Goal: Task Accomplishment & Management: Manage account settings

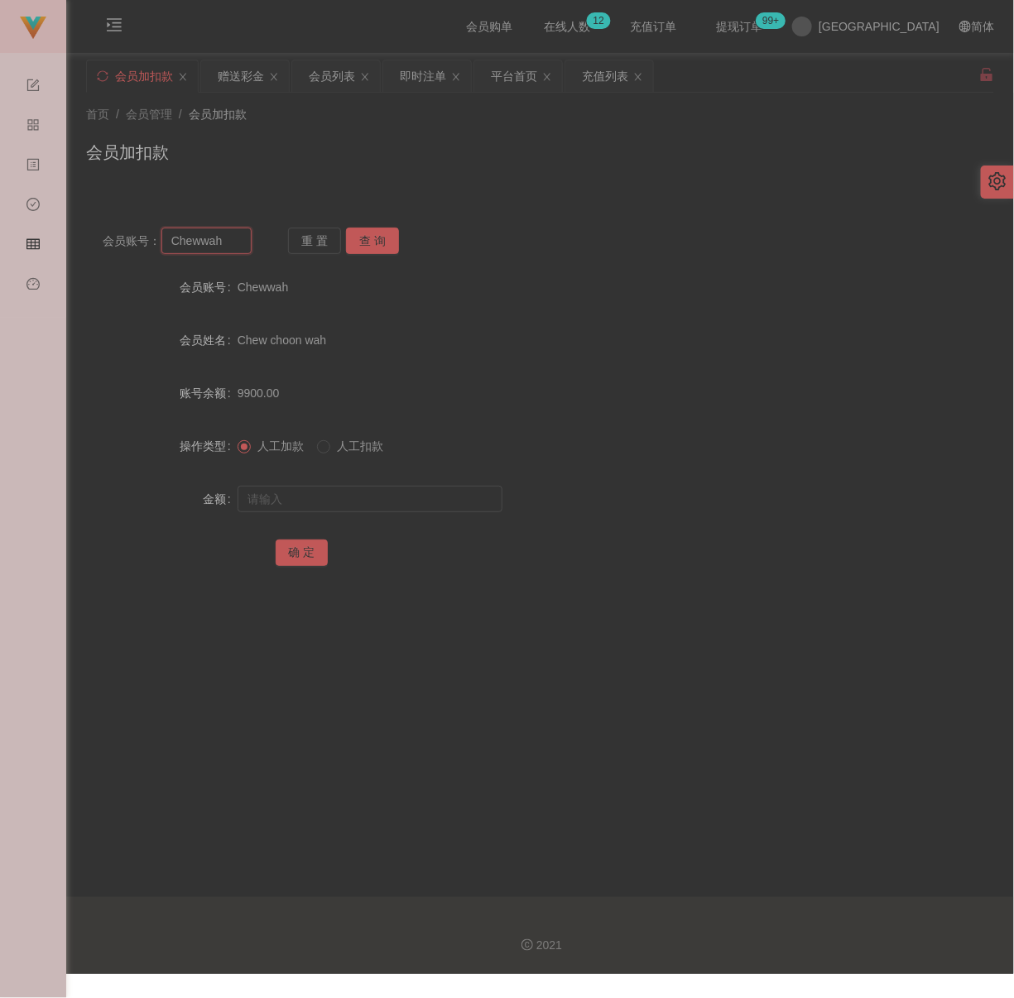
click at [238, 246] on input "Chewwah" at bounding box center [206, 241] width 90 height 26
paste input "0136695014"
type input "0136695014"
click at [363, 238] on button "查 询" at bounding box center [372, 241] width 53 height 26
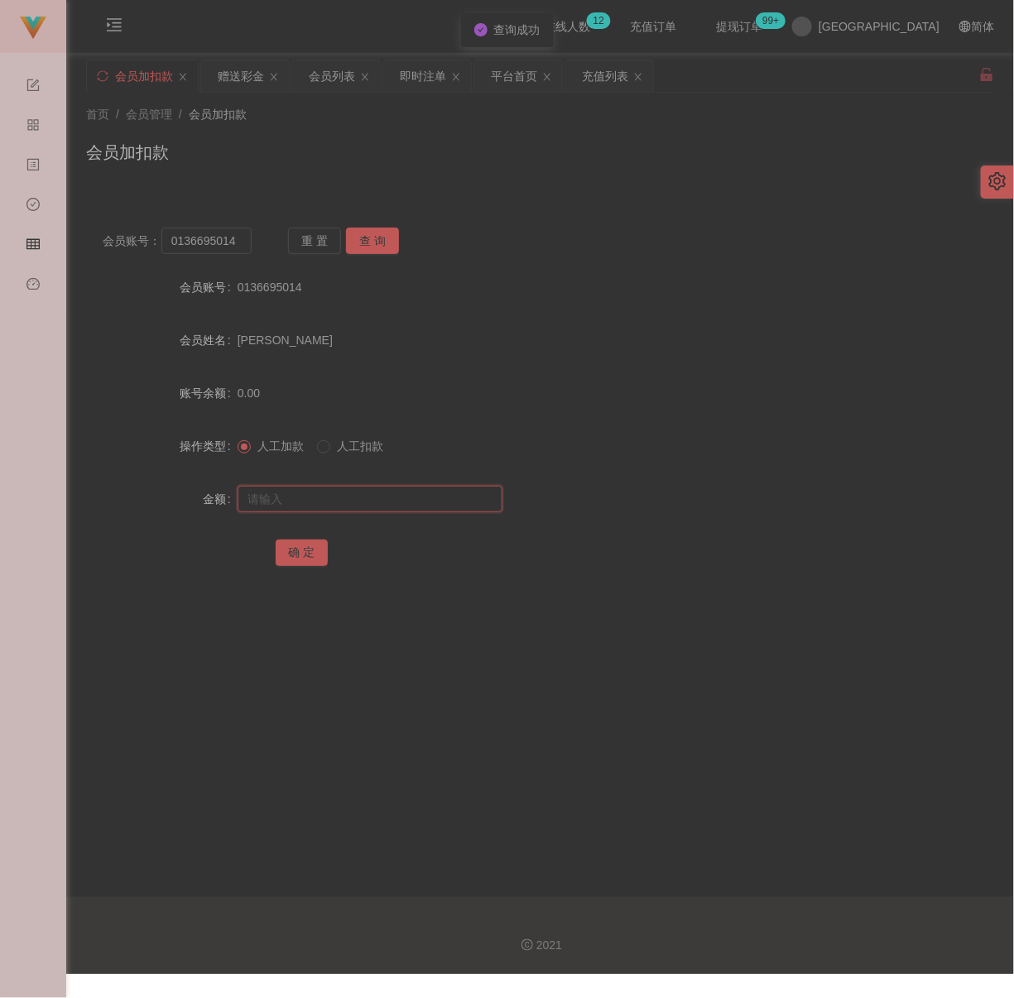
click at [386, 493] on input "text" at bounding box center [370, 499] width 265 height 26
click at [421, 489] on input "text" at bounding box center [370, 499] width 265 height 26
paste input "500"
type input "500"
drag, startPoint x: 308, startPoint y: 547, endPoint x: 360, endPoint y: 555, distance: 52.7
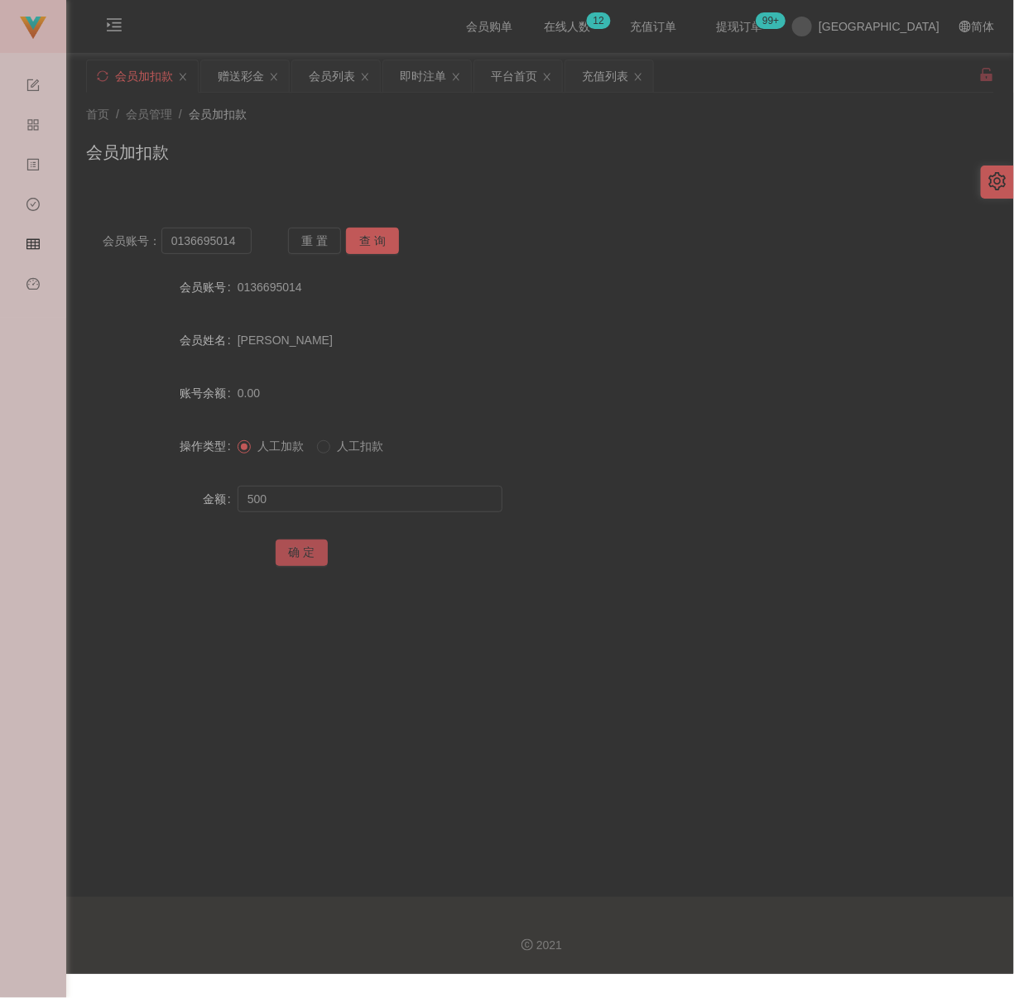
click at [308, 547] on button "确 定" at bounding box center [302, 553] width 53 height 26
click at [355, 171] on div "会员加扣款" at bounding box center [540, 159] width 908 height 38
click at [335, 72] on div "会员列表" at bounding box center [332, 75] width 46 height 31
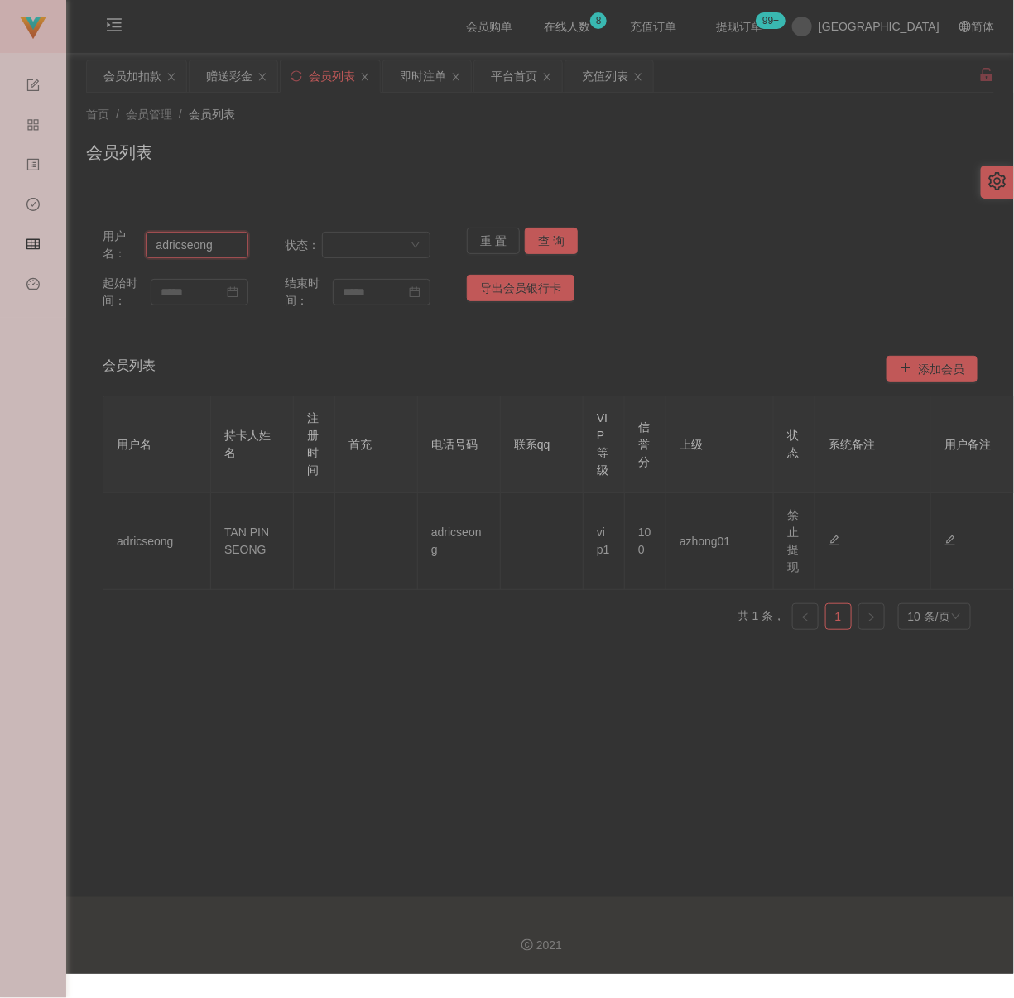
click at [222, 241] on input "adricseong" at bounding box center [197, 245] width 103 height 26
paste input "0136695014"
type input "0136695014"
click at [536, 239] on button "查 询" at bounding box center [551, 241] width 53 height 26
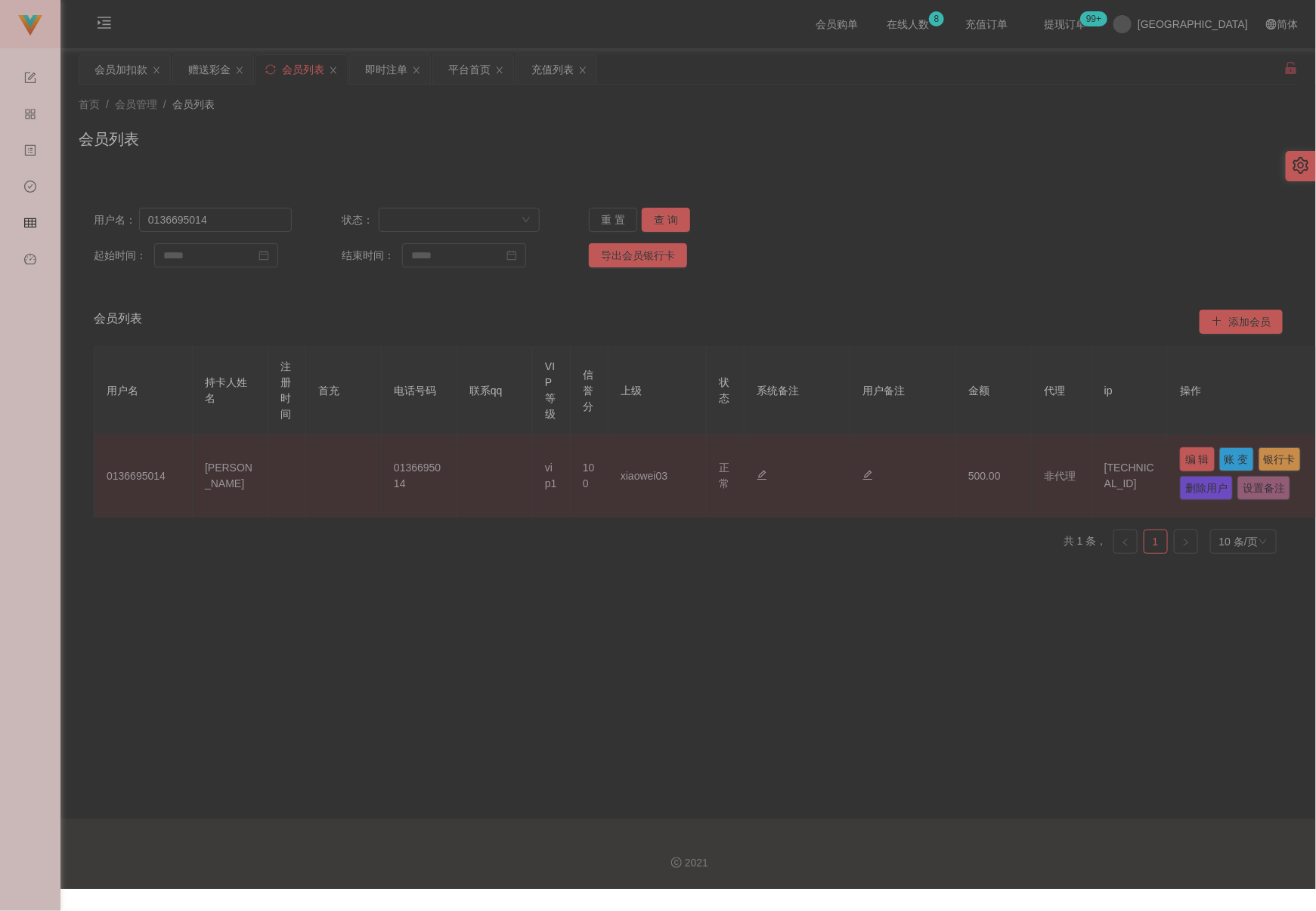
click at [925, 460] on button "编 辑" at bounding box center [1197, 459] width 35 height 24
type input "0136695014"
type input "[PERSON_NAME]"
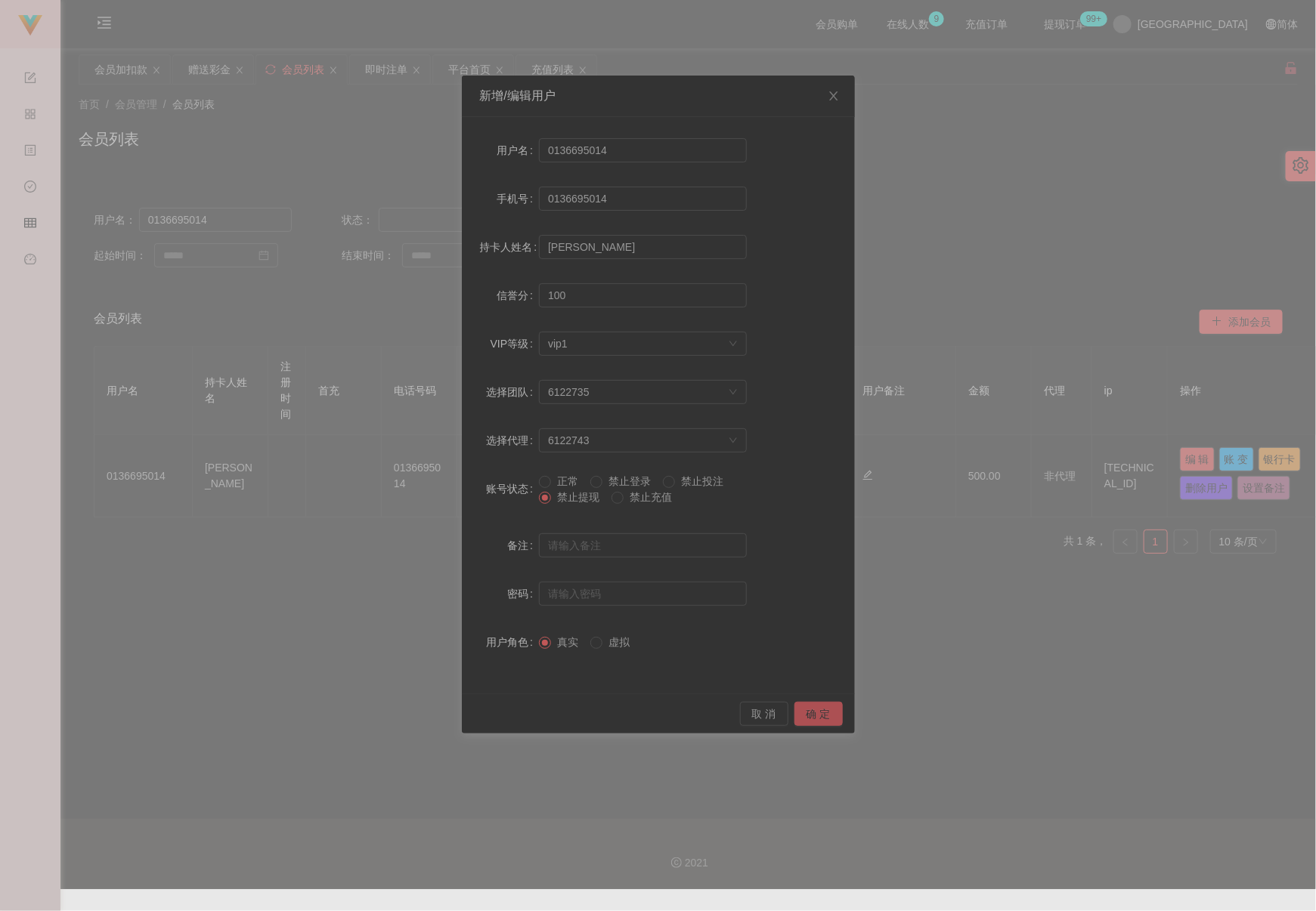
drag, startPoint x: 816, startPoint y: 710, endPoint x: 826, endPoint y: 708, distance: 10.2
click at [817, 710] on button "确 定" at bounding box center [818, 714] width 48 height 24
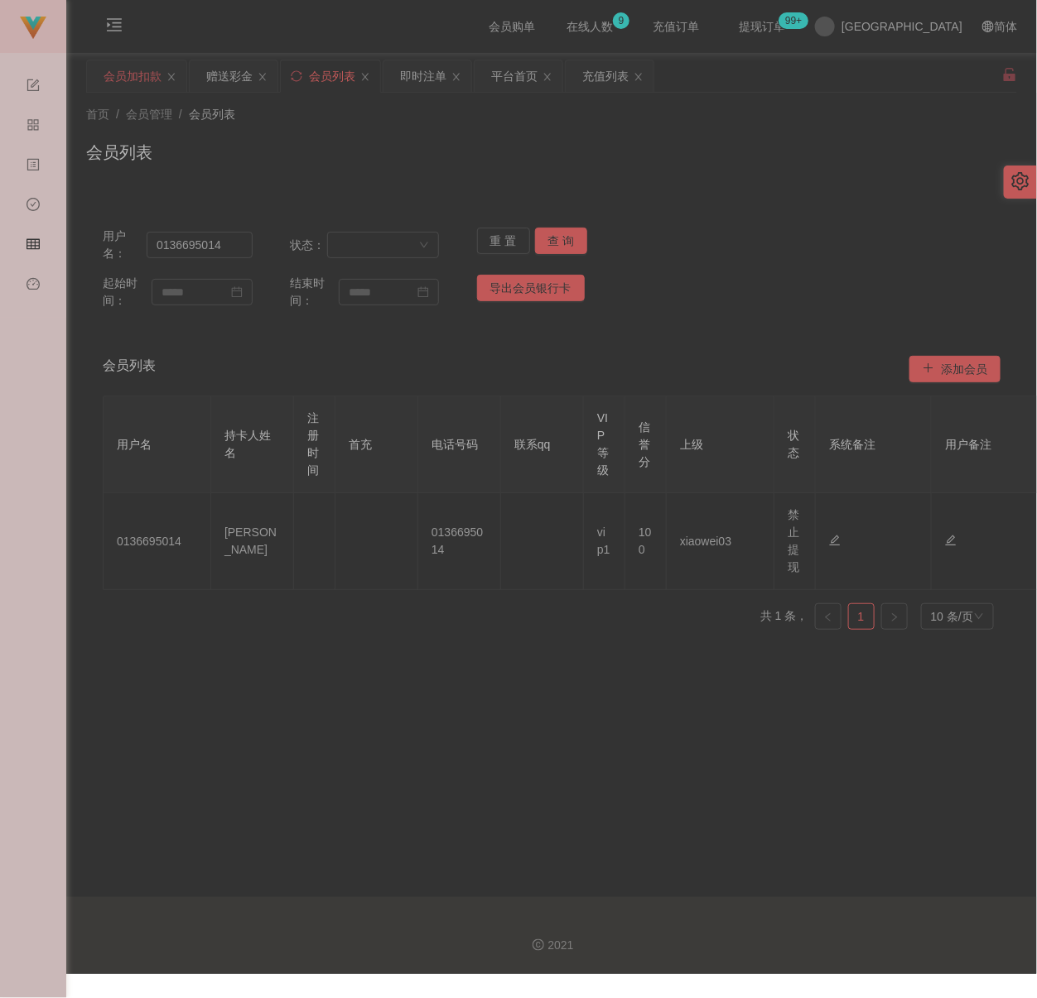
click at [132, 75] on div "会员加扣款" at bounding box center [132, 75] width 58 height 31
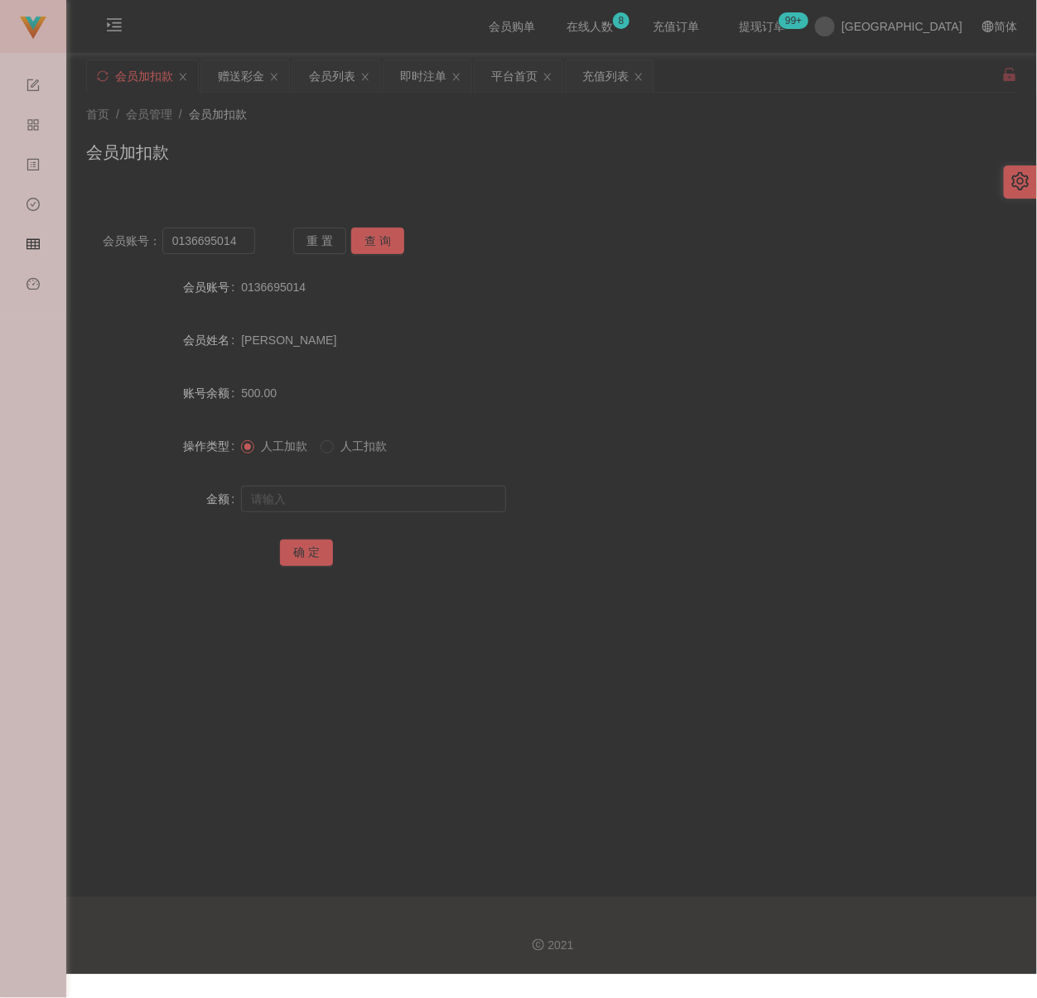
click at [570, 176] on div "会员加扣款" at bounding box center [551, 159] width 931 height 38
click at [242, 239] on input "0136695014" at bounding box center [208, 241] width 93 height 26
paste input "adricseong"
type input "adricseong"
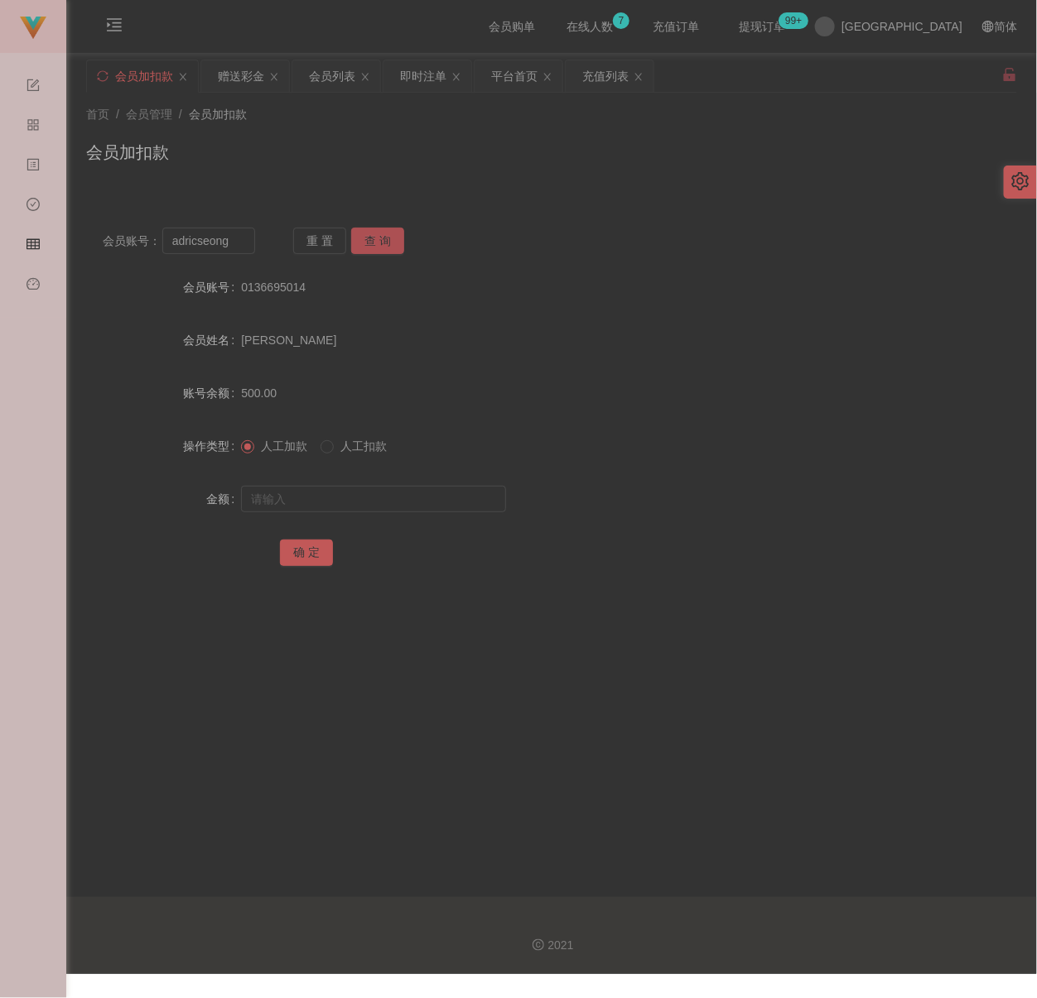
click at [360, 238] on button "查 询" at bounding box center [377, 241] width 53 height 26
click at [363, 499] on input "text" at bounding box center [373, 499] width 265 height 26
type input "3000"
click at [308, 544] on button "确 定" at bounding box center [306, 553] width 53 height 26
click at [566, 157] on div "会员加扣款" at bounding box center [551, 159] width 931 height 38
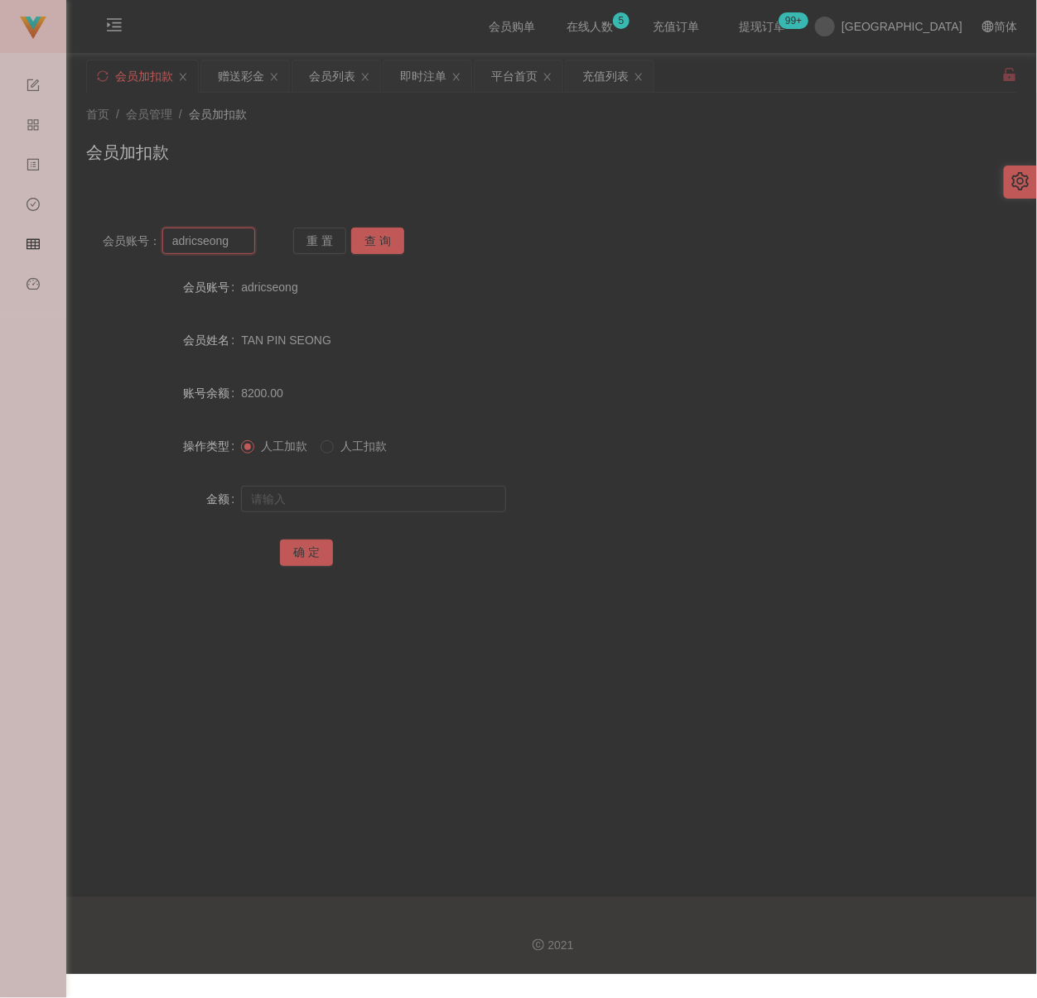
click at [224, 236] on input "adricseong" at bounding box center [208, 241] width 93 height 26
paste input "qq123"
type input "qq123"
click at [387, 237] on button "查 询" at bounding box center [377, 241] width 53 height 26
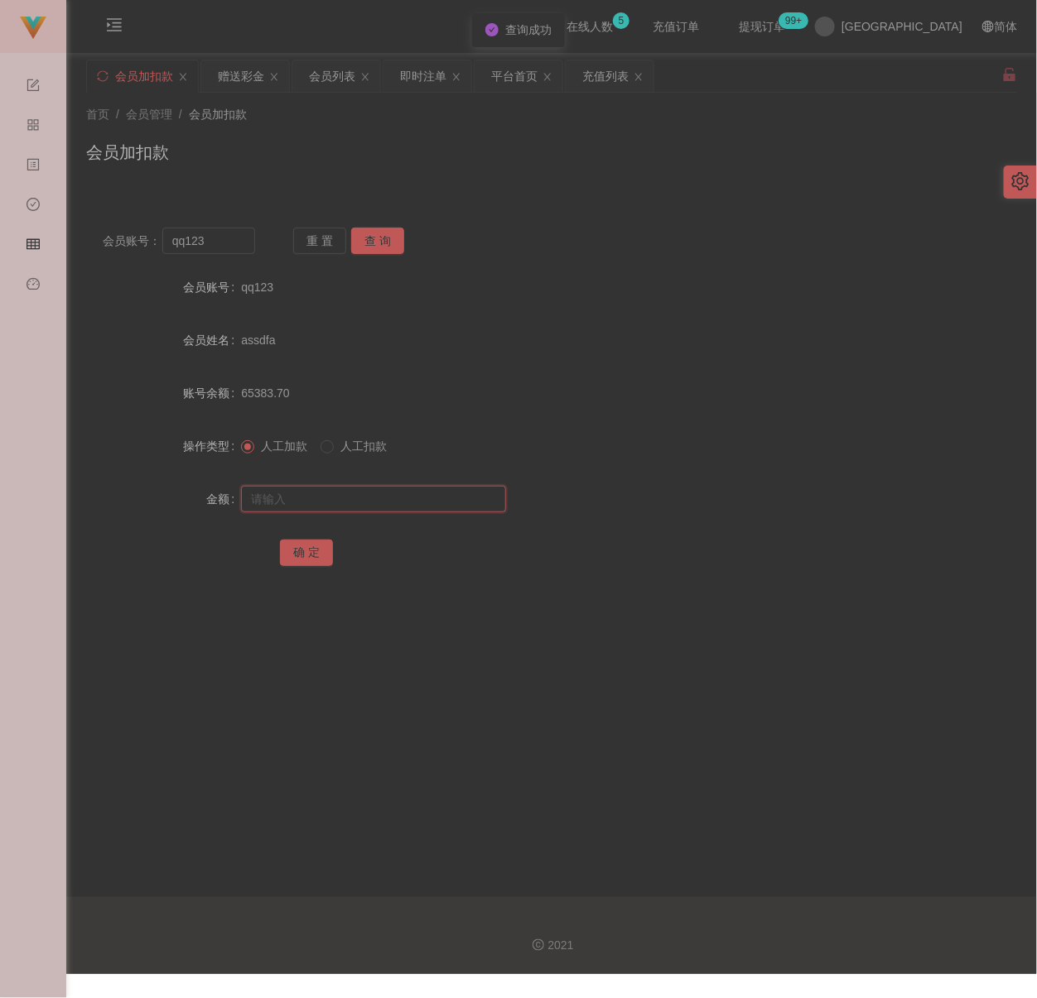
click at [363, 502] on input "text" at bounding box center [373, 499] width 265 height 26
type input "5000"
click at [298, 551] on button "确 定" at bounding box center [306, 553] width 53 height 26
click at [346, 75] on div "会员列表" at bounding box center [332, 75] width 46 height 31
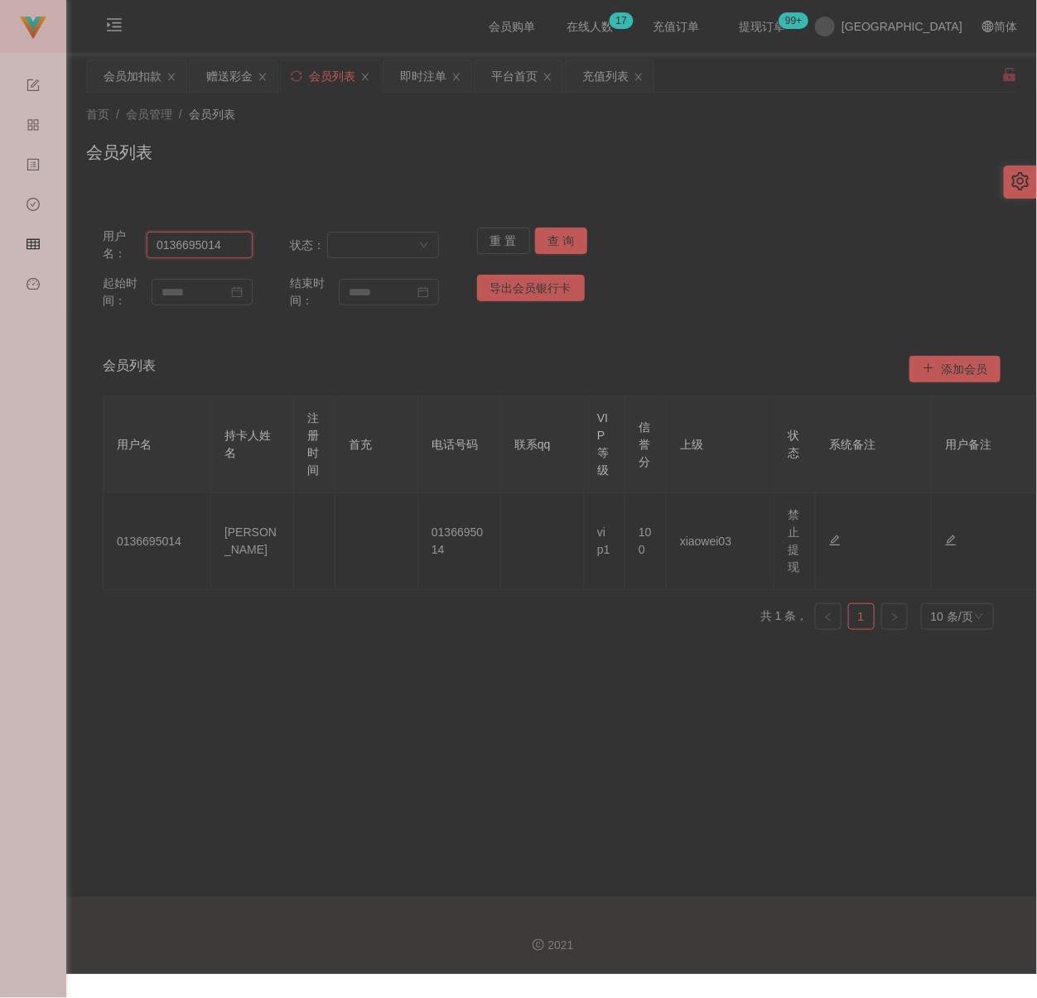
click at [226, 247] on input "0136695014" at bounding box center [200, 245] width 106 height 26
paste input "cckeong79"
type input "cckeong79"
click at [554, 236] on button "查 询" at bounding box center [561, 241] width 53 height 26
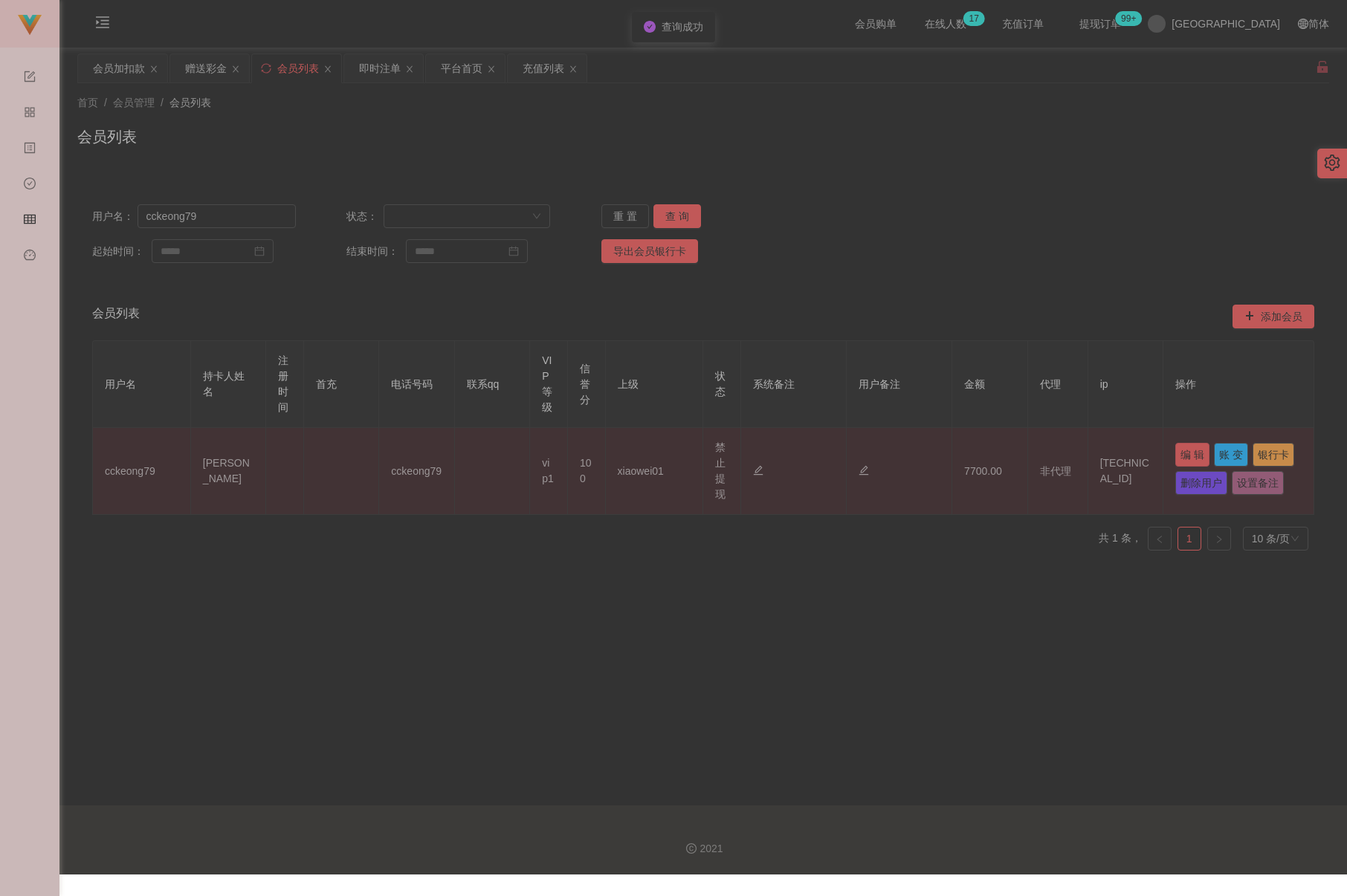
click at [910, 449] on button "编 辑" at bounding box center [1193, 454] width 34 height 23
type input "cckeong79"
type input "[PERSON_NAME]"
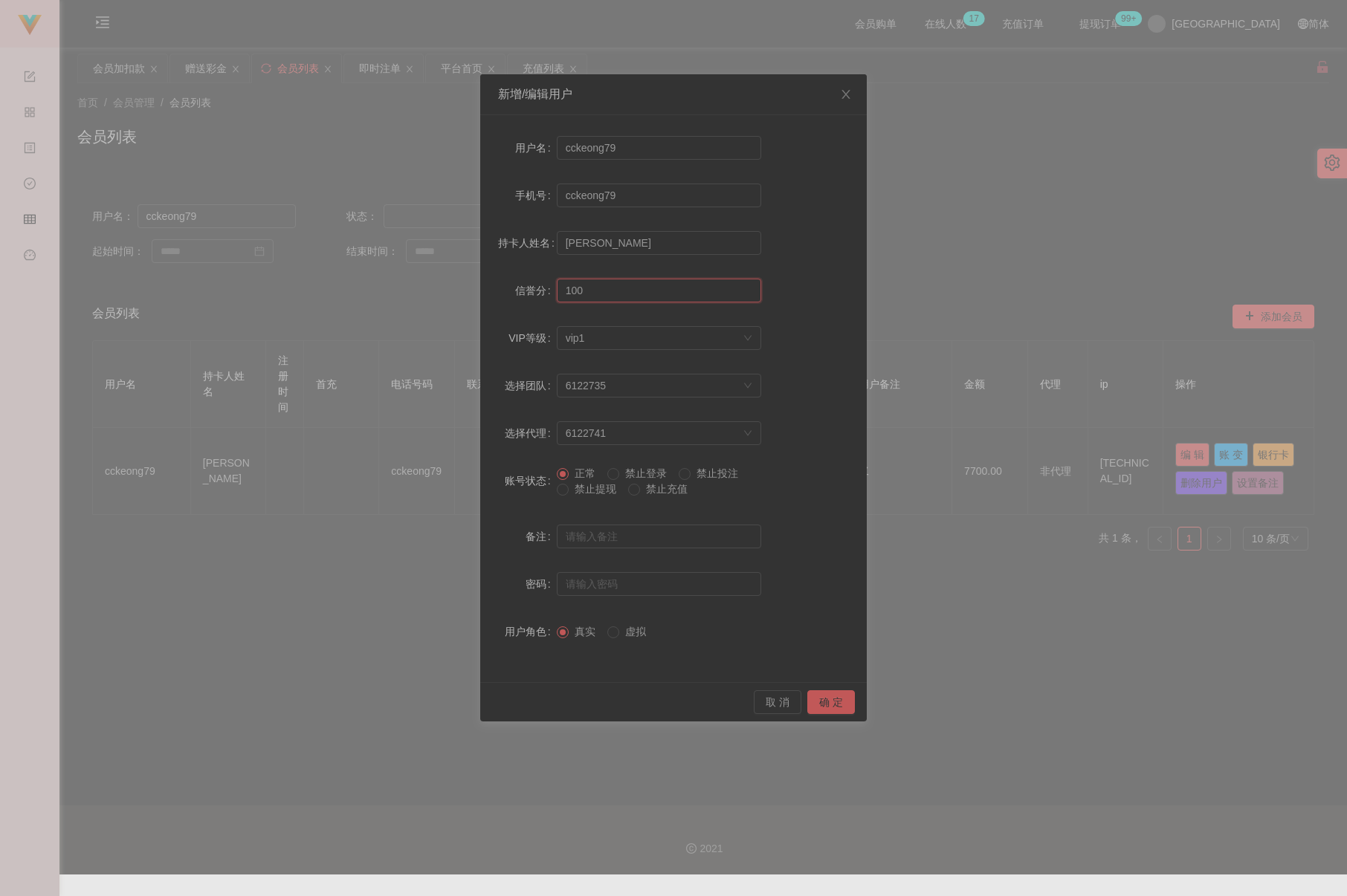
click at [603, 292] on input "100" at bounding box center [659, 290] width 205 height 23
click at [603, 291] on input "100" at bounding box center [659, 290] width 205 height 23
type input "80"
click at [827, 705] on button "确 定" at bounding box center [831, 702] width 48 height 23
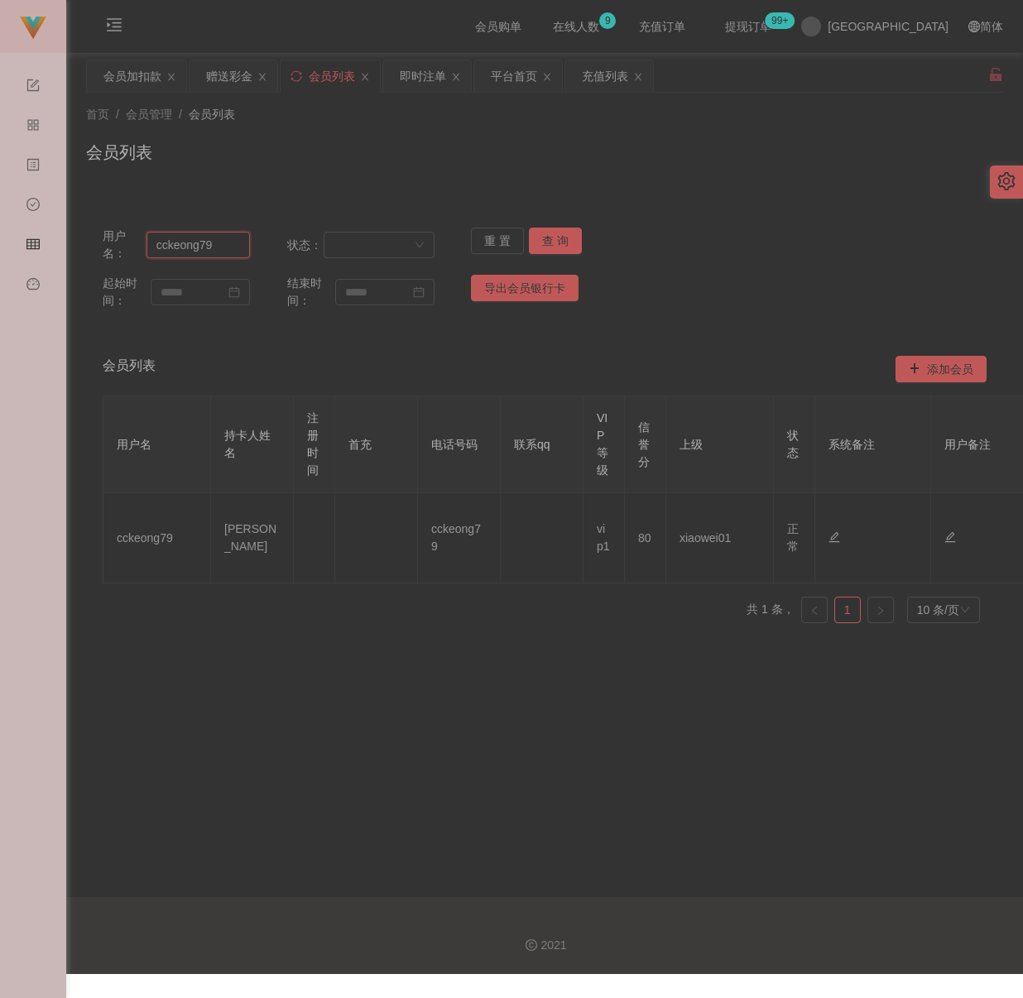
click at [224, 238] on input "cckeong79" at bounding box center [198, 245] width 103 height 26
paste input "Jerrywee"
type input "Jerrywee"
click at [540, 242] on button "查 询" at bounding box center [555, 241] width 53 height 26
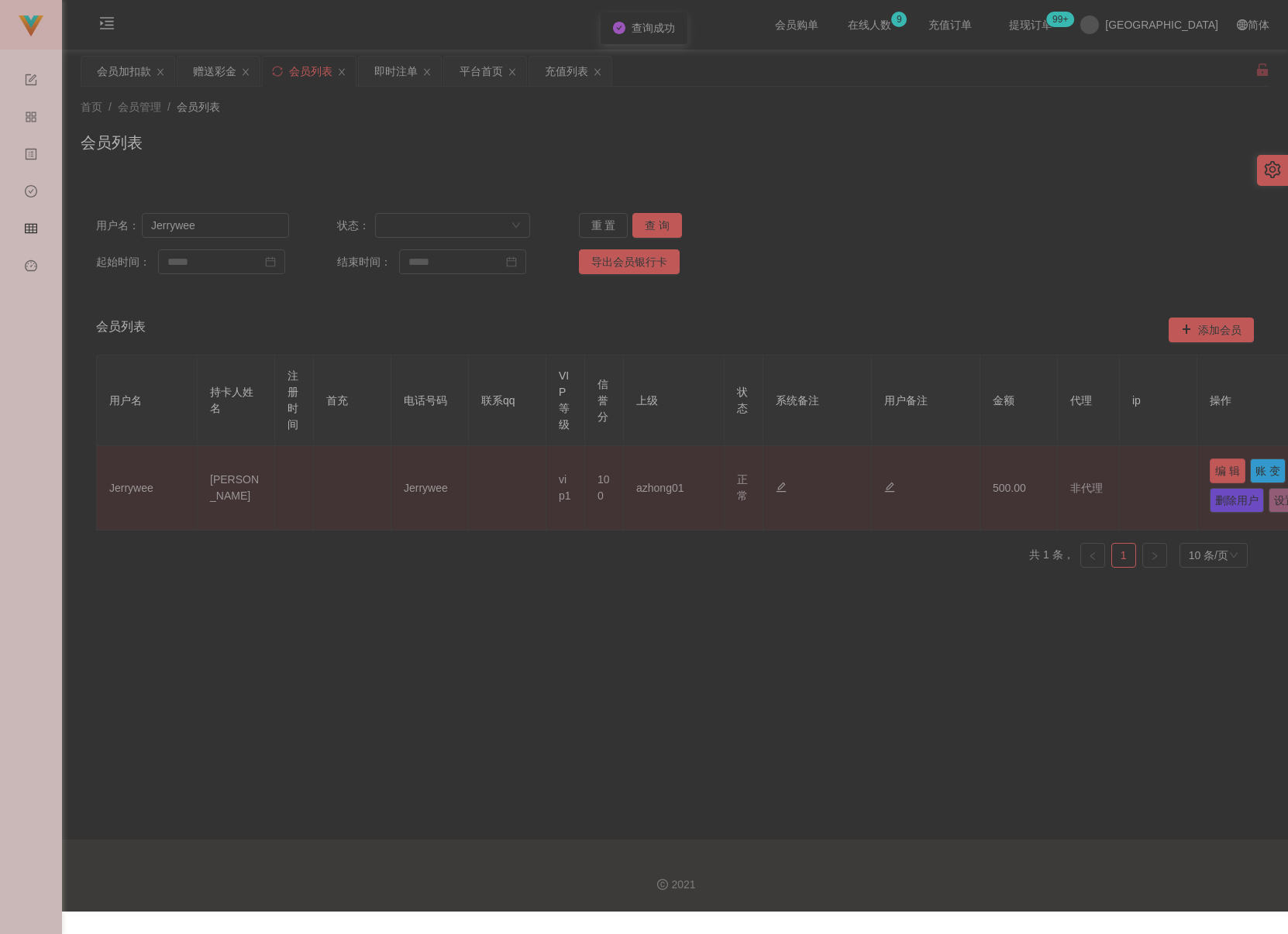
click at [948, 473] on button "编 辑" at bounding box center [1227, 471] width 36 height 24
type input "Jerrywee"
type input "[PERSON_NAME]"
type input "100"
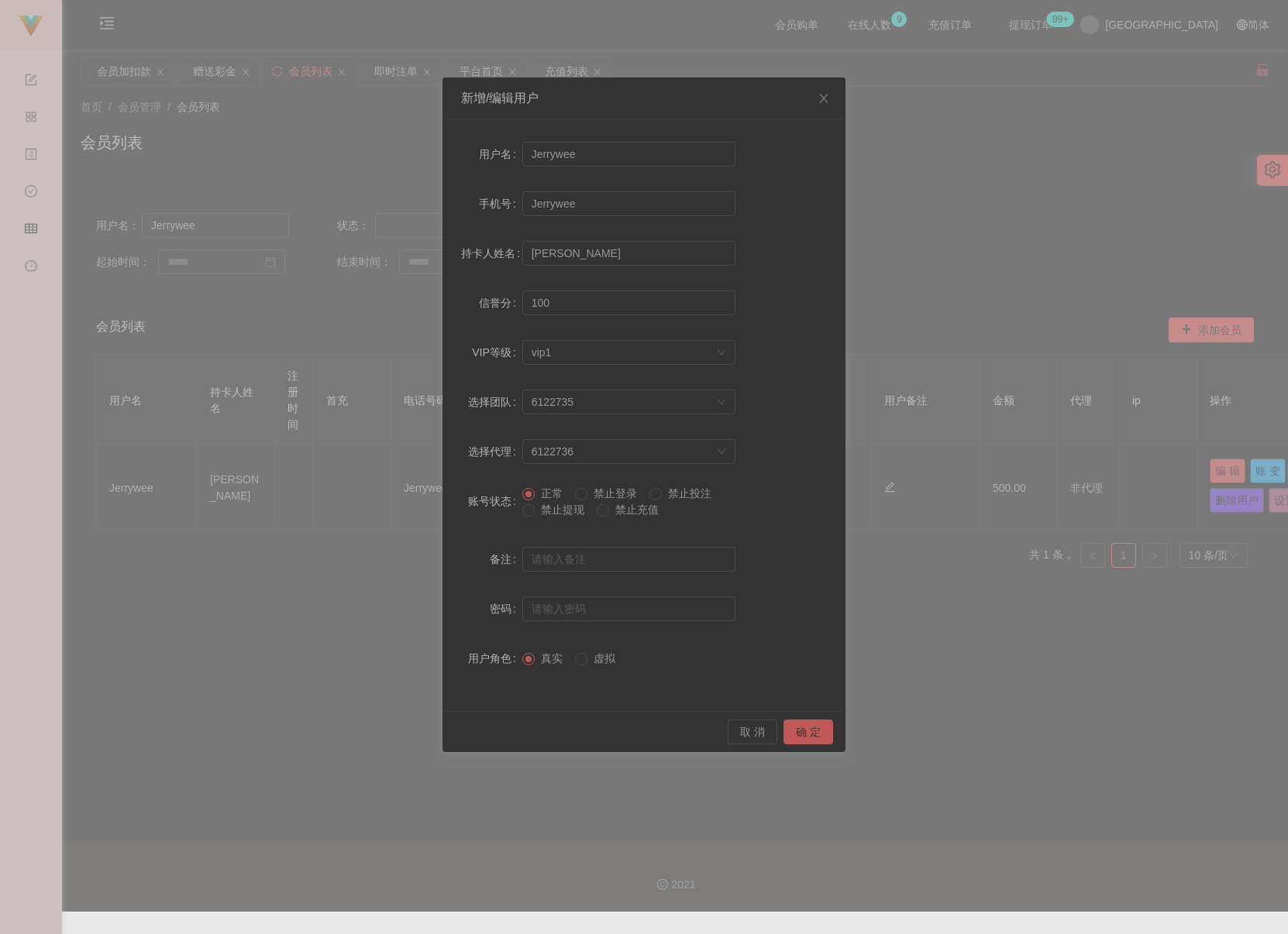
click at [568, 512] on span "禁止提现" at bounding box center [563, 509] width 56 height 12
click at [803, 725] on button "确 定" at bounding box center [808, 732] width 50 height 24
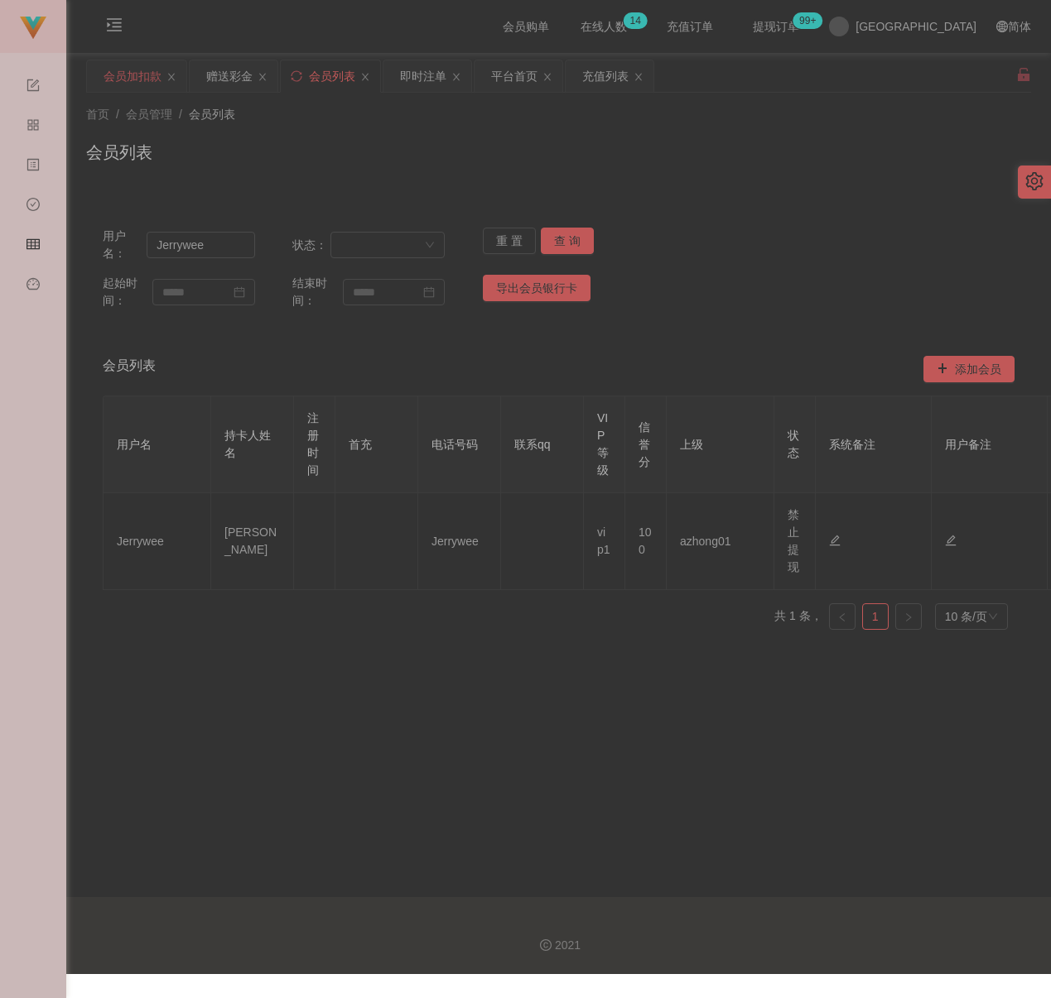
click at [130, 80] on div "会员加扣款" at bounding box center [132, 75] width 58 height 31
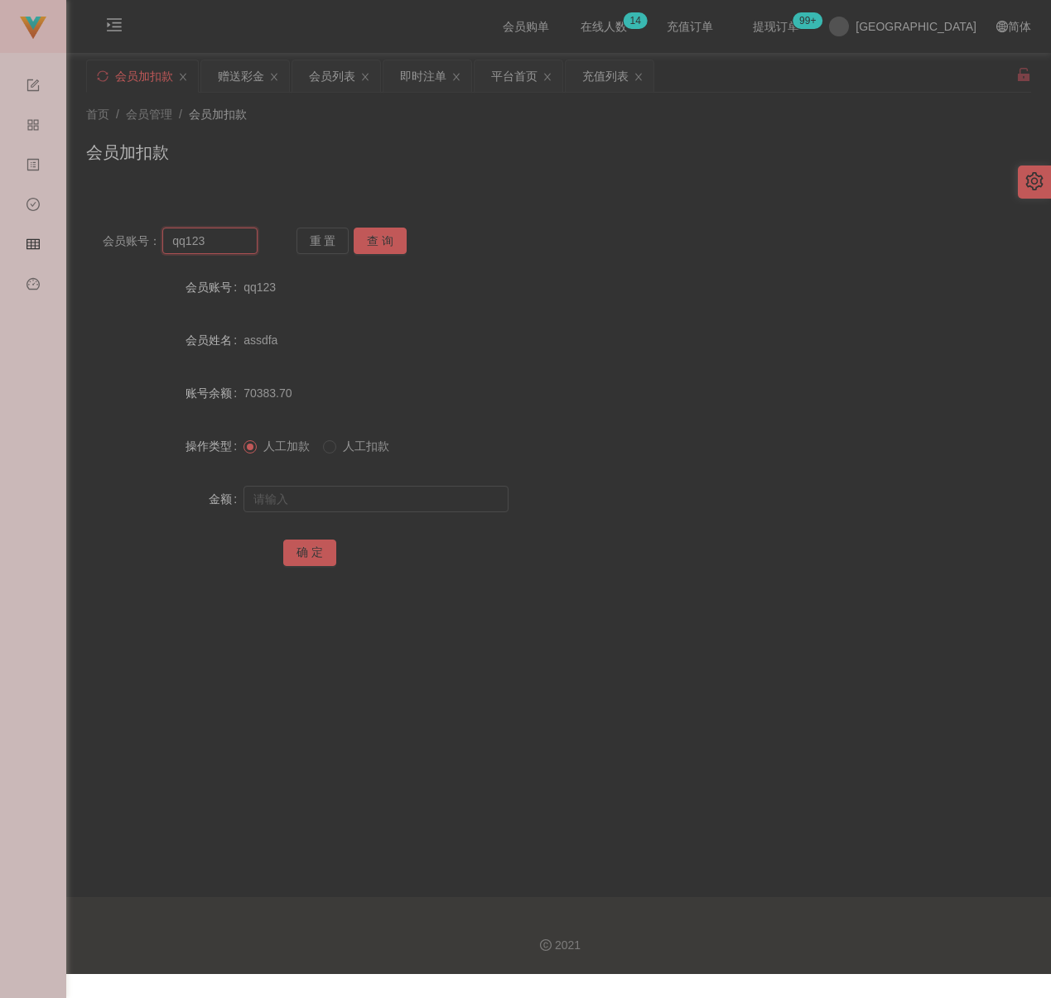
click at [234, 243] on input "qq123" at bounding box center [209, 241] width 95 height 26
paste input "rachael00"
type input "rachael00"
click at [366, 238] on button "查 询" at bounding box center [380, 241] width 53 height 26
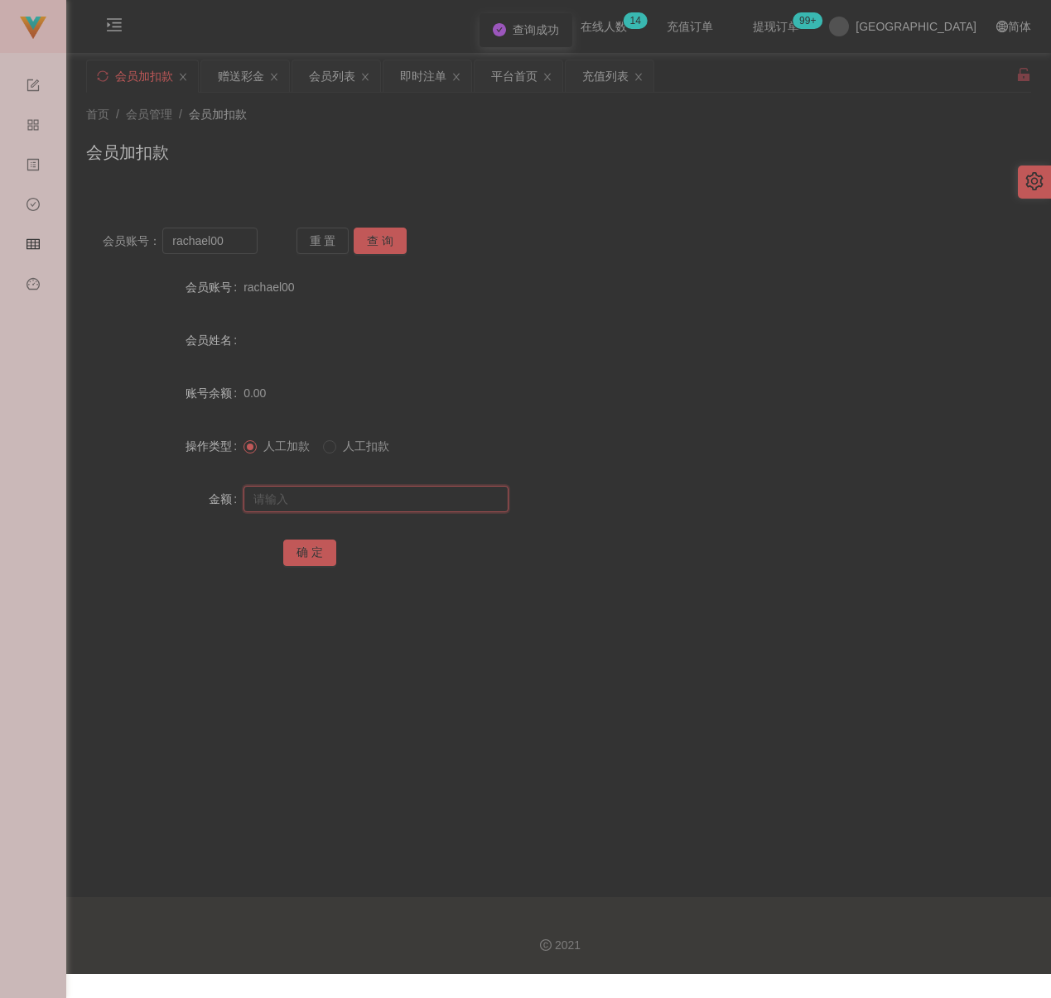
click at [333, 507] on input "text" at bounding box center [375, 499] width 265 height 26
type input "30"
click at [325, 561] on button "确 定" at bounding box center [309, 553] width 53 height 26
click at [221, 236] on input "rachael00" at bounding box center [209, 241] width 95 height 26
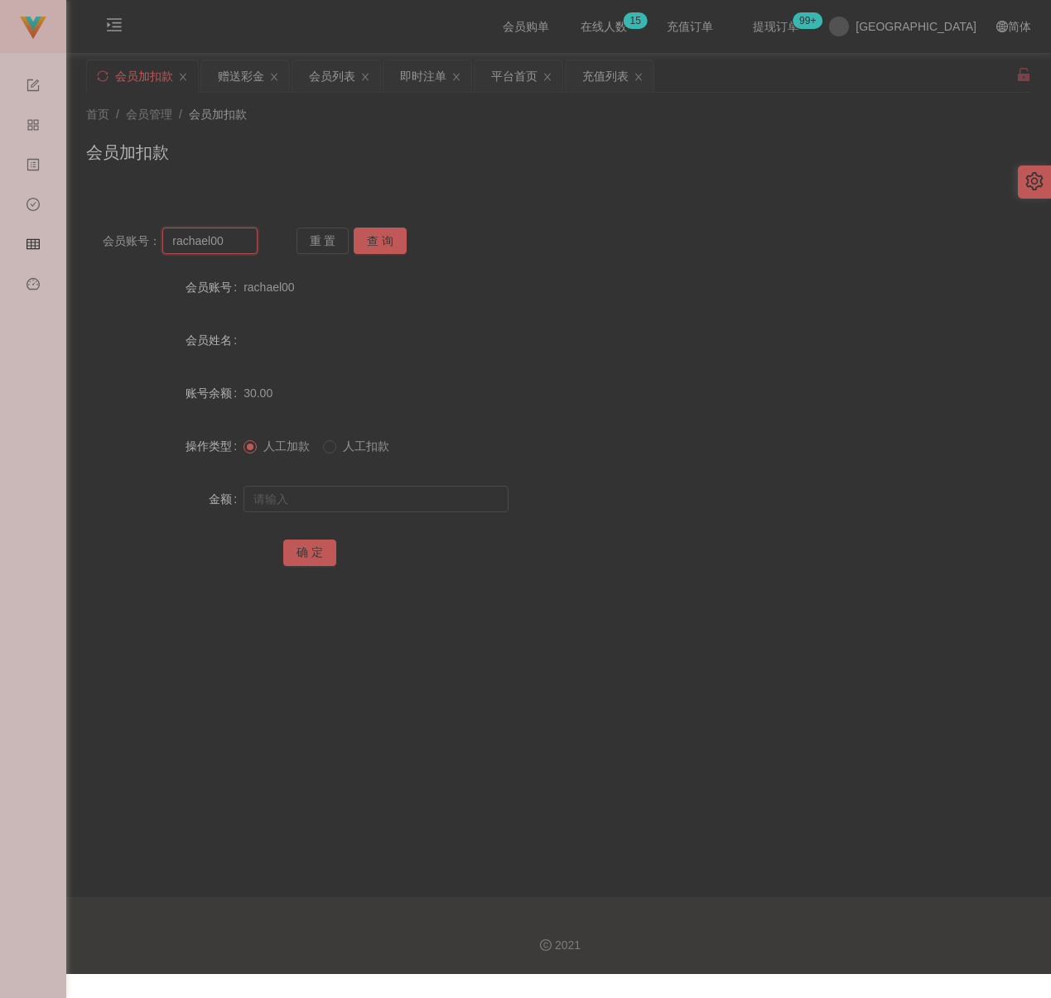
paste input "qq123"
type input "qq123"
click at [375, 251] on button "查 询" at bounding box center [380, 241] width 53 height 26
click at [387, 493] on input "text" at bounding box center [375, 499] width 265 height 26
type input "30"
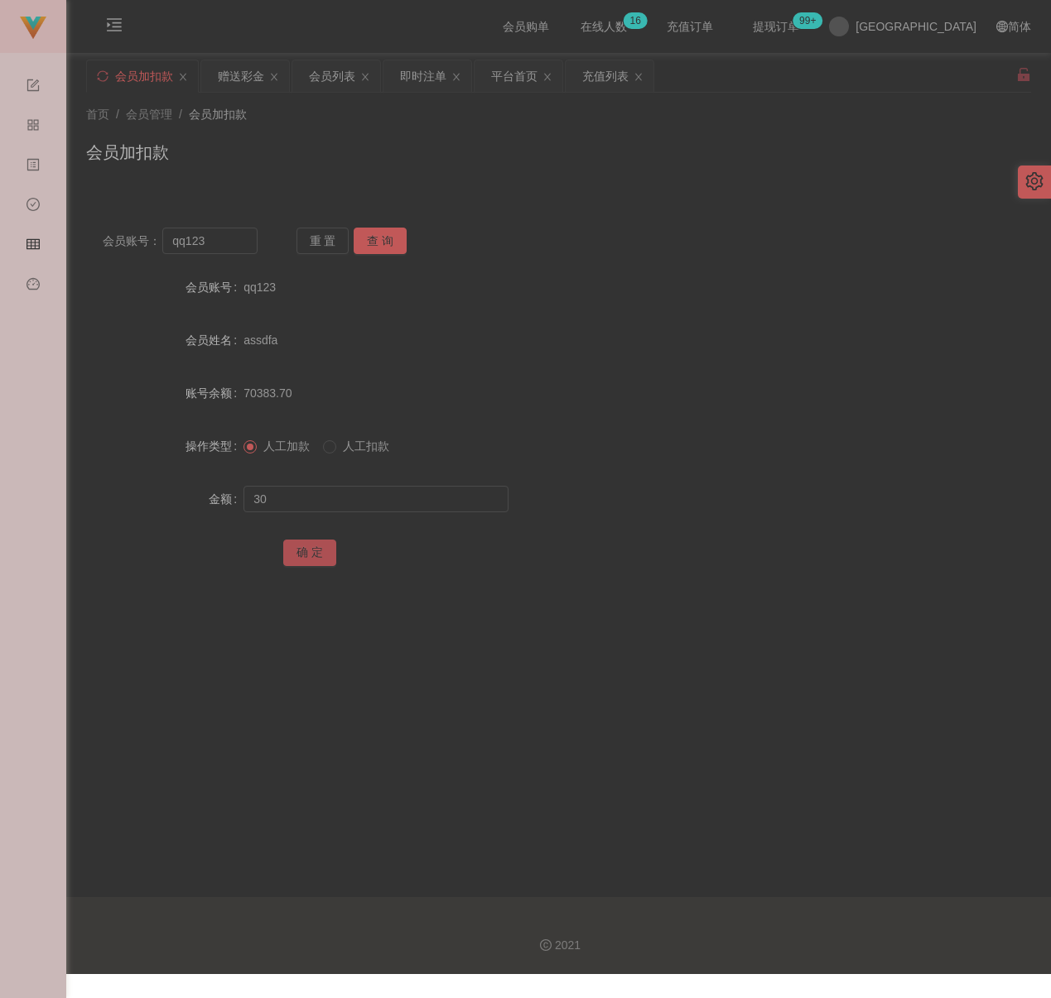
click at [318, 551] on button "确 定" at bounding box center [309, 553] width 53 height 26
click at [222, 238] on input "qq123" at bounding box center [209, 241] width 95 height 26
click at [380, 236] on button "查 询" at bounding box center [380, 241] width 53 height 26
drag, startPoint x: 354, startPoint y: 505, endPoint x: 396, endPoint y: 512, distance: 42.9
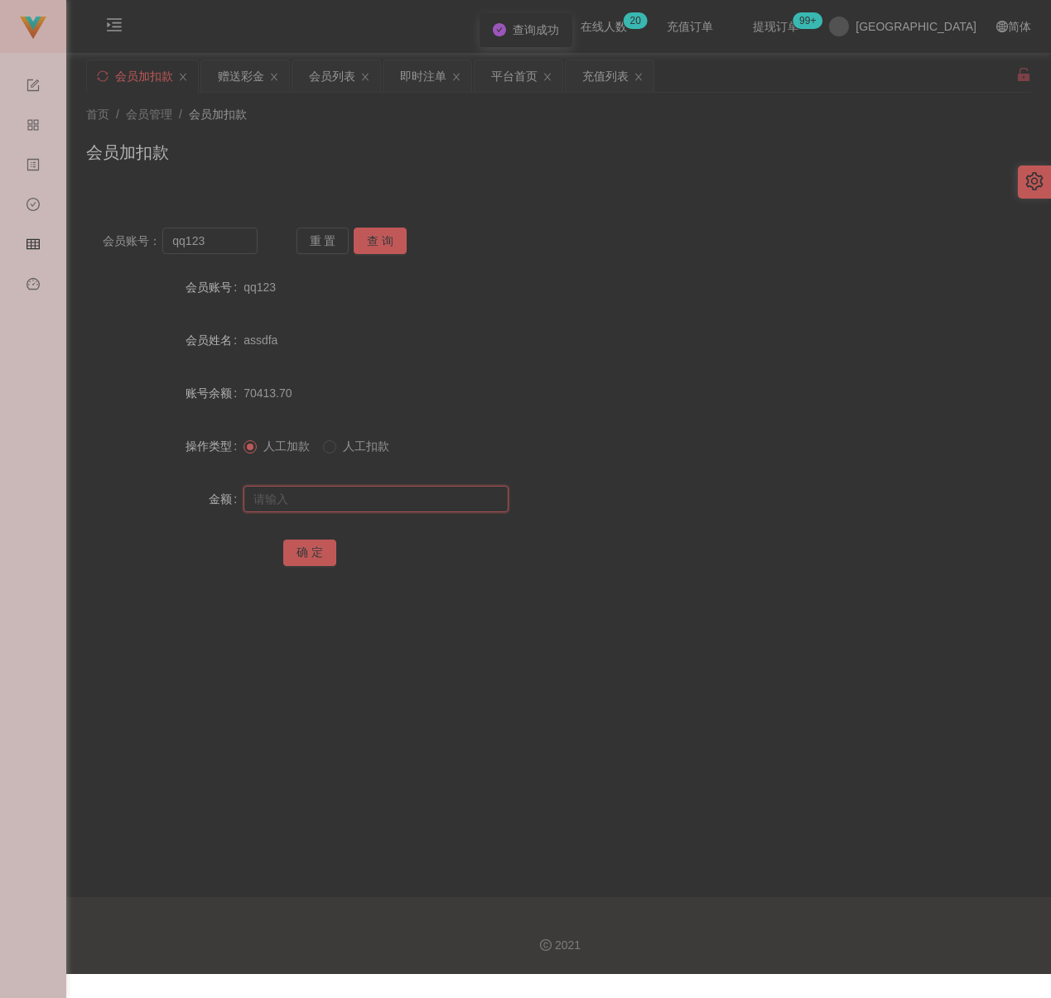
click at [354, 505] on input "text" at bounding box center [375, 499] width 265 height 26
drag, startPoint x: 426, startPoint y: 502, endPoint x: 416, endPoint y: 504, distance: 10.2
click at [426, 502] on input "text" at bounding box center [375, 499] width 265 height 26
paste input "30"
type input "30"
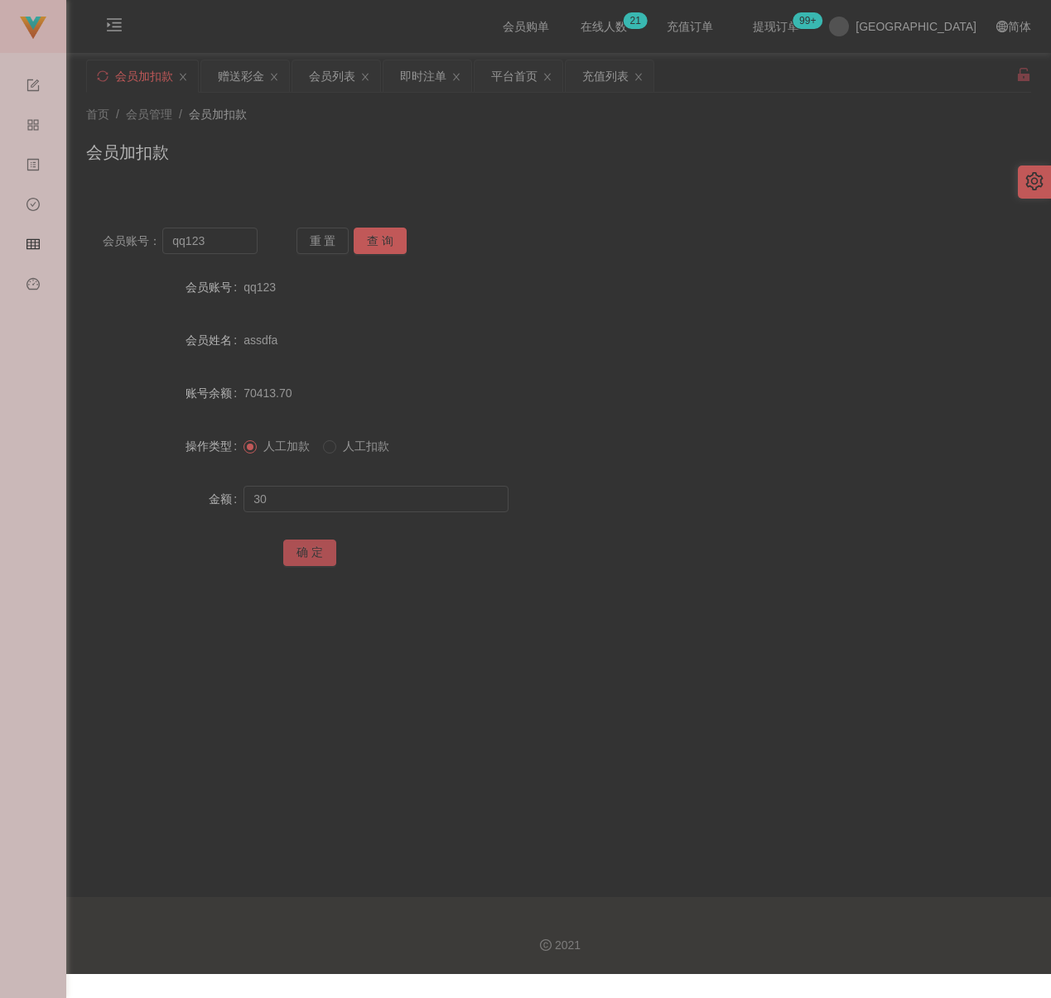
drag, startPoint x: 316, startPoint y: 547, endPoint x: 363, endPoint y: 564, distance: 49.2
click at [316, 547] on button "确 定" at bounding box center [309, 553] width 53 height 26
click at [335, 489] on input "text" at bounding box center [375, 499] width 265 height 26
type input "30"
click at [296, 550] on button "确 定" at bounding box center [309, 553] width 53 height 26
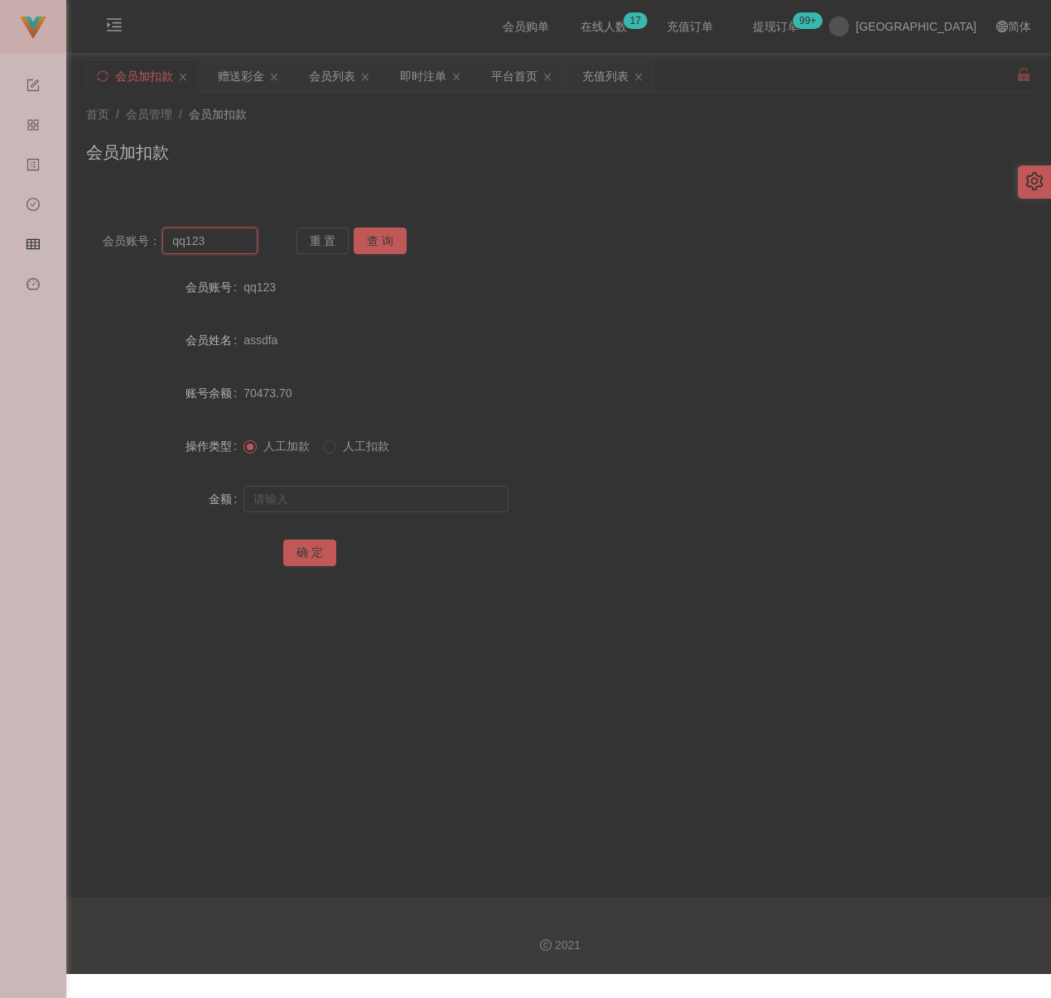
click at [207, 231] on input "qq123" at bounding box center [209, 241] width 95 height 26
paste input "0177278802"
type input "0177278802"
click at [381, 238] on button "查 询" at bounding box center [380, 241] width 53 height 26
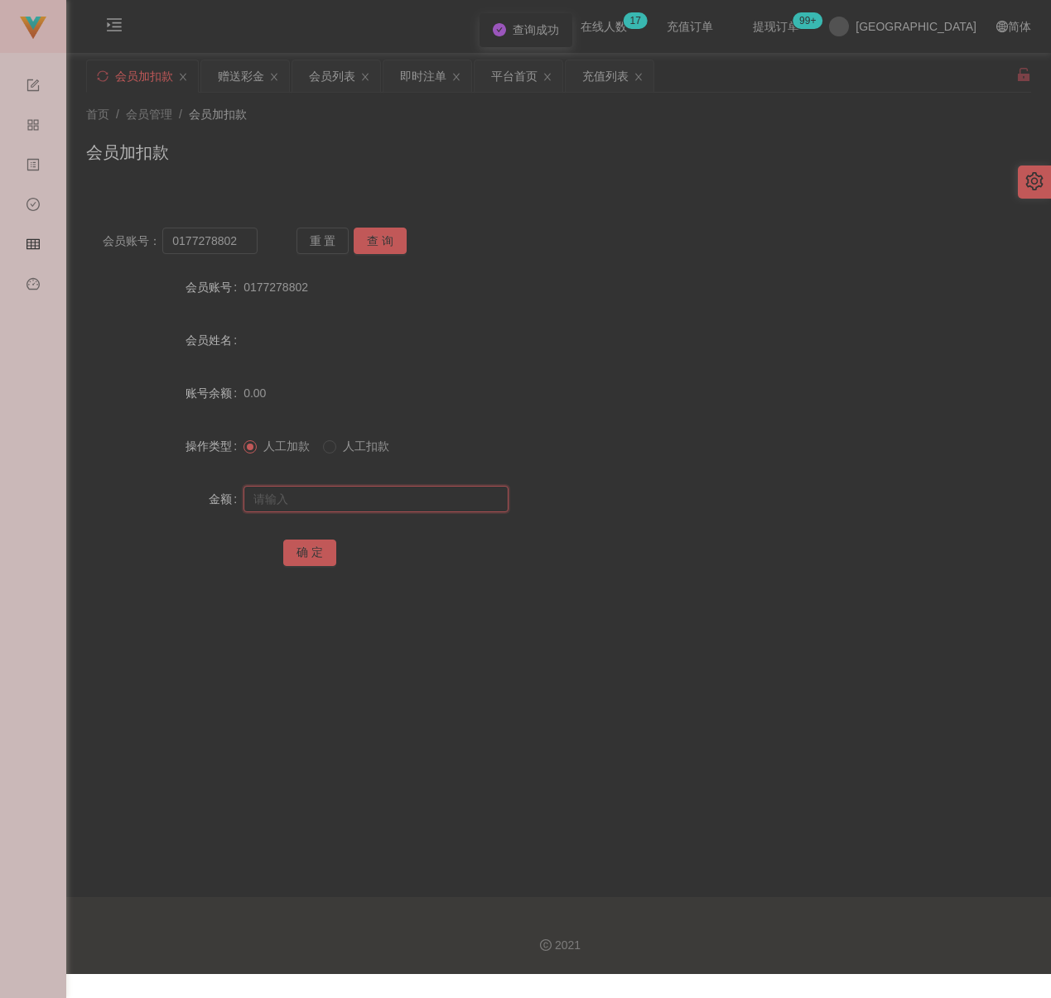
click at [363, 498] on input "text" at bounding box center [375, 499] width 265 height 26
click at [440, 493] on input "text" at bounding box center [375, 499] width 265 height 26
paste input "30"
type input "30"
click at [309, 549] on button "确 定" at bounding box center [309, 553] width 53 height 26
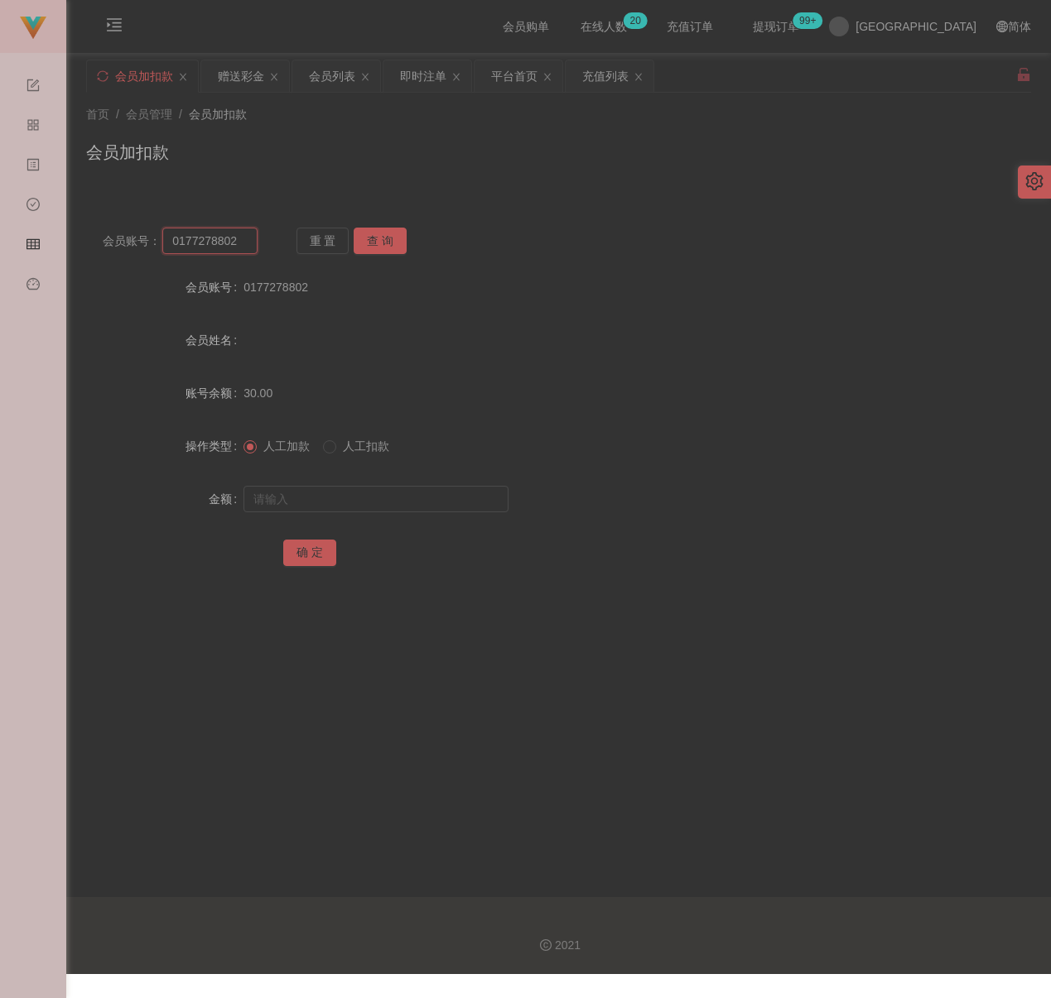
click at [252, 246] on input "0177278802" at bounding box center [209, 241] width 95 height 26
paste input "qq123"
type input "qq123"
click at [387, 242] on button "查 询" at bounding box center [380, 241] width 53 height 26
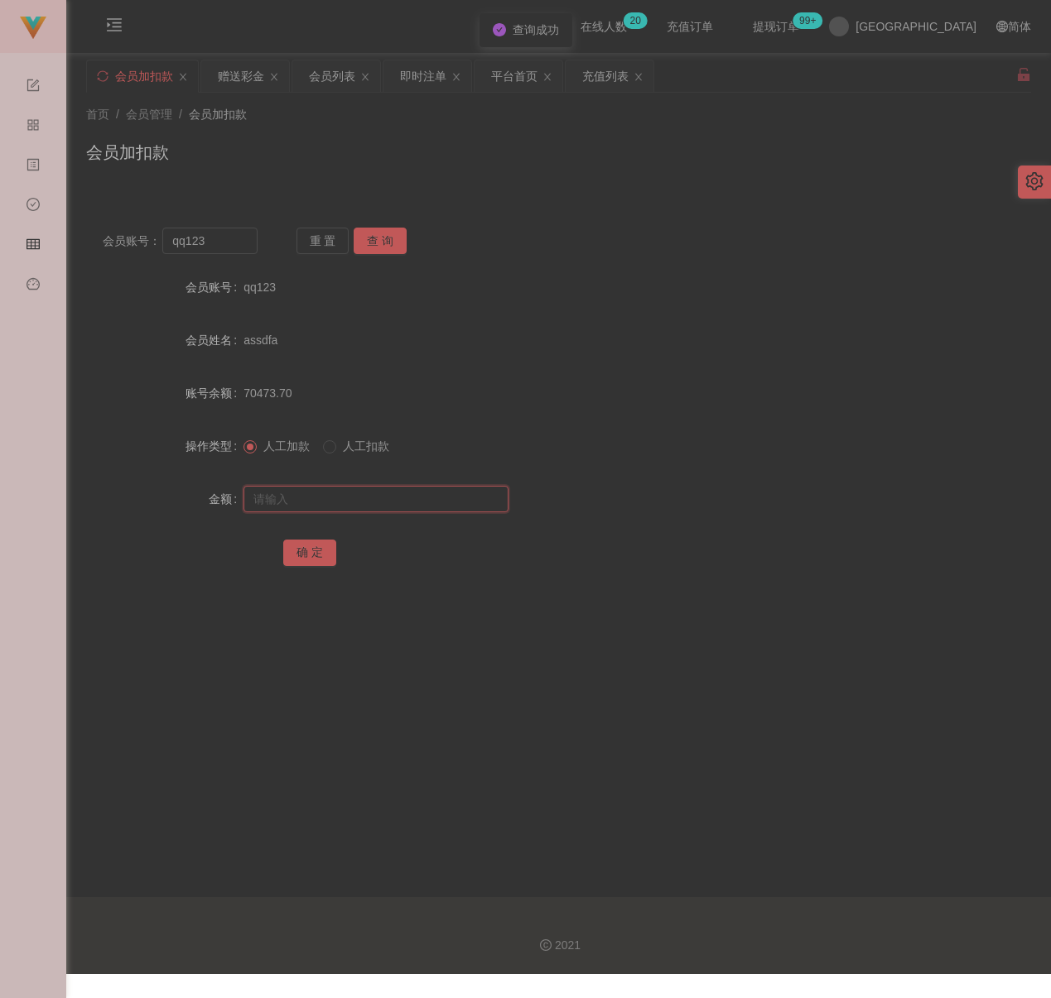
click at [334, 490] on input "text" at bounding box center [375, 499] width 265 height 26
click at [452, 505] on input "text" at bounding box center [375, 499] width 265 height 26
paste input "30"
type input "30"
click at [301, 544] on button "确 定" at bounding box center [309, 553] width 53 height 26
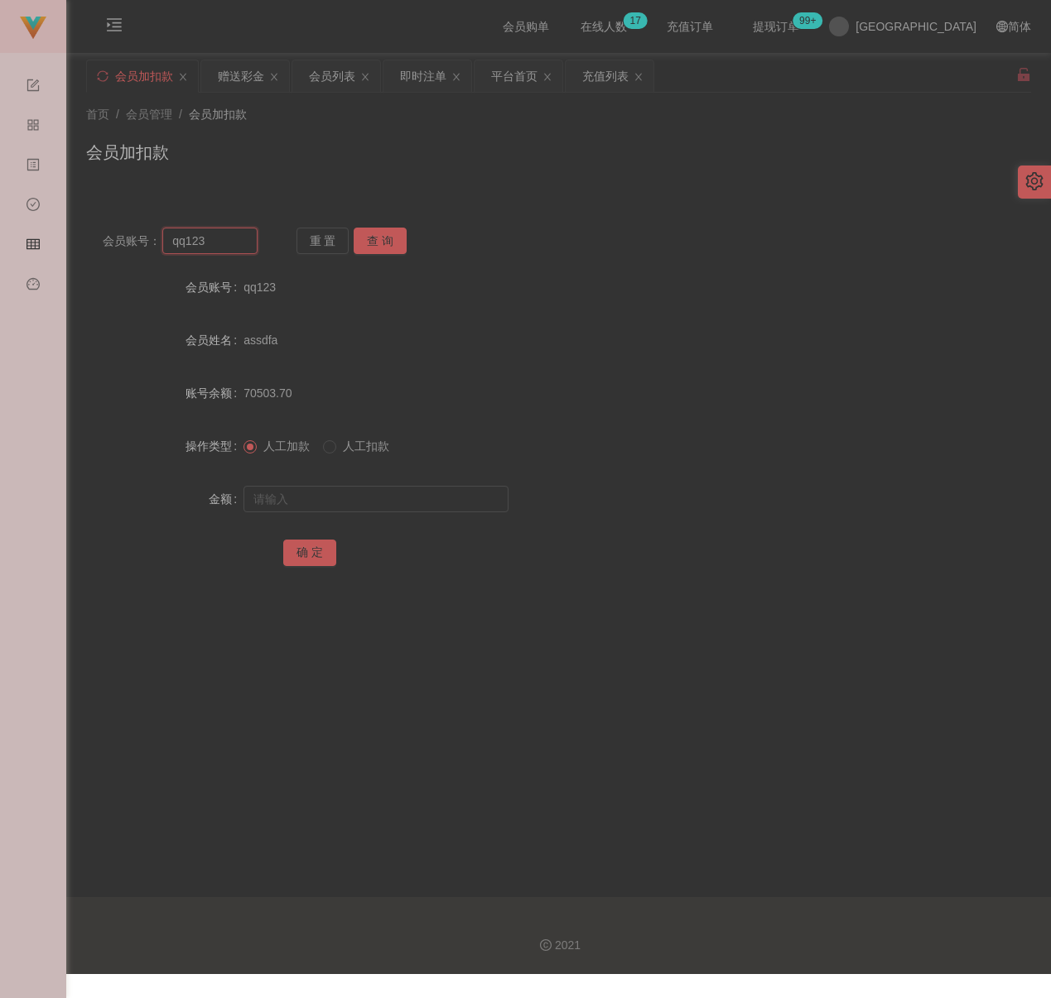
click at [201, 248] on input "qq123" at bounding box center [209, 241] width 95 height 26
paste input "Jaslyn"
type input "Jaslyn"
click at [371, 239] on button "查 询" at bounding box center [380, 241] width 53 height 26
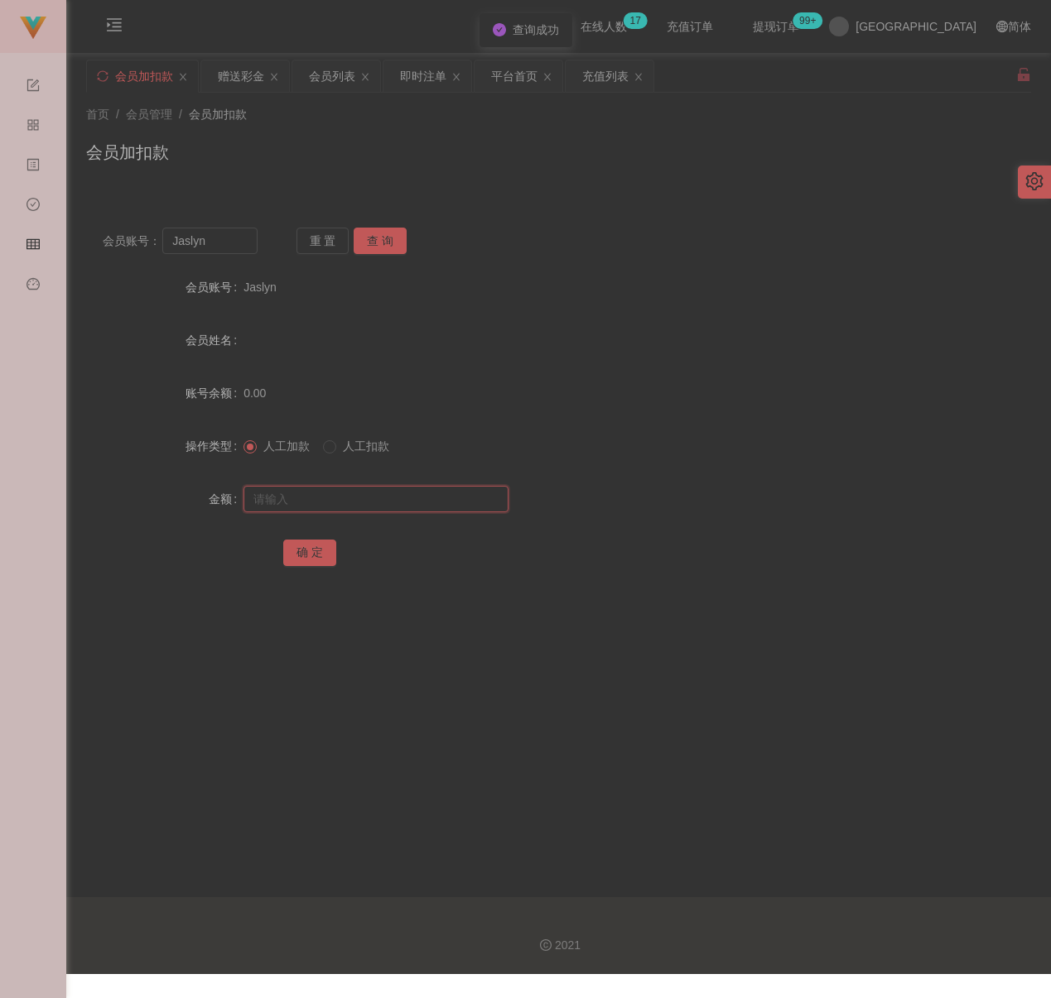
click at [361, 494] on input "text" at bounding box center [375, 499] width 265 height 26
click at [323, 497] on input "text" at bounding box center [375, 499] width 265 height 26
paste input "30"
type input "30"
drag, startPoint x: 308, startPoint y: 547, endPoint x: 402, endPoint y: 577, distance: 99.0
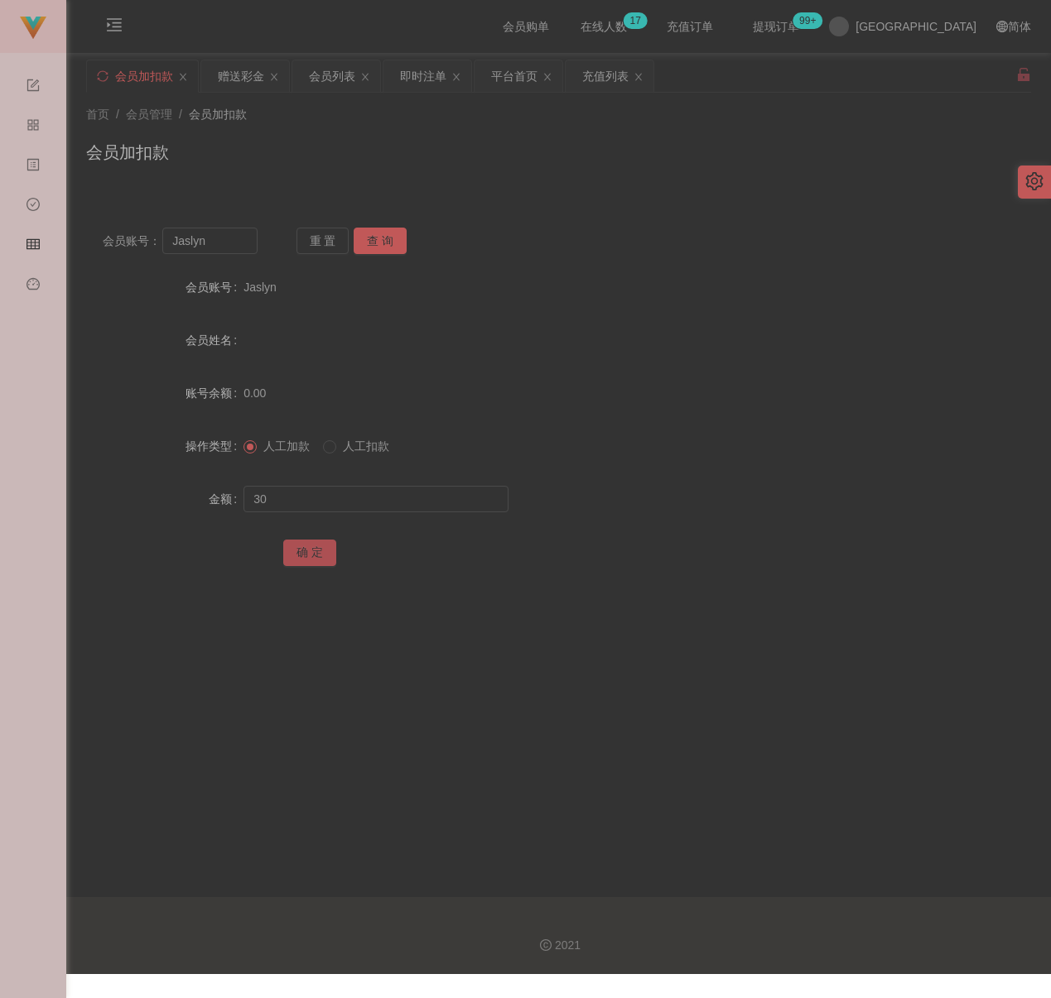
click at [308, 547] on button "确 定" at bounding box center [309, 553] width 53 height 26
click at [219, 244] on input "Jaslyn" at bounding box center [209, 241] width 95 height 26
paste input "Wingsing9900"
type input "Wingsing9900"
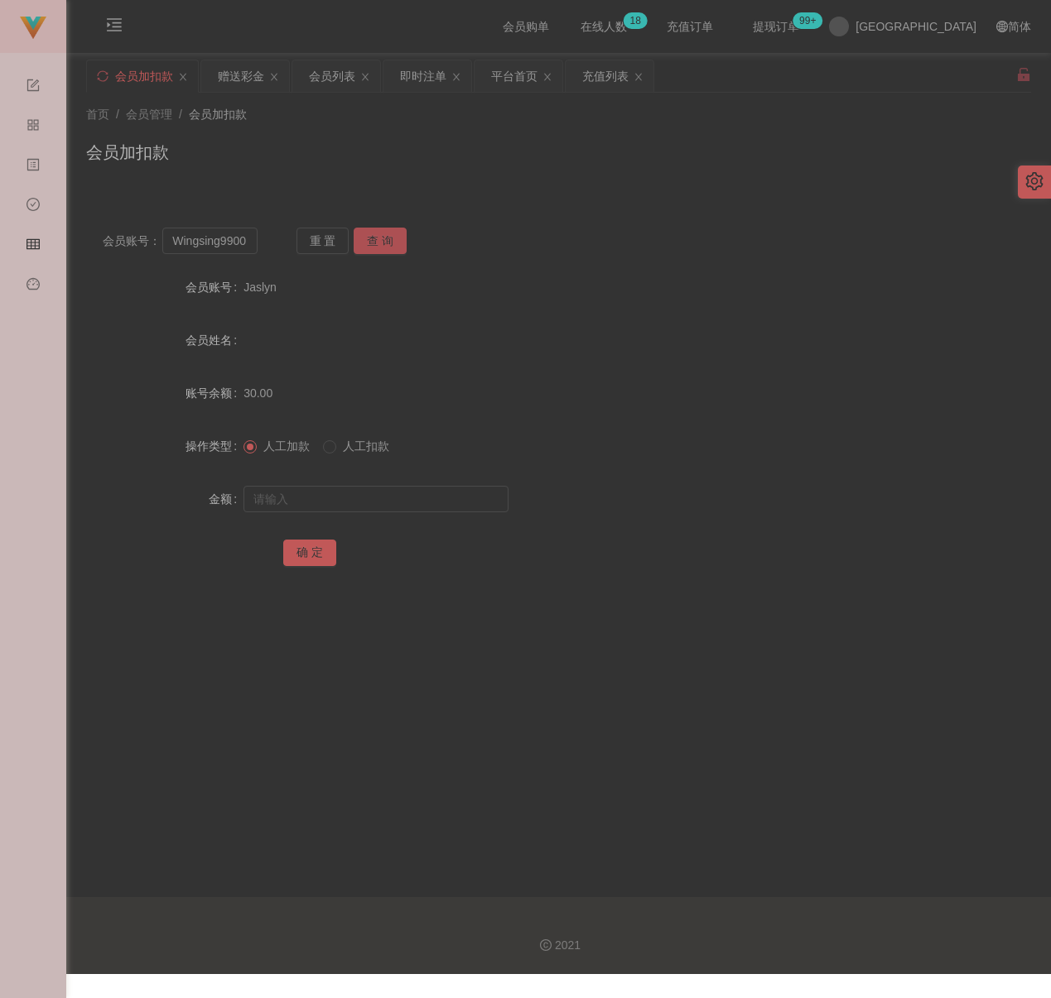
drag, startPoint x: 368, startPoint y: 241, endPoint x: 368, endPoint y: 251, distance: 9.9
click at [368, 241] on button "查 询" at bounding box center [380, 241] width 53 height 26
drag, startPoint x: 376, startPoint y: 485, endPoint x: 385, endPoint y: 489, distance: 10.0
click at [376, 486] on input "text" at bounding box center [375, 499] width 265 height 26
click at [421, 502] on input "text" at bounding box center [375, 499] width 265 height 26
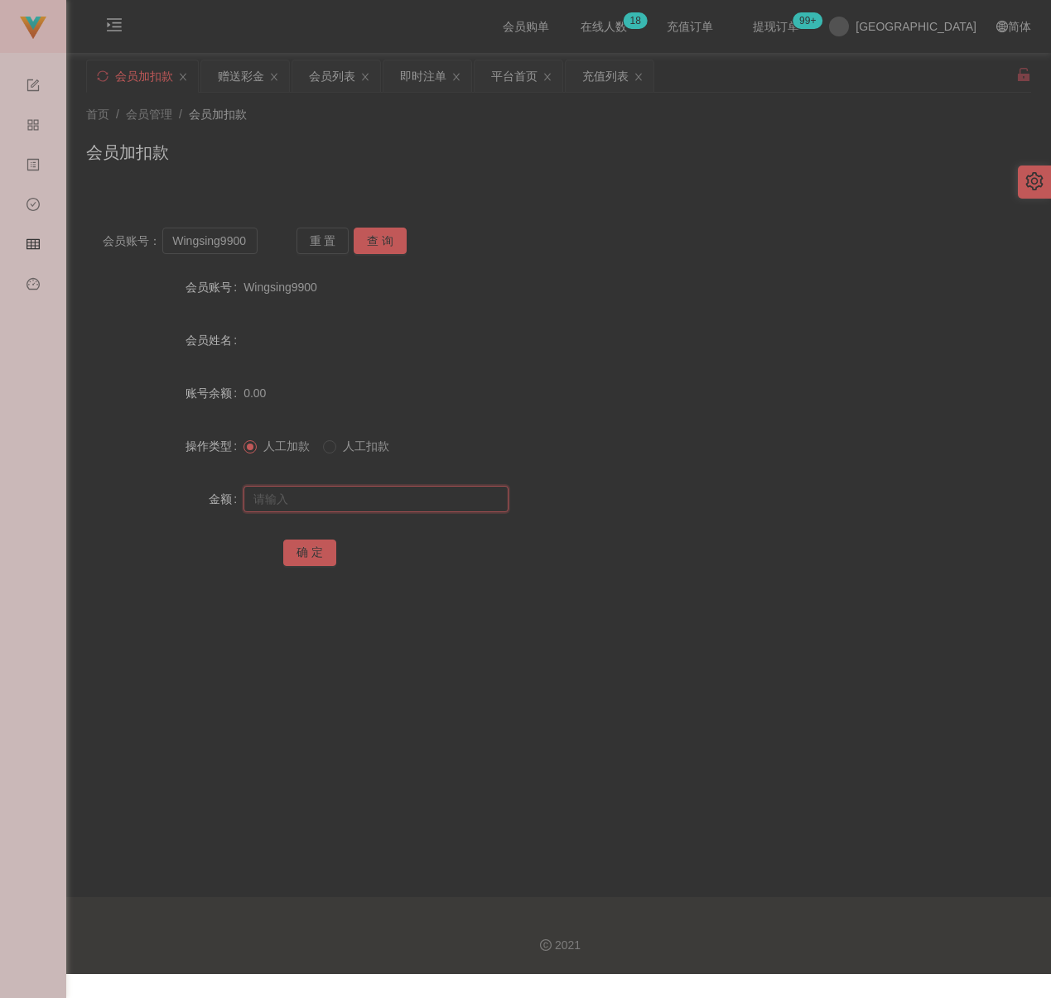
paste input "30"
type input "30"
click at [301, 546] on button "确 定" at bounding box center [309, 553] width 53 height 26
click at [212, 244] on input "Wingsing9900" at bounding box center [209, 241] width 95 height 26
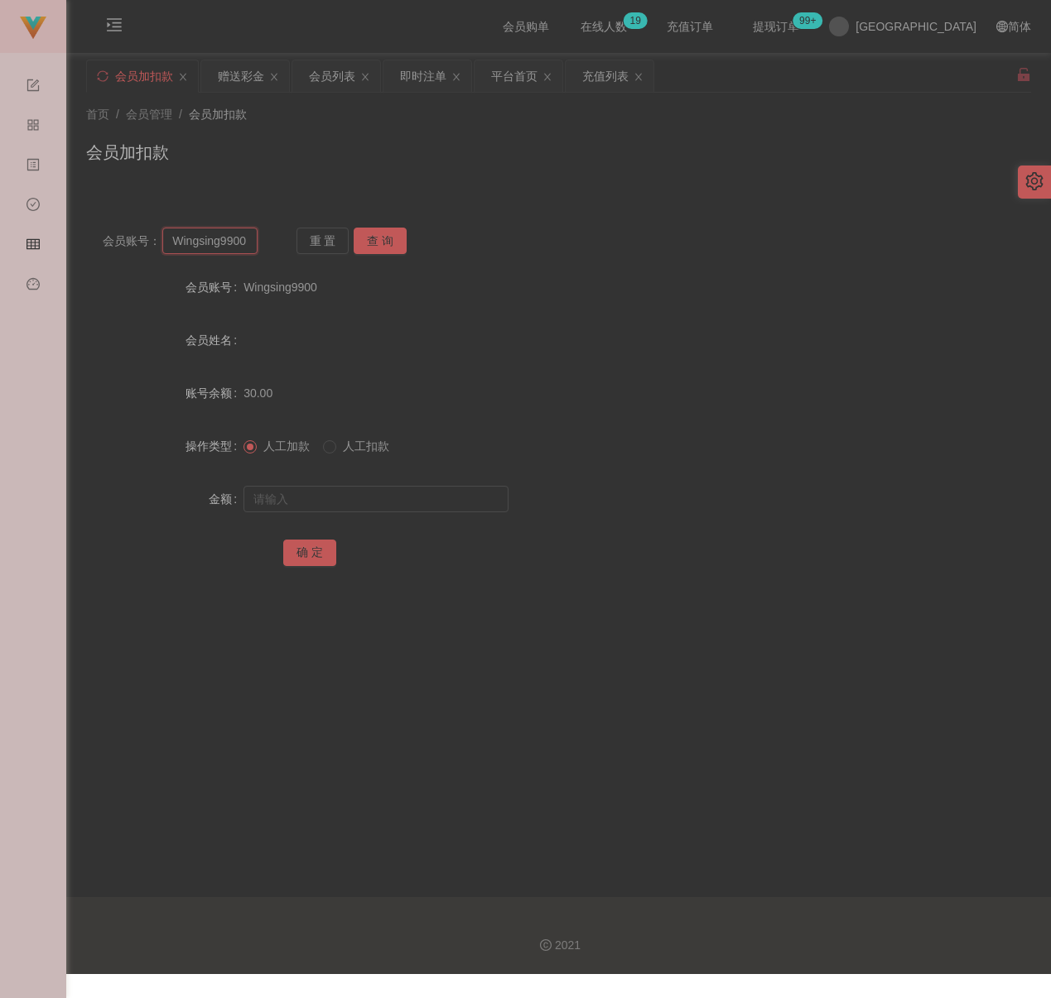
paste input "Kanggg"
type input "Kanggg"
drag, startPoint x: 383, startPoint y: 234, endPoint x: 375, endPoint y: 281, distance: 47.9
click at [383, 234] on button "查 询" at bounding box center [380, 241] width 53 height 26
click at [373, 502] on input "text" at bounding box center [375, 499] width 265 height 26
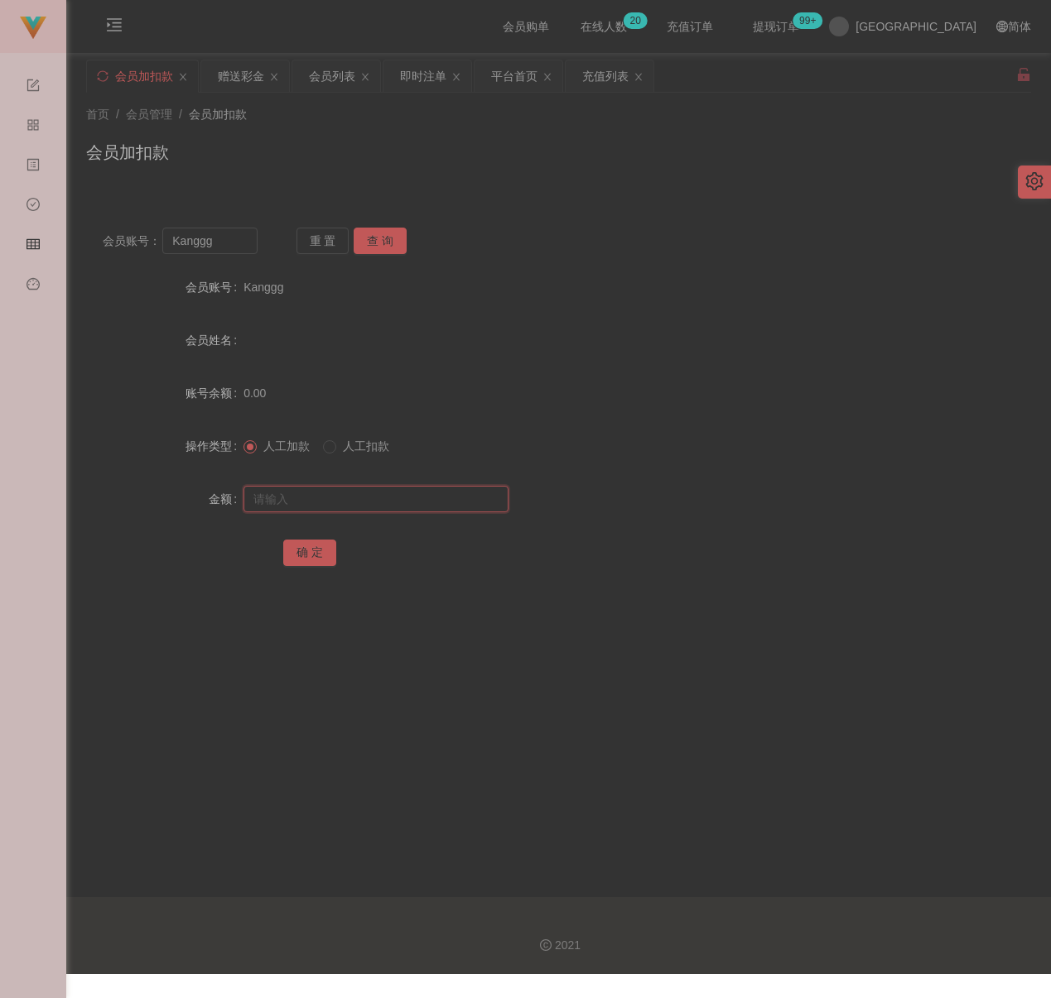
click at [427, 490] on input "text" at bounding box center [375, 499] width 265 height 26
paste input "30"
type input "30"
click at [291, 545] on button "确 定" at bounding box center [309, 553] width 53 height 26
click at [232, 246] on input "Kanggg" at bounding box center [209, 241] width 95 height 26
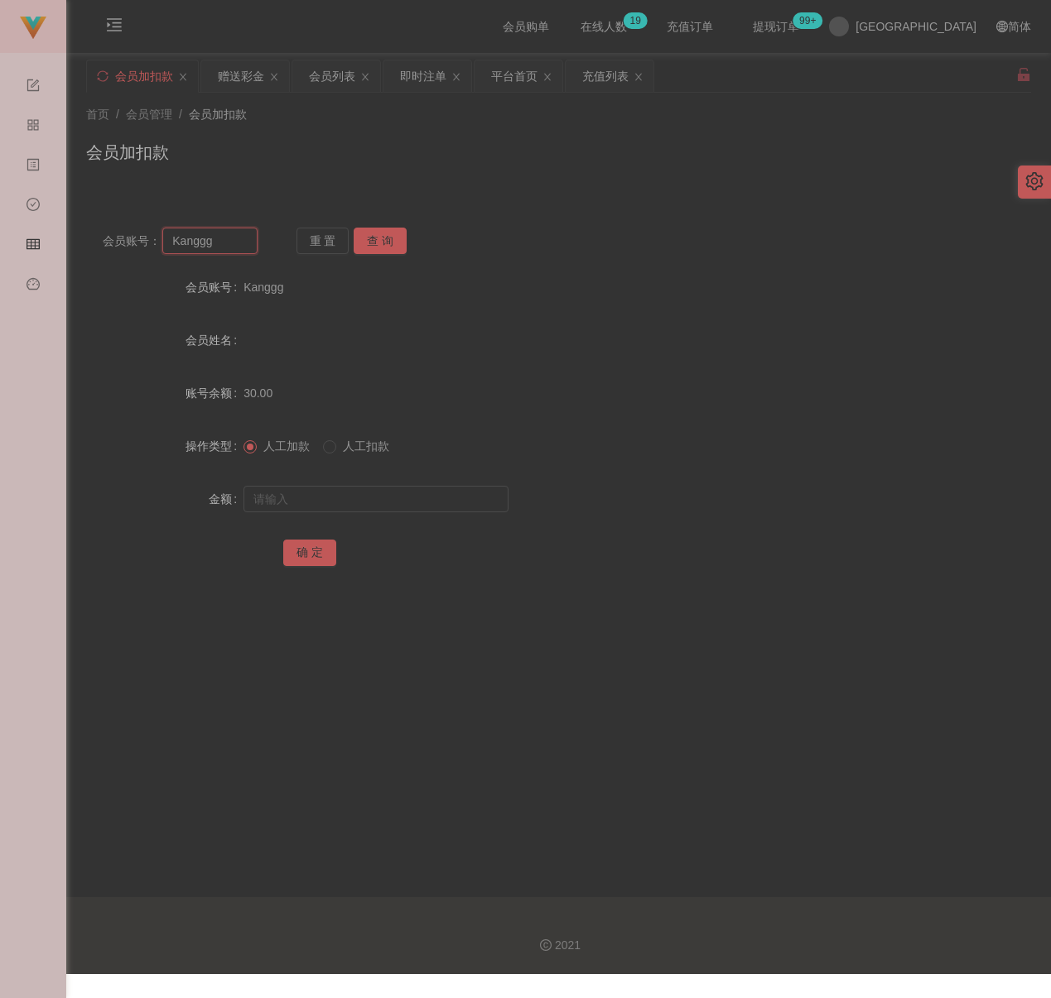
click at [232, 246] on input "Kanggg" at bounding box center [209, 241] width 95 height 26
paste input "chuchu"
type input "chuchu"
click at [388, 241] on button "查 询" at bounding box center [380, 241] width 53 height 26
click at [349, 494] on input "text" at bounding box center [375, 499] width 265 height 26
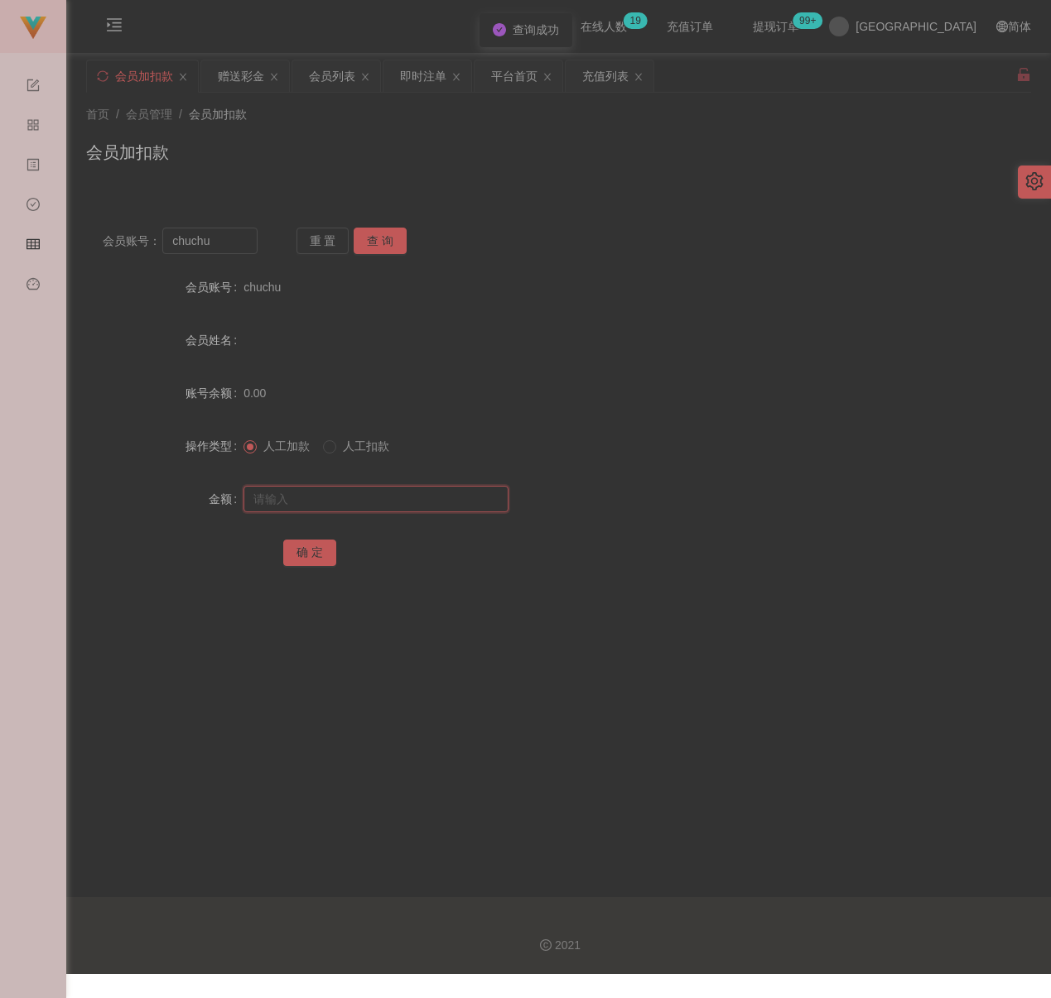
click at [417, 504] on input "text" at bounding box center [375, 499] width 265 height 26
paste input "30"
type input "30"
click at [304, 551] on button "确 定" at bounding box center [309, 553] width 53 height 26
click at [232, 249] on input "chuchu" at bounding box center [209, 241] width 95 height 26
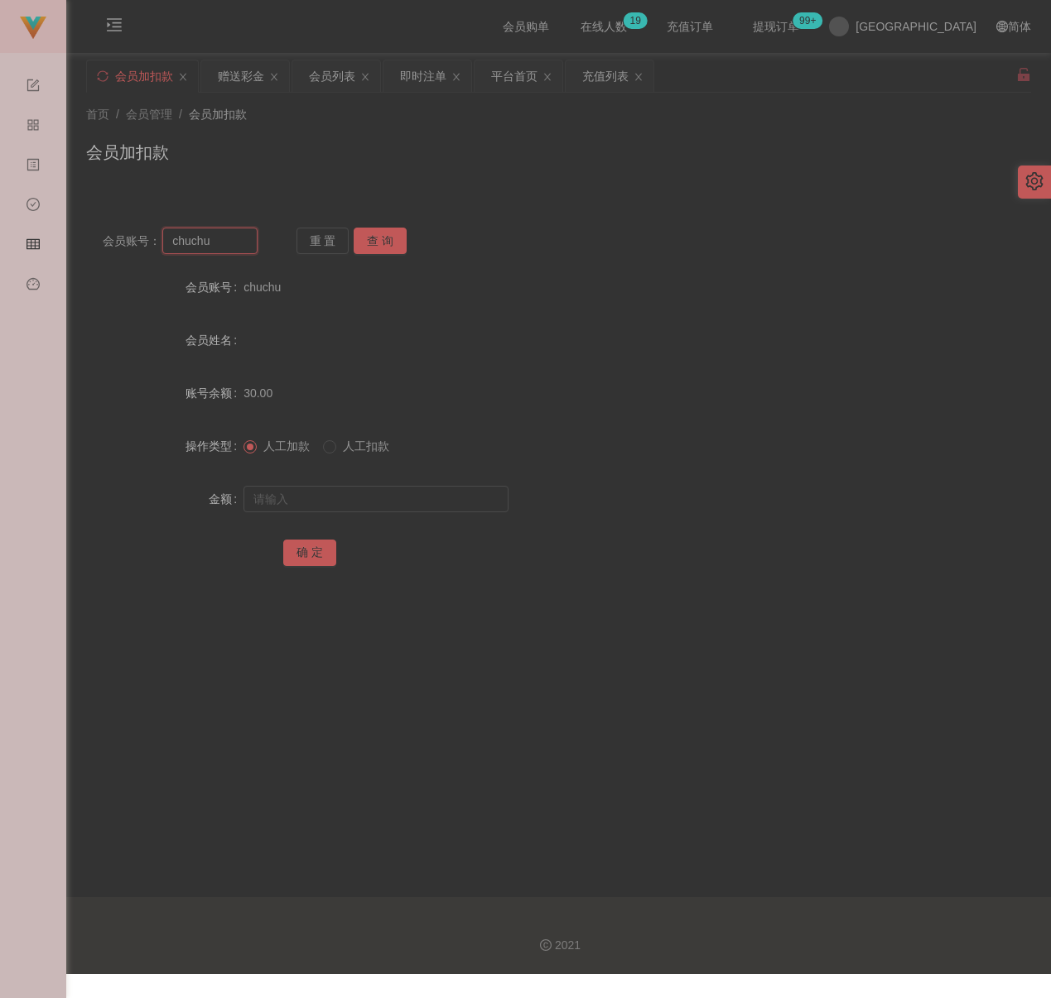
click at [232, 249] on input "chuchu" at bounding box center [209, 241] width 95 height 26
paste input "0143171515"
type input "0143171515"
drag, startPoint x: 378, startPoint y: 238, endPoint x: 385, endPoint y: 274, distance: 36.4
click at [378, 238] on button "查 询" at bounding box center [380, 241] width 53 height 26
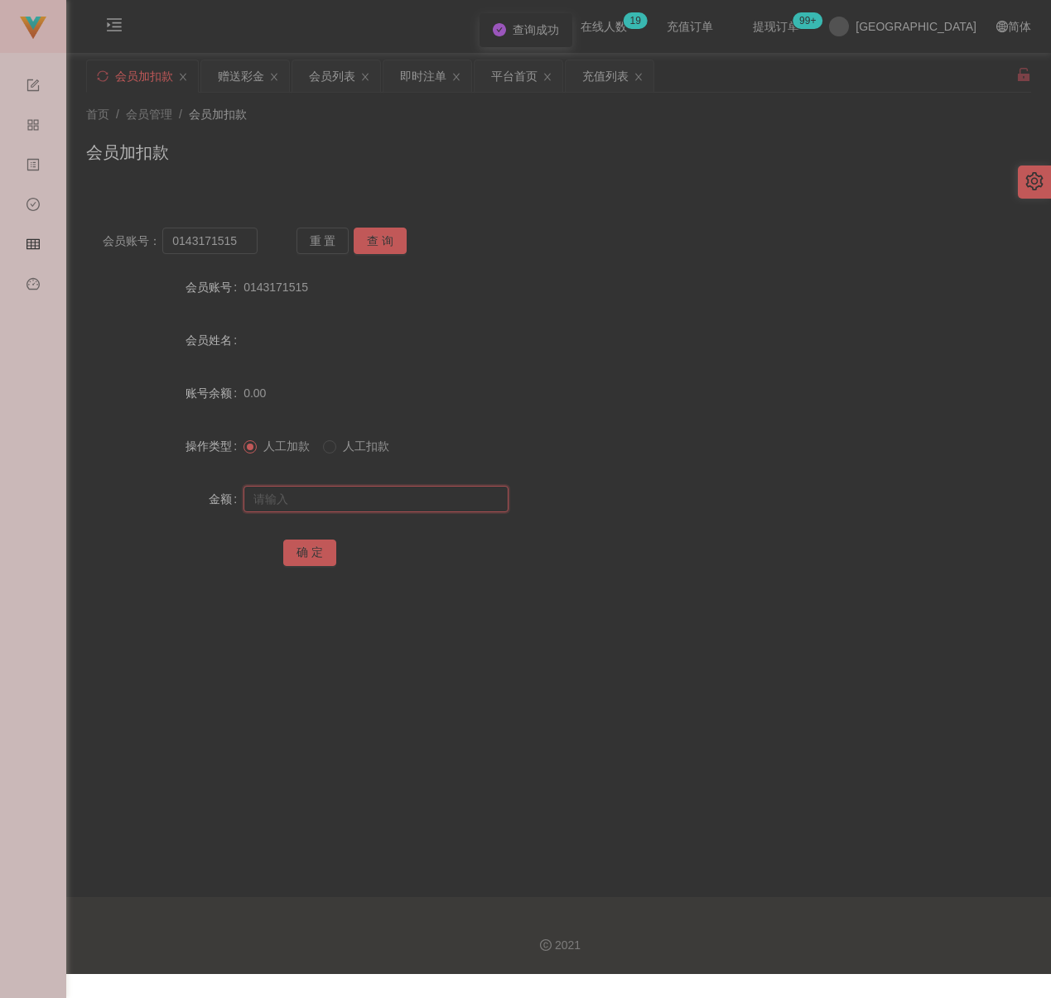
click at [406, 490] on input "text" at bounding box center [375, 499] width 265 height 26
click at [356, 504] on input "text" at bounding box center [375, 499] width 265 height 26
paste input "30"
type input "30"
click at [301, 554] on button "确 定" at bounding box center [309, 553] width 53 height 26
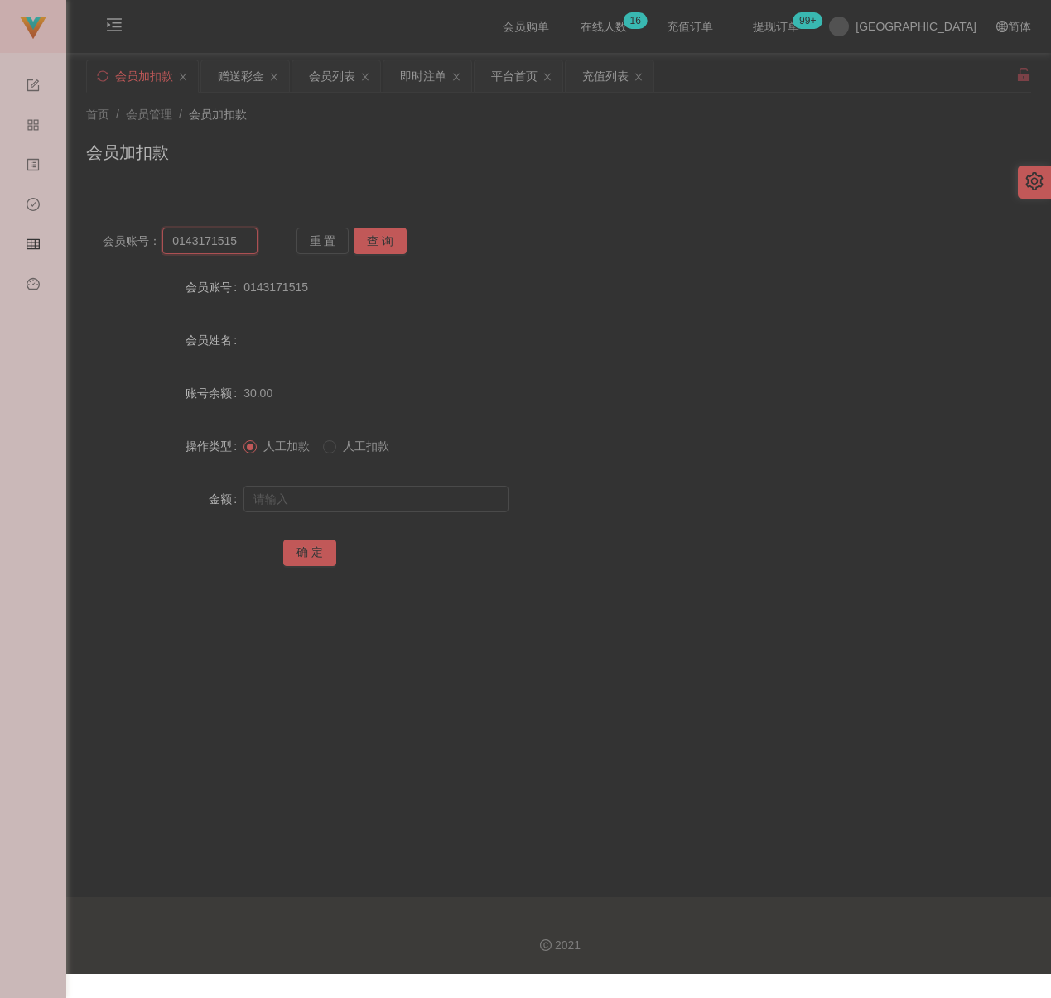
click at [244, 239] on input "0143171515" at bounding box center [209, 241] width 95 height 26
click at [243, 239] on input "0143171515" at bounding box center [209, 241] width 95 height 26
paste input "EddySim1"
type input "EddySim1"
click at [397, 239] on button "查 询" at bounding box center [380, 241] width 53 height 26
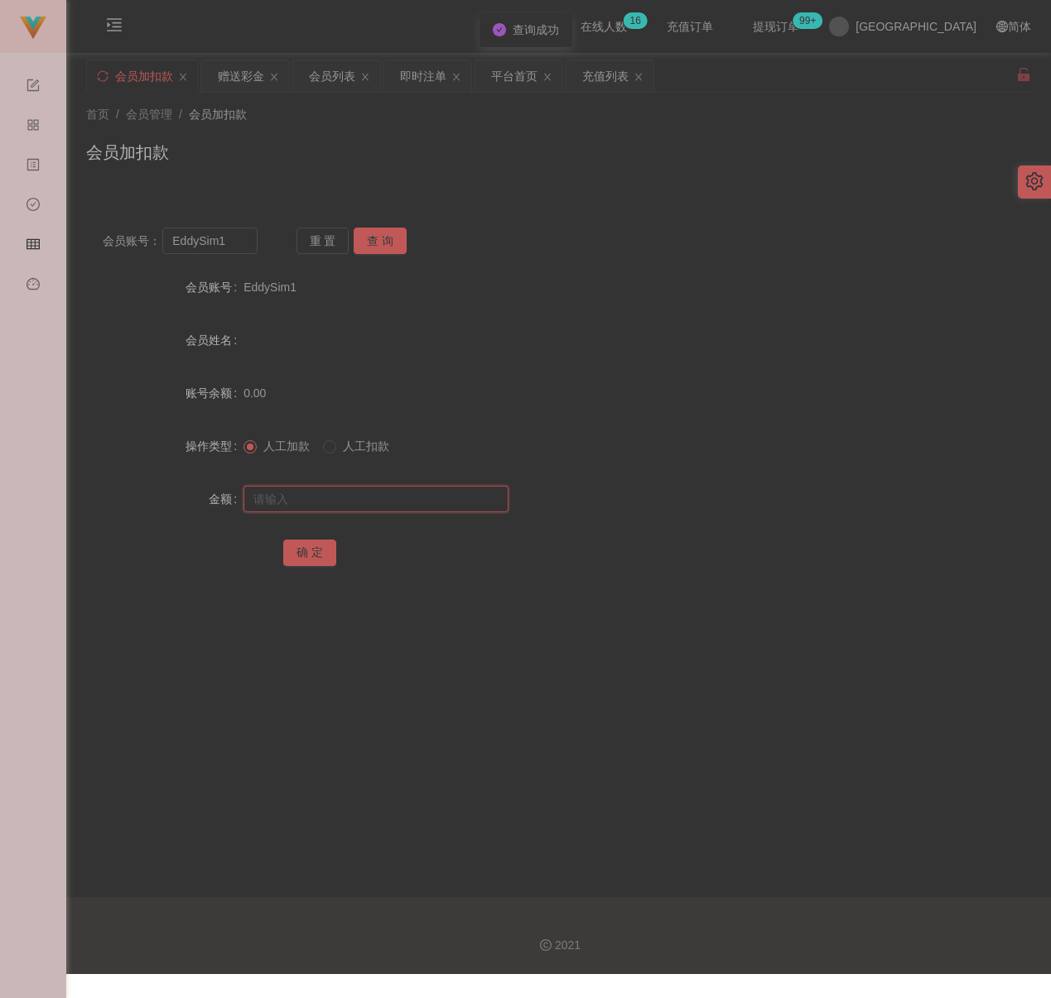
click at [381, 498] on input "text" at bounding box center [375, 499] width 265 height 26
drag, startPoint x: 488, startPoint y: 500, endPoint x: 469, endPoint y: 502, distance: 18.3
click at [488, 500] on input "text" at bounding box center [375, 499] width 265 height 26
paste input "30"
type input "30"
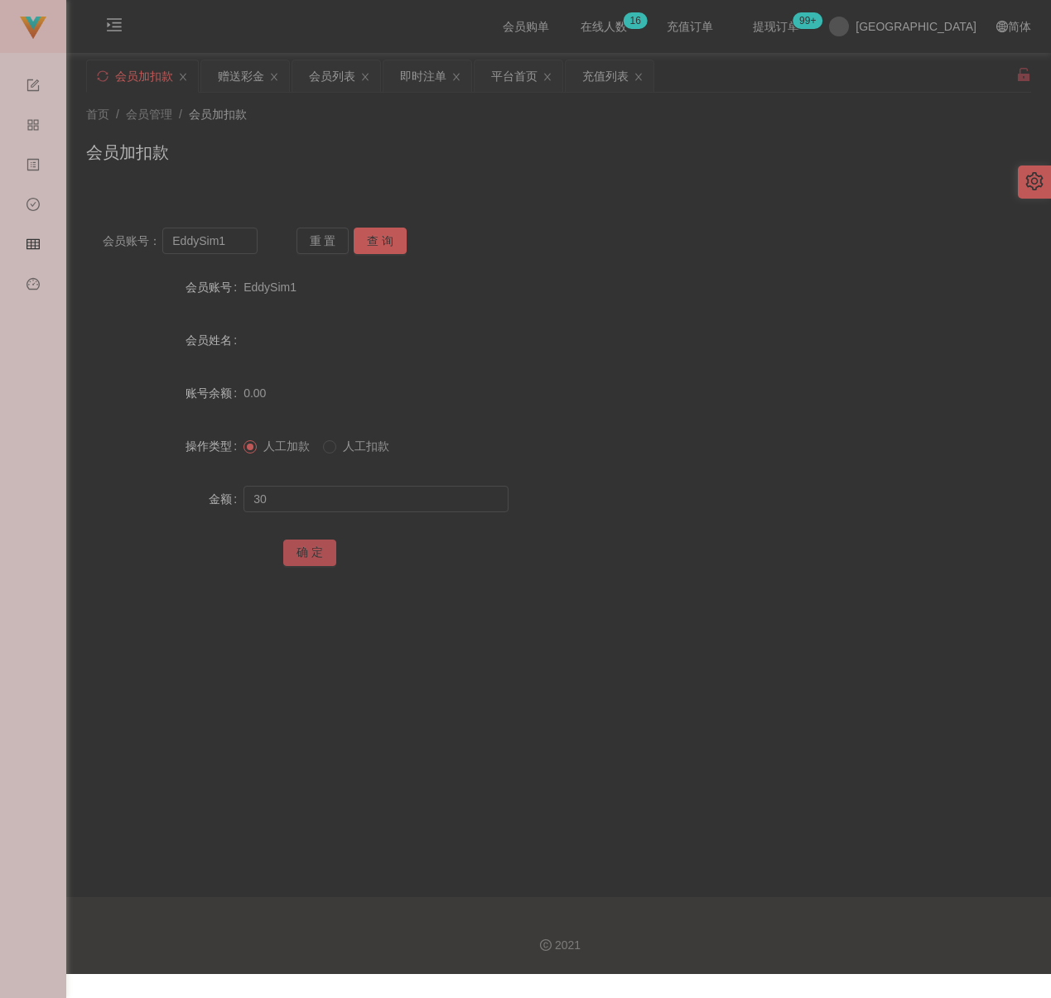
click at [304, 547] on button "确 定" at bounding box center [309, 553] width 53 height 26
click at [233, 241] on input "EddySim1" at bounding box center [209, 241] width 95 height 26
paste input "0136629933"
type input "0136629933"
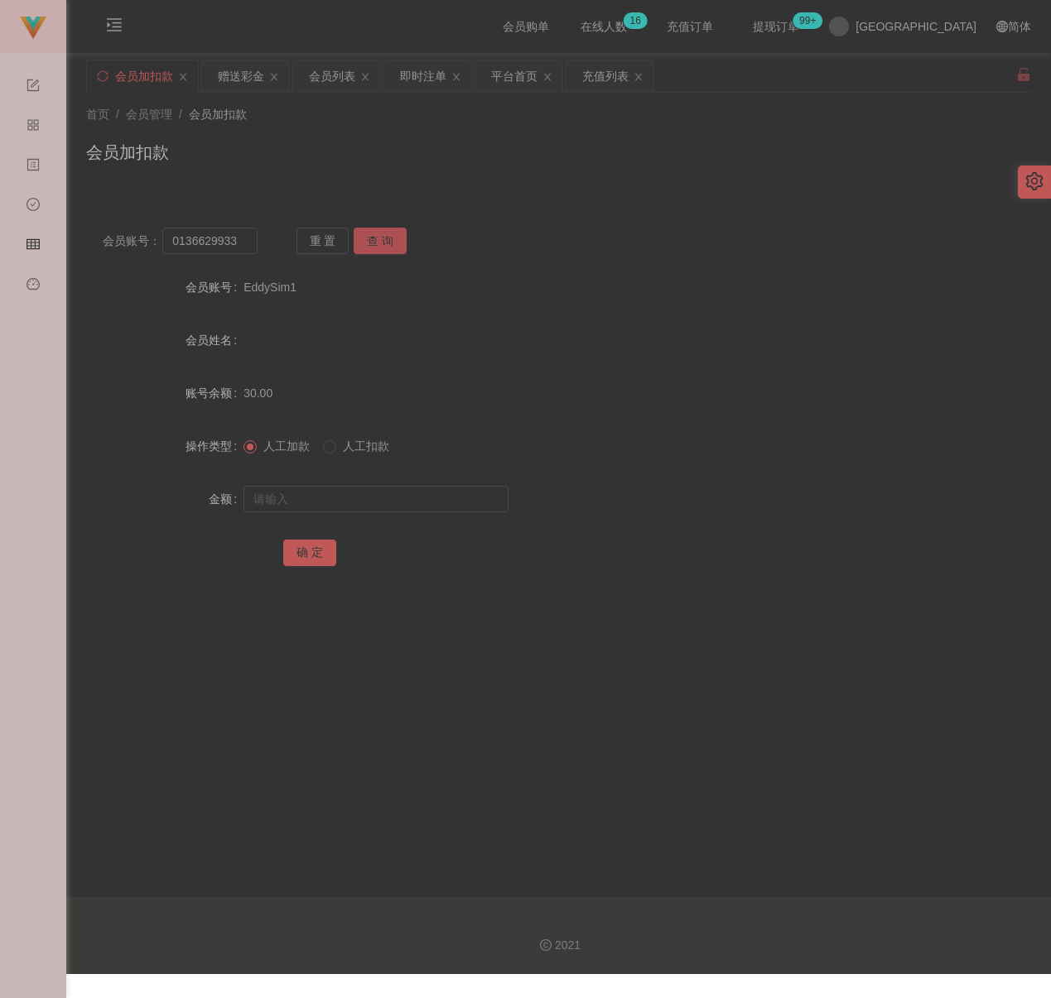
click at [397, 233] on button "查 询" at bounding box center [380, 241] width 53 height 26
click at [393, 498] on input "text" at bounding box center [375, 499] width 265 height 26
click at [293, 493] on input "text" at bounding box center [375, 499] width 265 height 26
paste input "1500"
type input "1500"
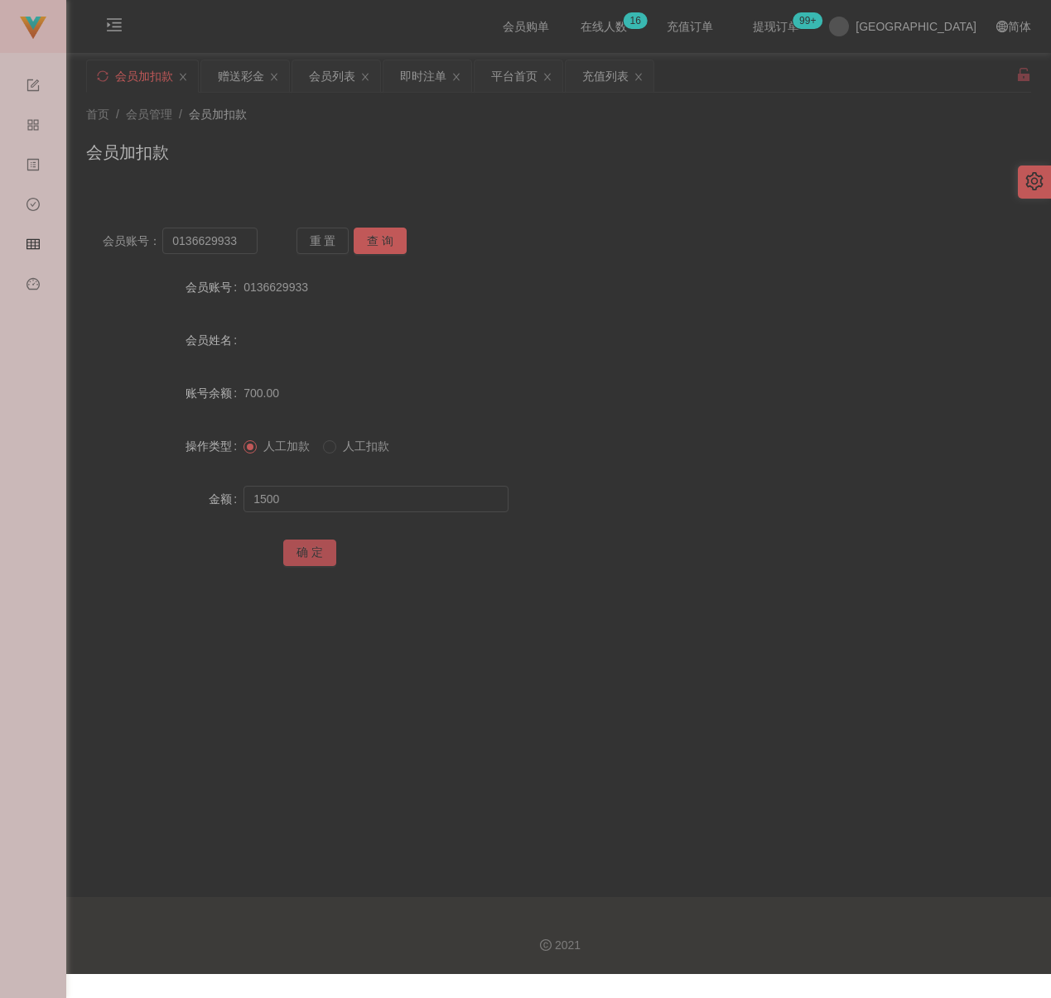
click at [304, 549] on button "确 定" at bounding box center [309, 553] width 53 height 26
click at [237, 236] on input "0136629933" at bounding box center [209, 241] width 95 height 26
paste input "qq12"
type input "qq123"
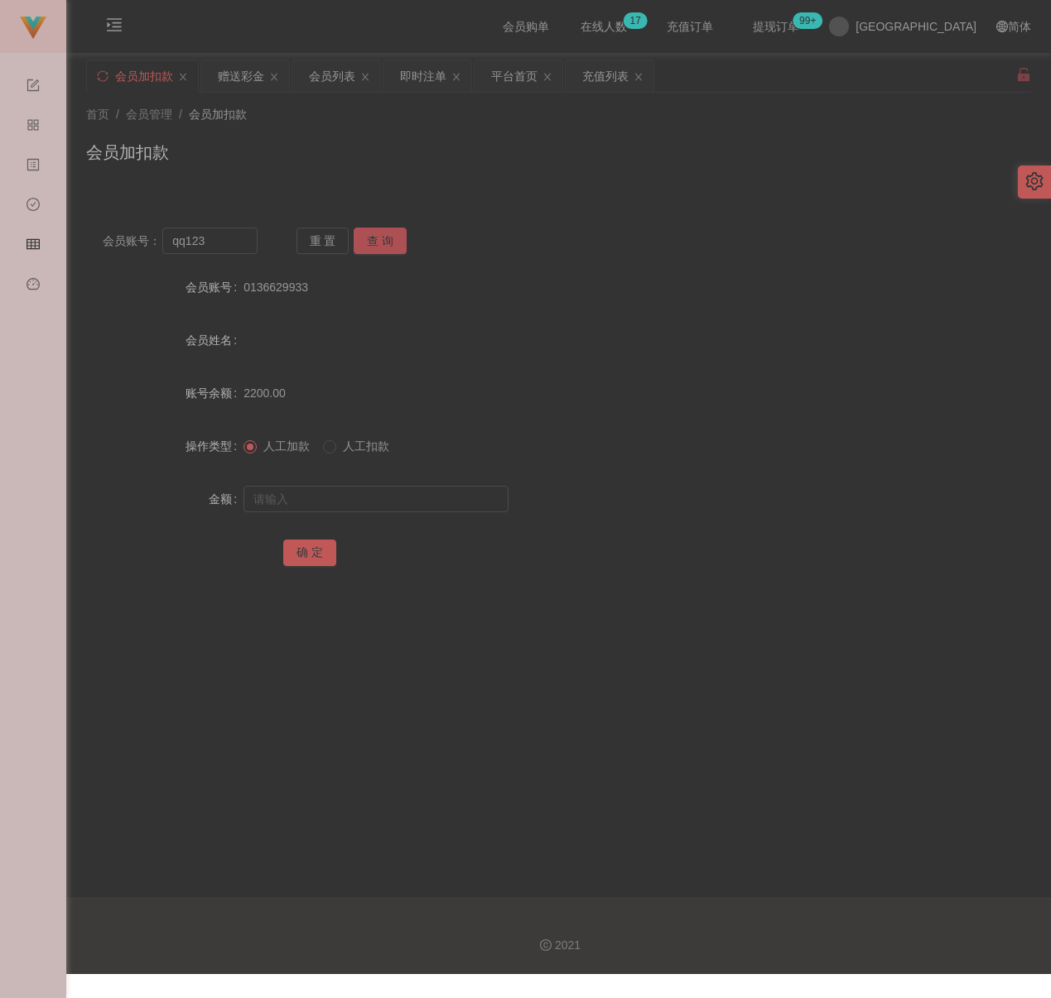
click at [368, 234] on button "查 询" at bounding box center [380, 241] width 53 height 26
click at [341, 497] on input "text" at bounding box center [375, 499] width 265 height 26
click at [431, 504] on input "text" at bounding box center [375, 499] width 265 height 26
paste input "30"
type input "30"
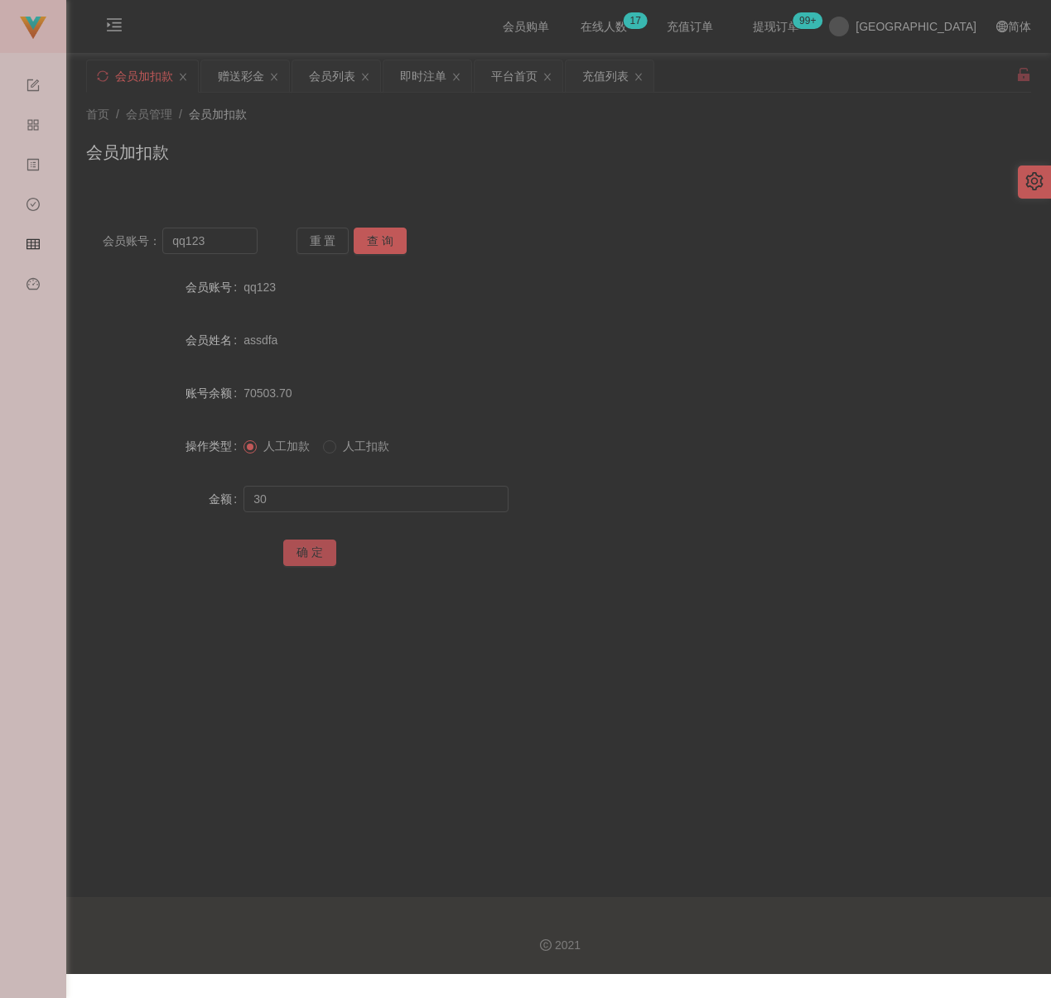
click at [315, 550] on button "确 定" at bounding box center [309, 553] width 53 height 26
click at [224, 242] on input "qq123" at bounding box center [209, 241] width 95 height 26
paste input "mm22"
type input "mm22"
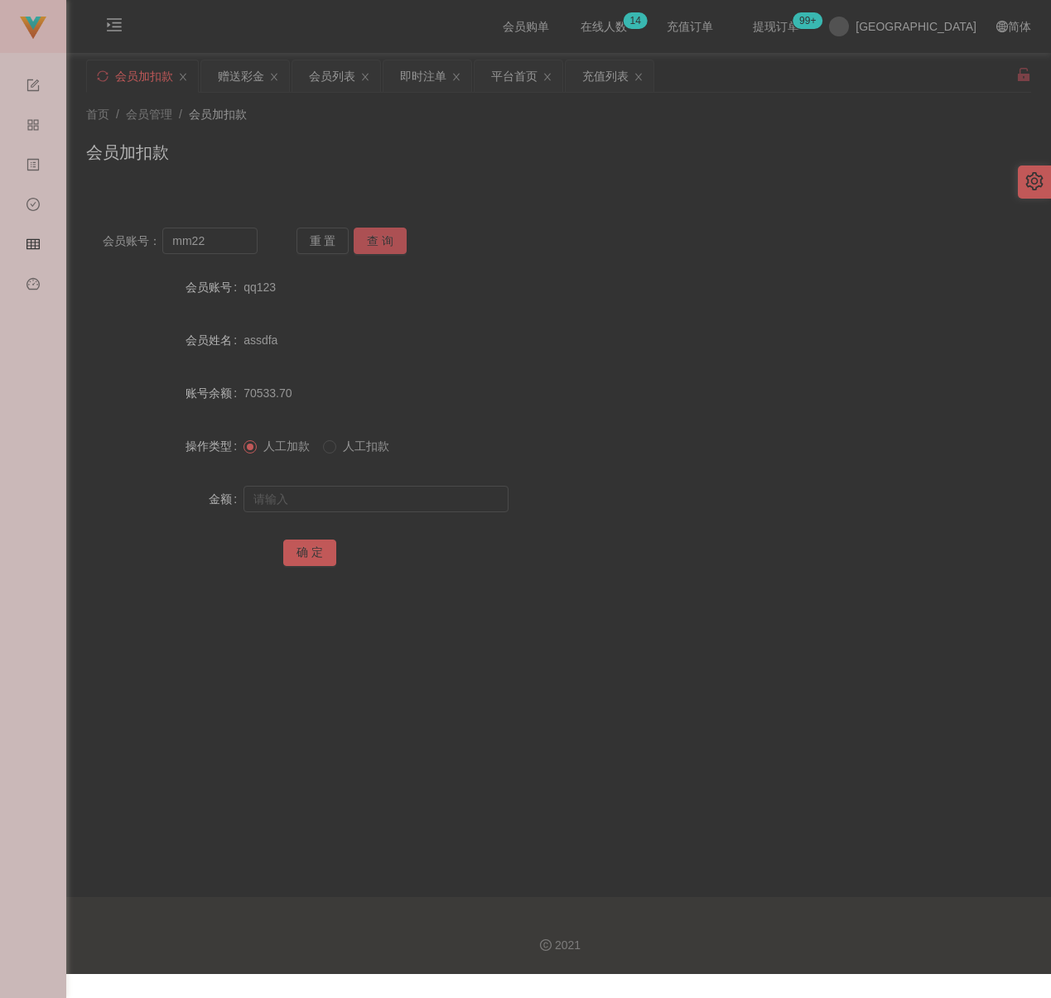
click at [387, 238] on button "查 询" at bounding box center [380, 241] width 53 height 26
click at [345, 498] on input "text" at bounding box center [375, 499] width 265 height 26
click at [467, 505] on input "text" at bounding box center [375, 499] width 265 height 26
paste input "30"
type input "30"
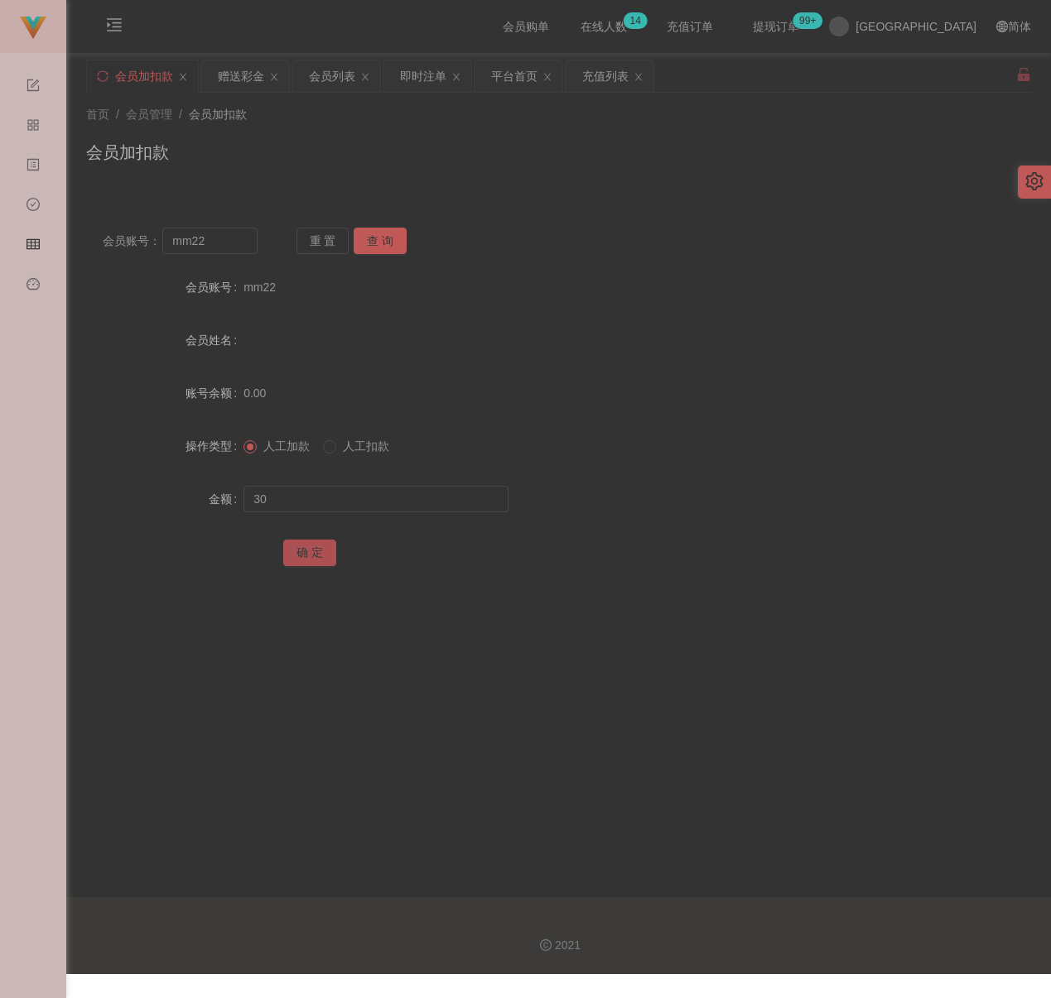
click at [318, 549] on button "确 定" at bounding box center [309, 553] width 53 height 26
click at [224, 248] on input "mm22" at bounding box center [209, 241] width 95 height 26
paste input "Jimmy0303"
type input "Jimmy0303"
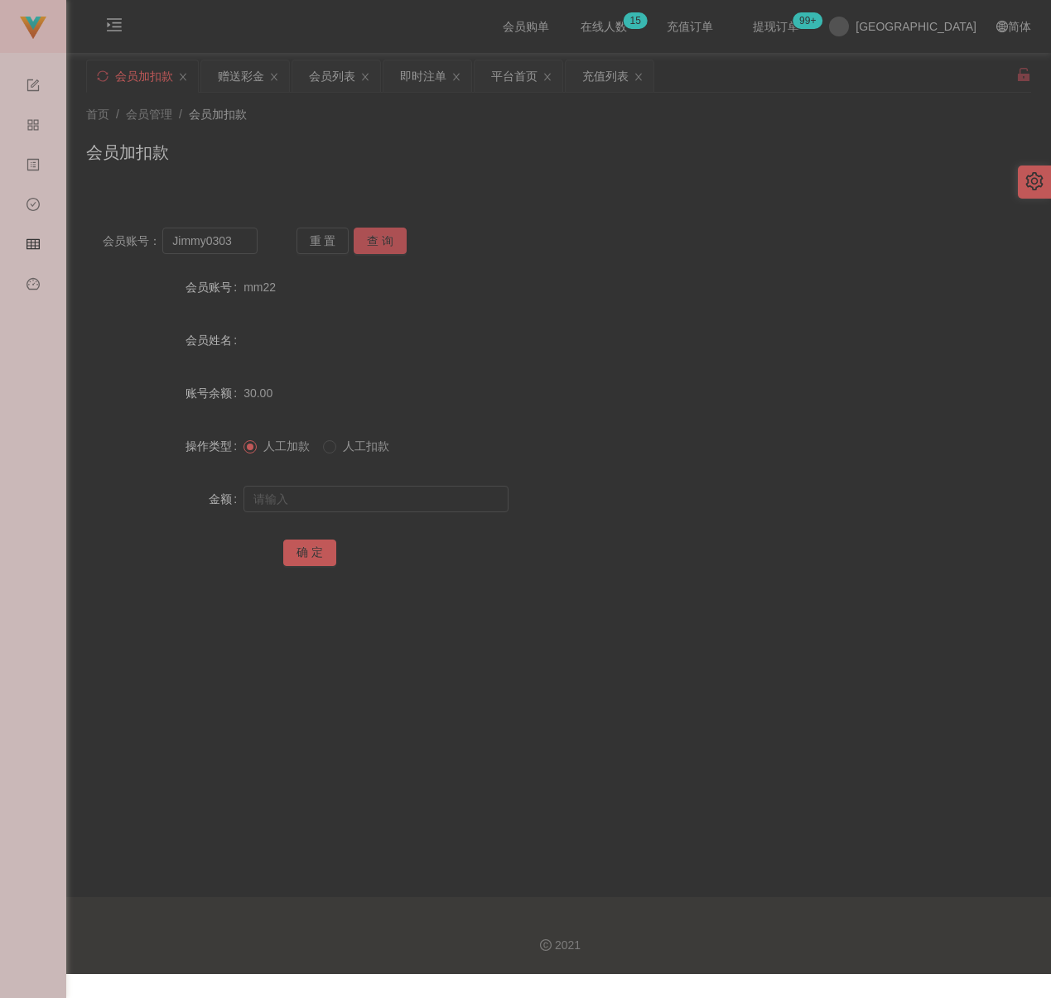
click at [375, 241] on button "查 询" at bounding box center [380, 241] width 53 height 26
click at [383, 499] on input "text" at bounding box center [375, 499] width 265 height 26
click at [447, 494] on input "text" at bounding box center [375, 499] width 265 height 26
paste input "30"
type input "30"
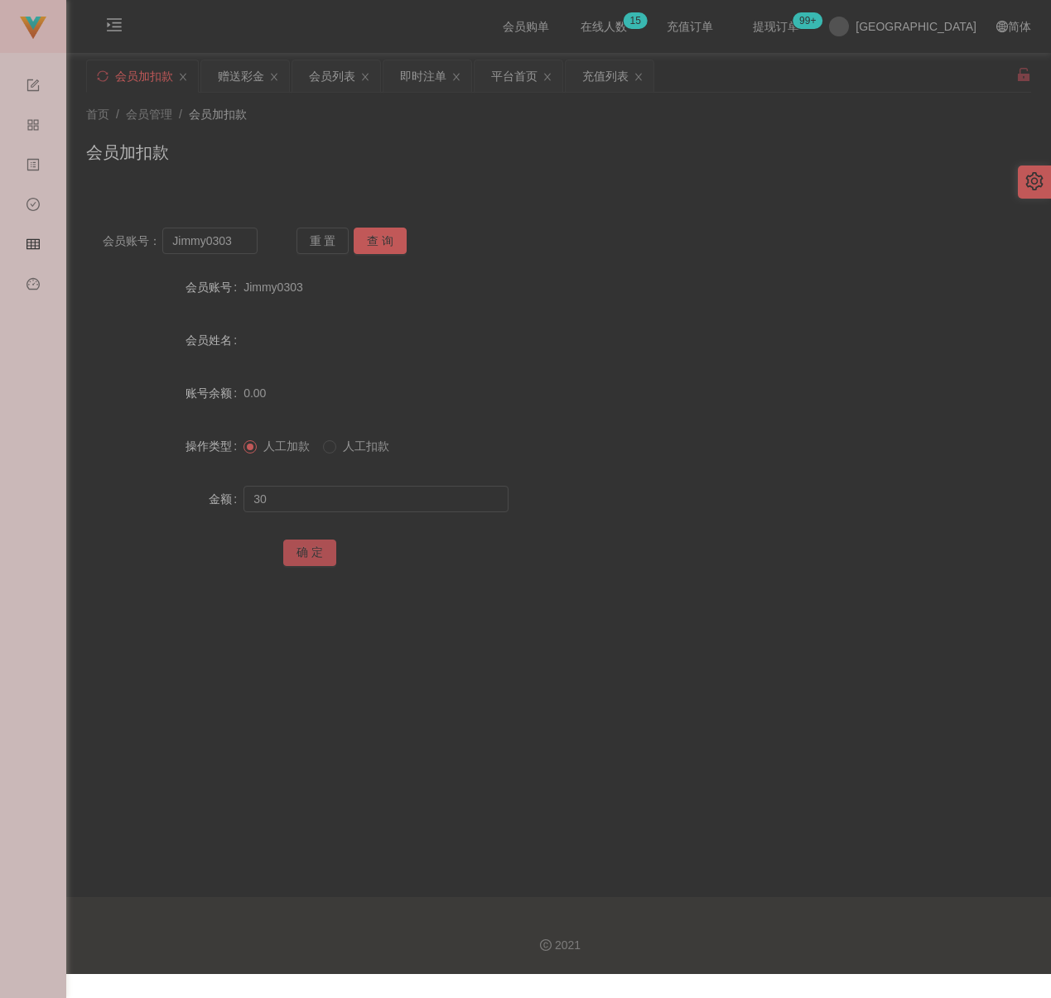
drag, startPoint x: 308, startPoint y: 546, endPoint x: 415, endPoint y: 562, distance: 108.0
click at [308, 546] on button "确 定" at bounding box center [309, 553] width 53 height 26
click at [234, 231] on input "Jimmy0303" at bounding box center [209, 241] width 95 height 26
paste input "e0929"
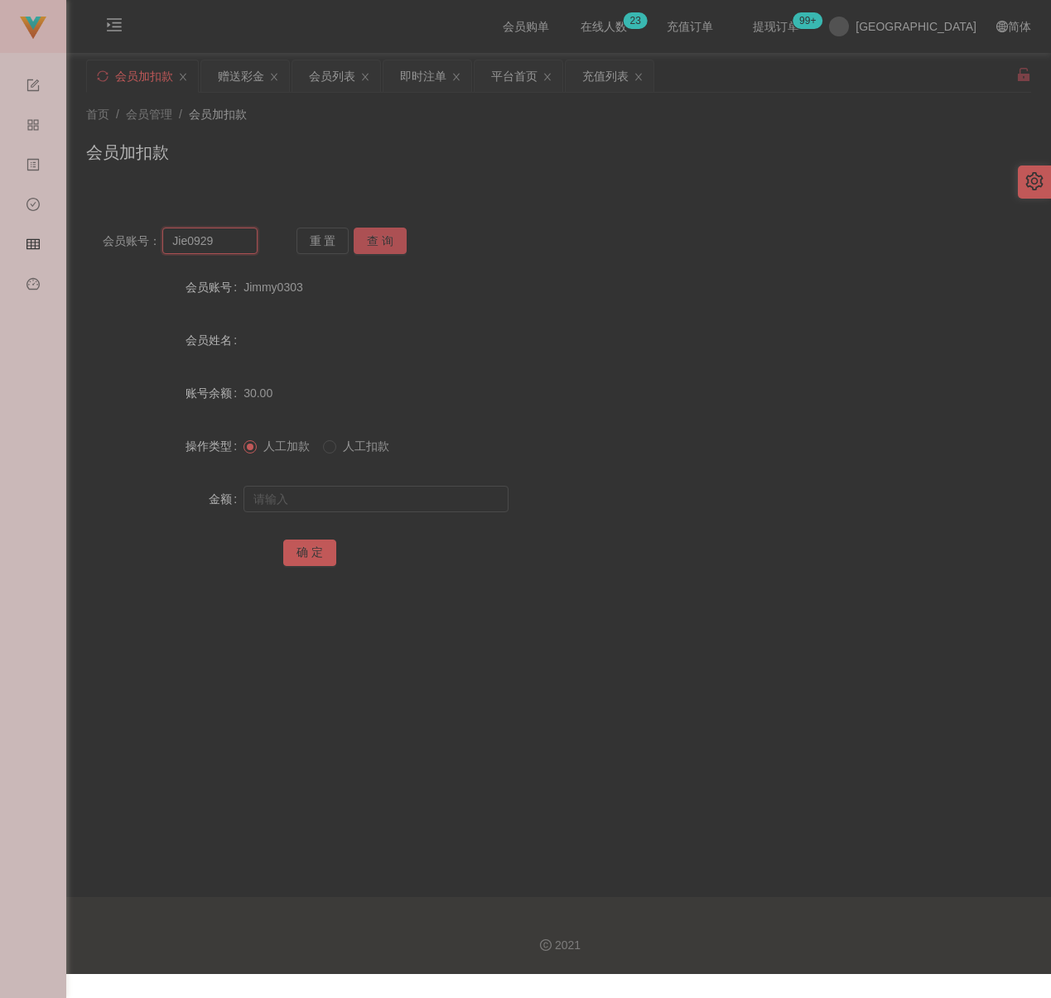
type input "Jie0929"
click at [375, 236] on button "查 询" at bounding box center [380, 241] width 53 height 26
drag, startPoint x: 366, startPoint y: 489, endPoint x: 381, endPoint y: 497, distance: 16.7
click at [366, 489] on input "text" at bounding box center [375, 499] width 265 height 26
click at [472, 492] on input "text" at bounding box center [375, 499] width 265 height 26
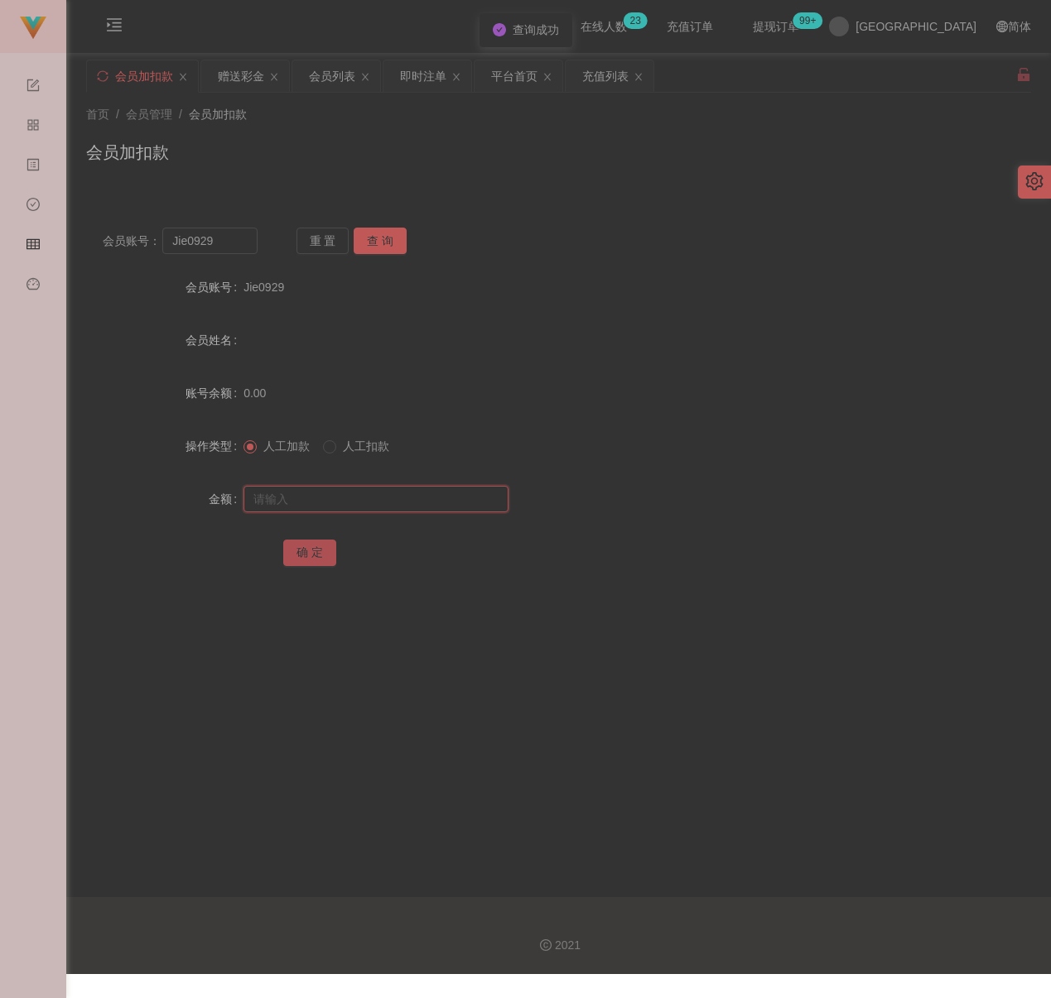
paste input "30"
type input "30"
click at [298, 554] on button "确 定" at bounding box center [309, 553] width 53 height 26
click at [237, 241] on input "Jie0929" at bounding box center [209, 241] width 95 height 26
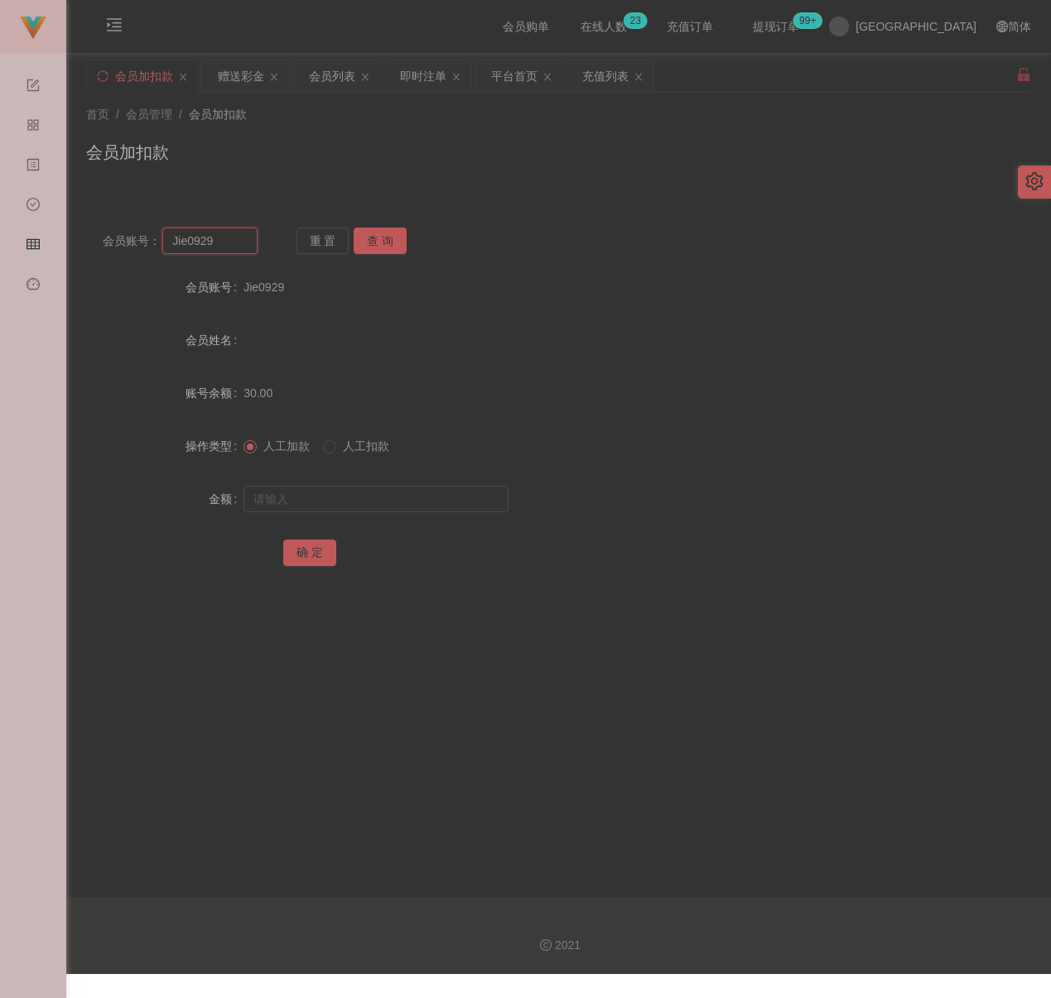
paste input "0143213691"
type input "0143213691"
click at [383, 238] on button "查 询" at bounding box center [380, 241] width 53 height 26
click at [343, 503] on input "text" at bounding box center [375, 499] width 265 height 26
click at [407, 505] on input "text" at bounding box center [375, 499] width 265 height 26
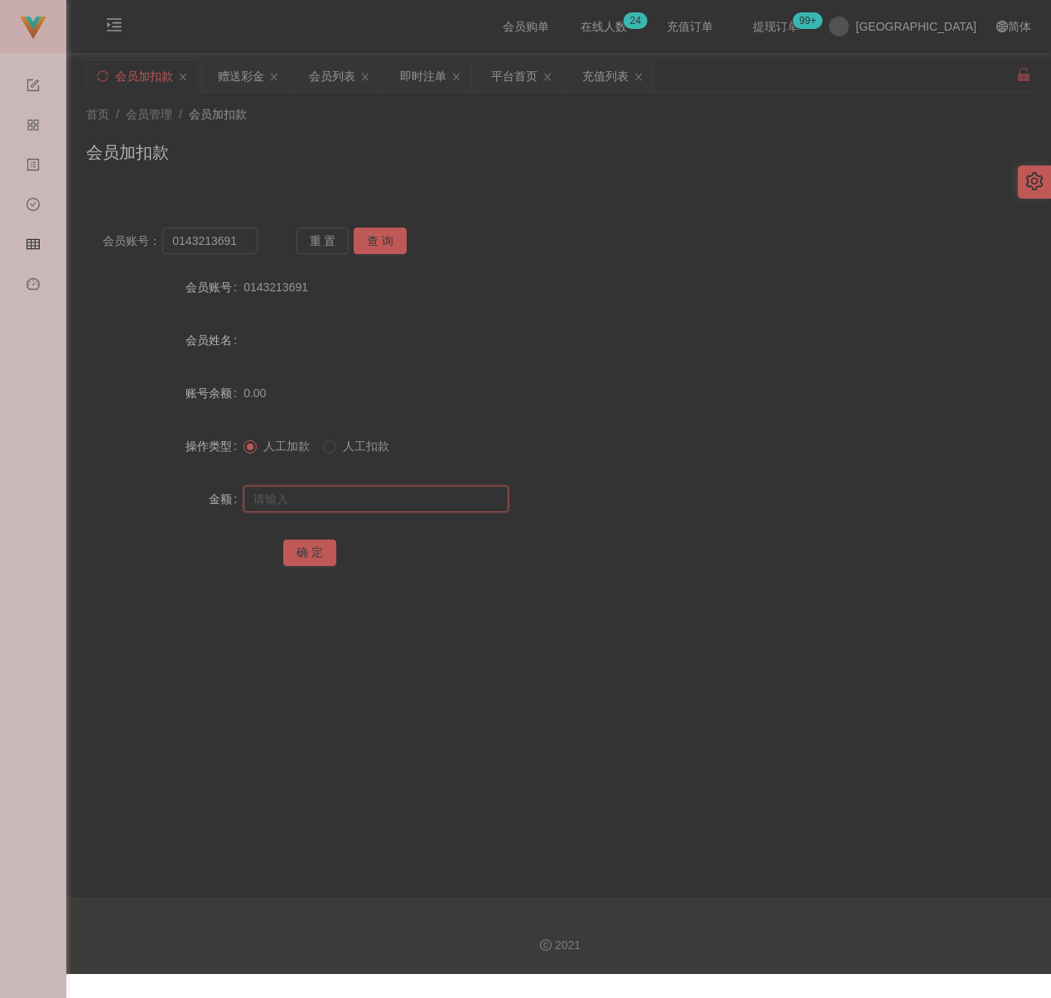
paste input "30"
type input "30"
drag, startPoint x: 304, startPoint y: 545, endPoint x: 314, endPoint y: 547, distance: 10.2
click at [304, 545] on button "确 定" at bounding box center [309, 553] width 53 height 26
click at [236, 237] on input "0143213691" at bounding box center [209, 241] width 95 height 26
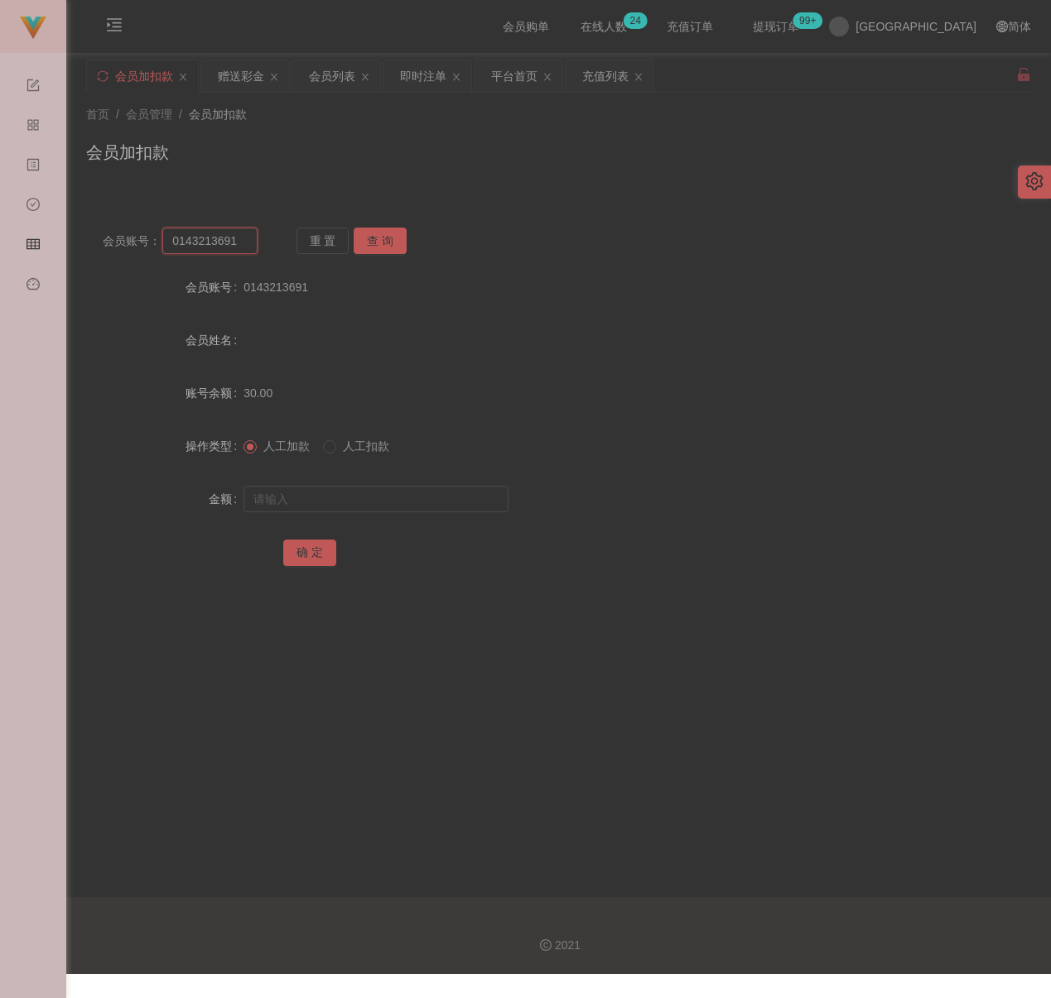
click at [236, 236] on input "0143213691" at bounding box center [209, 241] width 95 height 26
paste input "qq123"
type input "qq123"
click at [378, 239] on button "查 询" at bounding box center [380, 241] width 53 height 26
click at [370, 504] on input "text" at bounding box center [375, 499] width 265 height 26
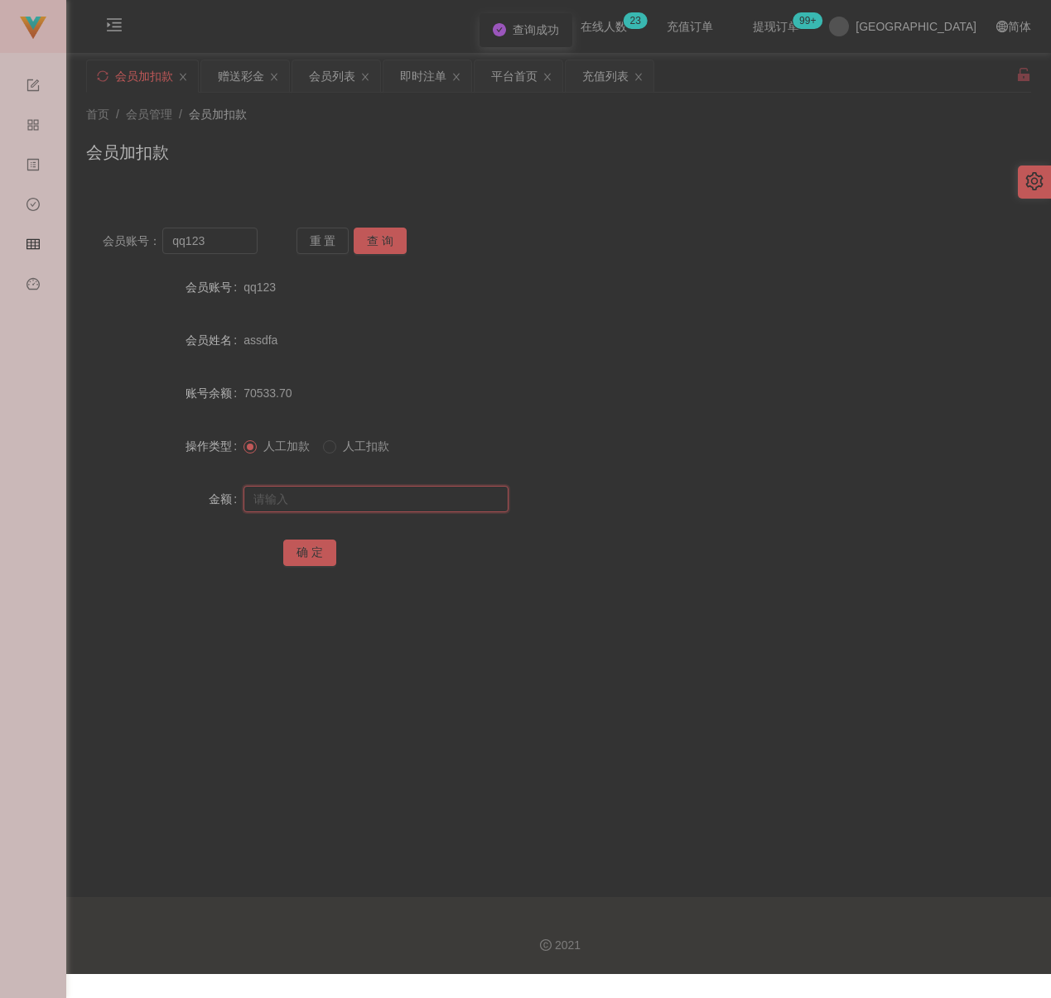
drag, startPoint x: 417, startPoint y: 504, endPoint x: 401, endPoint y: 504, distance: 16.6
click at [417, 503] on input "text" at bounding box center [375, 499] width 265 height 26
paste input "30"
type input "30"
drag, startPoint x: 286, startPoint y: 550, endPoint x: 360, endPoint y: 561, distance: 74.6
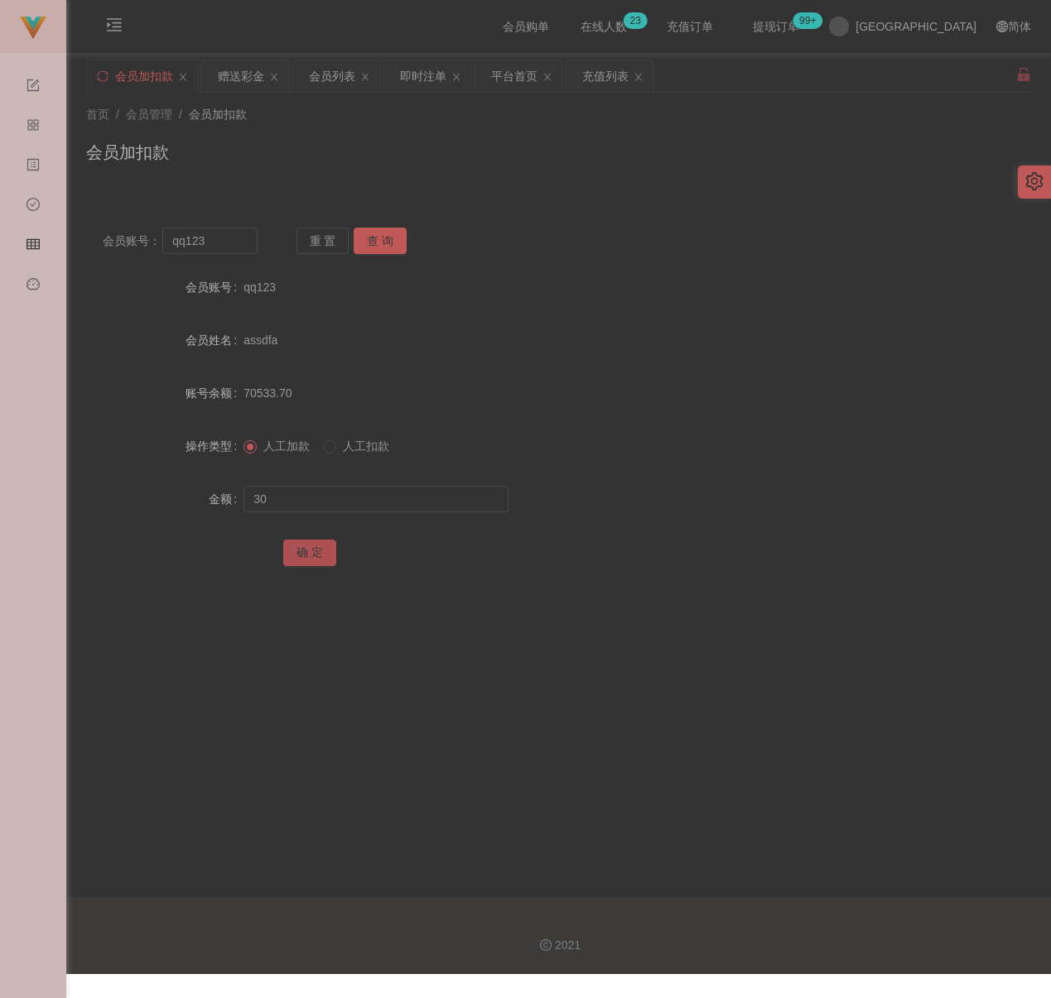
click at [289, 550] on button "确 定" at bounding box center [309, 553] width 53 height 26
click at [221, 247] on input "qq123" at bounding box center [209, 241] width 95 height 26
paste input "fong19352160"
type input "fong19352160"
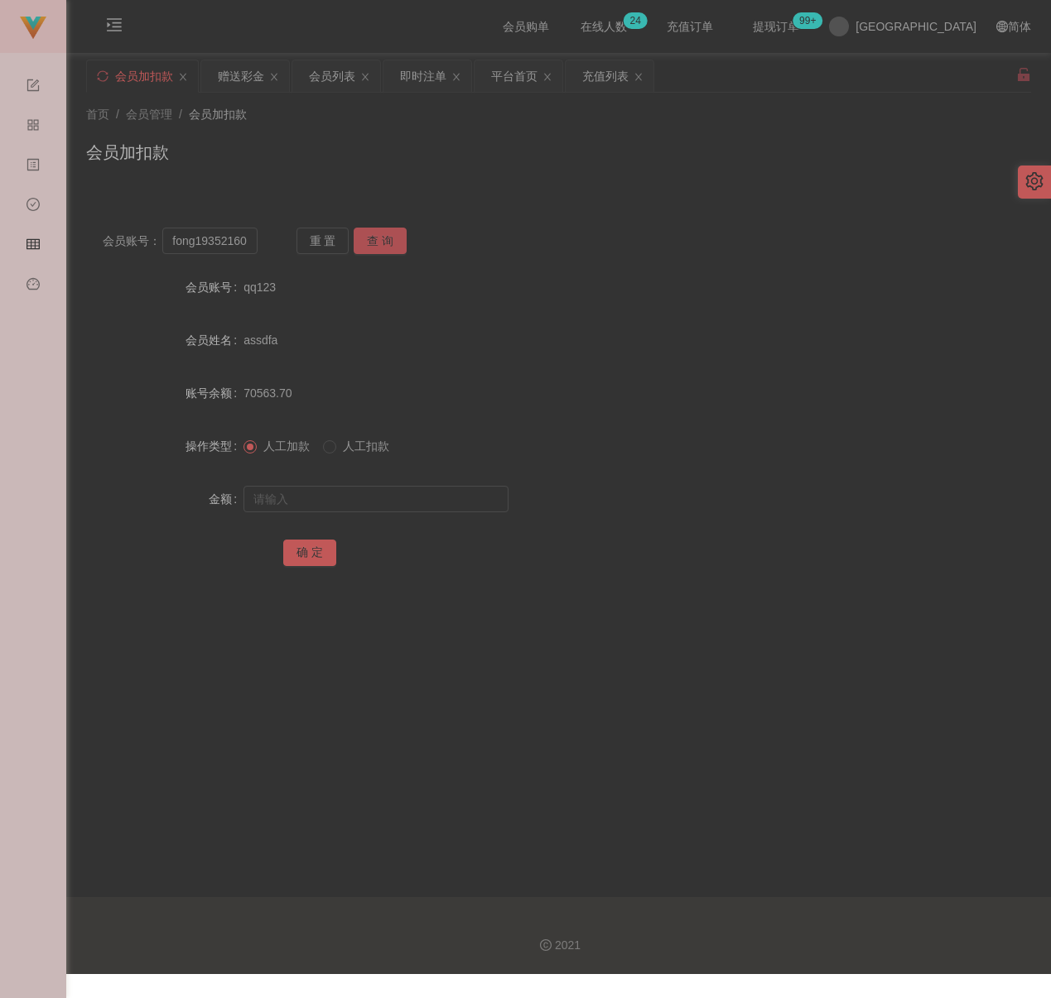
drag, startPoint x: 395, startPoint y: 244, endPoint x: 388, endPoint y: 253, distance: 11.3
click at [395, 244] on button "查 询" at bounding box center [380, 241] width 53 height 26
click at [400, 494] on input "text" at bounding box center [375, 499] width 265 height 26
click at [445, 502] on input "text" at bounding box center [375, 499] width 265 height 26
paste input "30"
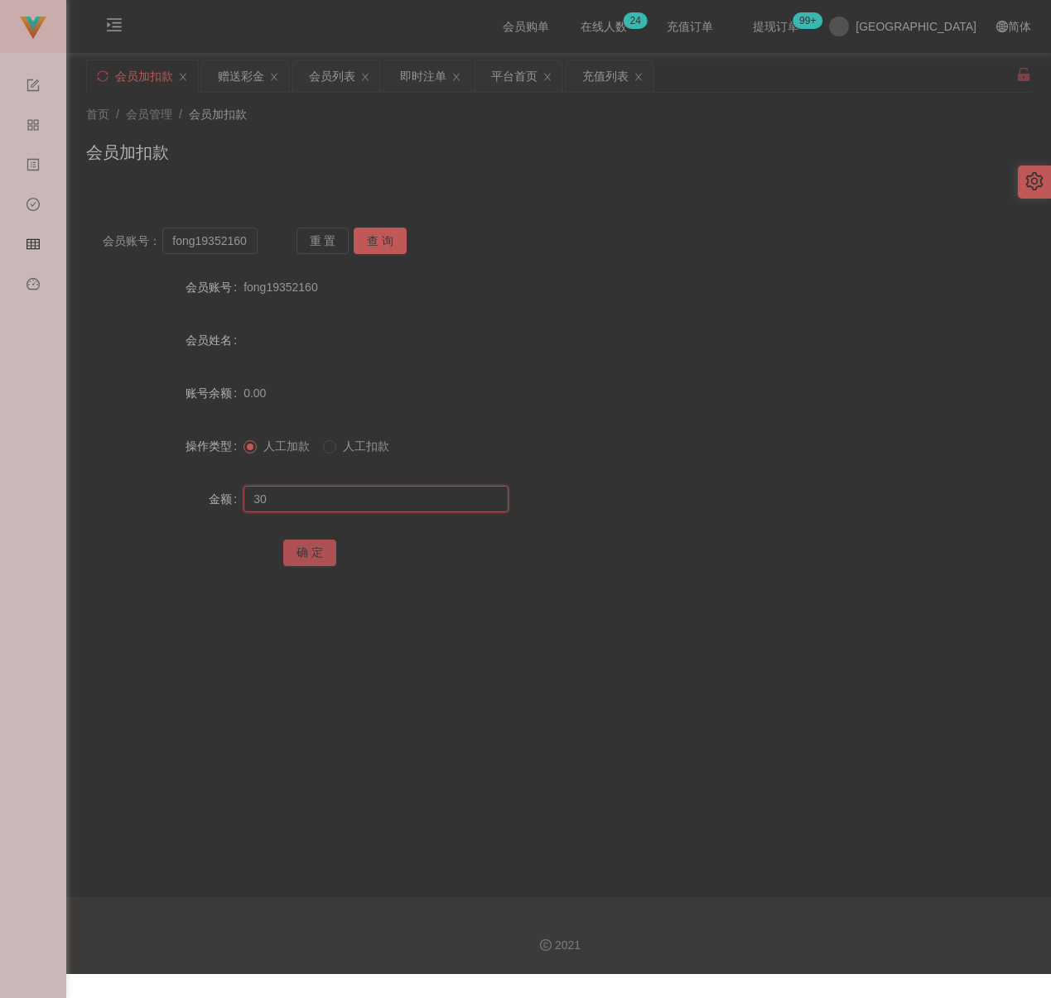
type input "30"
drag, startPoint x: 313, startPoint y: 550, endPoint x: 335, endPoint y: 557, distance: 23.6
click at [313, 550] on button "确 定" at bounding box center [309, 553] width 53 height 26
click at [216, 242] on input "fong19352160" at bounding box center [209, 241] width 95 height 26
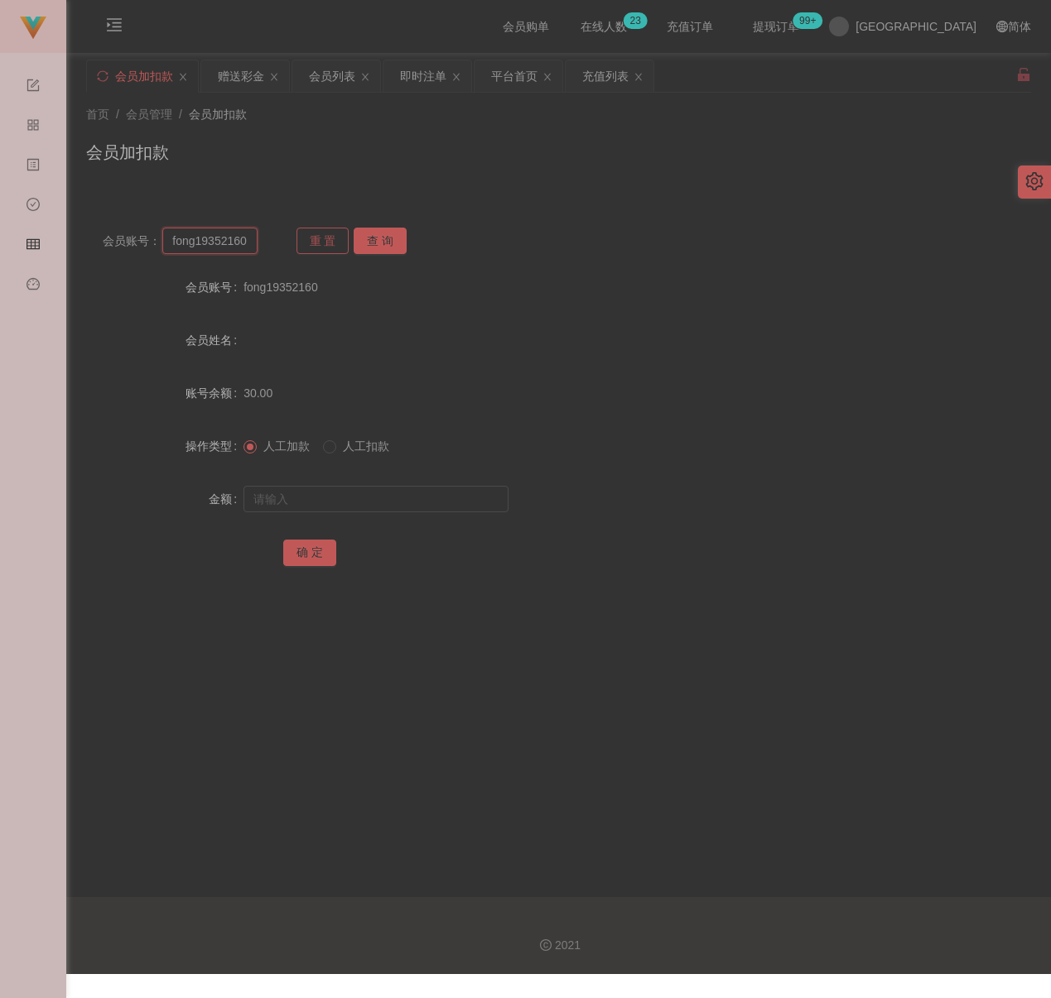
paste input "8811967abcd"
type input "8811967abcd"
click at [375, 231] on button "查 询" at bounding box center [380, 241] width 53 height 26
click at [378, 487] on input "text" at bounding box center [375, 499] width 265 height 26
type input "30"
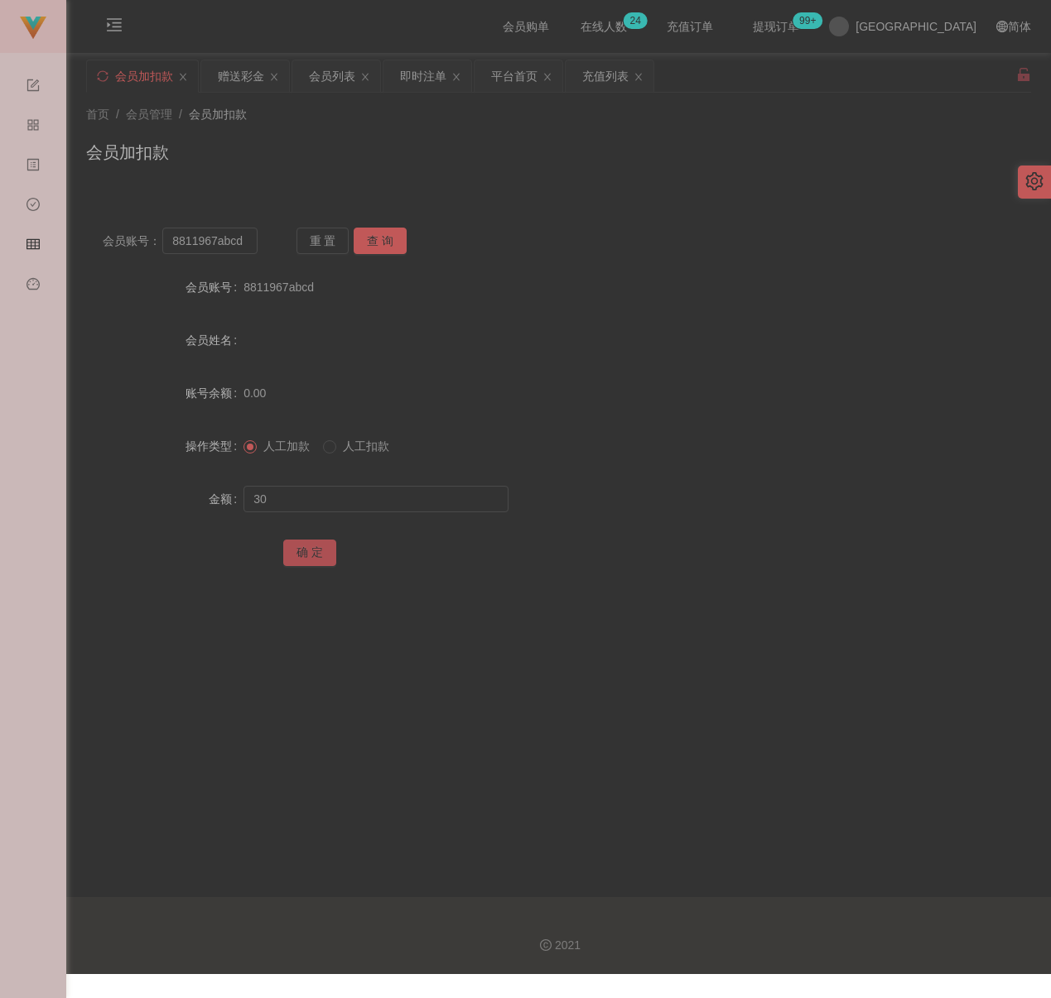
click at [319, 551] on button "确 定" at bounding box center [309, 553] width 53 height 26
click at [249, 244] on input "8811967abcd" at bounding box center [209, 241] width 95 height 26
paste input "qq123"
type input "qq123"
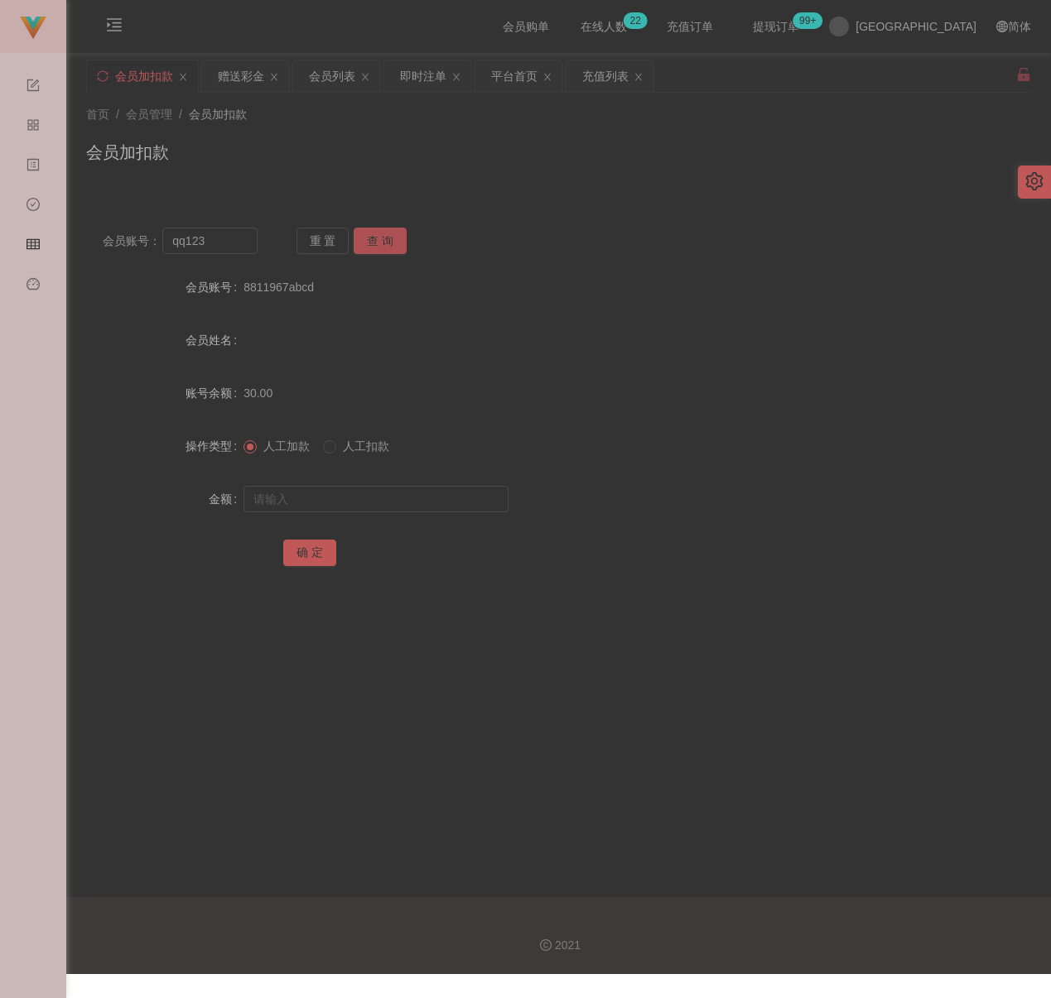
click at [378, 234] on button "查 询" at bounding box center [380, 241] width 53 height 26
drag, startPoint x: 370, startPoint y: 495, endPoint x: 386, endPoint y: 500, distance: 16.5
click at [370, 495] on input "text" at bounding box center [375, 499] width 265 height 26
click at [417, 497] on input "text" at bounding box center [375, 499] width 265 height 26
paste input "30"
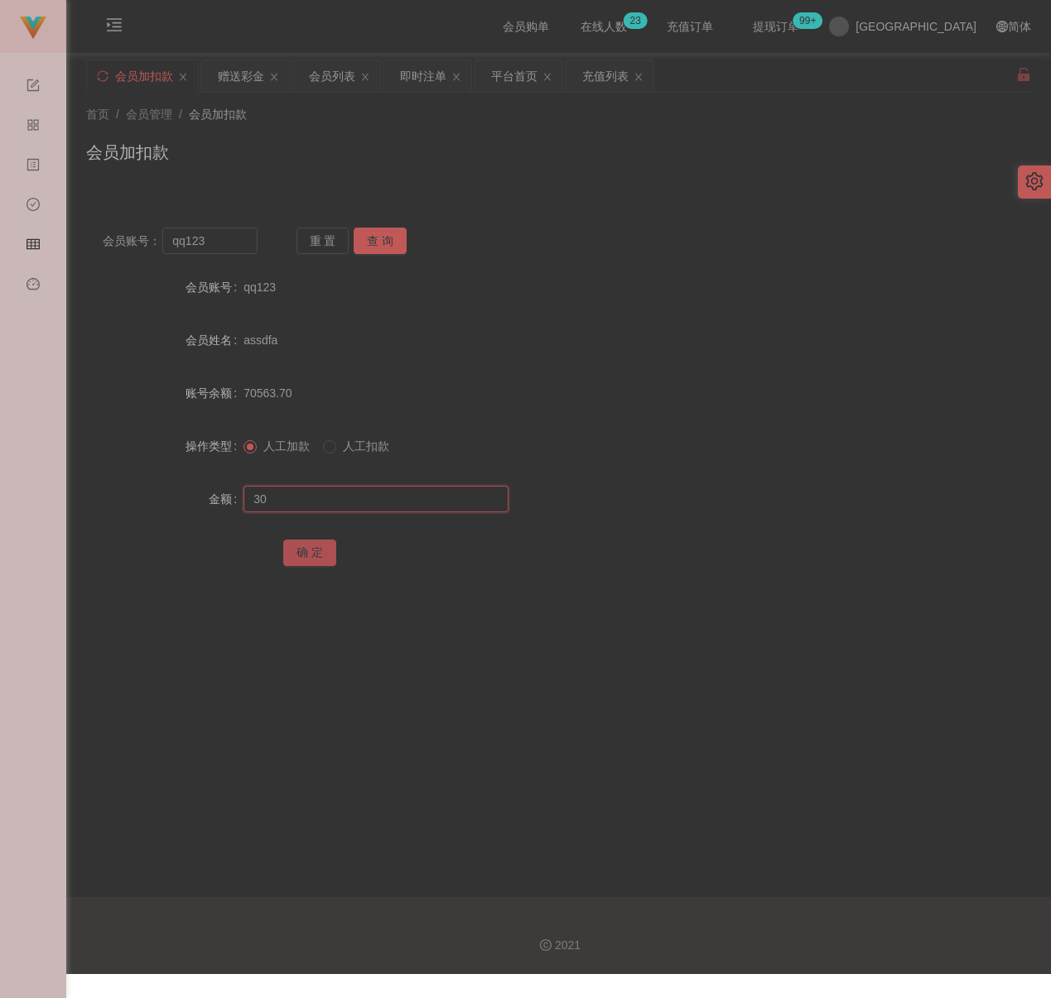
type input "30"
drag, startPoint x: 306, startPoint y: 552, endPoint x: 324, endPoint y: 555, distance: 17.6
click at [306, 552] on button "确 定" at bounding box center [309, 553] width 53 height 26
click at [241, 247] on input "qq123" at bounding box center [209, 241] width 95 height 26
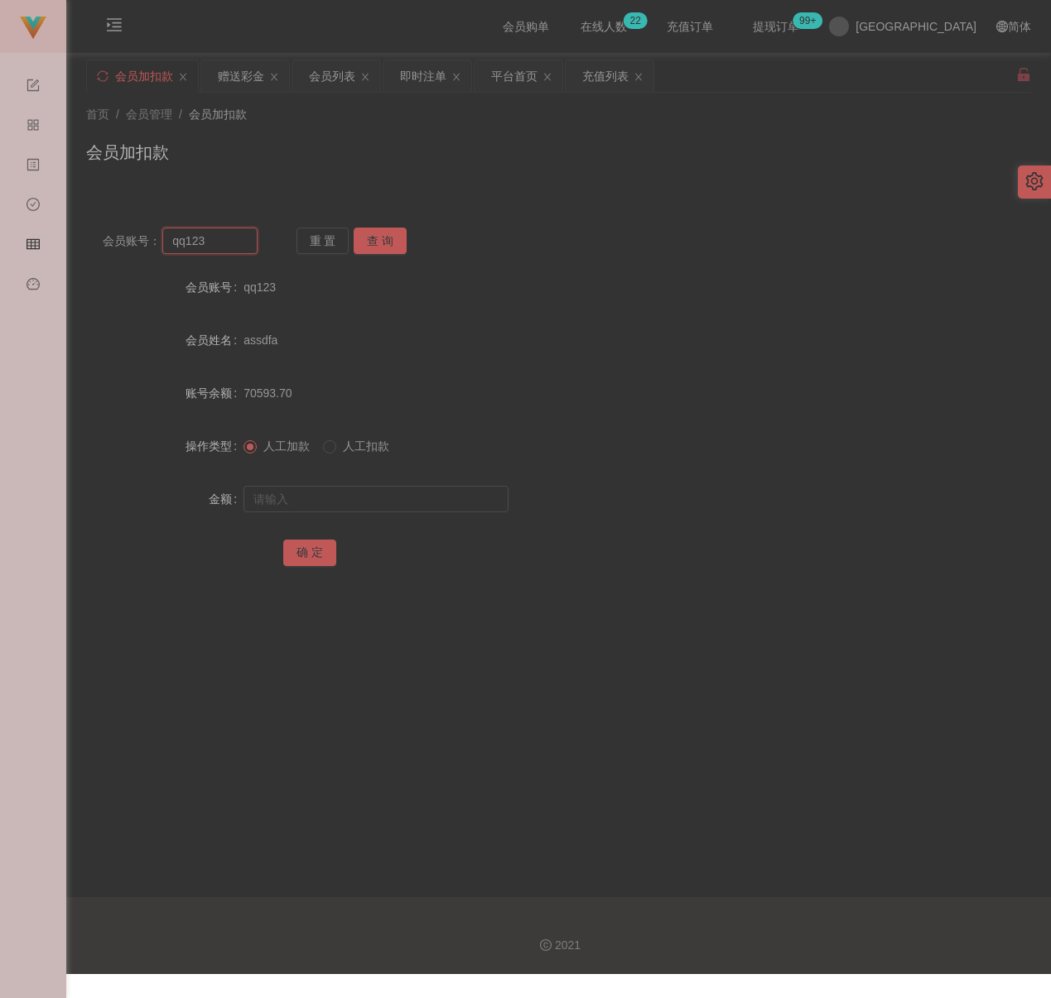
paste input "iaoen"
type input "qiaoen"
click at [368, 238] on button "查 询" at bounding box center [380, 241] width 53 height 26
drag, startPoint x: 345, startPoint y: 495, endPoint x: 370, endPoint y: 500, distance: 25.3
click at [345, 495] on input "text" at bounding box center [375, 499] width 265 height 26
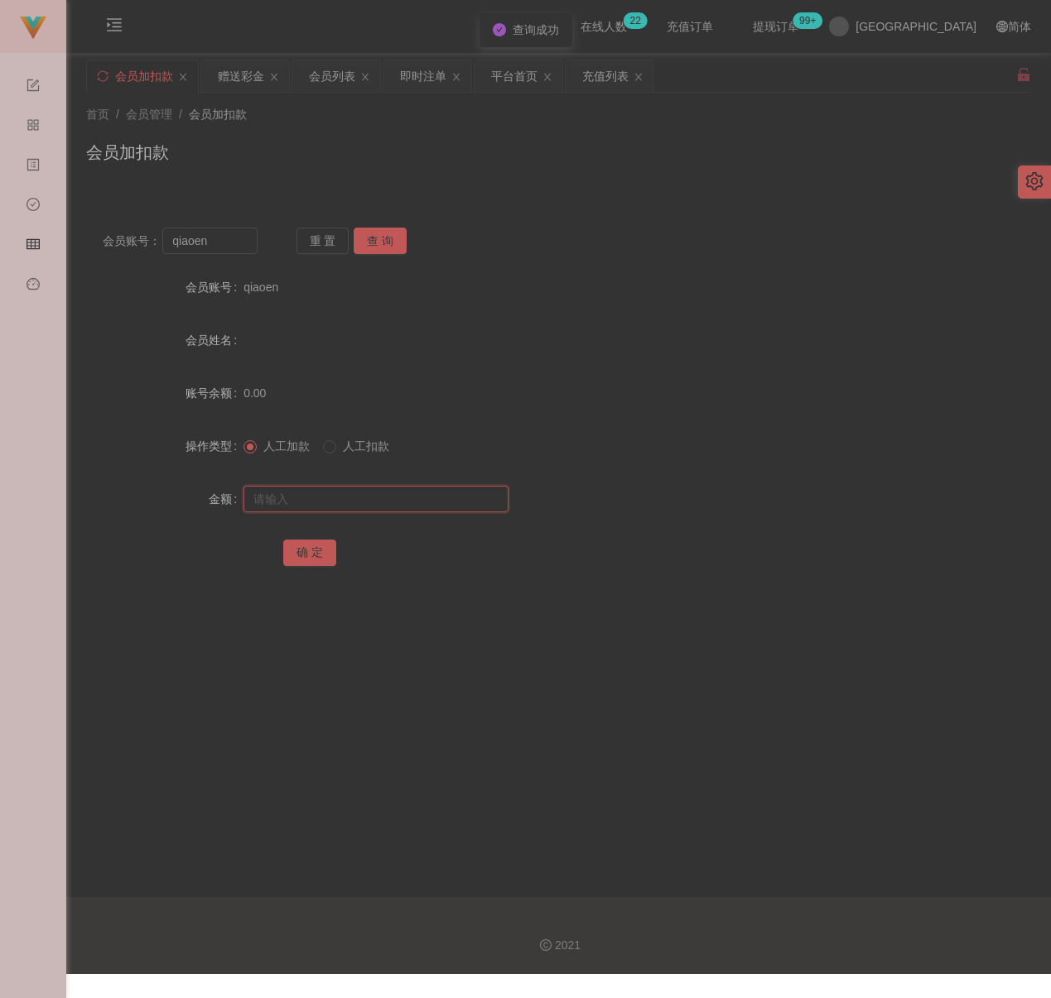
click at [475, 493] on input "text" at bounding box center [375, 499] width 265 height 26
paste input "30"
type input "30"
drag, startPoint x: 313, startPoint y: 554, endPoint x: 378, endPoint y: 569, distance: 67.1
click at [313, 554] on button "确 定" at bounding box center [309, 553] width 53 height 26
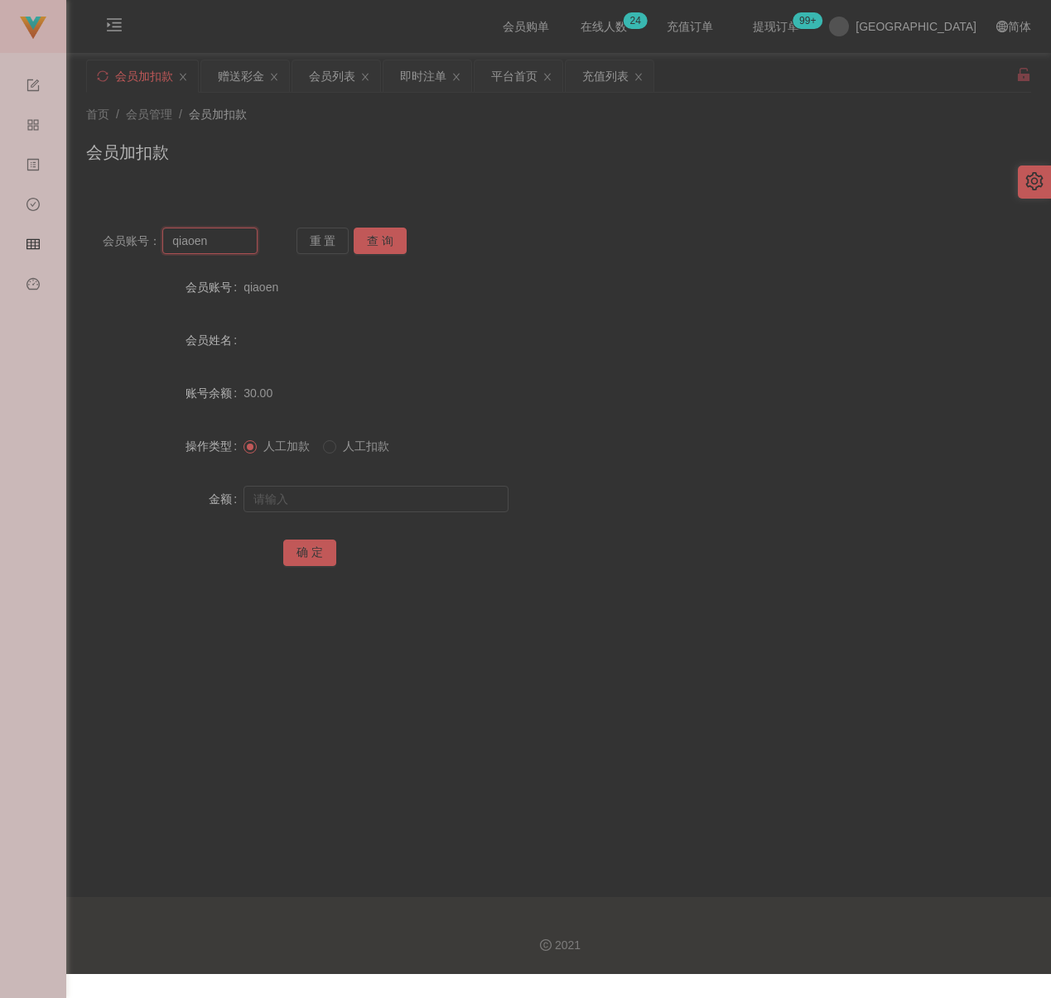
click at [232, 244] on input "qiaoen" at bounding box center [209, 241] width 95 height 26
paste input "Leong6749"
type input "Leong6749"
click at [375, 239] on button "查 询" at bounding box center [380, 241] width 53 height 26
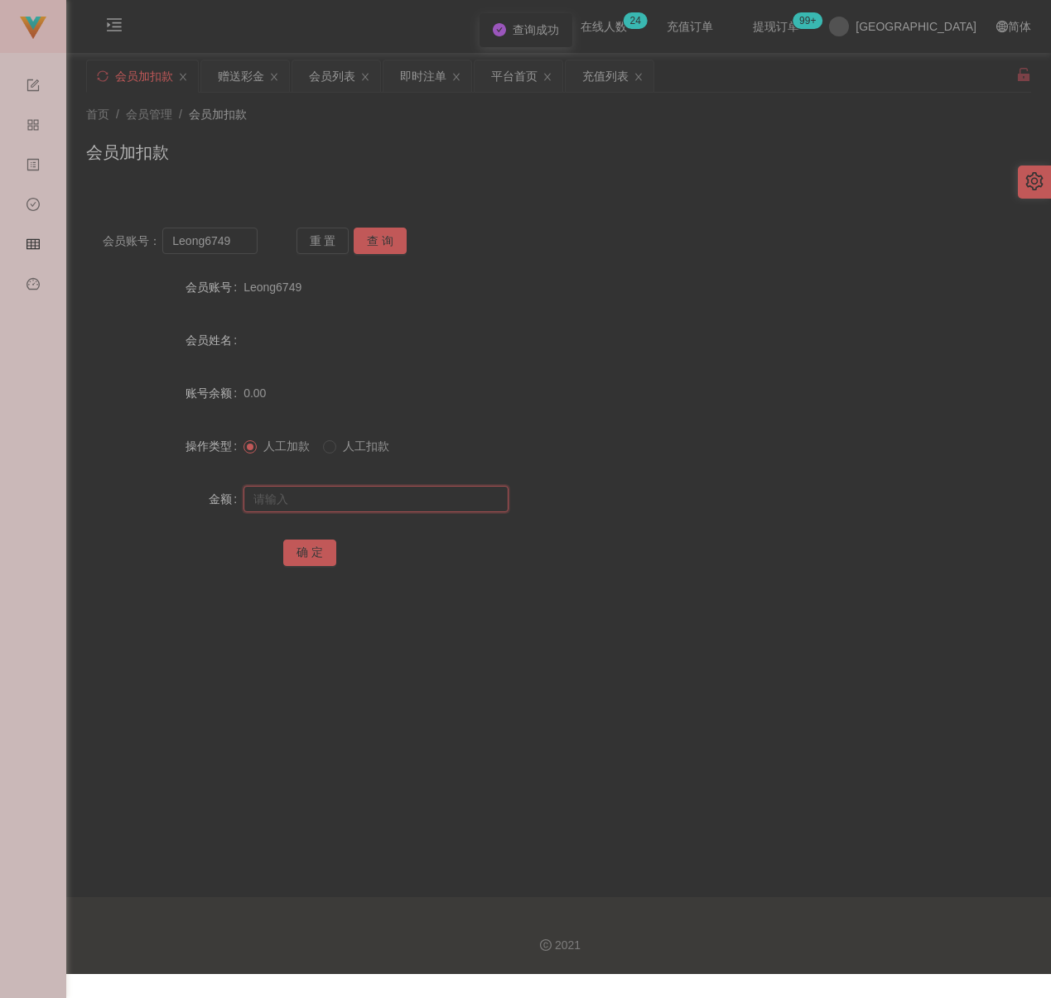
click at [373, 498] on input "text" at bounding box center [375, 499] width 265 height 26
click at [445, 505] on input "text" at bounding box center [375, 499] width 265 height 26
paste input "30"
type input "30"
click at [313, 549] on button "确 定" at bounding box center [309, 553] width 53 height 26
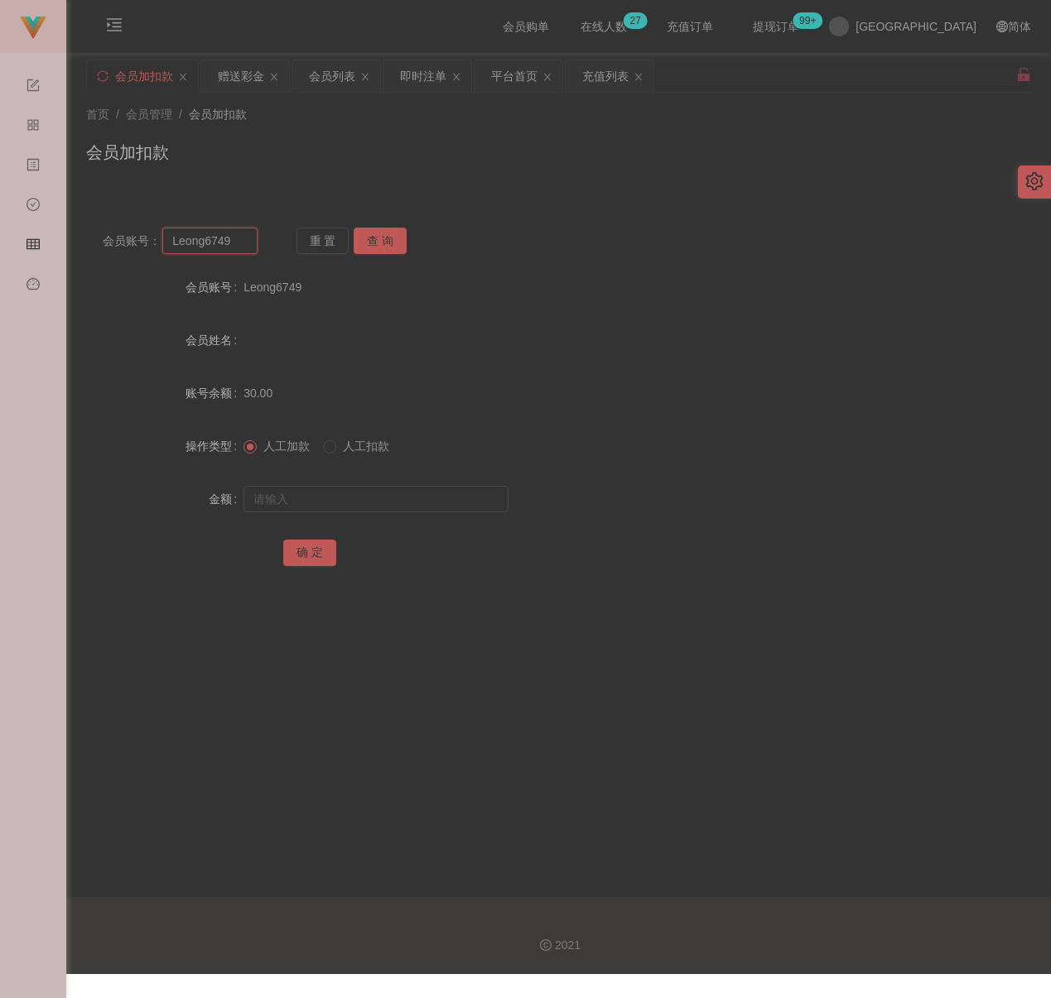
click at [242, 247] on input "Leong6749" at bounding box center [209, 241] width 95 height 26
paste input "qq123"
type input "qq123"
drag, startPoint x: 373, startPoint y: 237, endPoint x: 376, endPoint y: 279, distance: 42.4
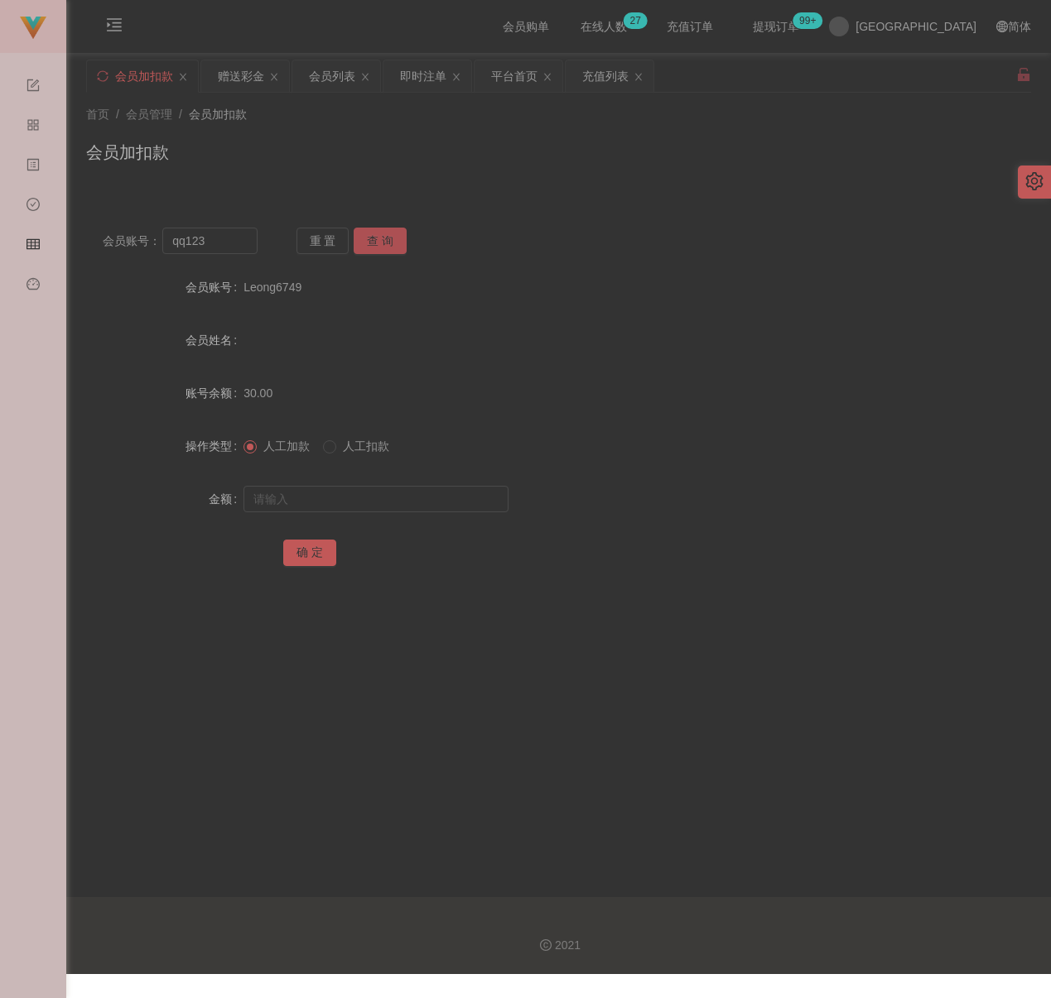
click at [373, 237] on button "查 询" at bounding box center [380, 241] width 53 height 26
drag, startPoint x: 370, startPoint y: 503, endPoint x: 390, endPoint y: 508, distance: 20.5
click at [370, 503] on input "text" at bounding box center [375, 499] width 265 height 26
click at [423, 500] on input "text" at bounding box center [375, 499] width 265 height 26
paste input "30"
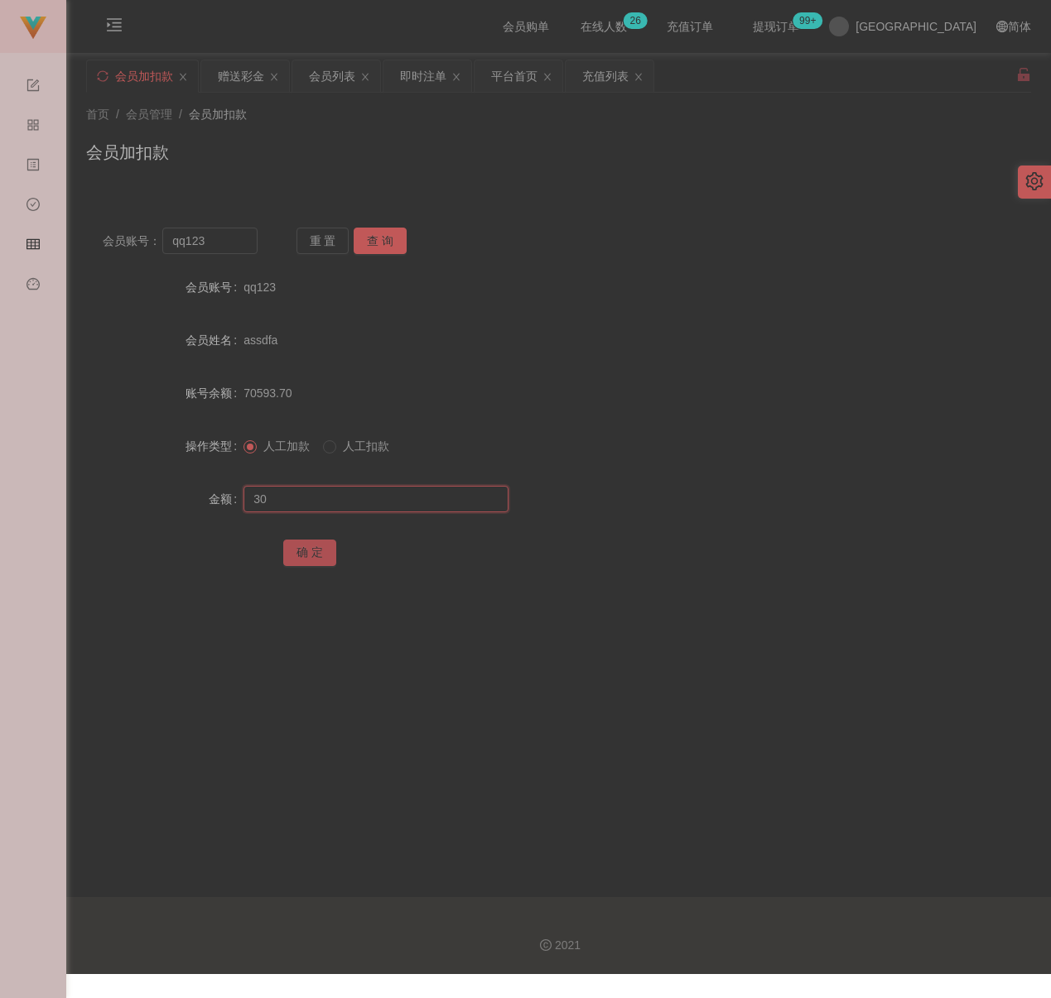
type input "30"
click at [309, 546] on button "确 定" at bounding box center [309, 553] width 53 height 26
click at [231, 239] on input "qq123" at bounding box center [209, 241] width 95 height 26
paste input "yyalynn"
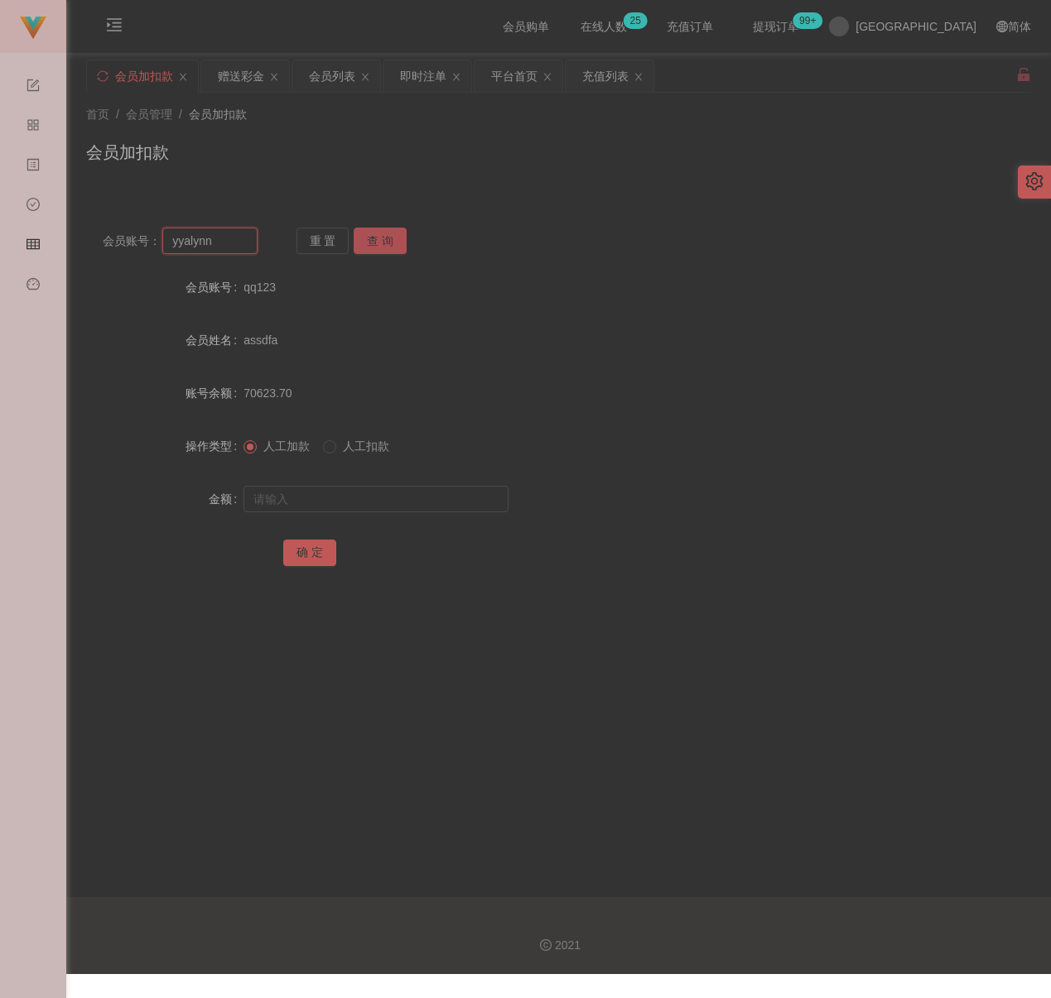
type input "yyalynn"
click at [380, 238] on button "查 询" at bounding box center [380, 241] width 53 height 26
click at [365, 487] on input "text" at bounding box center [375, 499] width 265 height 26
click at [422, 502] on input "text" at bounding box center [375, 499] width 265 height 26
paste input "30"
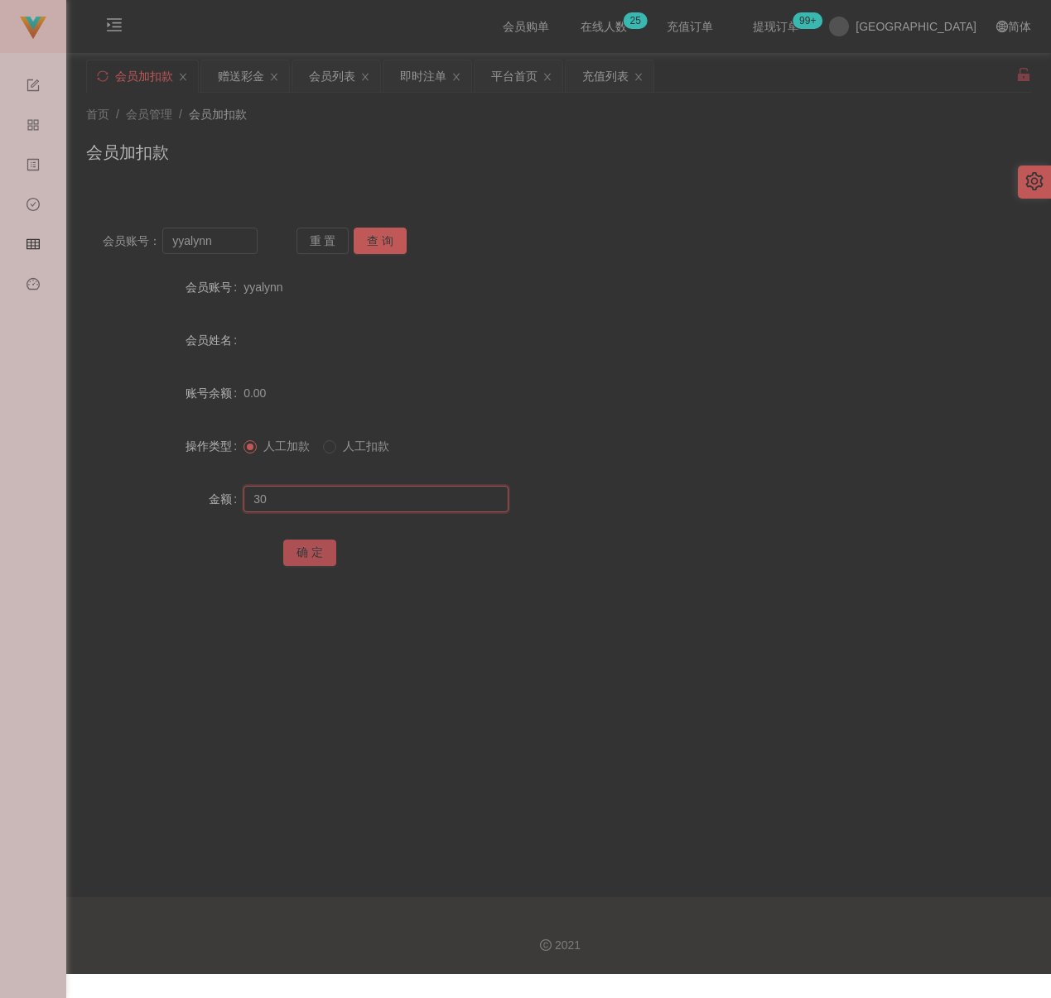
type input "30"
drag, startPoint x: 314, startPoint y: 544, endPoint x: 330, endPoint y: 551, distance: 18.2
click at [314, 544] on button "确 定" at bounding box center [309, 553] width 53 height 26
click at [221, 244] on input "yyalynn" at bounding box center [209, 241] width 95 height 26
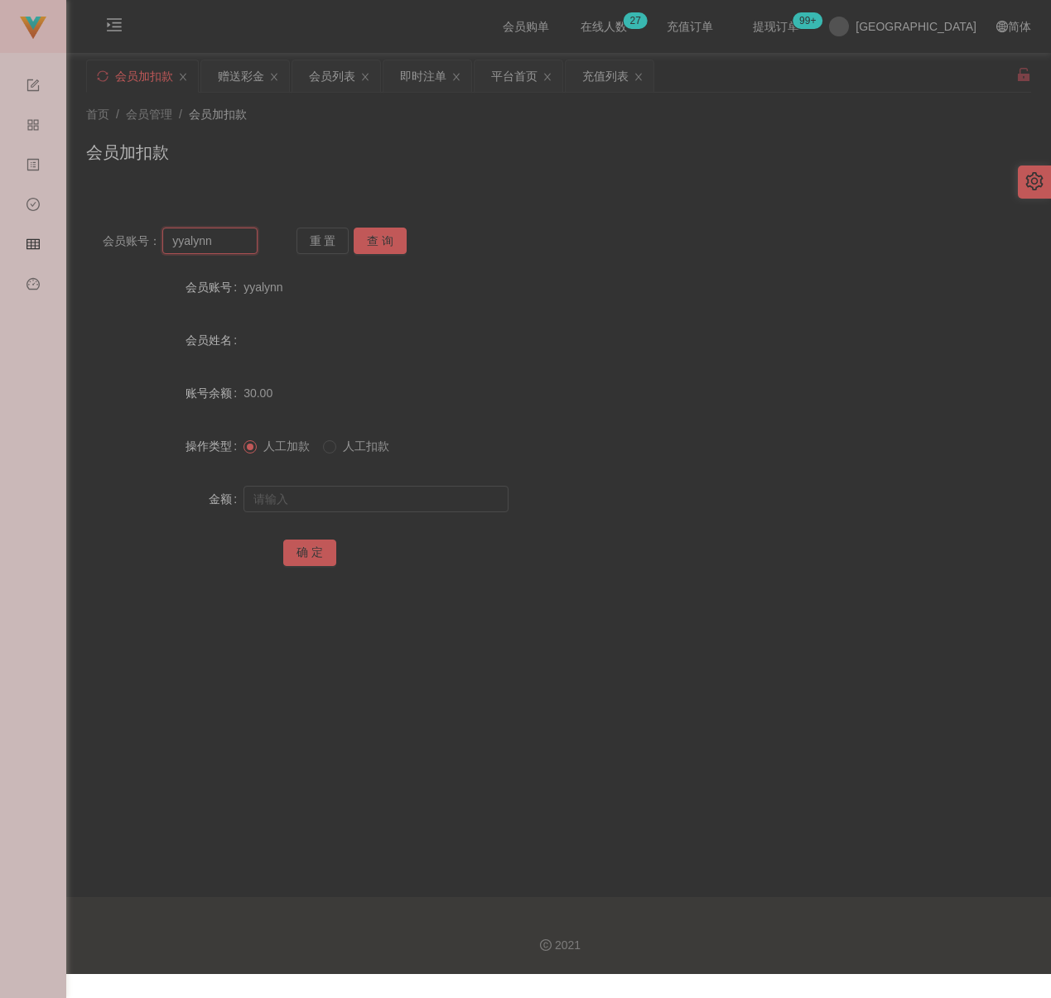
paste input "kelvin1207"
type input "kelvin1207"
click at [368, 244] on button "查 询" at bounding box center [380, 241] width 53 height 26
click at [358, 500] on input "text" at bounding box center [375, 499] width 265 height 26
type input "30"
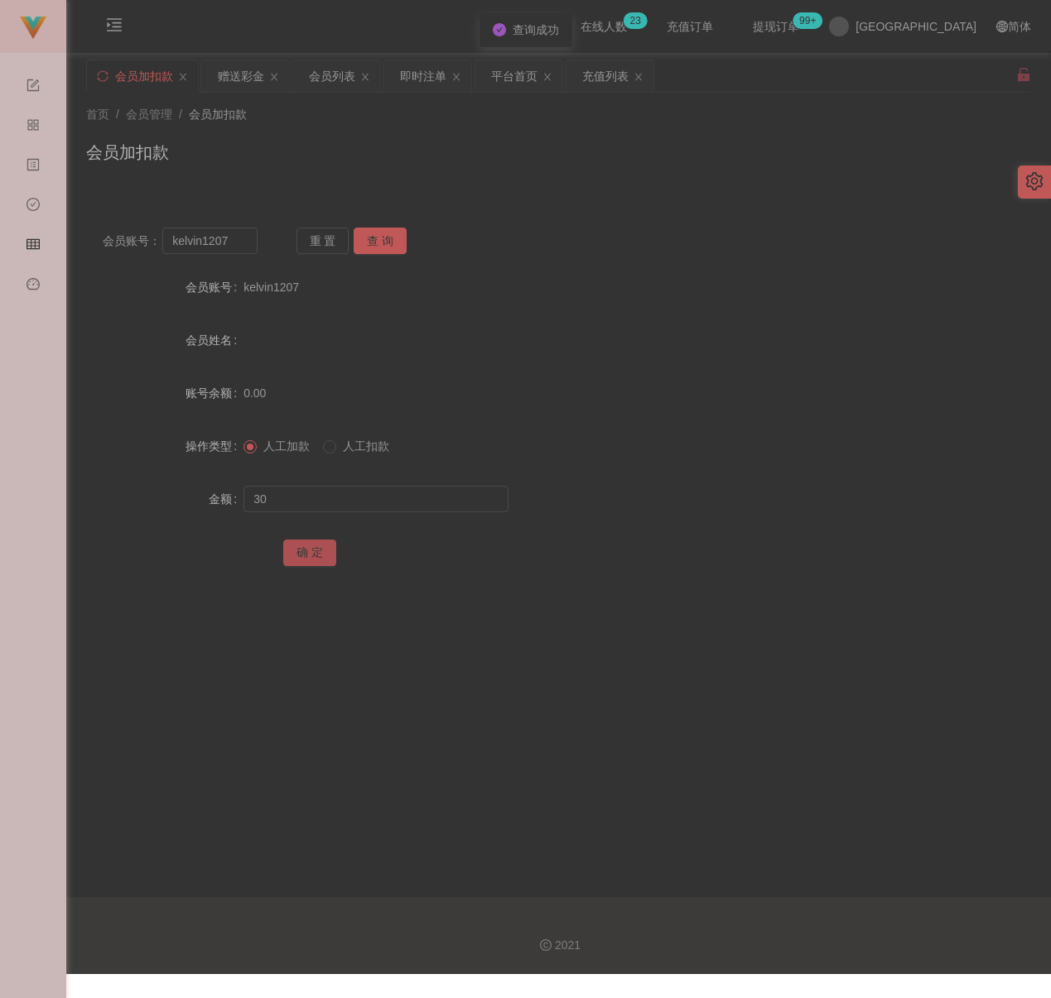
click at [320, 554] on button "确 定" at bounding box center [309, 553] width 53 height 26
click at [234, 248] on input "kelvin1207" at bounding box center [209, 241] width 95 height 26
paste input "yy9966"
type input "yy9966"
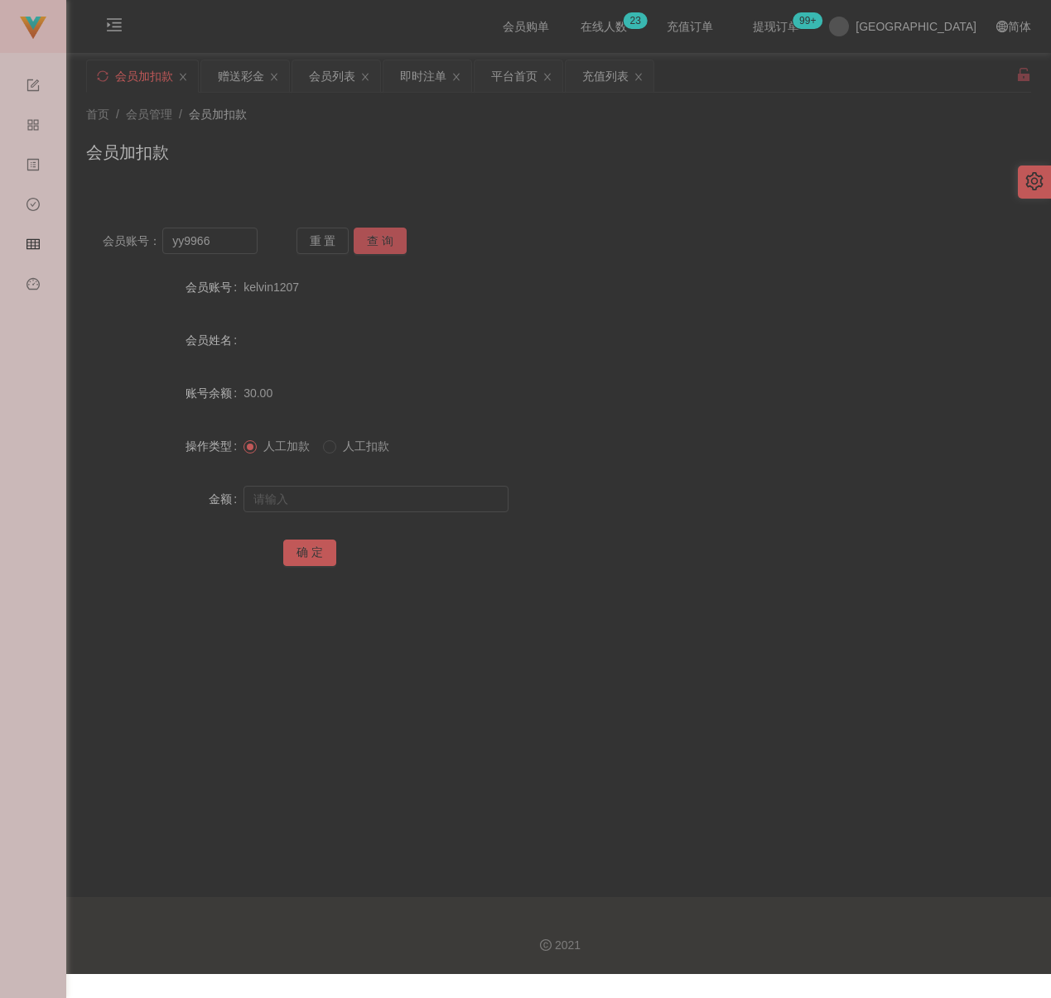
click at [371, 242] on button "查 询" at bounding box center [380, 241] width 53 height 26
click at [336, 492] on input "text" at bounding box center [375, 499] width 265 height 26
click at [425, 507] on input "text" at bounding box center [375, 499] width 265 height 26
paste input "30"
type input "30"
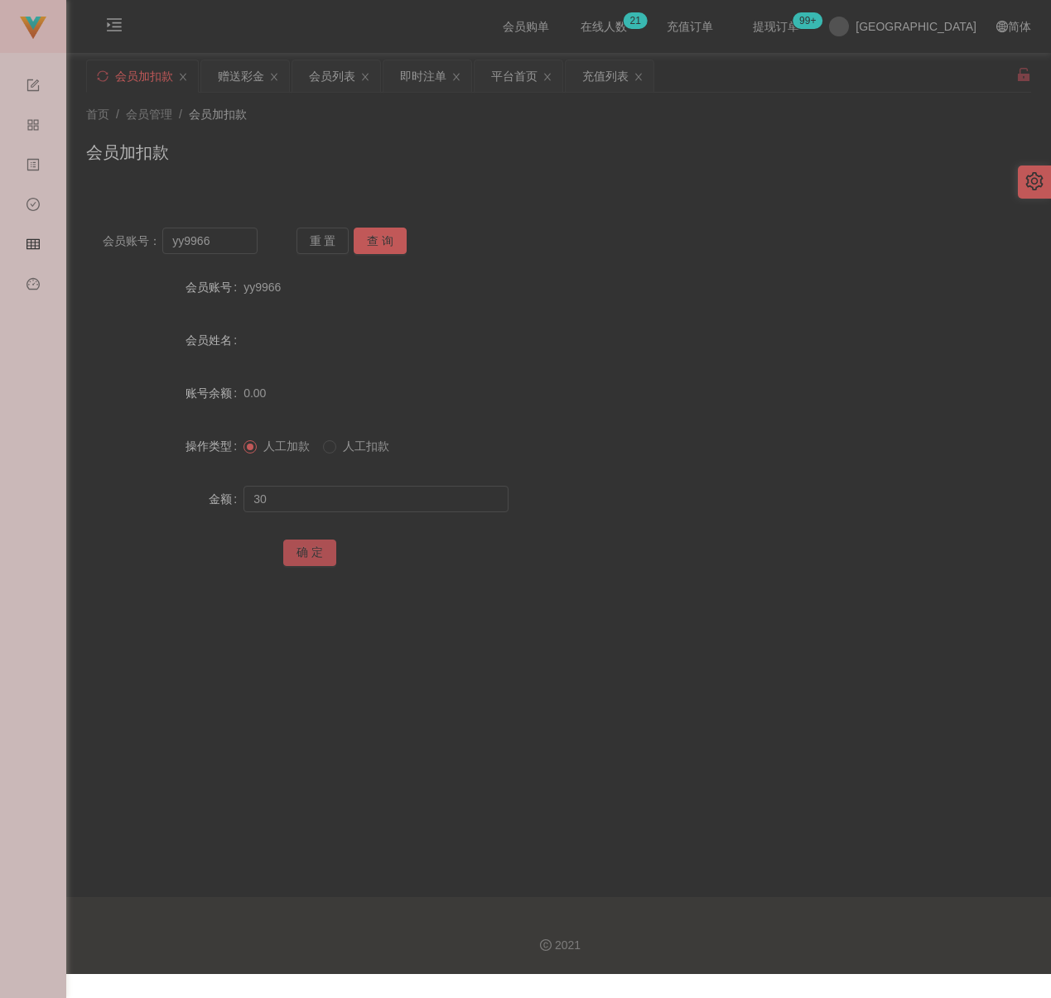
click at [320, 551] on button "确 定" at bounding box center [309, 553] width 53 height 26
click at [229, 247] on input "yy9966" at bounding box center [209, 241] width 95 height 26
paste input "qq123"
type input "qq123"
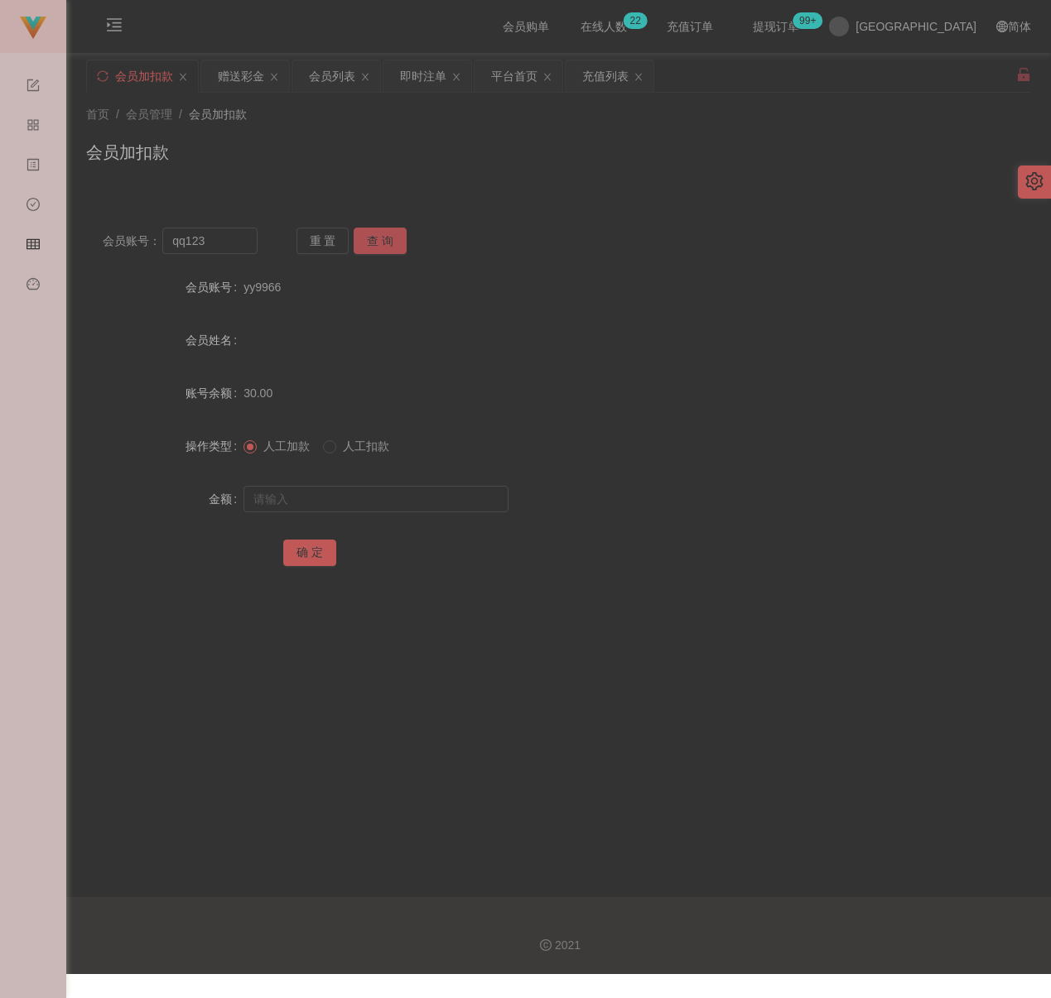
click at [380, 242] on button "查 询" at bounding box center [380, 241] width 53 height 26
click at [371, 495] on input "text" at bounding box center [375, 499] width 265 height 26
type input "30"
click at [310, 549] on button "确 定" at bounding box center [309, 553] width 53 height 26
click at [207, 241] on input "qq123" at bounding box center [209, 241] width 95 height 26
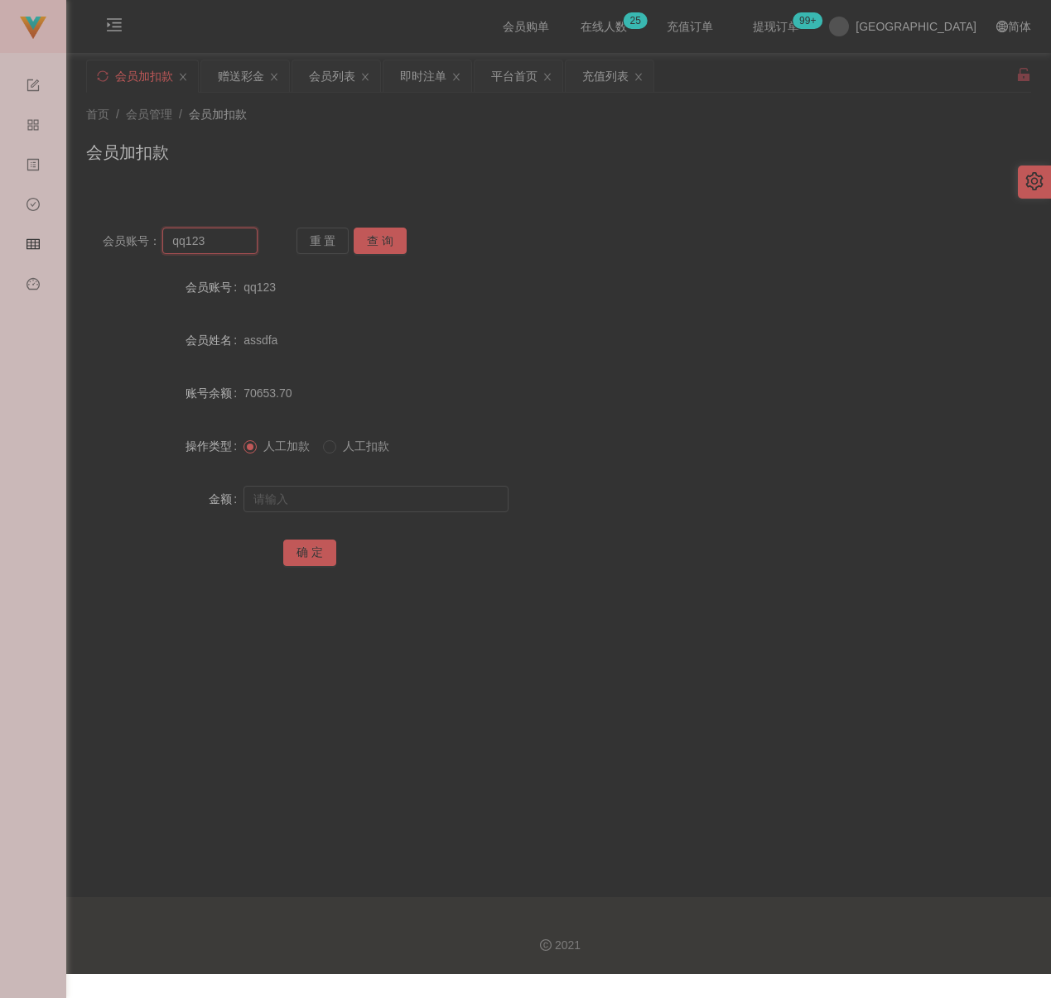
click at [207, 241] on input "qq123" at bounding box center [209, 241] width 95 height 26
paste input "haoboy"
type input "haoboy"
click at [376, 241] on button "查 询" at bounding box center [380, 241] width 53 height 26
click at [334, 505] on input "text" at bounding box center [375, 499] width 265 height 26
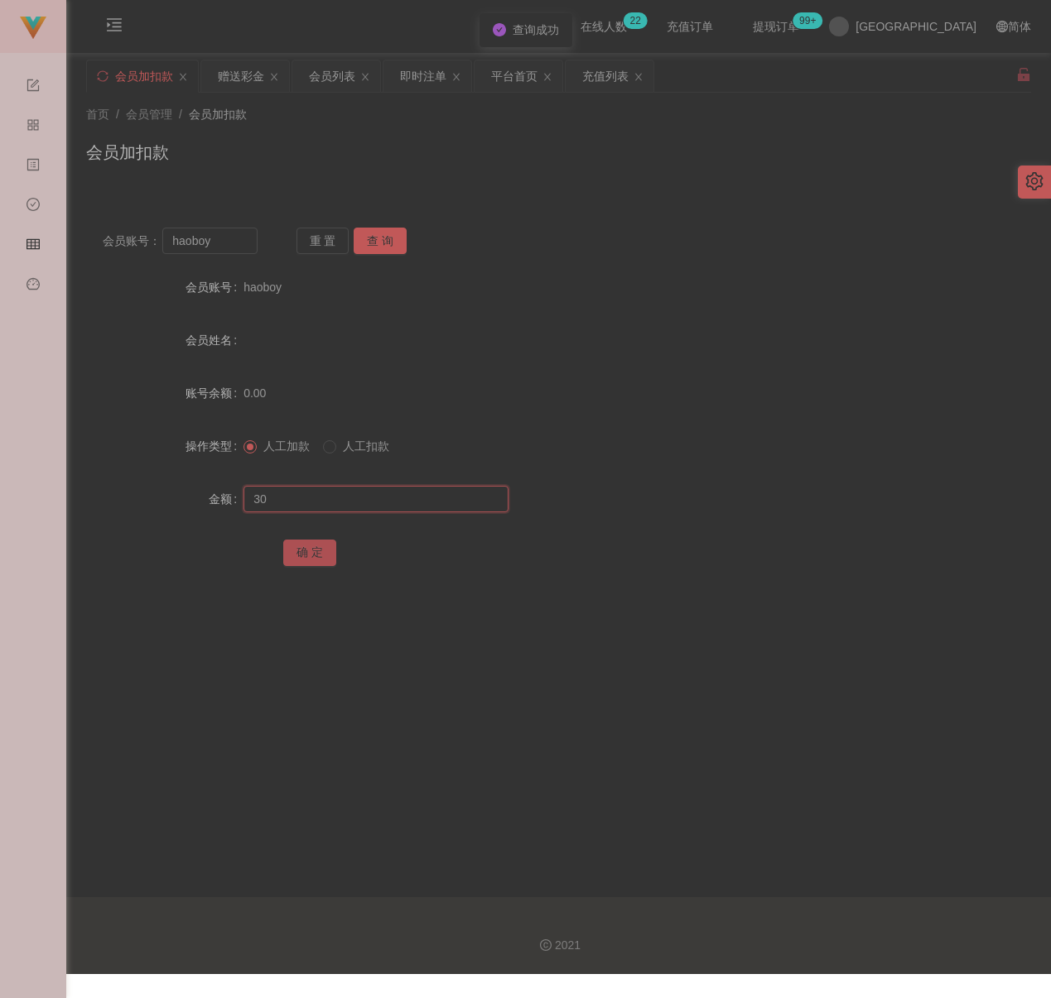
type input "30"
click at [316, 554] on button "确 定" at bounding box center [309, 553] width 53 height 26
click at [214, 234] on input "haoboy" at bounding box center [209, 241] width 95 height 26
paste input "Juan1995"
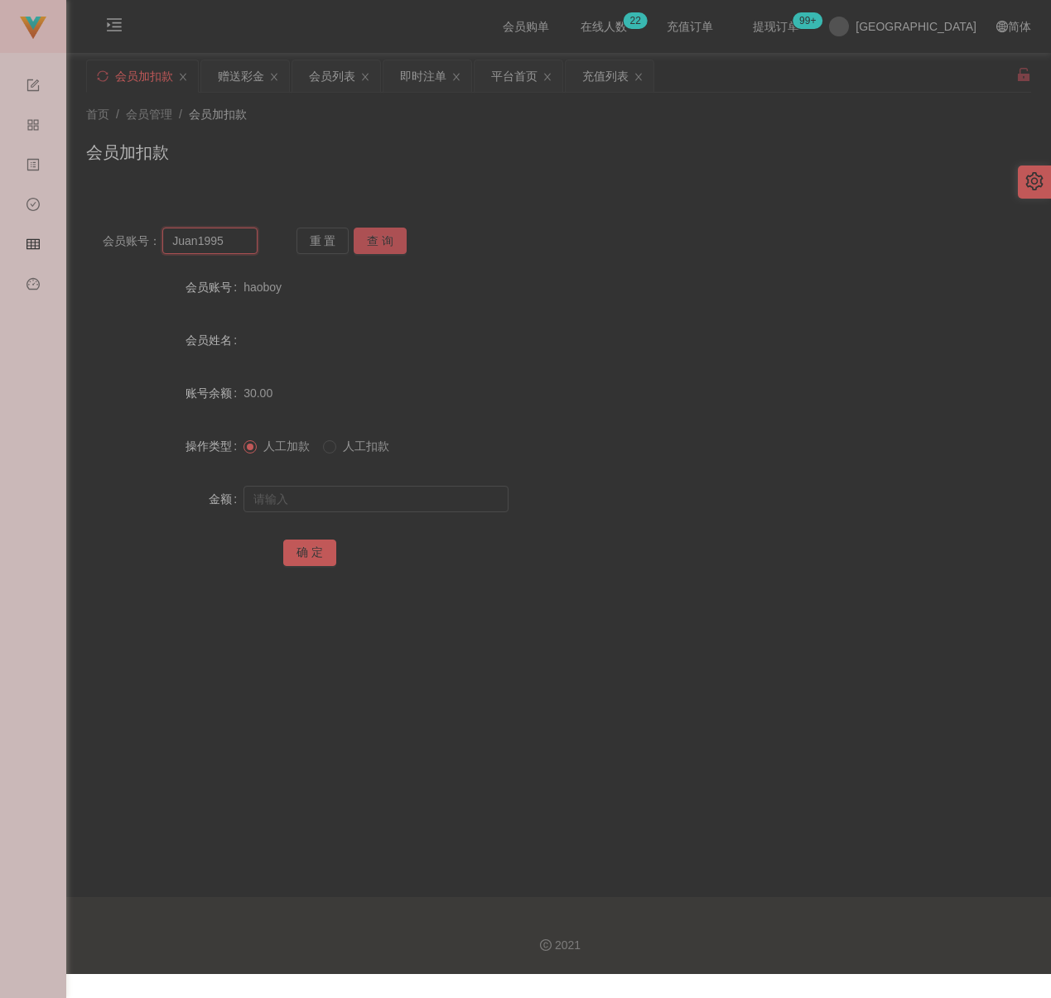
type input "Juan1995"
click at [376, 239] on button "查 询" at bounding box center [380, 241] width 53 height 26
drag, startPoint x: 376, startPoint y: 499, endPoint x: 406, endPoint y: 503, distance: 30.0
click at [376, 499] on input "text" at bounding box center [375, 499] width 265 height 26
click at [484, 507] on input "text" at bounding box center [375, 499] width 265 height 26
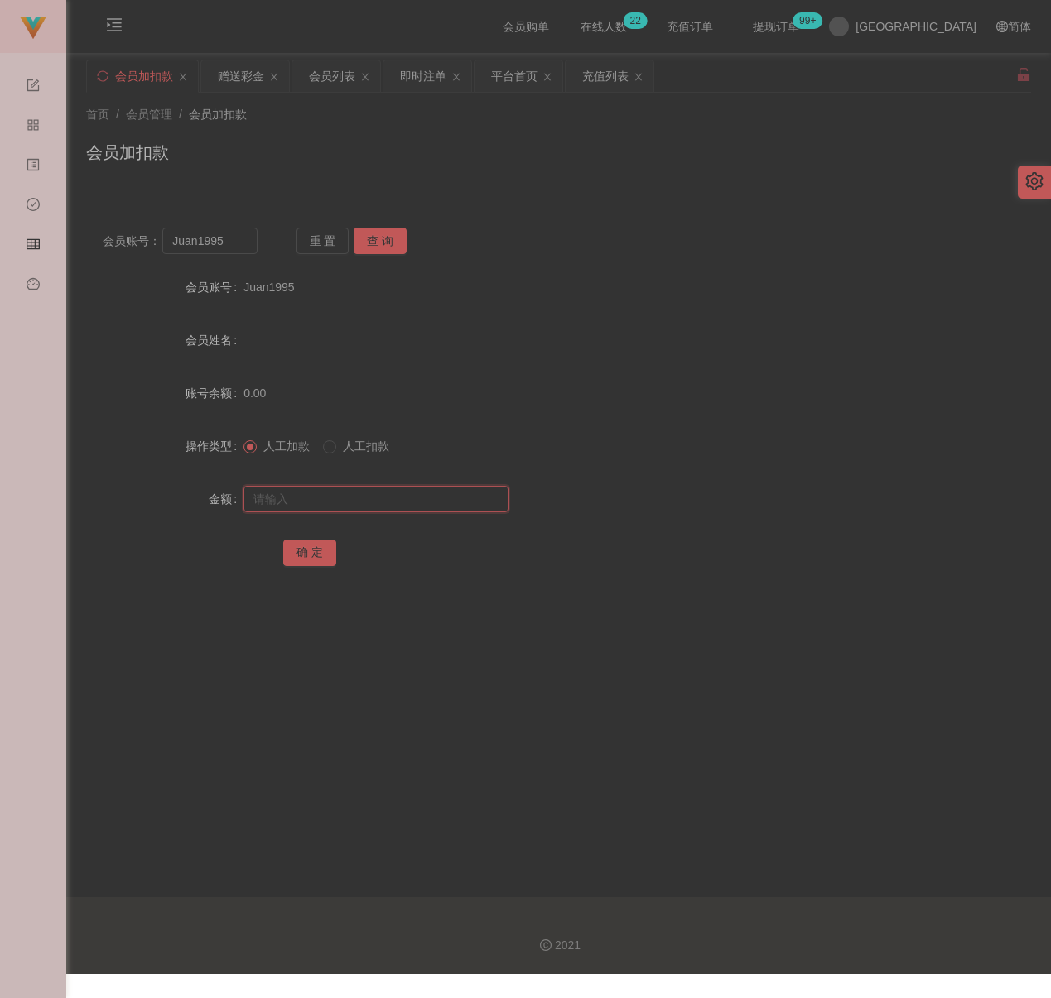
paste input "30"
type input "30"
click at [306, 544] on button "确 定" at bounding box center [309, 553] width 53 height 26
click at [229, 246] on input "Juan1995" at bounding box center [209, 241] width 95 height 26
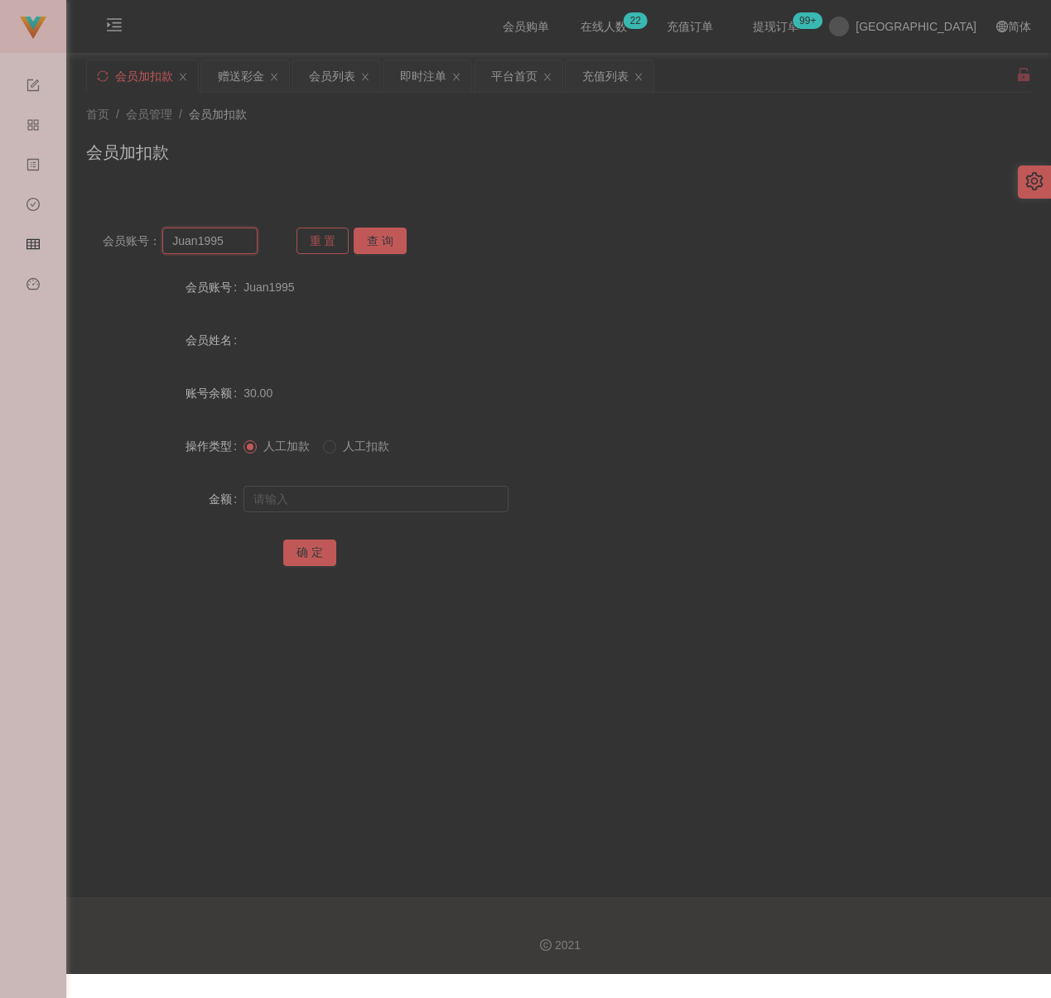
paste input "yusufu520"
type input "yusufu520"
drag, startPoint x: 370, startPoint y: 239, endPoint x: 351, endPoint y: 279, distance: 44.1
click at [370, 239] on button "查 询" at bounding box center [380, 241] width 53 height 26
click at [333, 502] on input "text" at bounding box center [375, 499] width 265 height 26
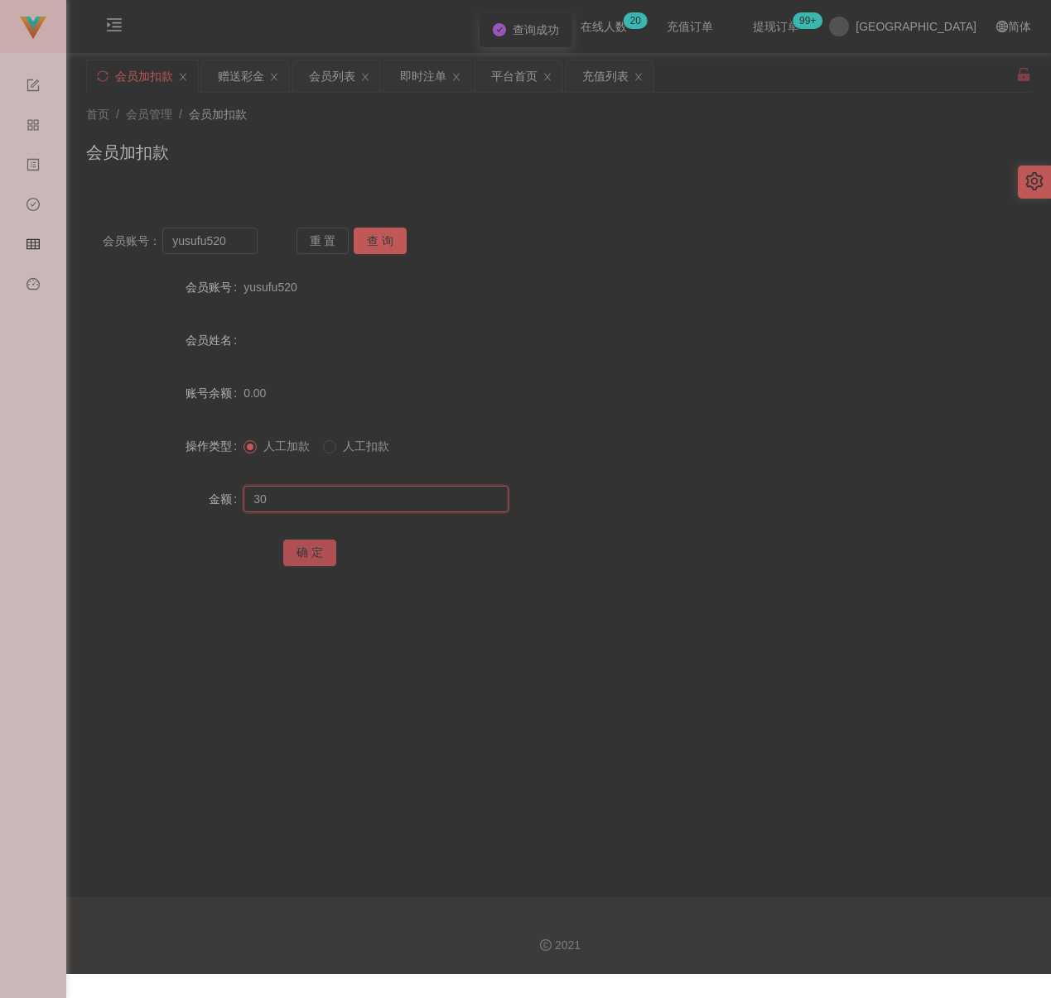
type input "30"
click at [315, 544] on button "确 定" at bounding box center [309, 553] width 53 height 26
click at [242, 247] on input "yusufu520" at bounding box center [209, 241] width 95 height 26
paste input "0143690497"
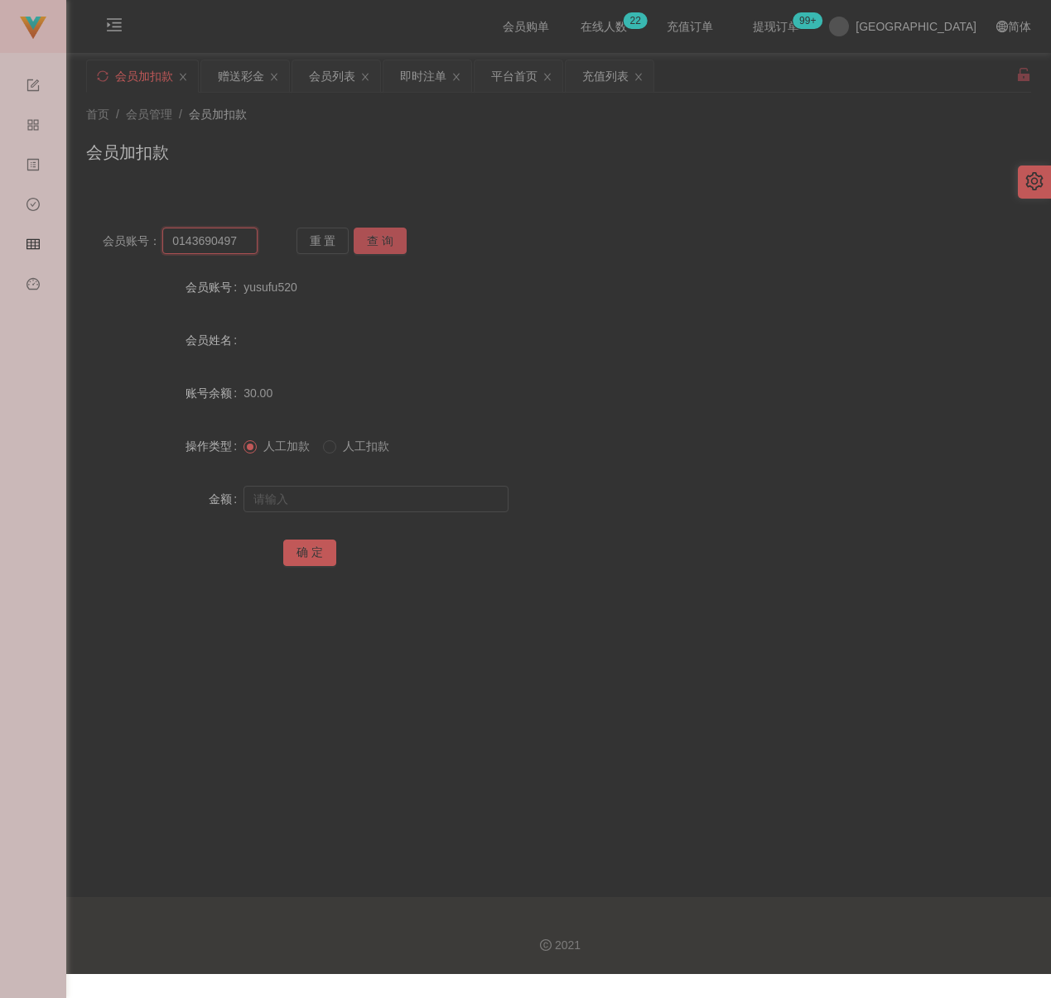
type input "0143690497"
click at [388, 243] on button "查 询" at bounding box center [380, 241] width 53 height 26
click at [363, 507] on input "text" at bounding box center [375, 499] width 265 height 26
type input "30"
click at [301, 549] on button "确 定" at bounding box center [309, 553] width 53 height 26
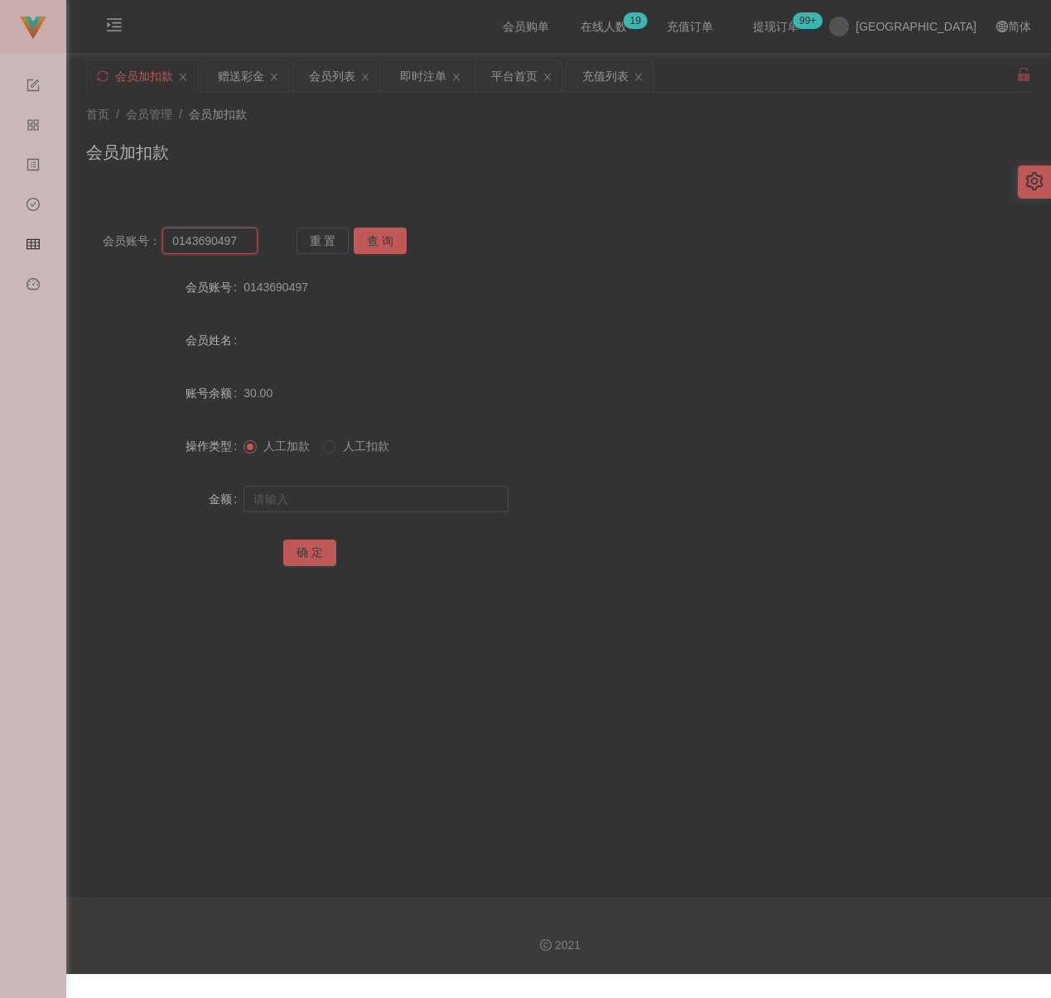
click at [244, 244] on input "0143690497" at bounding box center [209, 241] width 95 height 26
paste input "TanChinSin"
type input "TanChinSin"
click at [365, 234] on button "查 询" at bounding box center [380, 241] width 53 height 26
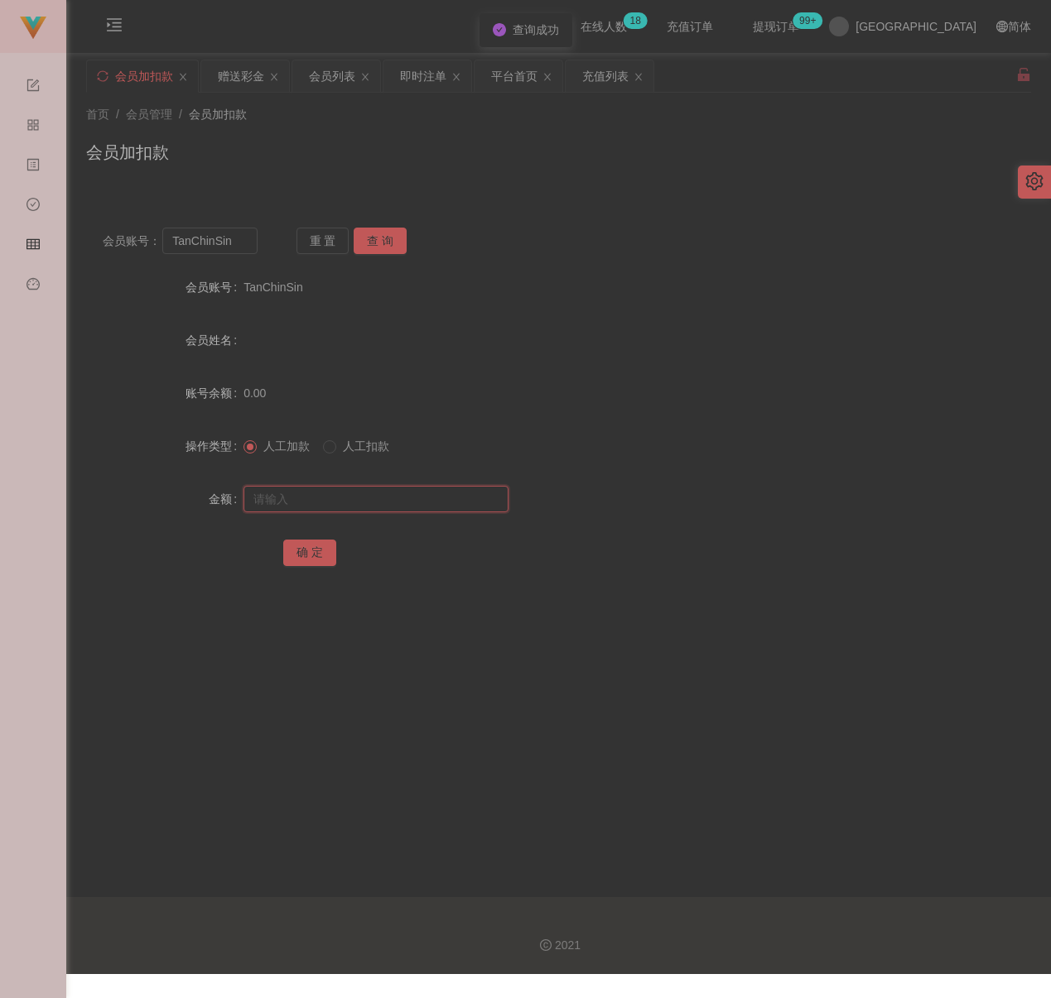
click at [353, 488] on input "text" at bounding box center [375, 499] width 265 height 26
click at [428, 503] on input "text" at bounding box center [375, 499] width 265 height 26
paste input "30"
type input "30"
click at [313, 549] on button "确 定" at bounding box center [309, 553] width 53 height 26
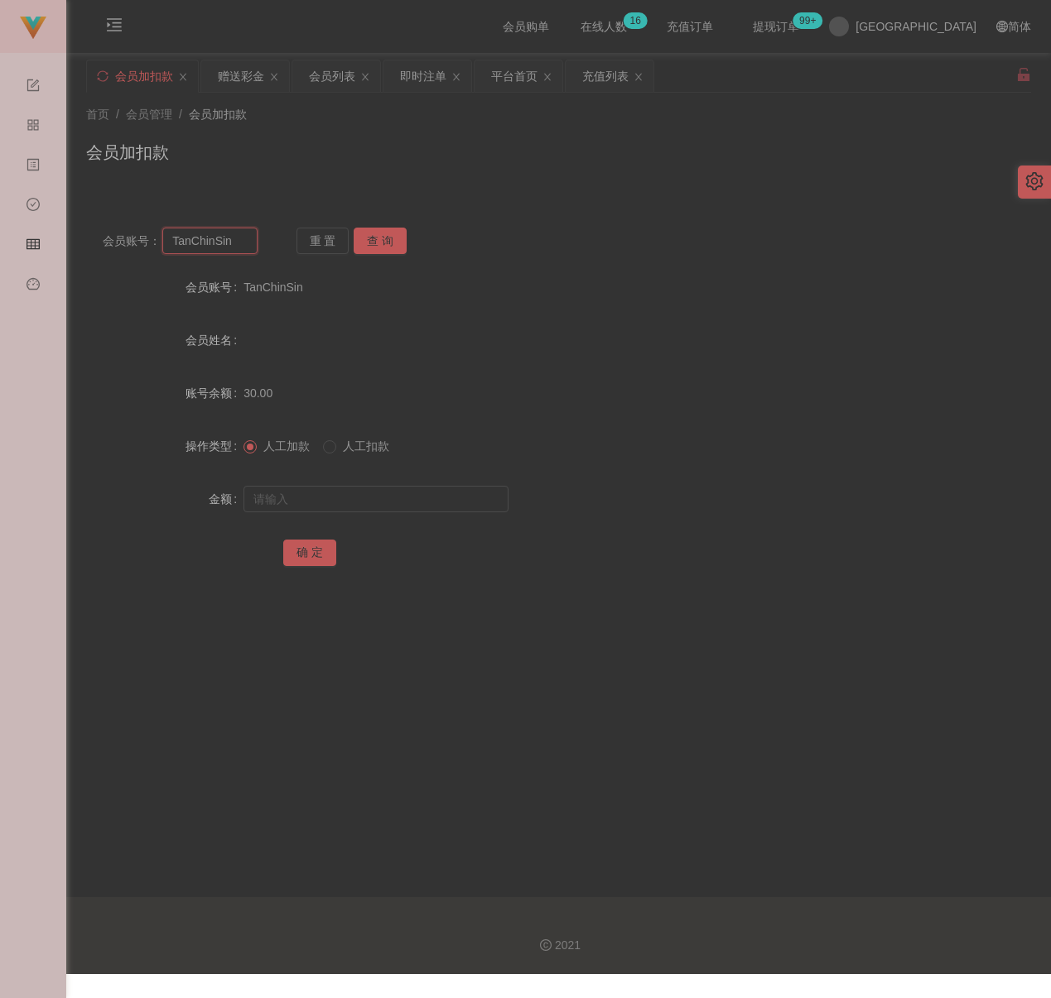
click at [242, 249] on input "TanChinSin" at bounding box center [209, 241] width 95 height 26
paste input "qq123"
type input "qq123"
click at [360, 236] on button "查 询" at bounding box center [380, 241] width 53 height 26
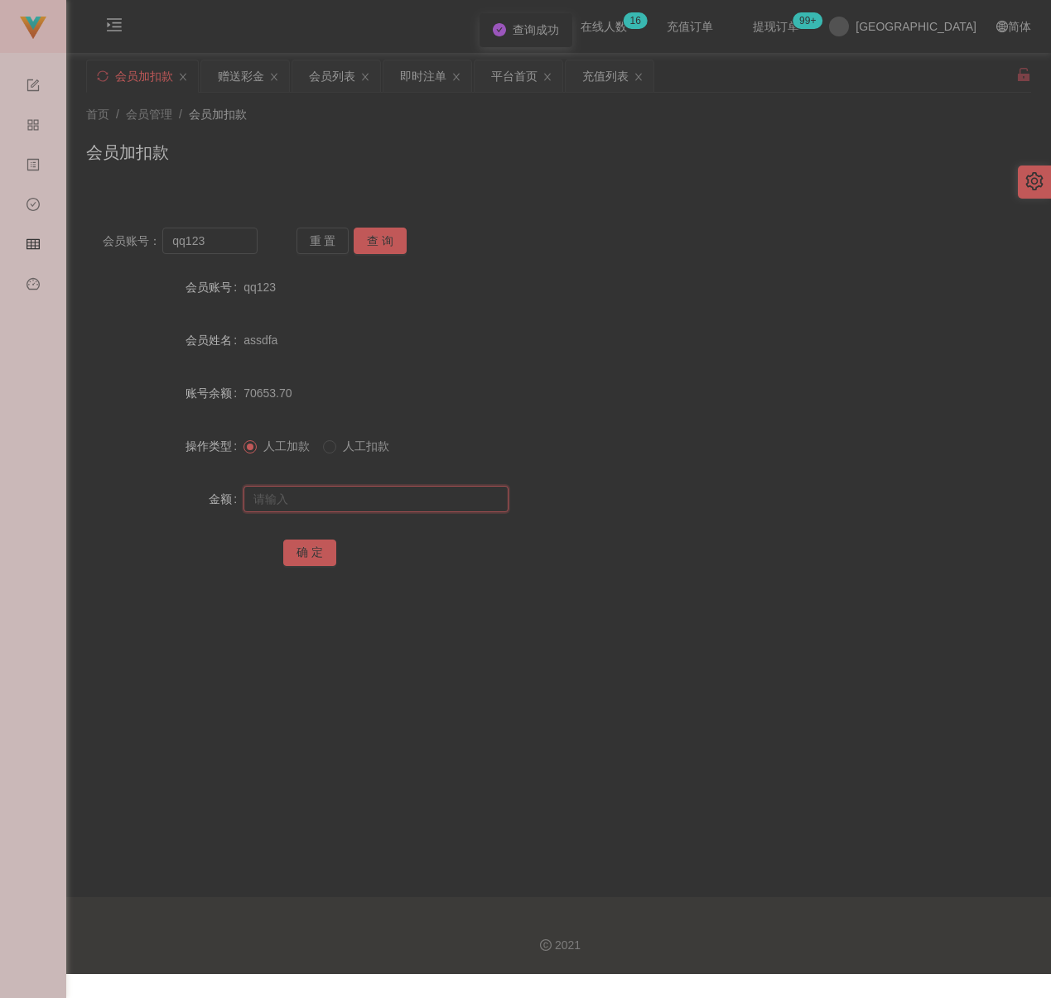
click at [366, 505] on input "text" at bounding box center [375, 499] width 265 height 26
type input "30"
click at [311, 554] on button "确 定" at bounding box center [309, 553] width 53 height 26
click at [233, 238] on input "qq123" at bounding box center [209, 241] width 95 height 26
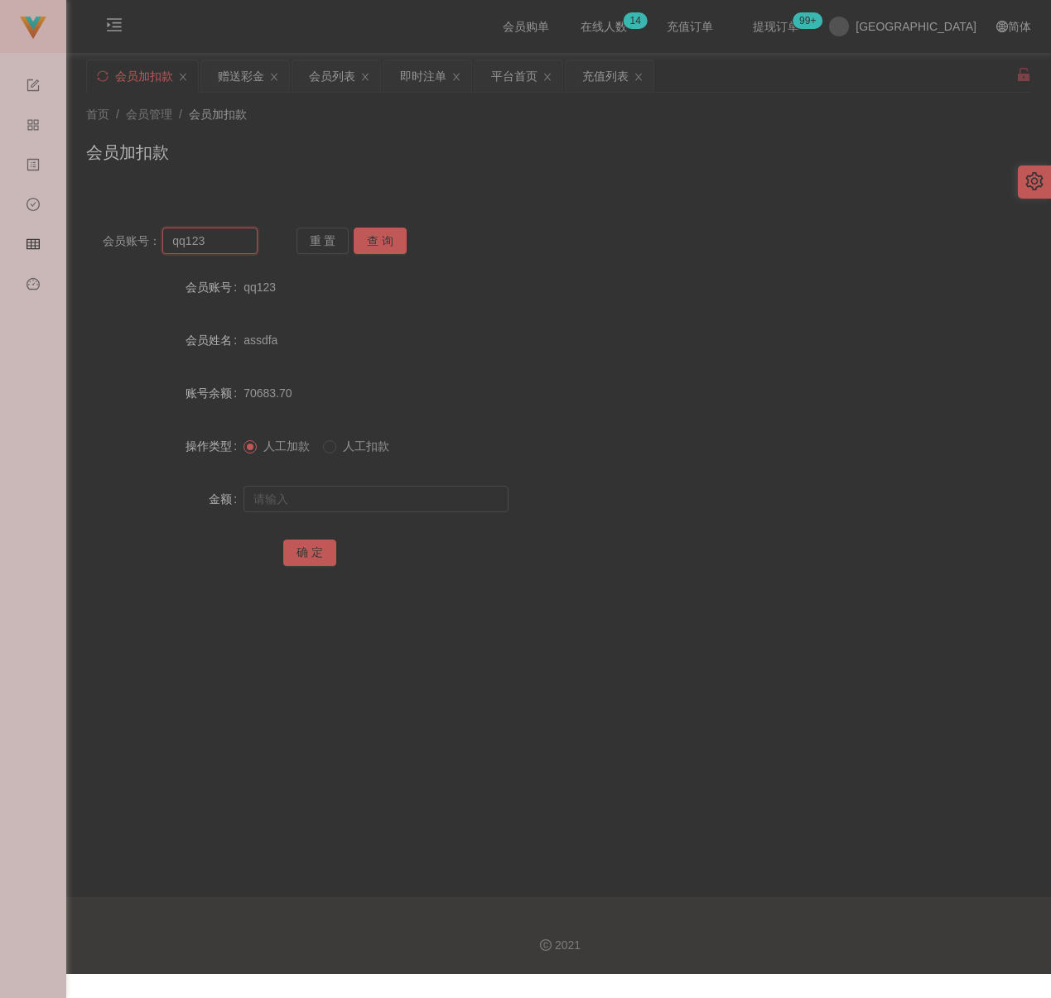
paste input "Leannie"
click at [368, 234] on button "查 询" at bounding box center [380, 241] width 53 height 26
click at [236, 247] on input "Leannie" at bounding box center [209, 241] width 95 height 26
paste input "9508039999"
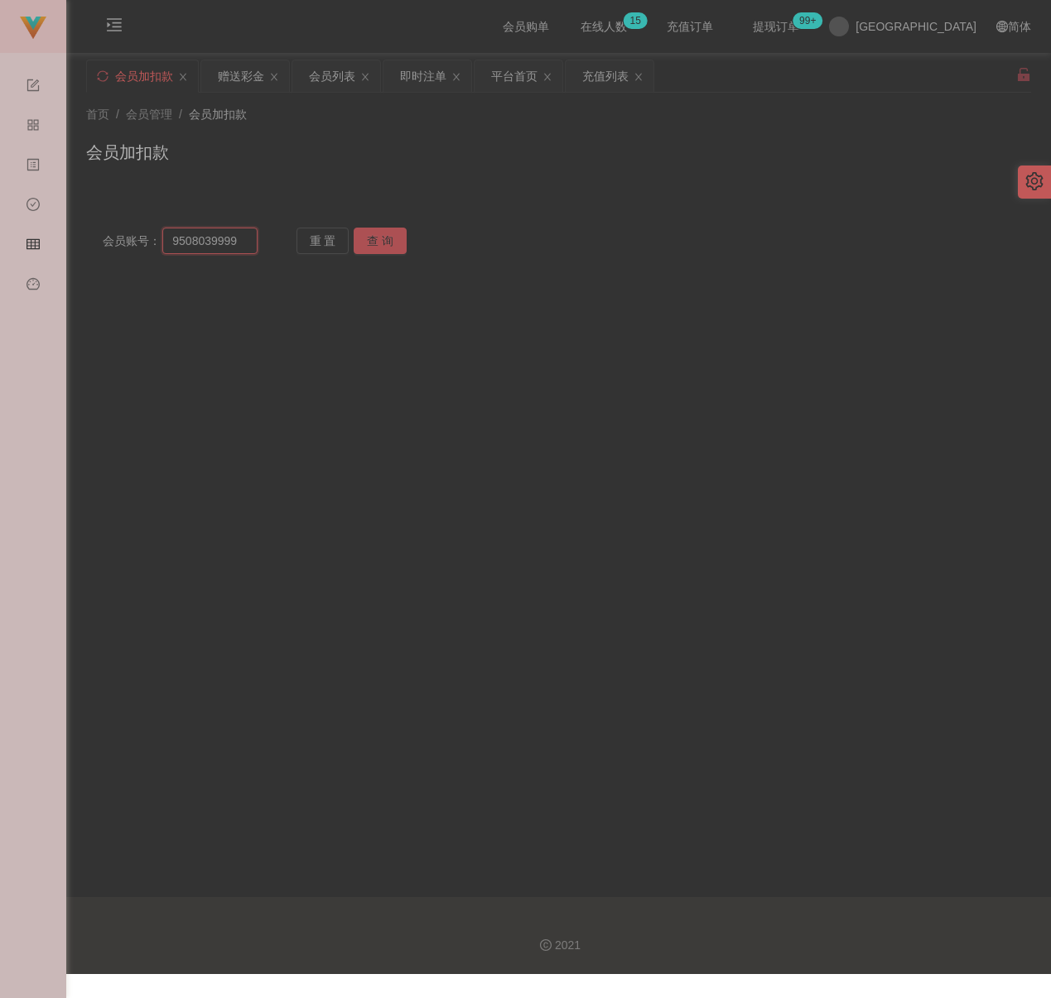
type input "9508039999"
click at [383, 244] on button "查 询" at bounding box center [380, 241] width 53 height 26
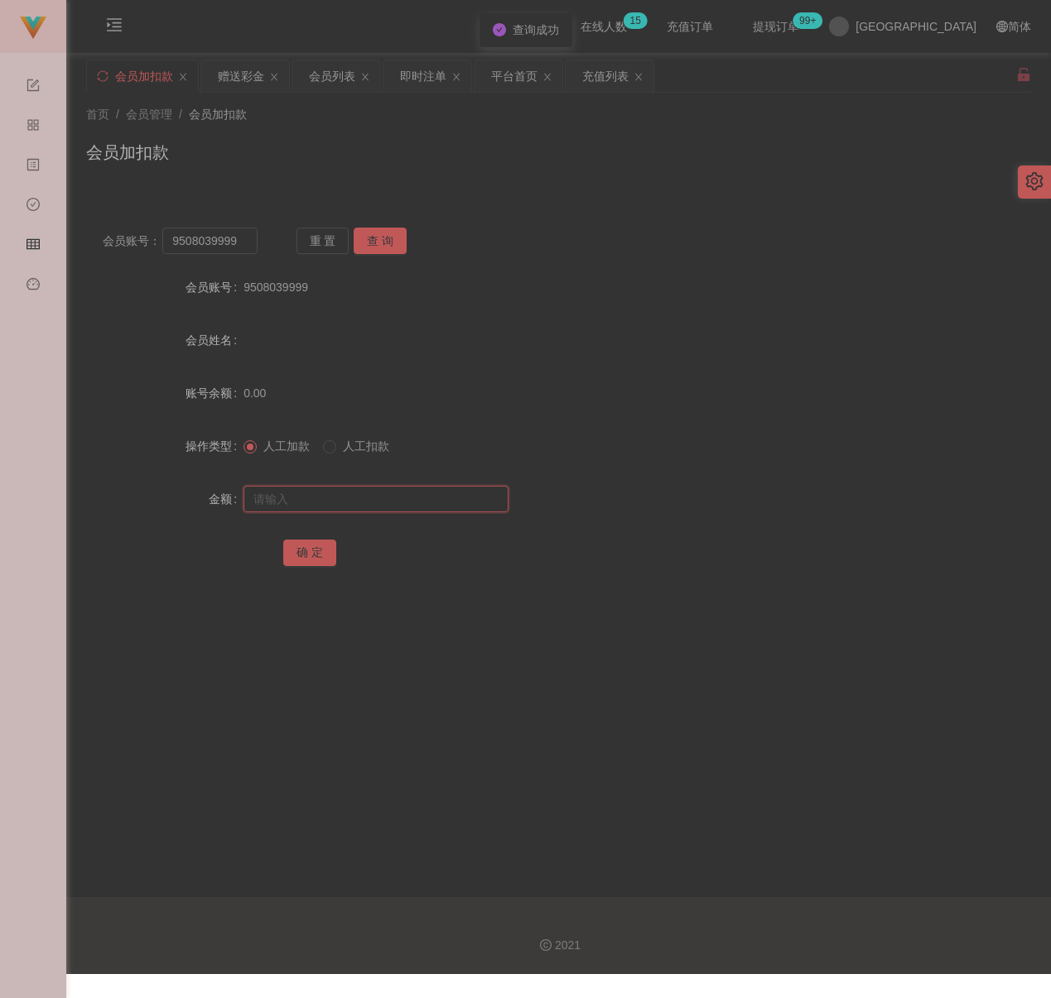
click at [311, 494] on input "text" at bounding box center [375, 499] width 265 height 26
type input "30"
drag, startPoint x: 299, startPoint y: 551, endPoint x: 320, endPoint y: 551, distance: 21.5
click at [299, 551] on button "确 定" at bounding box center [309, 553] width 53 height 26
click at [199, 233] on input "9508039999" at bounding box center [209, 241] width 95 height 26
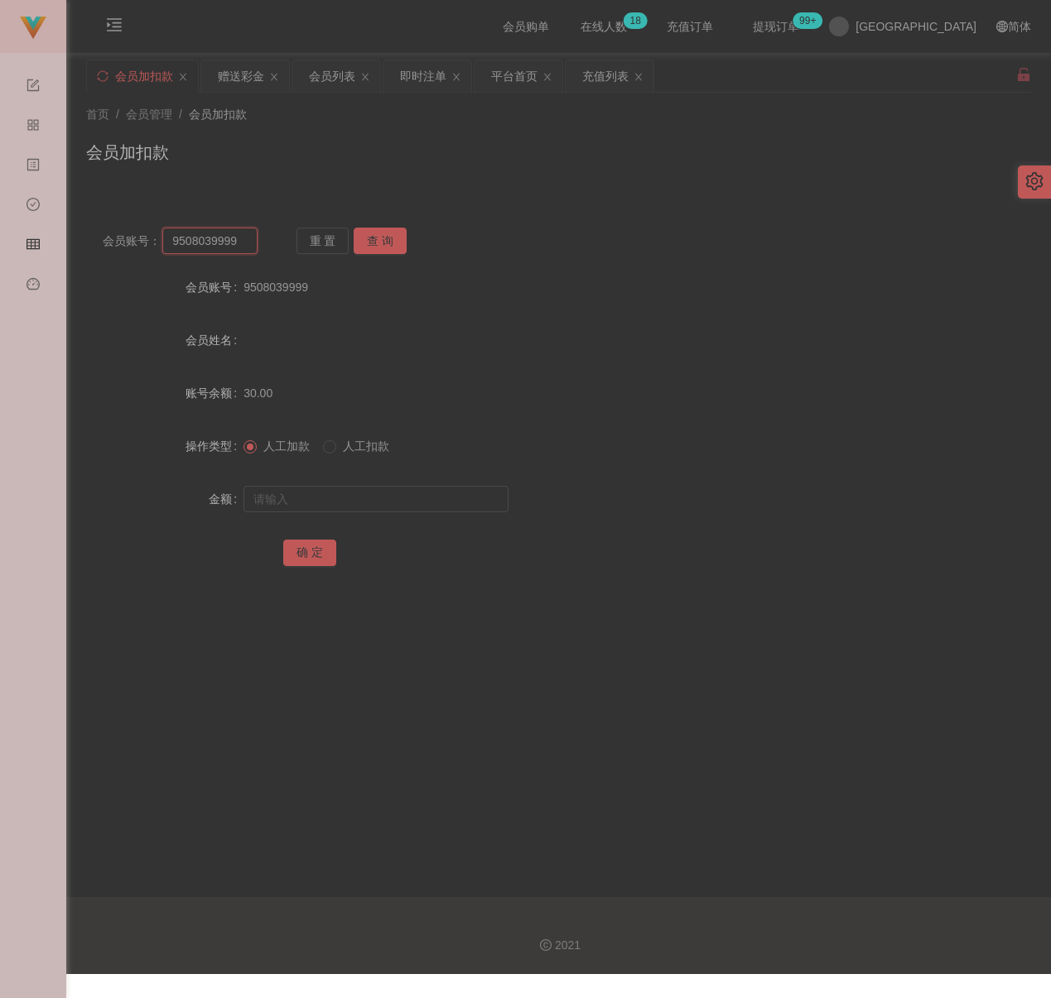
click at [199, 233] on input "9508039999" at bounding box center [209, 241] width 95 height 26
paste input "Leng1234"
type input "Leng1234"
drag, startPoint x: 393, startPoint y: 232, endPoint x: 388, endPoint y: 239, distance: 9.0
click at [393, 232] on button "查 询" at bounding box center [380, 241] width 53 height 26
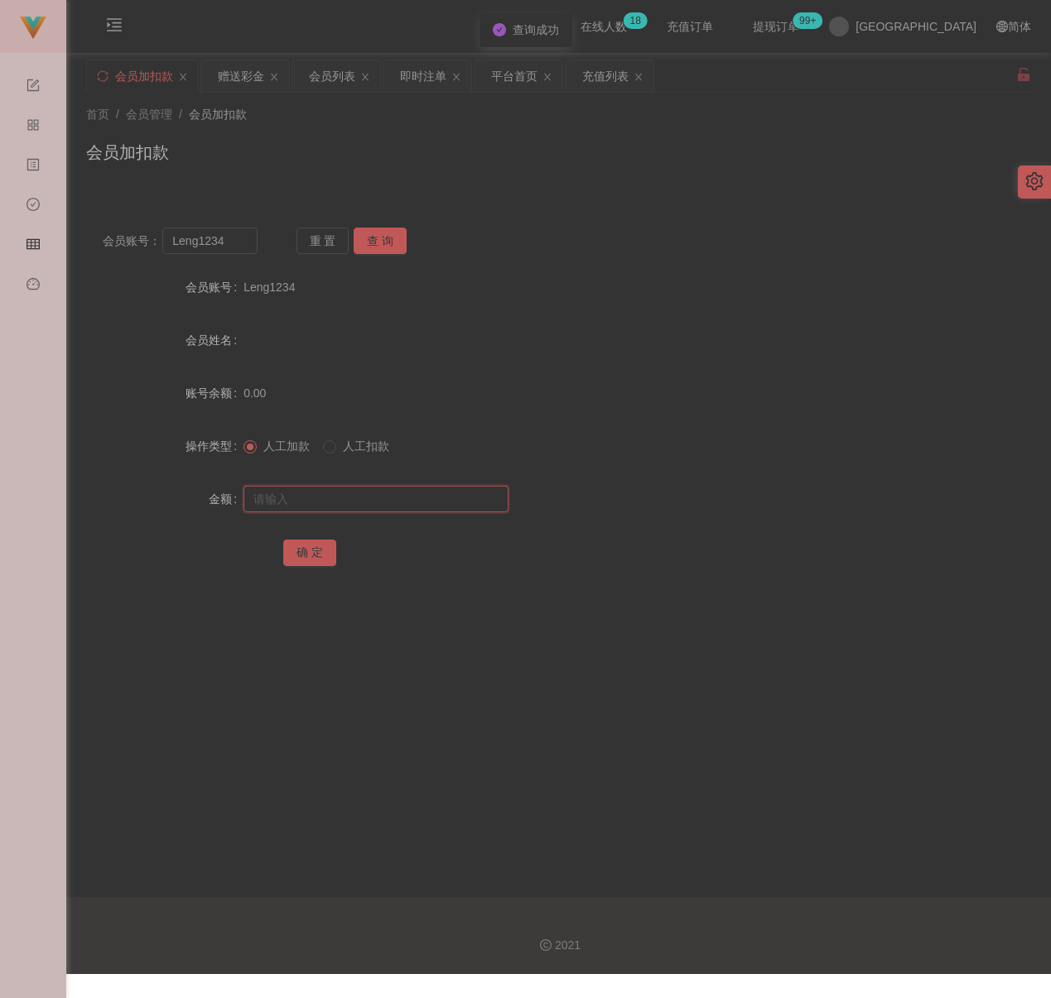
click at [343, 504] on input "text" at bounding box center [375, 499] width 265 height 26
type input "30"
click at [306, 549] on button "确 定" at bounding box center [309, 553] width 53 height 26
click at [222, 247] on input "Leng1234" at bounding box center [209, 241] width 95 height 26
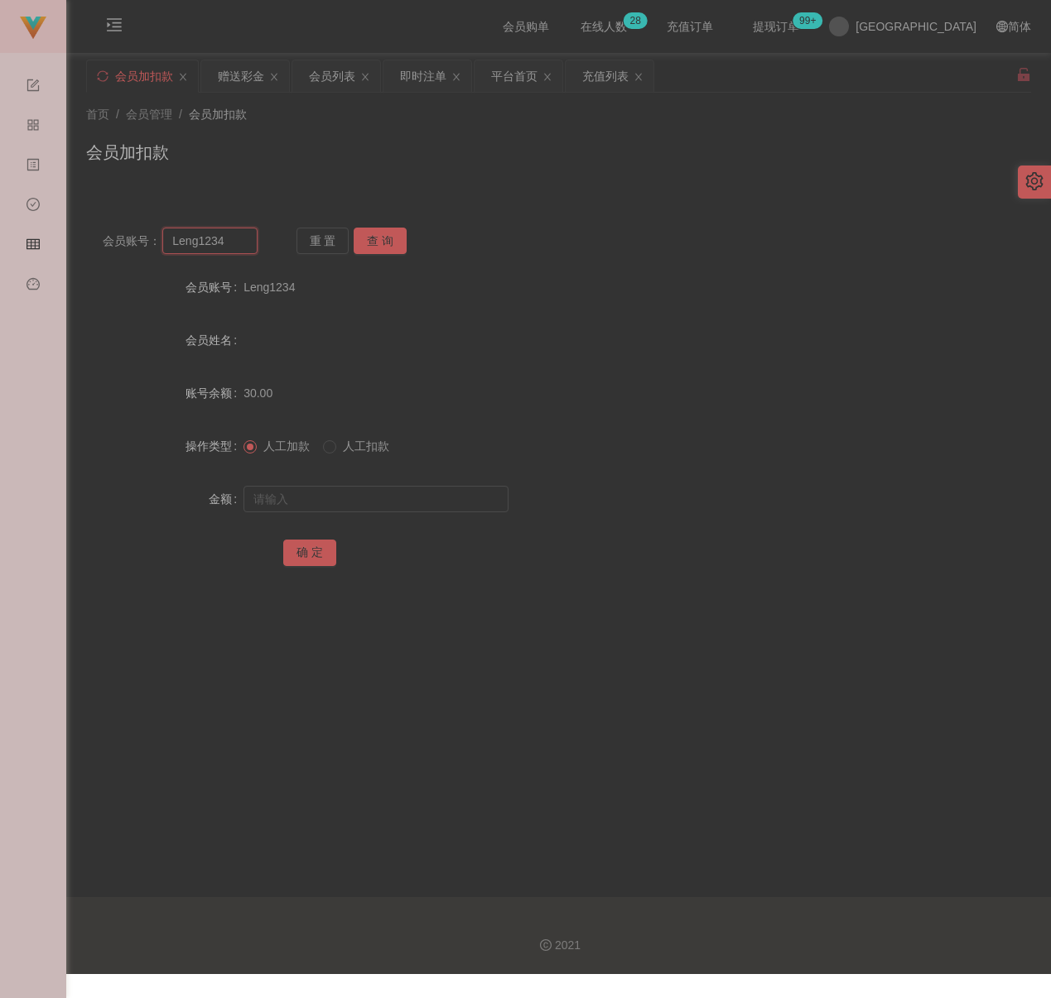
paste input "Alexkiibg"
type input "Alexkiibg"
click at [360, 236] on button "查 询" at bounding box center [380, 241] width 53 height 26
click at [380, 507] on input "text" at bounding box center [375, 499] width 265 height 26
type input "30"
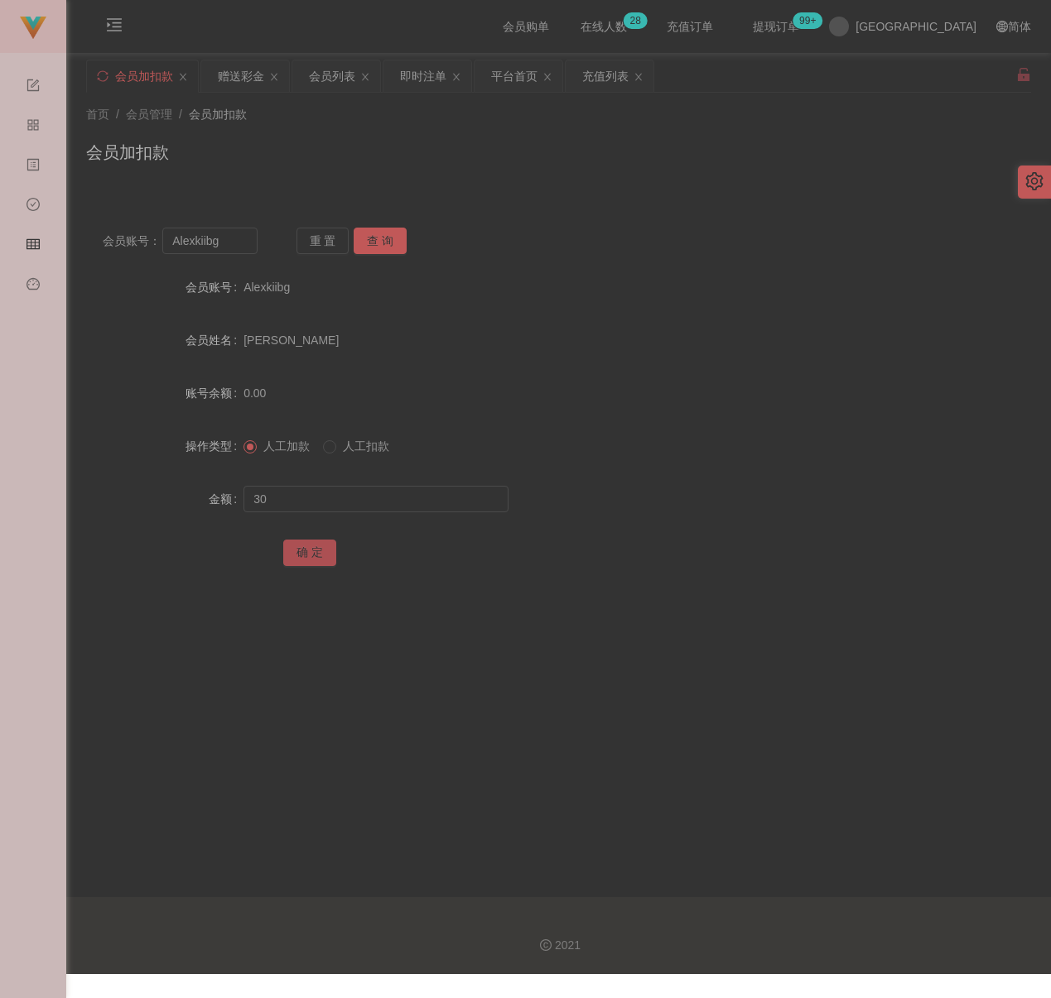
drag, startPoint x: 296, startPoint y: 544, endPoint x: 340, endPoint y: 560, distance: 46.6
click at [296, 544] on button "确 定" at bounding box center [309, 553] width 53 height 26
click at [232, 247] on input "Alexkiibg" at bounding box center [209, 241] width 95 height 26
paste input "Gavinmot"
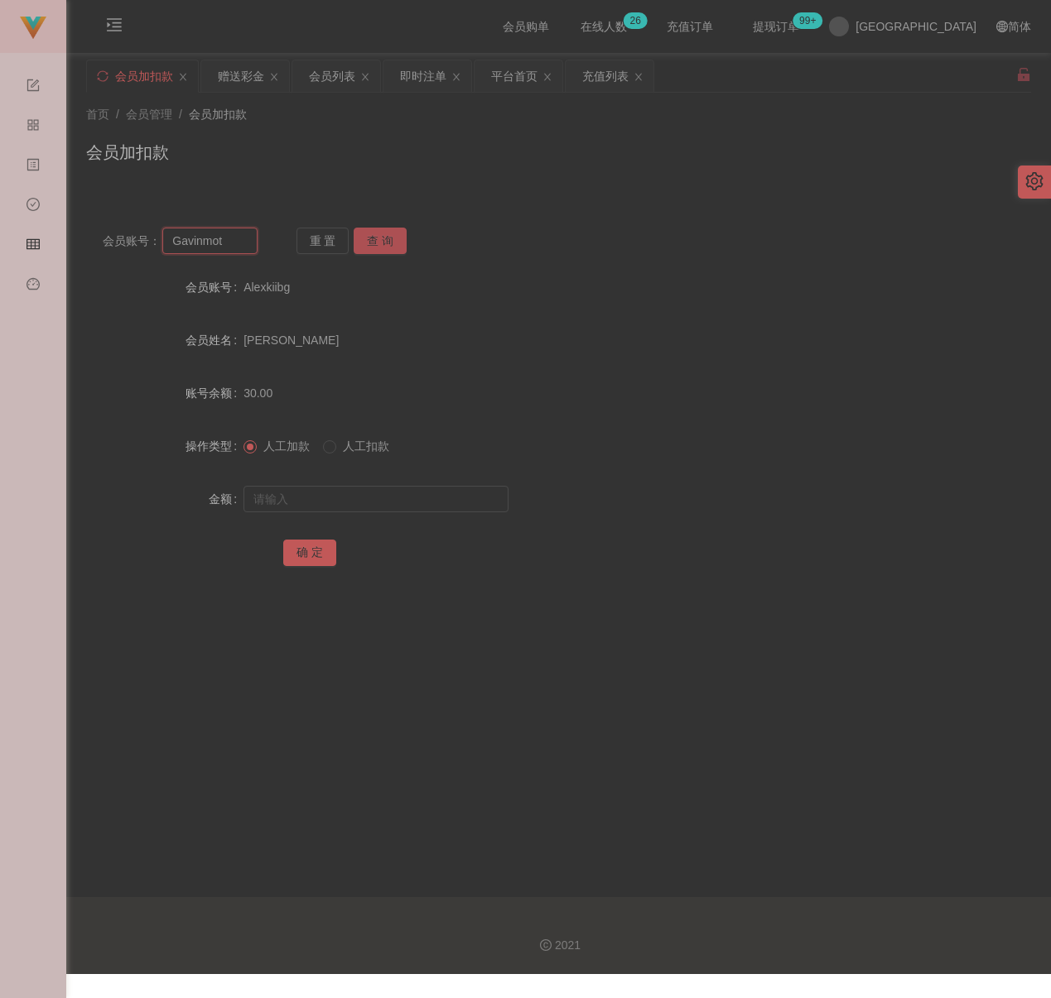
type input "Gavinmot"
click at [380, 234] on button "查 询" at bounding box center [380, 241] width 53 height 26
click at [360, 493] on input "text" at bounding box center [375, 499] width 265 height 26
type input "5000"
click at [313, 545] on button "确 定" at bounding box center [309, 553] width 53 height 26
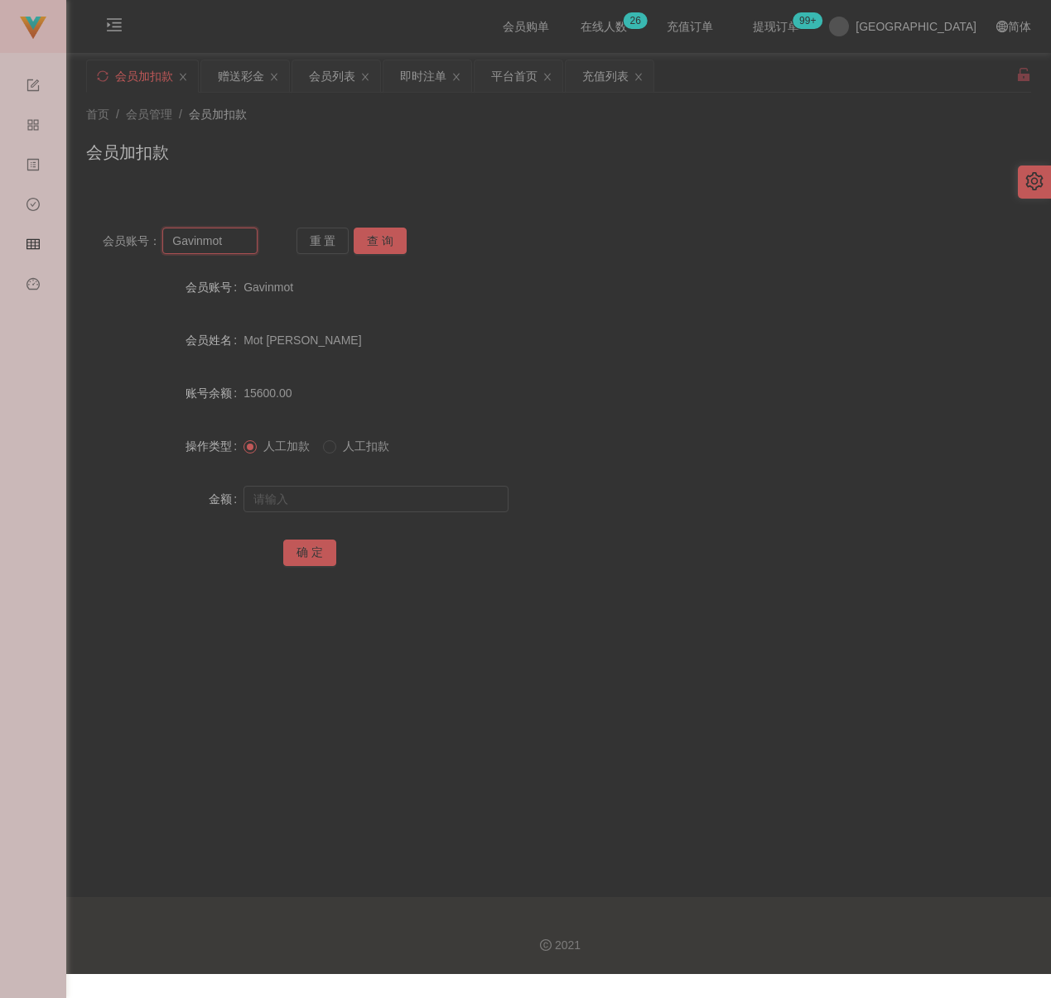
click at [239, 248] on input "Gavinmot" at bounding box center [209, 241] width 95 height 26
paste input "Lex"
type input "Lex"
click at [383, 237] on button "查 询" at bounding box center [380, 241] width 53 height 26
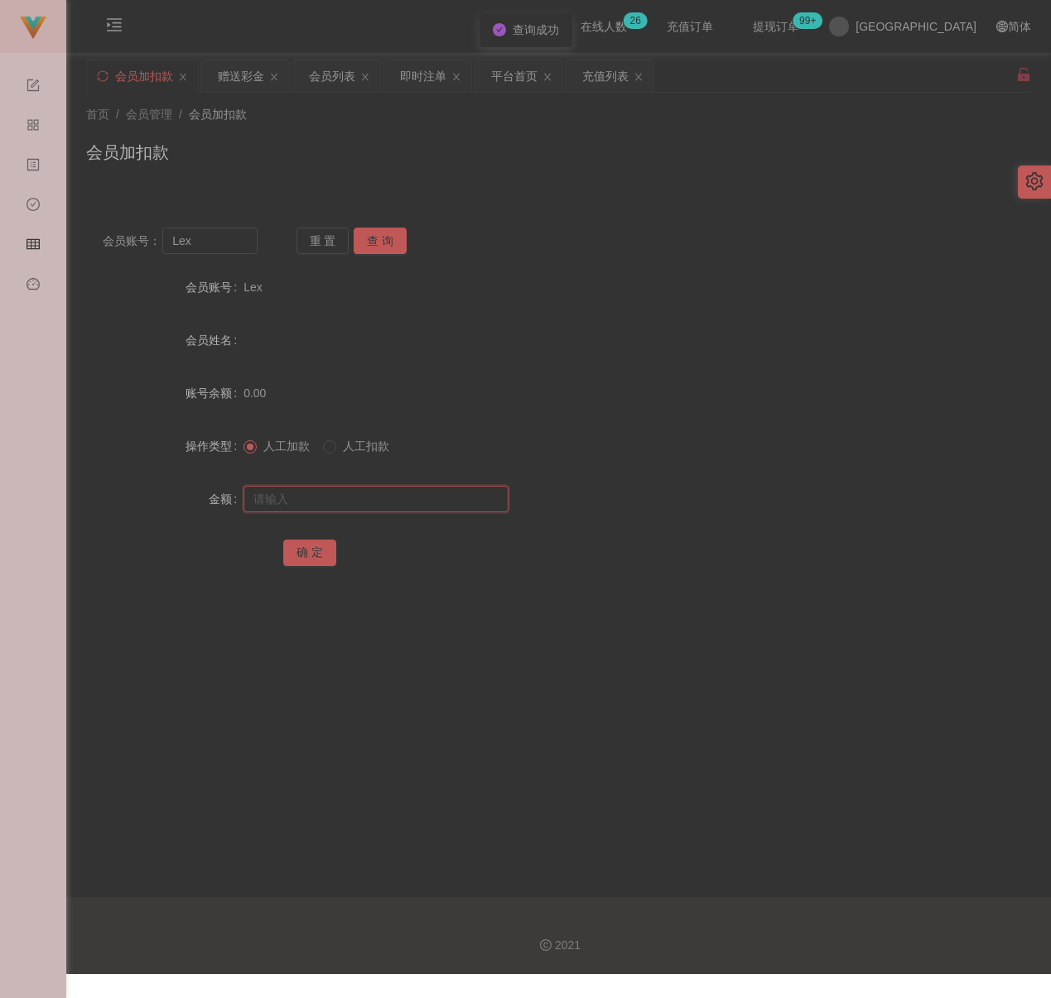
click at [340, 494] on input "text" at bounding box center [375, 499] width 265 height 26
type input "30"
click at [310, 552] on button "确 定" at bounding box center [309, 553] width 53 height 26
click at [219, 244] on input "Lex" at bounding box center [209, 241] width 95 height 26
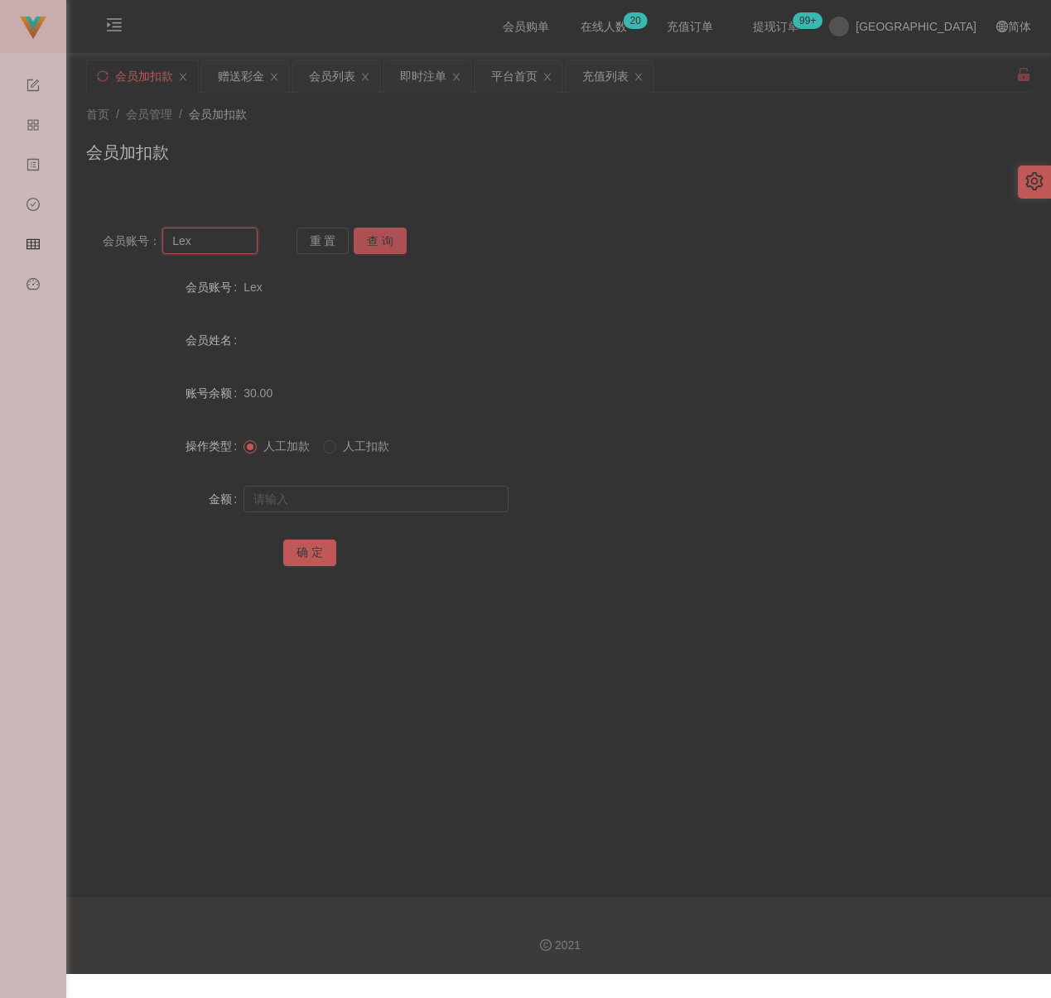
paste input "Milliansim"
type input "Milliansim"
drag, startPoint x: 385, startPoint y: 243, endPoint x: 373, endPoint y: 252, distance: 14.2
click at [385, 243] on button "查 询" at bounding box center [380, 241] width 53 height 26
drag, startPoint x: 363, startPoint y: 489, endPoint x: 386, endPoint y: 502, distance: 25.6
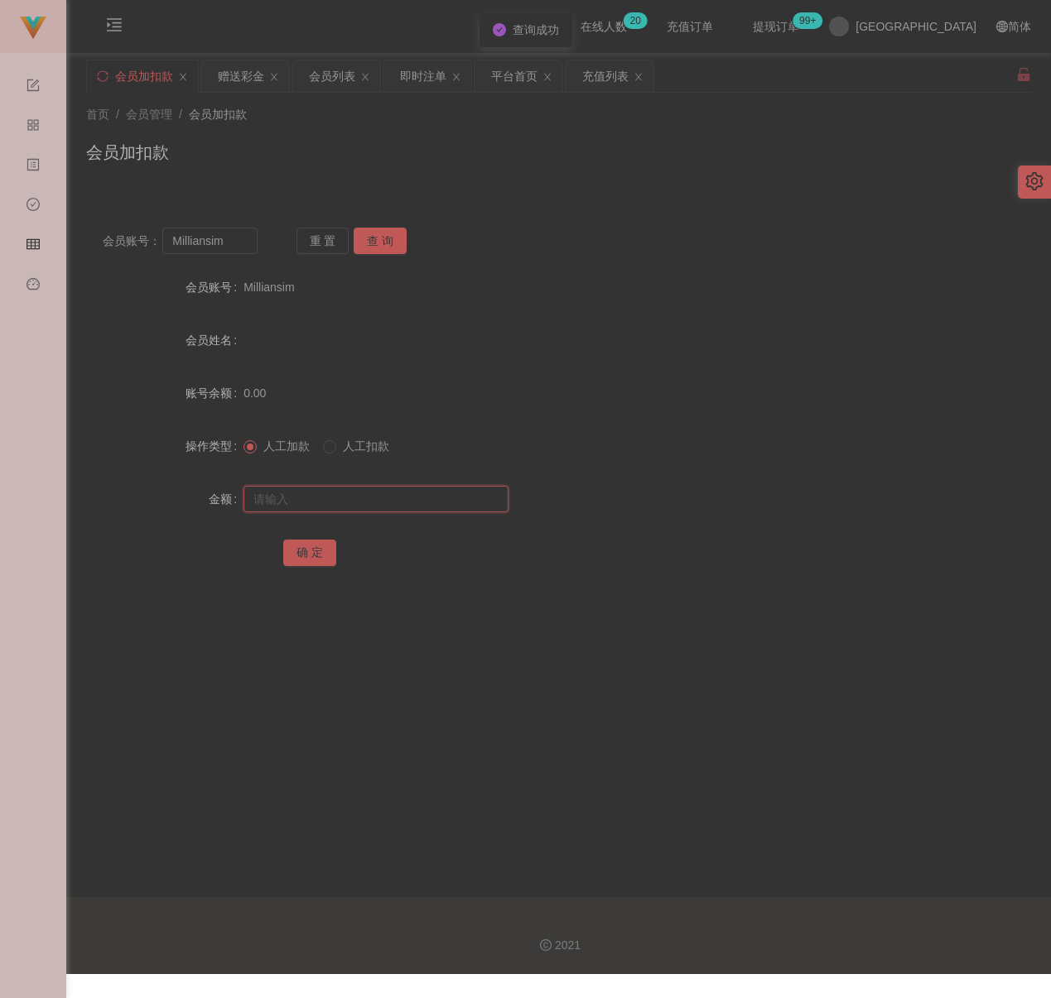
click at [363, 489] on input "text" at bounding box center [375, 499] width 265 height 26
click at [400, 502] on input "text" at bounding box center [375, 499] width 265 height 26
paste input "30"
type input "30"
click at [315, 551] on button "确 定" at bounding box center [309, 553] width 53 height 26
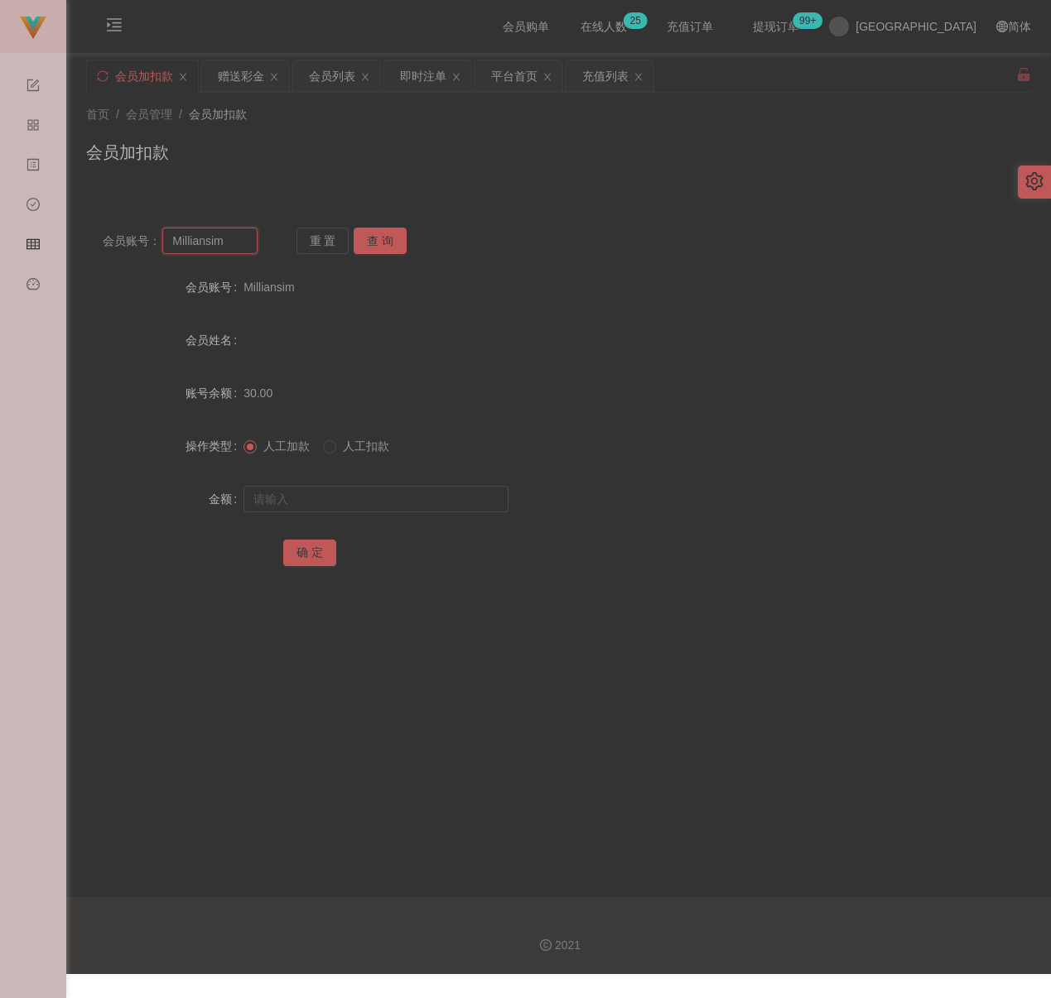
click at [237, 242] on input "Milliansim" at bounding box center [209, 241] width 95 height 26
paste input "Kokhowe5233"
type input "Kokhowe5233"
click at [368, 234] on button "查 询" at bounding box center [380, 241] width 53 height 26
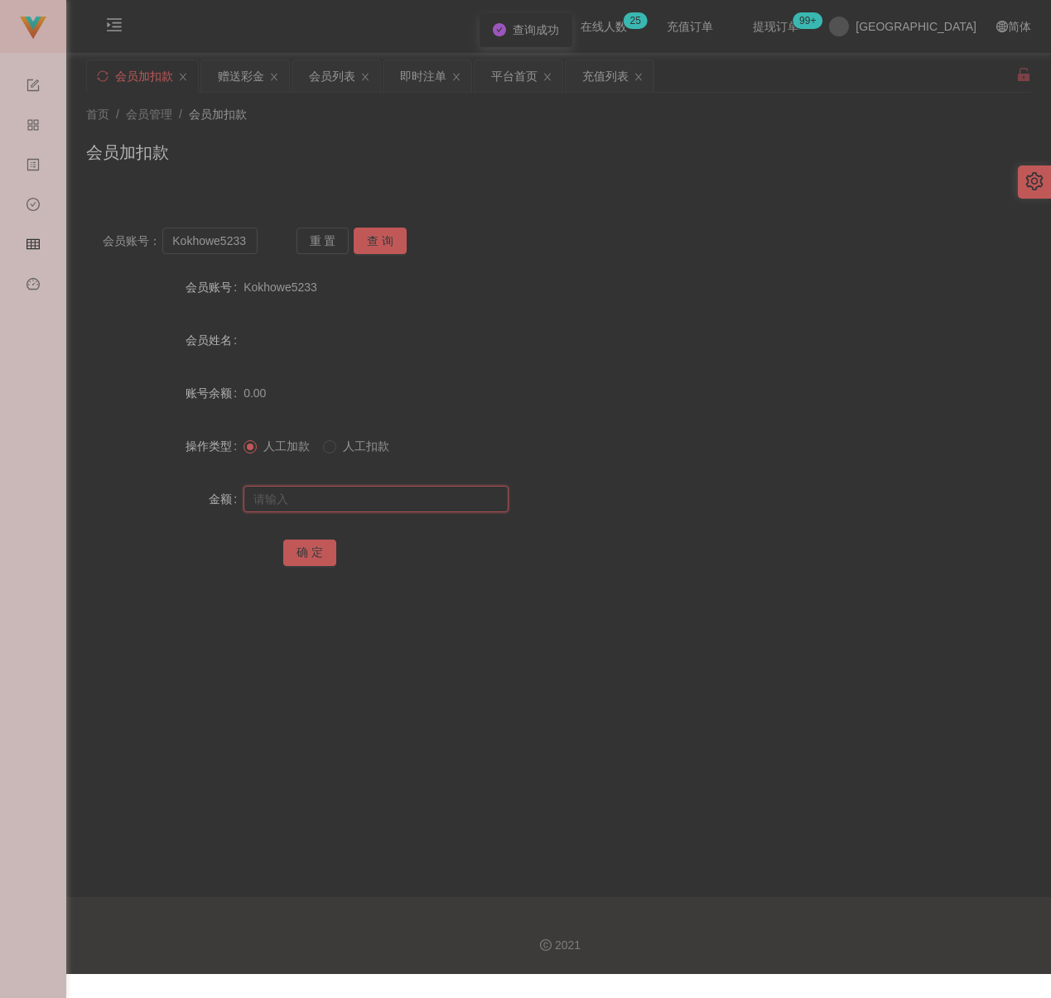
click at [356, 493] on input "text" at bounding box center [375, 499] width 265 height 26
drag, startPoint x: 418, startPoint y: 502, endPoint x: 378, endPoint y: 512, distance: 42.0
click at [418, 502] on input "text" at bounding box center [375, 499] width 265 height 26
paste input "30"
type input "30"
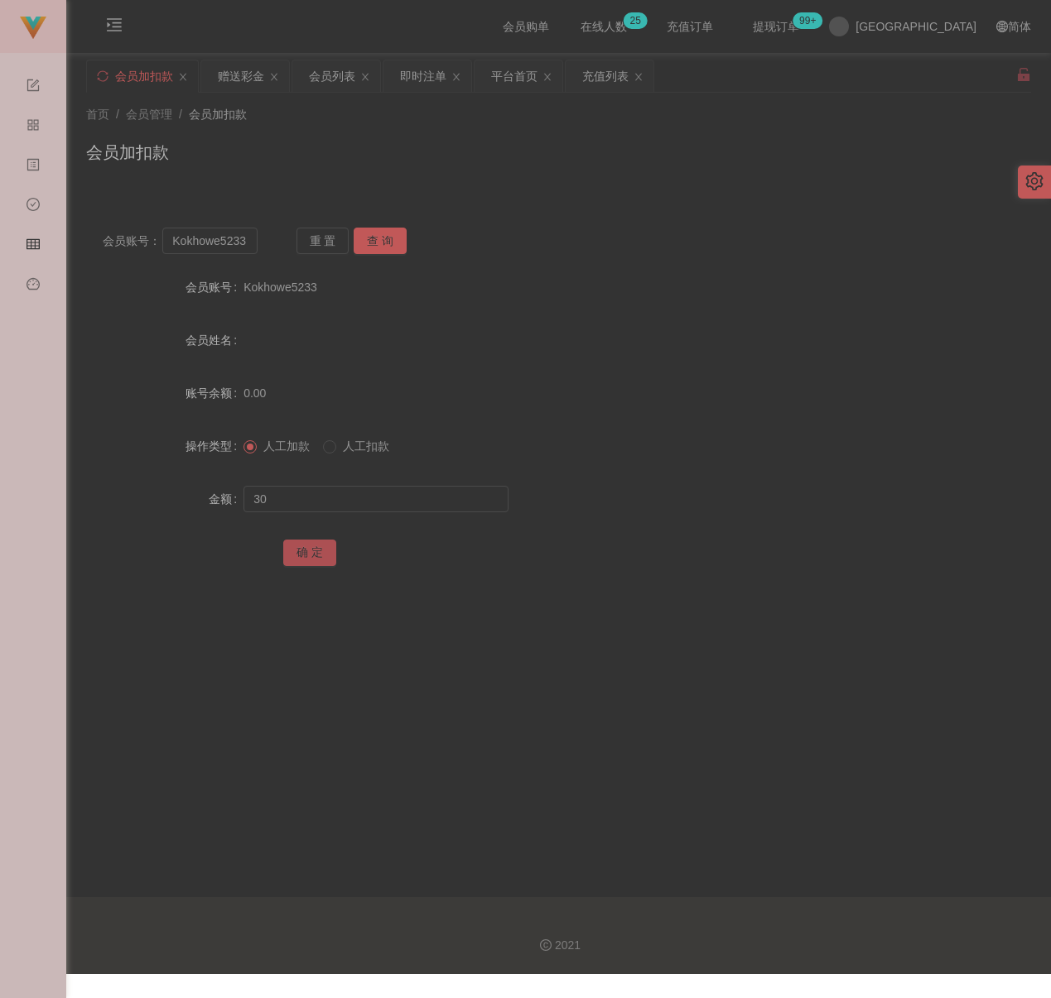
drag, startPoint x: 304, startPoint y: 550, endPoint x: 341, endPoint y: 560, distance: 38.6
click at [304, 550] on button "确 定" at bounding box center [309, 553] width 53 height 26
click at [224, 237] on input "Kokhowe5233" at bounding box center [209, 241] width 95 height 26
paste input "ZunZ32"
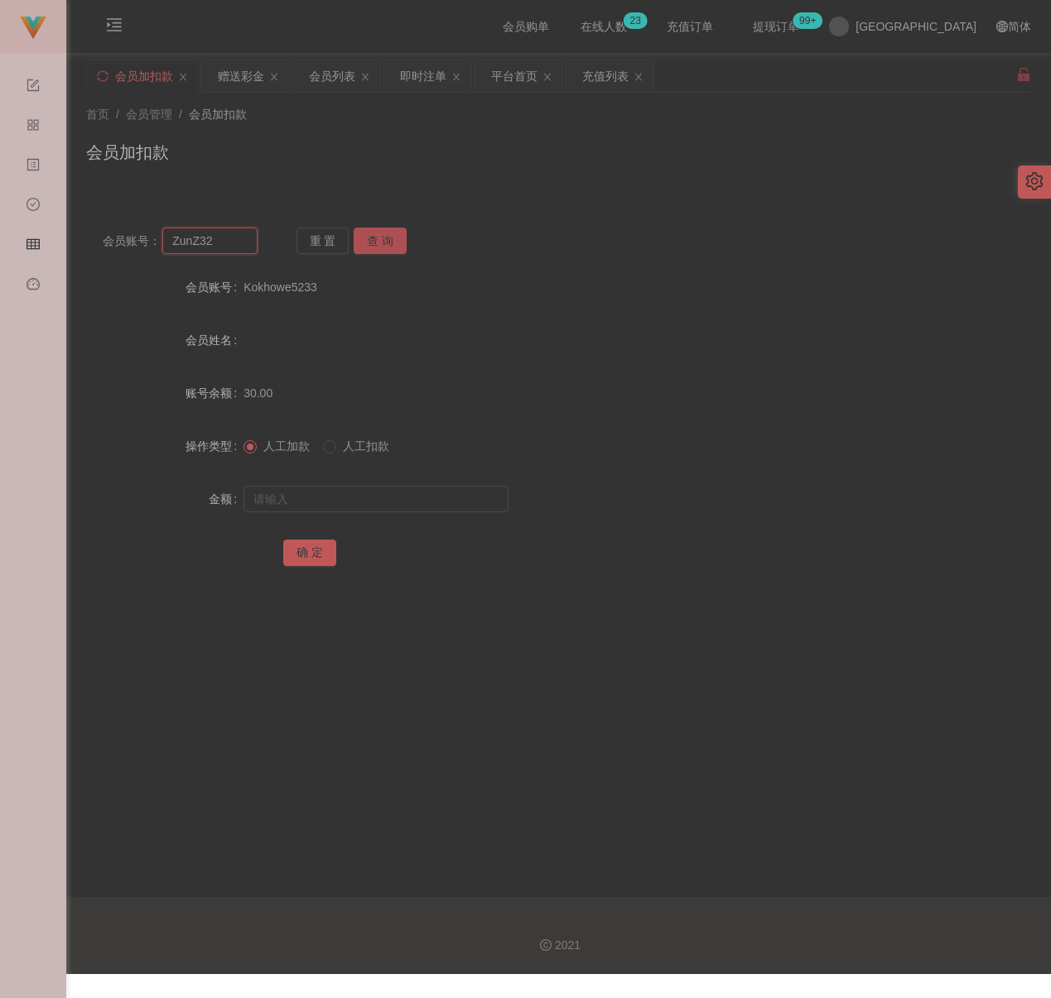
type input "ZunZ32"
click at [375, 241] on button "查 询" at bounding box center [380, 241] width 53 height 26
click at [341, 497] on input "text" at bounding box center [375, 499] width 265 height 26
click at [422, 489] on input "text" at bounding box center [375, 499] width 265 height 26
paste input "30"
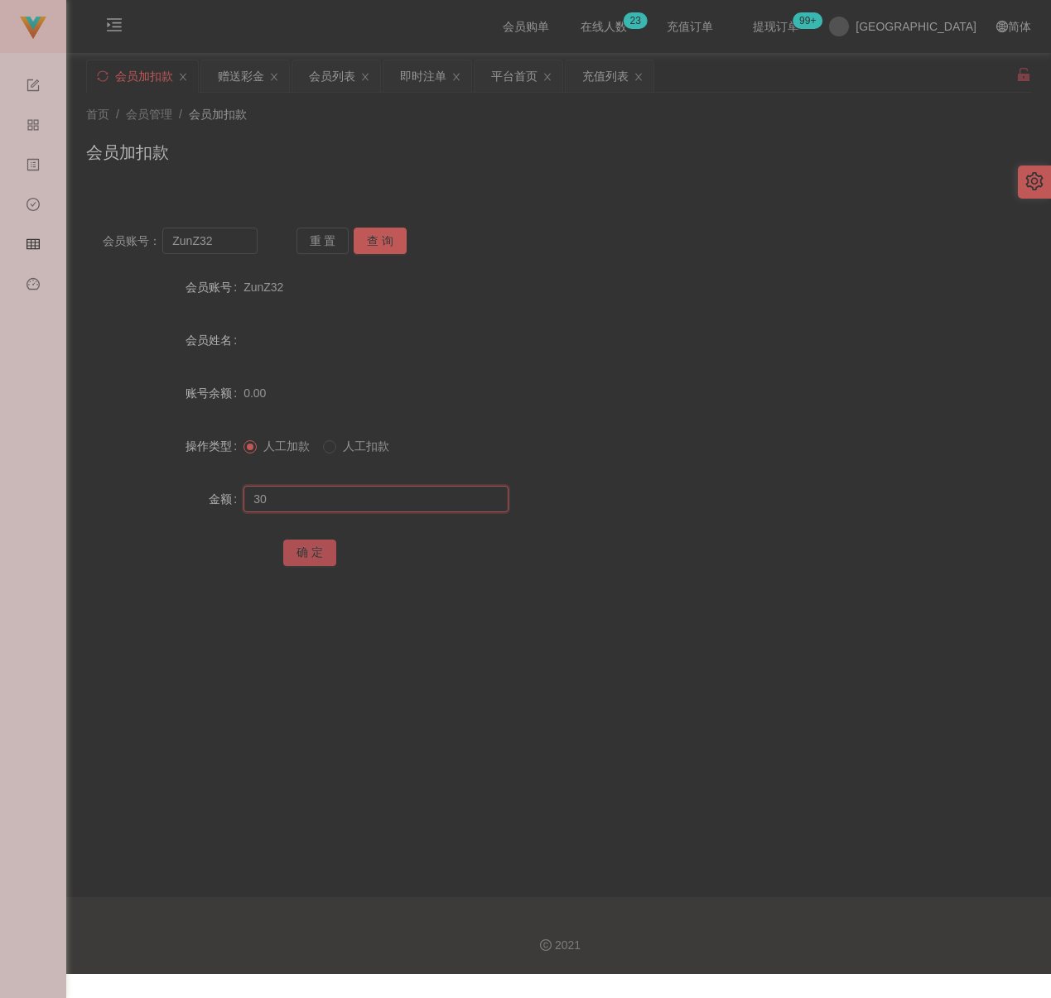
type input "30"
drag, startPoint x: 306, startPoint y: 547, endPoint x: 315, endPoint y: 549, distance: 10.1
click at [306, 547] on button "确 定" at bounding box center [309, 553] width 53 height 26
click at [219, 238] on input "ZunZ32" at bounding box center [209, 241] width 95 height 26
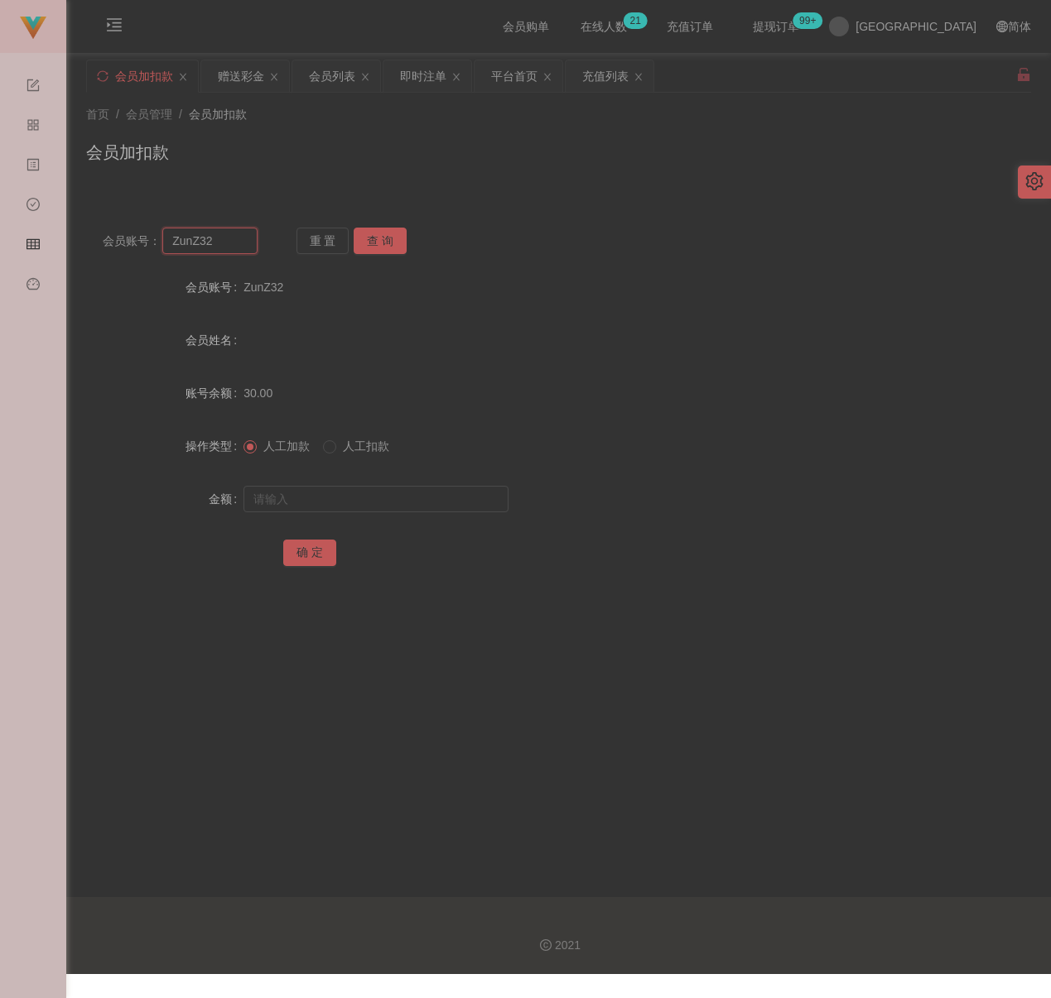
paste input "qq123"
type input "qq123"
click at [393, 246] on button "查 询" at bounding box center [380, 241] width 53 height 26
click at [373, 498] on input "text" at bounding box center [375, 499] width 265 height 26
drag, startPoint x: 437, startPoint y: 505, endPoint x: 425, endPoint y: 507, distance: 12.5
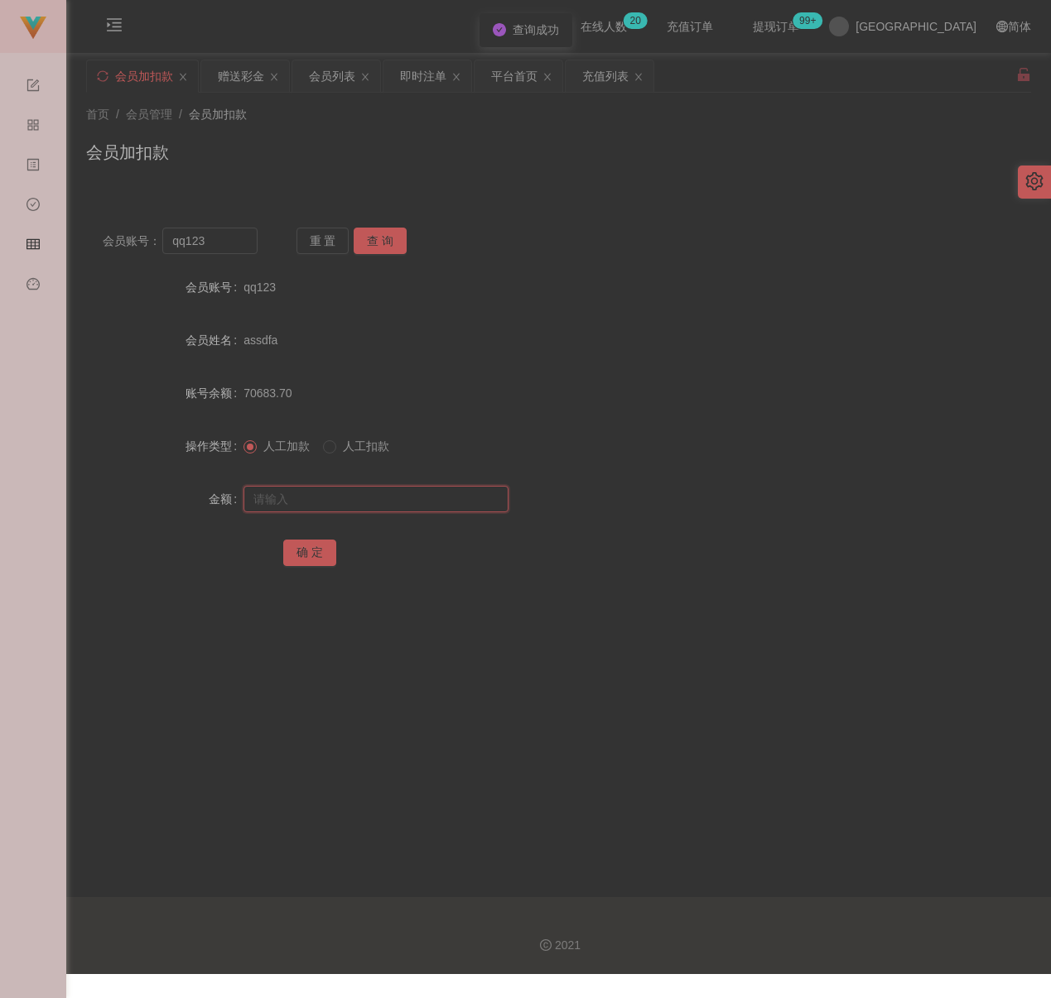
click at [437, 505] on input "text" at bounding box center [375, 499] width 265 height 26
paste input "30"
type input "30"
click at [310, 547] on button "确 定" at bounding box center [309, 553] width 53 height 26
click at [219, 236] on input "qq123" at bounding box center [209, 241] width 95 height 26
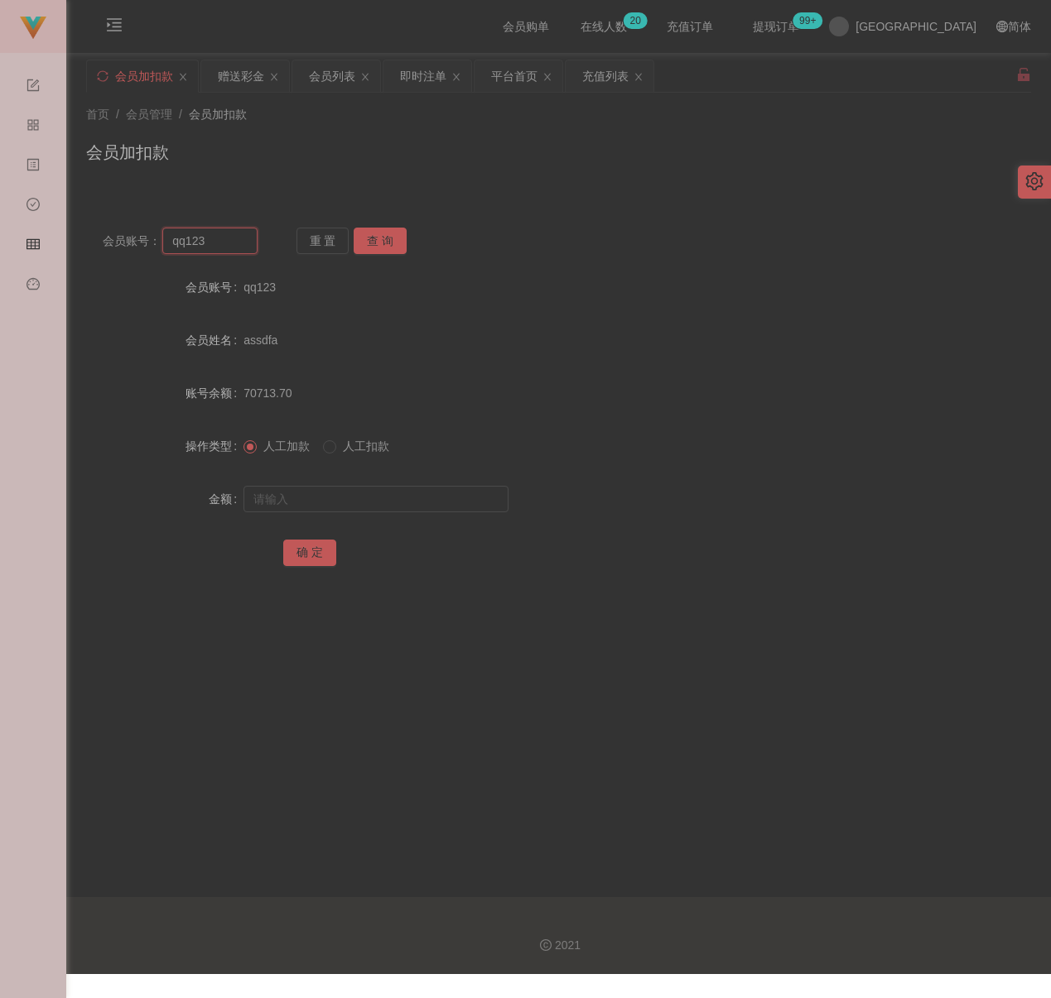
click at [219, 236] on input "qq123" at bounding box center [209, 241] width 95 height 26
click at [373, 239] on button "查 询" at bounding box center [380, 241] width 53 height 26
click at [360, 503] on input "text" at bounding box center [375, 499] width 265 height 26
type input "30"
click at [306, 560] on button "确 定" at bounding box center [309, 553] width 53 height 26
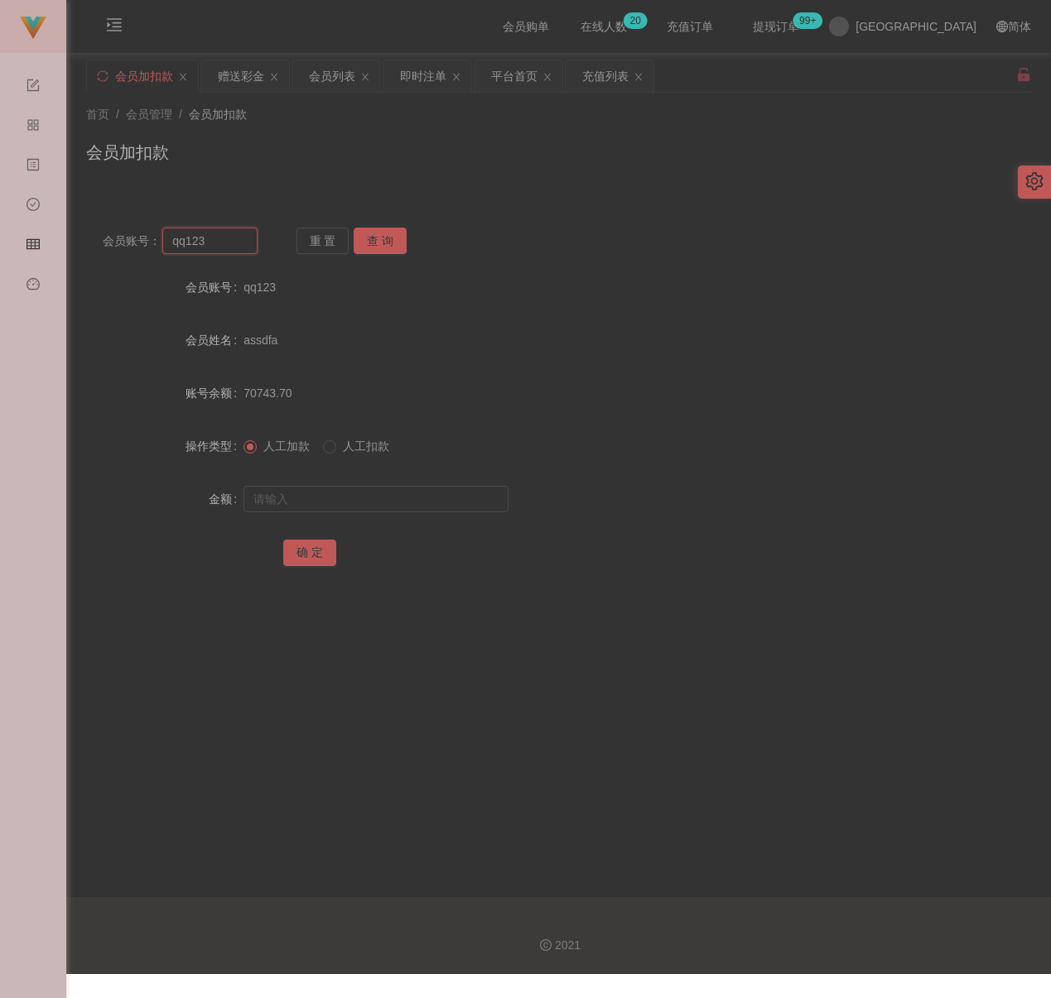
click at [243, 241] on input "qq123" at bounding box center [209, 241] width 95 height 26
click at [386, 244] on button "查 询" at bounding box center [380, 241] width 53 height 26
click at [373, 493] on input "text" at bounding box center [375, 499] width 265 height 26
type input "30"
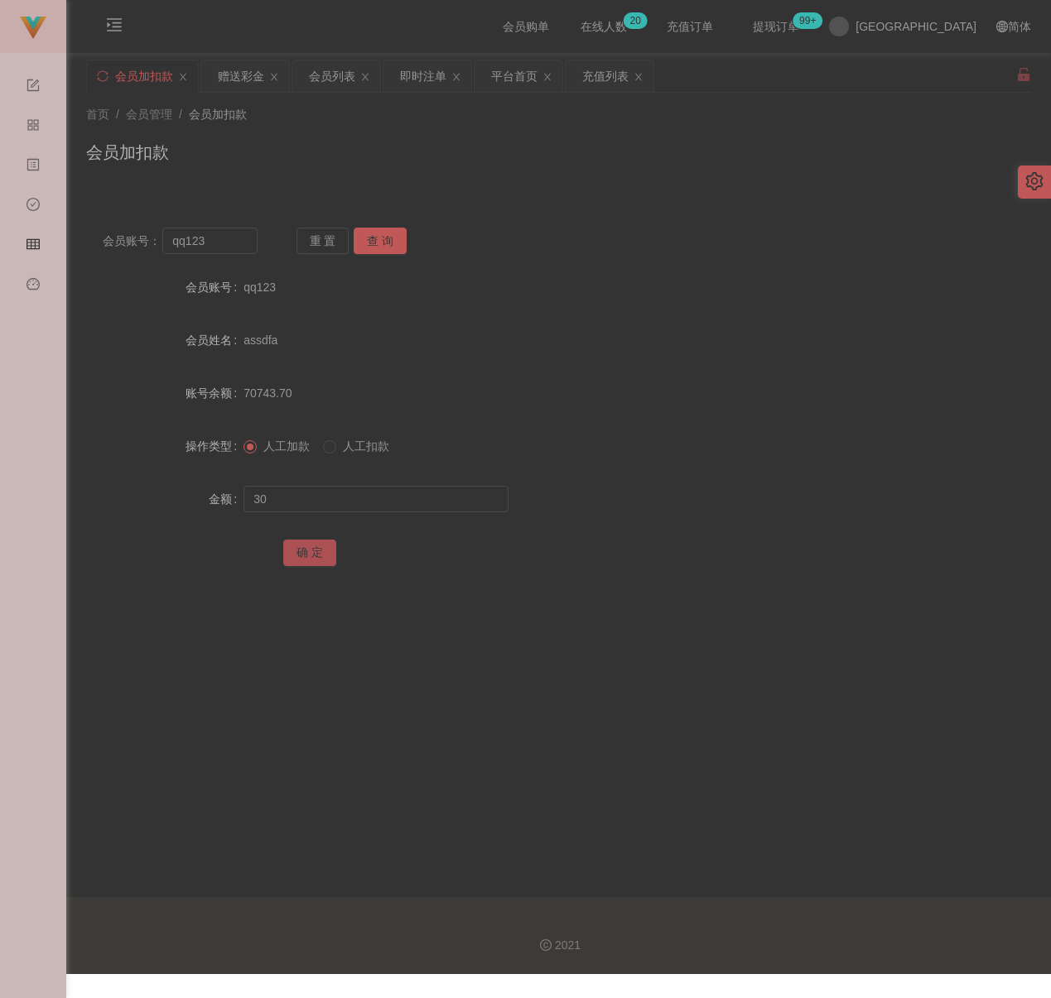
click at [299, 549] on button "确 定" at bounding box center [309, 553] width 53 height 26
click at [371, 489] on input "text" at bounding box center [375, 499] width 265 height 26
paste input "30"
type input "30"
click at [316, 560] on button "确 定" at bounding box center [309, 553] width 53 height 26
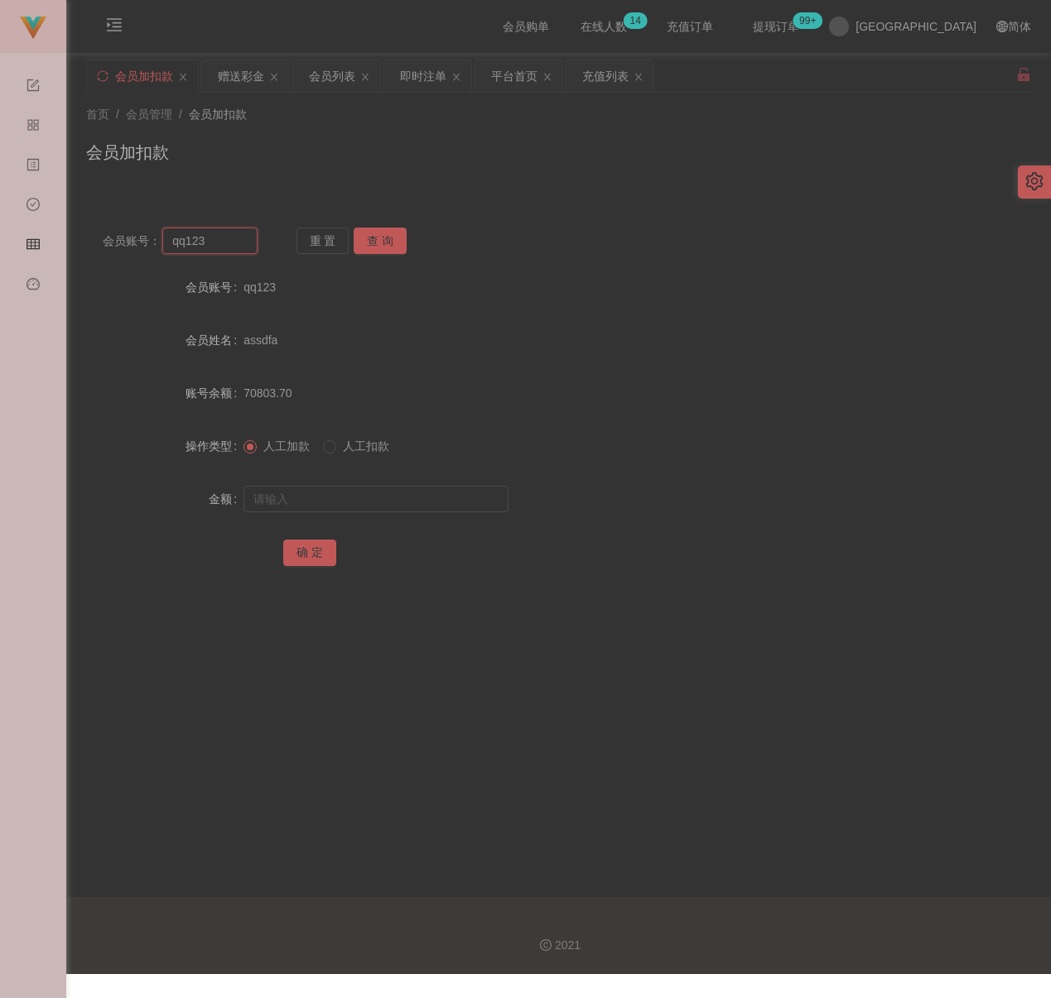
click at [231, 246] on input "qq123" at bounding box center [209, 241] width 95 height 26
click at [231, 244] on input "qq123" at bounding box center [209, 241] width 95 height 26
paste input "louisawong"
type input "louisawong"
click at [383, 241] on button "查 询" at bounding box center [380, 241] width 53 height 26
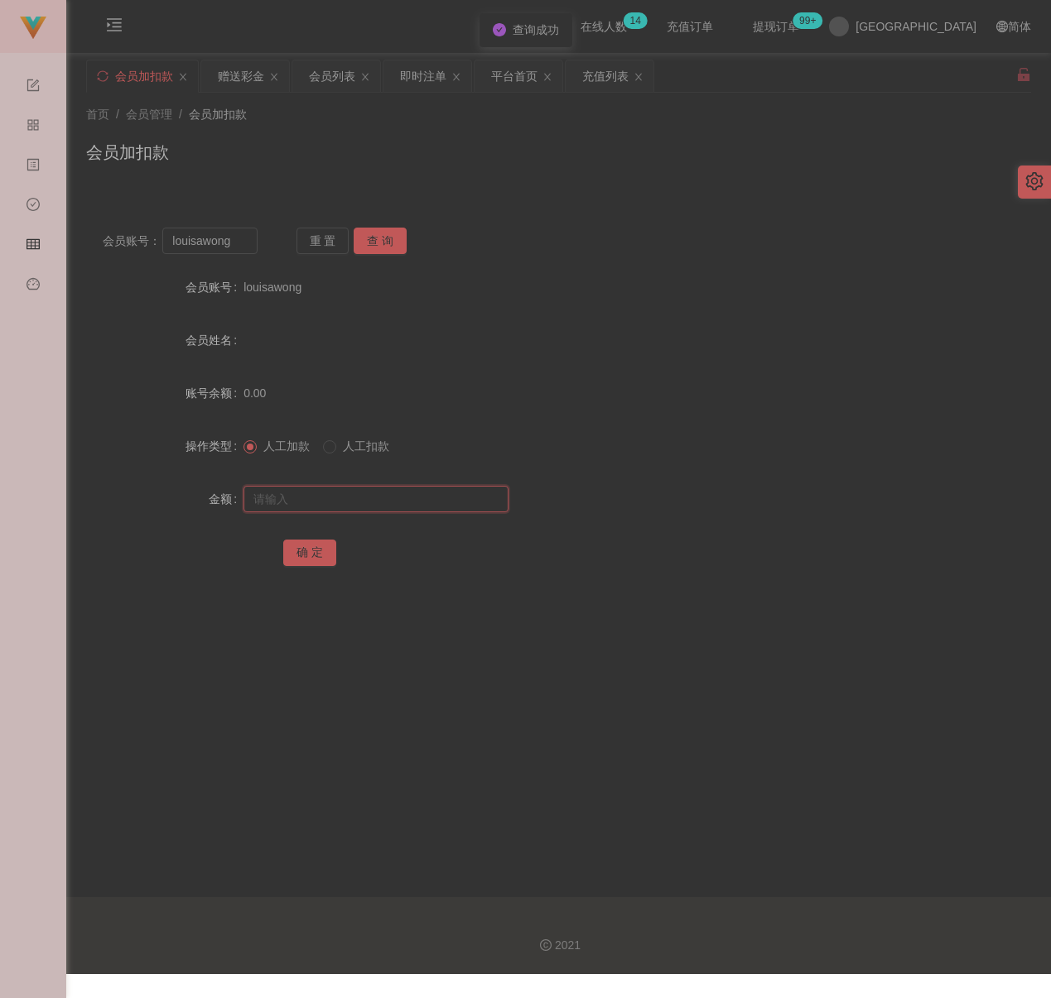
click at [387, 492] on input "text" at bounding box center [375, 499] width 265 height 26
type input "30"
click at [316, 555] on button "确 定" at bounding box center [309, 553] width 53 height 26
click at [236, 239] on input "louisawong" at bounding box center [209, 241] width 95 height 26
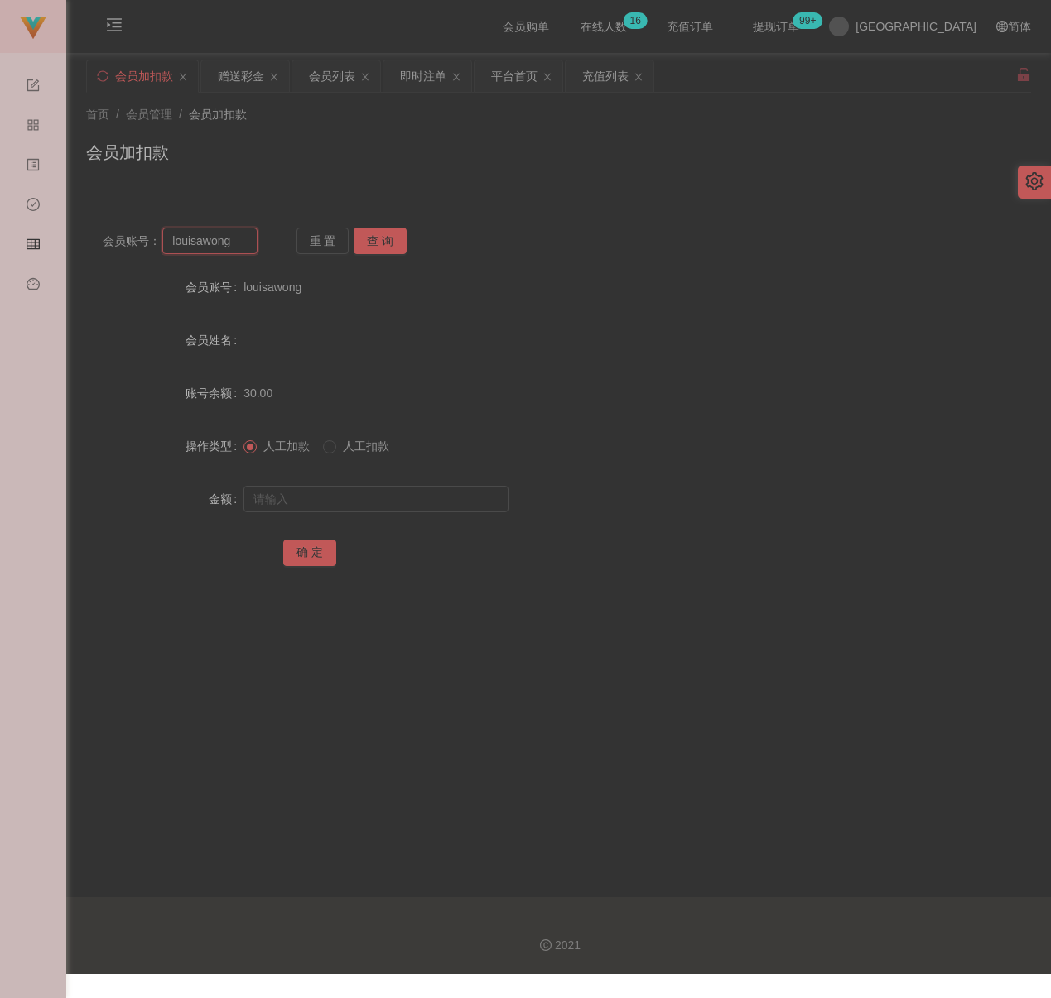
paste input "qq123"
type input "qq123"
click at [376, 243] on button "查 询" at bounding box center [380, 241] width 53 height 26
click at [368, 493] on input "text" at bounding box center [375, 499] width 265 height 26
type input "30"
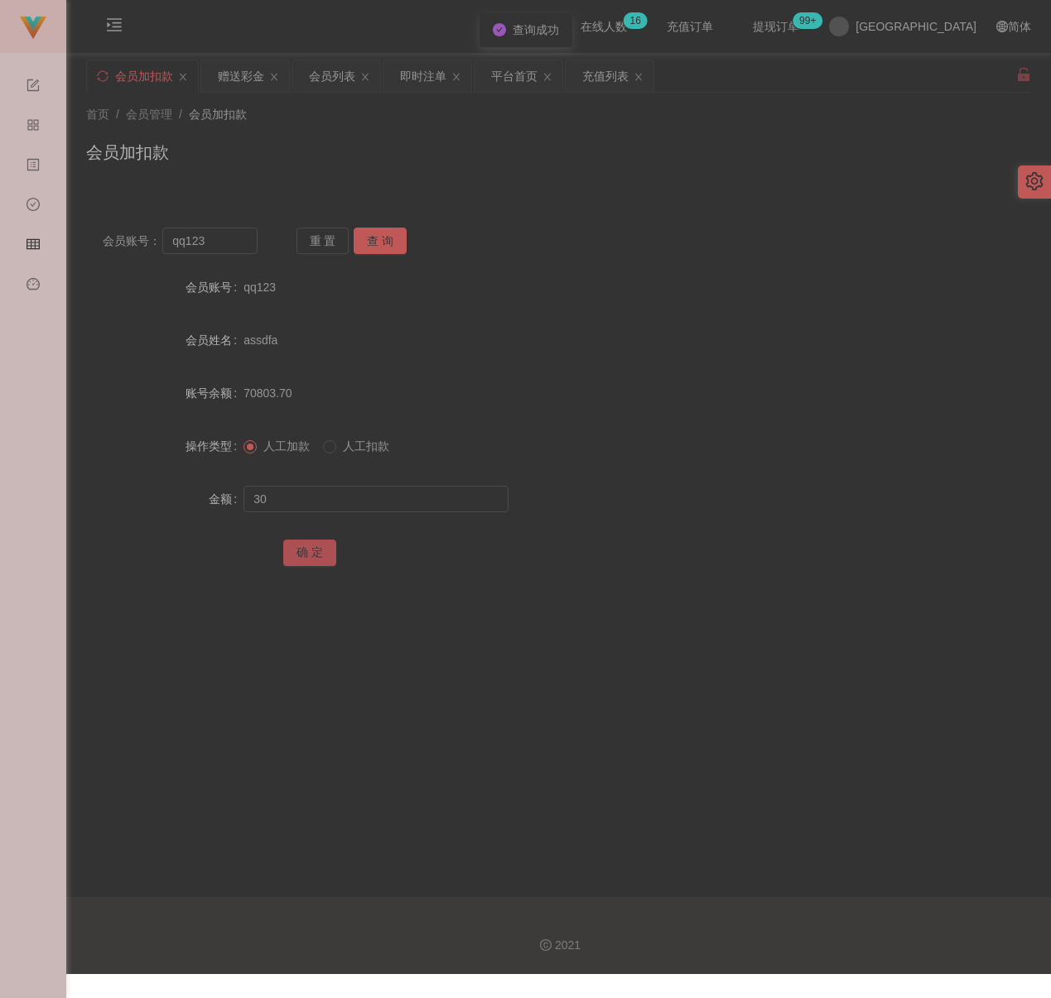
click at [316, 552] on button "确 定" at bounding box center [309, 553] width 53 height 26
click at [221, 236] on input "qq123" at bounding box center [209, 241] width 95 height 26
paste input "0175677830"
type input "0175677830"
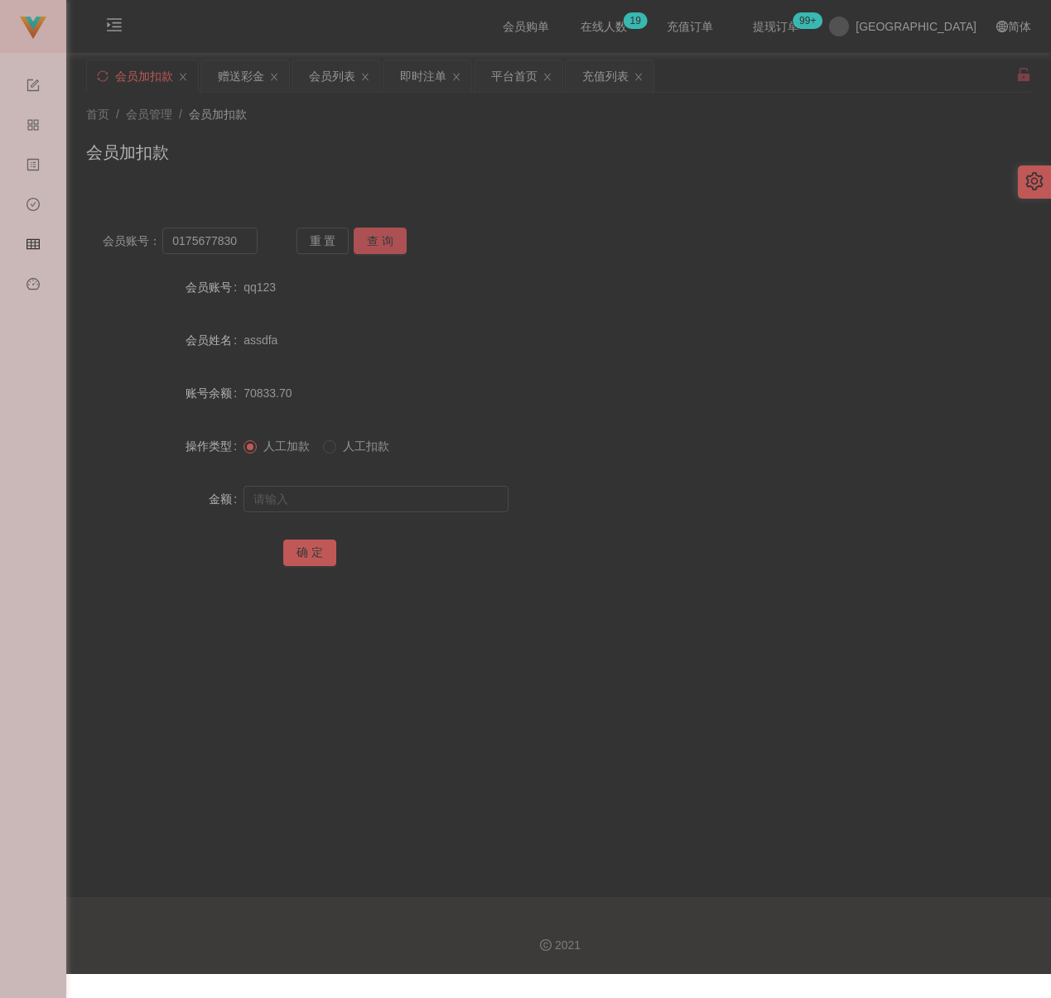
click at [368, 241] on button "查 询" at bounding box center [380, 241] width 53 height 26
click at [363, 487] on input "text" at bounding box center [375, 499] width 265 height 26
type input "30"
drag, startPoint x: 303, startPoint y: 556, endPoint x: 314, endPoint y: 557, distance: 10.8
click at [304, 556] on button "确 定" at bounding box center [309, 553] width 53 height 26
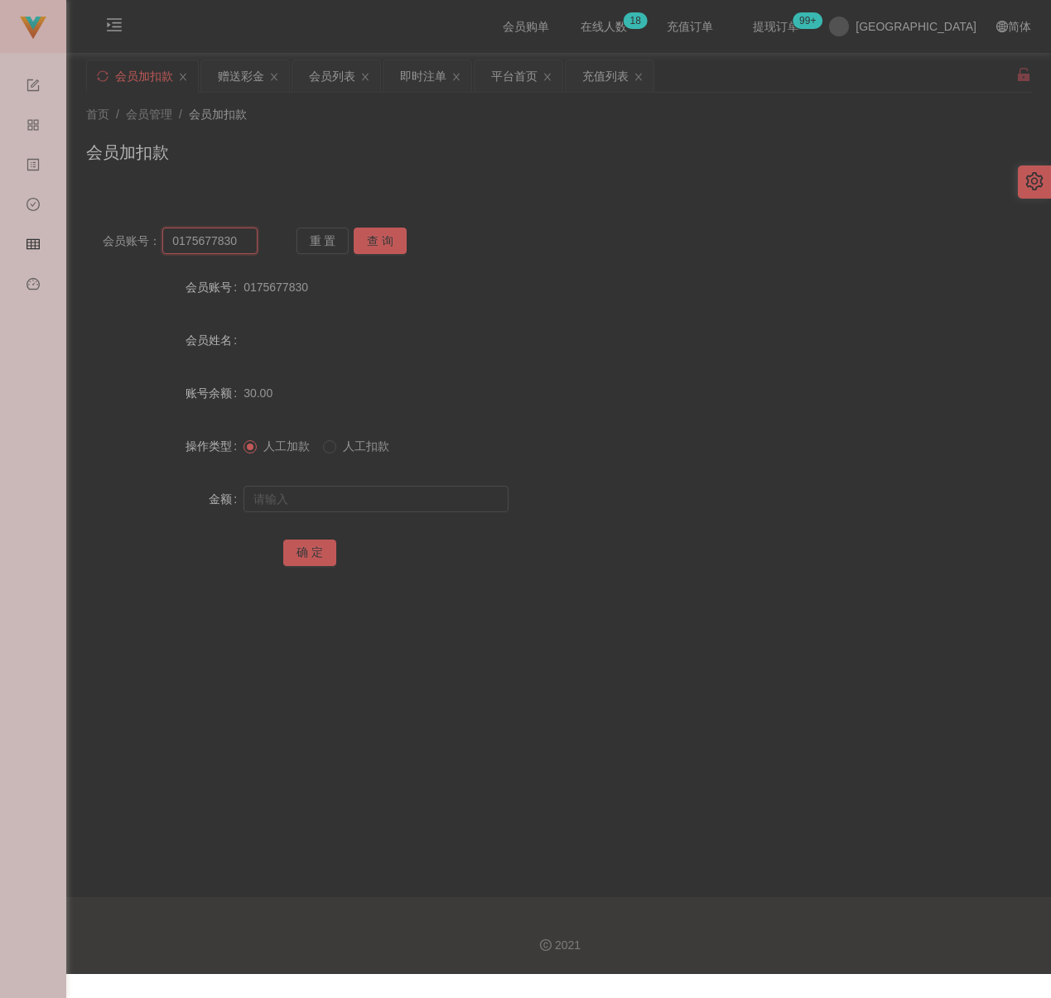
click at [238, 247] on input "0175677830" at bounding box center [209, 241] width 95 height 26
paste input "Sam12"
type input "Sam1230"
click at [387, 236] on button "查 询" at bounding box center [380, 241] width 53 height 26
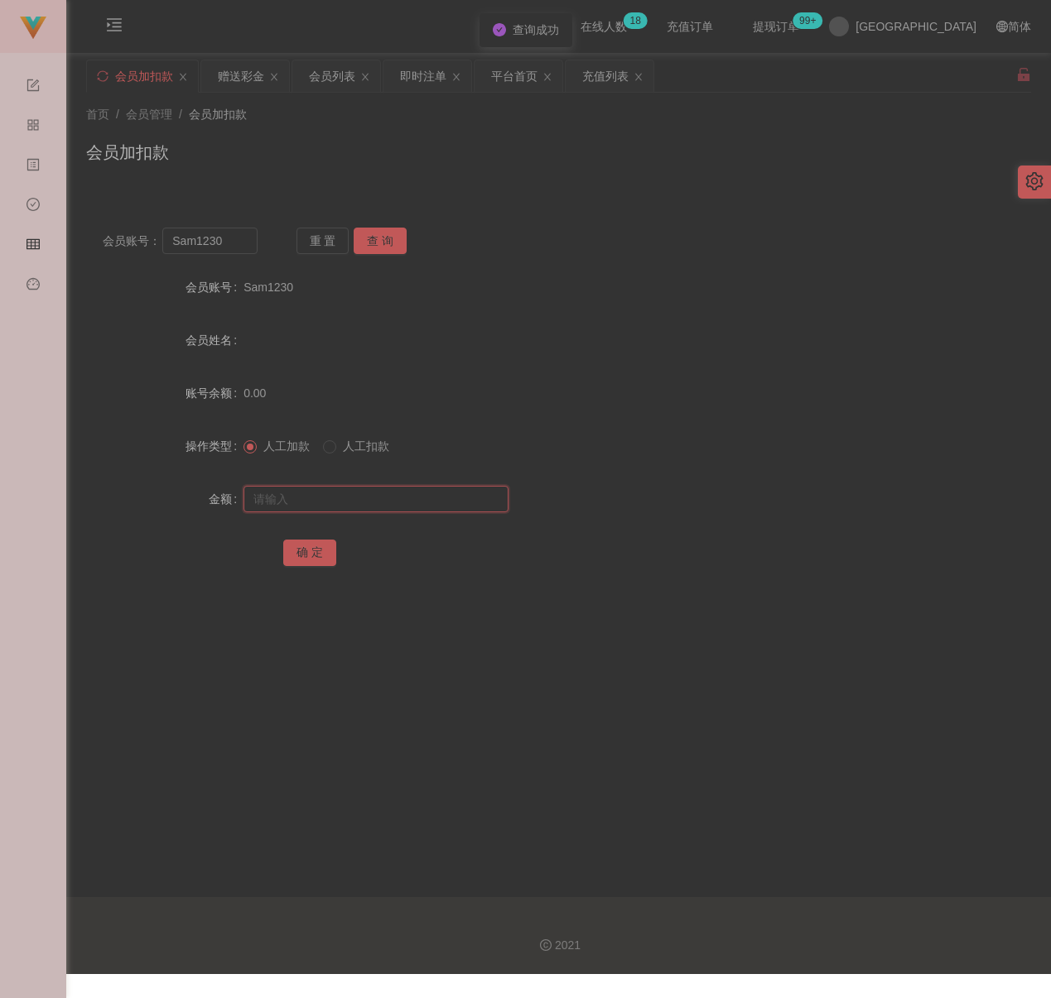
click at [378, 497] on input "text" at bounding box center [375, 499] width 265 height 26
type input "30"
click at [298, 550] on button "确 定" at bounding box center [309, 553] width 53 height 26
click at [238, 251] on input "Sam1230" at bounding box center [209, 241] width 95 height 26
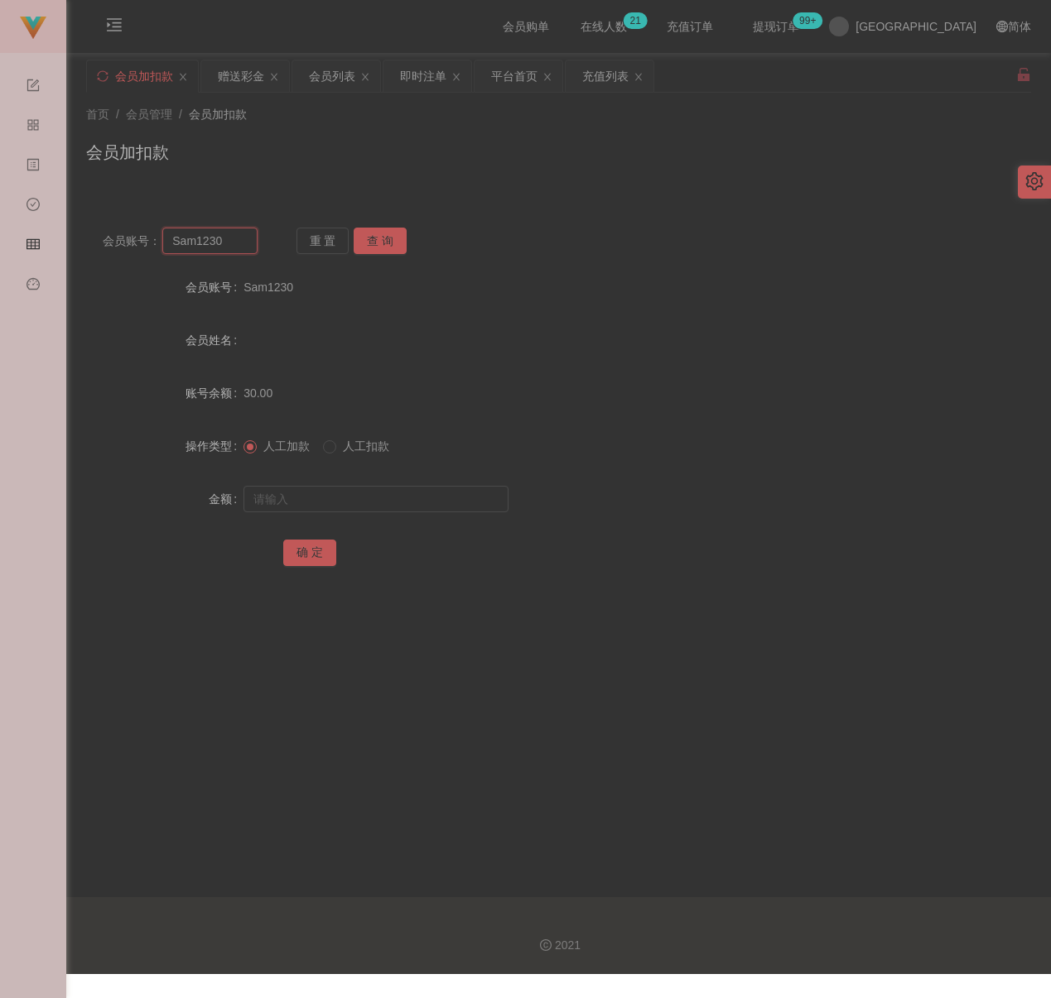
paste input "jackiechow"
type input "jackiechow"
click at [378, 232] on button "查 询" at bounding box center [380, 241] width 53 height 26
click at [400, 499] on input "text" at bounding box center [375, 499] width 265 height 26
type input "30"
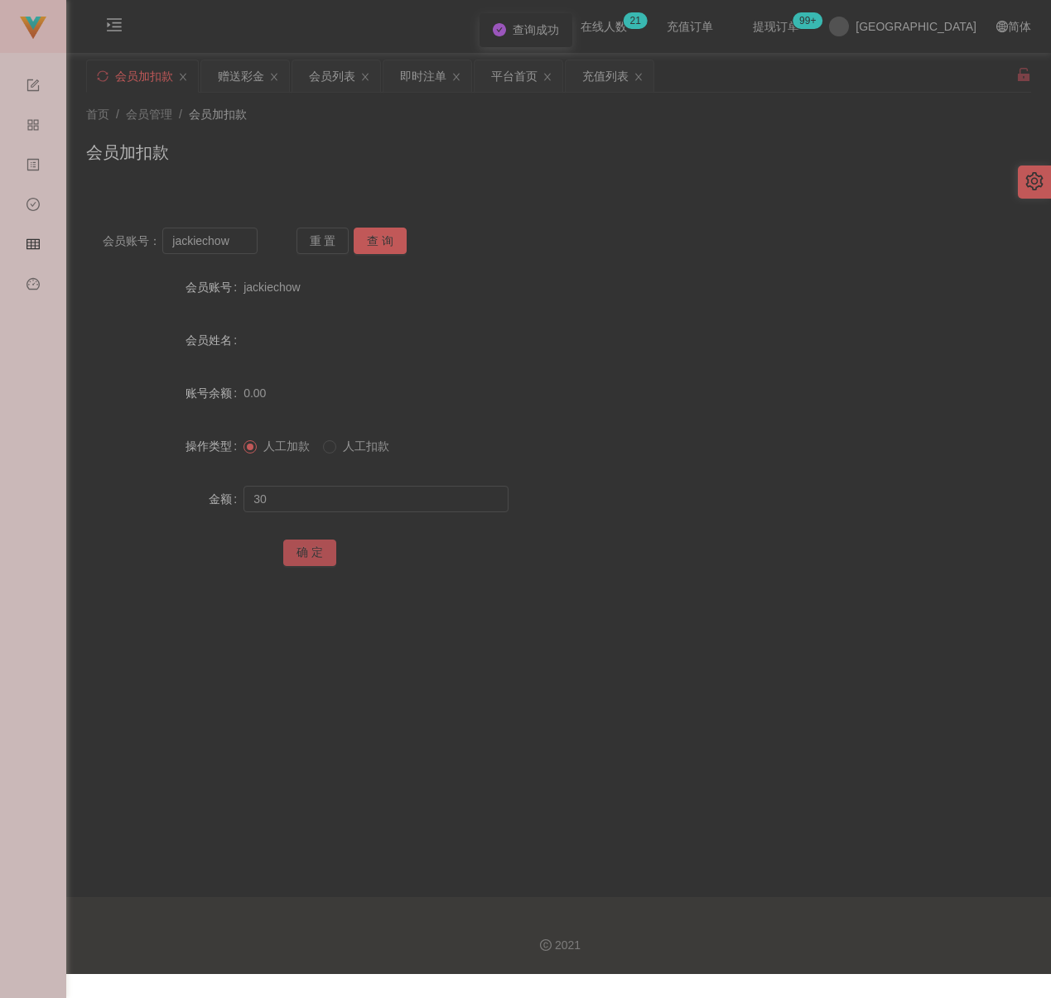
click at [321, 551] on button "确 定" at bounding box center [309, 553] width 53 height 26
click at [237, 238] on input "jackiechow" at bounding box center [209, 241] width 95 height 26
paste input "AIK"
click at [378, 234] on button "查 询" at bounding box center [380, 241] width 53 height 26
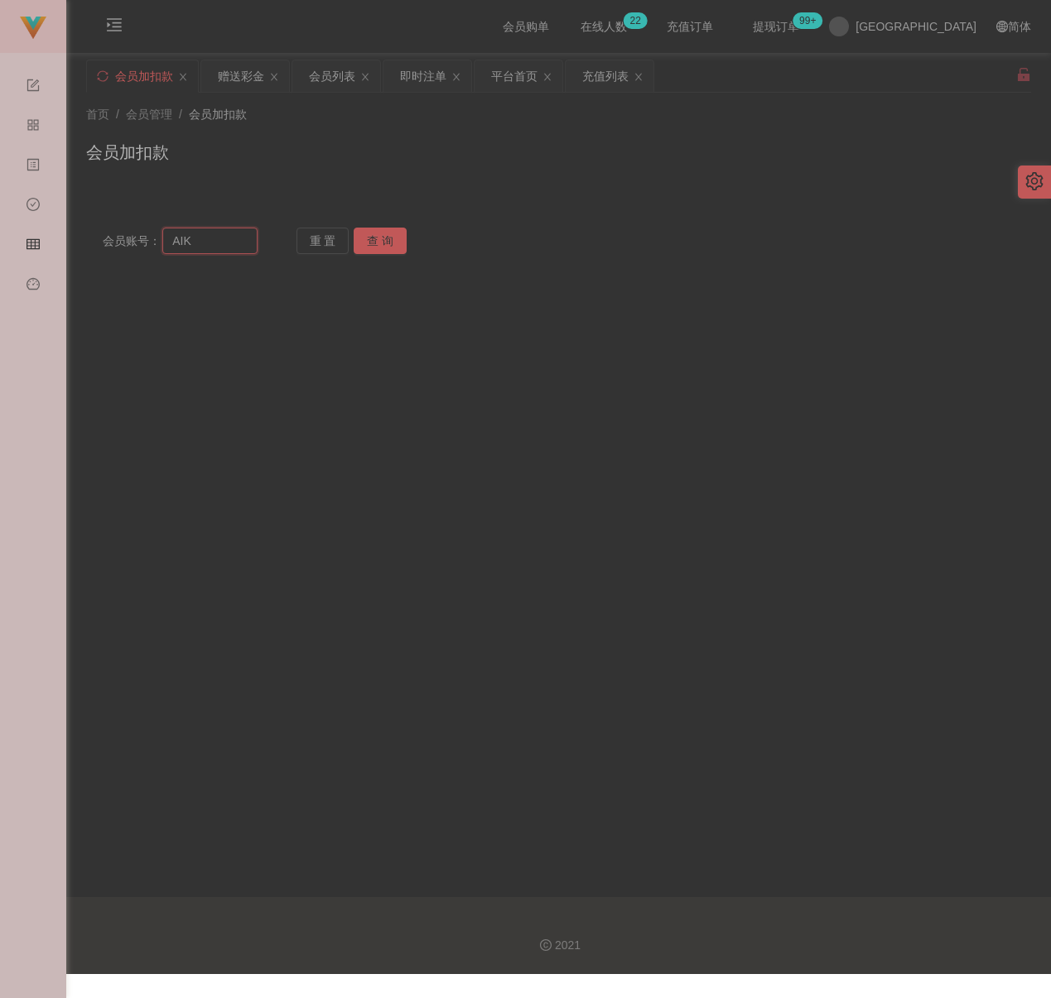
click at [217, 246] on input "AIK" at bounding box center [209, 241] width 95 height 26
paste input "Weideee"
type input "Weideee"
click at [373, 239] on button "查 询" at bounding box center [380, 241] width 53 height 26
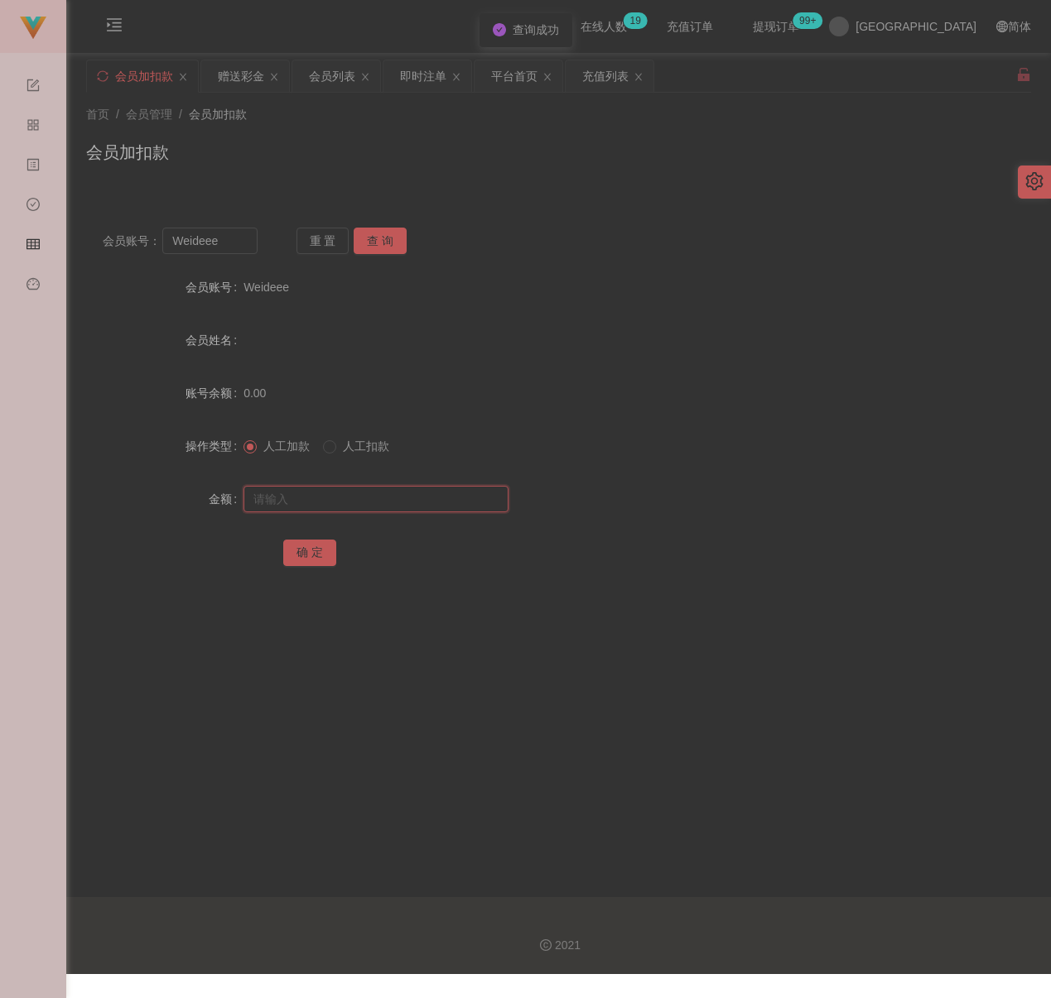
click at [326, 494] on input "text" at bounding box center [375, 499] width 265 height 26
type input "30"
drag, startPoint x: 318, startPoint y: 547, endPoint x: 329, endPoint y: 541, distance: 12.2
click at [318, 547] on button "确 定" at bounding box center [309, 553] width 53 height 26
click at [232, 242] on input "Weideee" at bounding box center [209, 241] width 95 height 26
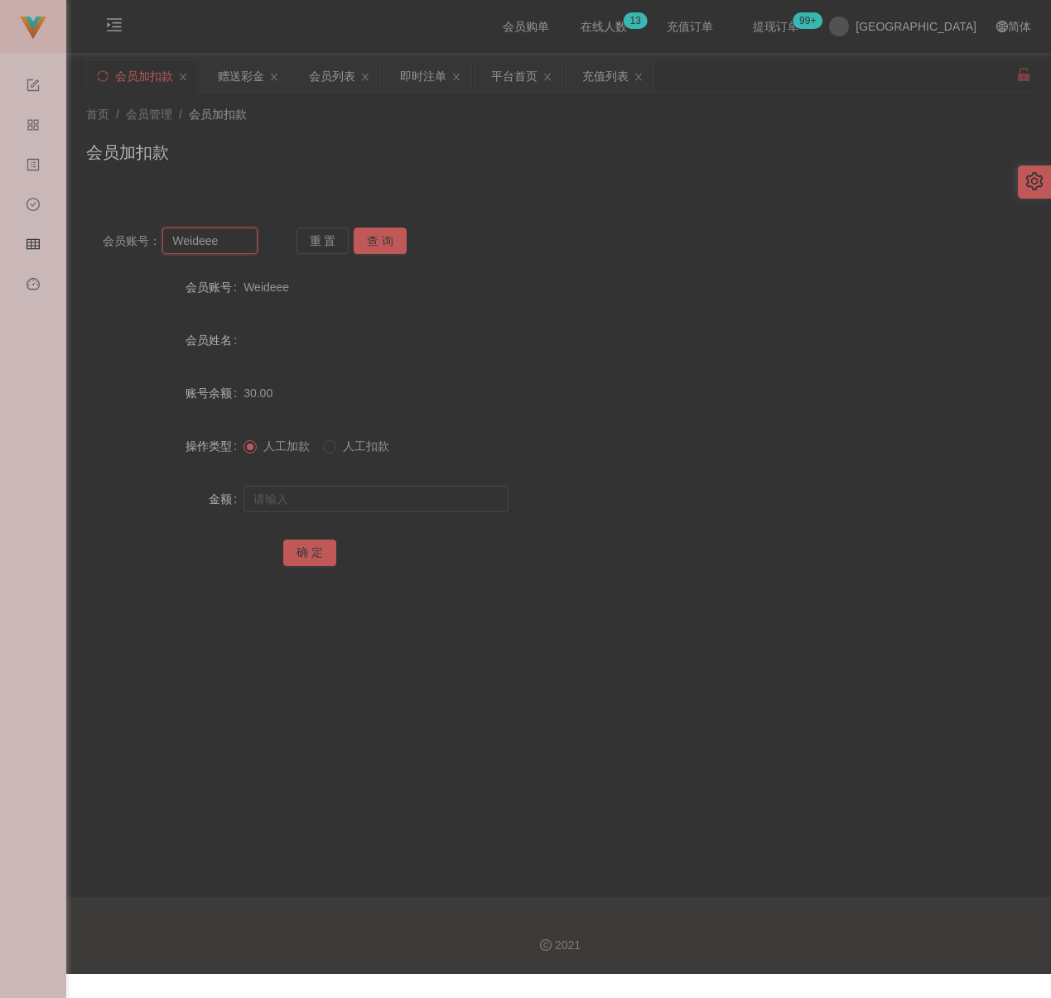
click at [232, 242] on input "Weideee" at bounding box center [209, 241] width 95 height 26
paste input "Dolph7477"
type input "Dolph7477"
click at [376, 246] on button "查 询" at bounding box center [380, 241] width 53 height 26
click at [365, 507] on input "text" at bounding box center [375, 499] width 265 height 26
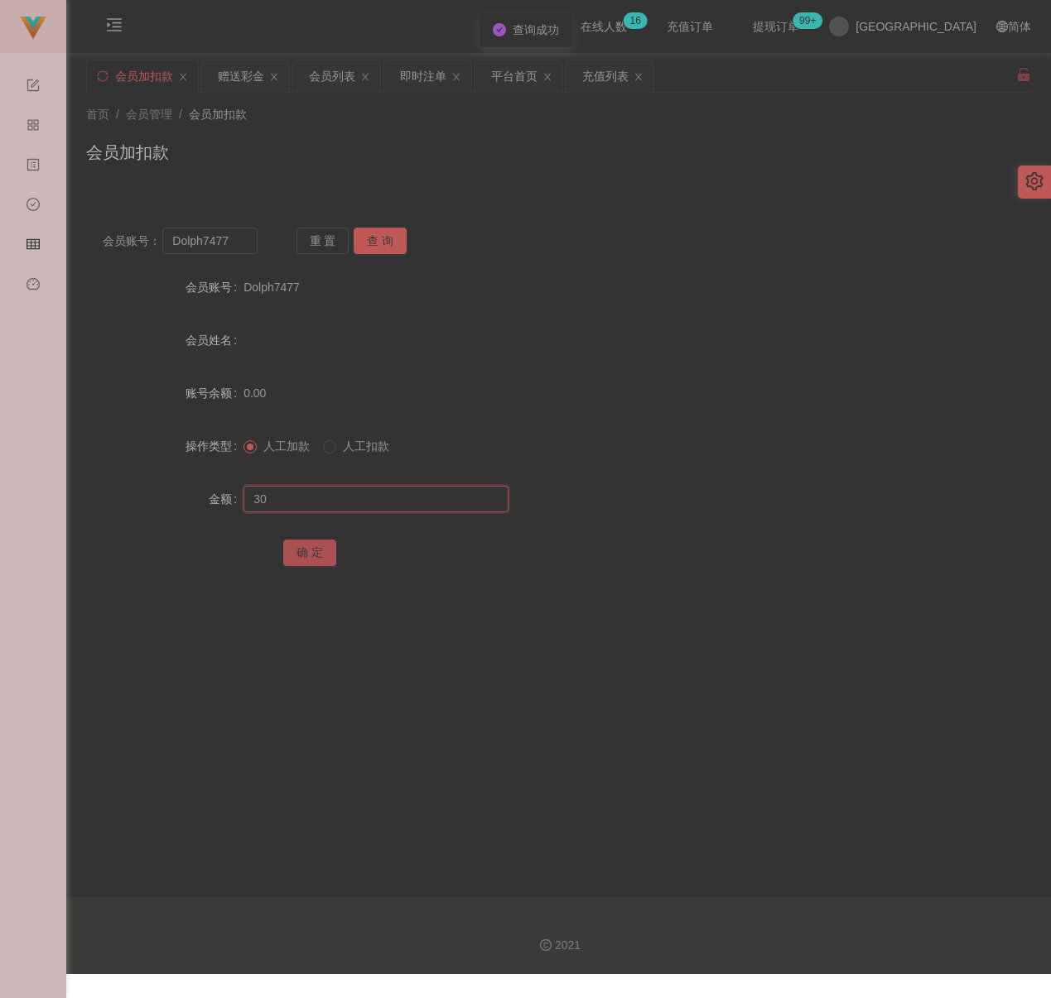
type input "30"
click at [316, 551] on button "确 定" at bounding box center [309, 553] width 53 height 26
click at [252, 246] on input "Dolph7477" at bounding box center [209, 241] width 95 height 26
paste input "yewkokpin888"
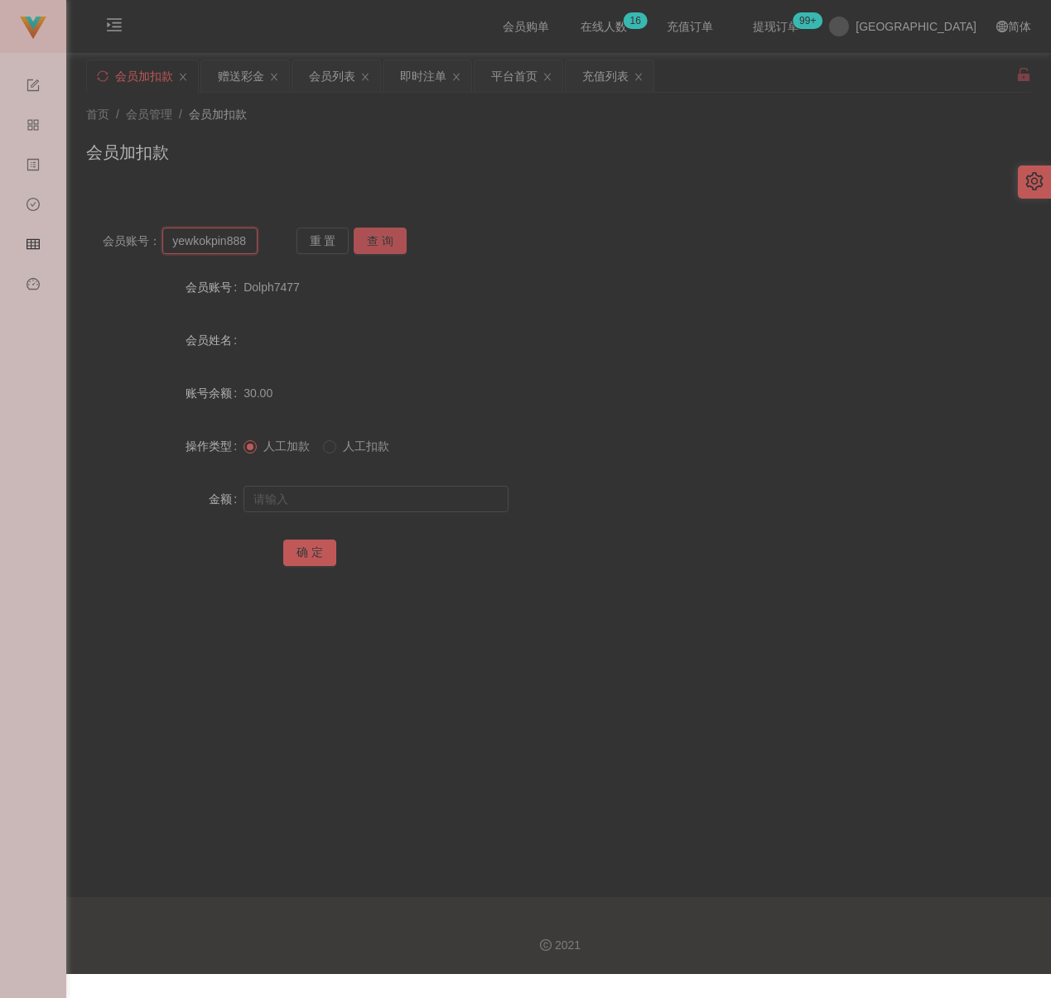
type input "yewkokpin888"
click at [378, 231] on button "查 询" at bounding box center [380, 241] width 53 height 26
click at [370, 489] on input "text" at bounding box center [375, 499] width 265 height 26
type input "30"
click at [306, 554] on button "确 定" at bounding box center [309, 553] width 53 height 26
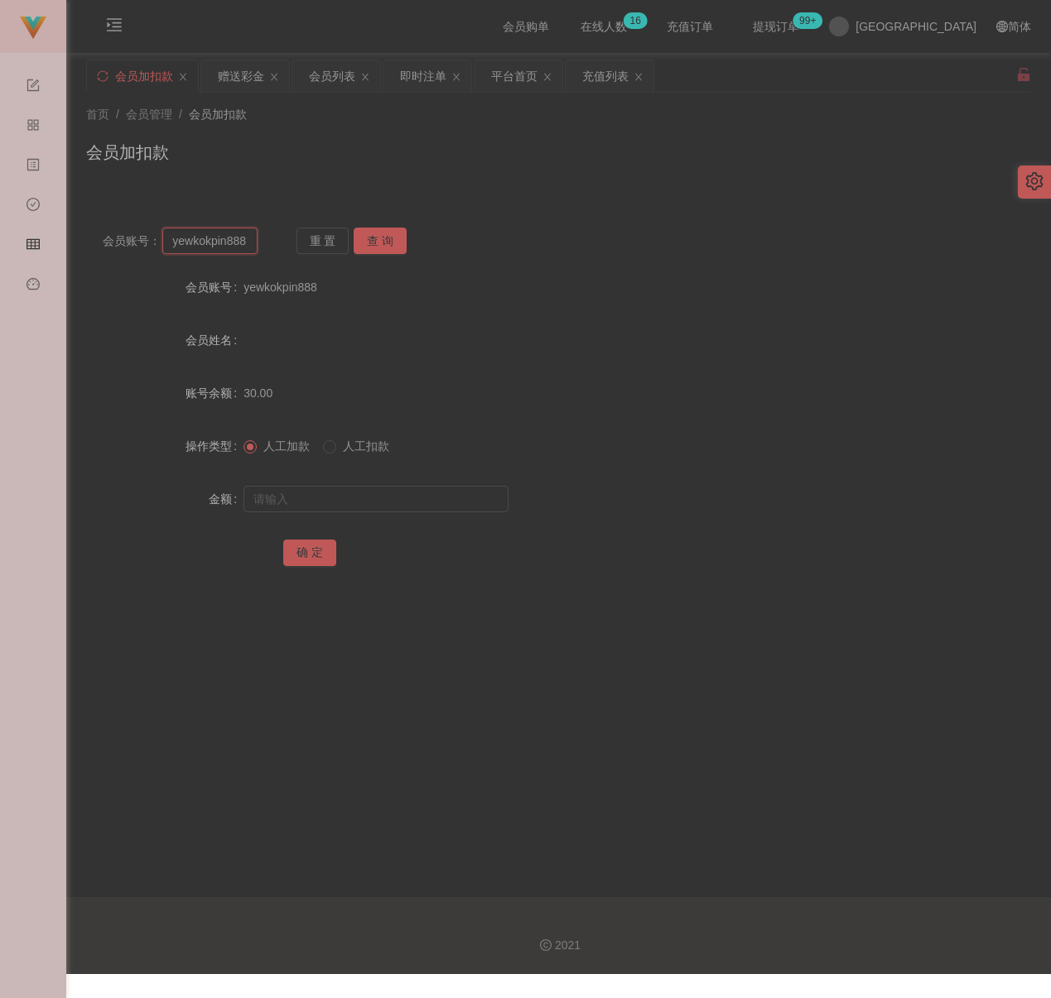
click at [229, 243] on input "yewkokpin888" at bounding box center [209, 241] width 95 height 26
paste input "moses286"
type input "moses2868"
click at [395, 239] on button "查 询" at bounding box center [380, 241] width 53 height 26
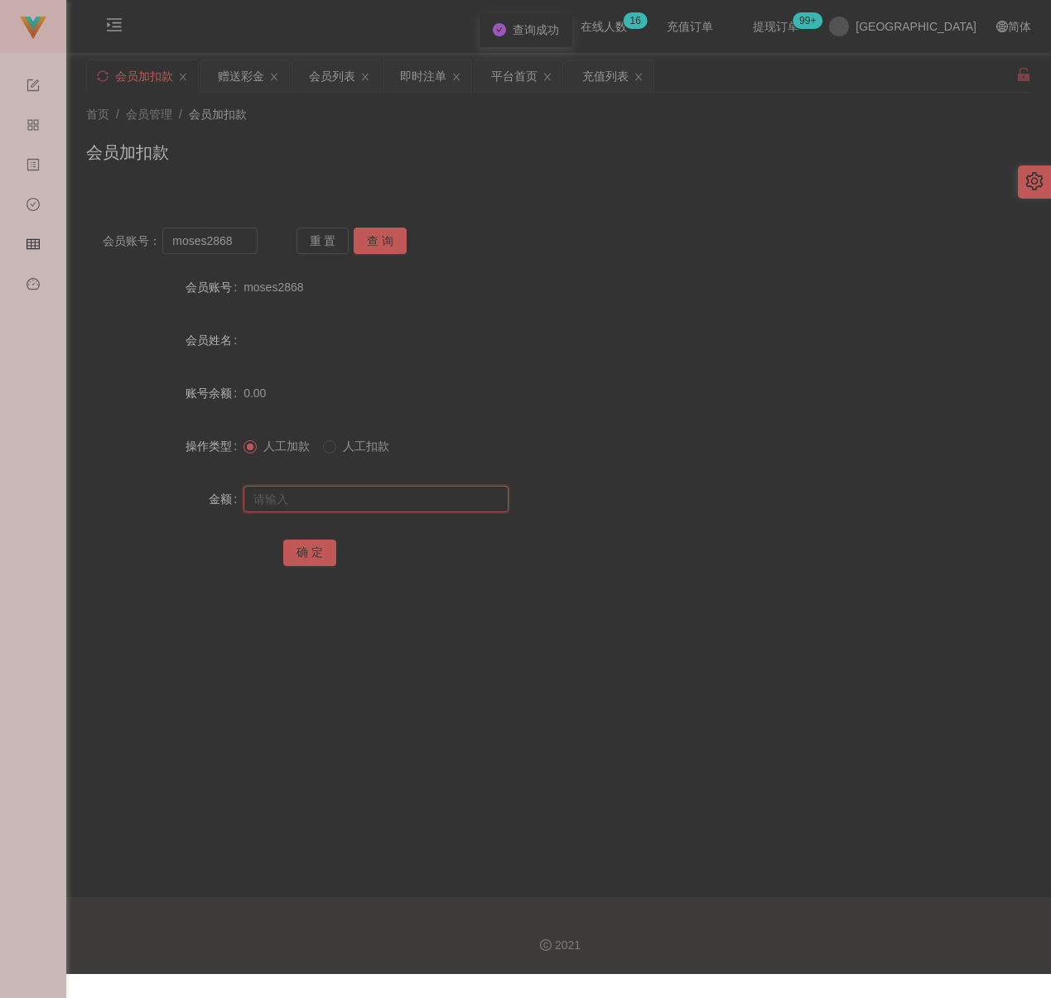
click at [356, 488] on input "text" at bounding box center [375, 499] width 265 height 26
type input "30"
drag, startPoint x: 315, startPoint y: 551, endPoint x: 349, endPoint y: 571, distance: 38.6
click at [315, 551] on button "确 定" at bounding box center [309, 553] width 53 height 26
click at [251, 243] on input "moses2868" at bounding box center [209, 241] width 95 height 26
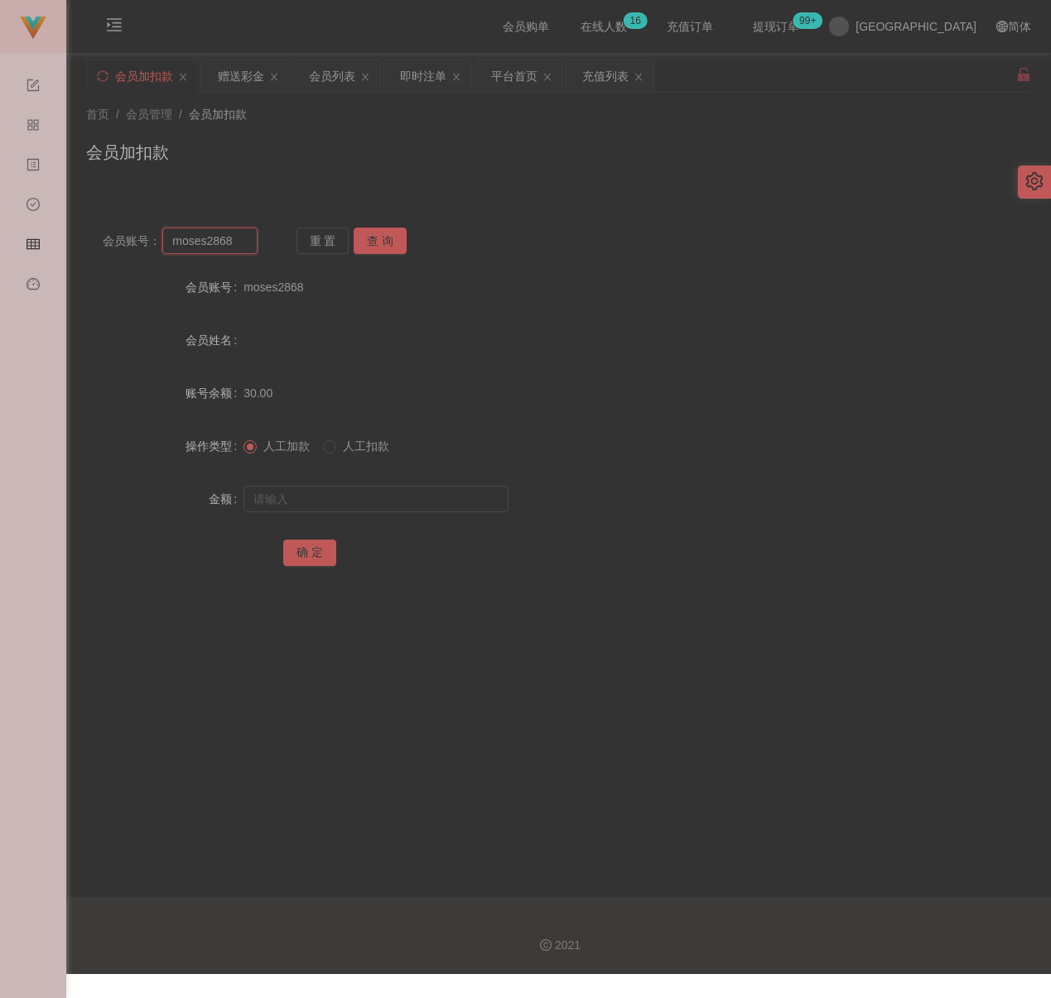
click at [251, 243] on input "moses2868" at bounding box center [209, 241] width 95 height 26
paste input "L1211G"
type input "L1211G"
click at [365, 234] on button "查 询" at bounding box center [380, 241] width 53 height 26
click at [397, 495] on input "text" at bounding box center [375, 499] width 265 height 26
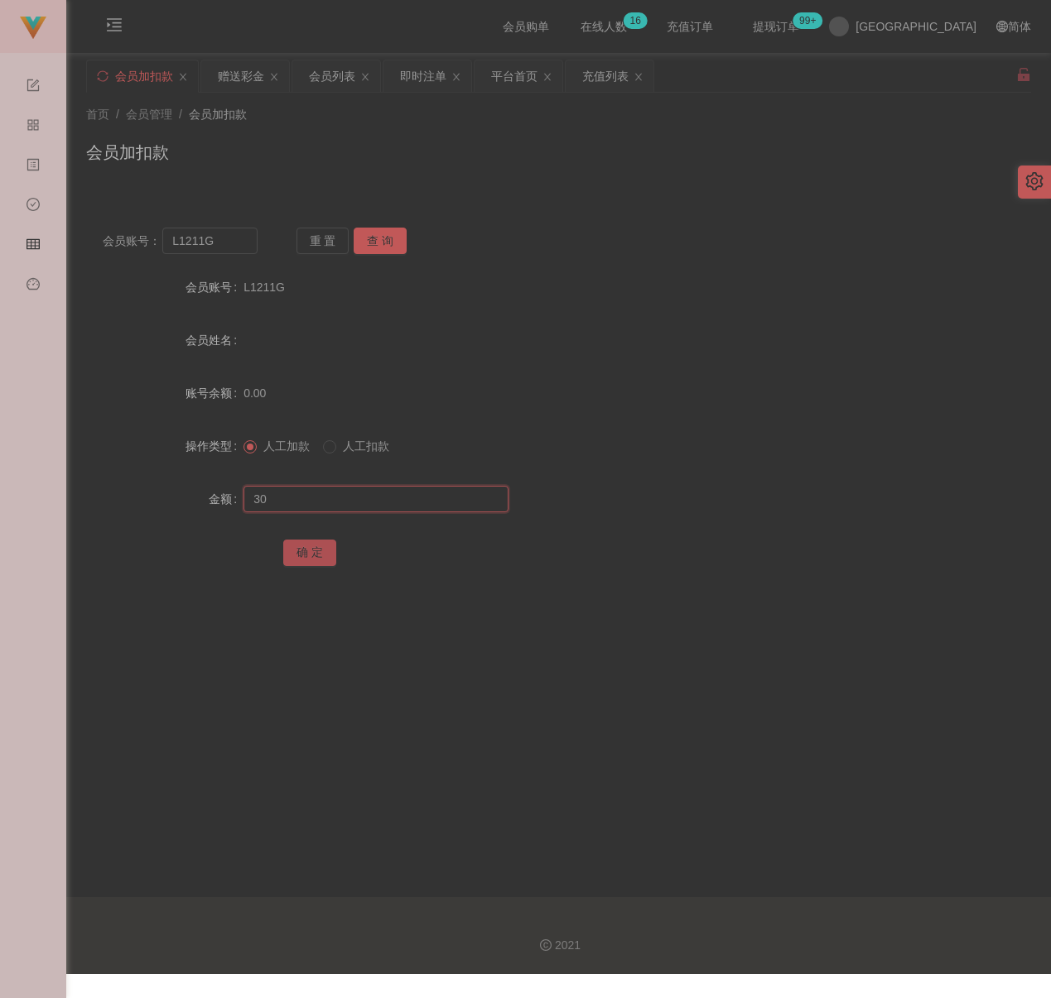
type input "30"
click at [316, 555] on button "确 定" at bounding box center [309, 553] width 53 height 26
click at [214, 236] on input "L1211G" at bounding box center [209, 241] width 95 height 26
paste input "Ytt4444"
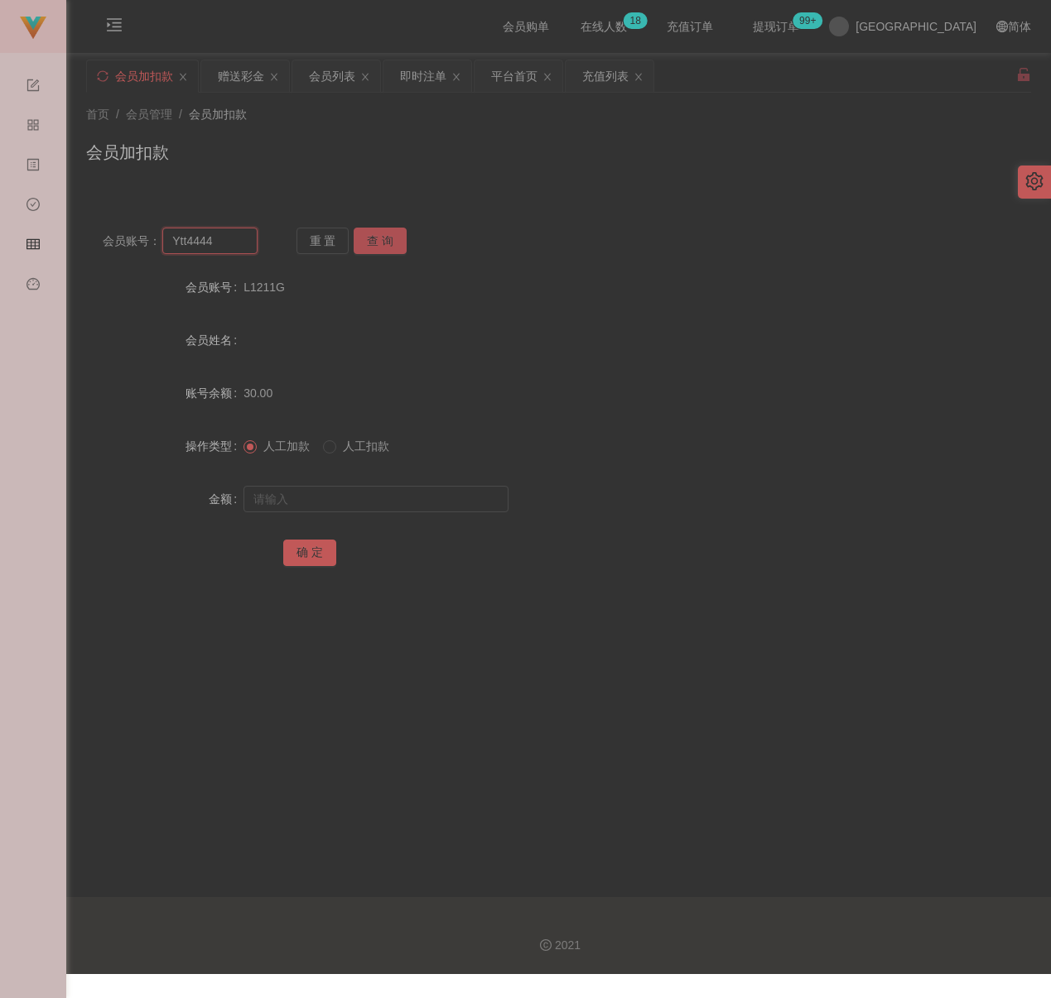
type input "Ytt4444"
click at [388, 243] on button "查 询" at bounding box center [380, 241] width 53 height 26
click at [360, 490] on input "text" at bounding box center [375, 499] width 265 height 26
type input "30"
click at [284, 554] on button "确 定" at bounding box center [309, 553] width 53 height 26
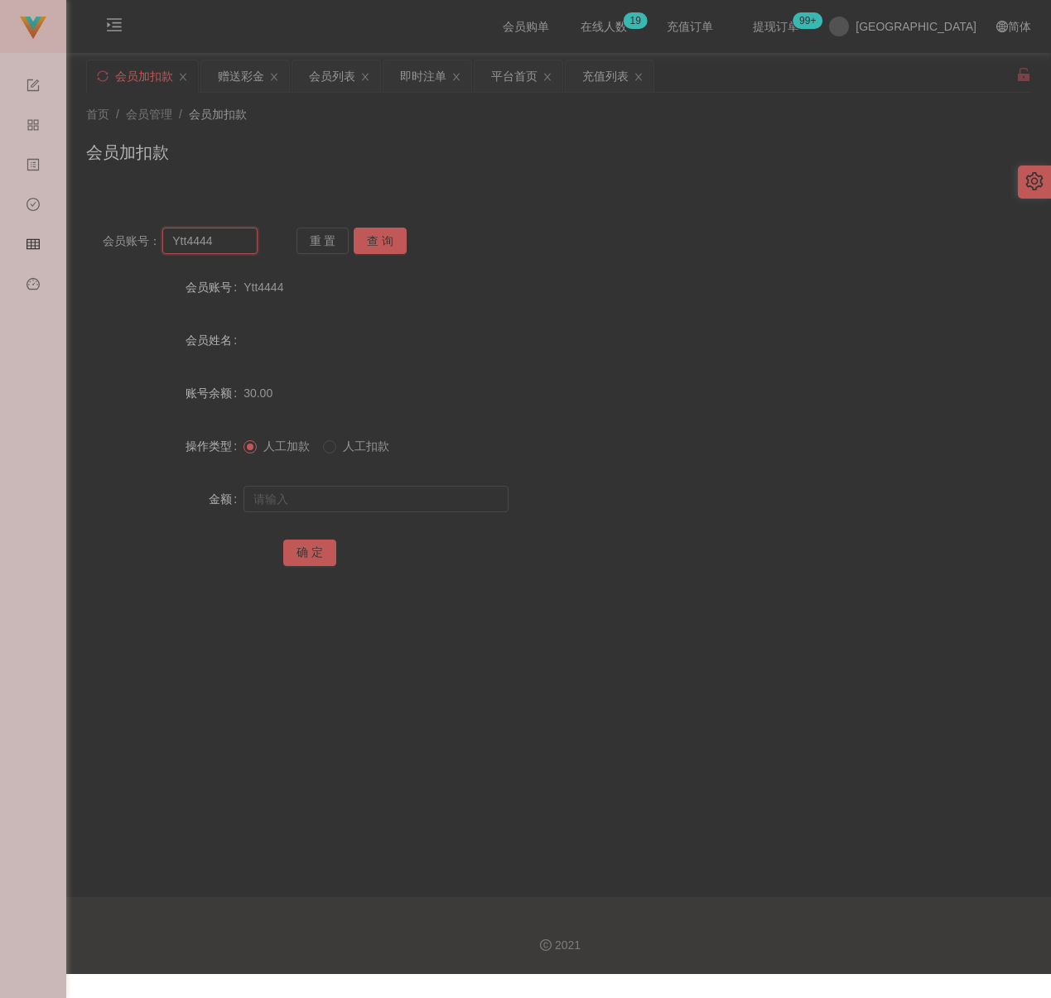
click at [239, 244] on input "Ytt4444" at bounding box center [209, 241] width 95 height 26
paste input "Alexting09"
type input "Alexting09"
click at [378, 241] on button "查 询" at bounding box center [380, 241] width 53 height 26
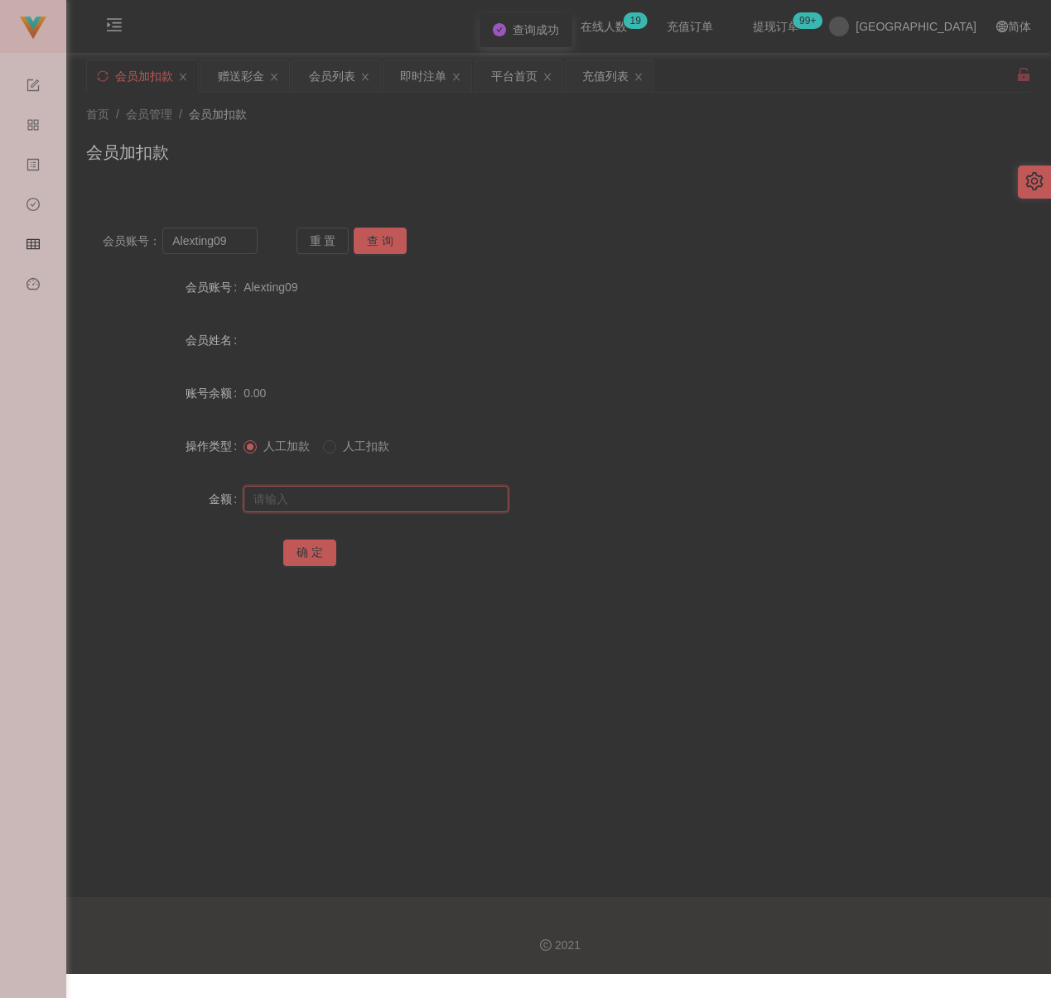
click at [366, 498] on input "text" at bounding box center [375, 499] width 265 height 26
click at [435, 493] on input "text" at bounding box center [375, 499] width 265 height 26
paste input "30"
type input "30"
click at [309, 546] on button "确 定" at bounding box center [309, 553] width 53 height 26
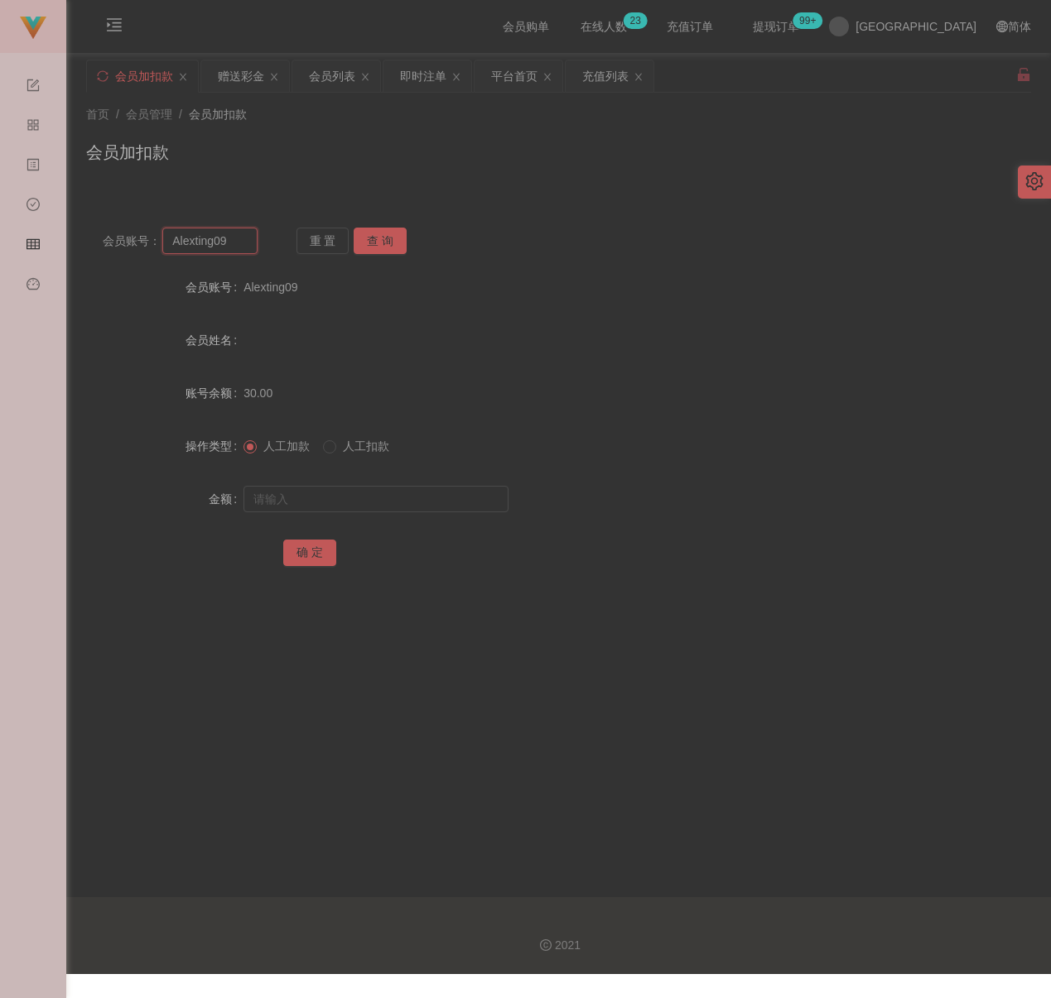
click at [241, 242] on input "Alexting09" at bounding box center [209, 241] width 95 height 26
paste input "12345677"
type input "12345677"
drag, startPoint x: 390, startPoint y: 234, endPoint x: 385, endPoint y: 247, distance: 13.4
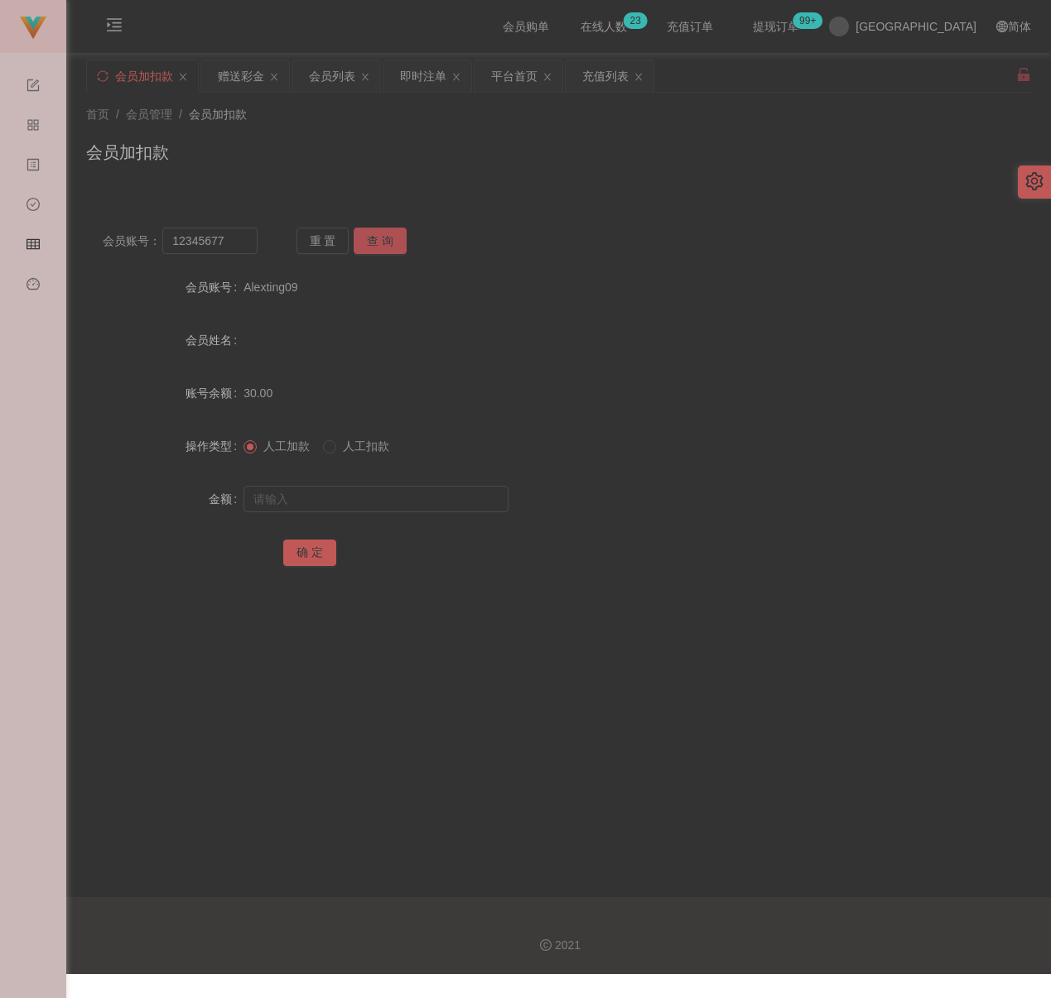
click at [390, 234] on button "查 询" at bounding box center [380, 241] width 53 height 26
click at [393, 497] on input "text" at bounding box center [375, 499] width 265 height 26
click at [421, 499] on input "text" at bounding box center [375, 499] width 265 height 26
paste input "30"
type input "30"
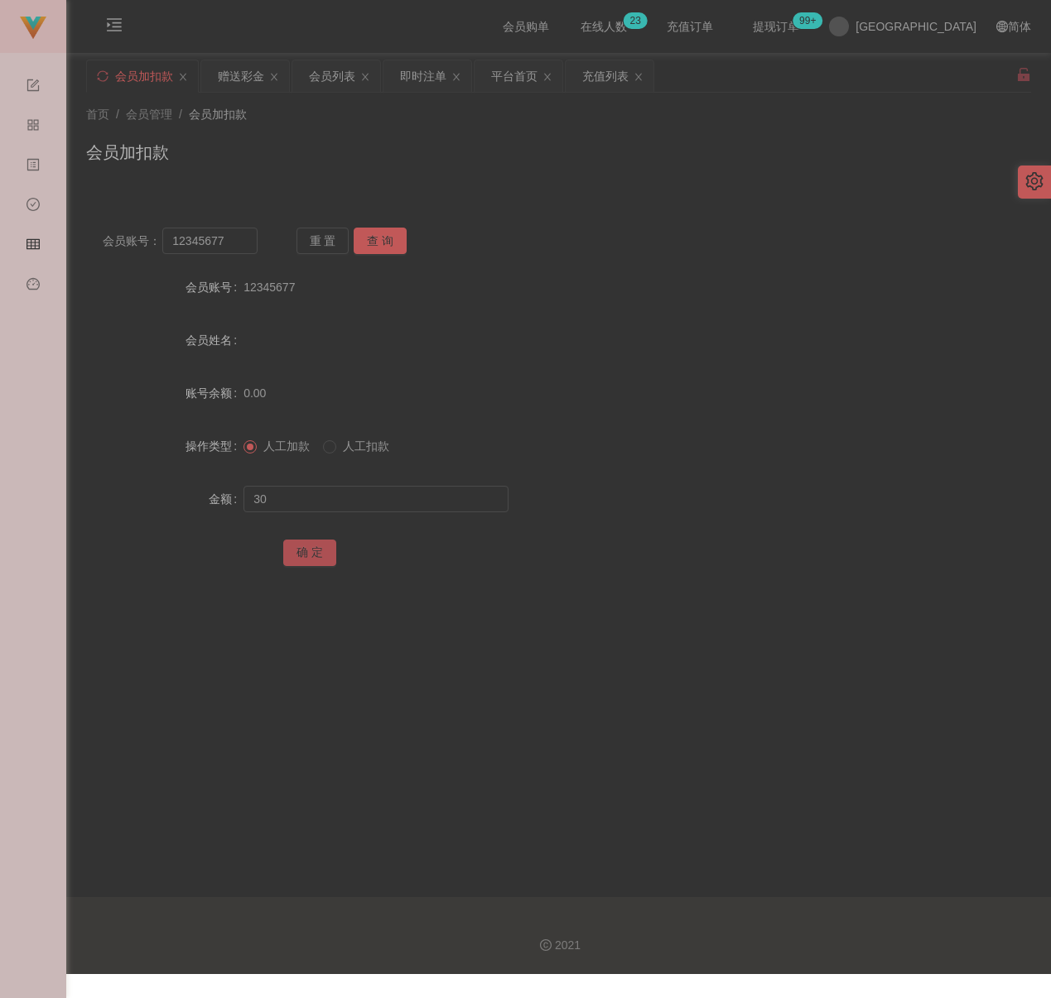
drag, startPoint x: 294, startPoint y: 546, endPoint x: 348, endPoint y: 554, distance: 54.3
click at [294, 546] on button "确 定" at bounding box center [309, 553] width 53 height 26
click at [246, 249] on input "12345677" at bounding box center [209, 241] width 95 height 26
paste input "Stevenchee"
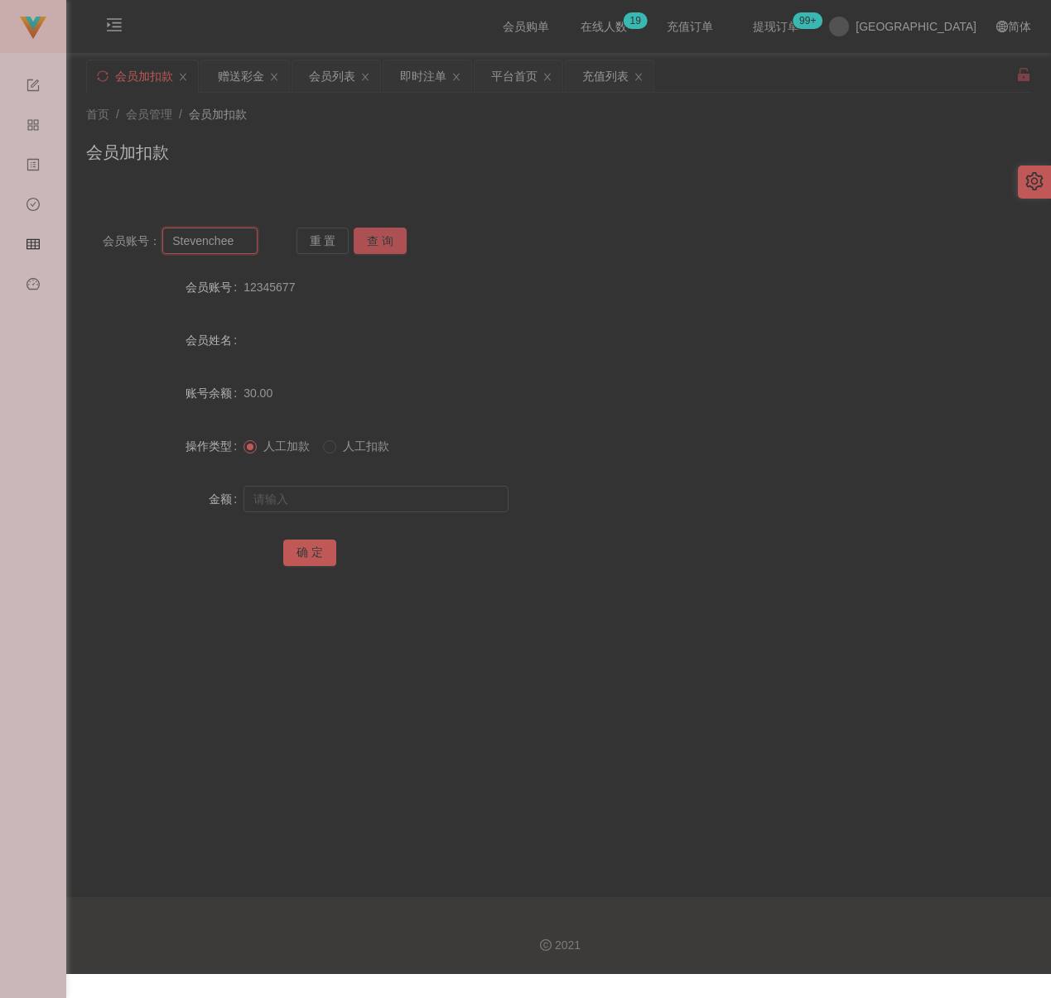
type input "Stevenchee"
drag, startPoint x: 371, startPoint y: 242, endPoint x: 370, endPoint y: 271, distance: 29.0
click at [371, 242] on button "查 询" at bounding box center [380, 241] width 53 height 26
click at [340, 500] on input "text" at bounding box center [375, 499] width 265 height 26
type input "30"
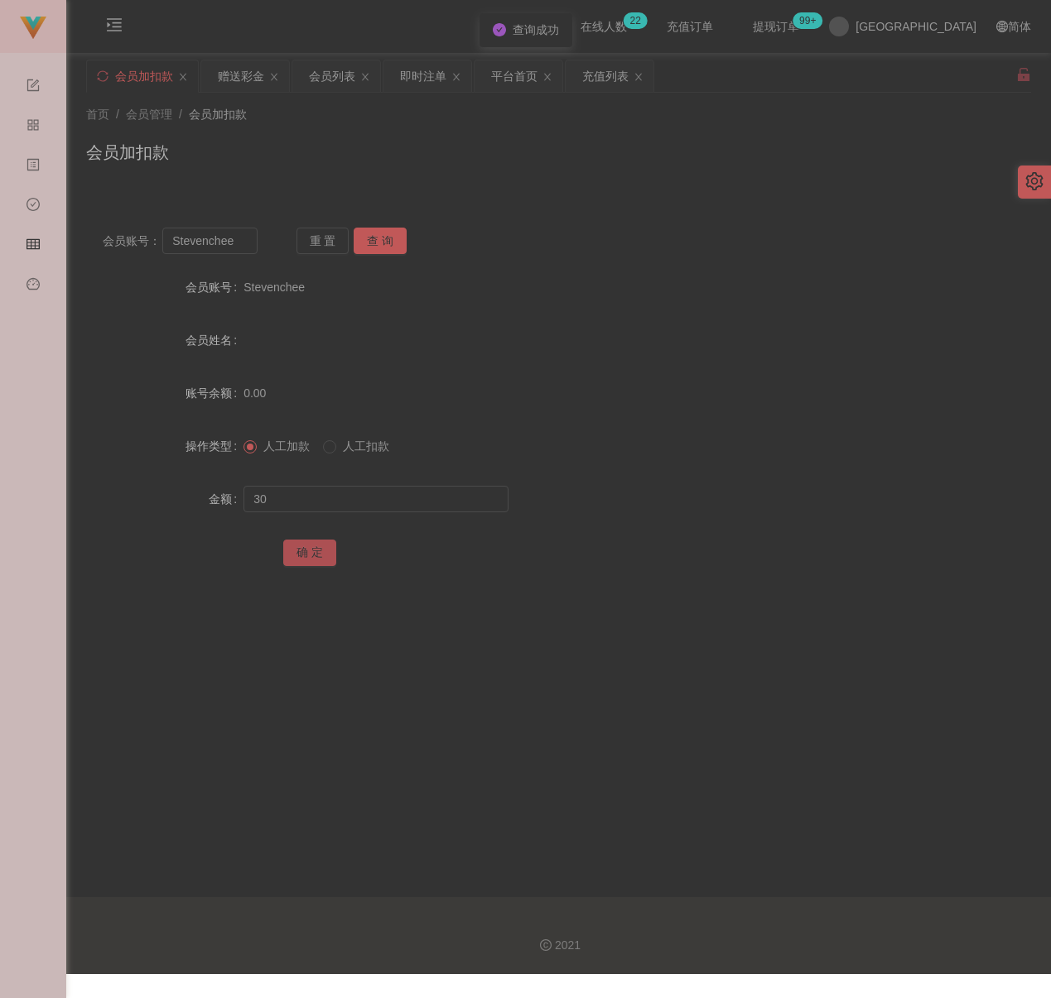
click at [299, 555] on button "确 定" at bounding box center [309, 553] width 53 height 26
click at [348, 82] on div "会员列表" at bounding box center [332, 75] width 46 height 31
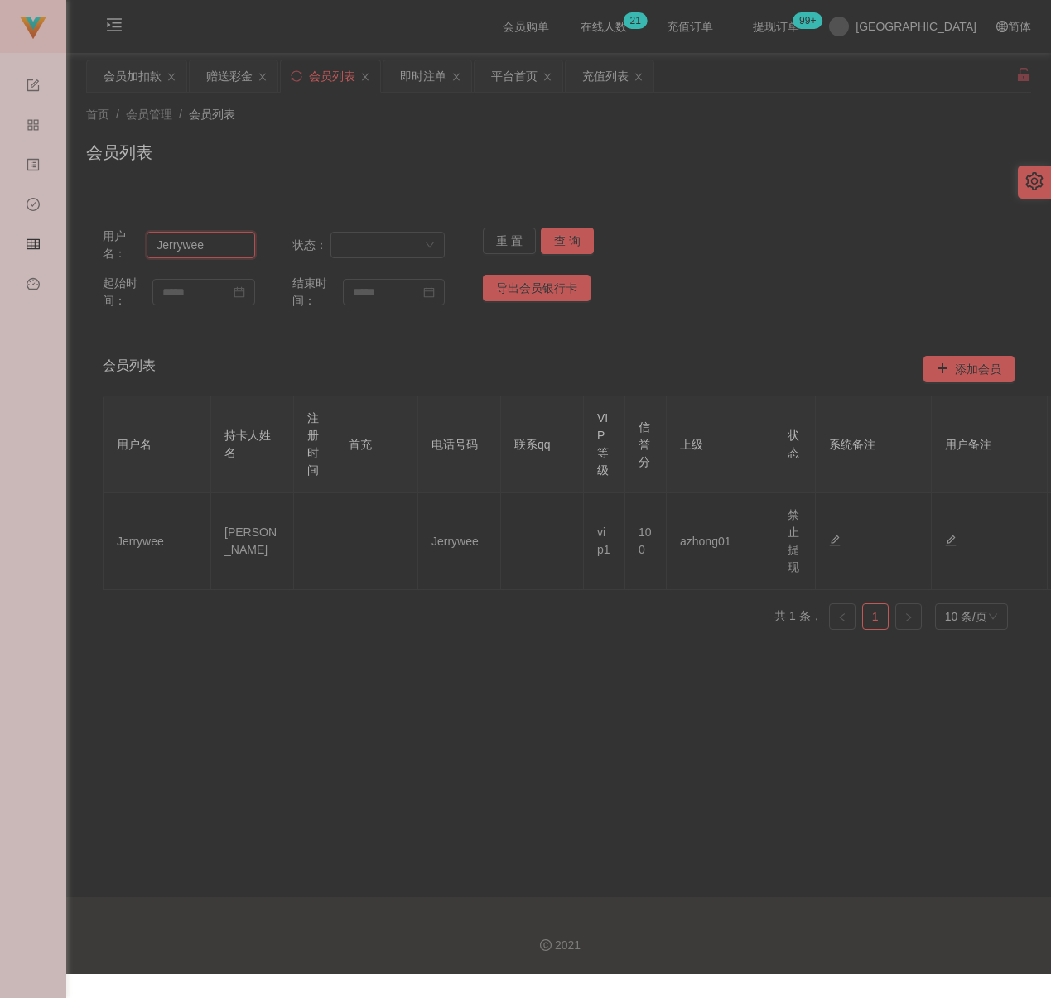
click at [229, 247] on input "Jerrywee" at bounding box center [201, 245] width 108 height 26
paste input "Siong3789"
type input "Siong3789"
click at [580, 232] on button "查 询" at bounding box center [567, 241] width 53 height 26
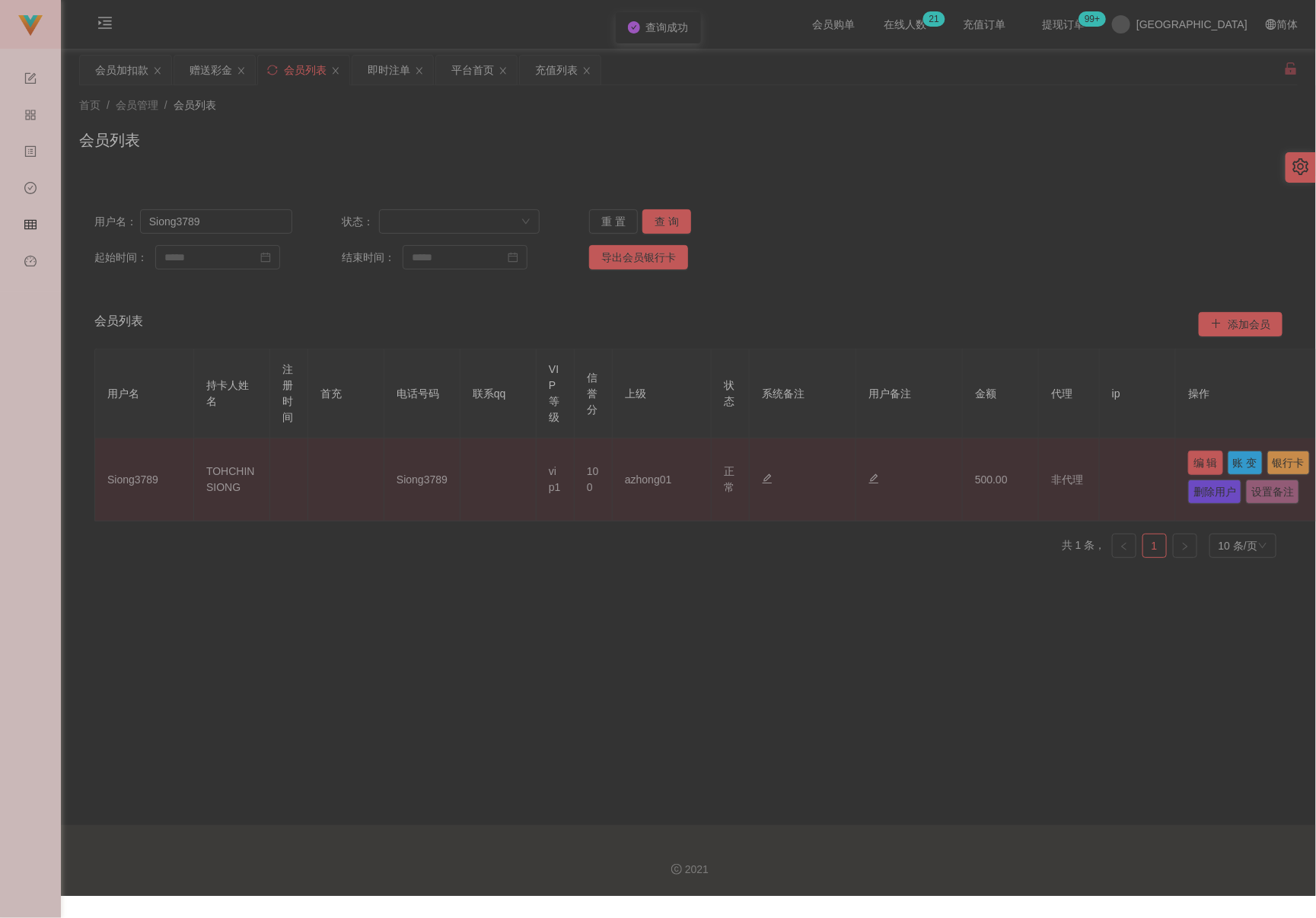
click at [932, 458] on button "编 辑" at bounding box center [1206, 463] width 35 height 24
type input "Siong3789"
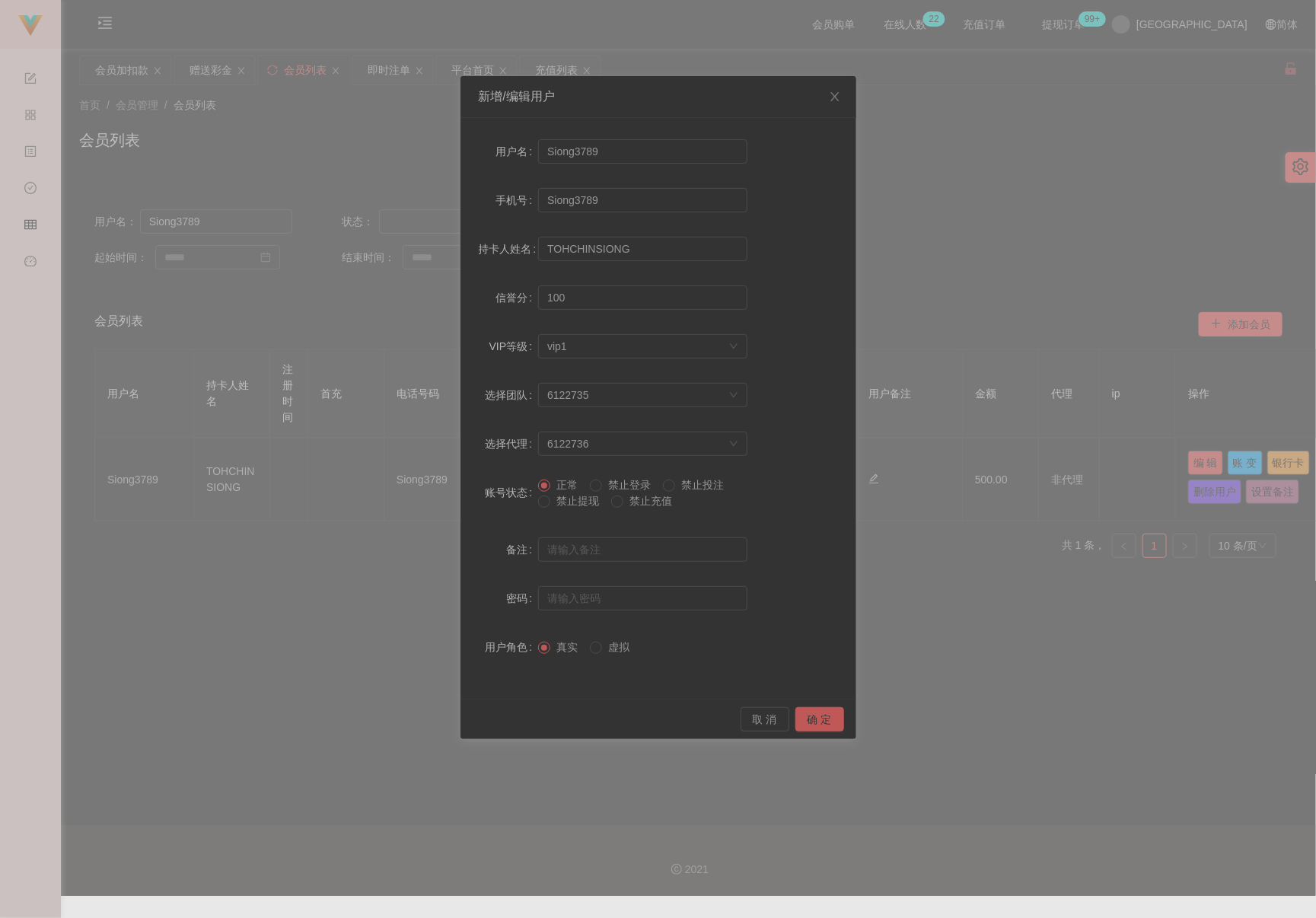
click at [565, 505] on span "禁止提现" at bounding box center [578, 500] width 55 height 12
click at [809, 710] on button "确 定" at bounding box center [819, 719] width 49 height 24
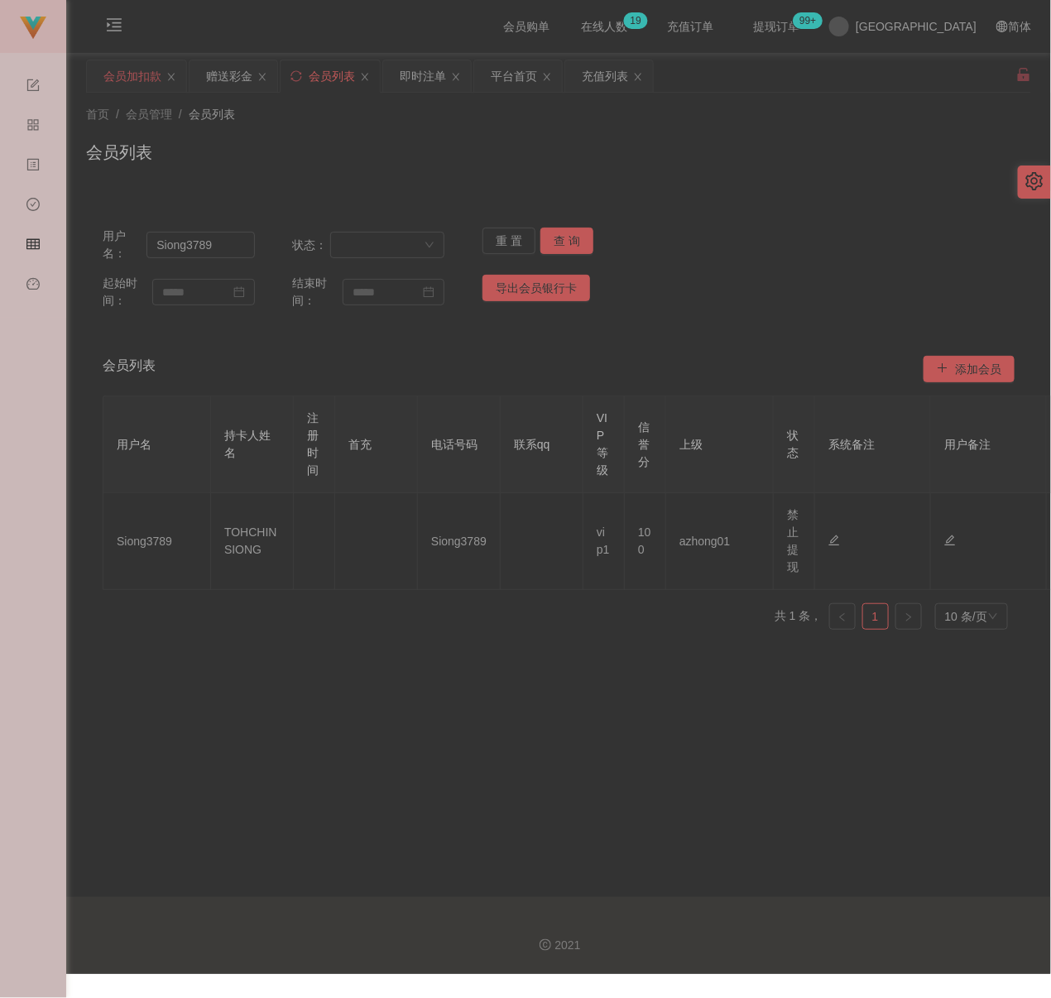
click at [130, 70] on div "会员加扣款" at bounding box center [132, 75] width 58 height 31
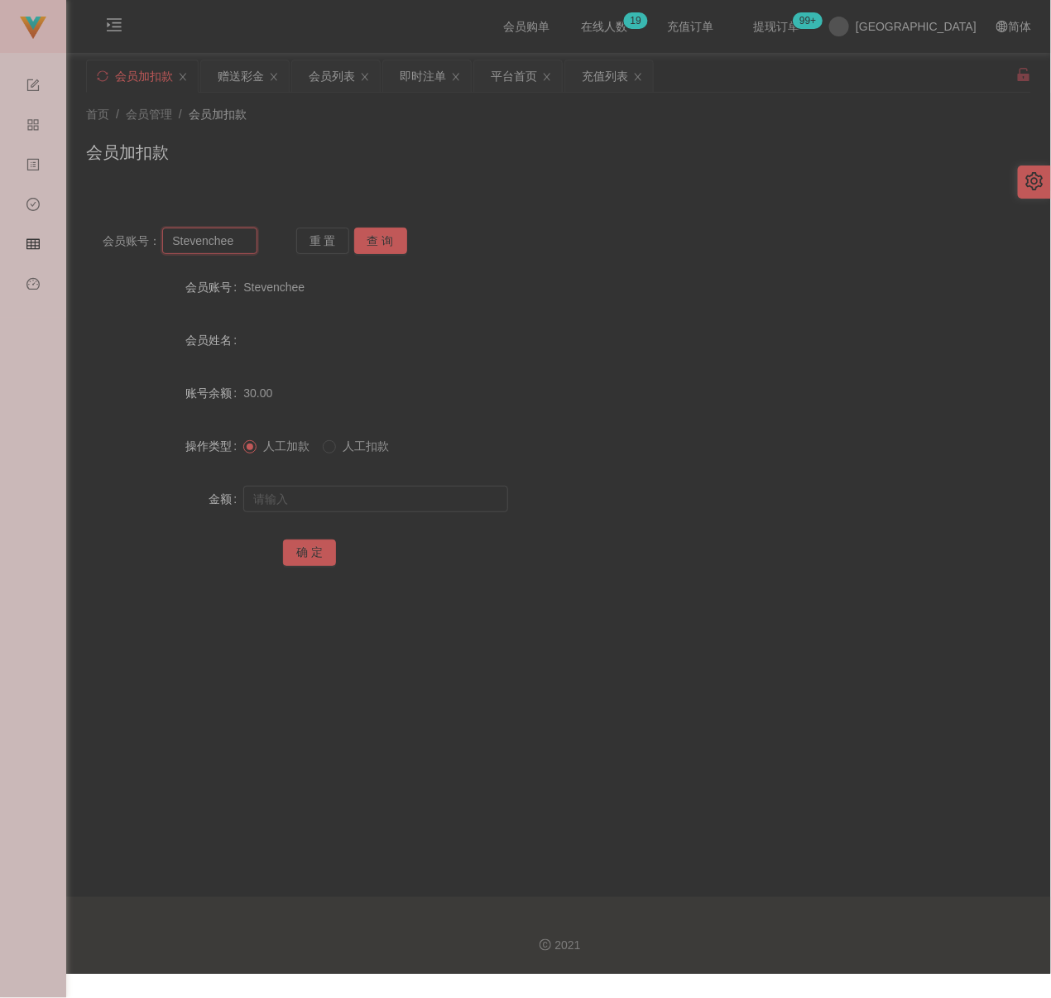
click at [227, 232] on input "Stevenchee" at bounding box center [209, 241] width 95 height 26
paste input "zzyy7248"
click at [373, 229] on button "查 询" at bounding box center [380, 241] width 53 height 26
click at [378, 500] on input "text" at bounding box center [375, 499] width 265 height 26
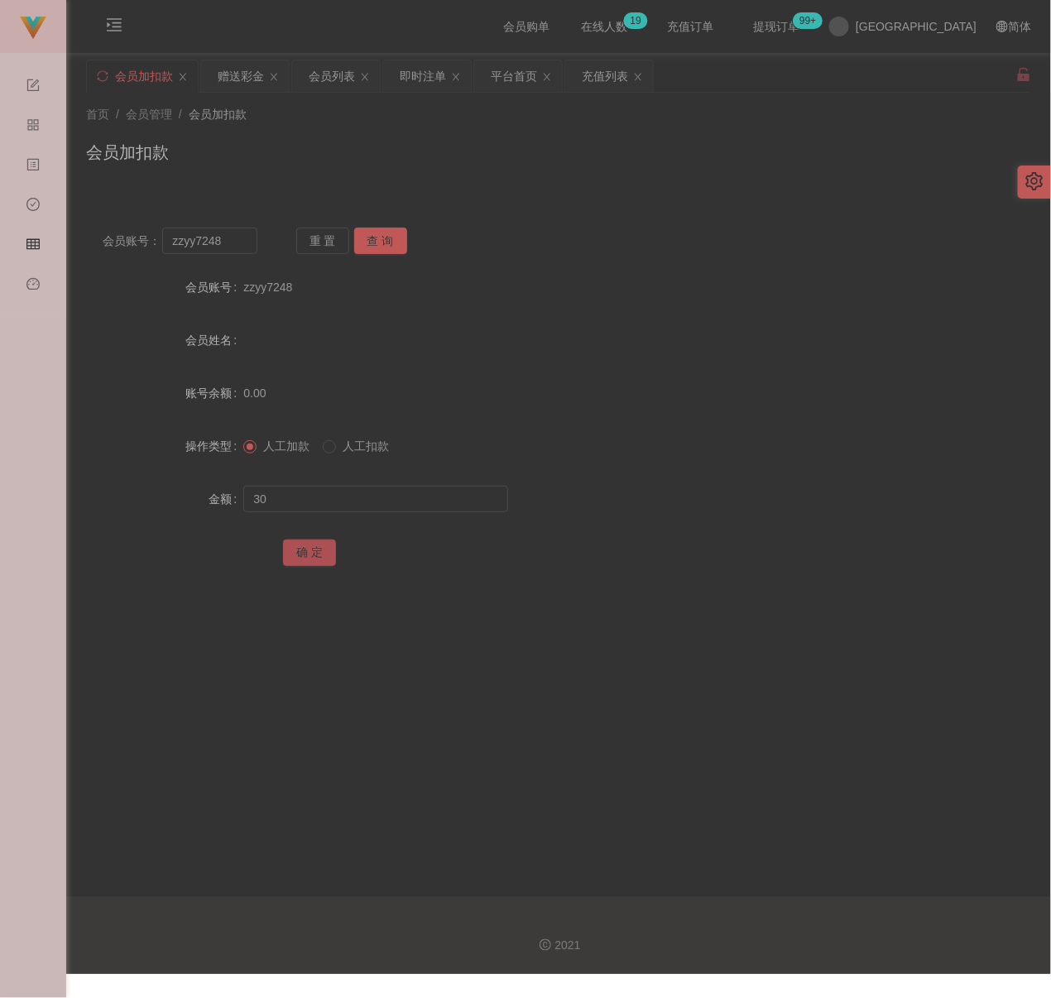
click at [310, 562] on button "确 定" at bounding box center [309, 553] width 53 height 26
click at [219, 238] on input "zzyy7248" at bounding box center [209, 241] width 95 height 26
paste input "miekochan"
click at [373, 247] on button "查 询" at bounding box center [380, 241] width 53 height 26
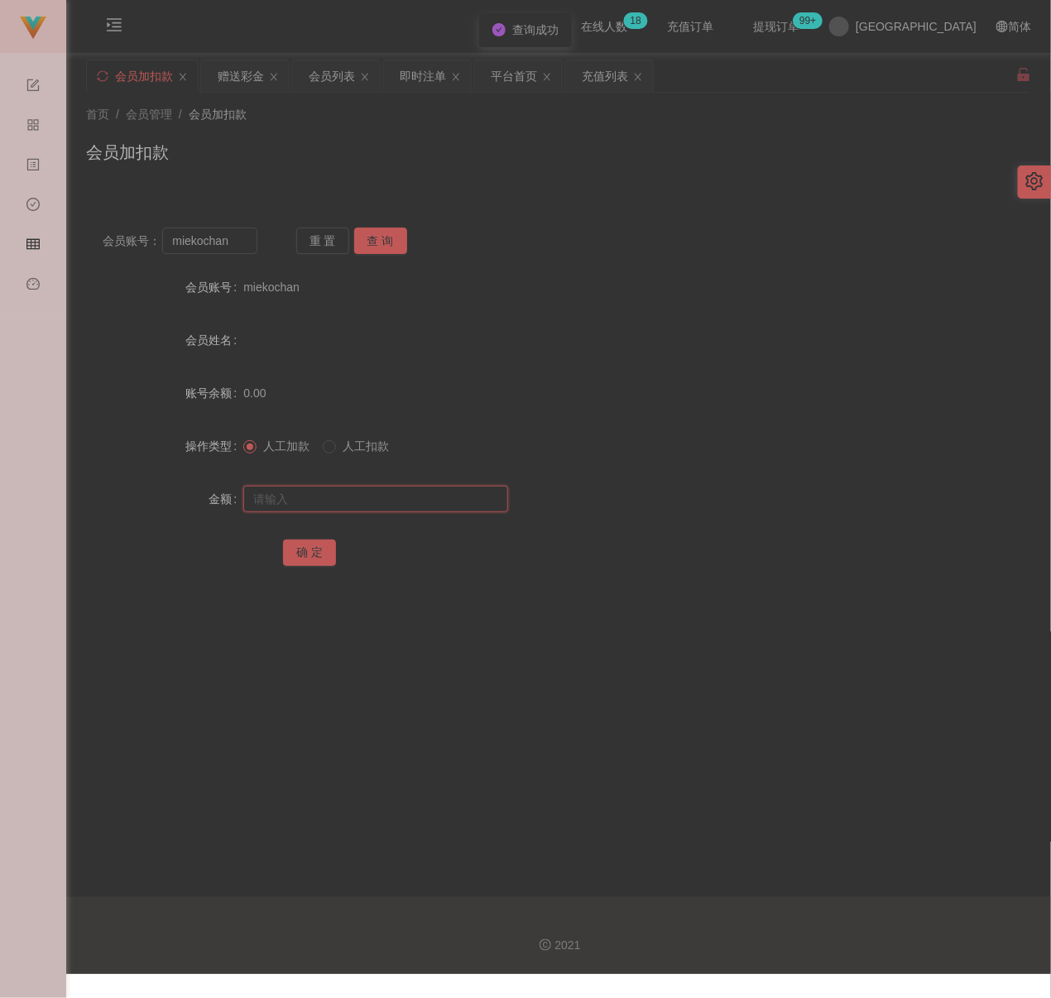
click at [348, 493] on input "text" at bounding box center [375, 499] width 265 height 26
drag, startPoint x: 286, startPoint y: 549, endPoint x: 309, endPoint y: 550, distance: 23.2
click at [286, 549] on button "确 定" at bounding box center [309, 553] width 53 height 26
click at [241, 243] on input "miekochan" at bounding box center [209, 241] width 95 height 26
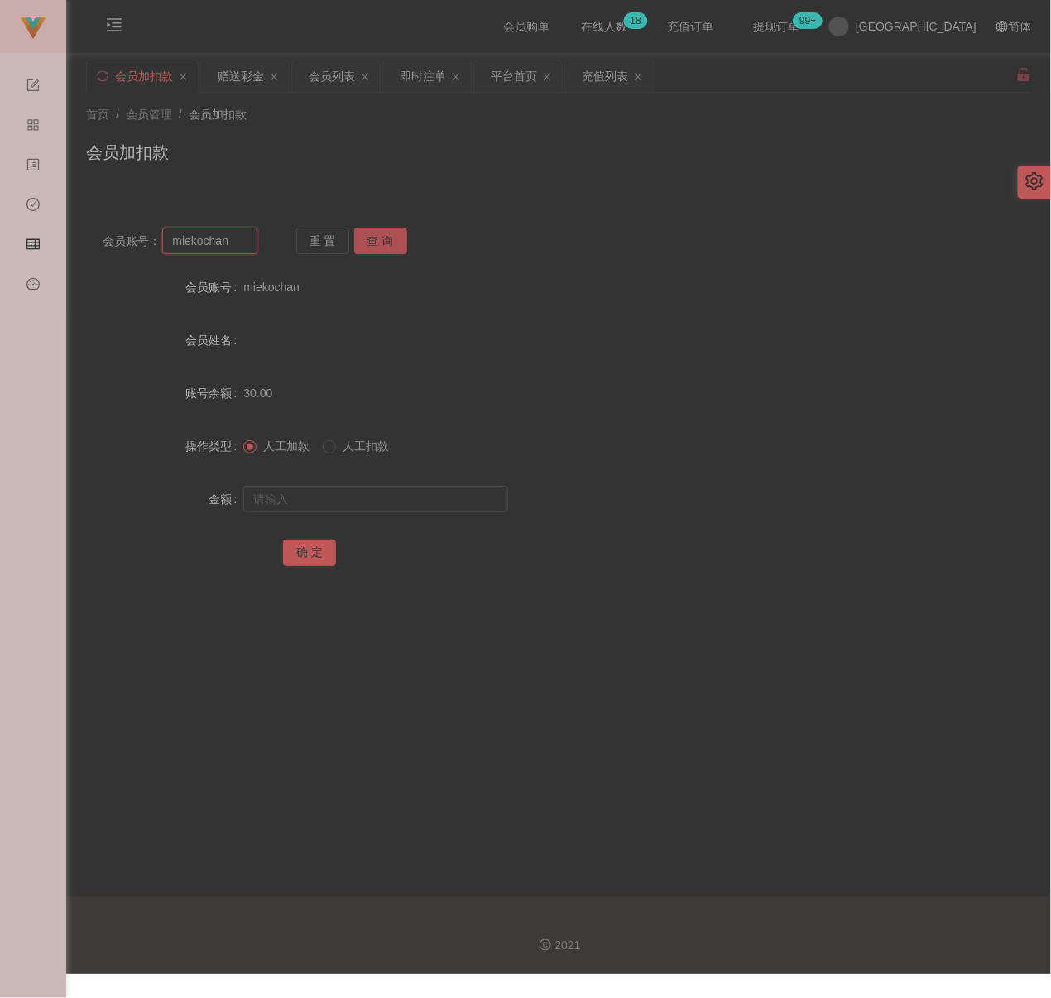
paste
click at [398, 241] on button "查 询" at bounding box center [380, 241] width 53 height 26
click at [370, 497] on input "text" at bounding box center [375, 499] width 265 height 26
click at [294, 556] on button "确 定" at bounding box center [309, 553] width 53 height 26
click at [241, 239] on input "0178761168" at bounding box center [209, 241] width 95 height 26
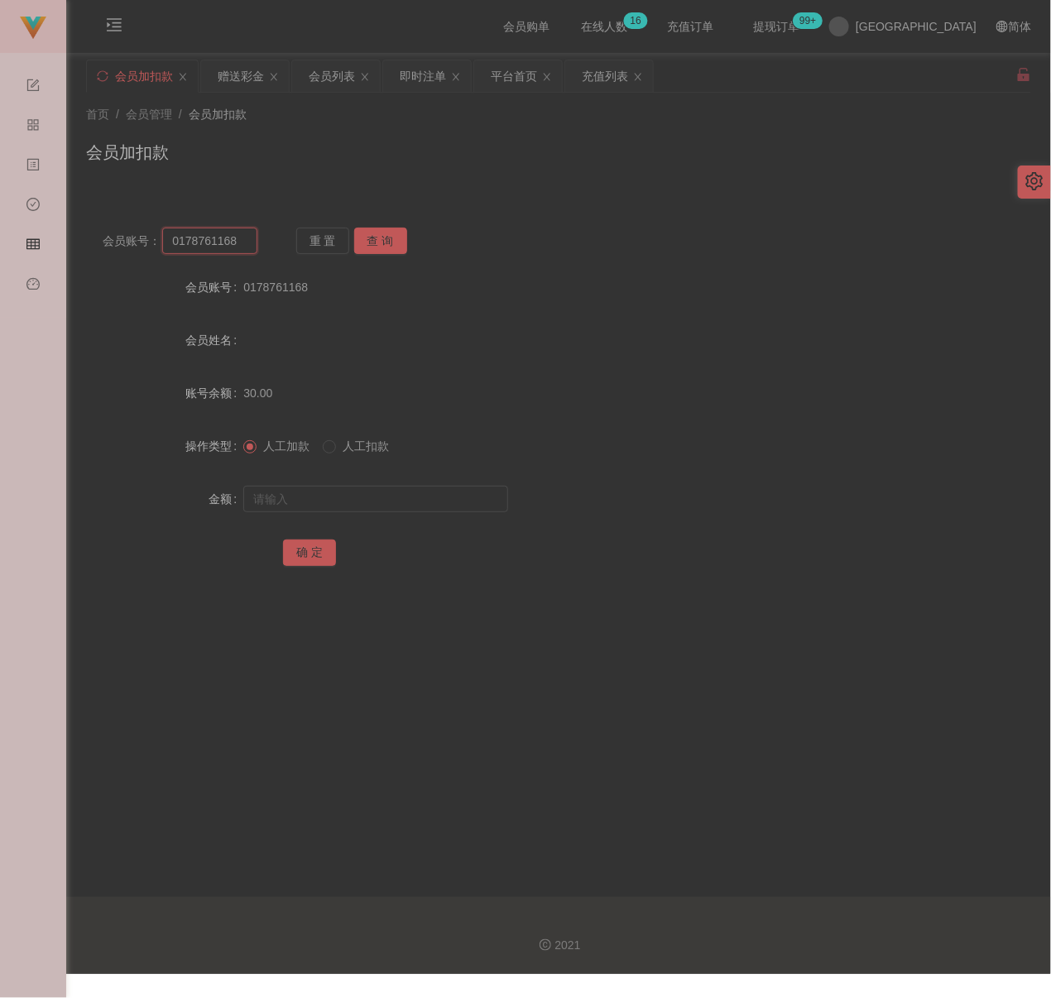
click at [241, 239] on input "0178761168" at bounding box center [209, 241] width 95 height 26
click at [365, 234] on button "查 询" at bounding box center [380, 241] width 53 height 26
click at [380, 503] on input "text" at bounding box center [375, 499] width 265 height 26
click at [313, 560] on button "确 定" at bounding box center [309, 553] width 53 height 26
click at [224, 247] on input "shuijiao" at bounding box center [209, 241] width 95 height 26
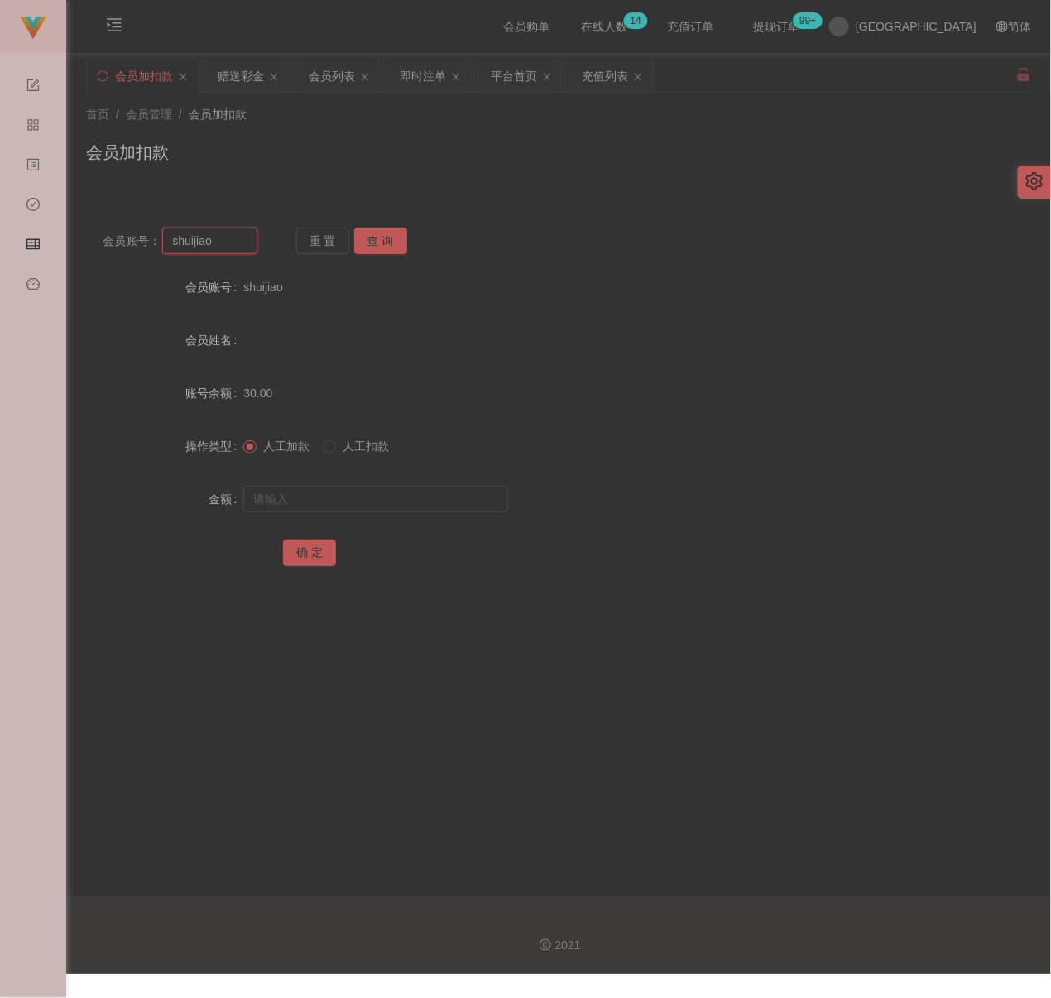
click at [224, 247] on input "shuijiao" at bounding box center [209, 241] width 95 height 26
click at [391, 238] on button "查 询" at bounding box center [380, 241] width 53 height 26
click at [354, 498] on input "text" at bounding box center [375, 499] width 265 height 26
click at [323, 546] on button "确 定" at bounding box center [309, 553] width 53 height 26
click at [214, 244] on input "Mama" at bounding box center [209, 241] width 95 height 26
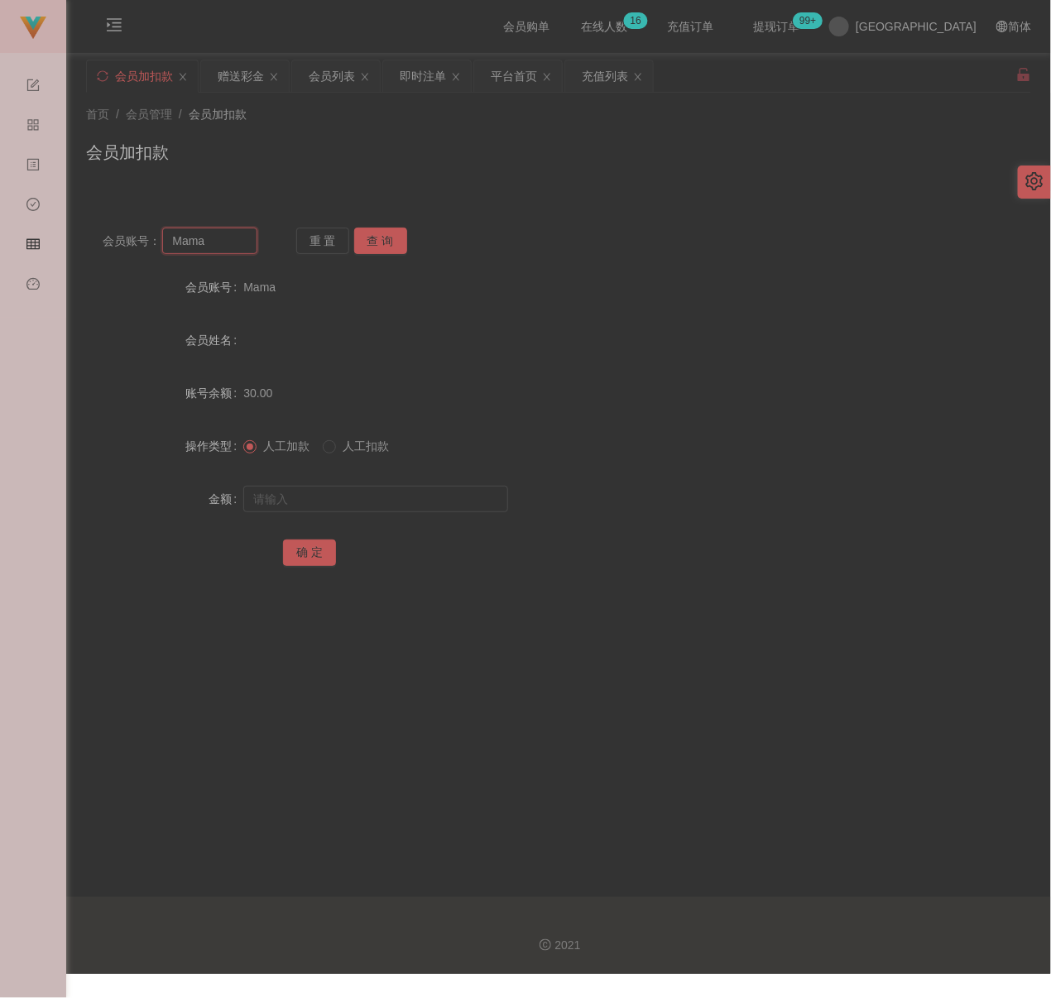
click at [214, 244] on input "Mama" at bounding box center [209, 241] width 95 height 26
click at [368, 244] on button "查 询" at bounding box center [380, 241] width 53 height 26
click at [380, 494] on input "text" at bounding box center [375, 499] width 265 height 26
drag, startPoint x: 310, startPoint y: 546, endPoint x: 336, endPoint y: 557, distance: 27.8
click at [310, 546] on button "确 定" at bounding box center [309, 553] width 53 height 26
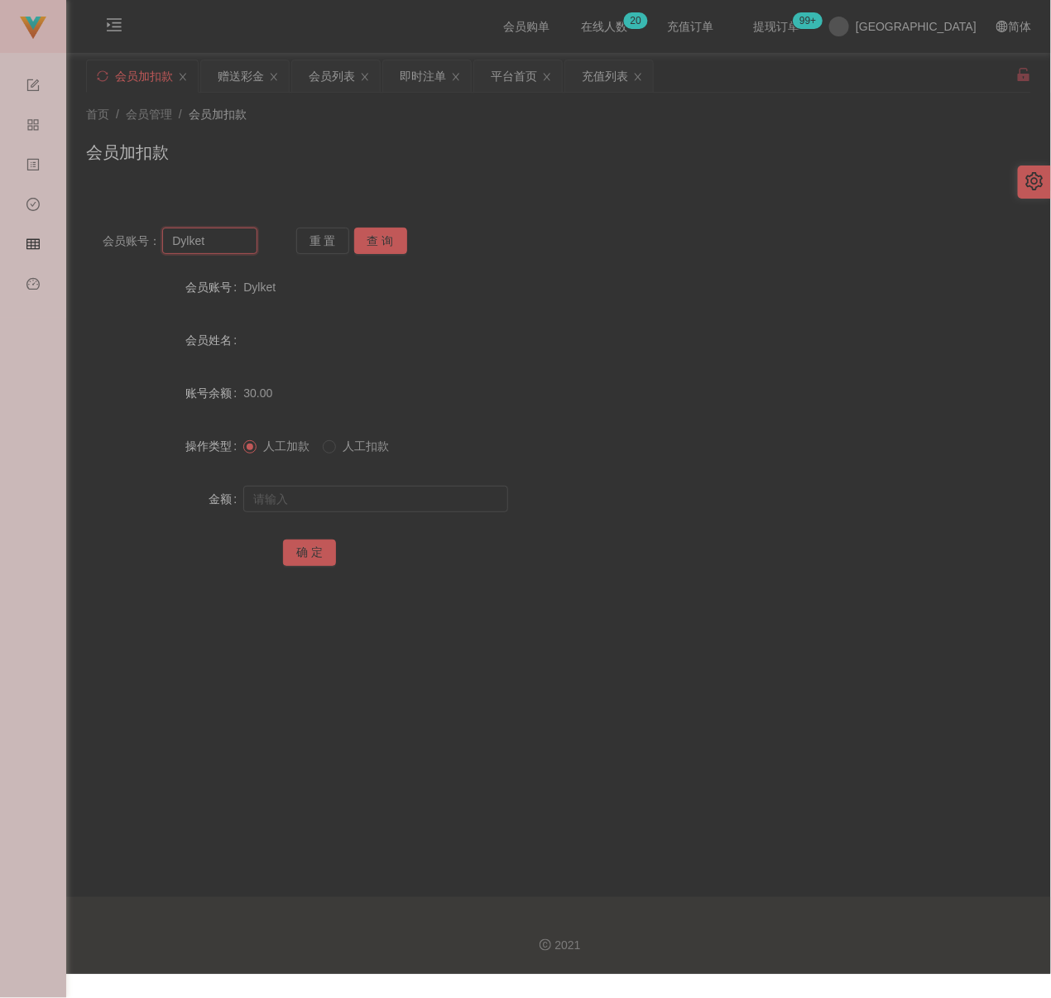
click at [214, 246] on input "Dylket" at bounding box center [209, 241] width 95 height 26
click at [381, 239] on button "查 询" at bounding box center [380, 241] width 53 height 26
click at [358, 490] on input "text" at bounding box center [375, 499] width 265 height 26
click at [311, 552] on button "确 定" at bounding box center [309, 553] width 53 height 26
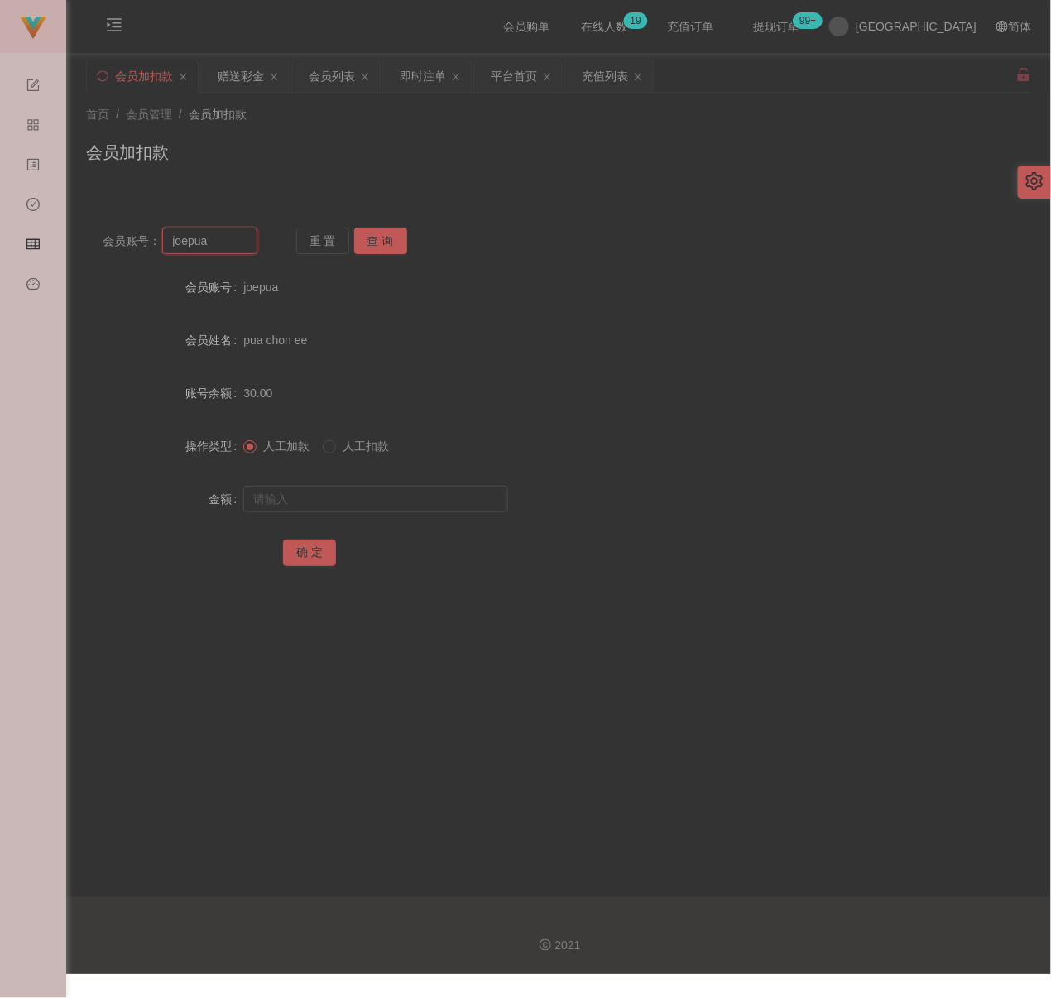
click at [226, 246] on input "joepua" at bounding box center [209, 241] width 95 height 26
click at [400, 242] on button "查 询" at bounding box center [380, 241] width 53 height 26
click at [368, 498] on input "text" at bounding box center [375, 499] width 265 height 26
drag, startPoint x: 306, startPoint y: 547, endPoint x: 316, endPoint y: 547, distance: 9.9
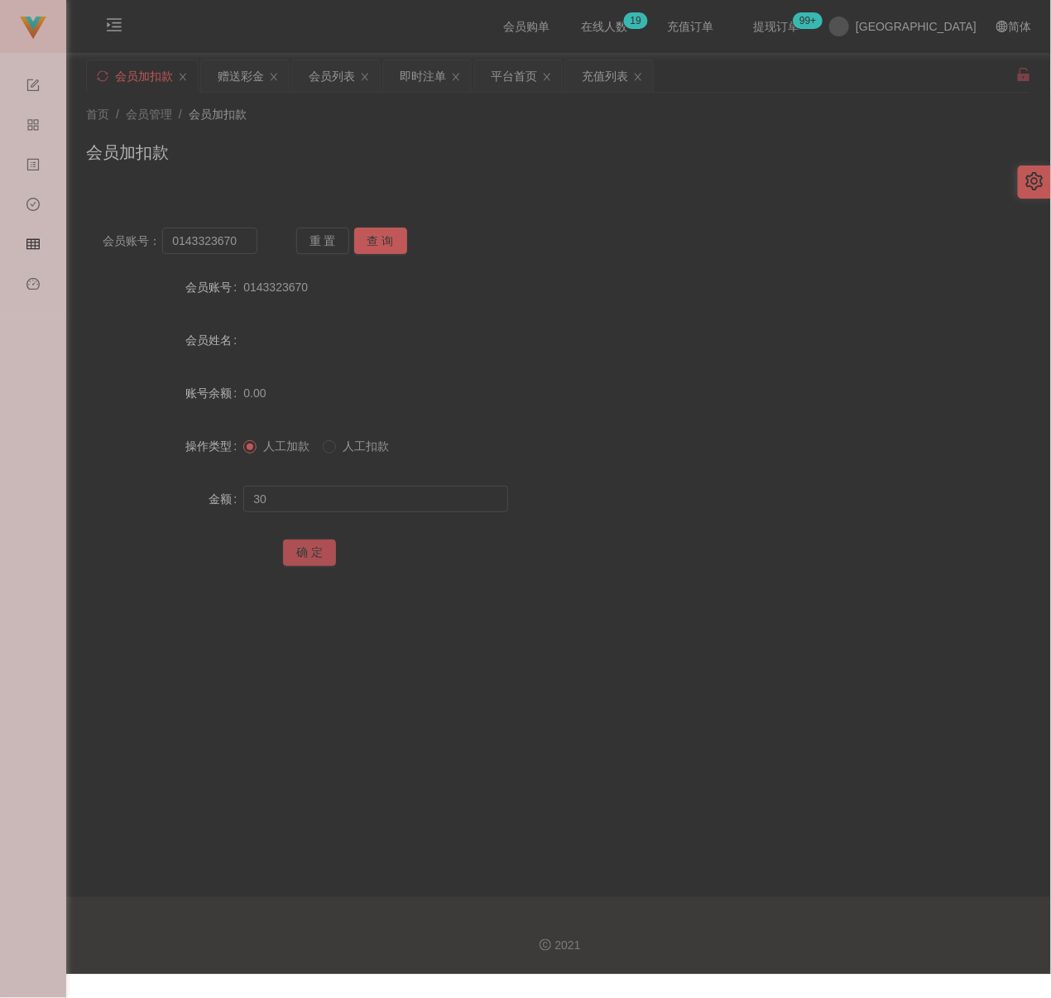
click at [309, 547] on button "确 定" at bounding box center [309, 553] width 53 height 26
click at [241, 244] on input "0143323670" at bounding box center [209, 241] width 95 height 26
click at [392, 246] on button "查 询" at bounding box center [380, 241] width 53 height 26
click at [363, 503] on input "text" at bounding box center [375, 499] width 265 height 26
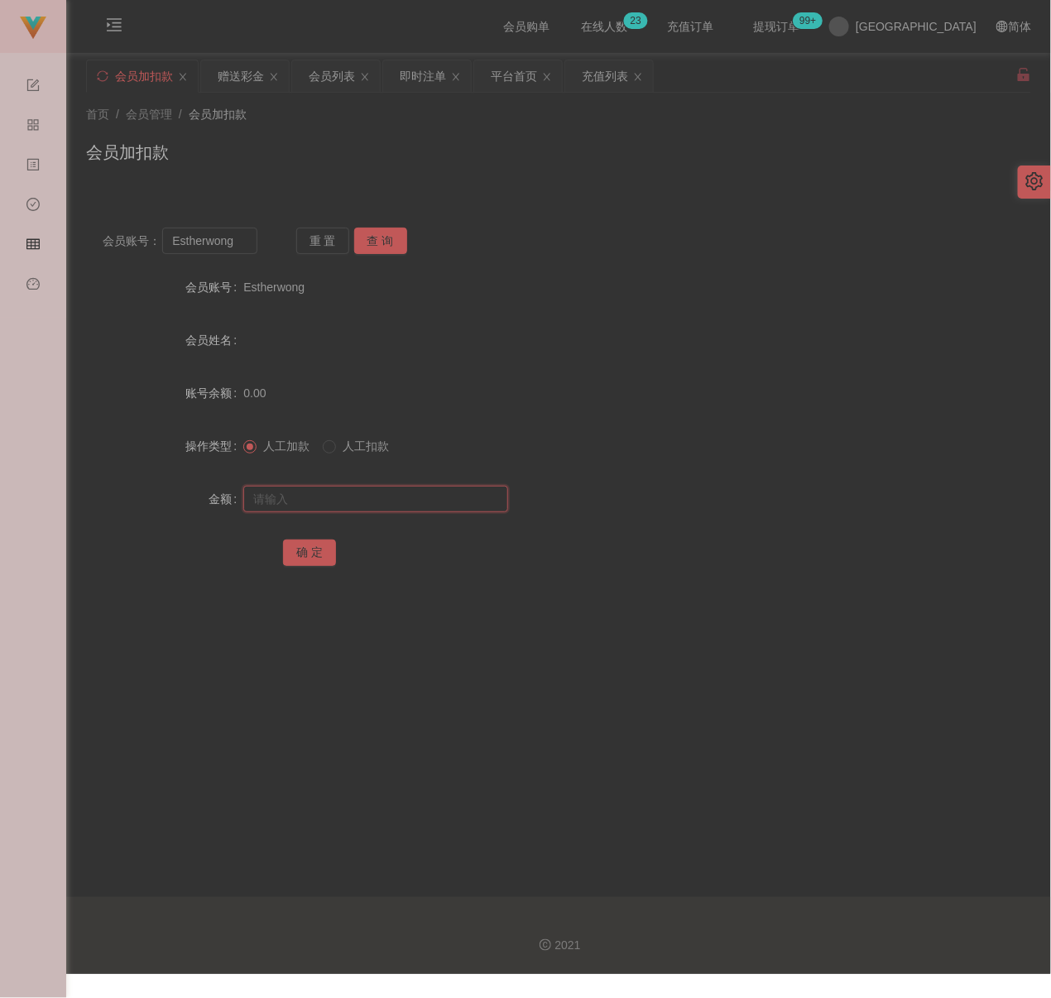
click at [458, 499] on input "text" at bounding box center [375, 499] width 265 height 26
click at [316, 547] on button "确 定" at bounding box center [309, 553] width 53 height 26
click at [236, 242] on input "Estherwong" at bounding box center [209, 241] width 95 height 26
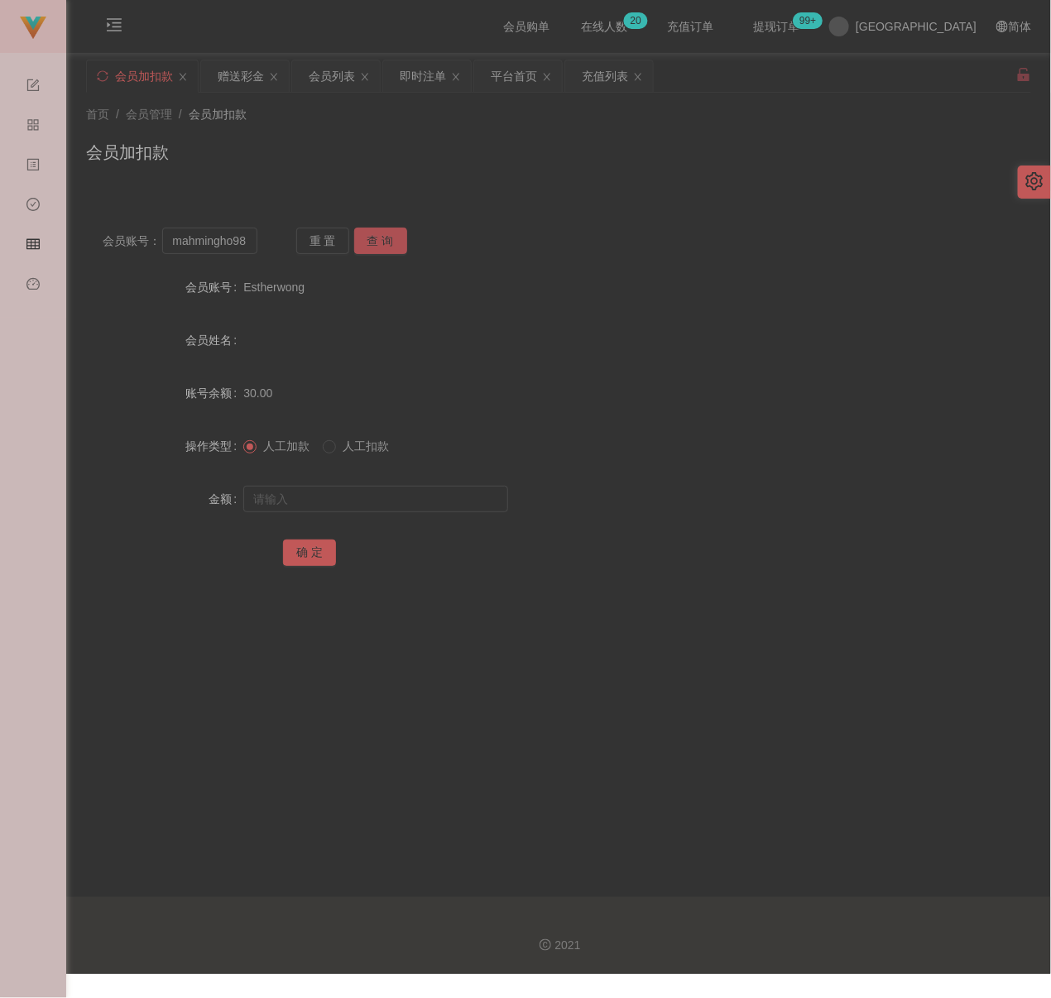
click at [373, 242] on button "查 询" at bounding box center [380, 241] width 53 height 26
click at [345, 499] on input "text" at bounding box center [375, 499] width 265 height 26
click at [315, 554] on button "确 定" at bounding box center [309, 553] width 53 height 26
click at [214, 243] on input "mahmingho98" at bounding box center [209, 241] width 95 height 26
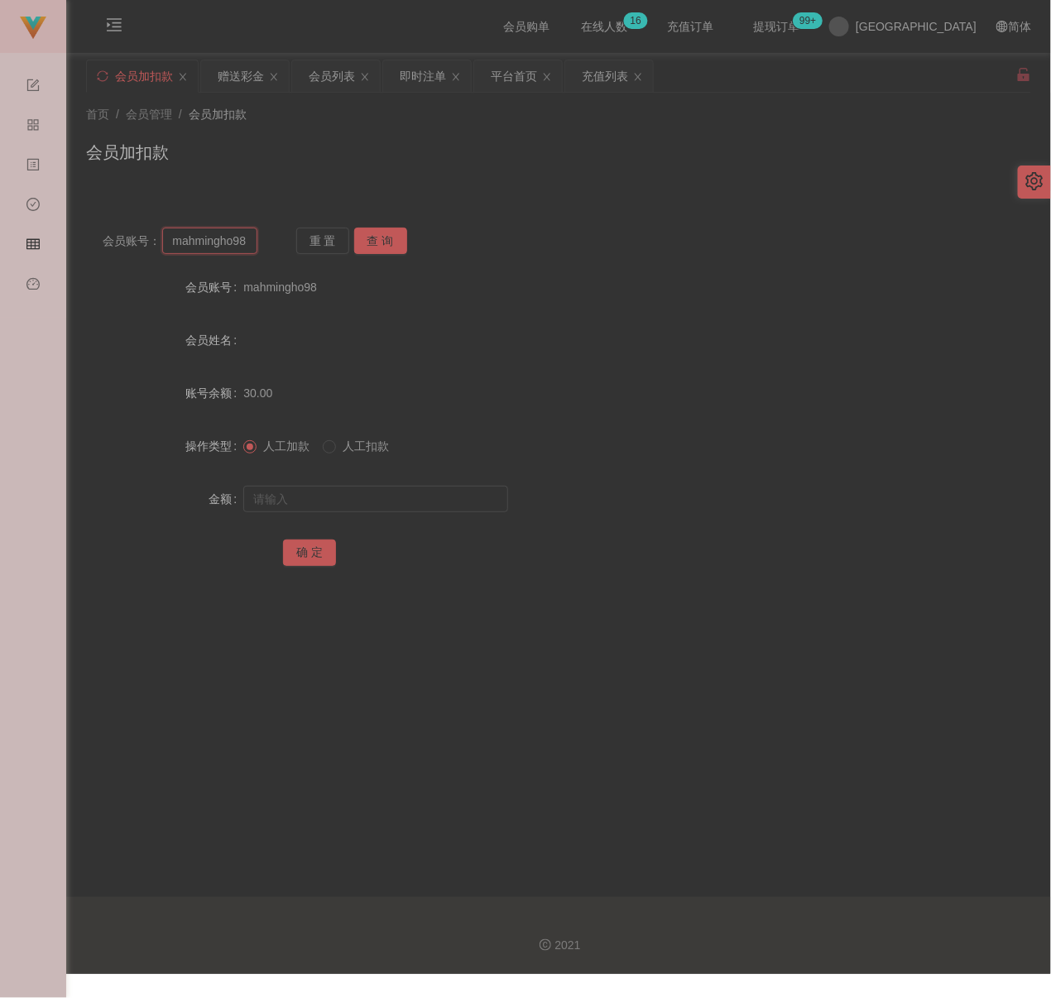
click at [214, 243] on input "mahmingho98" at bounding box center [209, 241] width 95 height 26
drag, startPoint x: 368, startPoint y: 238, endPoint x: 370, endPoint y: 247, distance: 8.4
click at [370, 238] on button "查 询" at bounding box center [380, 241] width 53 height 26
click at [387, 495] on input "text" at bounding box center [375, 499] width 265 height 26
click at [376, 503] on input "text" at bounding box center [375, 499] width 265 height 26
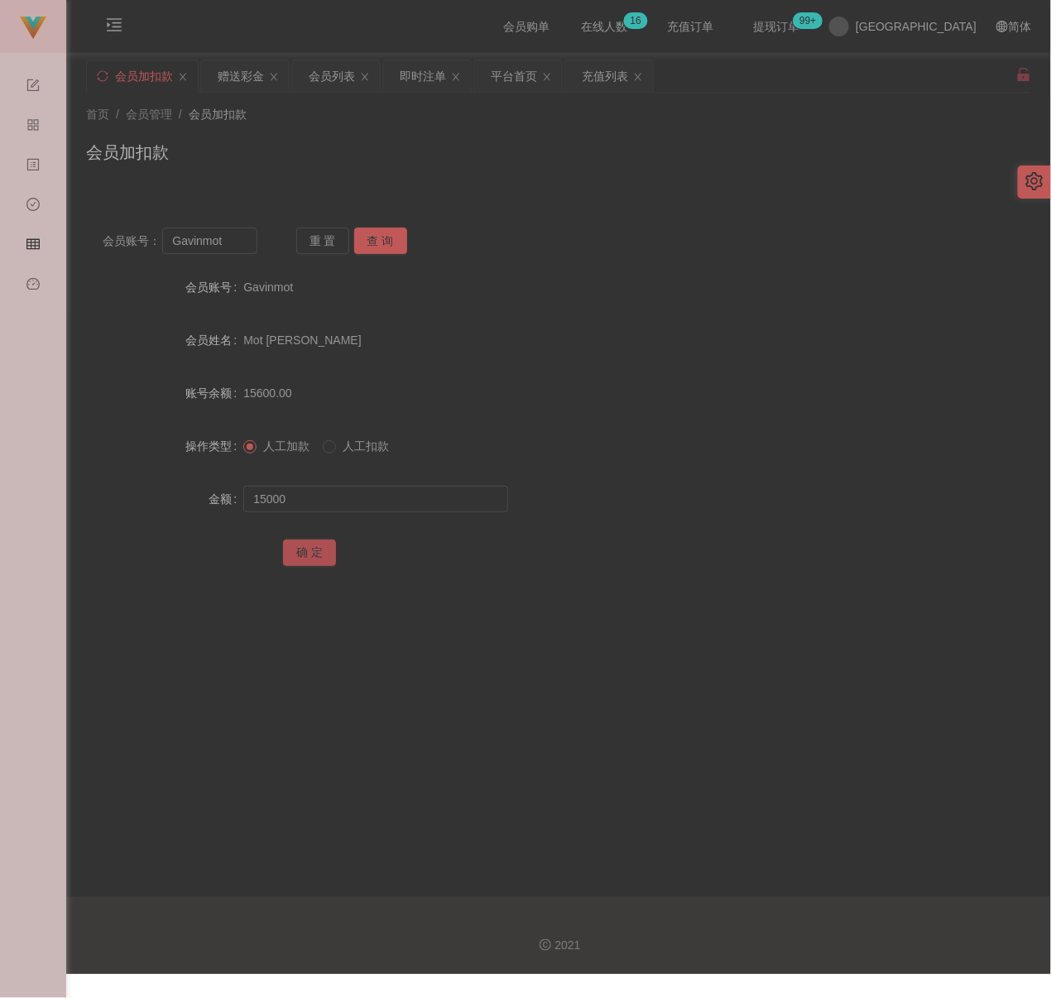
click at [306, 547] on button "确 定" at bounding box center [309, 553] width 53 height 26
click at [238, 246] on input "Gavinmot" at bounding box center [209, 241] width 95 height 26
click at [375, 239] on button "查 询" at bounding box center [380, 241] width 53 height 26
drag, startPoint x: 368, startPoint y: 508, endPoint x: 378, endPoint y: 504, distance: 9.7
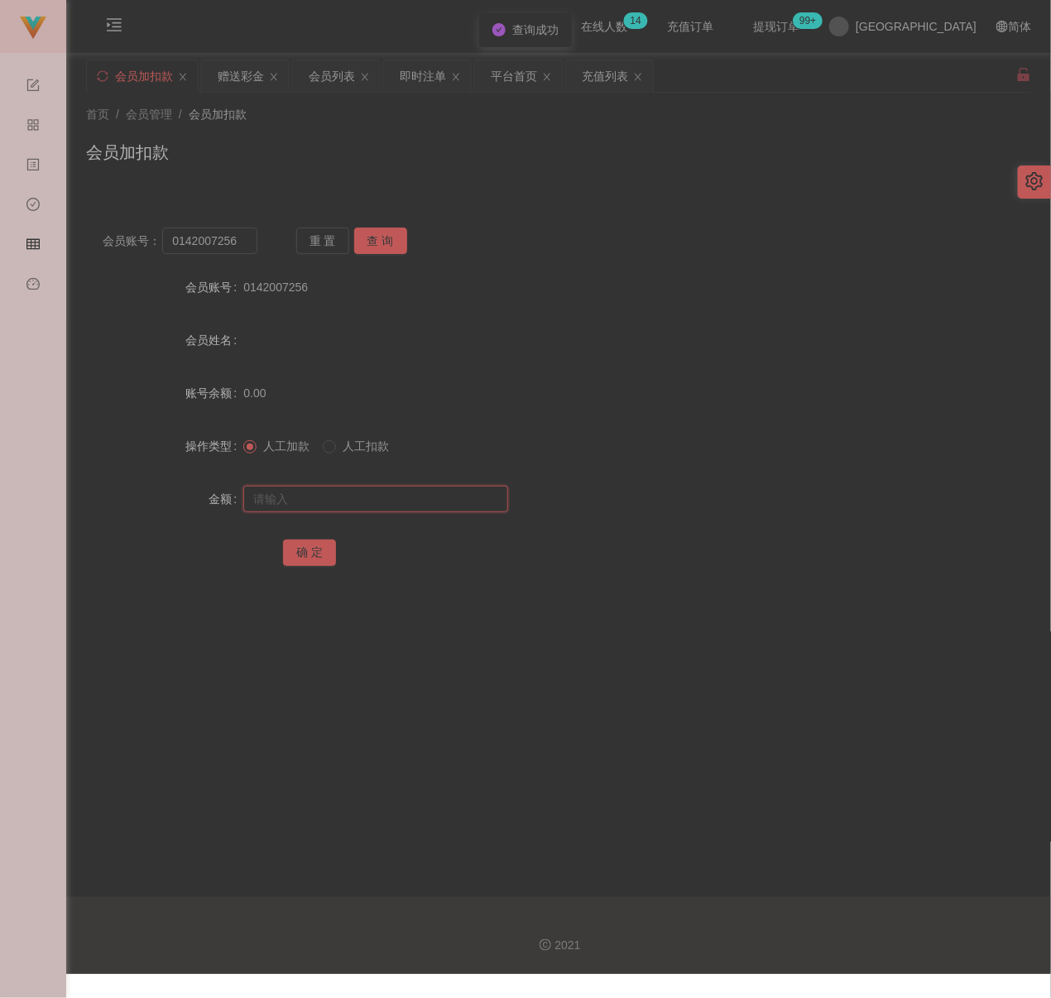
click at [371, 505] on input "text" at bounding box center [375, 499] width 265 height 26
click at [445, 508] on input "text" at bounding box center [375, 499] width 265 height 26
click at [306, 541] on button "确 定" at bounding box center [309, 553] width 53 height 26
click at [247, 237] on input "0142007256" at bounding box center [209, 241] width 95 height 26
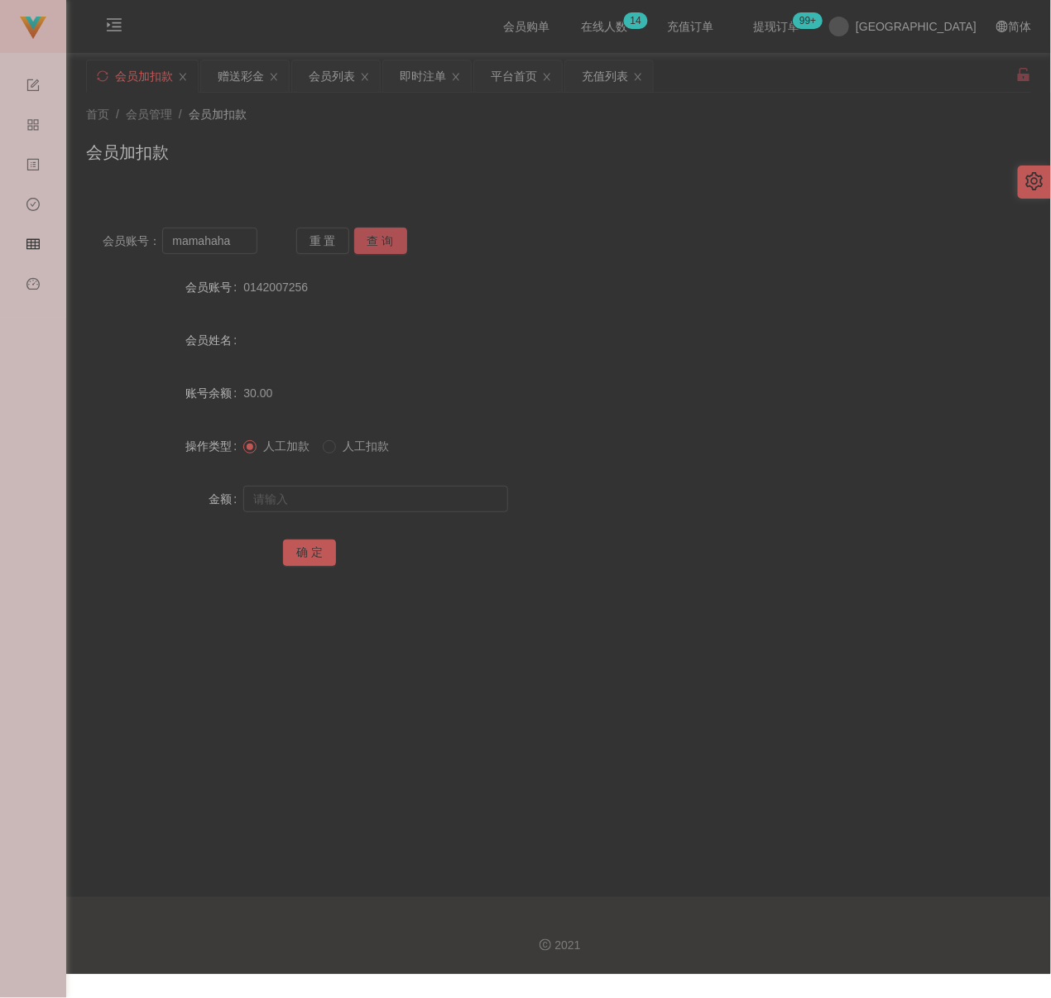
click at [378, 232] on button "查 询" at bounding box center [380, 241] width 53 height 26
click at [385, 500] on input "text" at bounding box center [375, 499] width 265 height 26
click at [470, 502] on input "text" at bounding box center [375, 499] width 265 height 26
drag, startPoint x: 298, startPoint y: 551, endPoint x: 310, endPoint y: 551, distance: 12.4
click at [299, 551] on button "确 定" at bounding box center [309, 553] width 53 height 26
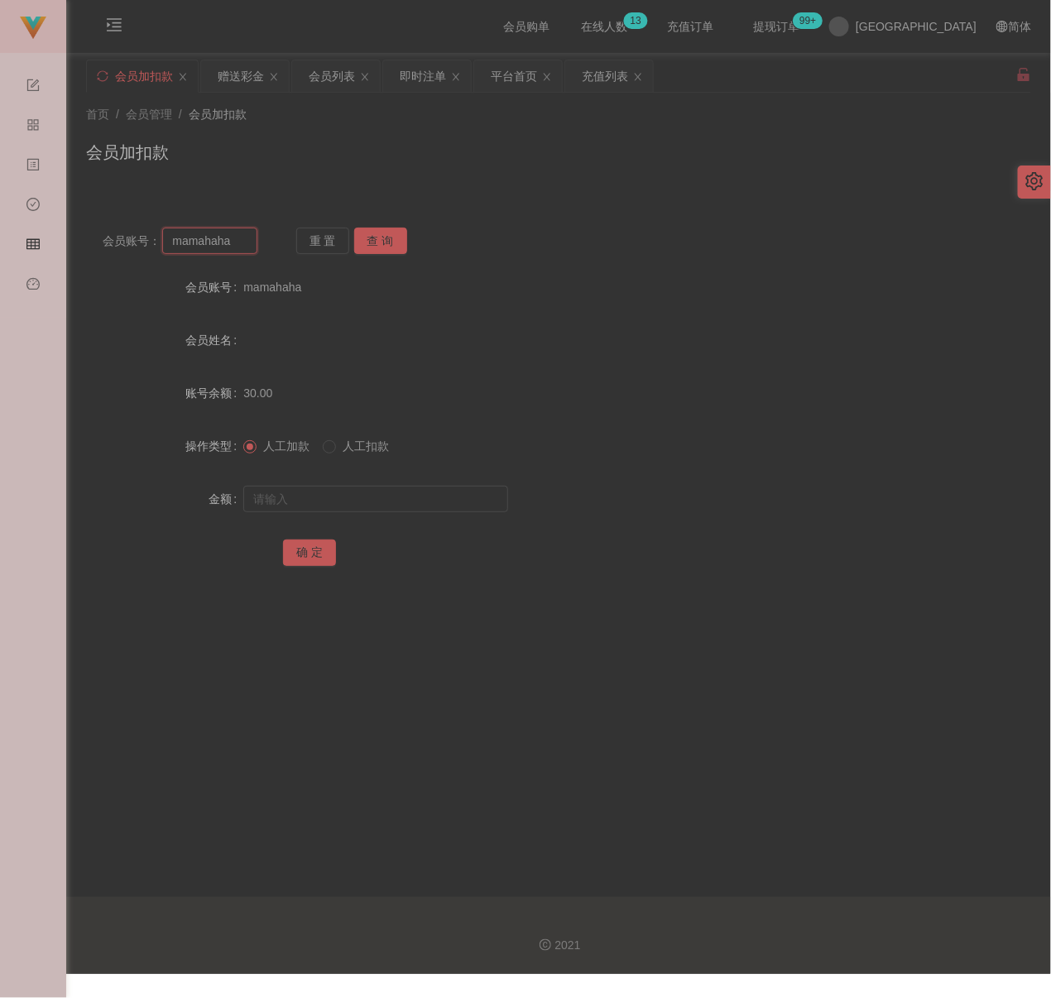
click at [244, 244] on input "mamahaha" at bounding box center [209, 241] width 95 height 26
click at [371, 244] on button "查 询" at bounding box center [380, 241] width 53 height 26
click at [341, 492] on input "text" at bounding box center [375, 499] width 265 height 26
click at [309, 559] on button "确 定" at bounding box center [309, 553] width 53 height 26
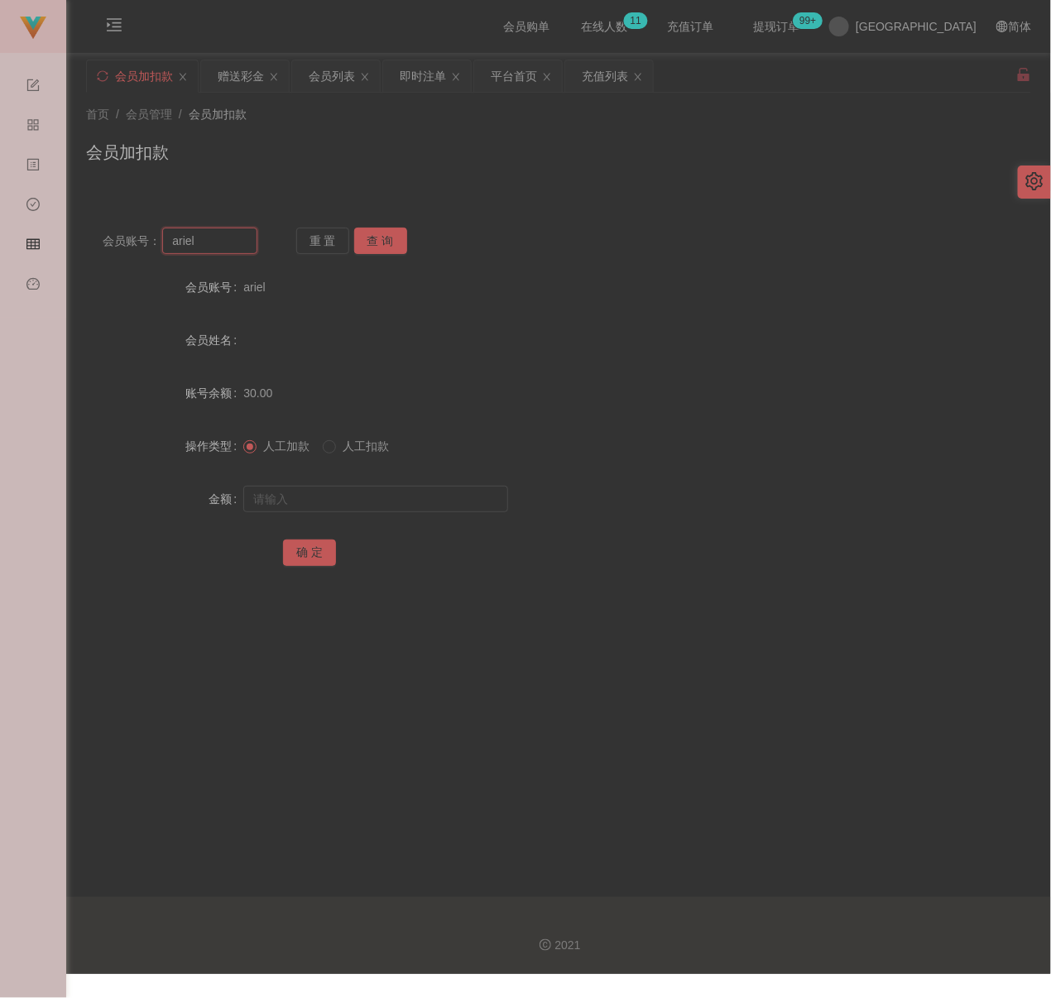
click at [214, 239] on input "ariel" at bounding box center [209, 241] width 95 height 26
click at [385, 246] on button "查 询" at bounding box center [380, 241] width 53 height 26
click at [234, 242] on input "tank tan" at bounding box center [209, 241] width 95 height 26
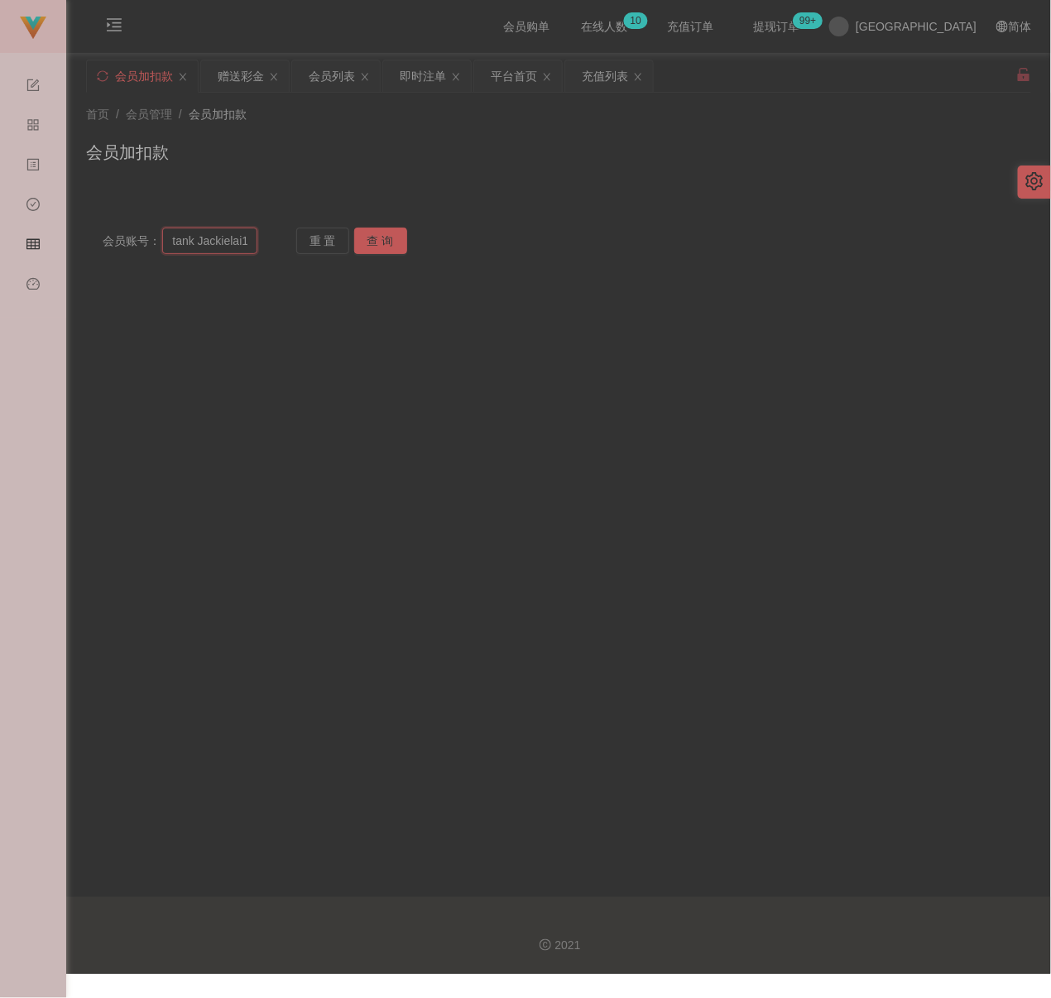
scroll to position [0, 18]
click at [234, 242] on input "tank Jackielai1990" at bounding box center [209, 241] width 95 height 26
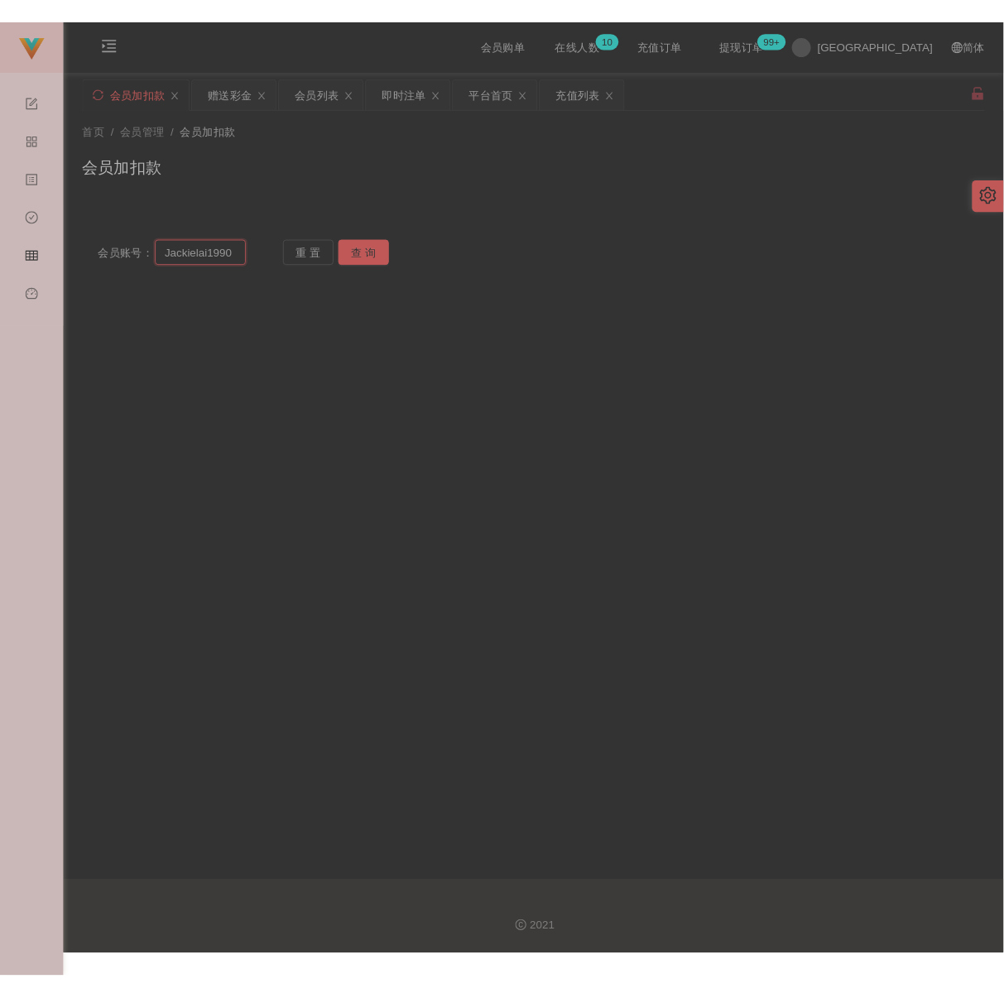
scroll to position [0, 0]
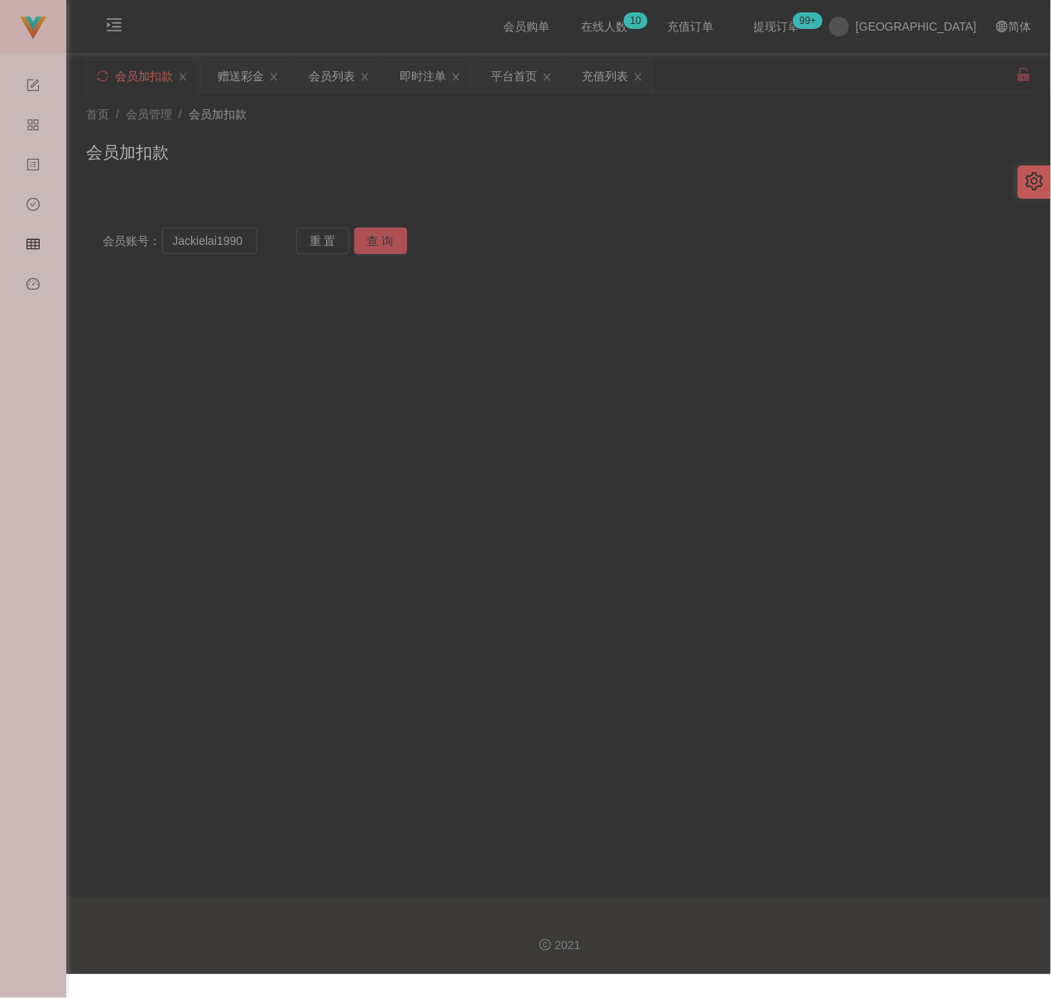
click at [358, 236] on button "查 询" at bounding box center [380, 241] width 53 height 26
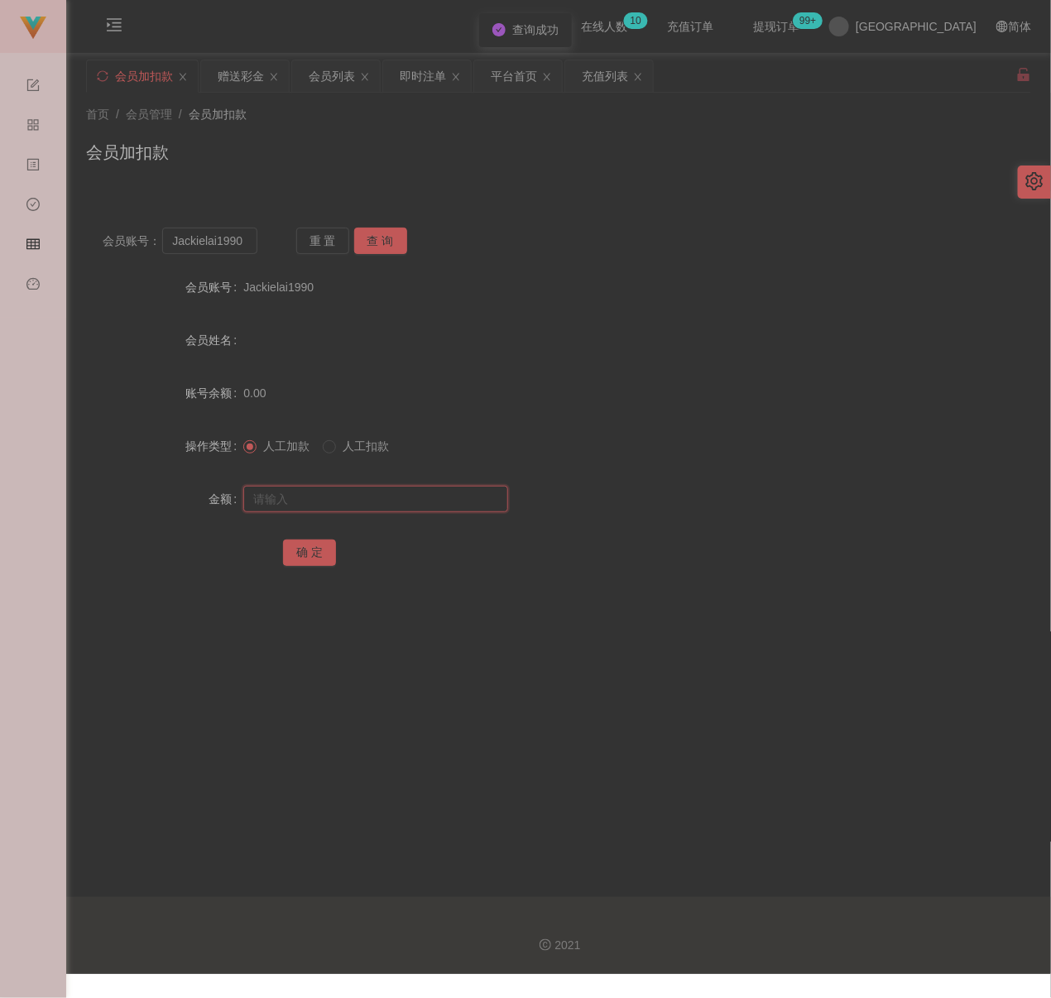
click at [319, 494] on input "text" at bounding box center [375, 499] width 265 height 26
click at [304, 551] on button "确 定" at bounding box center [309, 553] width 53 height 26
click at [207, 243] on input "Jackielai1990" at bounding box center [209, 241] width 95 height 26
click at [378, 237] on button "查 询" at bounding box center [380, 241] width 53 height 26
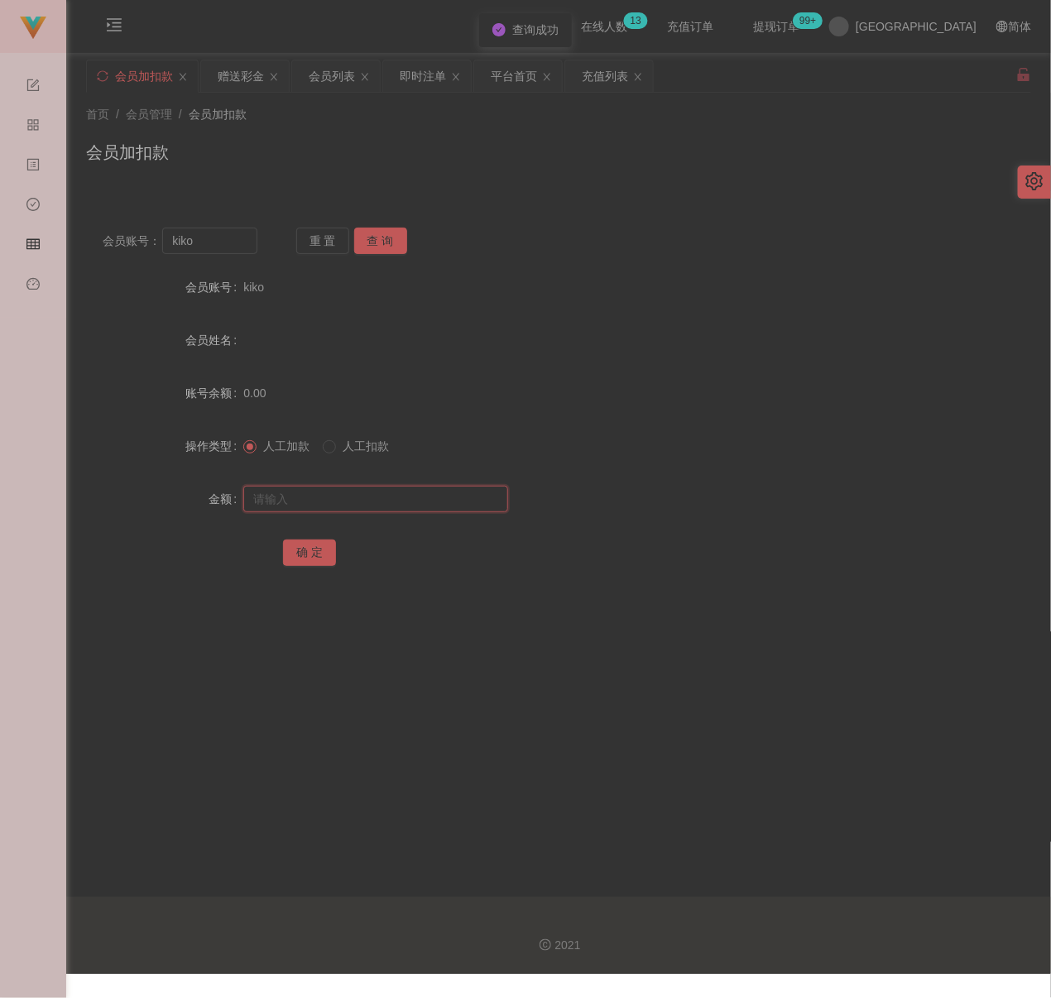
click at [345, 505] on input "text" at bounding box center [375, 499] width 265 height 26
drag, startPoint x: 314, startPoint y: 549, endPoint x: 338, endPoint y: 562, distance: 27.4
click at [314, 549] on button "确 定" at bounding box center [309, 553] width 53 height 26
click at [222, 248] on input "kiko" at bounding box center [209, 241] width 95 height 26
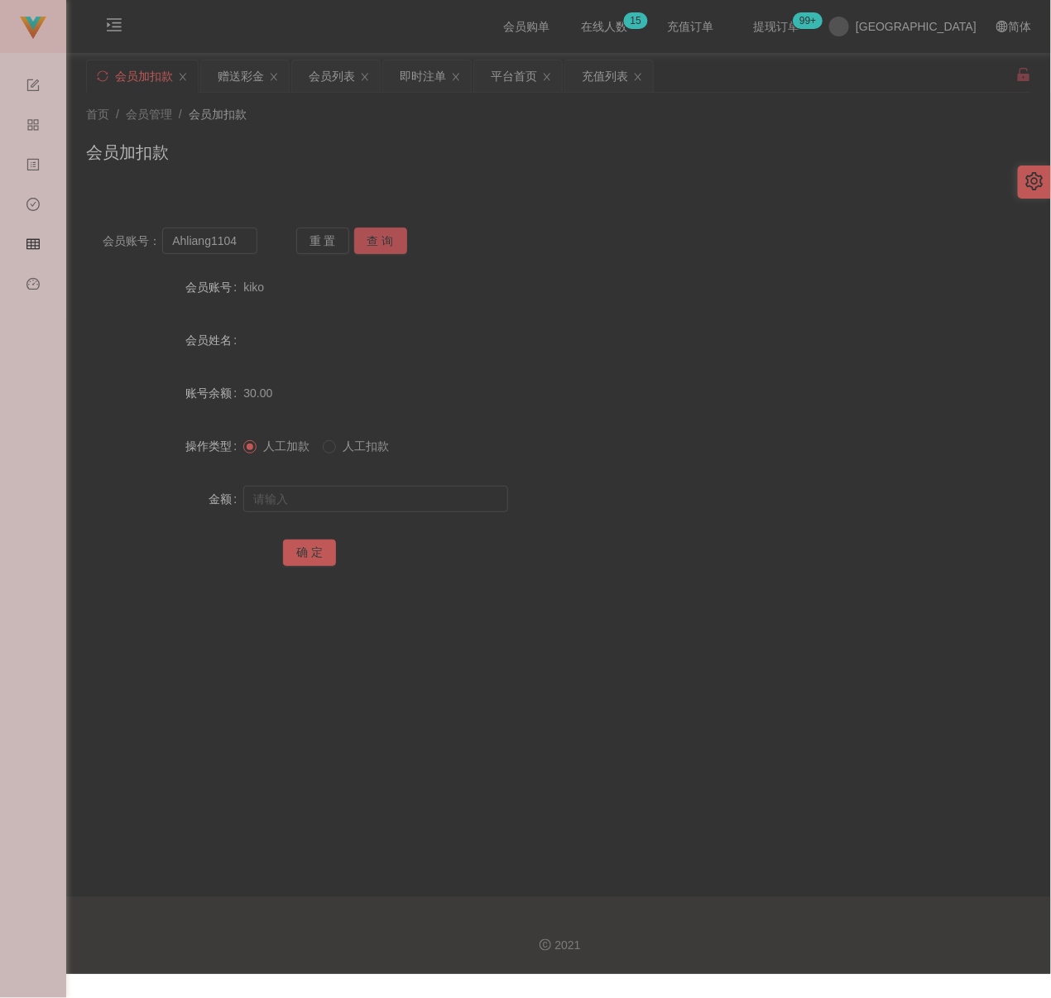
click at [391, 241] on button "查 询" at bounding box center [380, 241] width 53 height 26
click at [383, 503] on input "text" at bounding box center [375, 499] width 265 height 26
click at [393, 495] on input "text" at bounding box center [375, 499] width 265 height 26
drag, startPoint x: 301, startPoint y: 547, endPoint x: 336, endPoint y: 555, distance: 36.4
click at [303, 547] on button "确 定" at bounding box center [309, 553] width 53 height 26
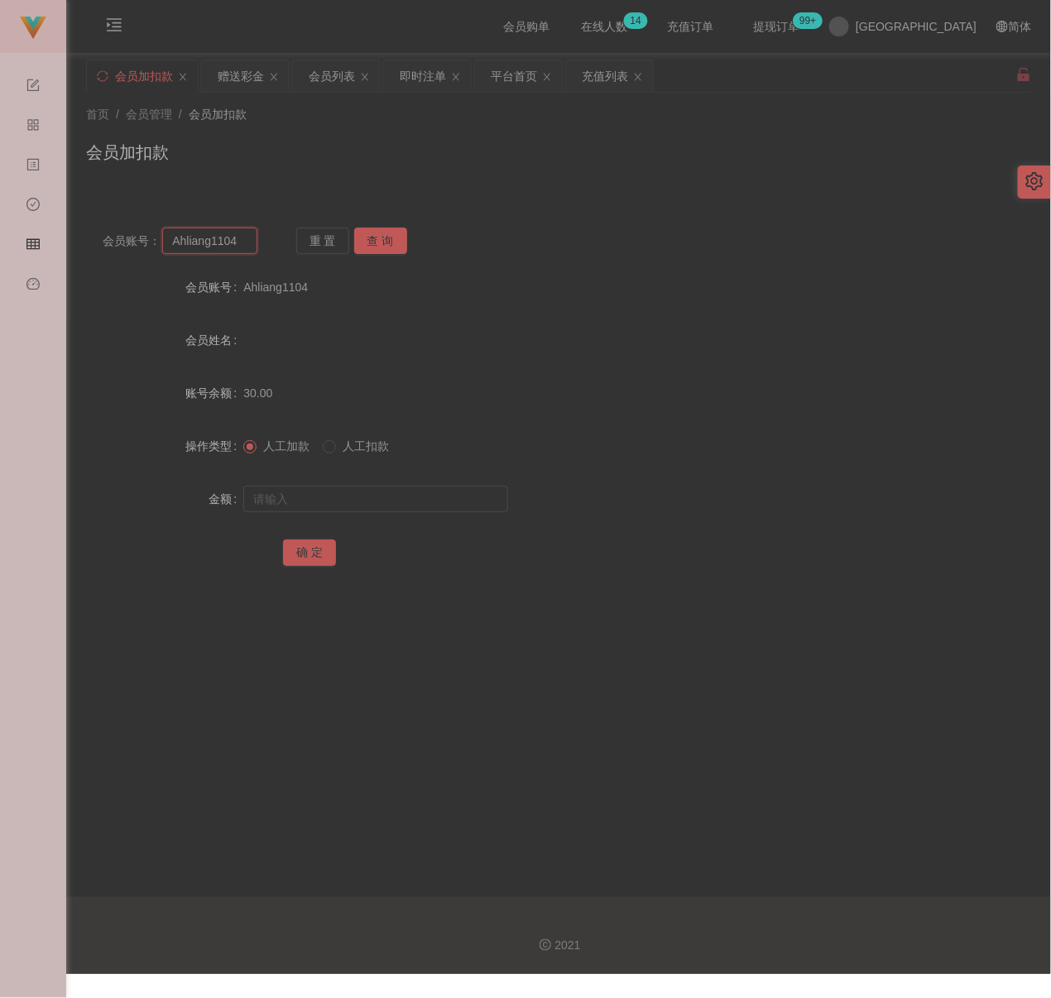
click at [239, 243] on input "Ahliang1104" at bounding box center [209, 241] width 95 height 26
drag, startPoint x: 380, startPoint y: 229, endPoint x: 383, endPoint y: 247, distance: 17.7
click at [380, 229] on button "查 询" at bounding box center [380, 241] width 53 height 26
click at [371, 487] on input "text" at bounding box center [375, 499] width 265 height 26
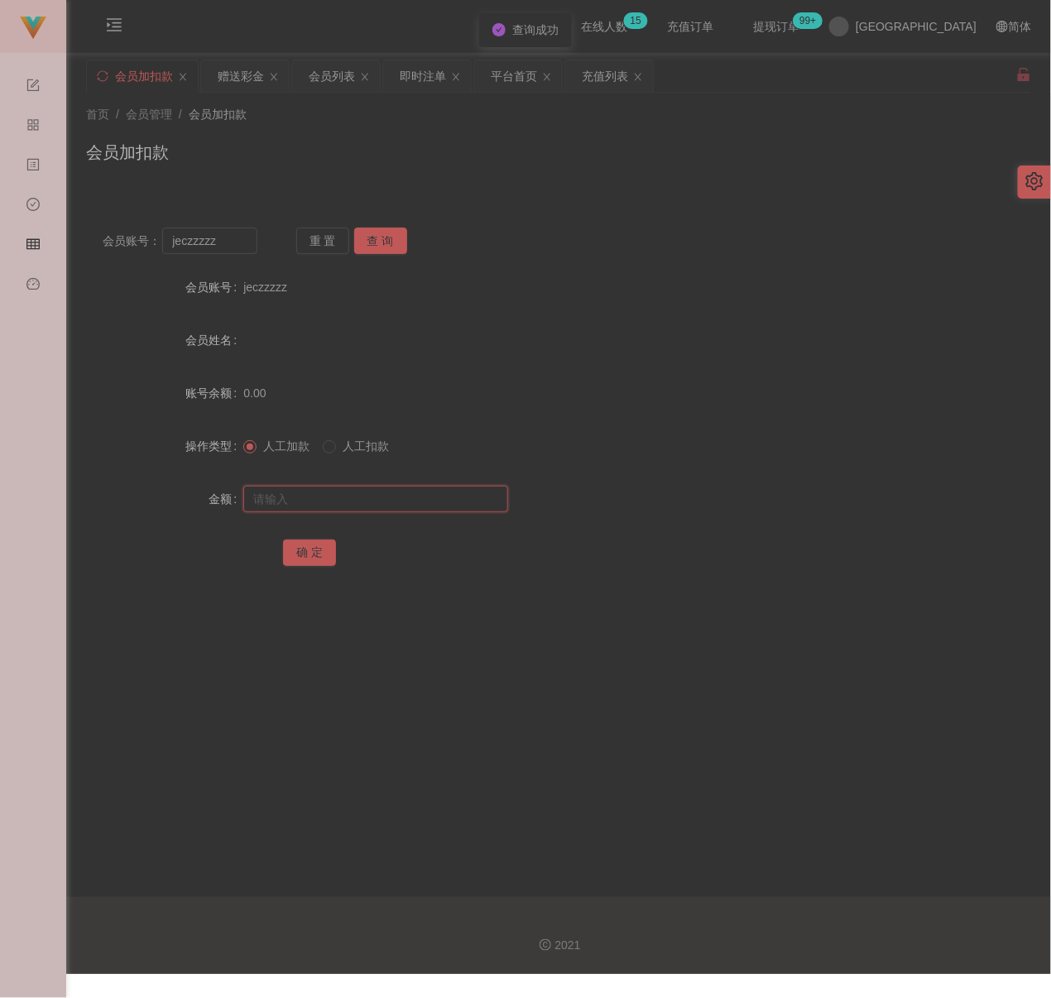
click at [370, 497] on input "text" at bounding box center [375, 499] width 265 height 26
click at [402, 497] on input "text" at bounding box center [375, 499] width 265 height 26
drag, startPoint x: 311, startPoint y: 545, endPoint x: 334, endPoint y: 554, distance: 24.1
click at [311, 545] on button "确 定" at bounding box center [309, 553] width 53 height 26
click at [219, 248] on input "jeczzzzz" at bounding box center [209, 241] width 95 height 26
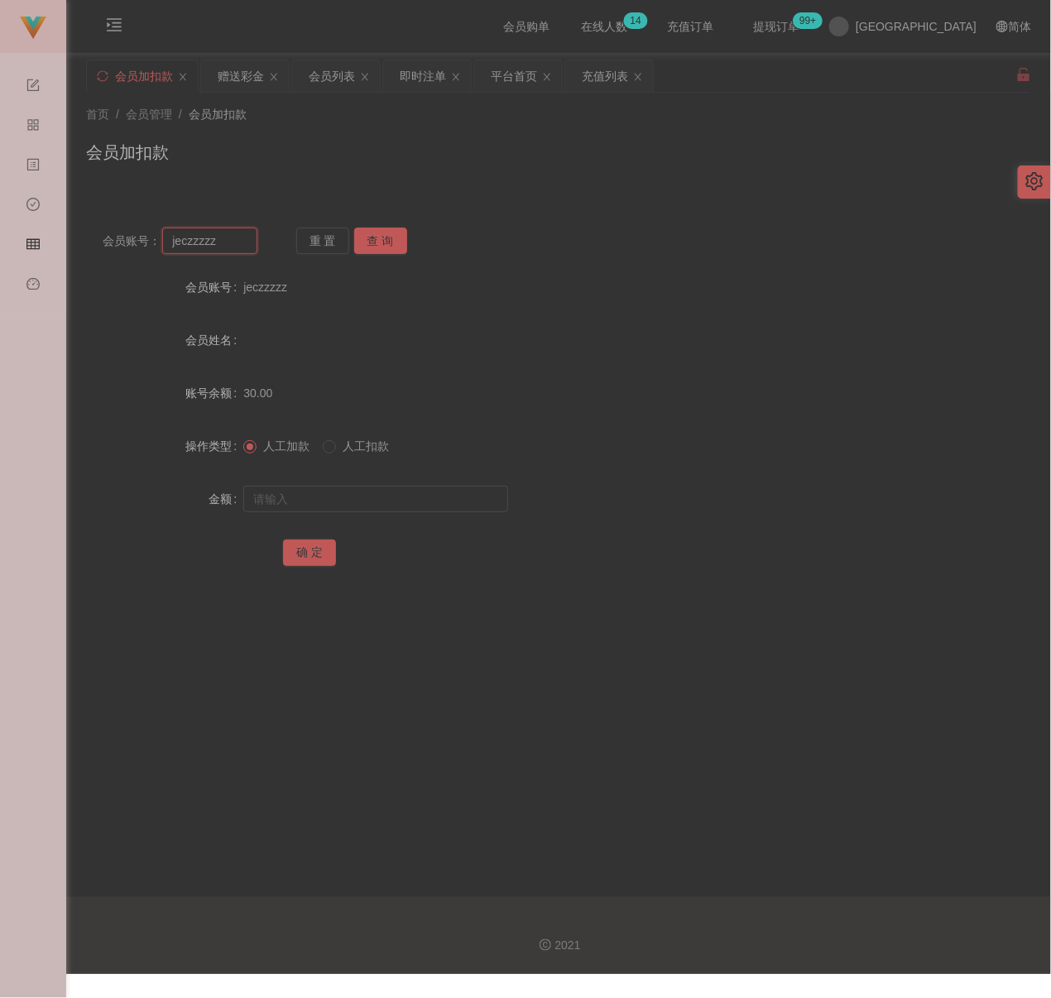
click at [219, 248] on input "jeczzzzz" at bounding box center [209, 241] width 95 height 26
click at [388, 236] on button "查 询" at bounding box center [380, 241] width 53 height 26
click at [345, 490] on input "text" at bounding box center [375, 499] width 265 height 26
click at [320, 552] on button "确 定" at bounding box center [309, 553] width 53 height 26
click at [234, 247] on input "Louis8578" at bounding box center [209, 241] width 95 height 26
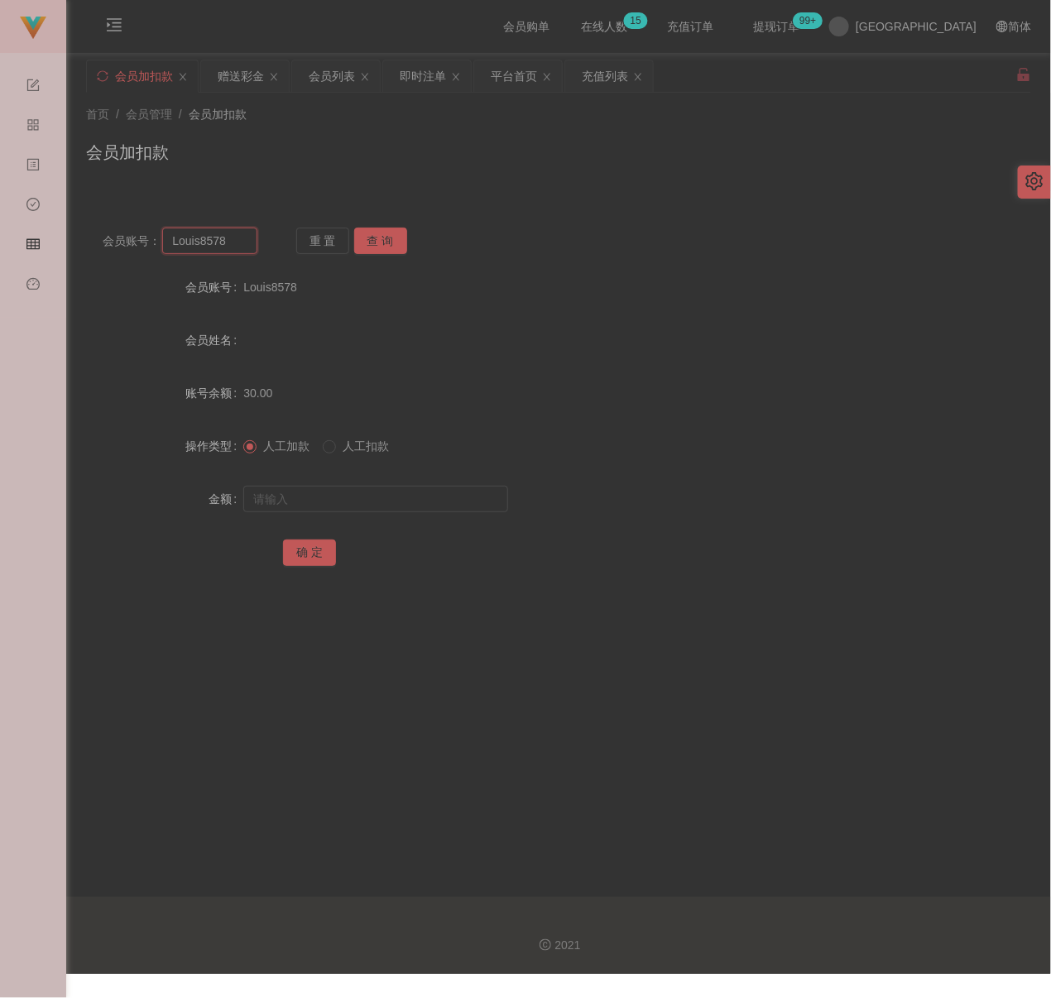
click at [234, 247] on input "Louis8578" at bounding box center [209, 241] width 95 height 26
click at [386, 243] on button "查 询" at bounding box center [380, 241] width 53 height 26
click at [344, 493] on input "text" at bounding box center [375, 499] width 265 height 26
click at [445, 500] on input "text" at bounding box center [375, 499] width 265 height 26
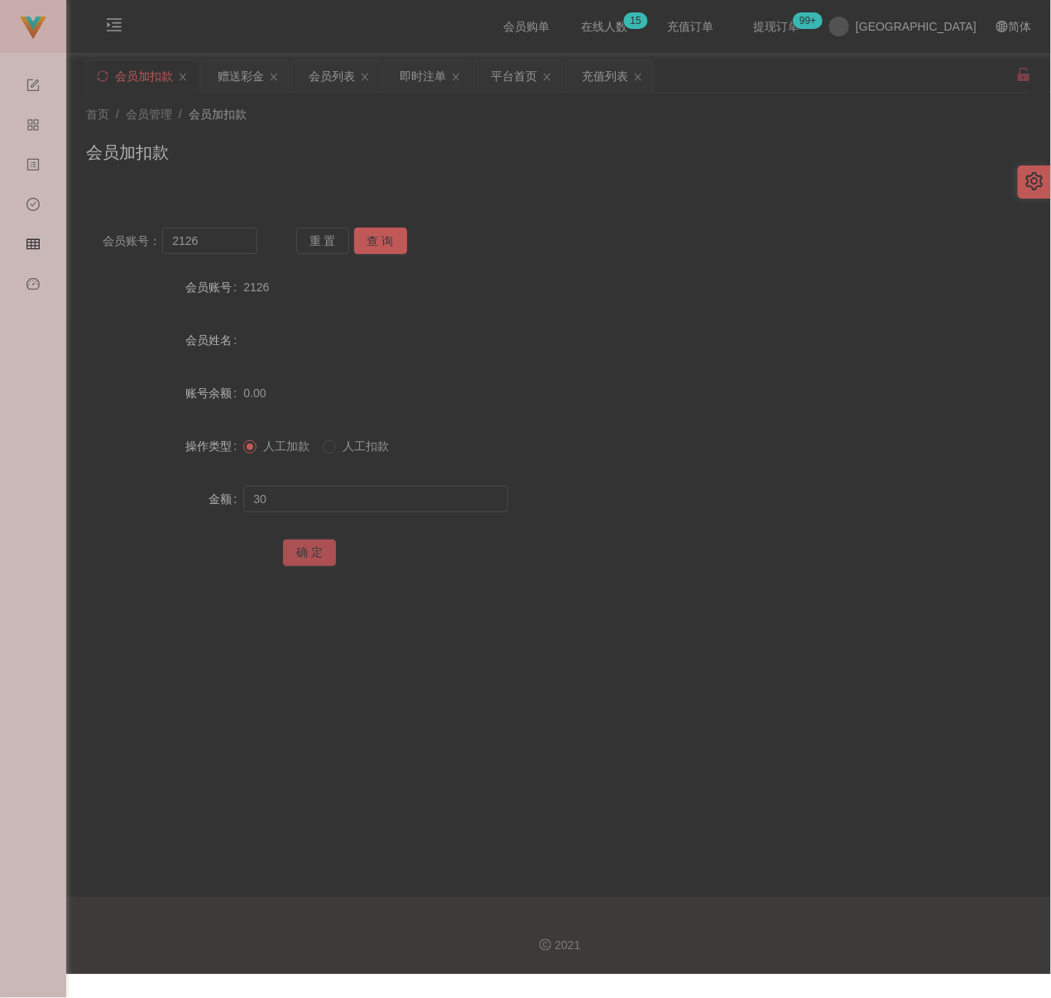
click at [304, 547] on button "确 定" at bounding box center [309, 553] width 53 height 26
click at [221, 249] on input "2126" at bounding box center [209, 241] width 95 height 26
click at [371, 241] on button "查 询" at bounding box center [380, 241] width 53 height 26
click at [358, 489] on input "text" at bounding box center [375, 499] width 265 height 26
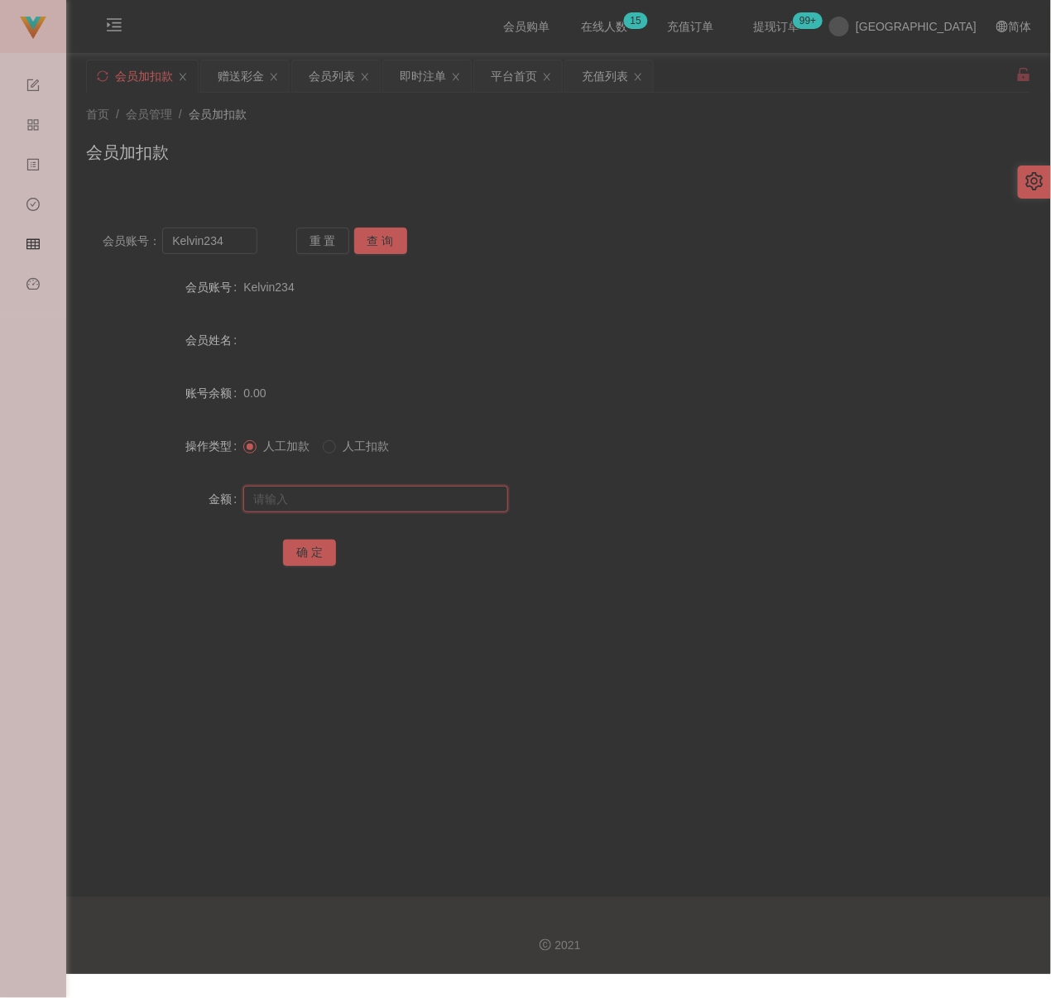
click at [469, 493] on input "text" at bounding box center [375, 499] width 265 height 26
drag, startPoint x: 311, startPoint y: 549, endPoint x: 363, endPoint y: 560, distance: 52.4
click at [311, 549] on button "确 定" at bounding box center [309, 553] width 53 height 26
click at [236, 242] on input "Kelvin234" at bounding box center [209, 241] width 95 height 26
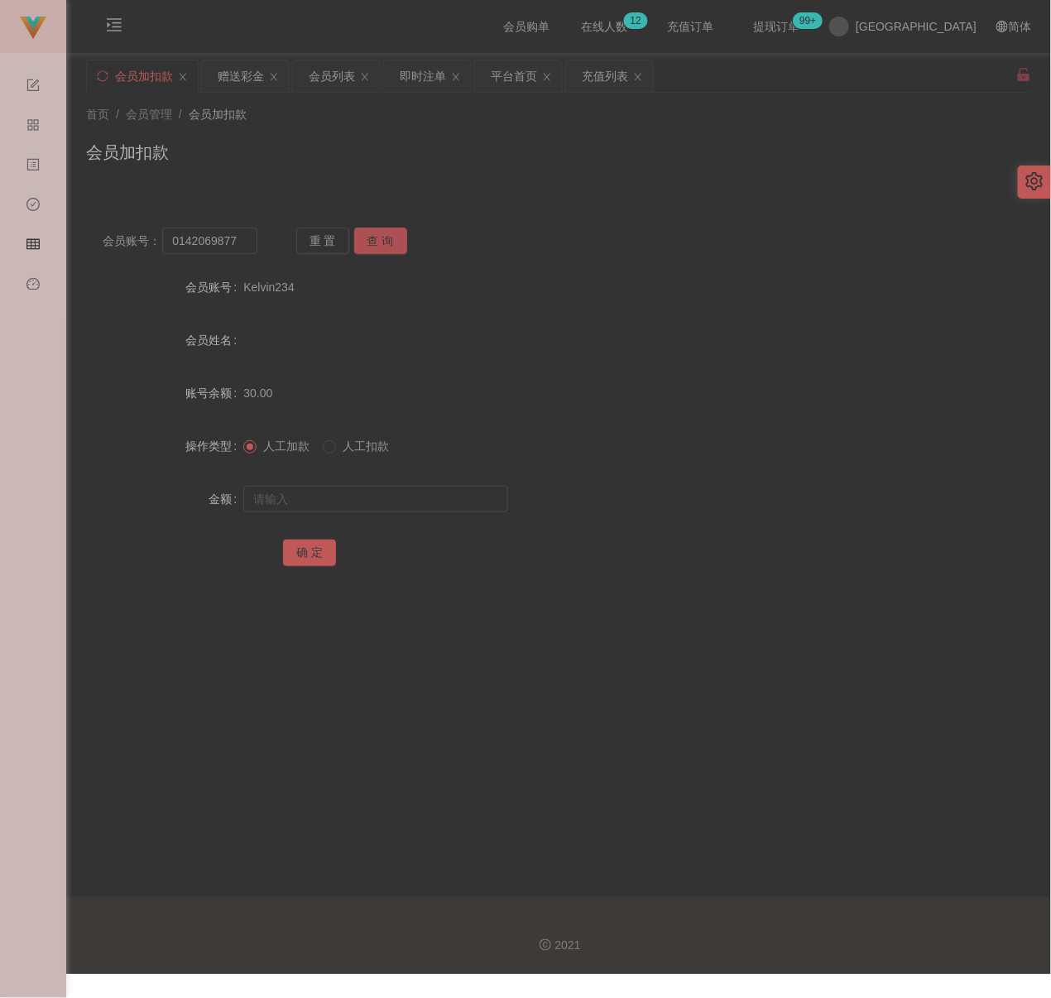
click at [392, 238] on button "查 询" at bounding box center [380, 241] width 53 height 26
drag, startPoint x: 355, startPoint y: 503, endPoint x: 373, endPoint y: 505, distance: 18.4
click at [355, 503] on input "text" at bounding box center [375, 499] width 265 height 26
click at [455, 494] on input "text" at bounding box center [375, 499] width 265 height 26
click at [318, 549] on button "确 定" at bounding box center [309, 553] width 53 height 26
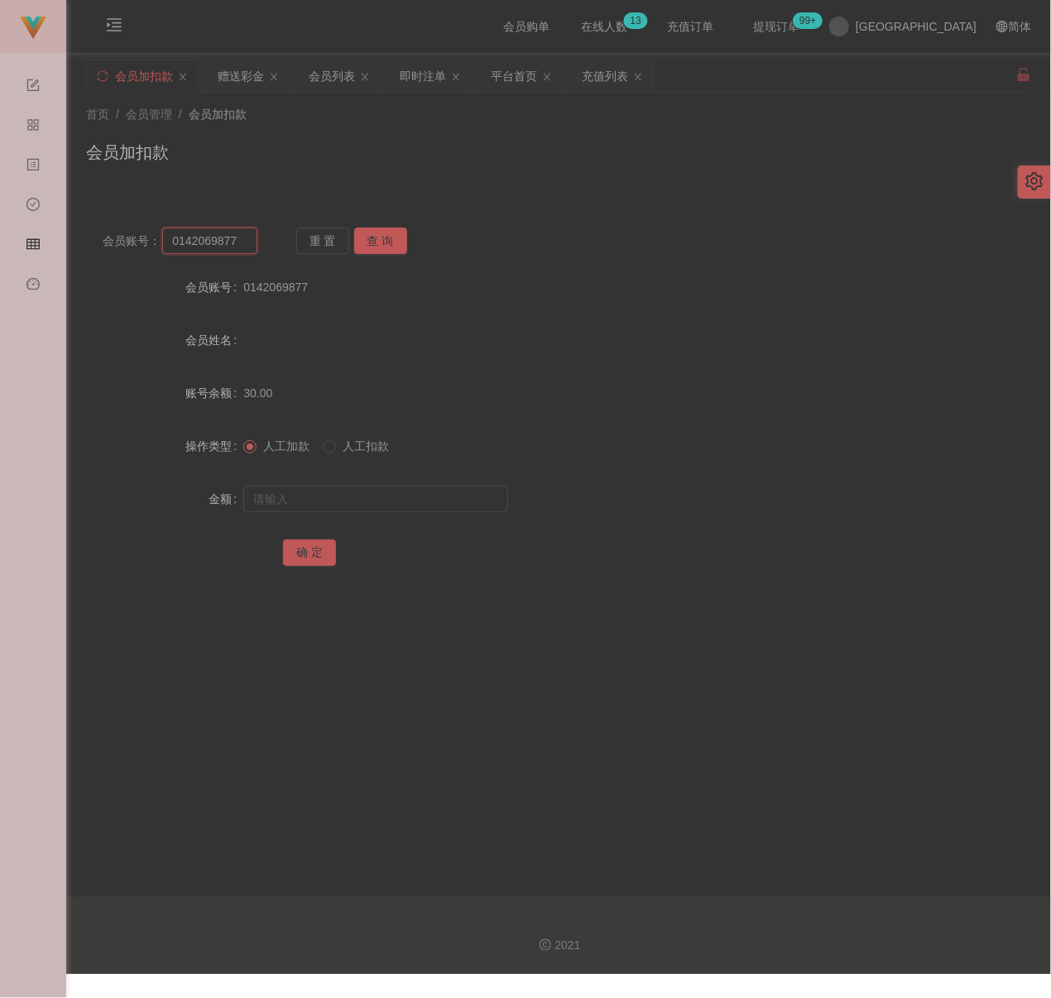
click at [244, 237] on input "0142069877" at bounding box center [209, 241] width 95 height 26
drag, startPoint x: 383, startPoint y: 242, endPoint x: 378, endPoint y: 253, distance: 12.3
click at [383, 242] on button "查 询" at bounding box center [380, 241] width 53 height 26
click at [387, 494] on input "text" at bounding box center [375, 499] width 265 height 26
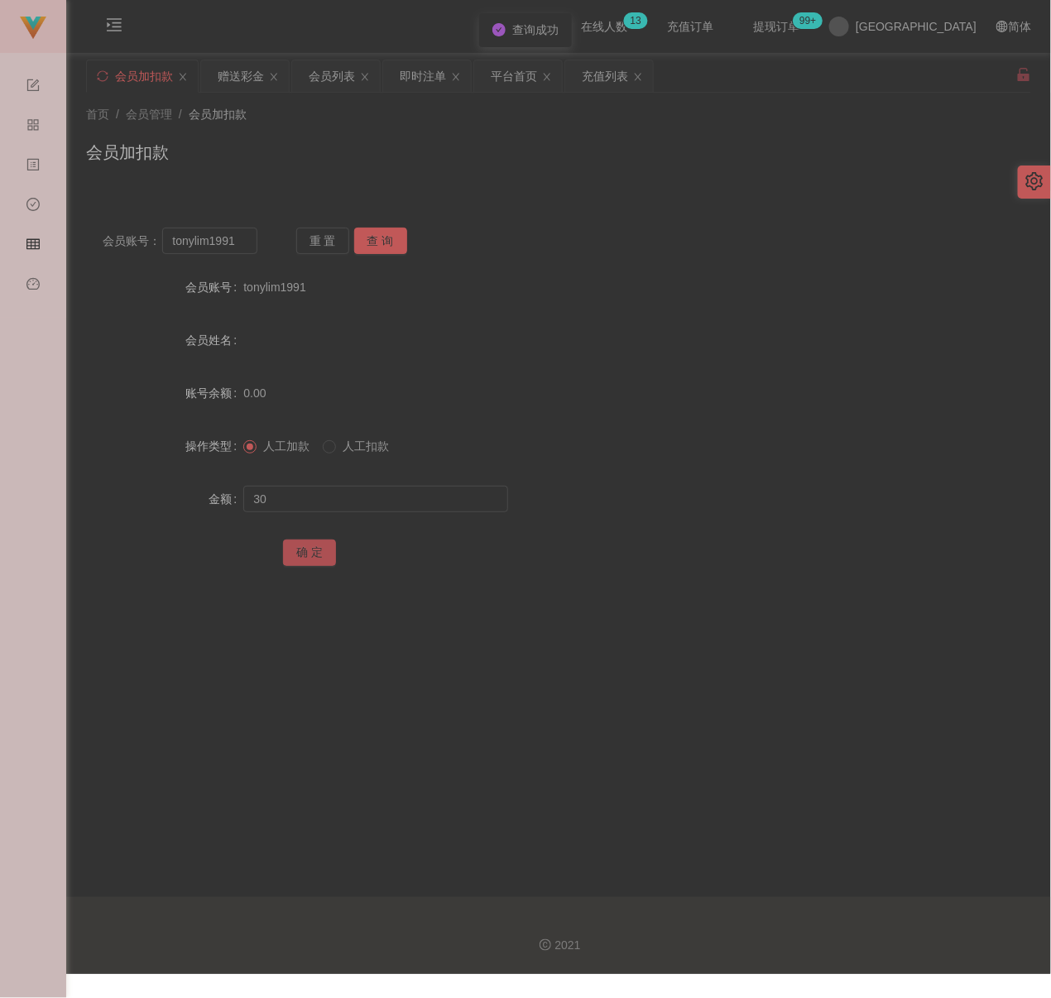
drag, startPoint x: 324, startPoint y: 554, endPoint x: 358, endPoint y: 565, distance: 35.6
click at [324, 554] on button "确 定" at bounding box center [309, 553] width 53 height 26
click at [341, 80] on div "会员列表" at bounding box center [332, 75] width 46 height 31
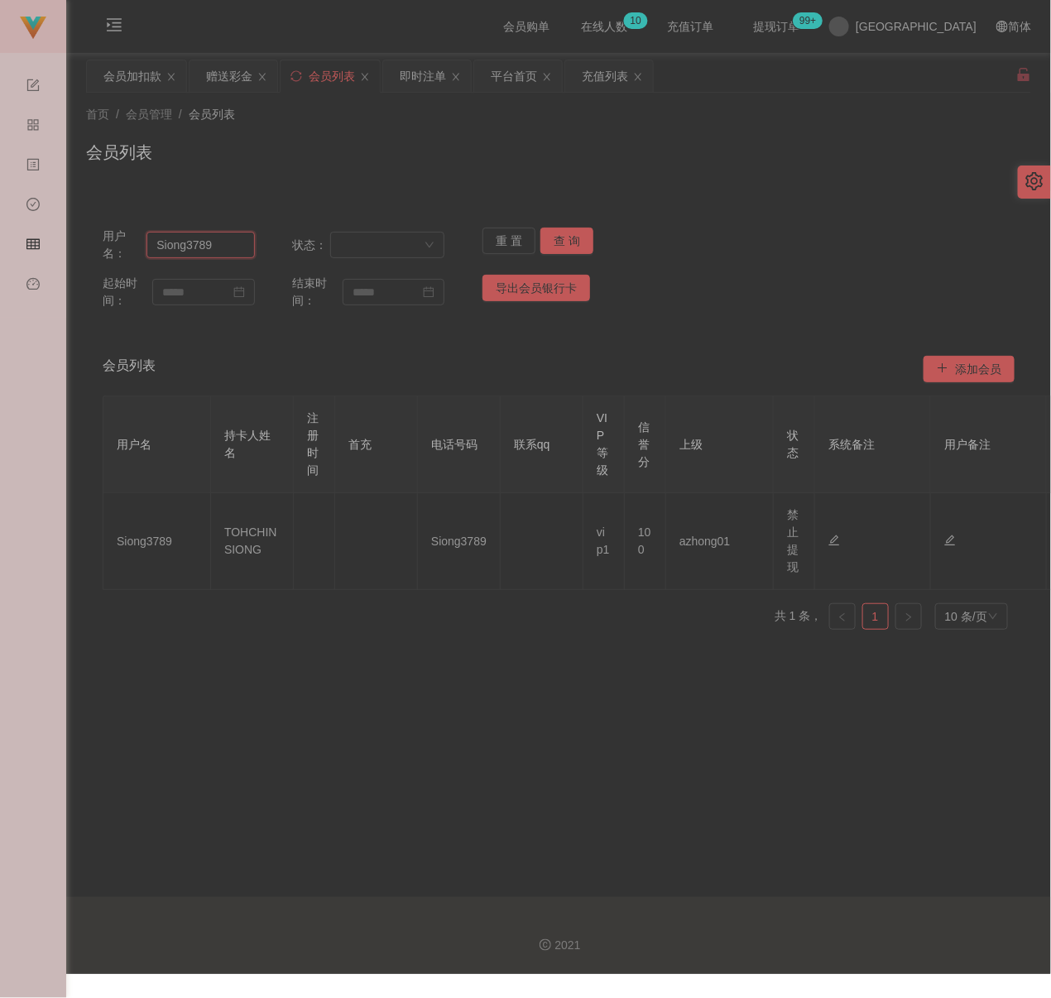
click at [232, 244] on input "Siong3789" at bounding box center [201, 245] width 108 height 26
click at [552, 246] on button "查 询" at bounding box center [567, 241] width 53 height 26
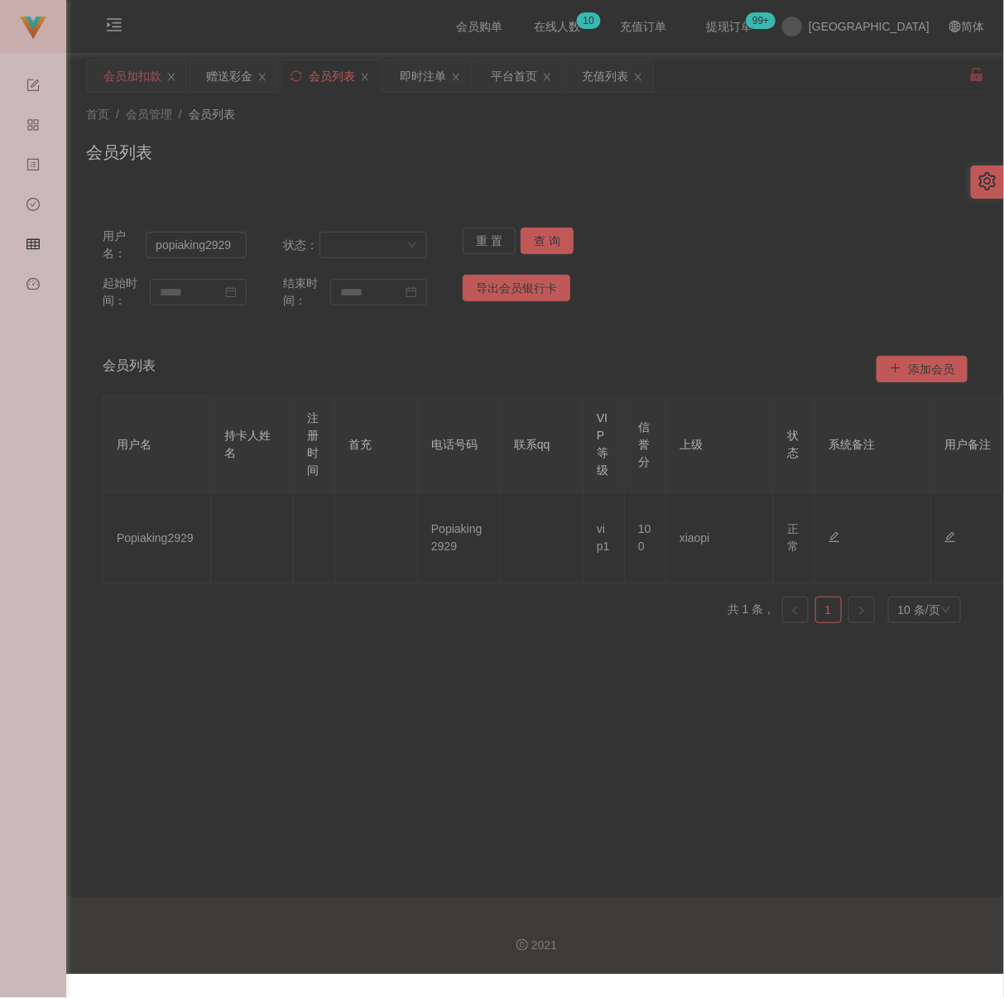
click at [125, 72] on div "会员加扣款" at bounding box center [132, 75] width 58 height 31
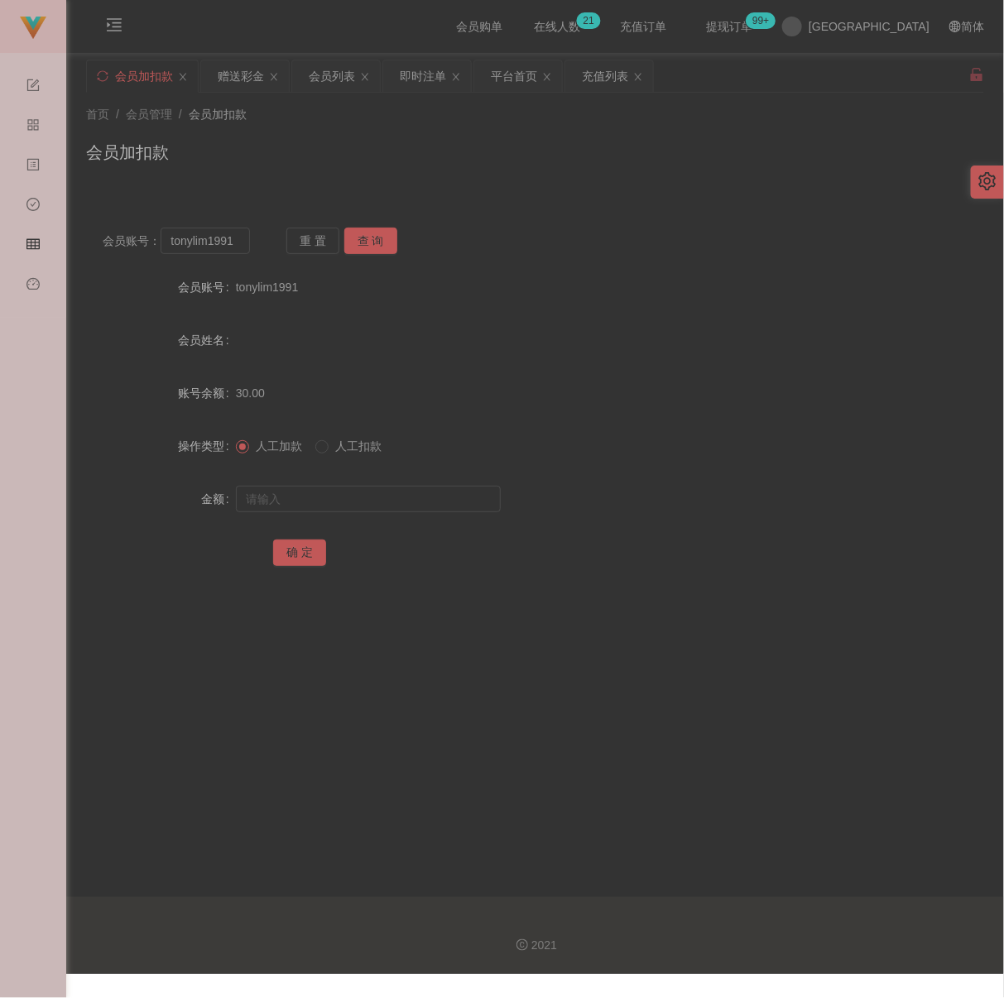
click at [445, 127] on div "首页 / 会员管理 / 会员加扣款 / 会员加扣款" at bounding box center [535, 142] width 898 height 72
click at [238, 247] on input "tonylim1991" at bounding box center [205, 241] width 89 height 26
click at [363, 236] on button "查 询" at bounding box center [370, 241] width 53 height 26
drag, startPoint x: 350, startPoint y: 512, endPoint x: 361, endPoint y: 512, distance: 10.8
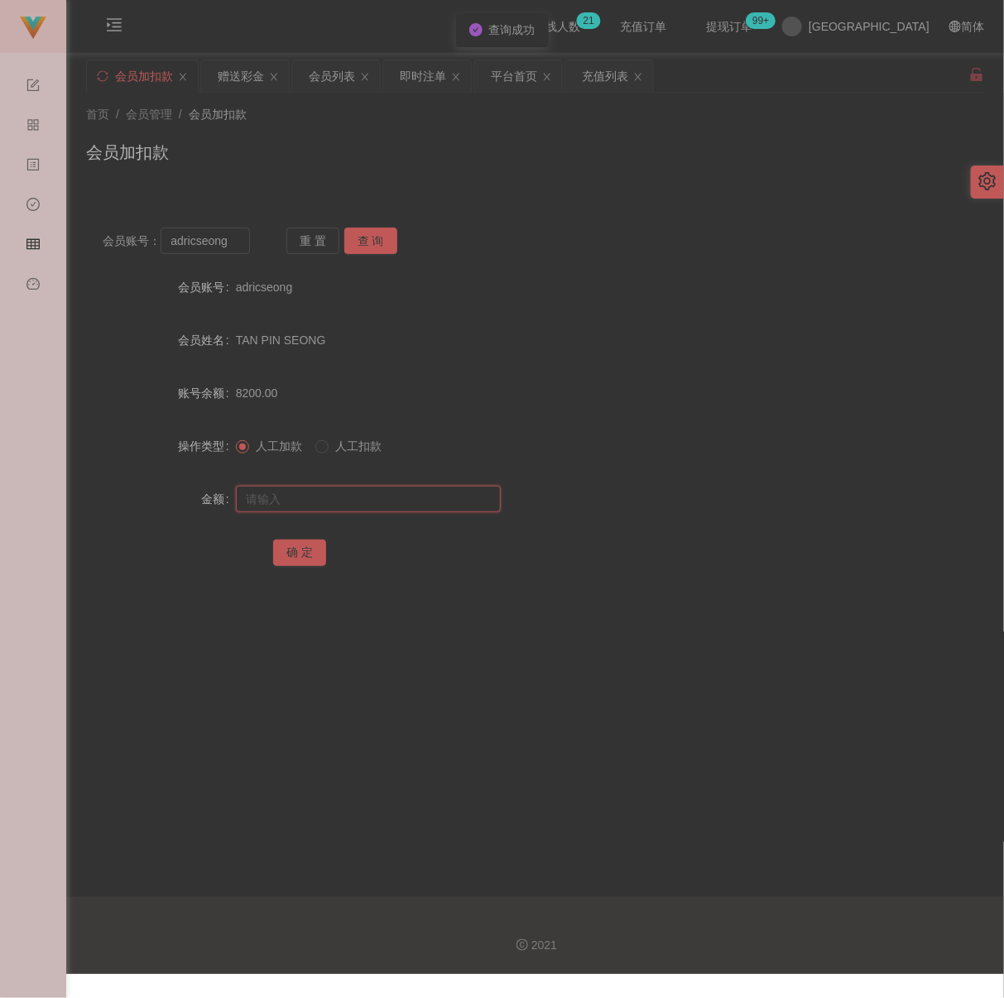
click at [350, 512] on input "text" at bounding box center [368, 499] width 265 height 26
click at [386, 498] on input "text" at bounding box center [368, 499] width 265 height 26
click at [308, 564] on button "确 定" at bounding box center [299, 553] width 53 height 26
click at [238, 248] on input "adricseong" at bounding box center [205, 241] width 89 height 26
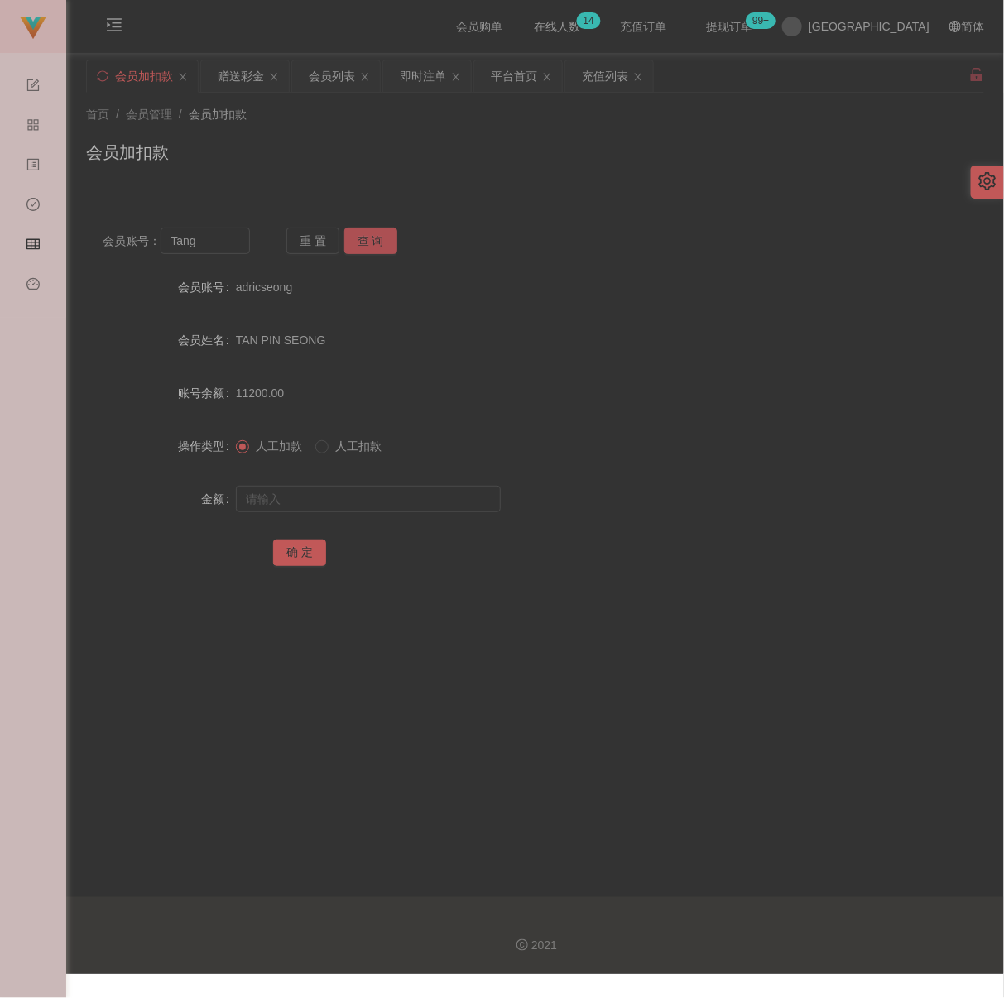
click at [368, 247] on button "查 询" at bounding box center [370, 241] width 53 height 26
click at [361, 499] on input "text" at bounding box center [368, 499] width 265 height 26
click at [328, 508] on input "text" at bounding box center [368, 499] width 265 height 26
drag, startPoint x: 296, startPoint y: 564, endPoint x: 468, endPoint y: 585, distance: 172.6
click at [296, 564] on button "确 定" at bounding box center [299, 553] width 53 height 26
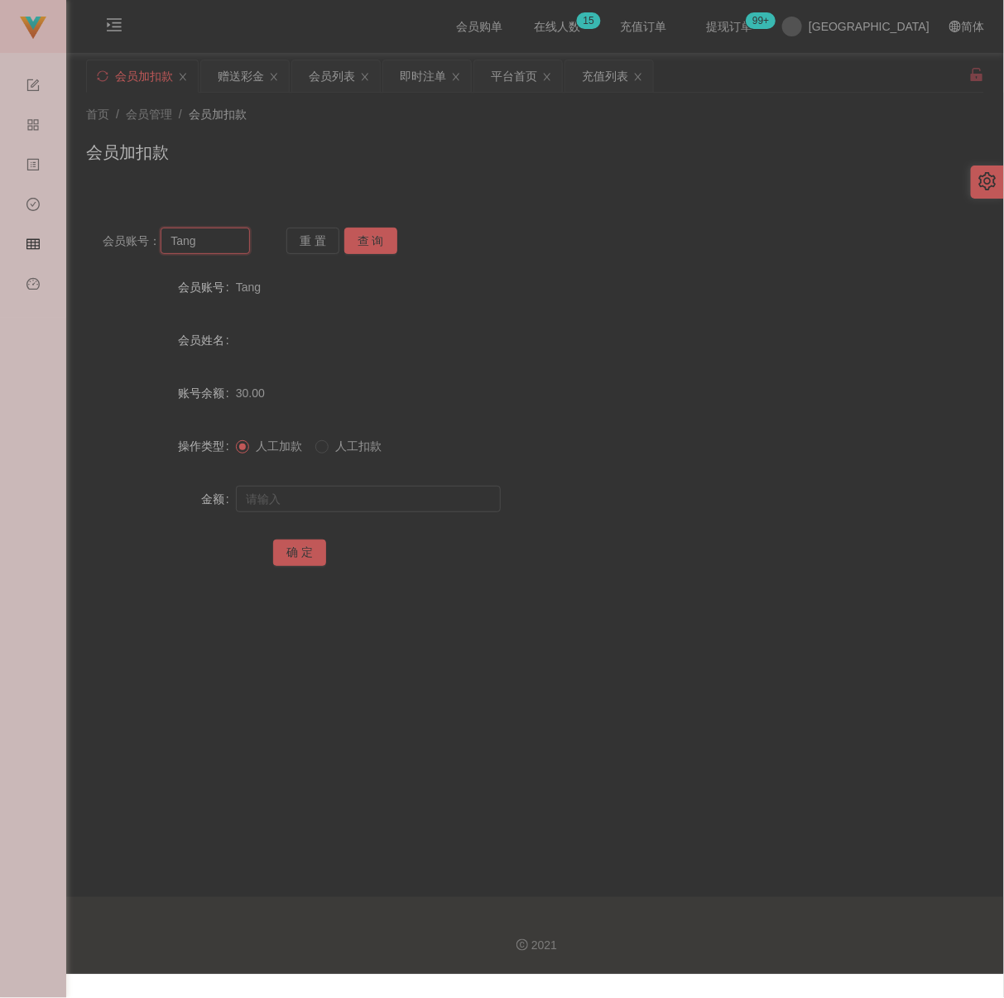
click at [224, 249] on input "Tang" at bounding box center [205, 241] width 89 height 26
click at [378, 239] on button "查 询" at bounding box center [370, 241] width 53 height 26
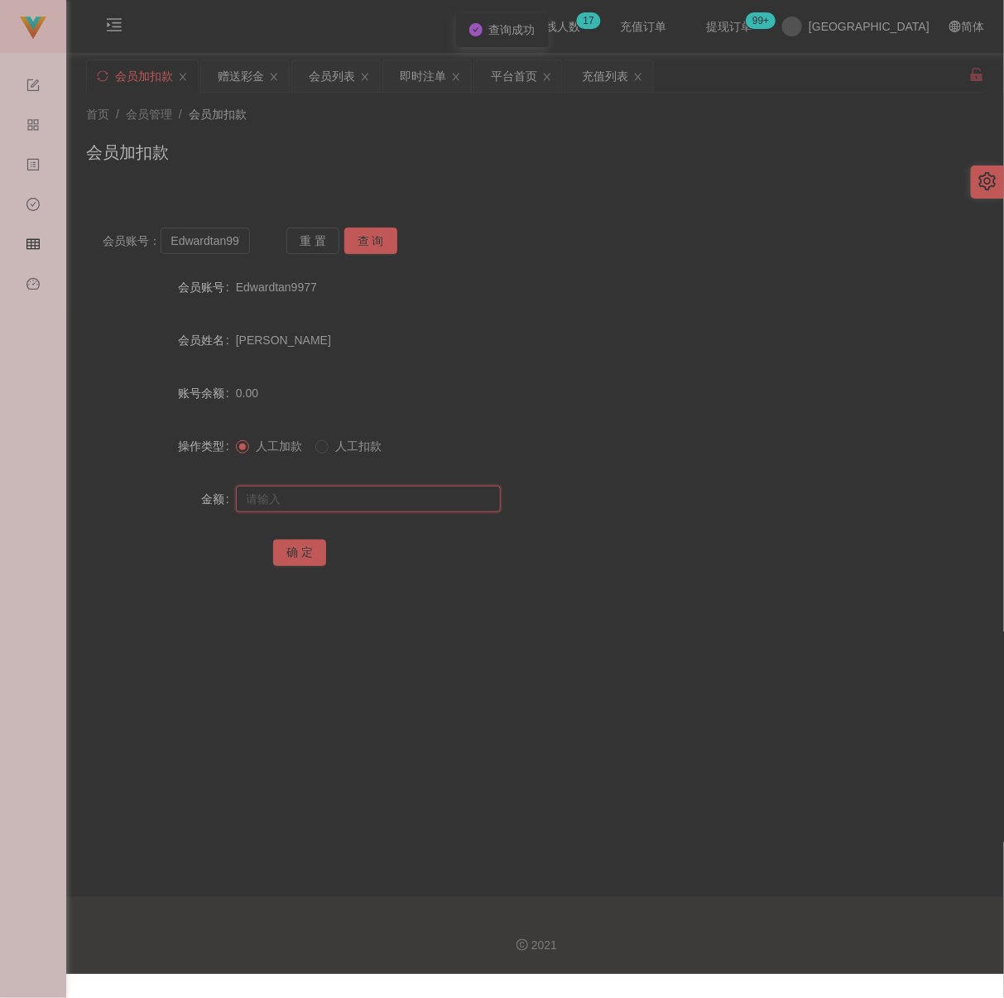
click at [381, 510] on input "text" at bounding box center [368, 499] width 265 height 26
click at [296, 566] on button "确 定" at bounding box center [299, 553] width 53 height 26
click at [212, 247] on input "Edwardtan9977" at bounding box center [205, 241] width 89 height 26
click at [376, 237] on button "查 询" at bounding box center [370, 241] width 53 height 26
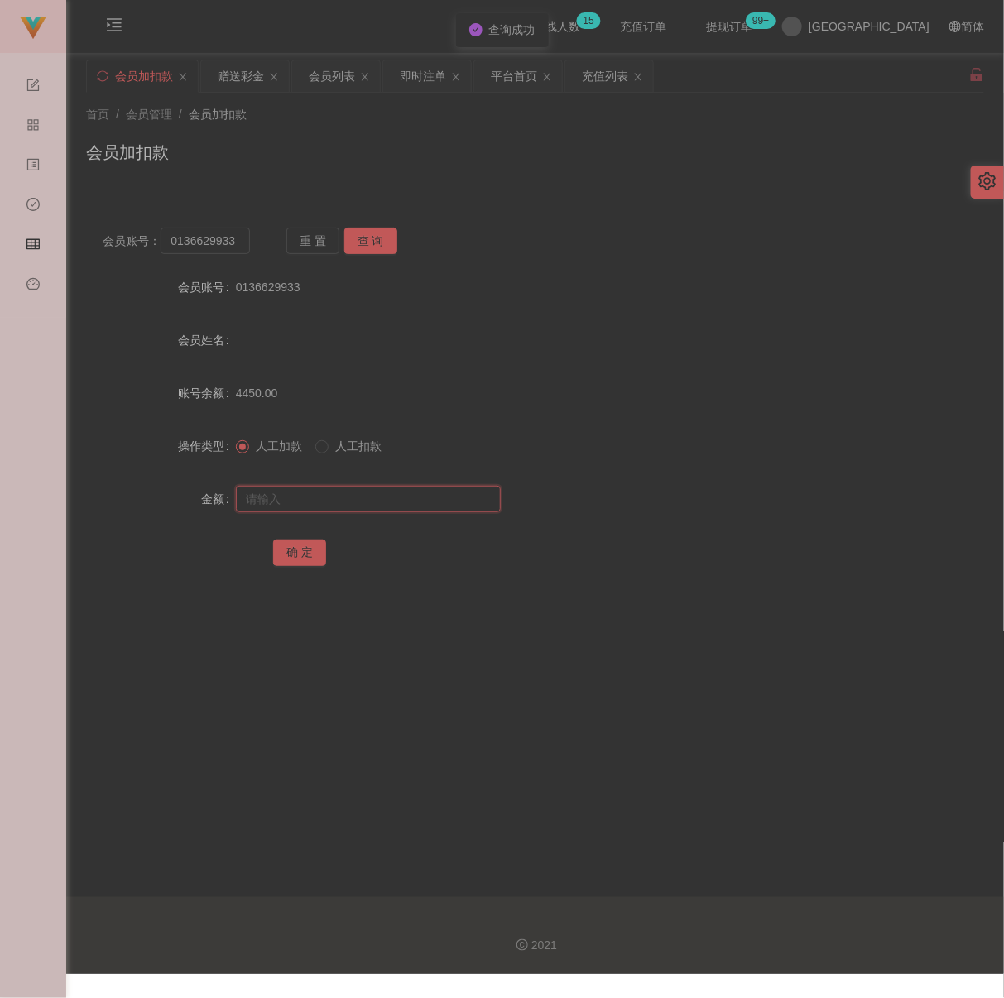
drag, startPoint x: 366, startPoint y: 510, endPoint x: 390, endPoint y: 517, distance: 25.1
click at [366, 510] on input "text" at bounding box center [368, 499] width 265 height 26
click at [455, 504] on input "text" at bounding box center [368, 499] width 265 height 26
click at [296, 564] on button "确 定" at bounding box center [299, 553] width 53 height 26
click at [212, 246] on input "0136629933" at bounding box center [205, 241] width 89 height 26
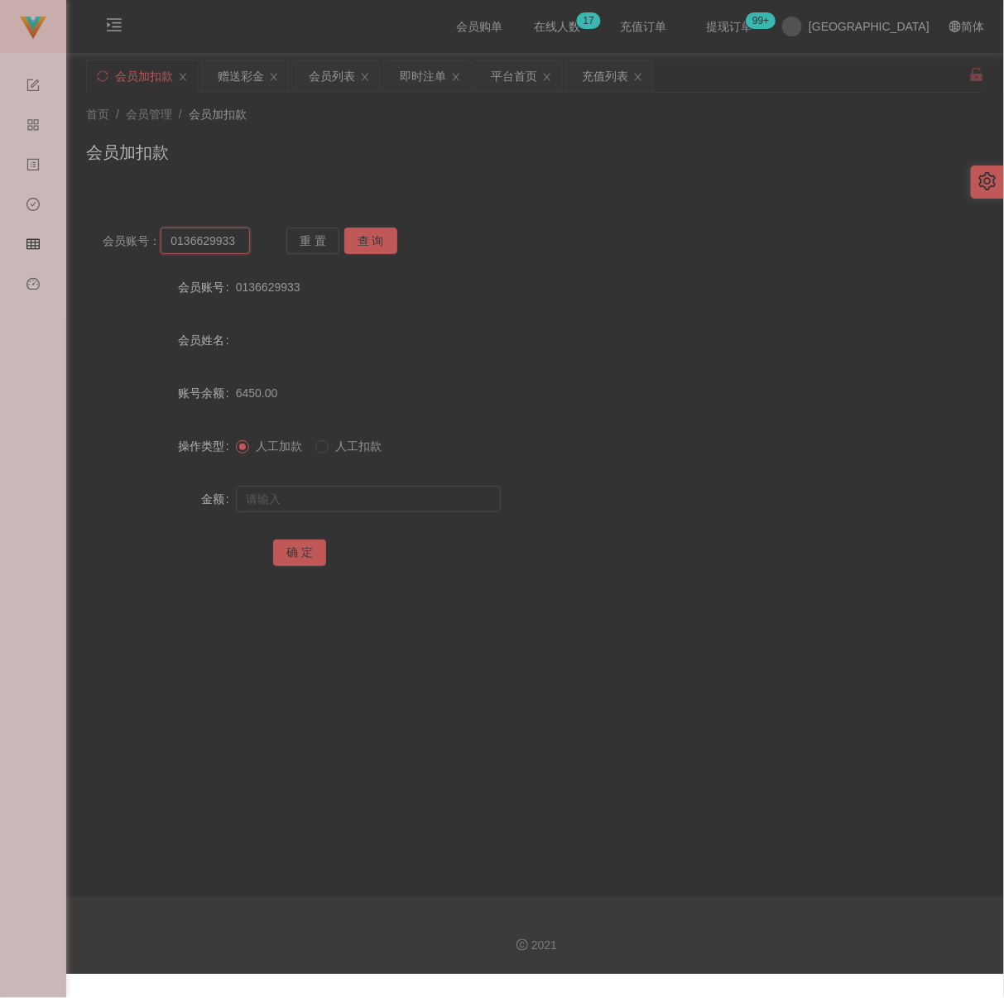
click at [212, 246] on input "0136629933" at bounding box center [205, 241] width 89 height 26
click at [373, 238] on button "查 询" at bounding box center [370, 241] width 53 height 26
click at [368, 508] on input "text" at bounding box center [368, 499] width 265 height 26
click at [304, 556] on button "确 定" at bounding box center [299, 553] width 53 height 26
click at [224, 249] on input "nini123" at bounding box center [205, 241] width 89 height 26
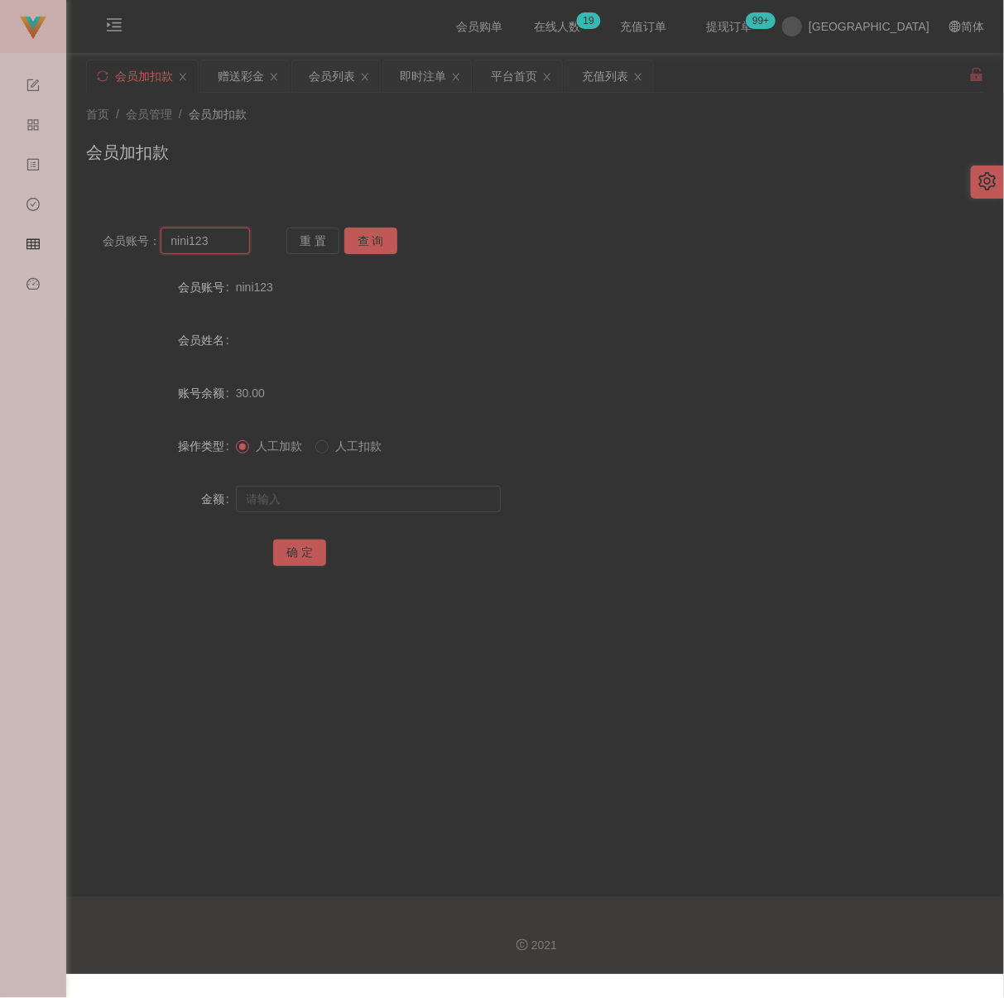
click at [224, 249] on input "nini123" at bounding box center [205, 241] width 89 height 26
drag, startPoint x: 378, startPoint y: 244, endPoint x: 378, endPoint y: 272, distance: 27.3
click at [378, 244] on button "查 询" at bounding box center [370, 241] width 53 height 26
click at [368, 508] on input "text" at bounding box center [368, 499] width 265 height 26
click at [294, 556] on button "确 定" at bounding box center [299, 553] width 53 height 26
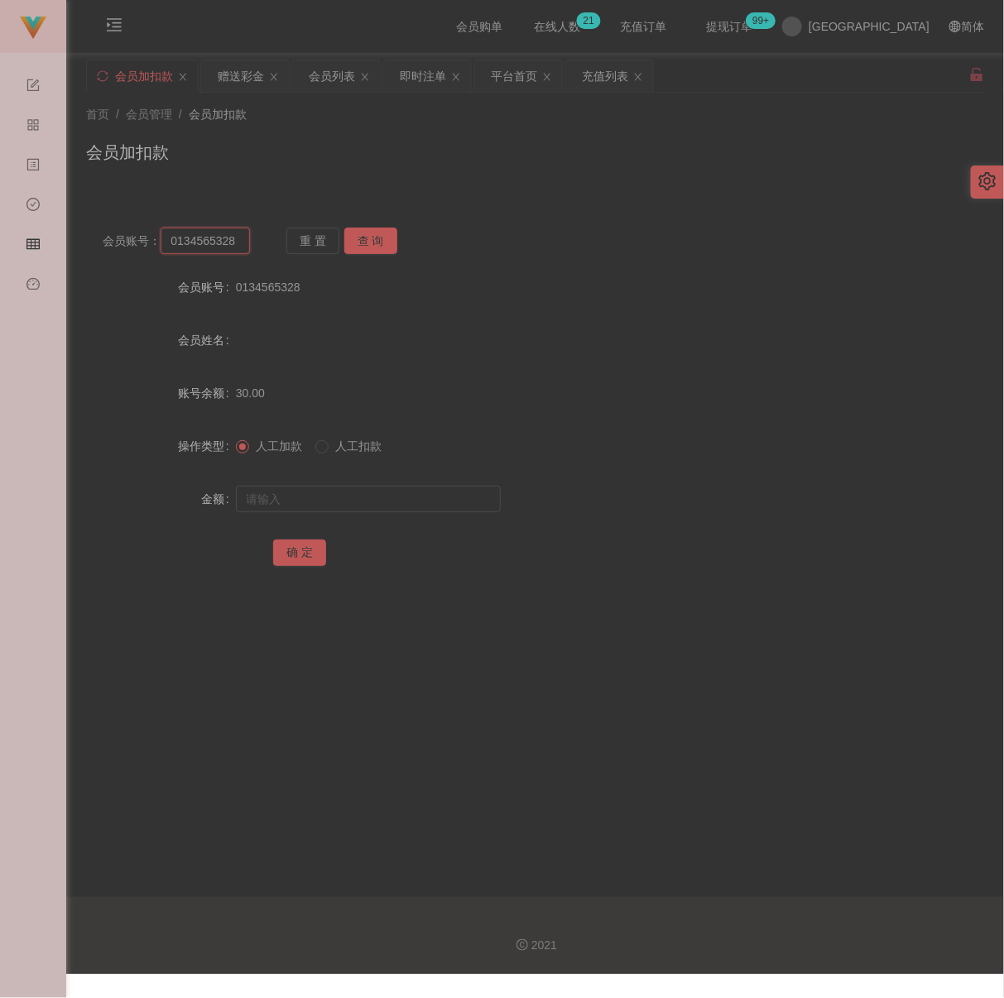
click at [238, 242] on input "0134565328" at bounding box center [205, 241] width 89 height 26
drag, startPoint x: 376, startPoint y: 239, endPoint x: 378, endPoint y: 263, distance: 24.1
click at [376, 239] on button "查 询" at bounding box center [370, 241] width 53 height 26
click at [397, 510] on input "text" at bounding box center [368, 499] width 265 height 26
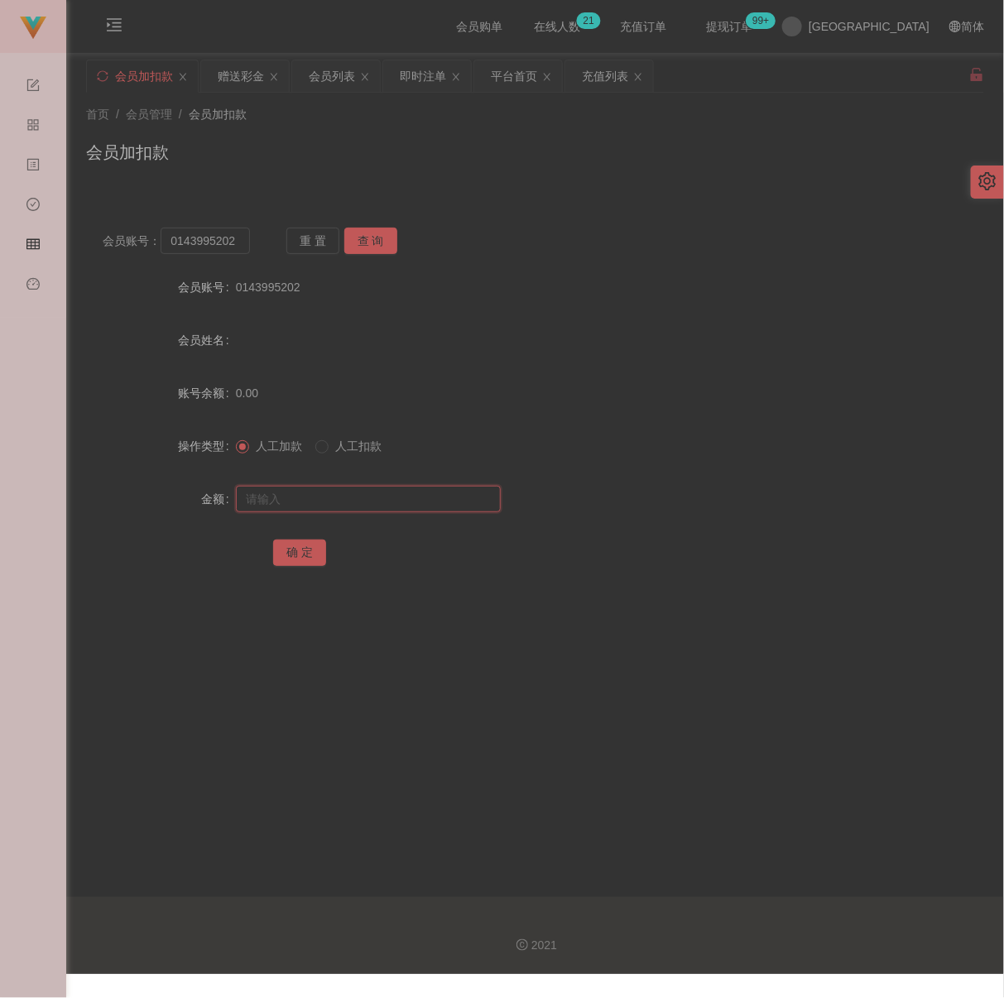
click at [378, 498] on input "text" at bounding box center [368, 499] width 265 height 26
click at [286, 559] on button "确 定" at bounding box center [299, 553] width 53 height 26
click at [520, 165] on div "会员加扣款" at bounding box center [535, 159] width 898 height 38
click at [237, 244] on input "0143995202" at bounding box center [205, 241] width 89 height 26
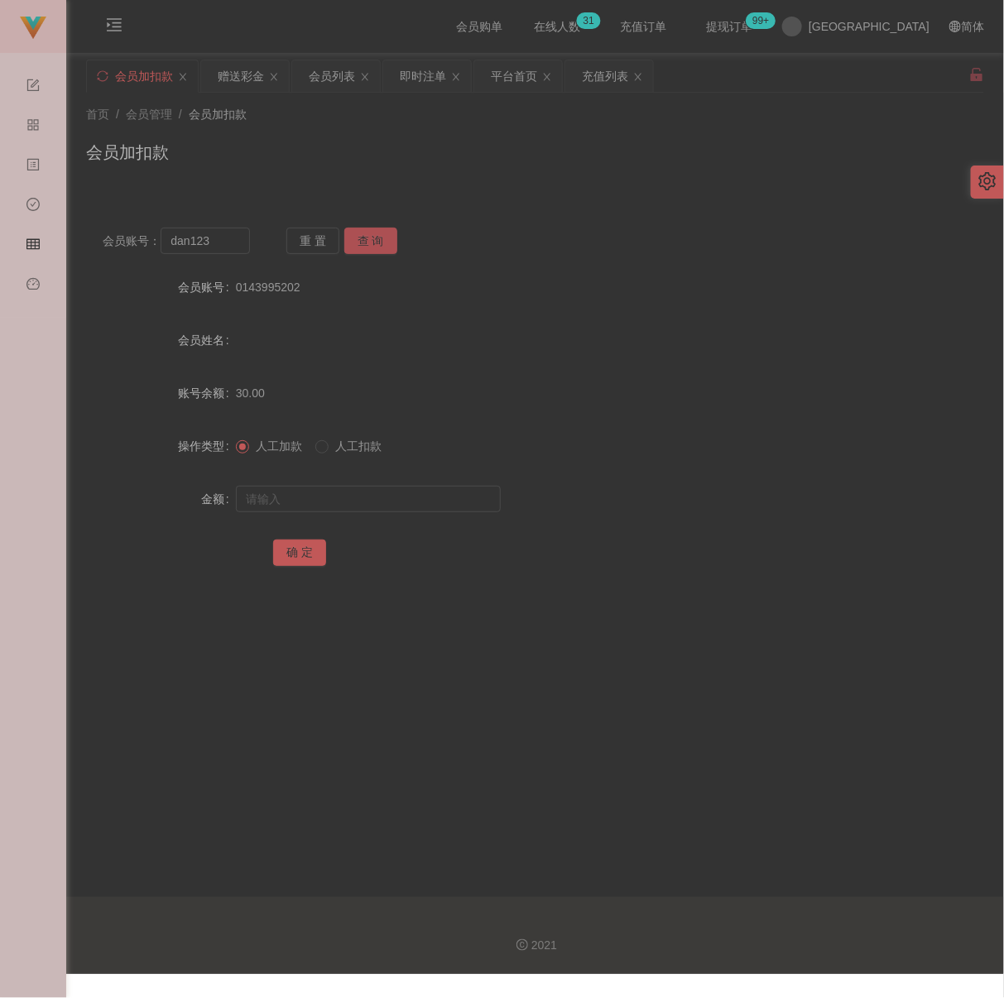
click at [381, 242] on button "查 询" at bounding box center [370, 241] width 53 height 26
click at [373, 512] on input "text" at bounding box center [368, 499] width 265 height 26
click at [296, 566] on button "确 定" at bounding box center [299, 553] width 53 height 26
click at [234, 254] on input "dan123" at bounding box center [205, 241] width 89 height 26
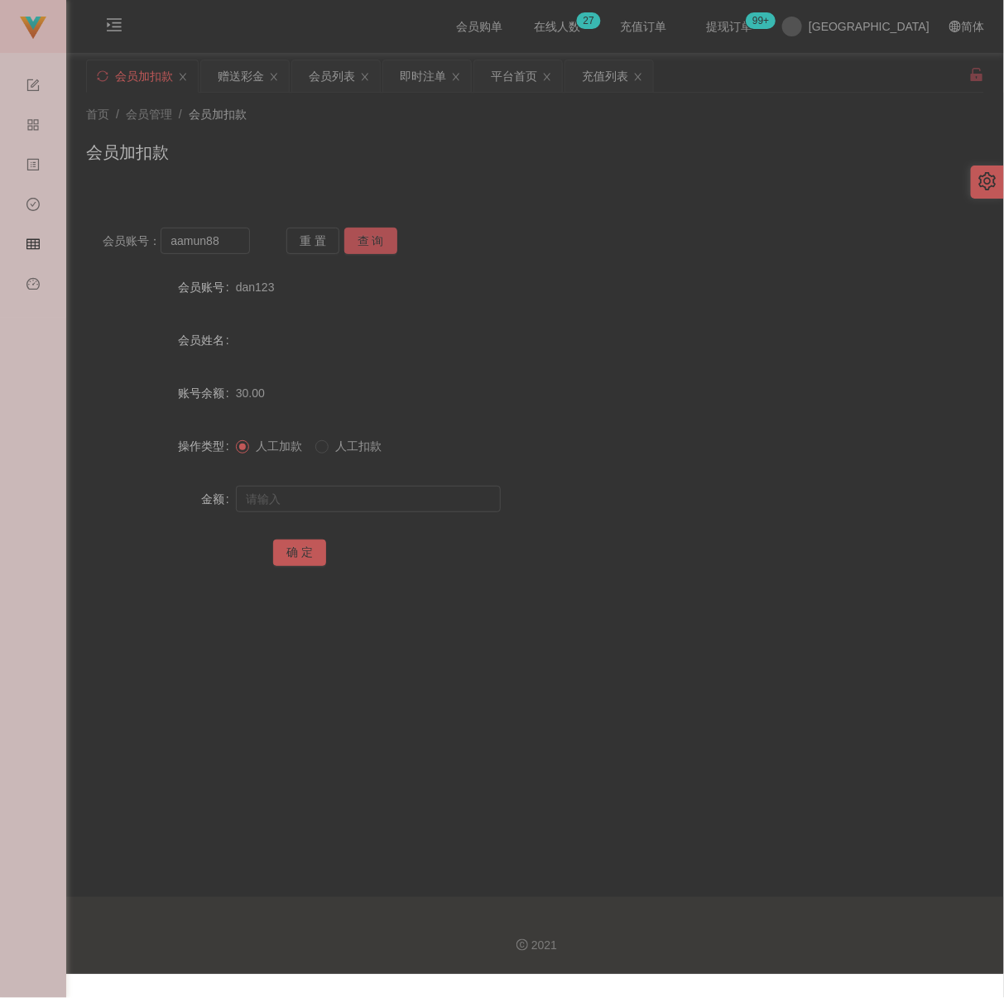
click at [373, 237] on button "查 询" at bounding box center [370, 241] width 53 height 26
click at [348, 499] on input "text" at bounding box center [368, 499] width 265 height 26
click at [294, 560] on button "确 定" at bounding box center [299, 553] width 53 height 26
click at [229, 244] on input "aamun88" at bounding box center [205, 241] width 89 height 26
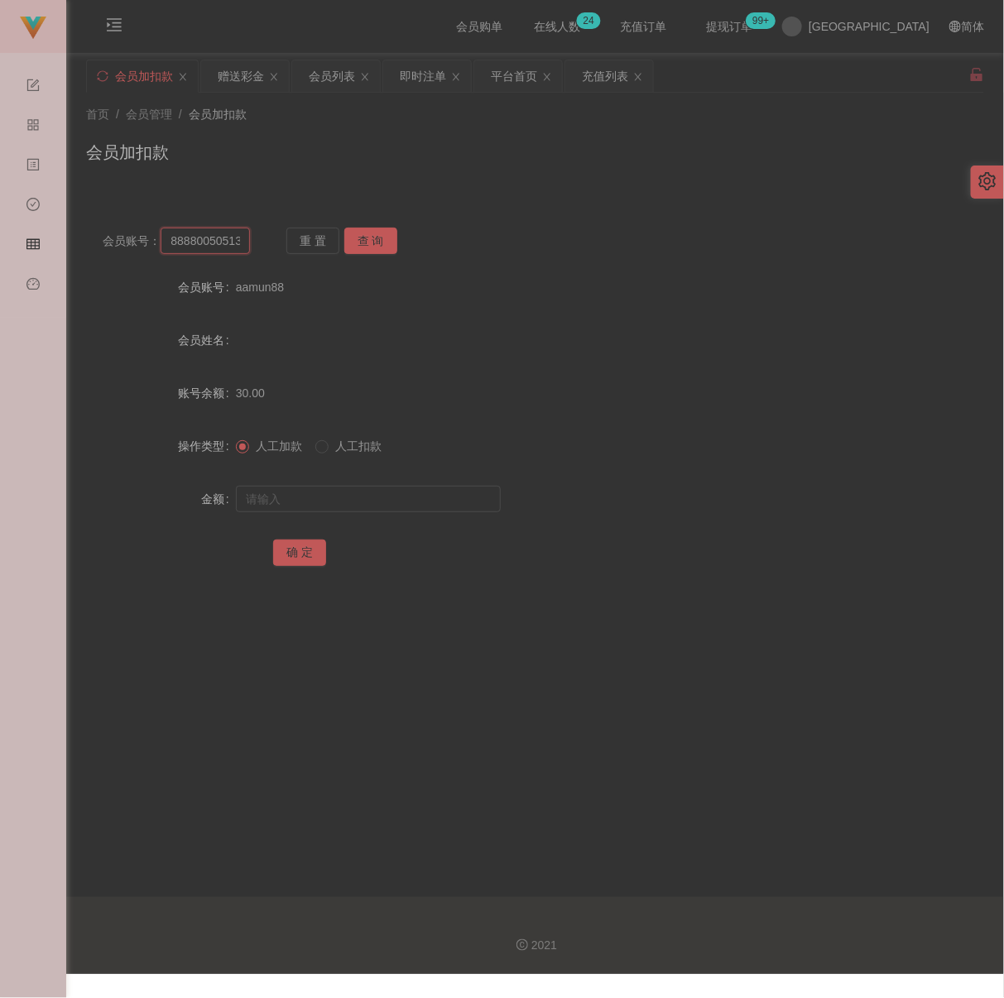
scroll to position [0, 13]
click at [361, 243] on button "查 询" at bounding box center [370, 241] width 53 height 26
click at [373, 493] on input "text" at bounding box center [368, 499] width 265 height 26
click at [296, 557] on button "确 定" at bounding box center [299, 553] width 53 height 26
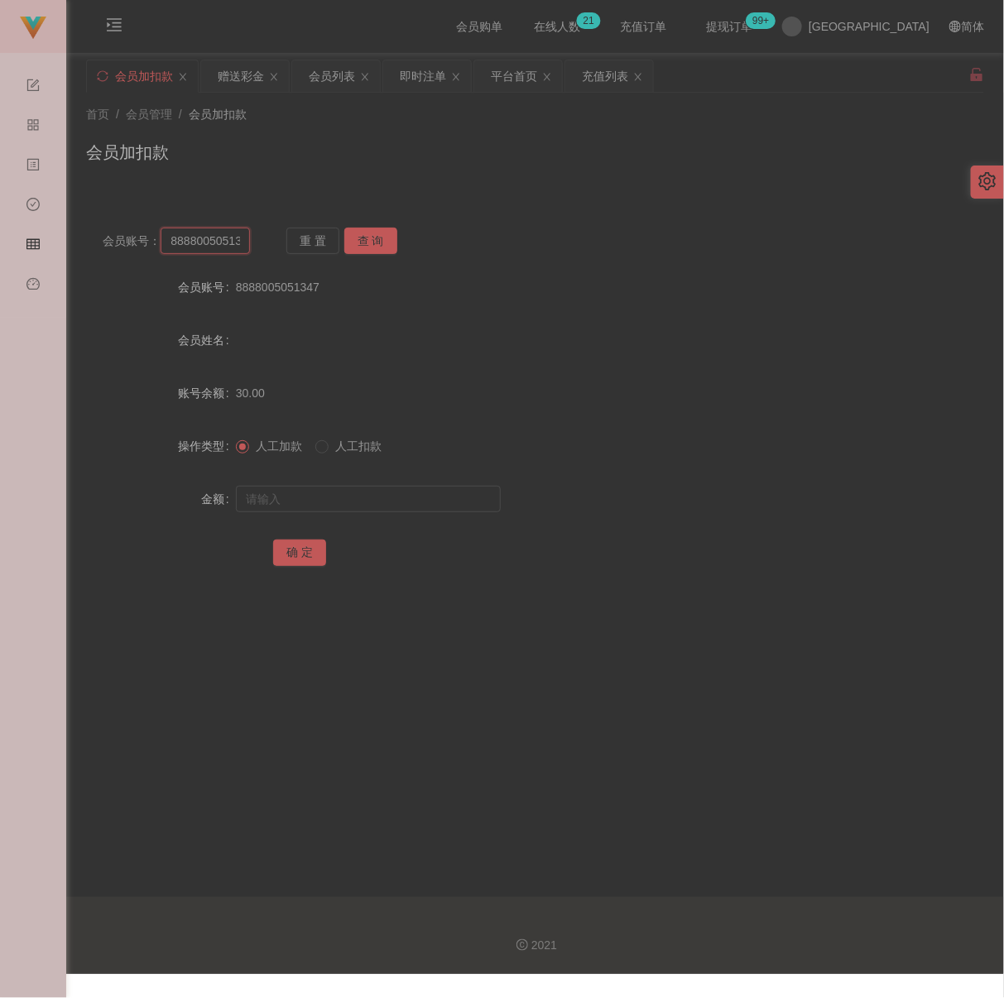
click at [224, 242] on input "8888005051347" at bounding box center [205, 241] width 89 height 26
click at [356, 241] on button "查 询" at bounding box center [370, 241] width 53 height 26
click at [236, 246] on input "Fennyngp" at bounding box center [205, 241] width 89 height 26
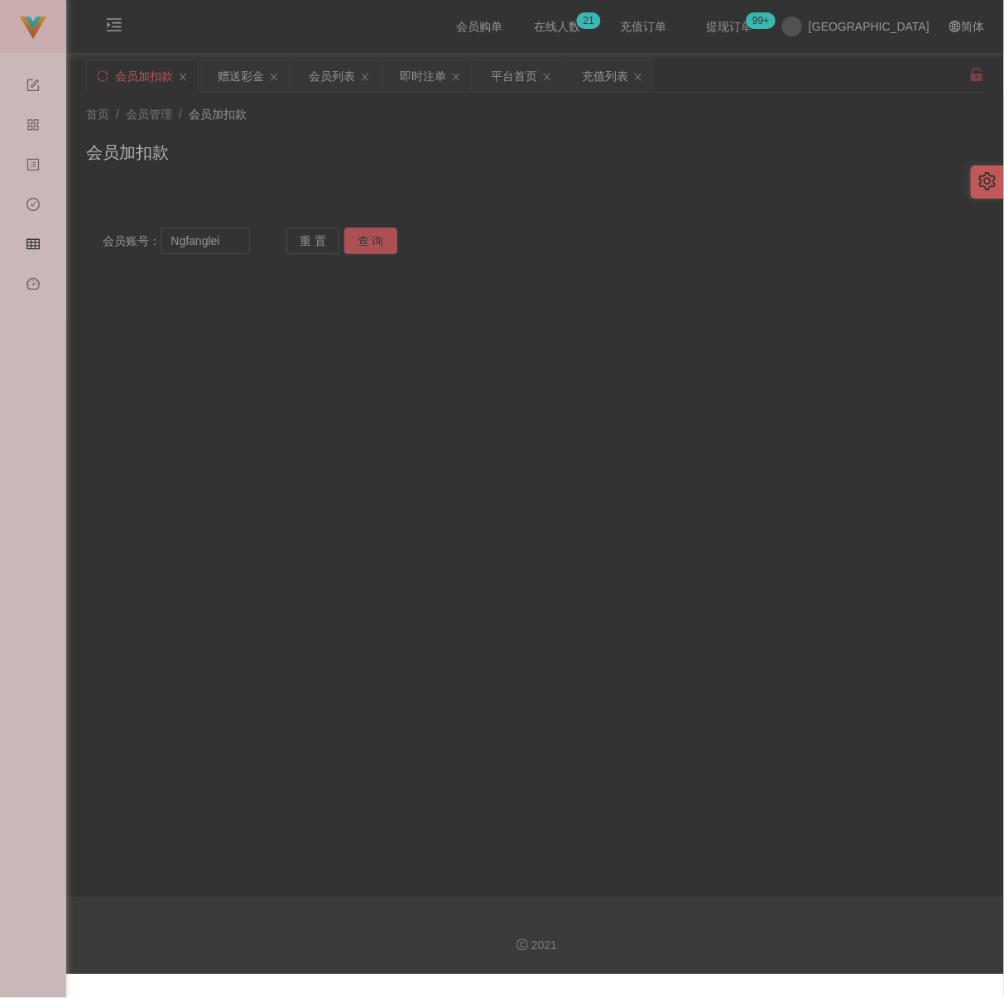
click at [353, 234] on button "查 询" at bounding box center [370, 241] width 53 height 26
click at [368, 234] on button "查 询" at bounding box center [370, 241] width 53 height 26
click at [368, 234] on button "查 询" at bounding box center [379, 241] width 71 height 26
click at [246, 246] on input "Ngfanglei" at bounding box center [205, 241] width 89 height 26
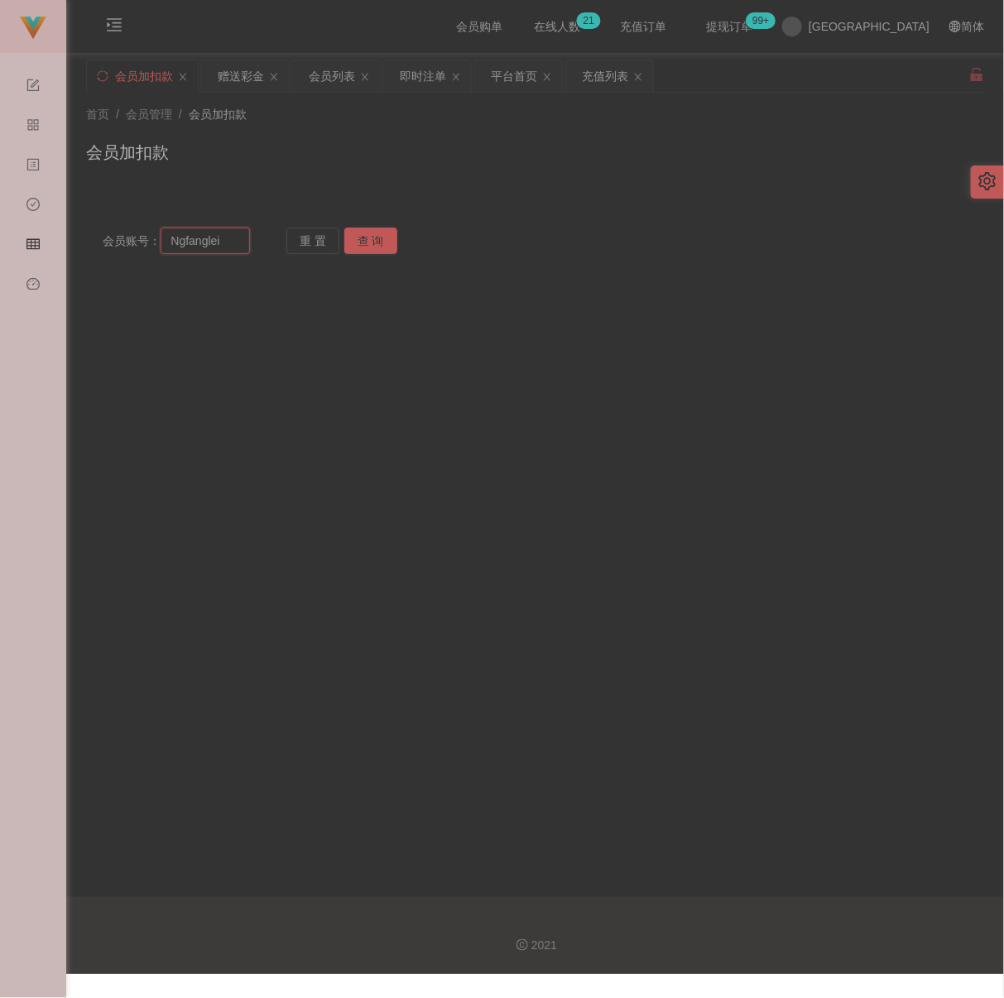
click at [246, 246] on input "Ngfanglei" at bounding box center [205, 241] width 89 height 26
click at [361, 237] on button "查 询" at bounding box center [370, 241] width 53 height 26
click at [237, 244] on input "Fennyngp" at bounding box center [205, 241] width 89 height 26
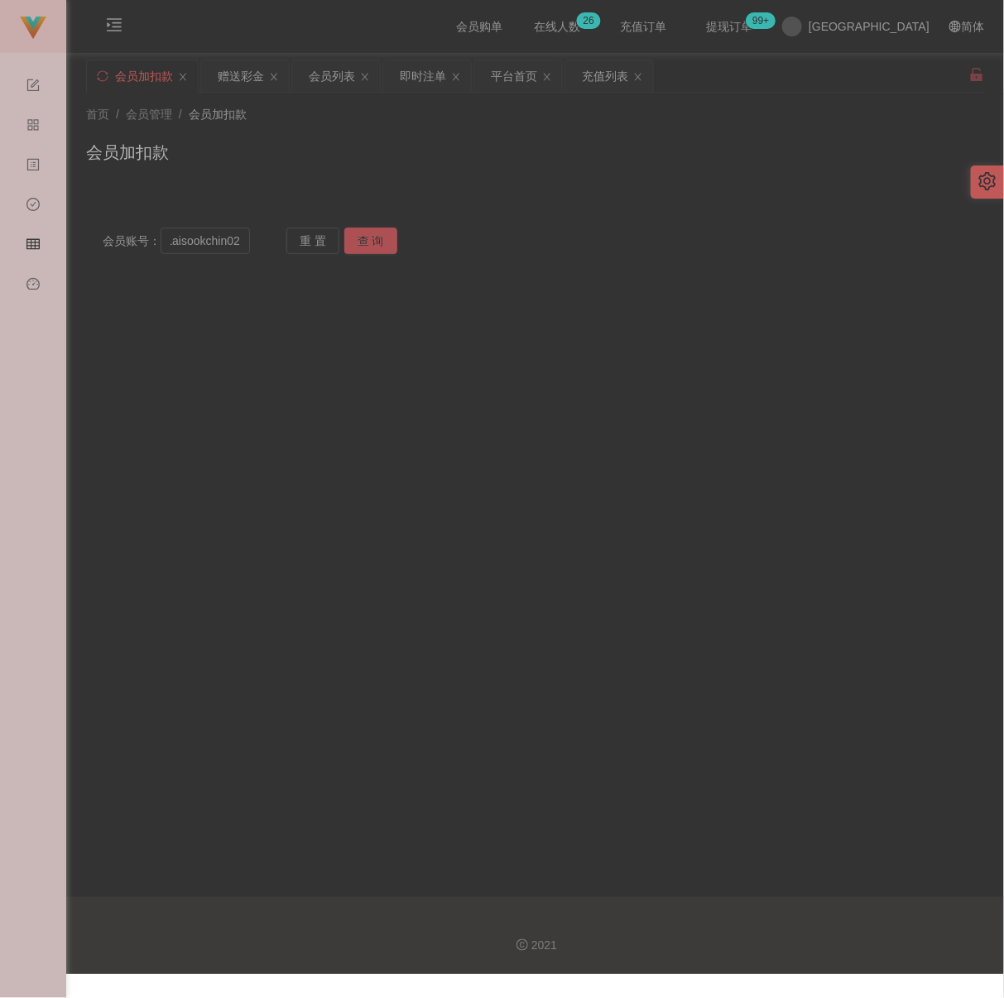
click at [376, 238] on button "查 询" at bounding box center [370, 241] width 53 height 26
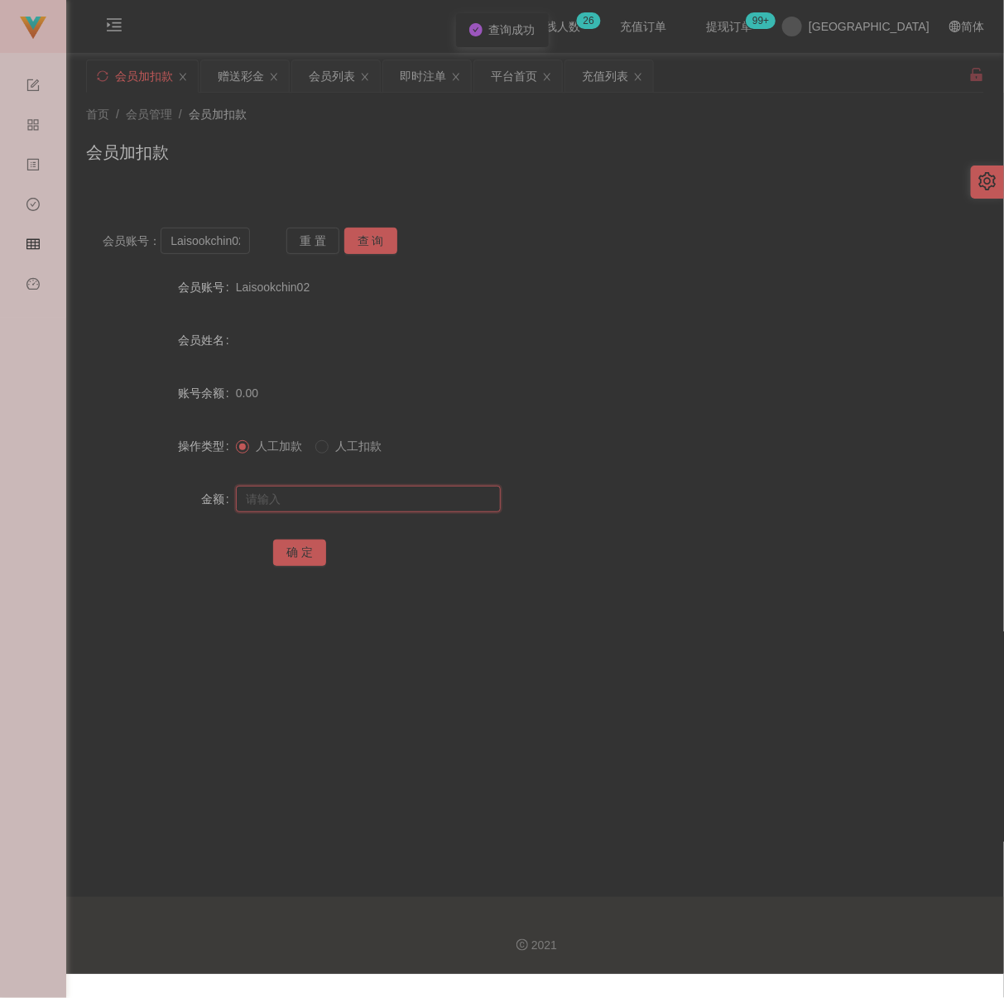
click at [363, 502] on input "text" at bounding box center [368, 499] width 265 height 26
click at [284, 551] on button "确 定" at bounding box center [299, 553] width 53 height 26
click at [474, 154] on div "会员加扣款" at bounding box center [535, 159] width 898 height 38
click at [224, 244] on input "Laisookchin02" at bounding box center [205, 241] width 89 height 26
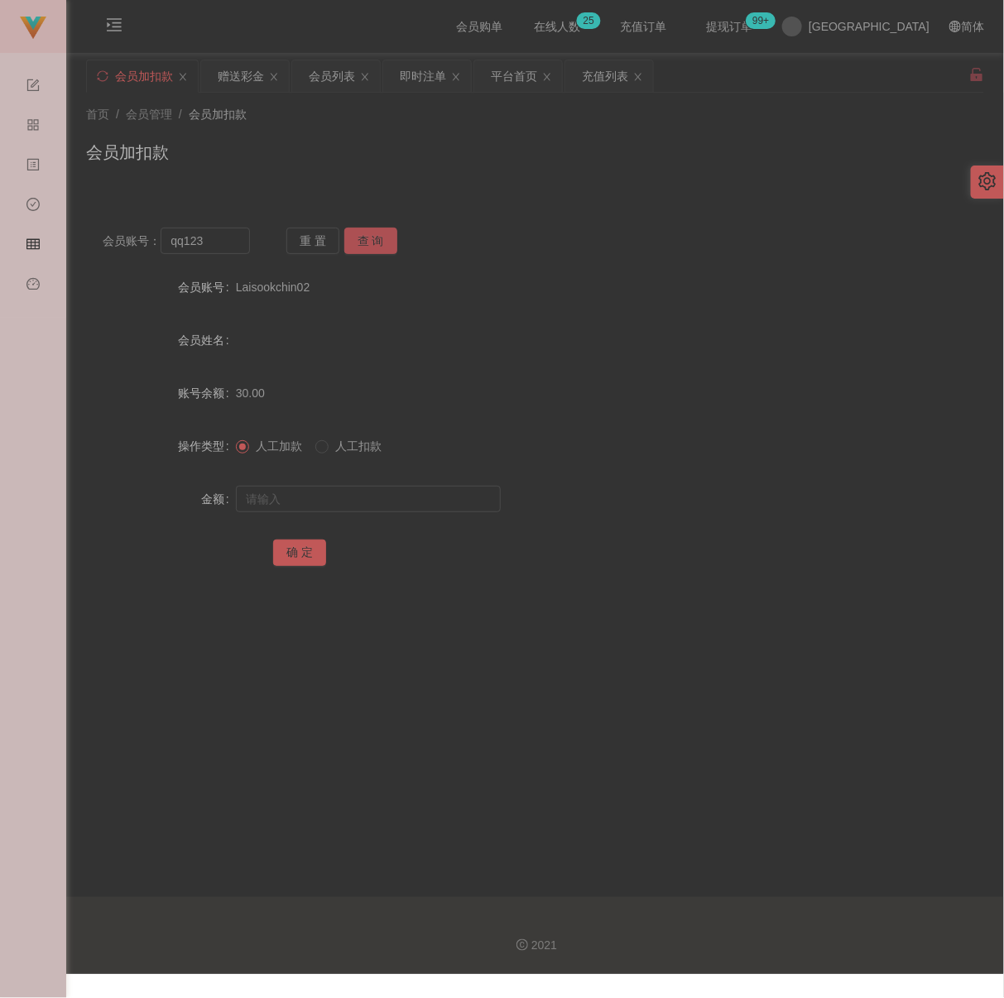
click at [365, 233] on button "查 询" at bounding box center [370, 241] width 53 height 26
click at [333, 507] on input "text" at bounding box center [368, 499] width 265 height 26
click at [378, 509] on input "text" at bounding box center [368, 499] width 265 height 26
click at [279, 555] on button "确 定" at bounding box center [299, 553] width 53 height 26
drag, startPoint x: 474, startPoint y: 186, endPoint x: 450, endPoint y: 202, distance: 28.7
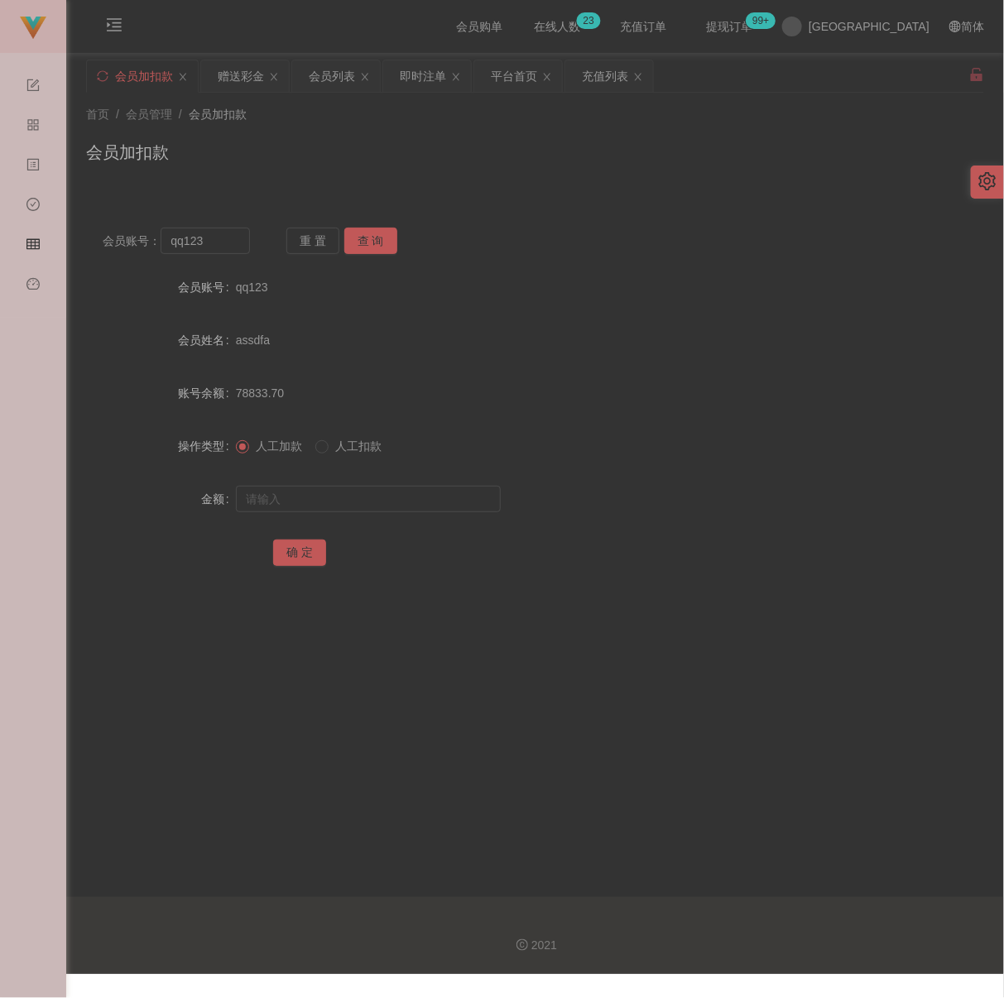
click at [474, 185] on div "首页 / 会员管理 / 会员加扣款 / 会员加扣款" at bounding box center [535, 142] width 938 height 99
click at [227, 251] on input "qq123" at bounding box center [205, 241] width 89 height 26
click at [376, 231] on button "查 询" at bounding box center [370, 241] width 53 height 26
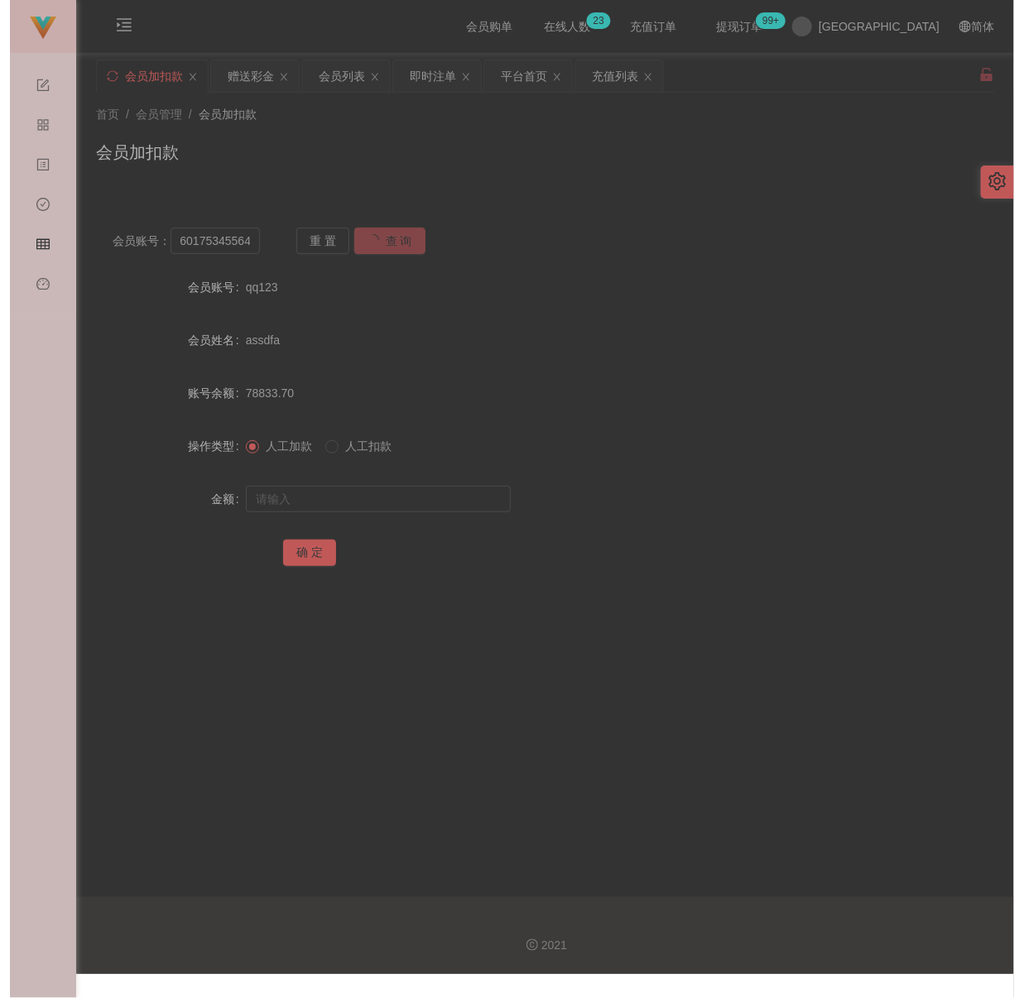
scroll to position [0, 0]
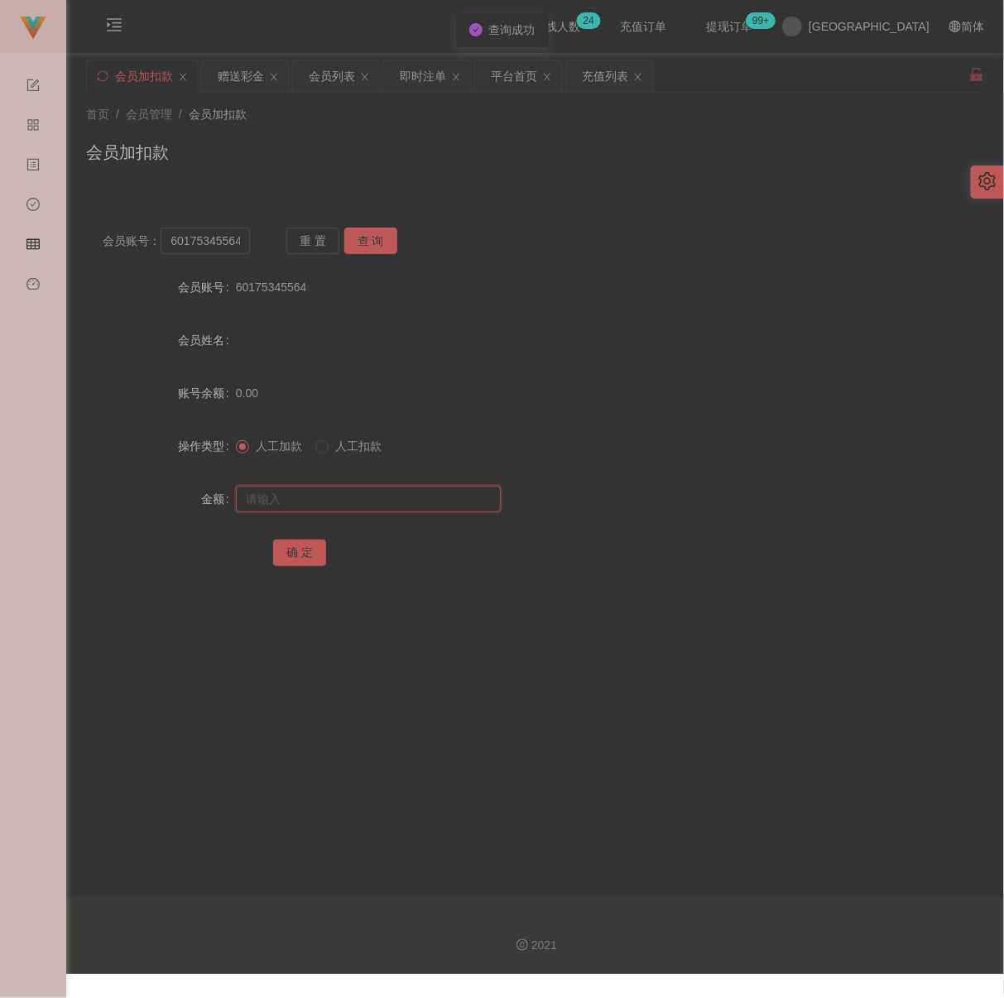
click at [371, 500] on input "text" at bounding box center [368, 499] width 265 height 26
click at [306, 566] on button "确 定" at bounding box center [299, 553] width 53 height 26
click at [335, 67] on div "会员列表" at bounding box center [332, 75] width 46 height 31
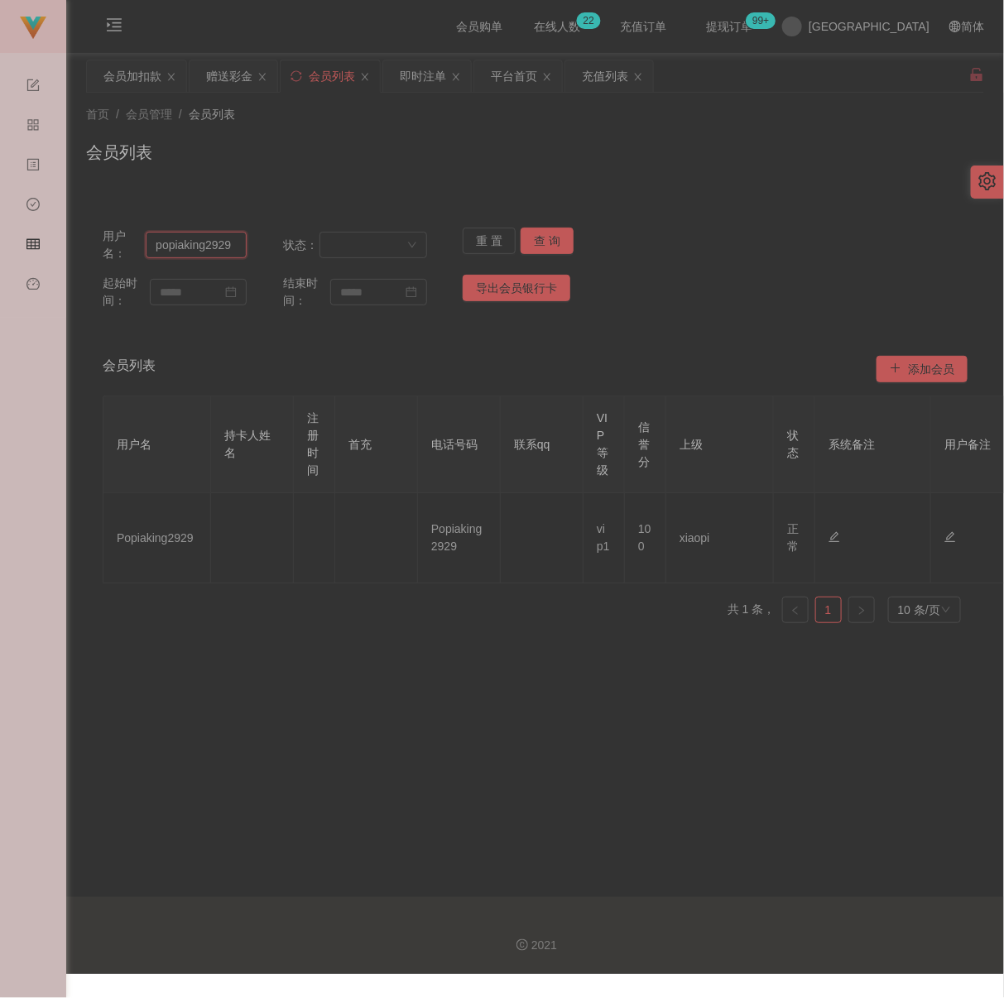
click at [234, 243] on input "popiaking2929" at bounding box center [196, 245] width 101 height 26
click at [540, 239] on button "查 询" at bounding box center [547, 241] width 53 height 26
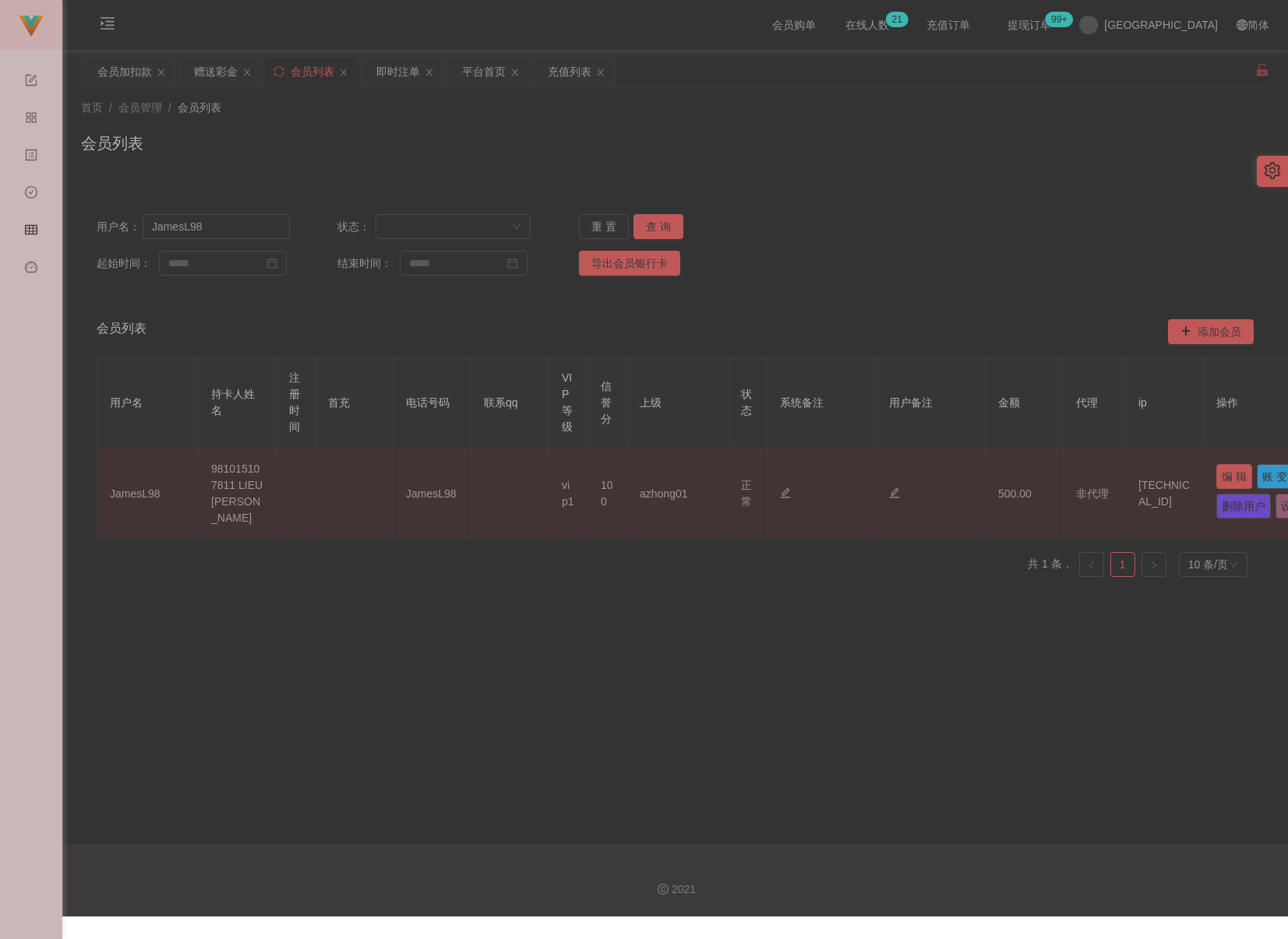
click at [953, 473] on button "编 辑" at bounding box center [1233, 476] width 36 height 24
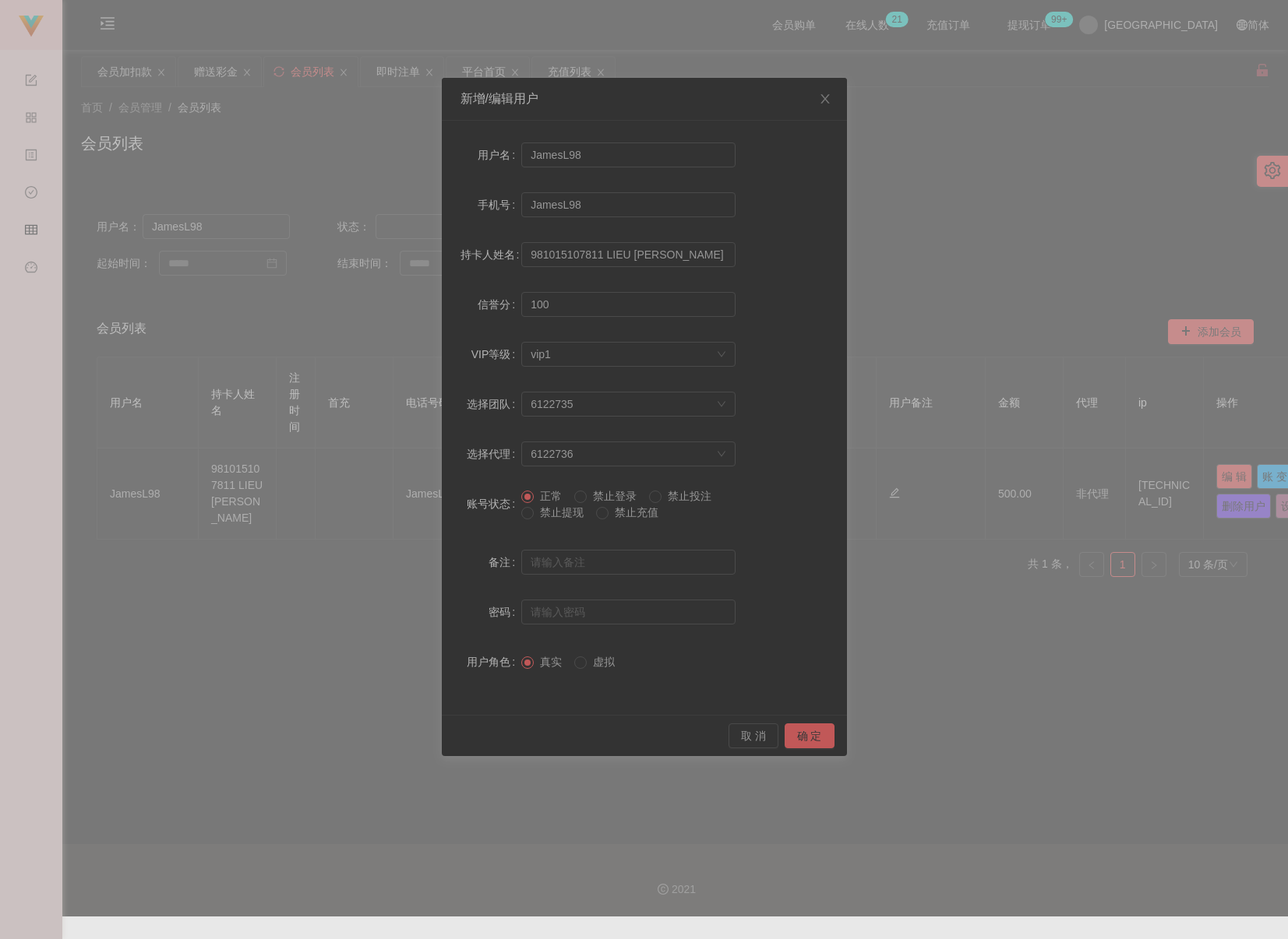
click at [546, 512] on span "禁止提现" at bounding box center [562, 512] width 56 height 12
click at [799, 735] on button "确 定" at bounding box center [809, 736] width 50 height 24
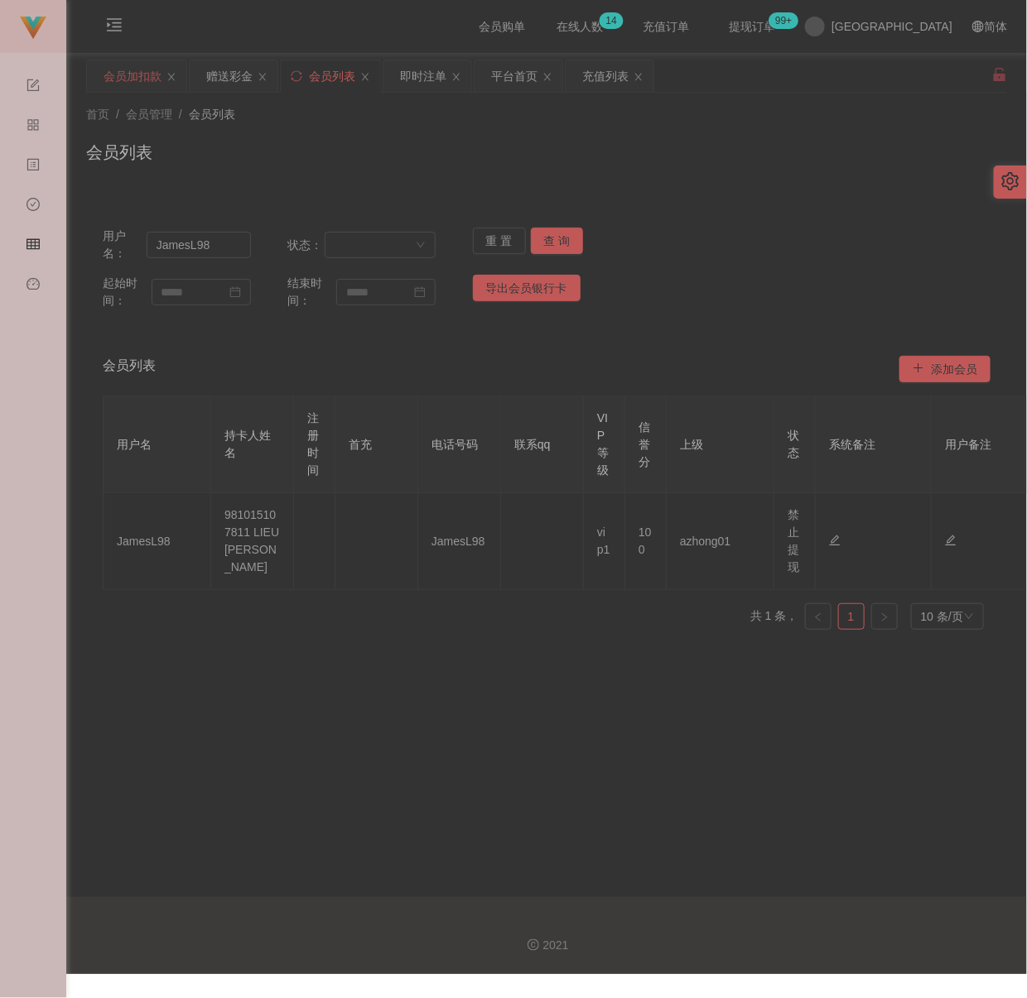
click at [152, 84] on div "会员加扣款" at bounding box center [132, 75] width 58 height 31
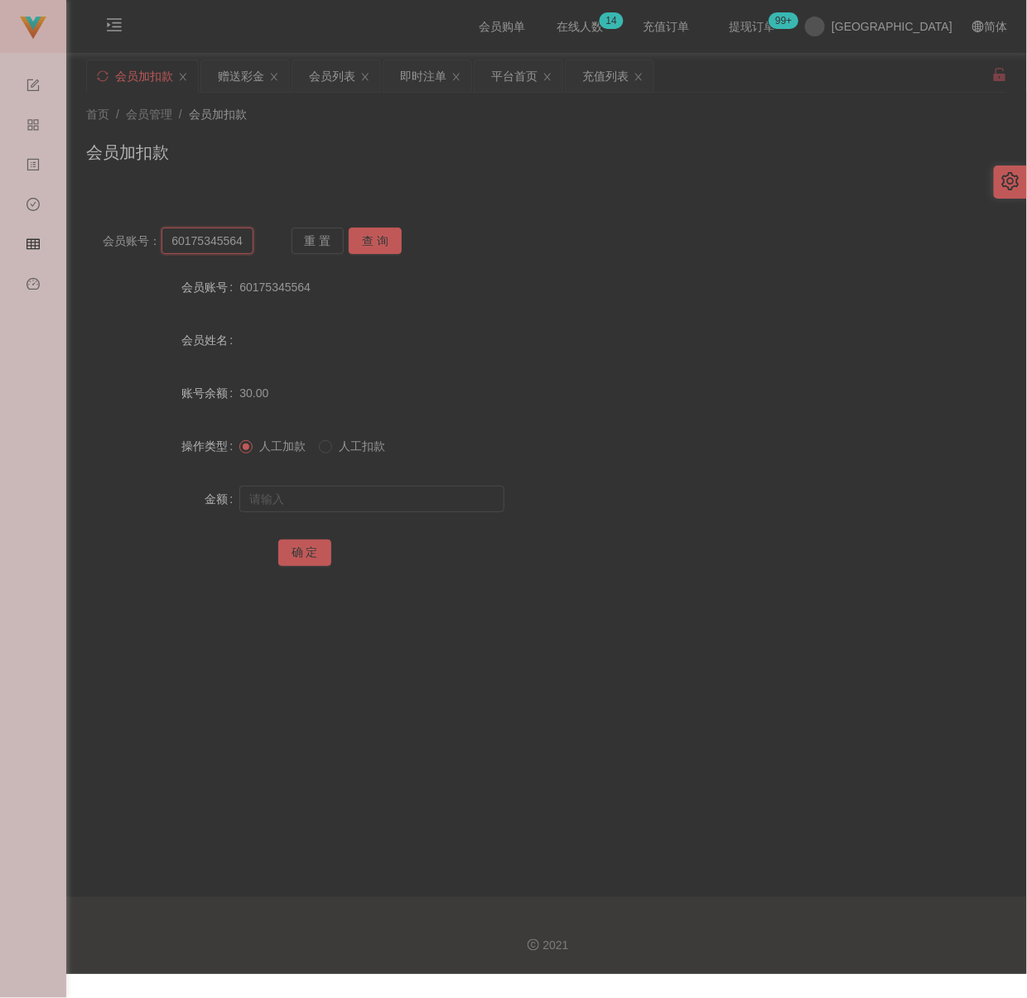
click at [233, 239] on input "60175345564" at bounding box center [207, 241] width 92 height 26
click at [373, 241] on button "查 询" at bounding box center [375, 241] width 53 height 26
click at [390, 503] on input "text" at bounding box center [371, 499] width 265 height 26
click at [412, 500] on input "text" at bounding box center [371, 499] width 265 height 26
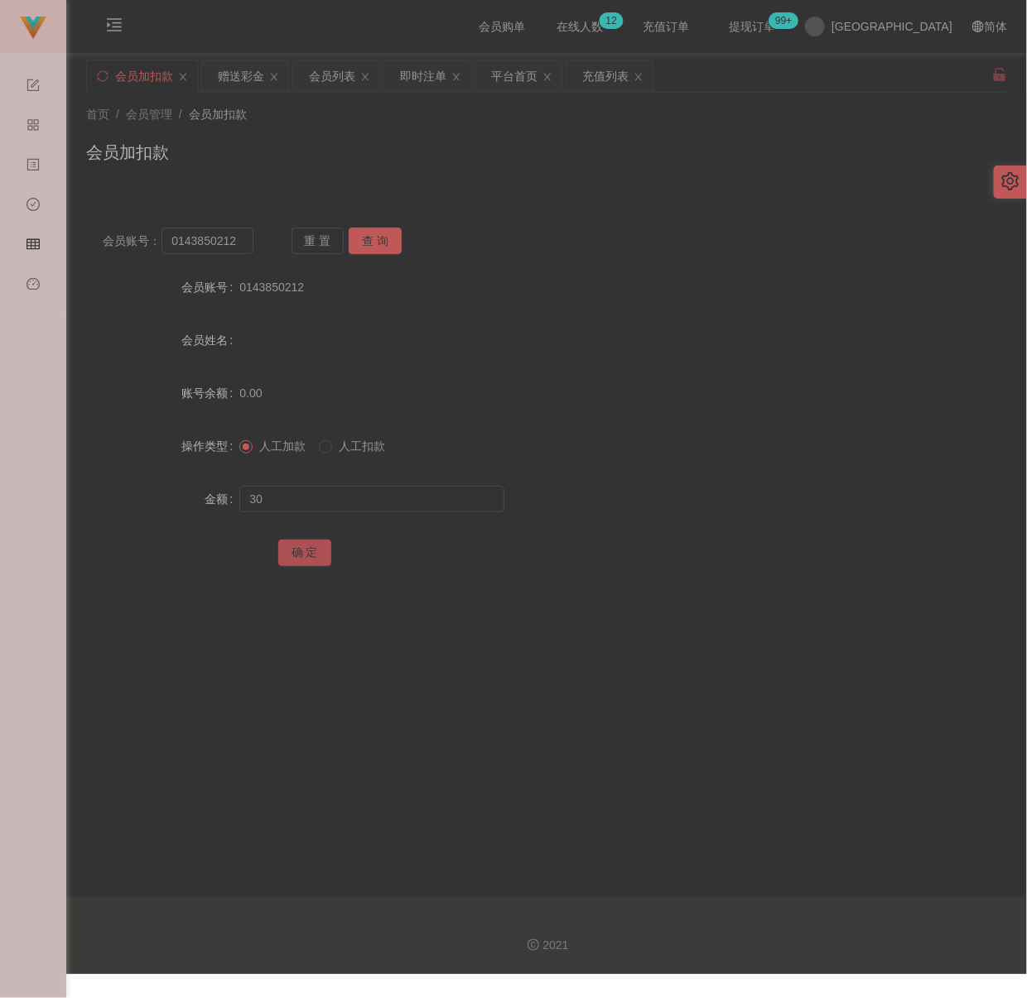
click at [281, 554] on button "确 定" at bounding box center [304, 553] width 53 height 26
click at [247, 241] on input "0143850212" at bounding box center [207, 241] width 92 height 26
click at [244, 238] on input "0143850212" at bounding box center [207, 241] width 92 height 26
click at [383, 229] on button "查 询" at bounding box center [375, 241] width 53 height 26
click at [370, 499] on input "text" at bounding box center [371, 499] width 265 height 26
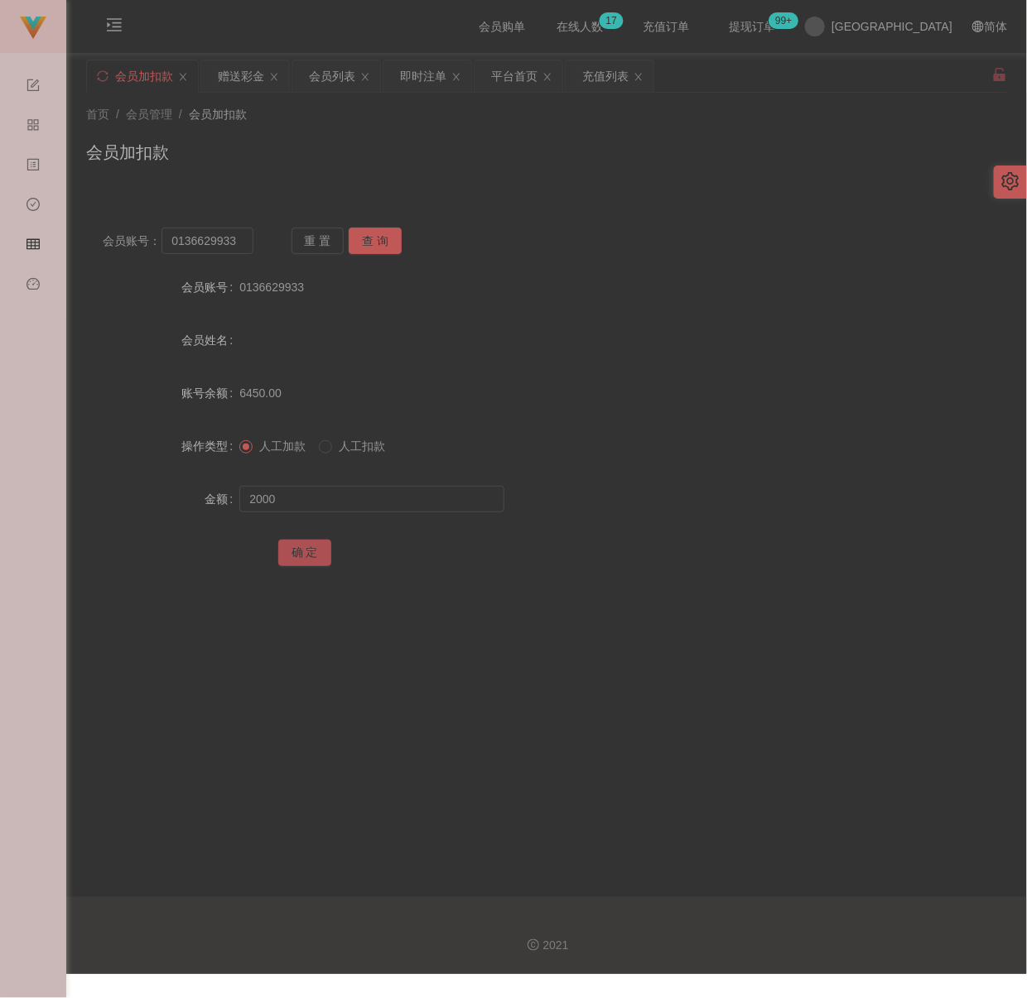
click at [304, 559] on button "确 定" at bounding box center [304, 553] width 53 height 26
click at [391, 137] on div "首页 / 会员管理 / 会员加扣款 / 会员加扣款" at bounding box center [546, 142] width 921 height 72
click at [341, 70] on div "会员列表" at bounding box center [332, 75] width 46 height 31
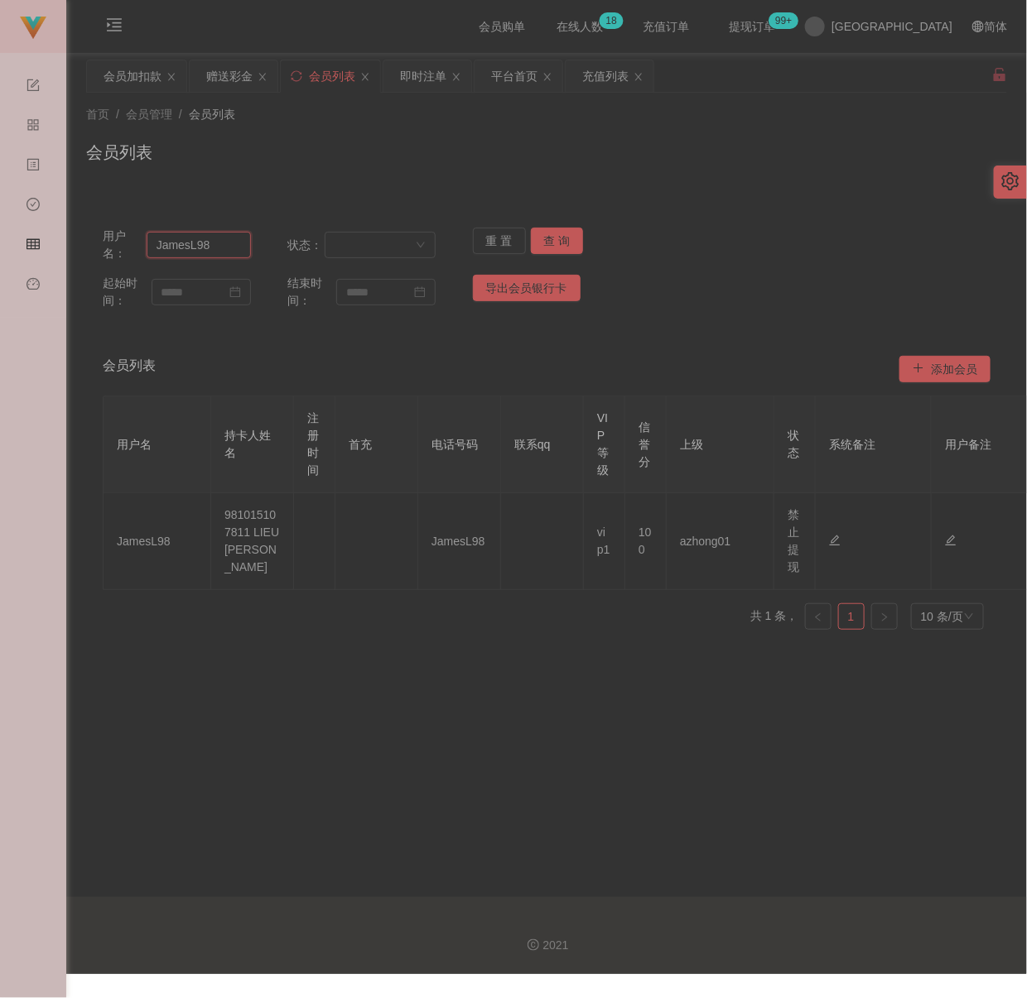
click at [238, 246] on input "JamesL98" at bounding box center [199, 245] width 104 height 26
click at [556, 237] on button "查 询" at bounding box center [557, 241] width 53 height 26
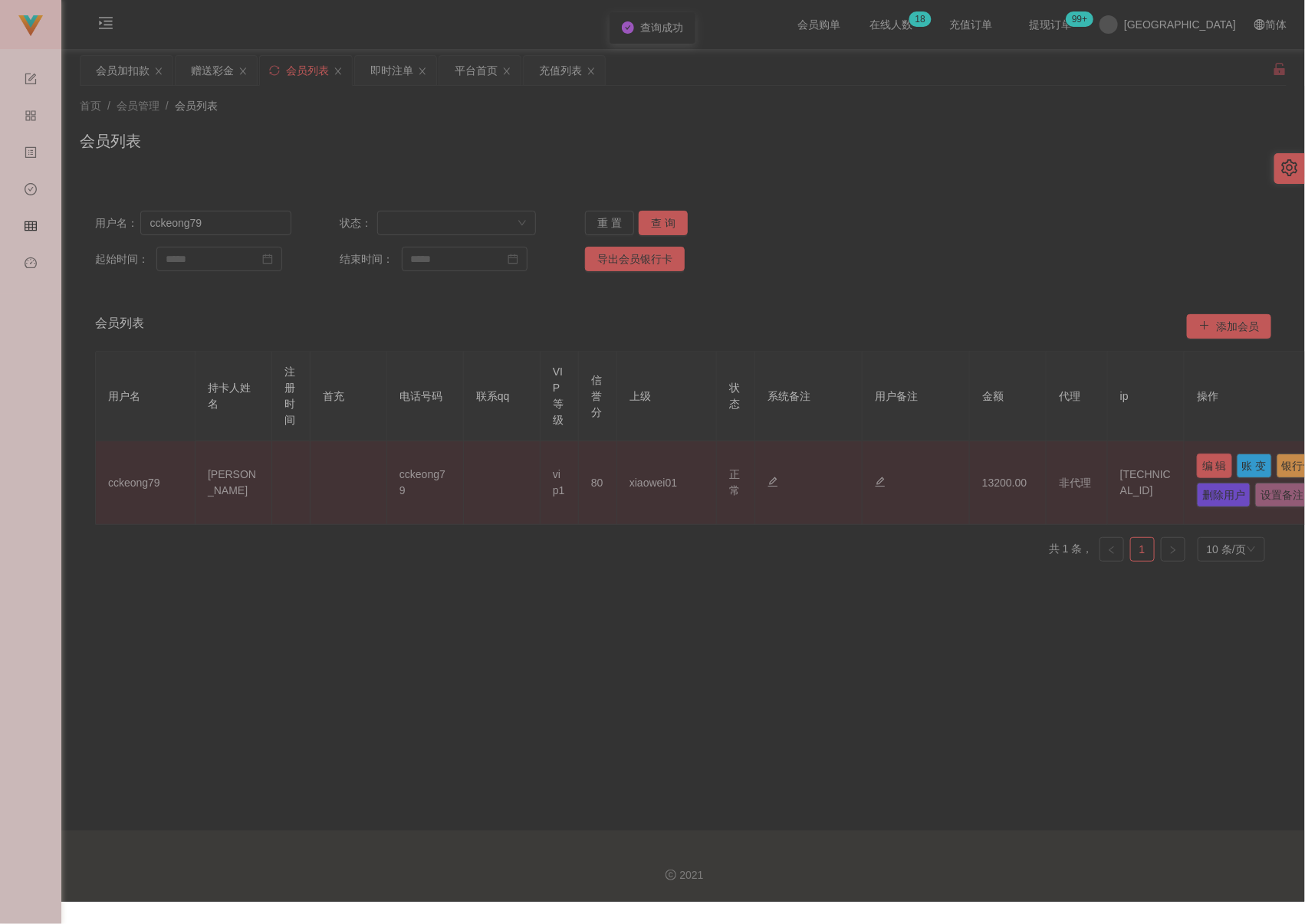
click at [938, 468] on button "编 辑" at bounding box center [1214, 466] width 35 height 24
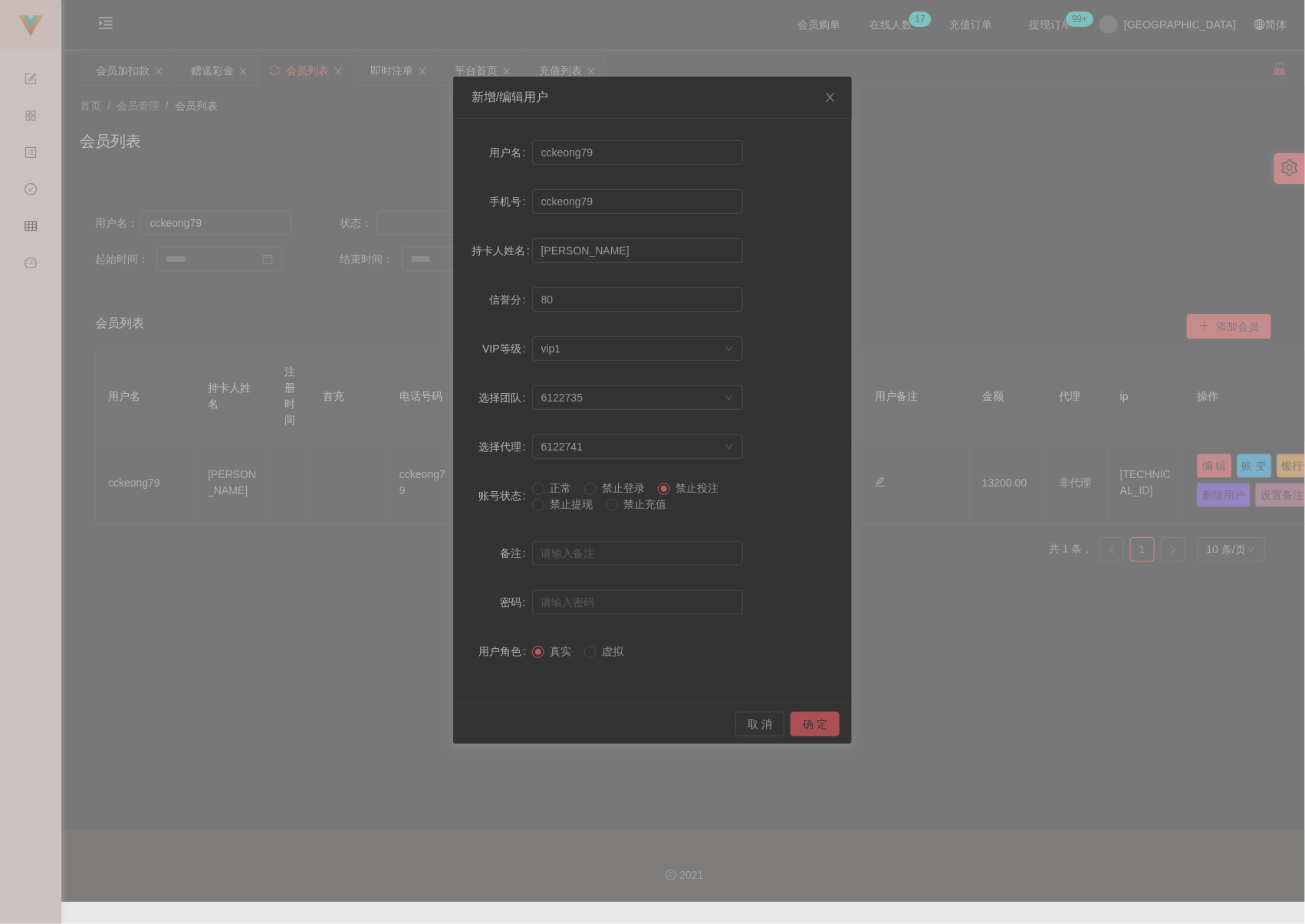
click at [815, 729] on button "确 定" at bounding box center [815, 724] width 49 height 24
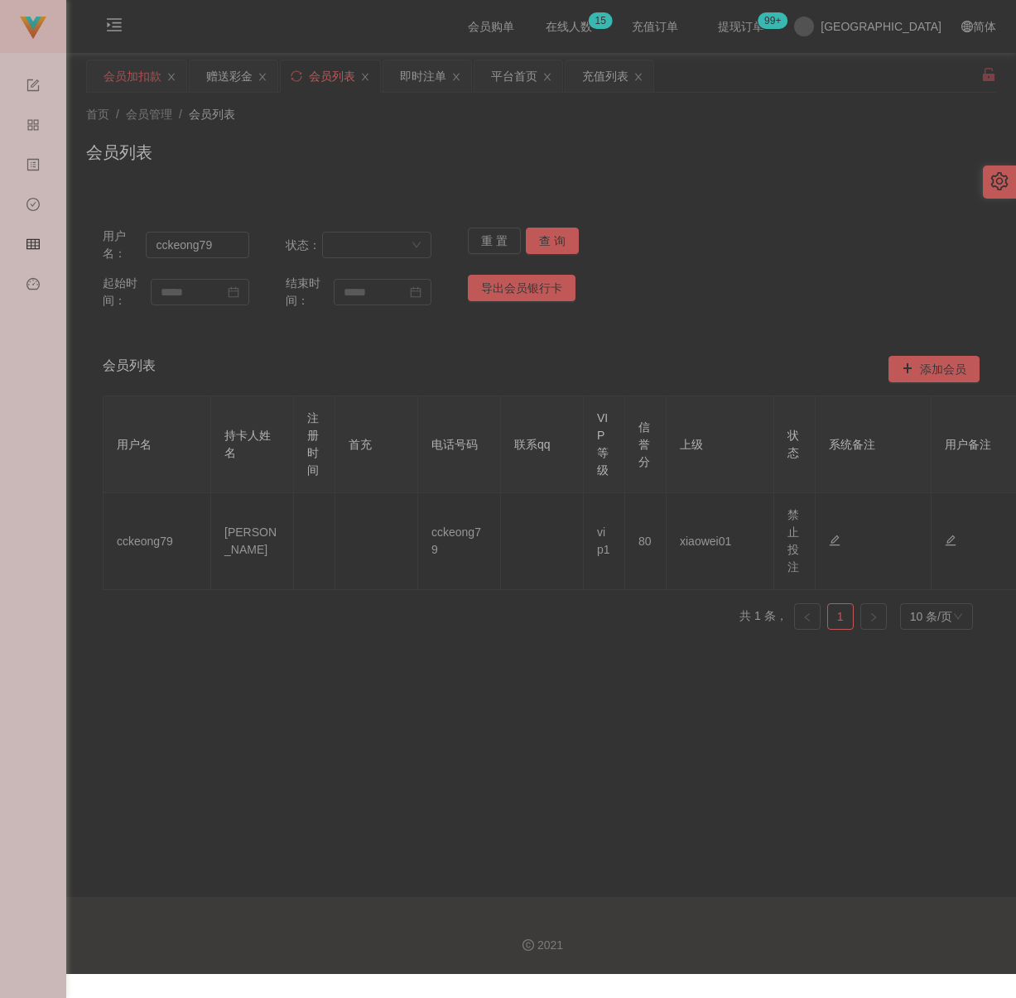
click at [110, 77] on div "会员加扣款" at bounding box center [132, 75] width 58 height 31
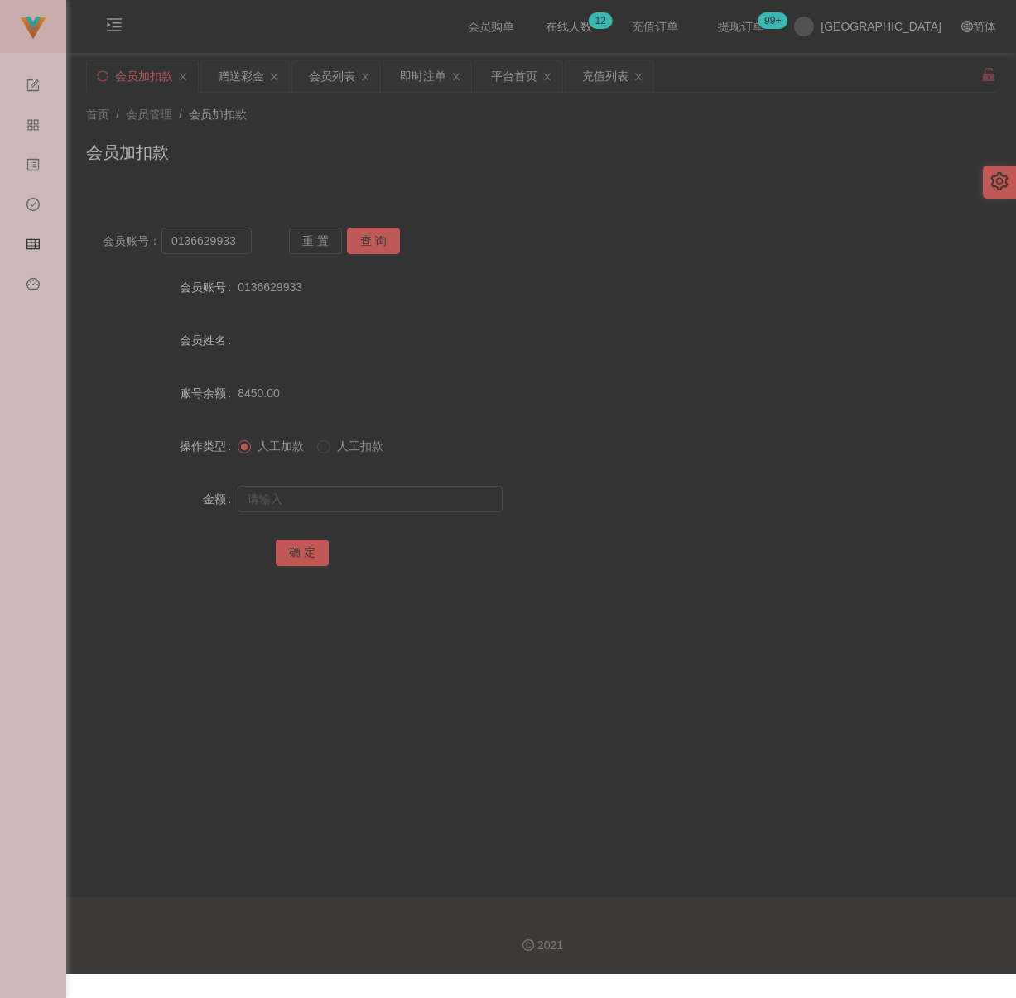
click at [420, 191] on div "会员账号： 0136629933 重 置 查 询 会员账号 0136629933 会员姓名 账号余额 8450.00 操作类型 人工加款 人工扣款 金额 确 定" at bounding box center [541, 398] width 910 height 414
click at [244, 239] on input "0136629933" at bounding box center [206, 241] width 90 height 26
click at [365, 234] on button "查 询" at bounding box center [373, 241] width 53 height 26
click at [356, 505] on input "text" at bounding box center [370, 499] width 265 height 26
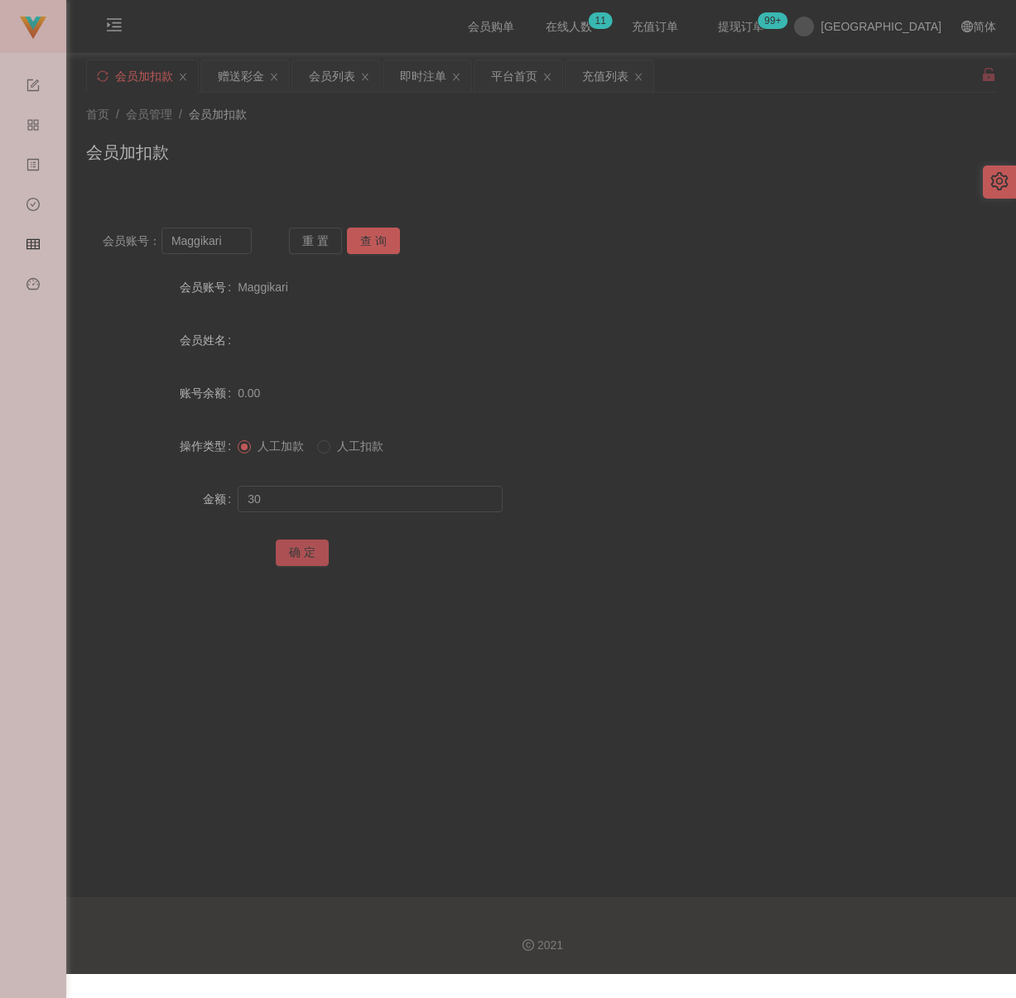
click at [291, 555] on button "确 定" at bounding box center [302, 553] width 53 height 26
click at [299, 124] on div "首页 / 会员管理 / 会员加扣款 / 会员加扣款" at bounding box center [541, 142] width 910 height 72
click at [229, 249] on input "Maggikari" at bounding box center [206, 241] width 90 height 26
click at [365, 241] on button "查 询" at bounding box center [373, 241] width 53 height 26
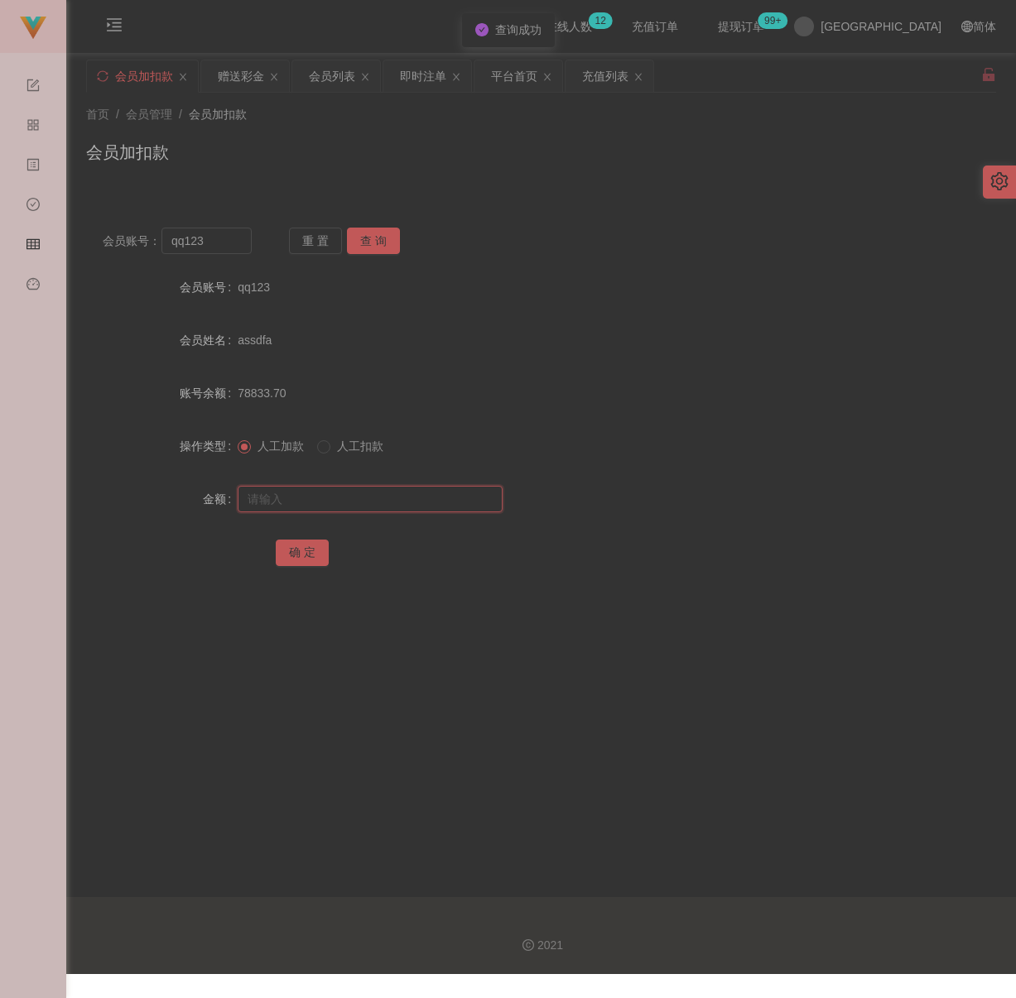
click at [365, 497] on input "text" at bounding box center [370, 499] width 265 height 26
click at [408, 502] on input "text" at bounding box center [370, 499] width 265 height 26
click at [301, 549] on button "确 定" at bounding box center [302, 553] width 53 height 26
click at [333, 147] on div "会员加扣款" at bounding box center [541, 159] width 910 height 38
click at [329, 67] on div "会员列表" at bounding box center [332, 75] width 46 height 31
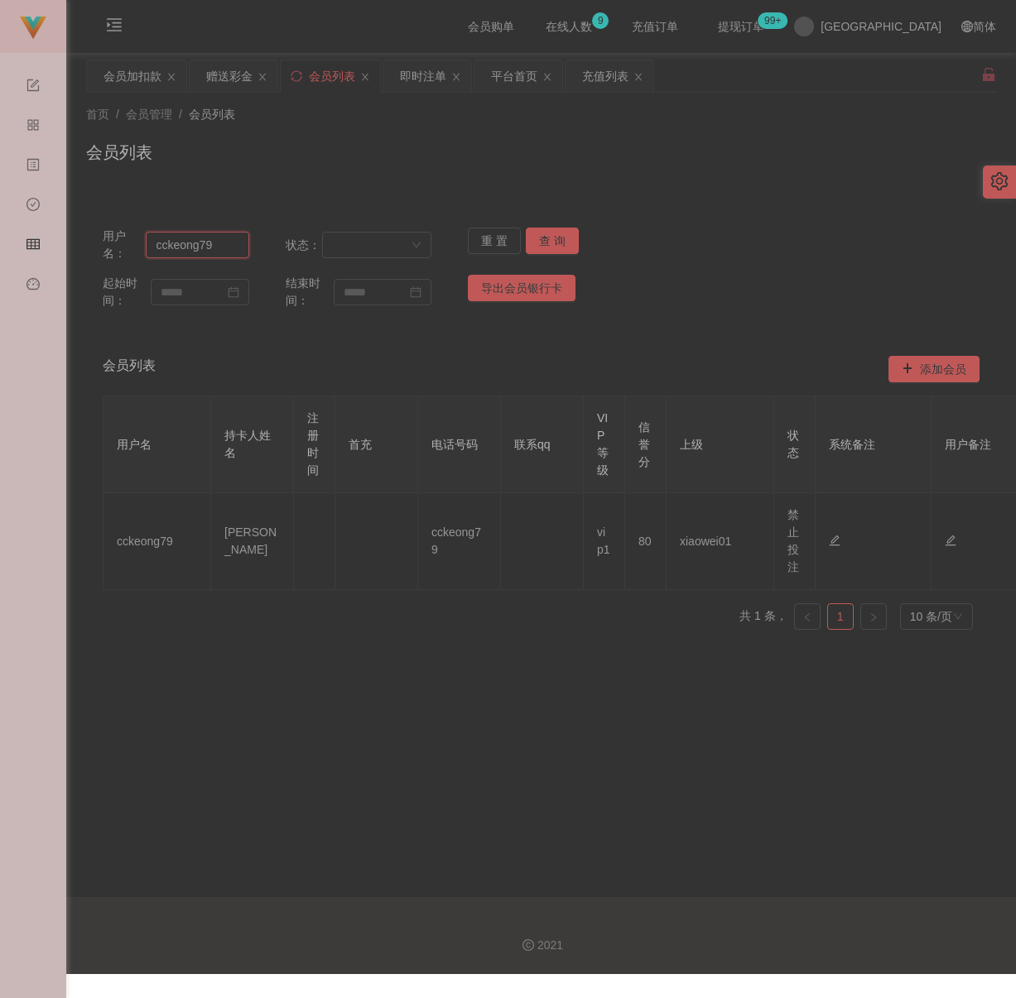
click at [221, 238] on input "cckeong79" at bounding box center [197, 245] width 103 height 26
click at [536, 242] on button "查 询" at bounding box center [552, 241] width 53 height 26
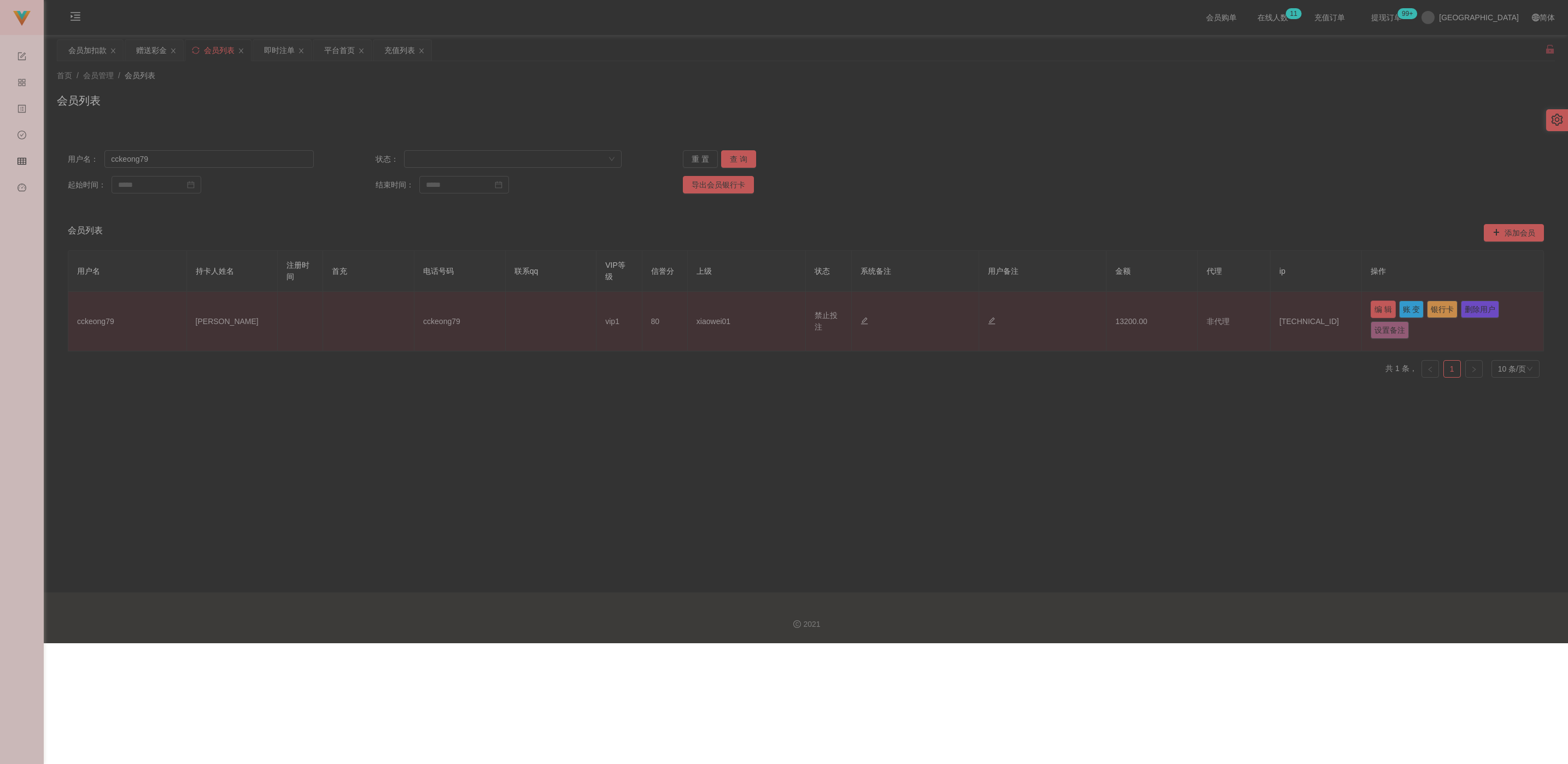
click at [669, 310] on button "编 辑" at bounding box center [1383, 309] width 25 height 17
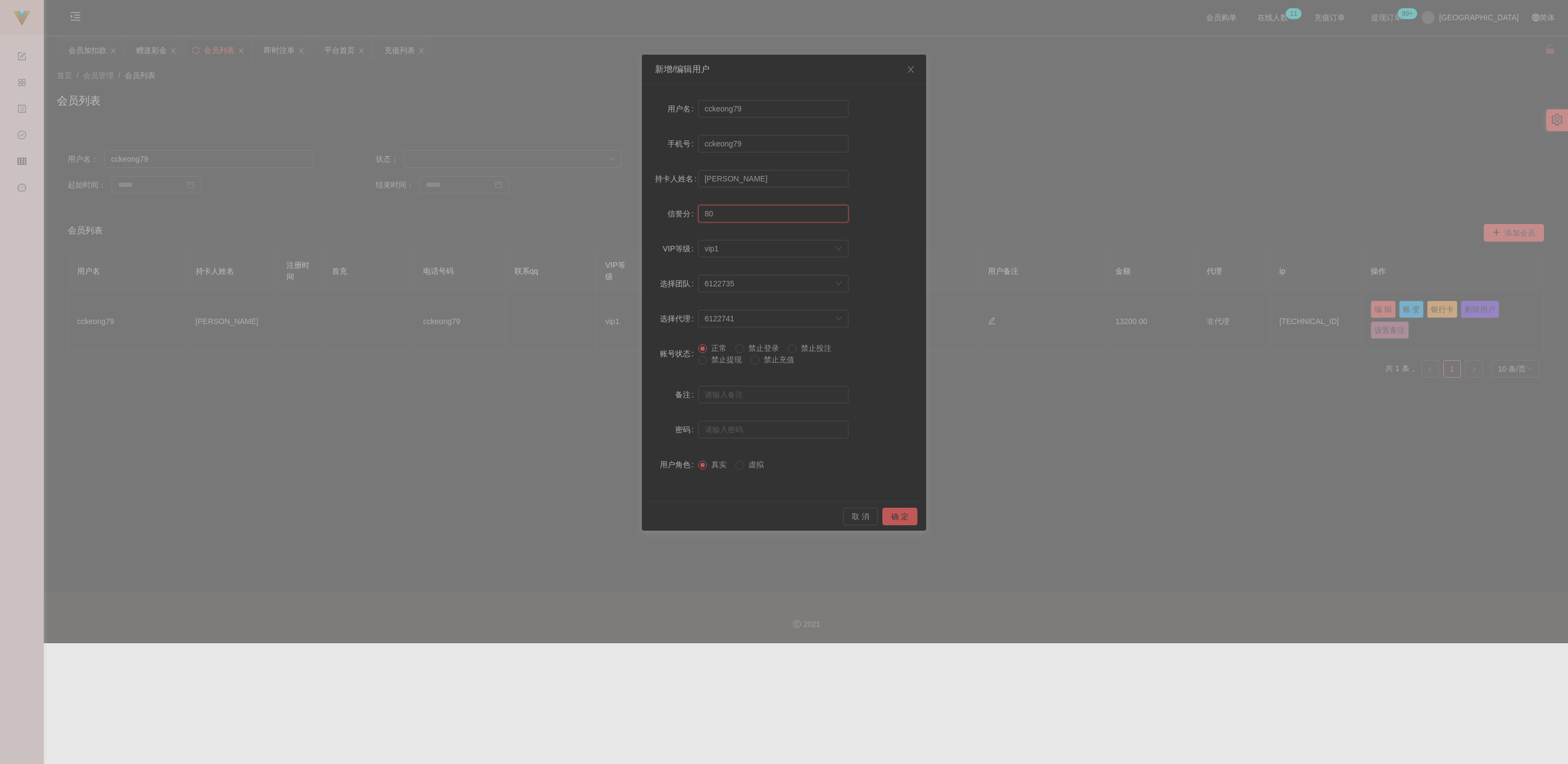
click at [669, 215] on input "80" at bounding box center [773, 213] width 151 height 17
click at [669, 497] on div "新增/编辑用户 用户名 cckeong79 手机号 cckeong79 持卡人姓名 [PERSON_NAME] 信誉分 80 VIP等级 选择VIP等级 vi…" at bounding box center [784, 382] width 1568 height 764
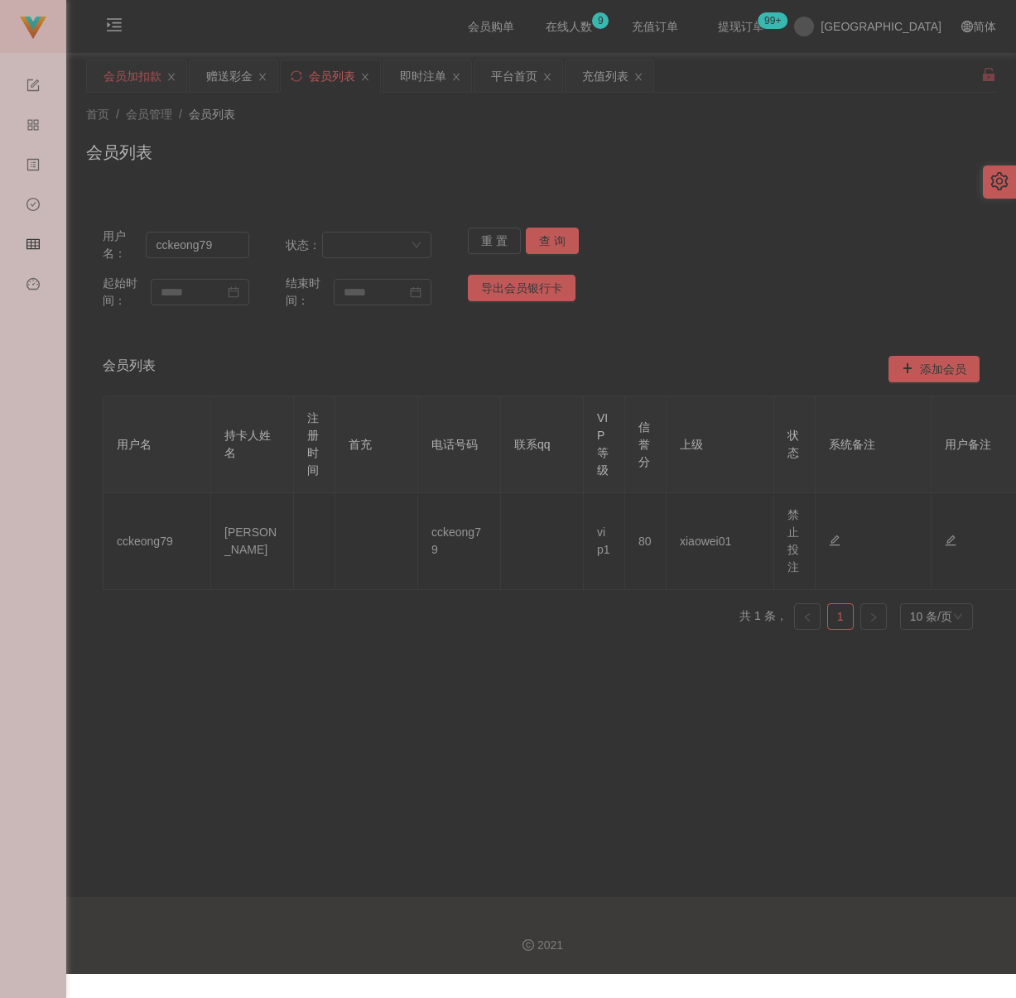
click at [152, 77] on div "会员加扣款" at bounding box center [132, 75] width 58 height 31
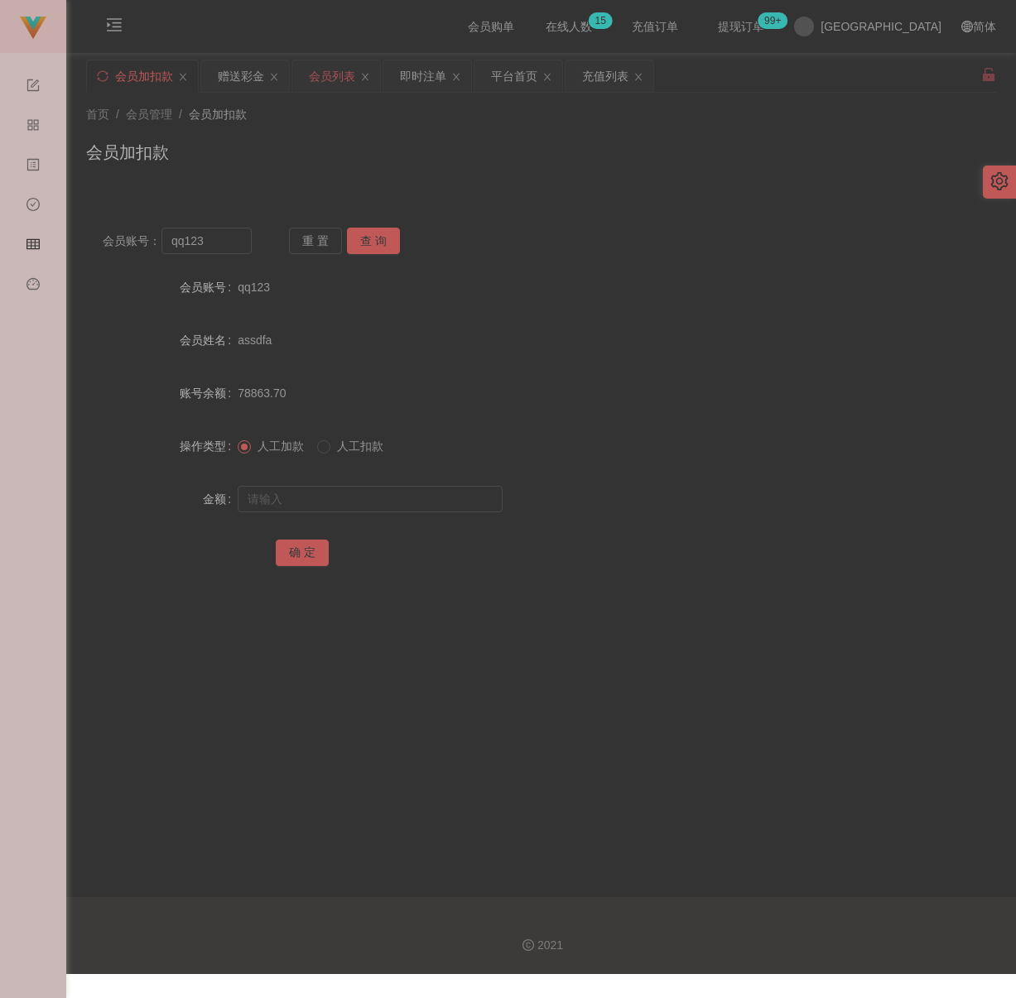
click at [339, 75] on div "会员列表" at bounding box center [332, 75] width 46 height 31
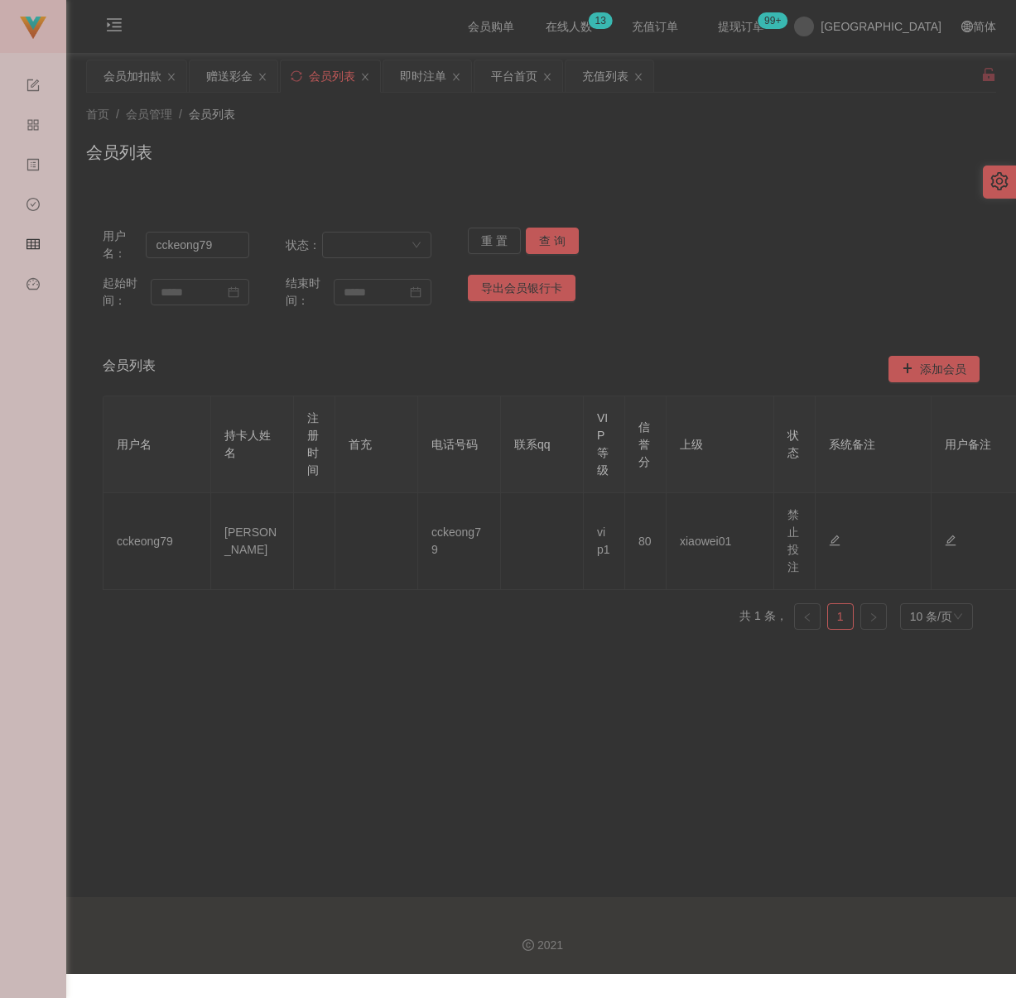
click at [537, 142] on div "会员列表" at bounding box center [541, 159] width 910 height 38
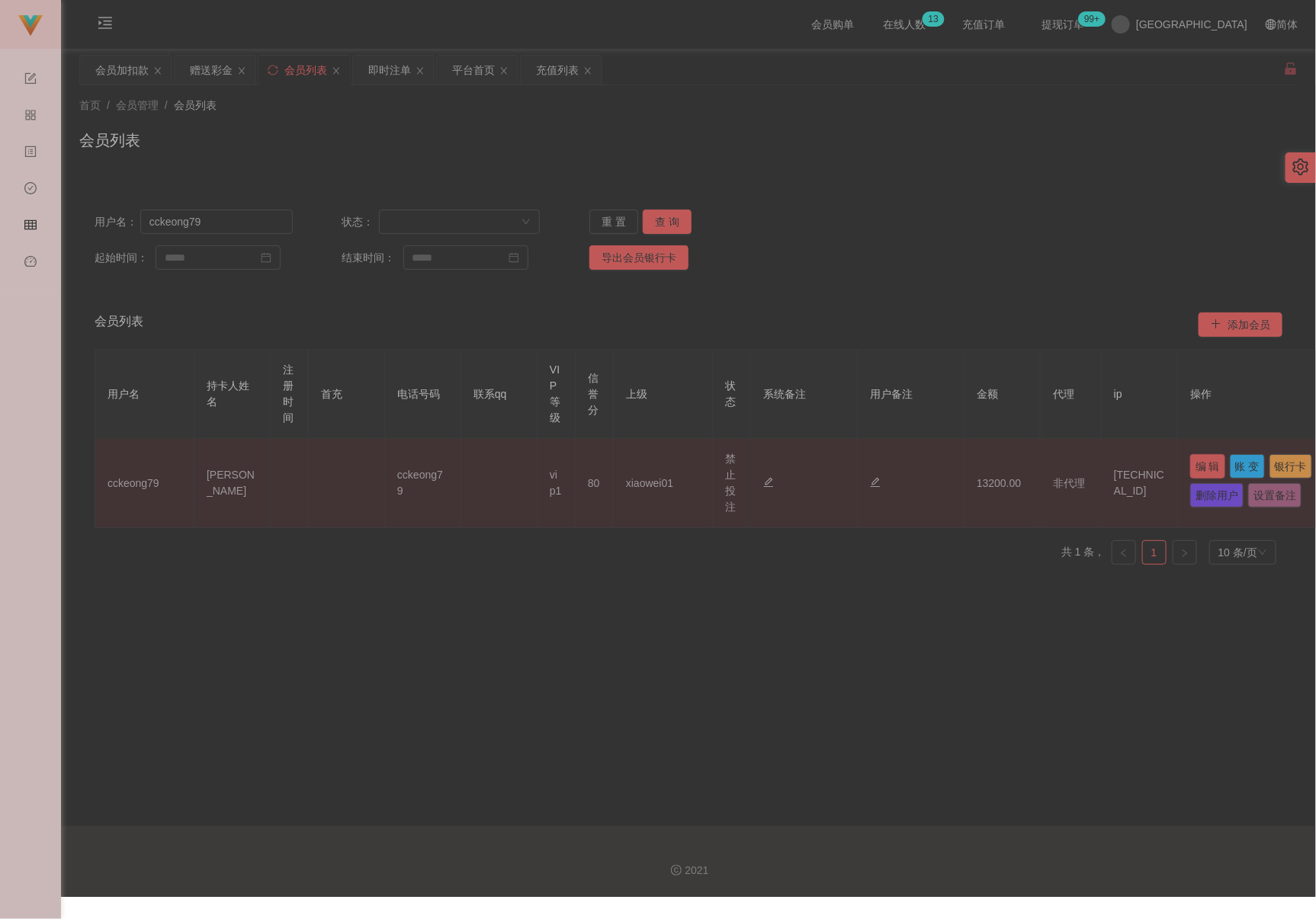
click at [933, 464] on button "编 辑" at bounding box center [1207, 466] width 35 height 24
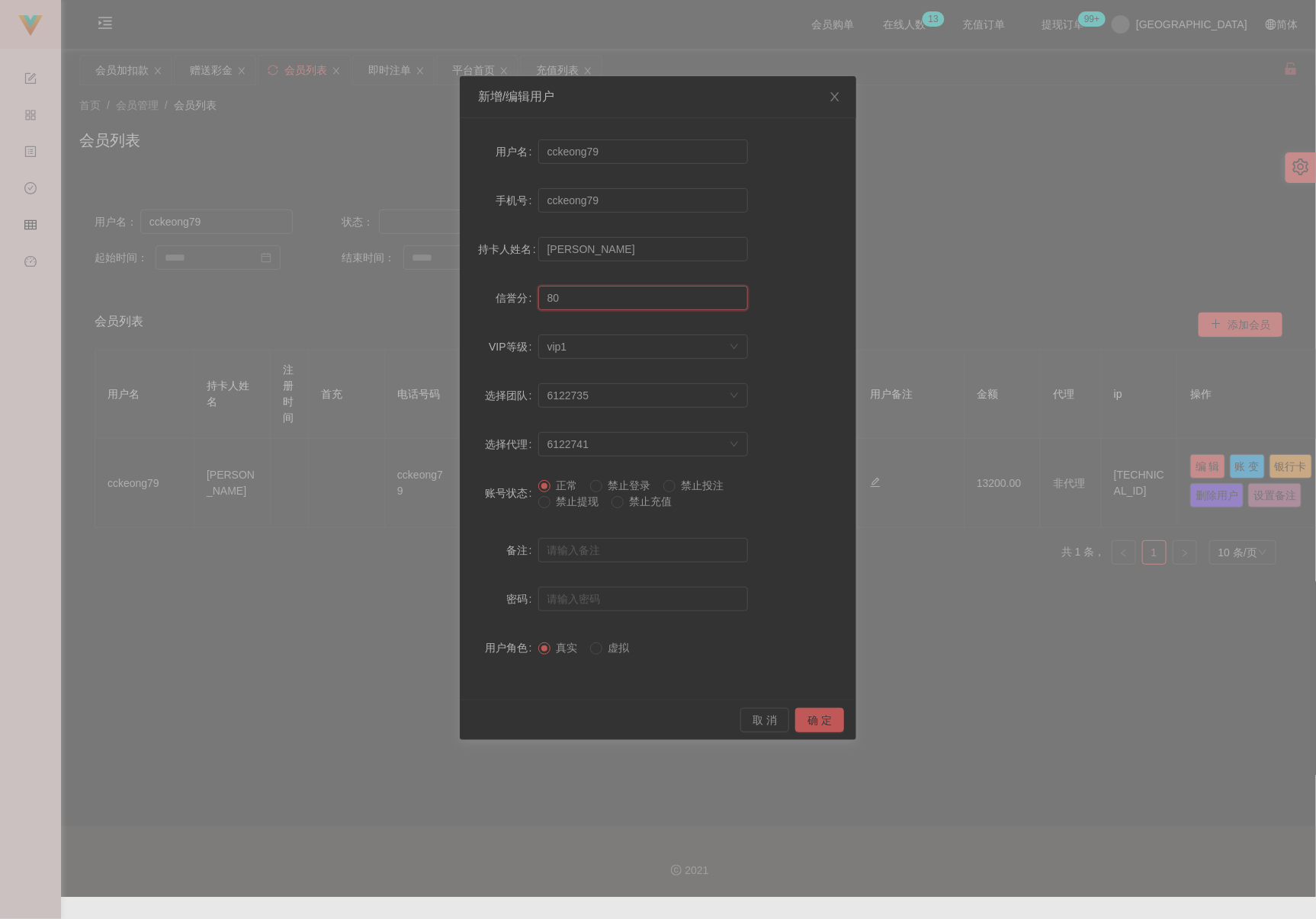
click at [584, 298] on input "80" at bounding box center [644, 297] width 210 height 24
click at [806, 719] on button "确 定" at bounding box center [820, 720] width 49 height 24
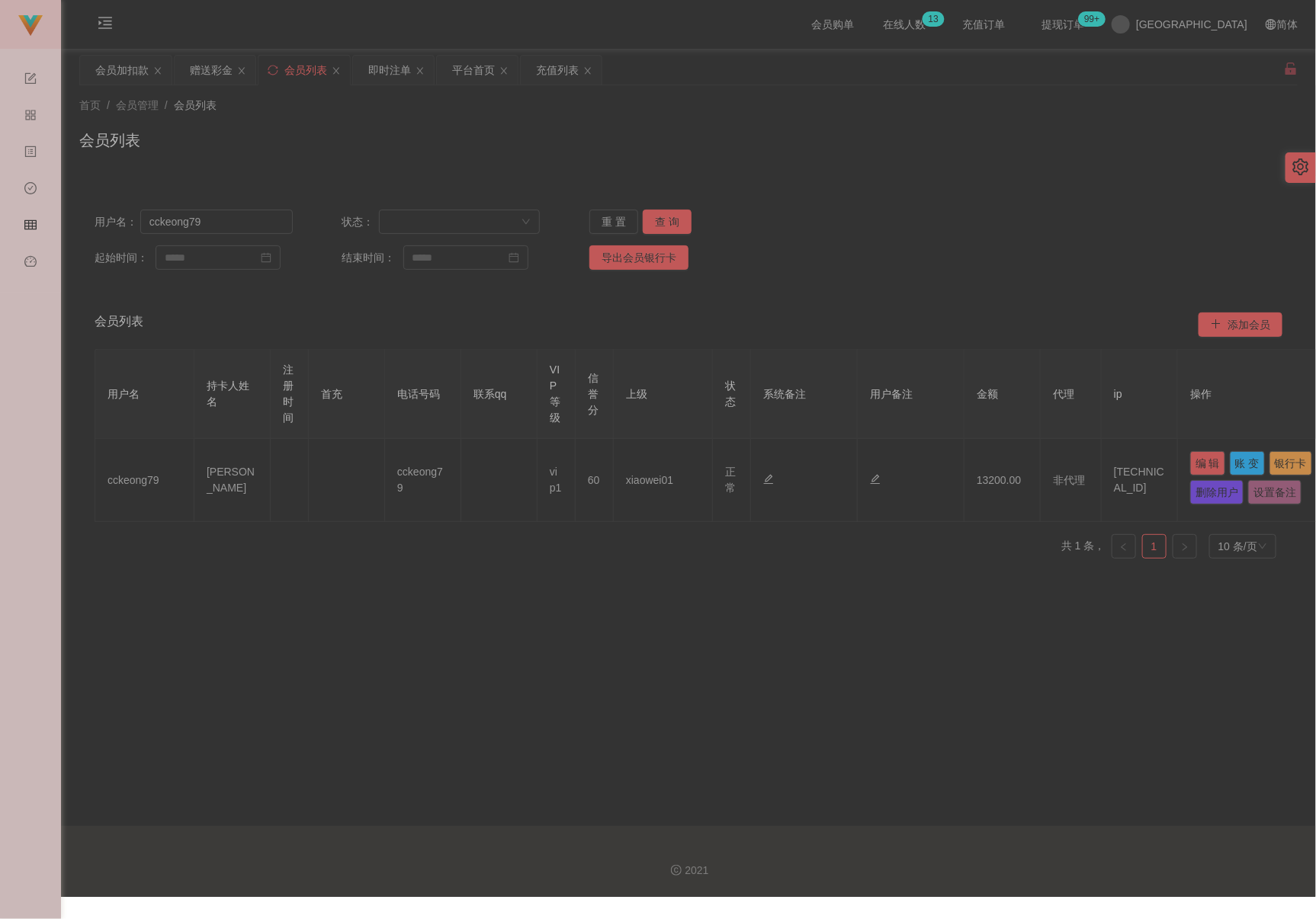
click at [705, 149] on div "会员列表" at bounding box center [688, 146] width 1218 height 35
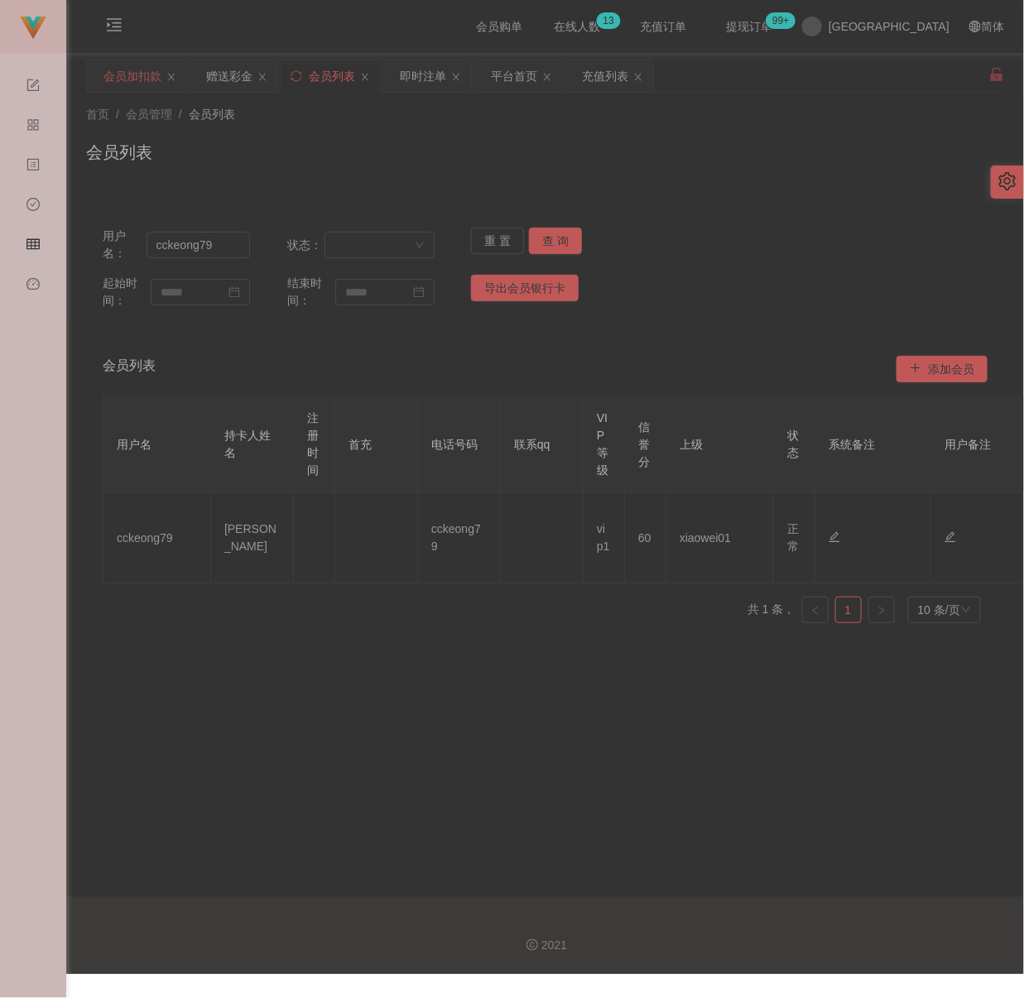
click at [134, 70] on div "会员加扣款" at bounding box center [132, 75] width 58 height 31
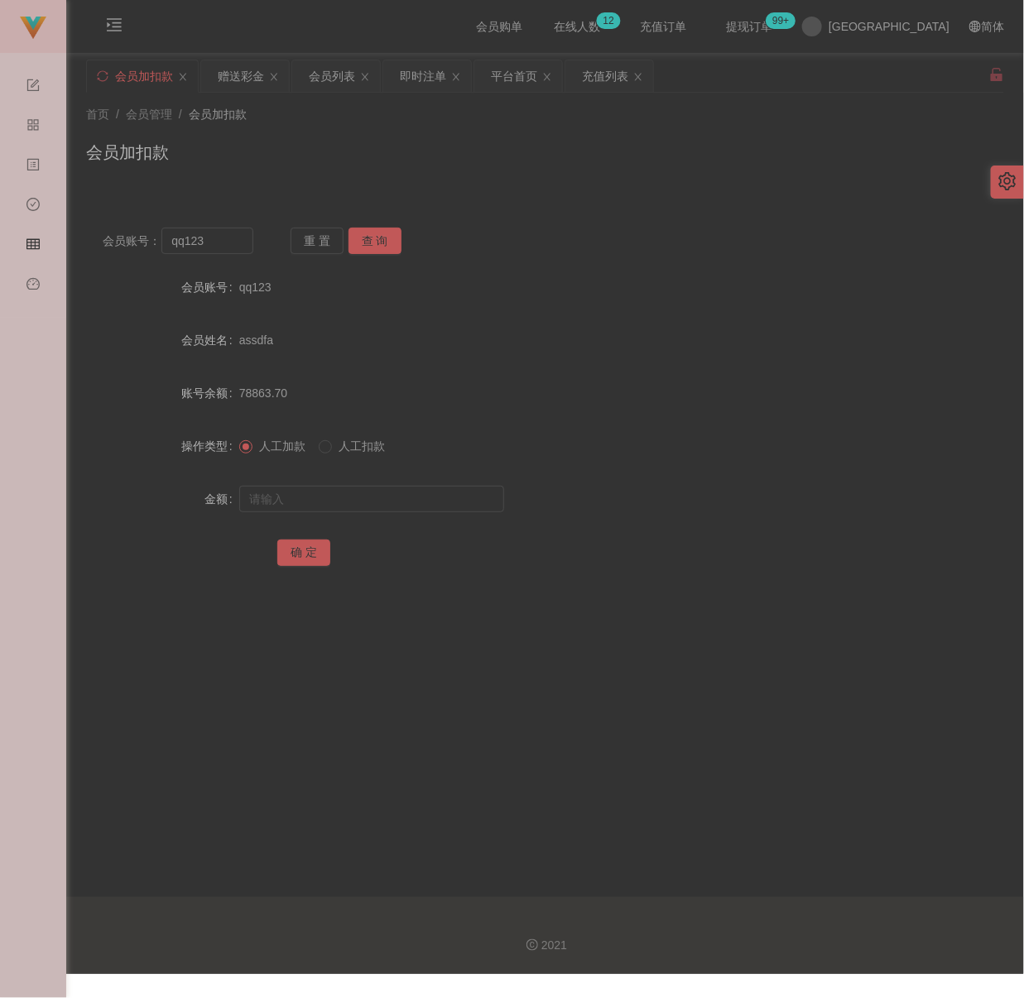
click at [535, 179] on div "首页 / 会员管理 / 会员加扣款 / 会员加扣款" at bounding box center [545, 142] width 958 height 99
click at [231, 236] on input "qq123" at bounding box center [206, 241] width 91 height 26
click at [358, 234] on button "查 询" at bounding box center [375, 241] width 53 height 26
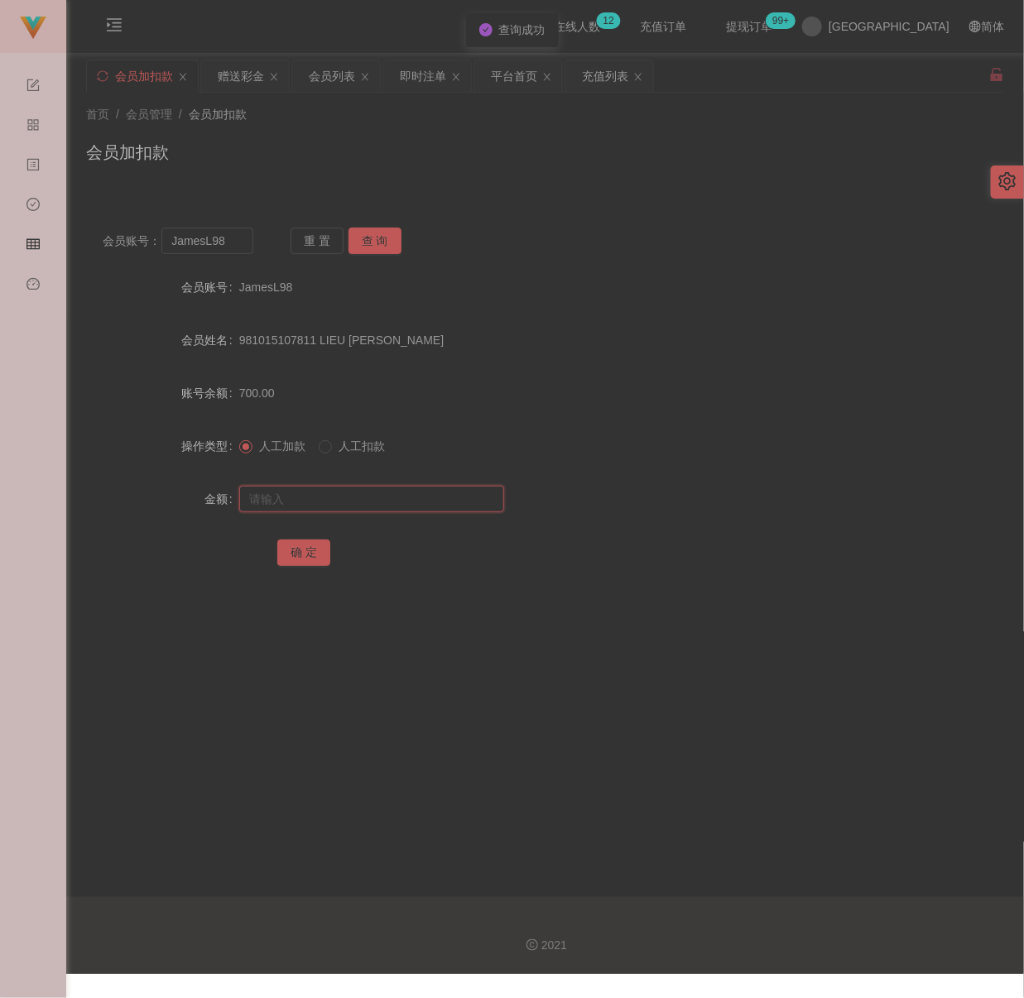
click at [371, 497] on input "text" at bounding box center [371, 499] width 265 height 26
click at [440, 505] on input "text" at bounding box center [371, 499] width 265 height 26
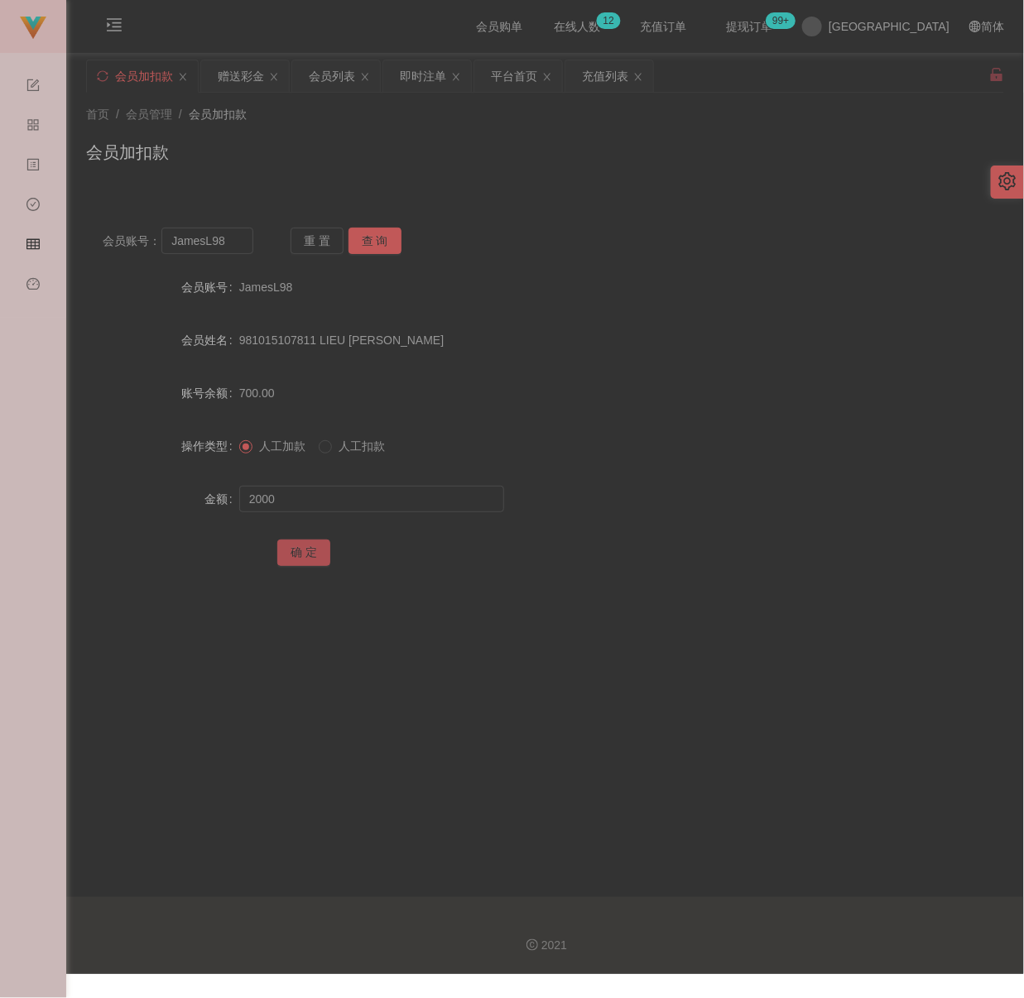
click at [303, 556] on button "确 定" at bounding box center [303, 553] width 53 height 26
click at [460, 161] on div "会员加扣款" at bounding box center [545, 159] width 918 height 38
click at [232, 248] on input "JamesL98" at bounding box center [206, 241] width 91 height 26
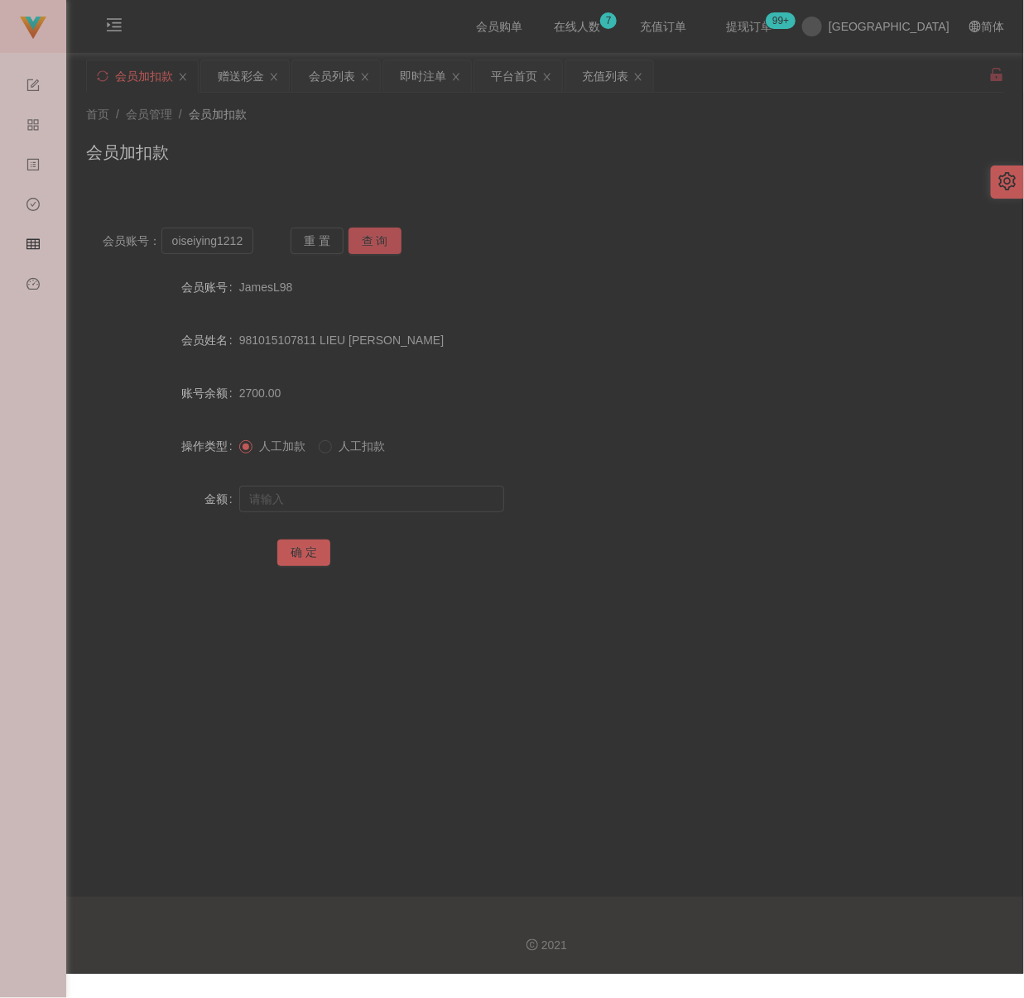
click at [388, 233] on button "查 询" at bounding box center [375, 241] width 53 height 26
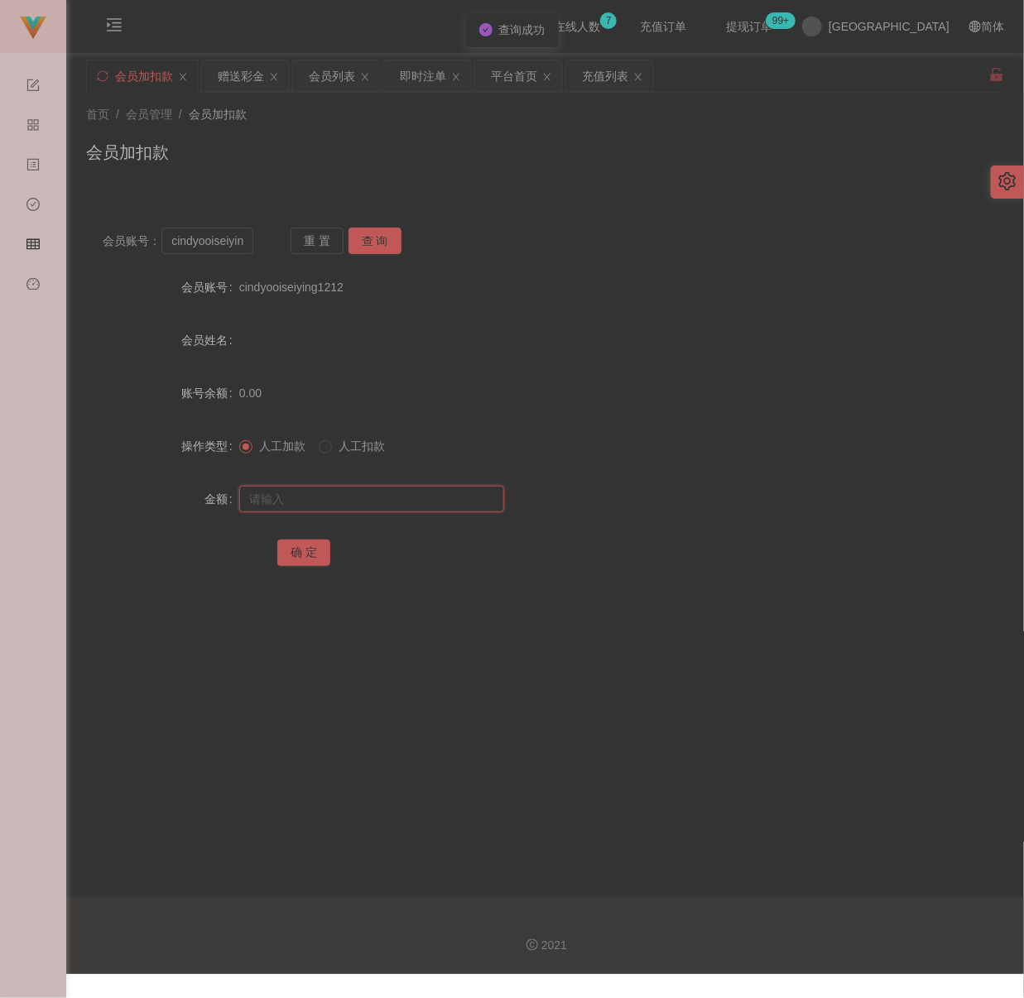
click at [358, 499] on input "text" at bounding box center [371, 499] width 265 height 26
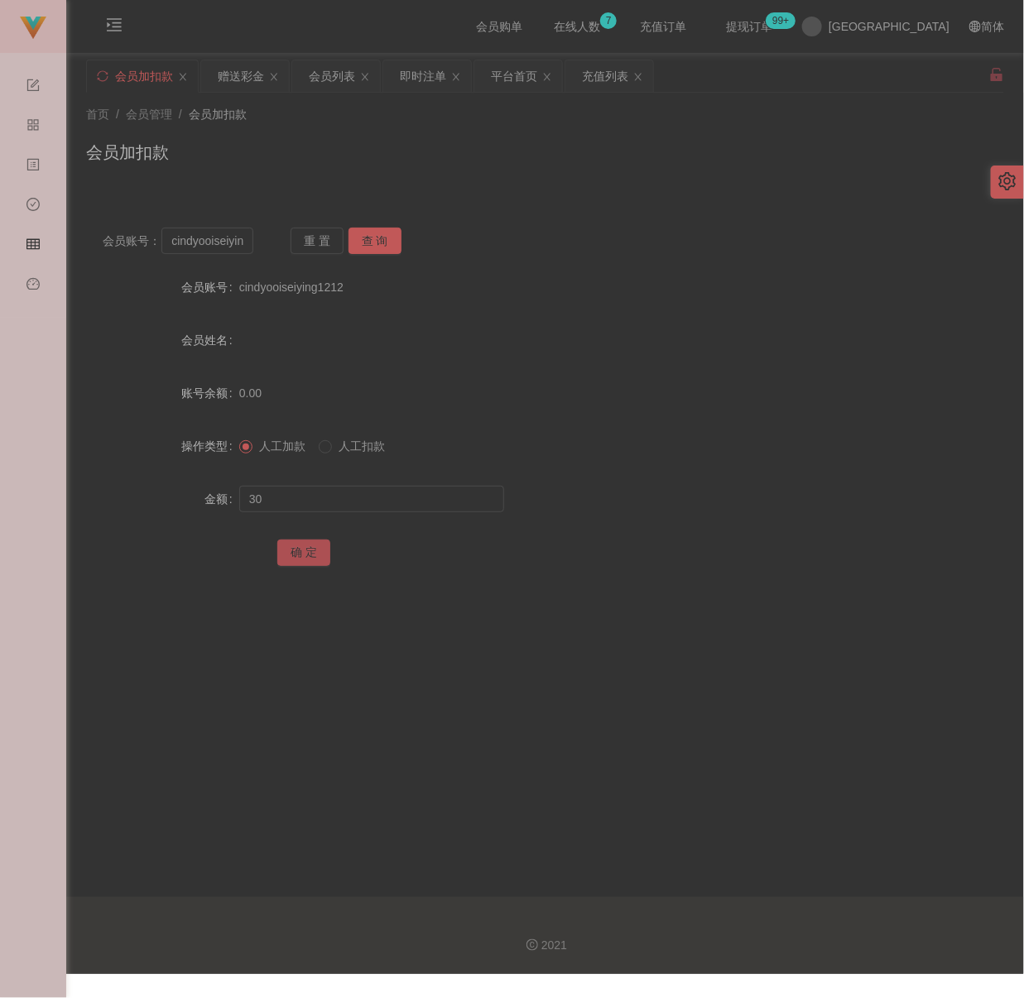
click at [298, 559] on button "确 定" at bounding box center [303, 553] width 53 height 26
click at [566, 182] on div "首页 / 会员管理 / 会员加扣款 / 会员加扣款" at bounding box center [545, 142] width 958 height 99
click at [244, 241] on input "cindyooiseiying1212" at bounding box center [206, 241] width 91 height 26
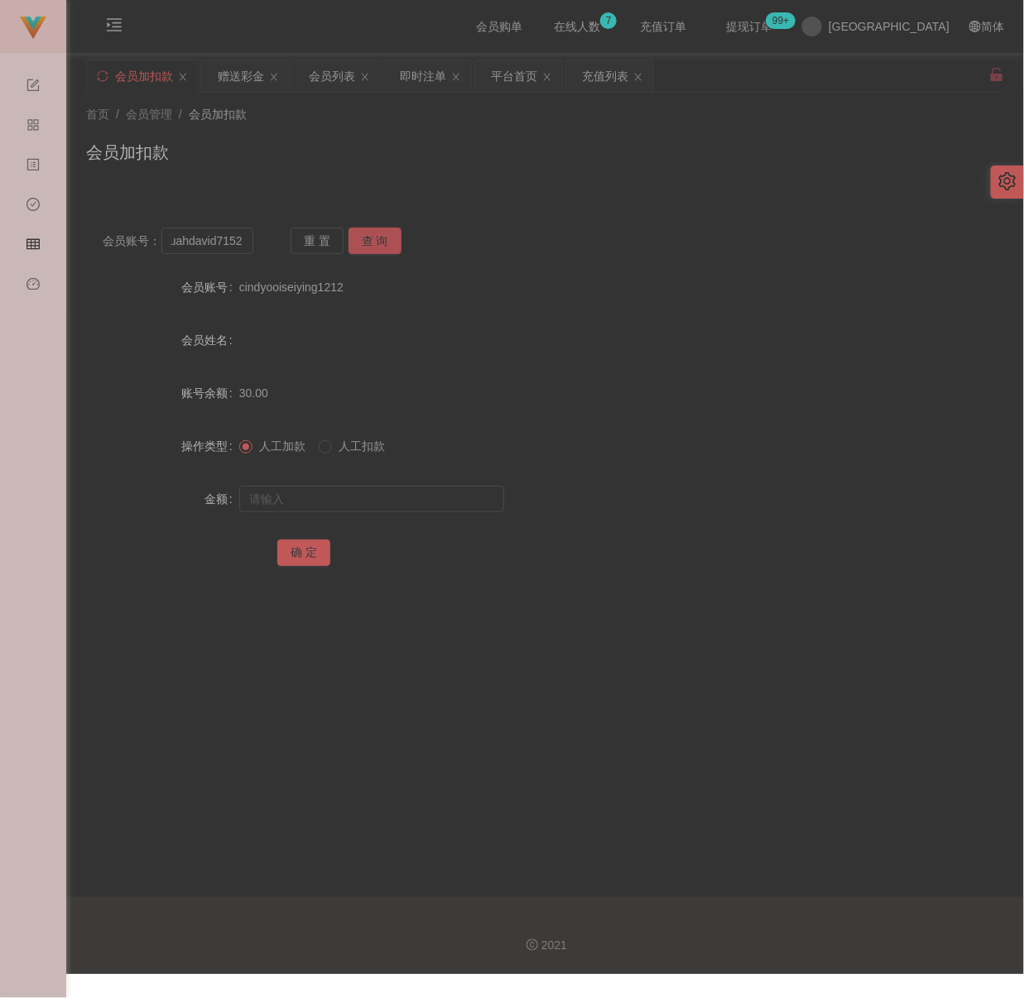
click at [387, 239] on button "查 询" at bounding box center [375, 241] width 53 height 26
click at [383, 489] on input "text" at bounding box center [371, 499] width 265 height 26
click at [386, 499] on input "text" at bounding box center [371, 499] width 265 height 26
click at [313, 545] on button "确 定" at bounding box center [303, 553] width 53 height 26
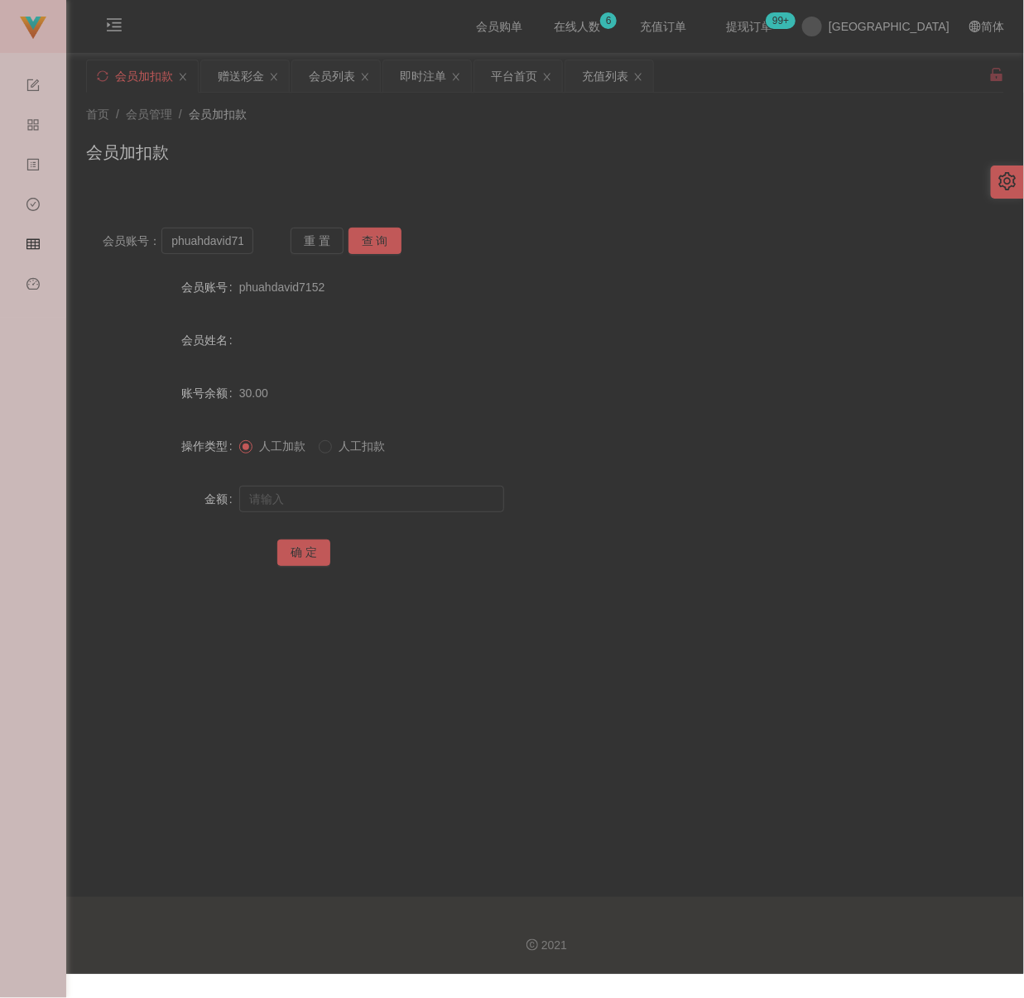
click at [490, 182] on div "首页 / 会员管理 / 会员加扣款 / 会员加扣款" at bounding box center [545, 142] width 958 height 99
click at [239, 243] on input "phuahdavid7152" at bounding box center [206, 241] width 91 height 26
click at [387, 232] on button "查 询" at bounding box center [375, 241] width 53 height 26
click at [618, 187] on div "首页 / 会员管理 / 会员加扣款 / 会员加扣款" at bounding box center [545, 142] width 958 height 99
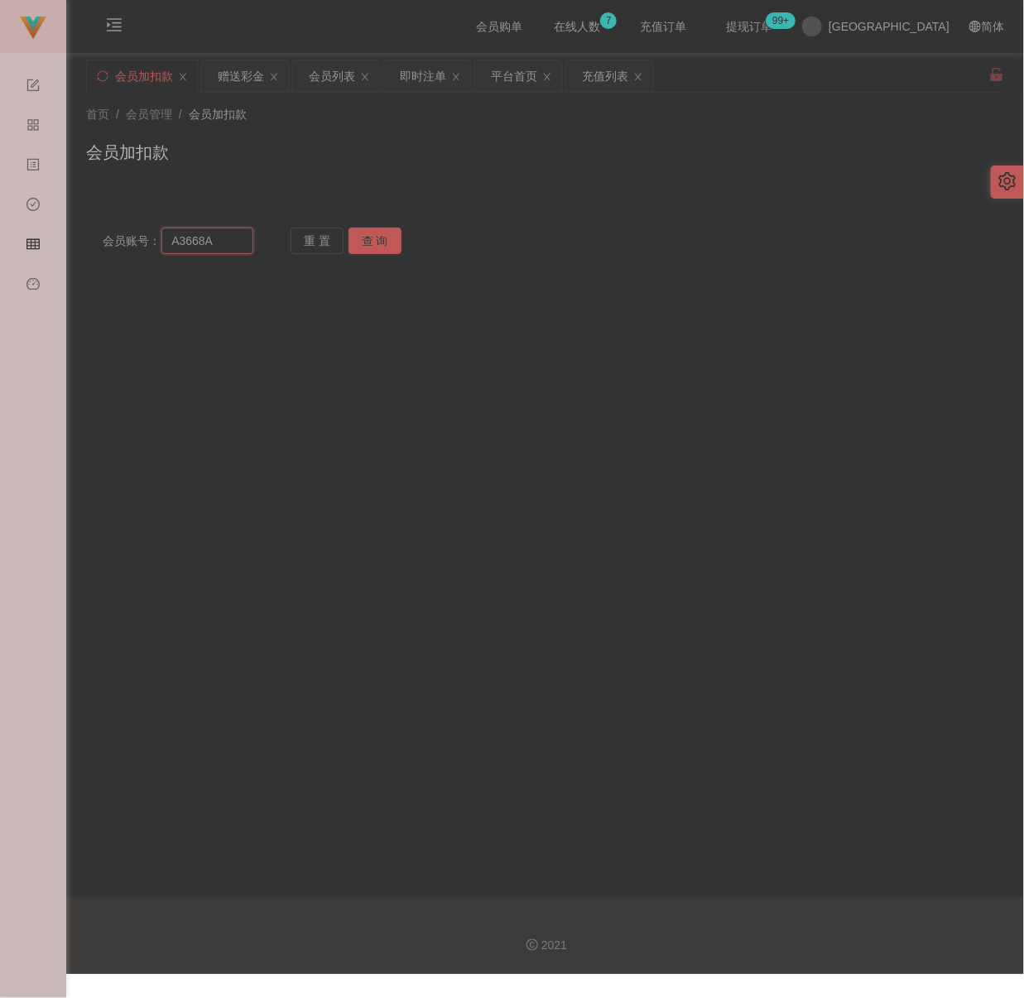
click at [238, 249] on input "А3668А" at bounding box center [206, 241] width 91 height 26
click at [363, 229] on button "查 询" at bounding box center [375, 241] width 53 height 26
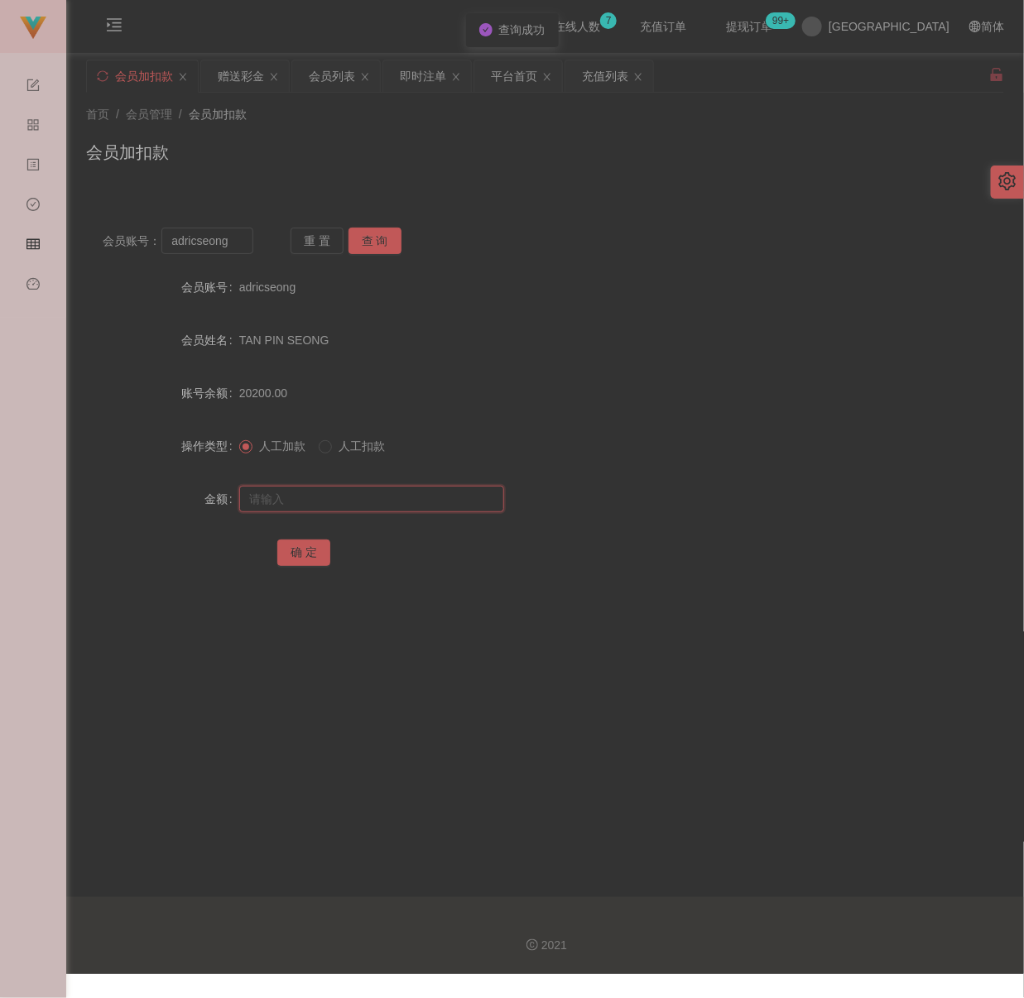
click at [315, 489] on input "text" at bounding box center [371, 499] width 265 height 26
click at [340, 493] on input "text" at bounding box center [371, 499] width 265 height 26
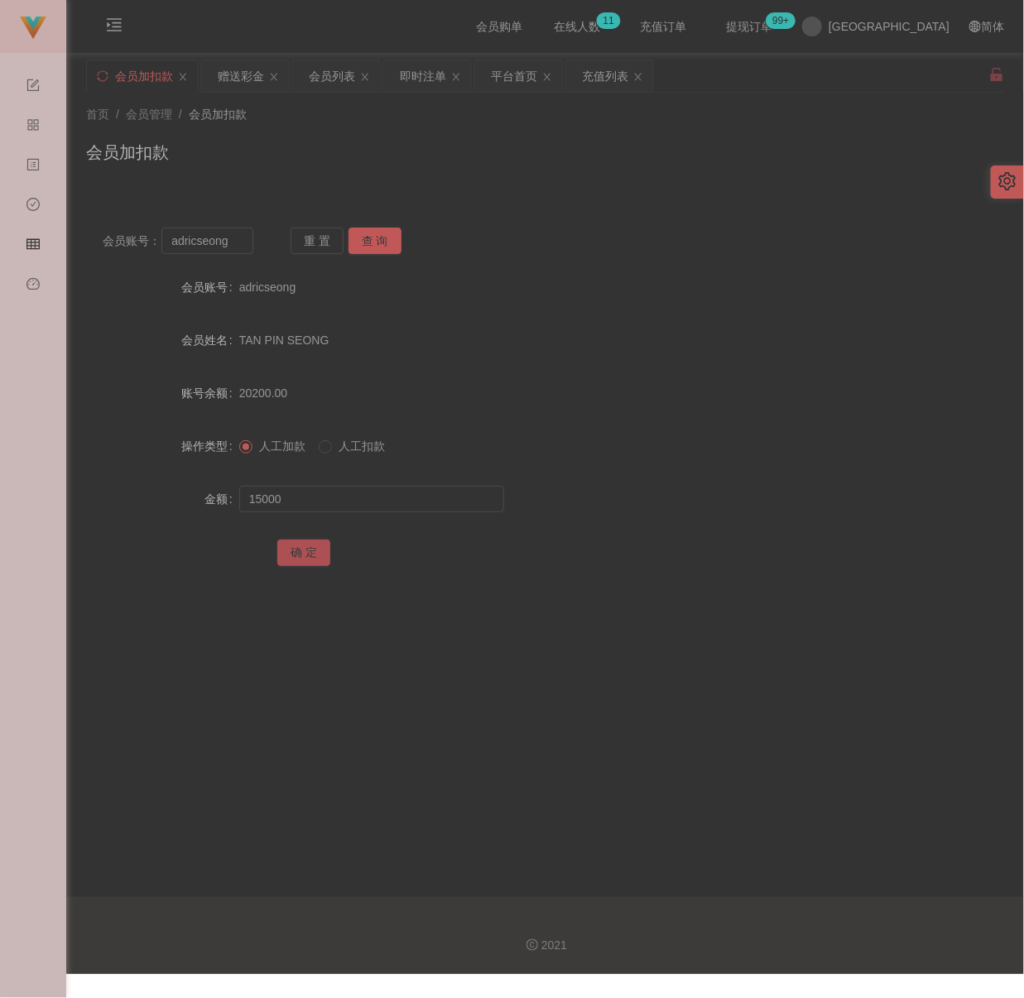
click at [303, 555] on button "确 定" at bounding box center [303, 553] width 53 height 26
click at [505, 195] on div "会员账号： adricseong 重 置 查 询 会员账号 adricseong 会员姓名 TAN PIN SEONG 账号余额 35200.00 操作类型 …" at bounding box center [545, 398] width 918 height 414
click at [607, 73] on div "充值列表" at bounding box center [605, 75] width 46 height 31
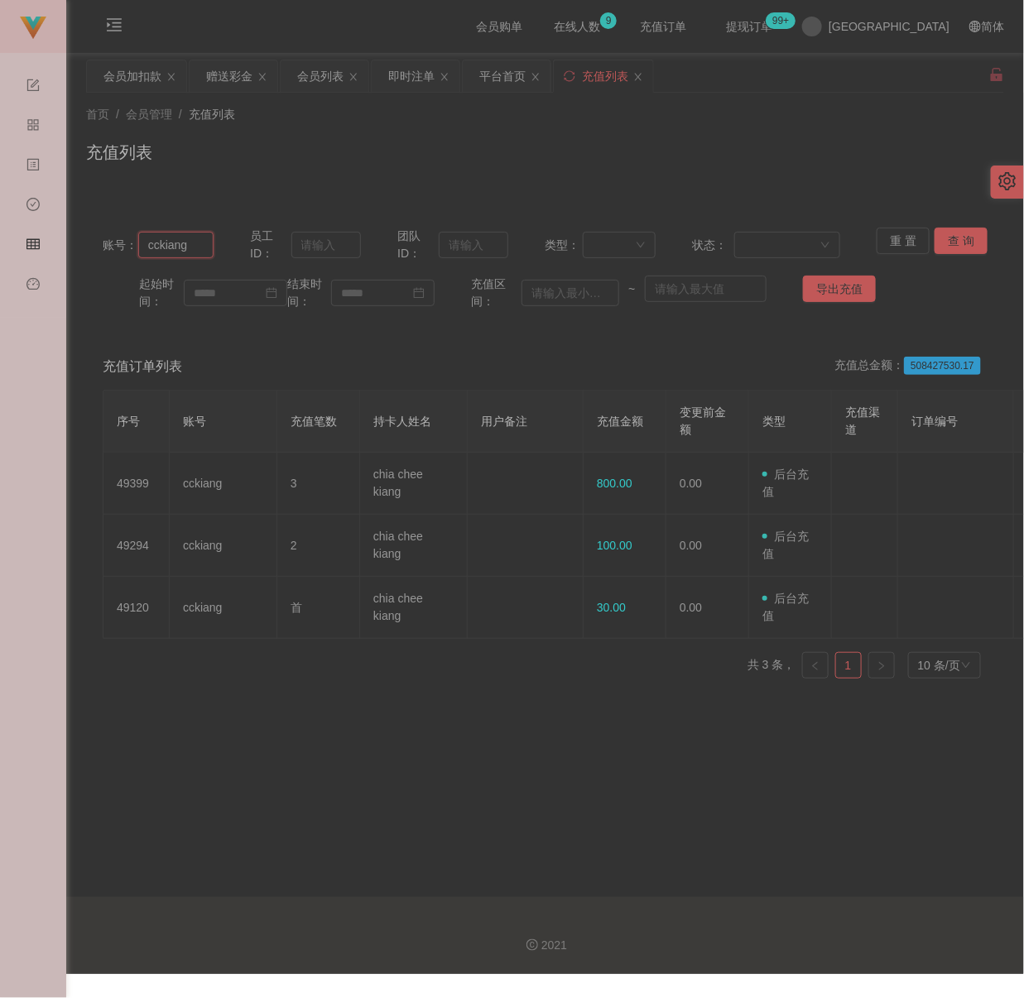
click at [190, 244] on input "cckiang" at bounding box center [175, 245] width 75 height 26
click at [190, 248] on input "15000" at bounding box center [175, 245] width 75 height 26
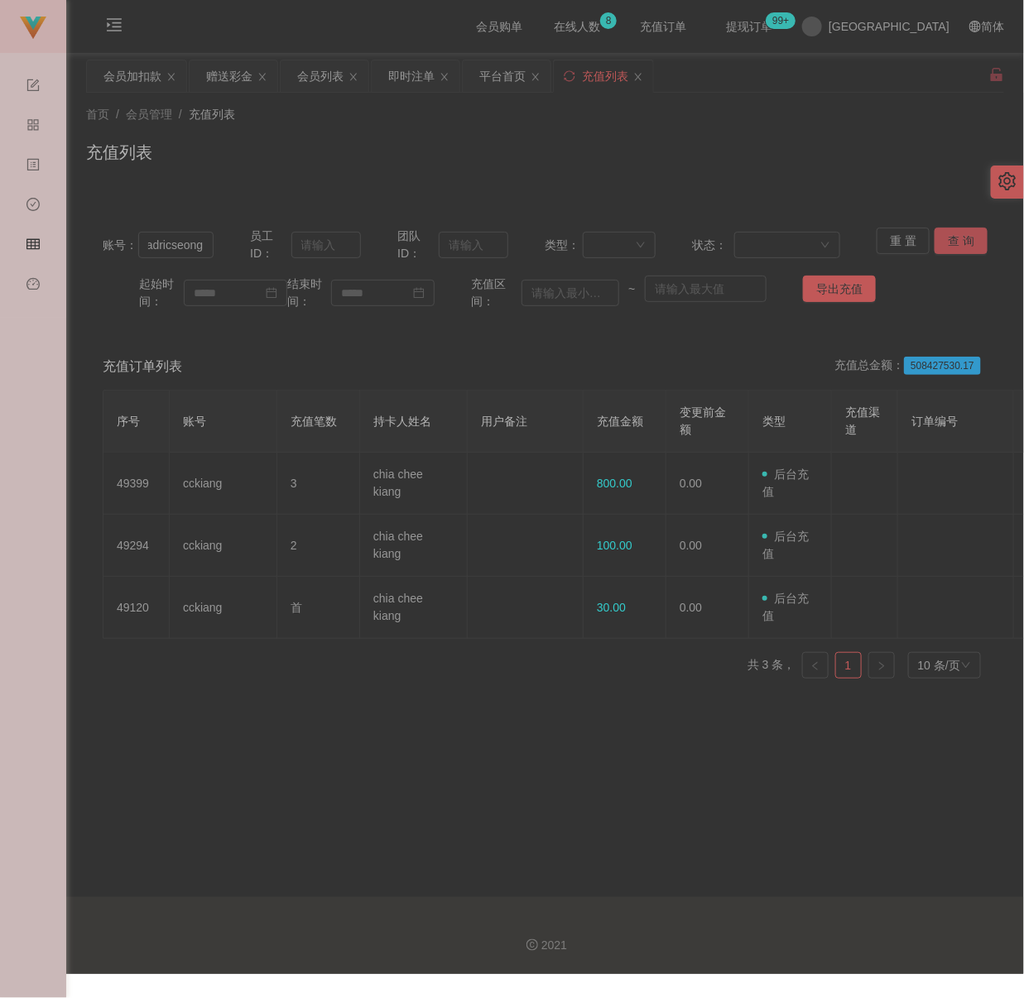
click at [949, 233] on button "查 询" at bounding box center [961, 241] width 53 height 26
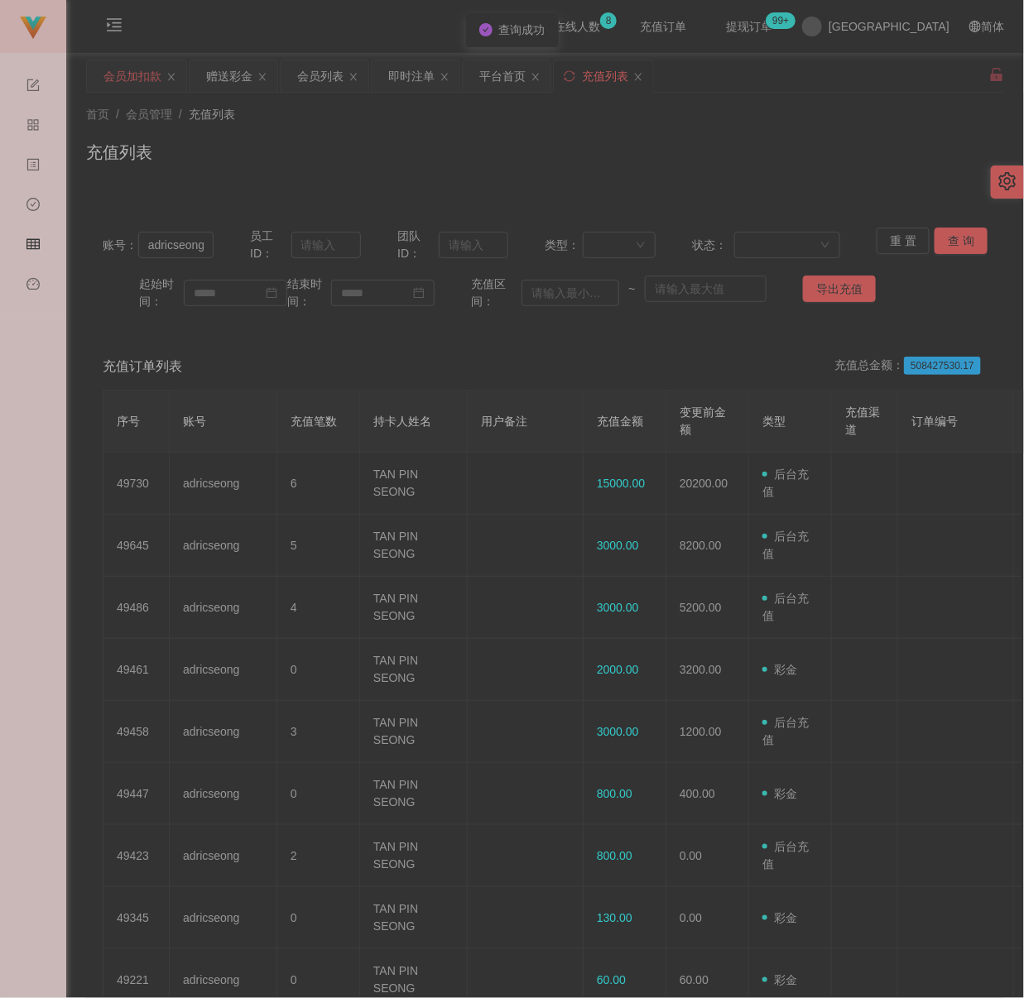
click at [130, 79] on div "会员加扣款" at bounding box center [132, 75] width 58 height 31
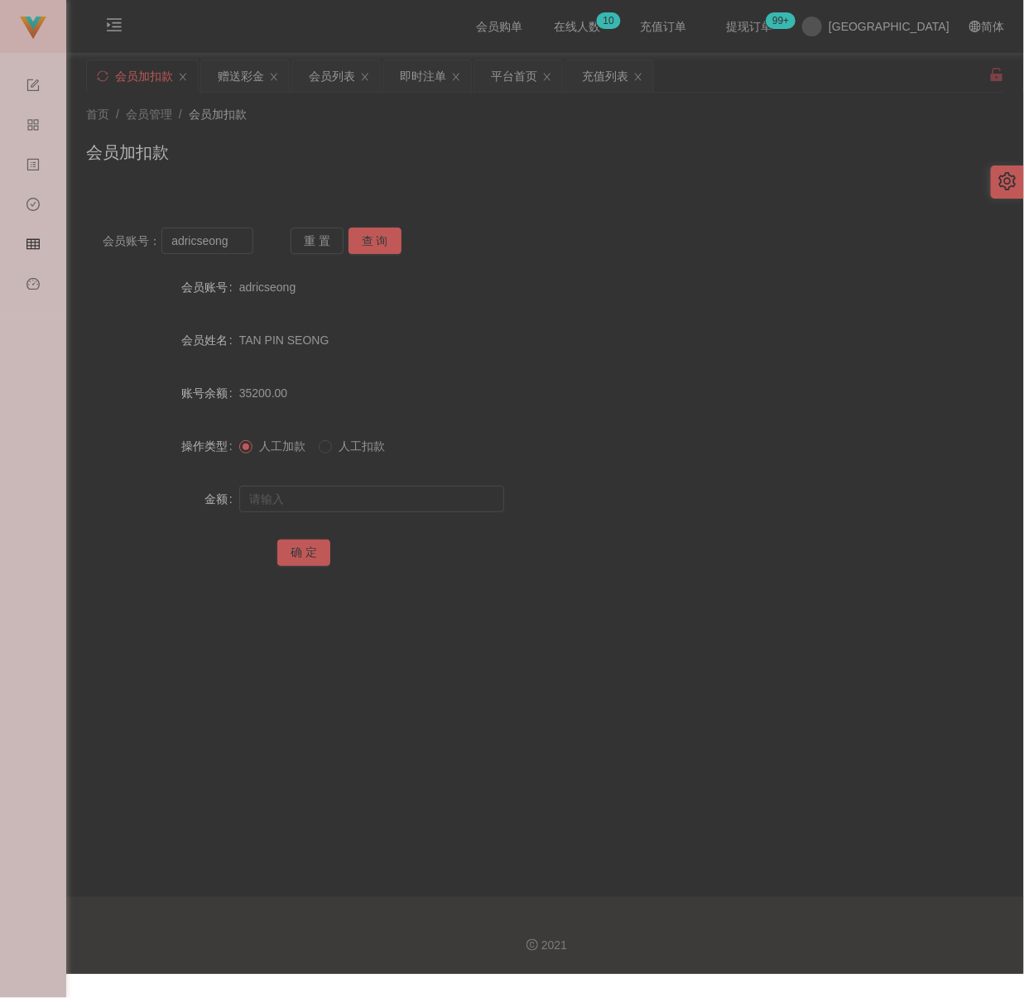
click at [437, 123] on div "首页 / 会员管理 / 会员加扣款 /" at bounding box center [545, 114] width 918 height 17
click at [244, 232] on input "adricseong" at bounding box center [206, 241] width 91 height 26
click at [373, 239] on button "查 询" at bounding box center [375, 241] width 53 height 26
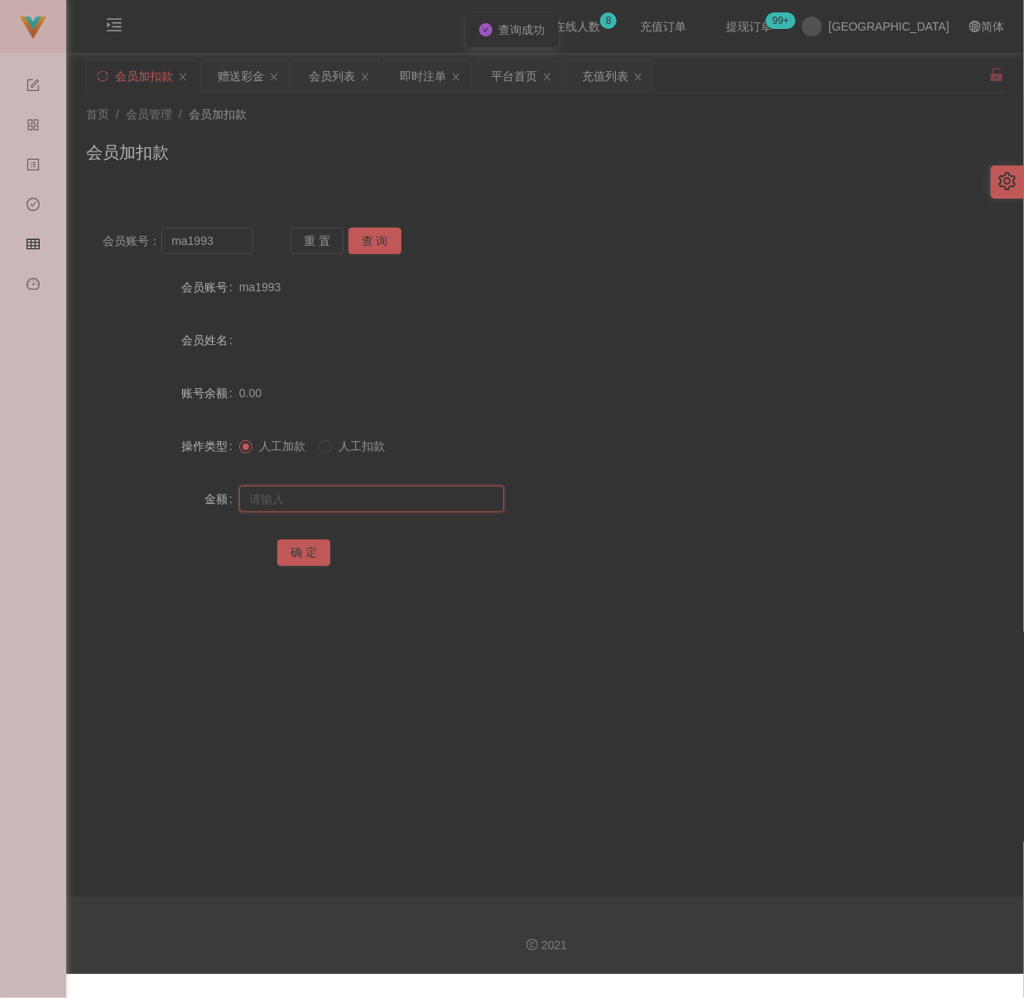
click at [378, 492] on input "text" at bounding box center [371, 499] width 265 height 26
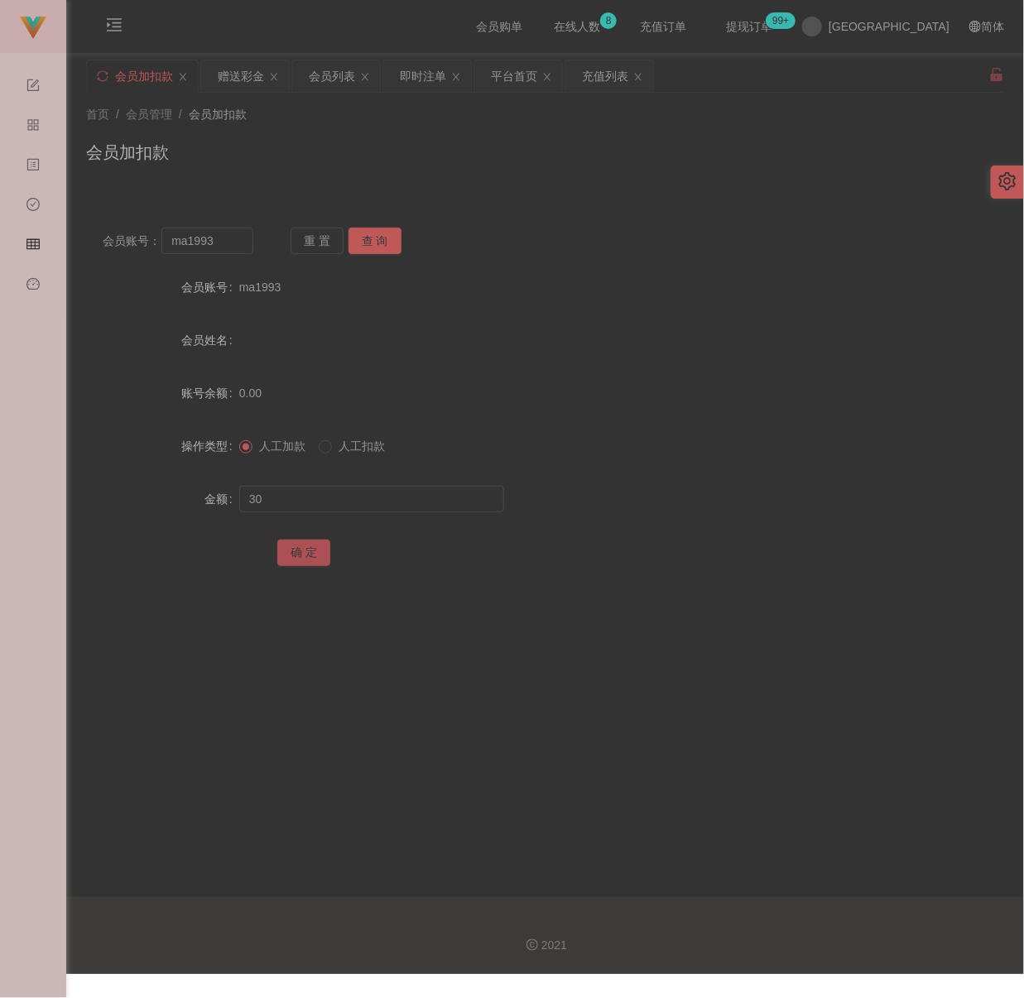
click at [299, 546] on button "确 定" at bounding box center [303, 553] width 53 height 26
click at [430, 147] on div "会员加扣款" at bounding box center [545, 159] width 918 height 38
click at [221, 239] on input "ma1993" at bounding box center [206, 241] width 91 height 26
click at [166, 246] on input "А3668А" at bounding box center [206, 241] width 91 height 26
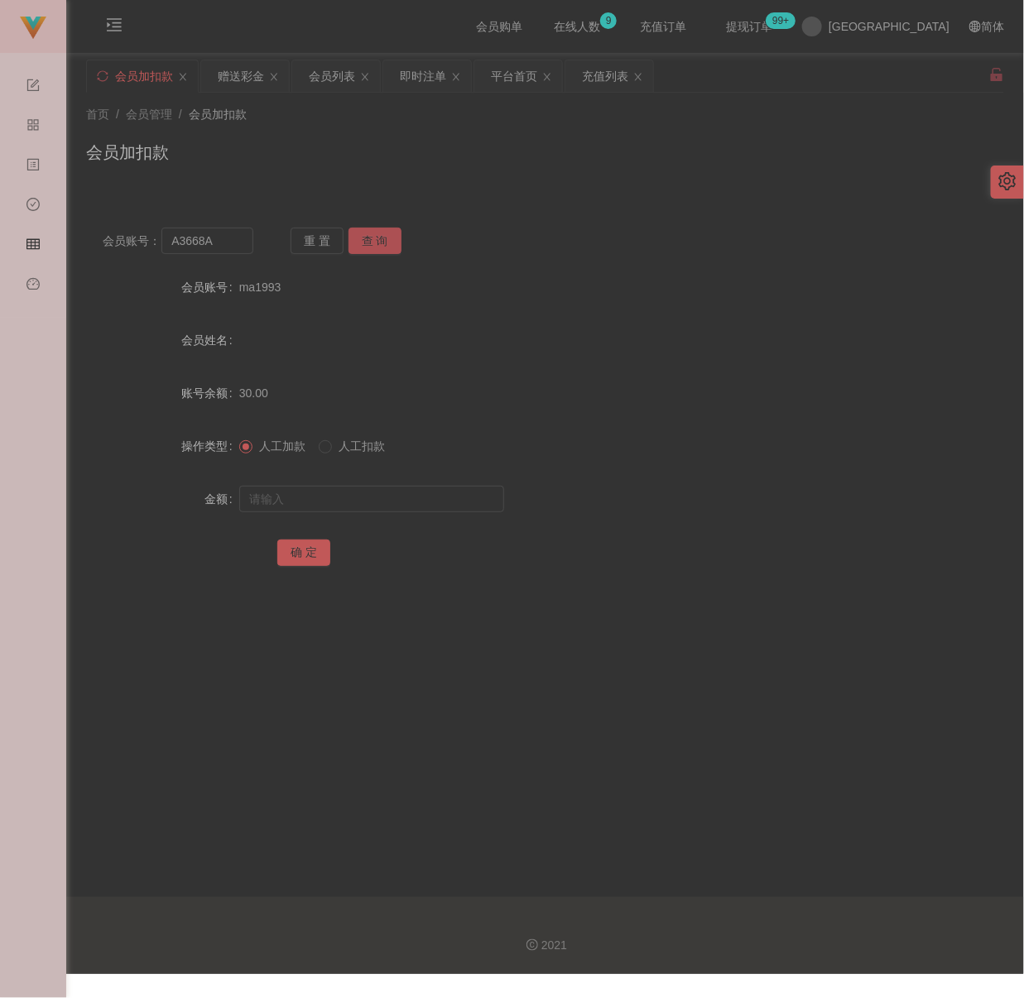
click at [386, 239] on button "查 询" at bounding box center [375, 241] width 53 height 26
click at [229, 244] on input "А3668А" at bounding box center [206, 241] width 91 height 26
click at [169, 244] on input "А3668А" at bounding box center [206, 241] width 91 height 26
click at [361, 244] on button "查 询" at bounding box center [375, 241] width 53 height 26
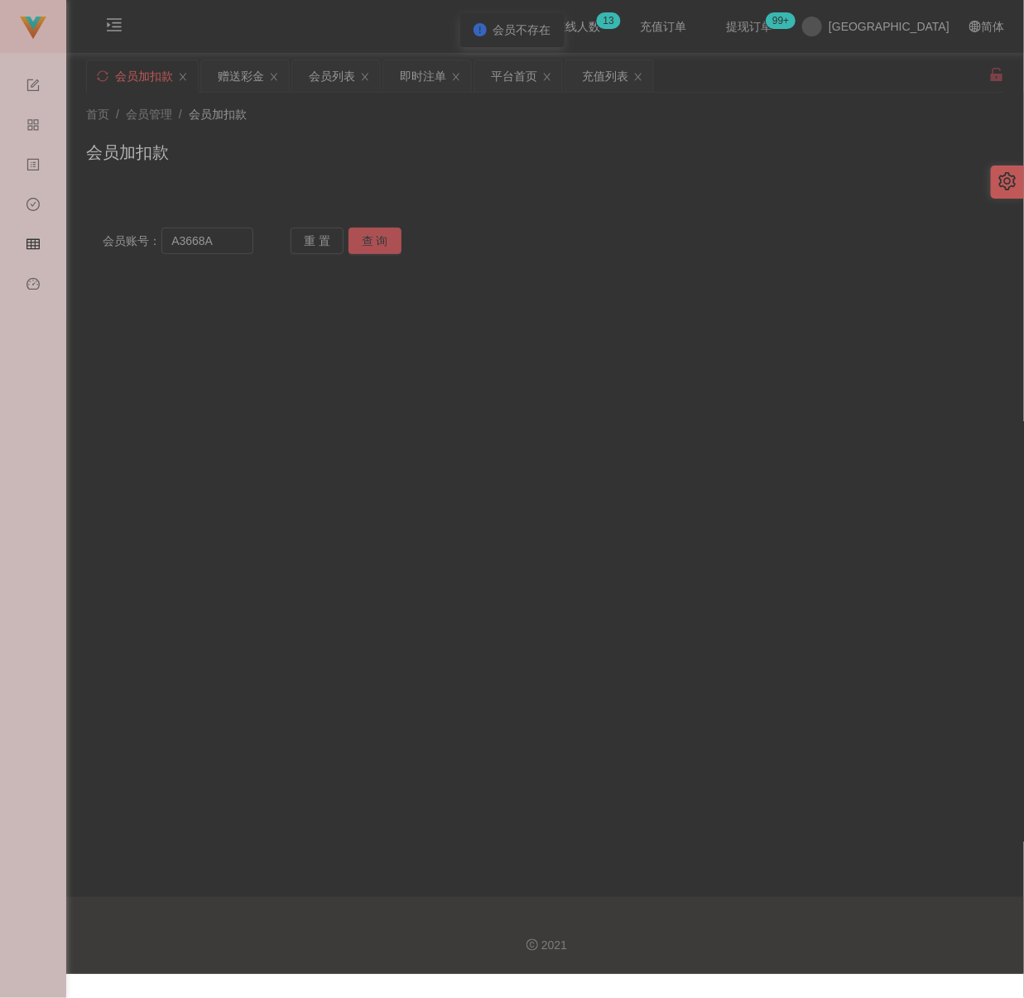
click at [365, 243] on button "查 询" at bounding box center [375, 241] width 53 height 26
click at [247, 243] on input "А3668А" at bounding box center [206, 241] width 91 height 26
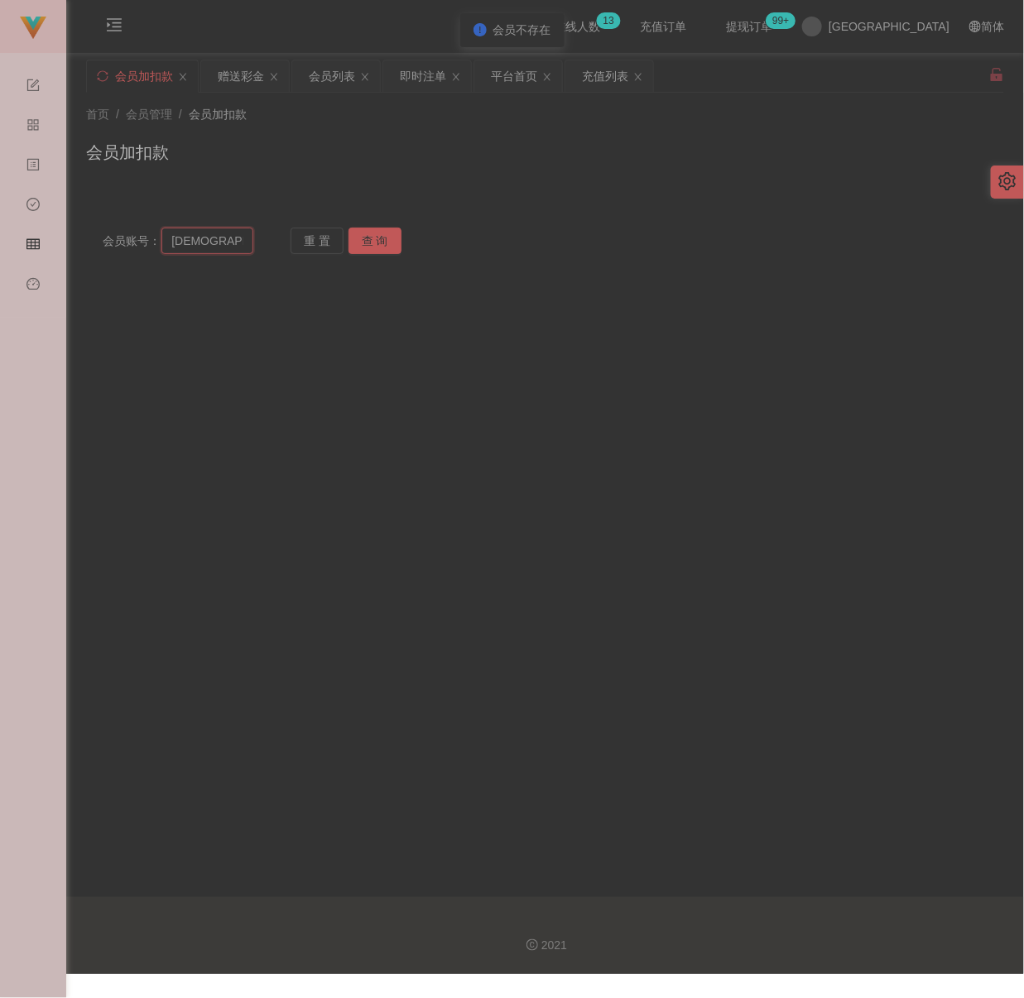
scroll to position [0, 10]
click at [244, 241] on input "[DEMOGRAPHIC_DATA]" at bounding box center [206, 241] width 91 height 26
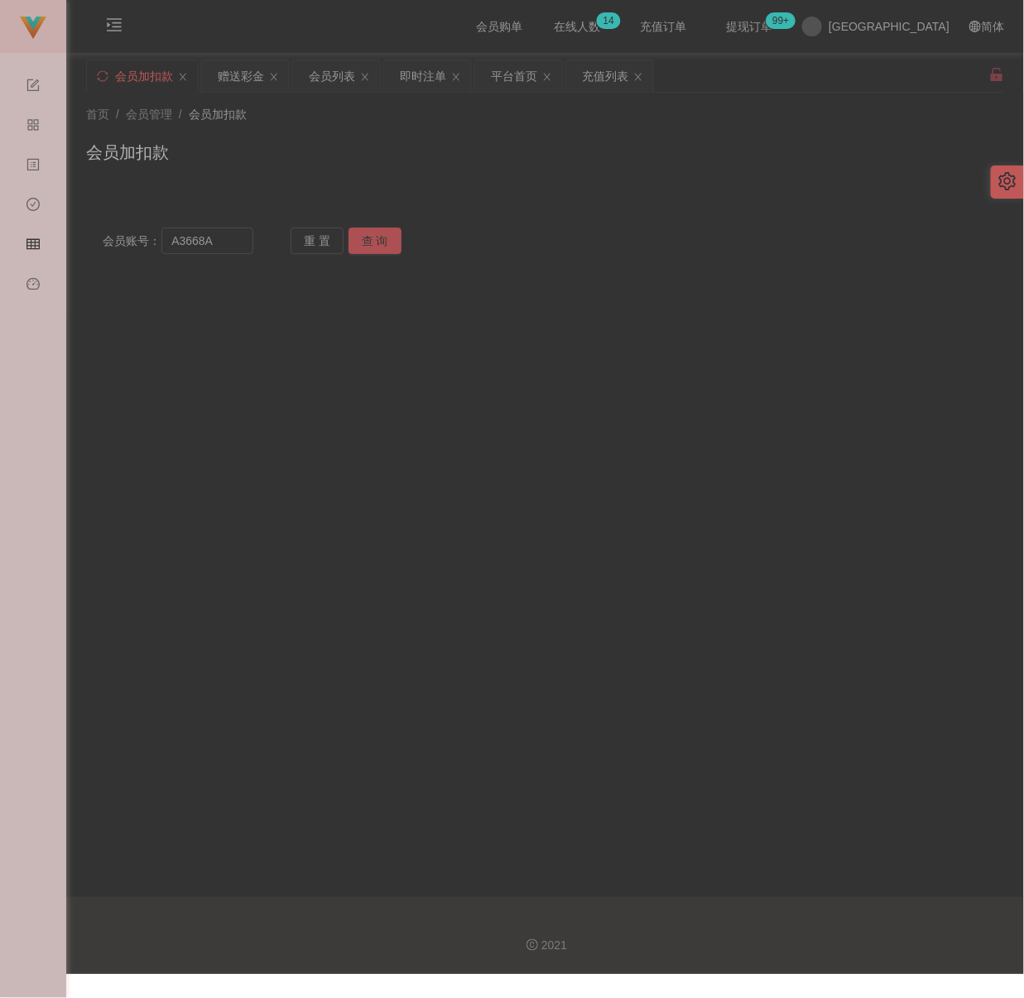
click at [386, 241] on button "查 询" at bounding box center [375, 241] width 53 height 26
click at [383, 241] on div "重 置 查 询" at bounding box center [366, 241] width 151 height 26
click at [219, 243] on input "А3668А" at bounding box center [206, 241] width 91 height 26
click at [219, 242] on input "А3668А" at bounding box center [206, 241] width 91 height 26
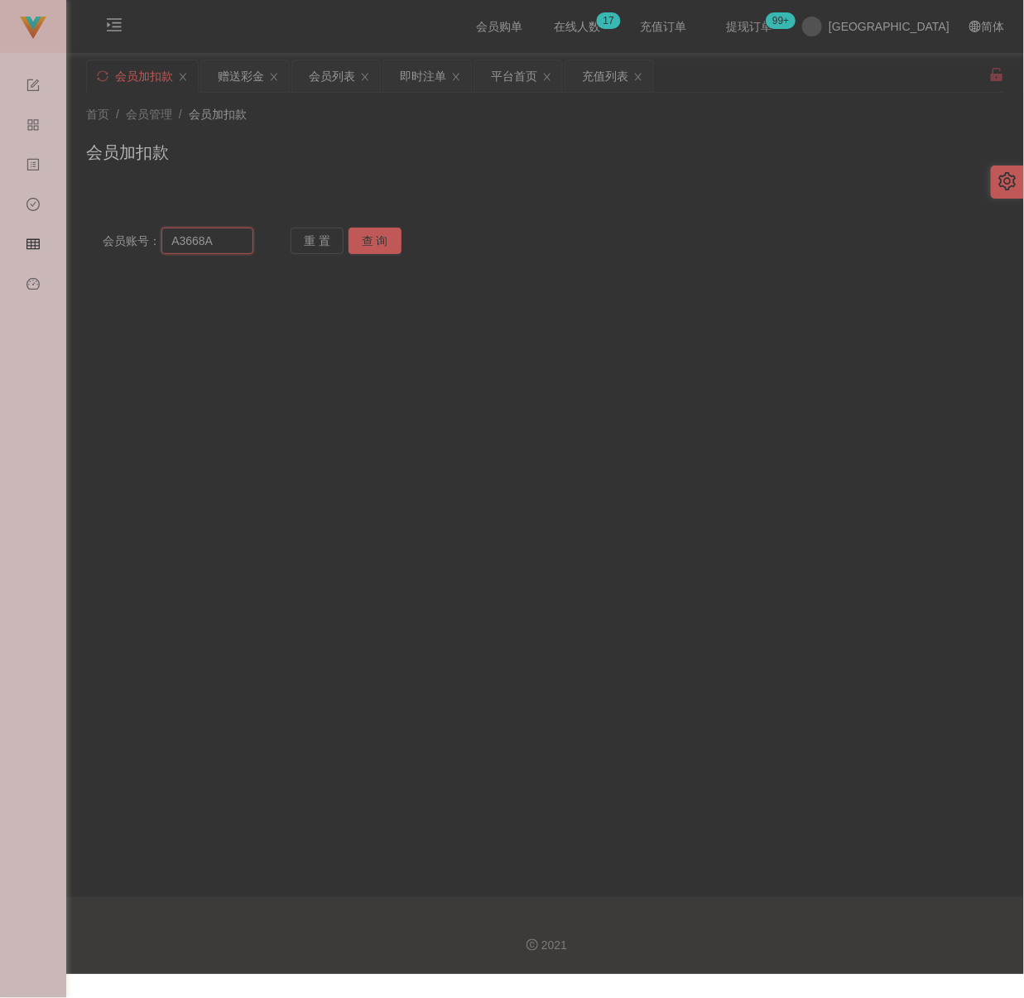
click at [219, 242] on input "А3668А" at bounding box center [206, 241] width 91 height 26
click at [380, 234] on button "查 询" at bounding box center [375, 241] width 53 height 26
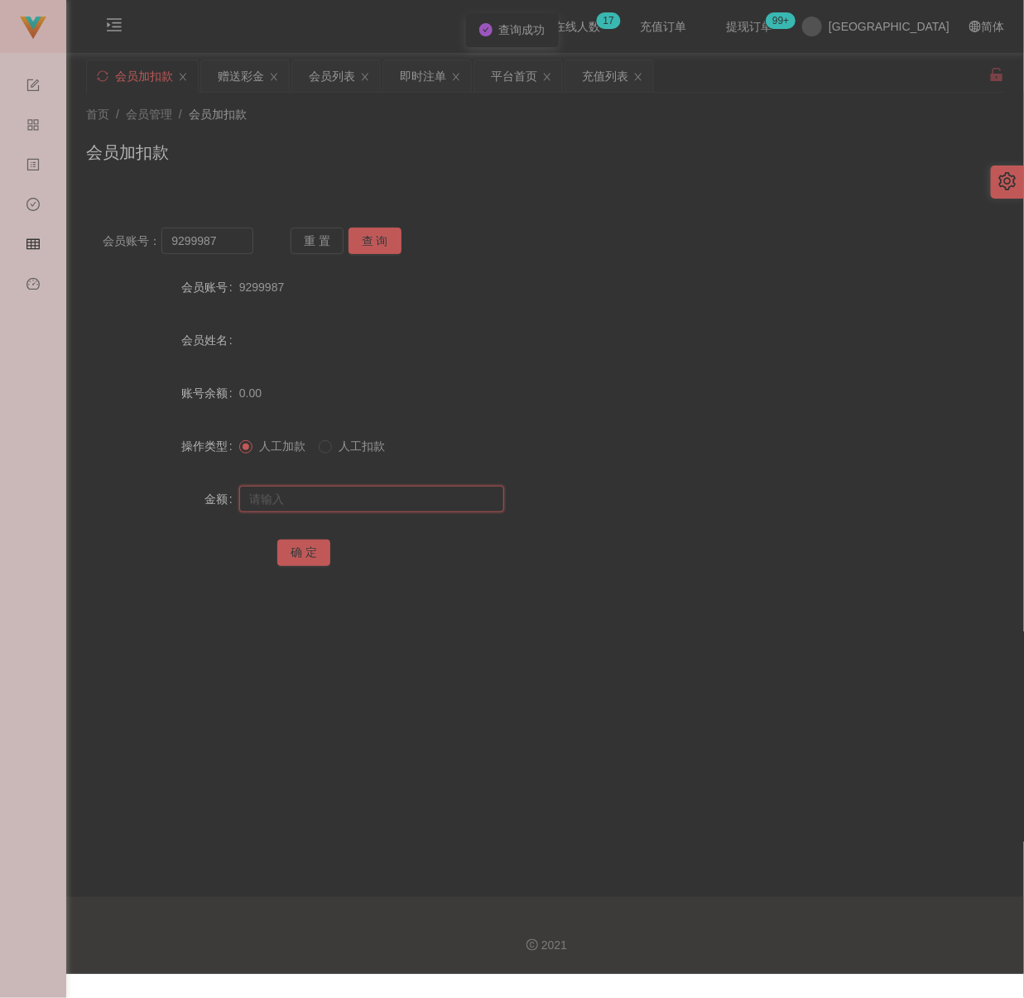
click at [309, 493] on input "text" at bounding box center [371, 499] width 265 height 26
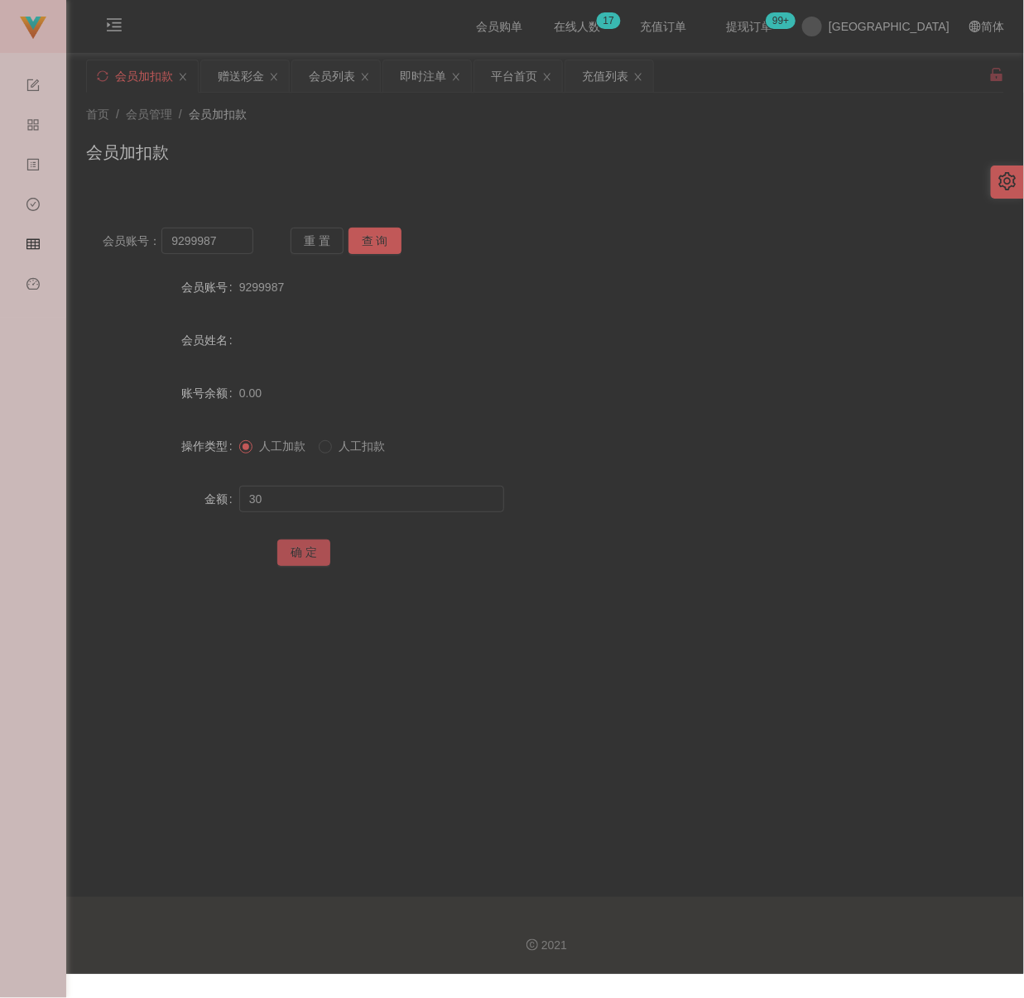
click at [315, 559] on button "确 定" at bounding box center [303, 553] width 53 height 26
click at [750, 137] on div "首页 / 会员管理 / 会员加扣款 / 会员加扣款" at bounding box center [545, 142] width 918 height 72
click at [236, 244] on input "9299987" at bounding box center [206, 241] width 91 height 26
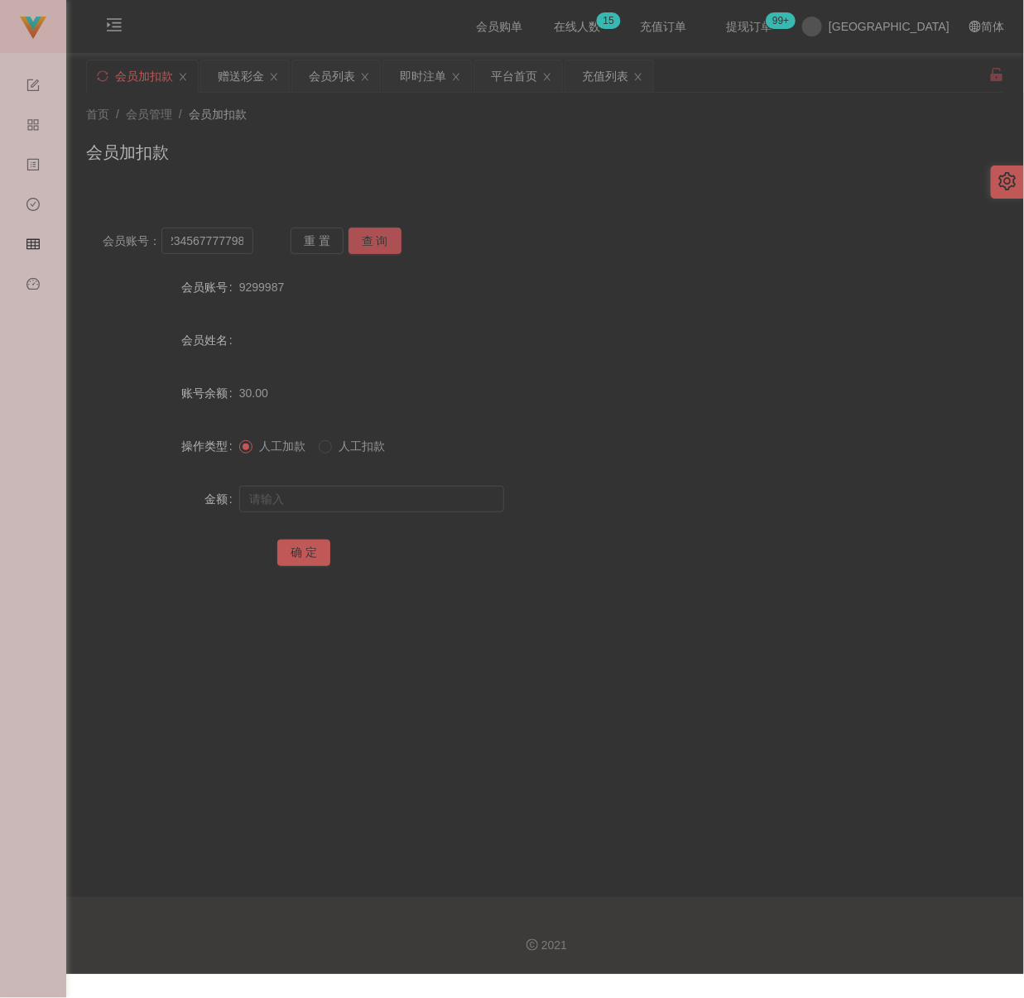
drag, startPoint x: 365, startPoint y: 241, endPoint x: 373, endPoint y: 243, distance: 8.6
click at [365, 241] on button "查 询" at bounding box center [375, 241] width 53 height 26
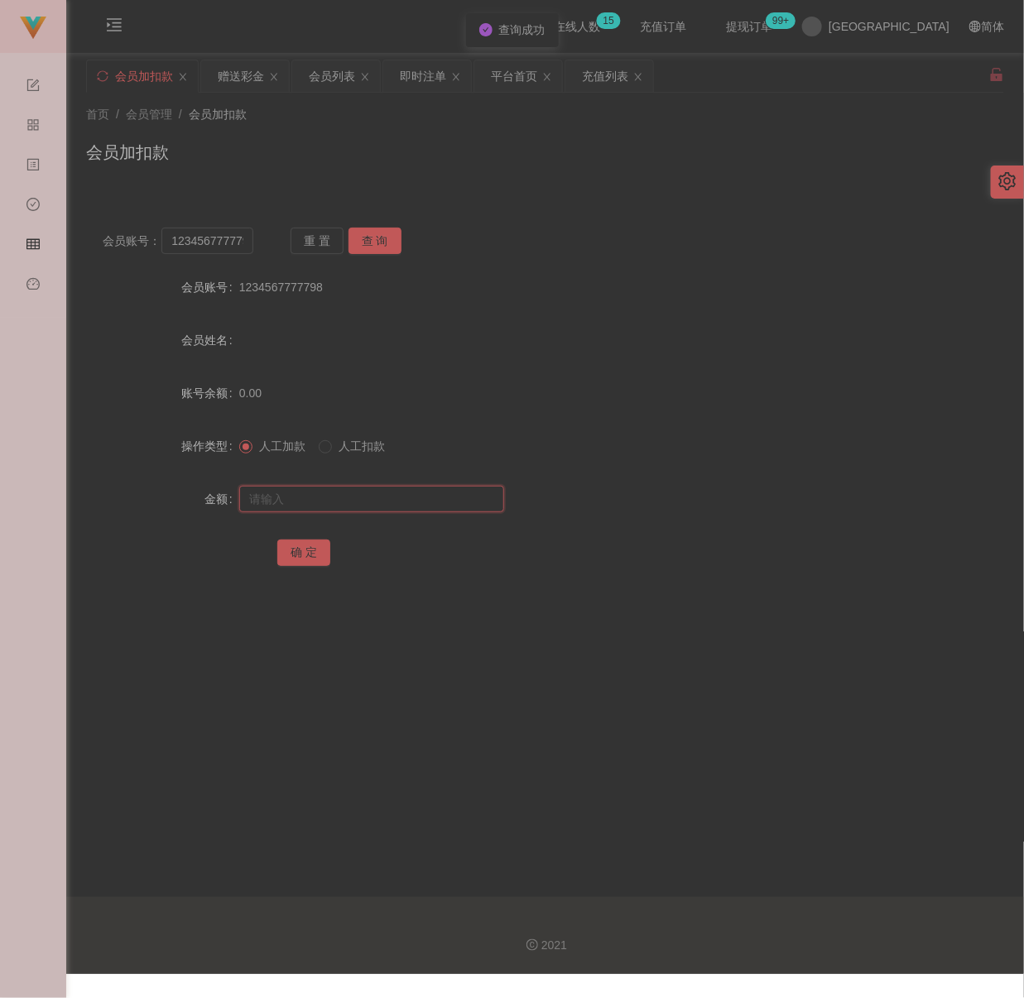
click at [373, 497] on input "text" at bounding box center [371, 499] width 265 height 26
click at [435, 505] on input "text" at bounding box center [371, 499] width 265 height 26
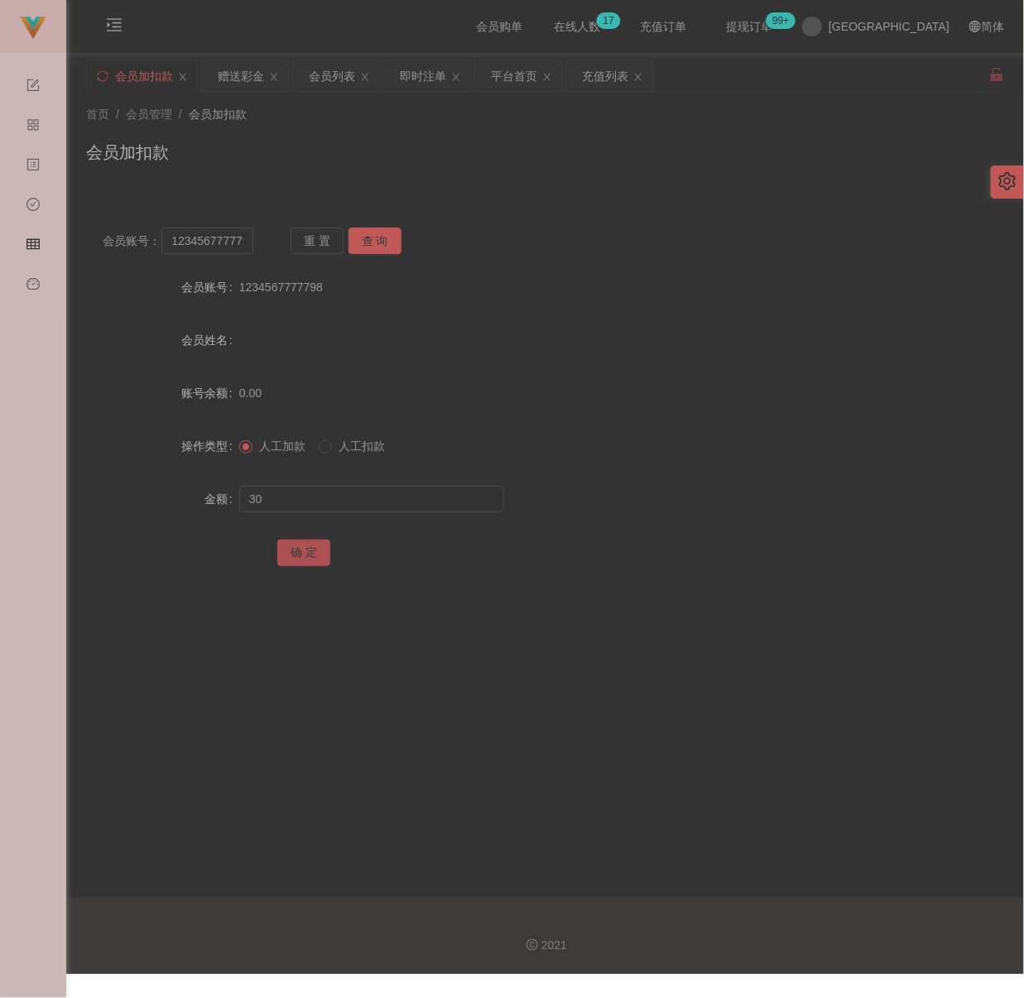
click at [304, 545] on button "确 定" at bounding box center [303, 553] width 53 height 26
click at [242, 243] on input "1234567777798" at bounding box center [206, 241] width 91 height 26
click at [371, 236] on button "查 询" at bounding box center [375, 241] width 53 height 26
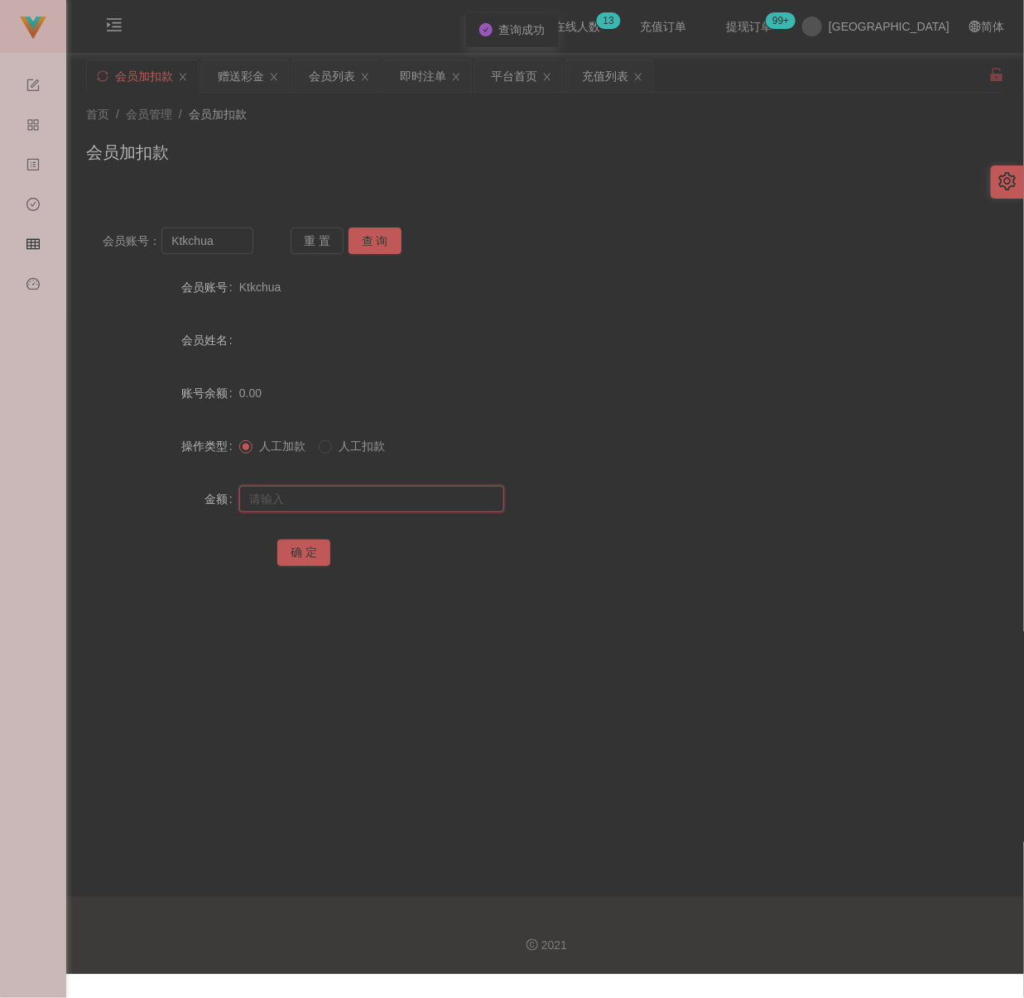
click at [354, 493] on input "text" at bounding box center [371, 499] width 265 height 26
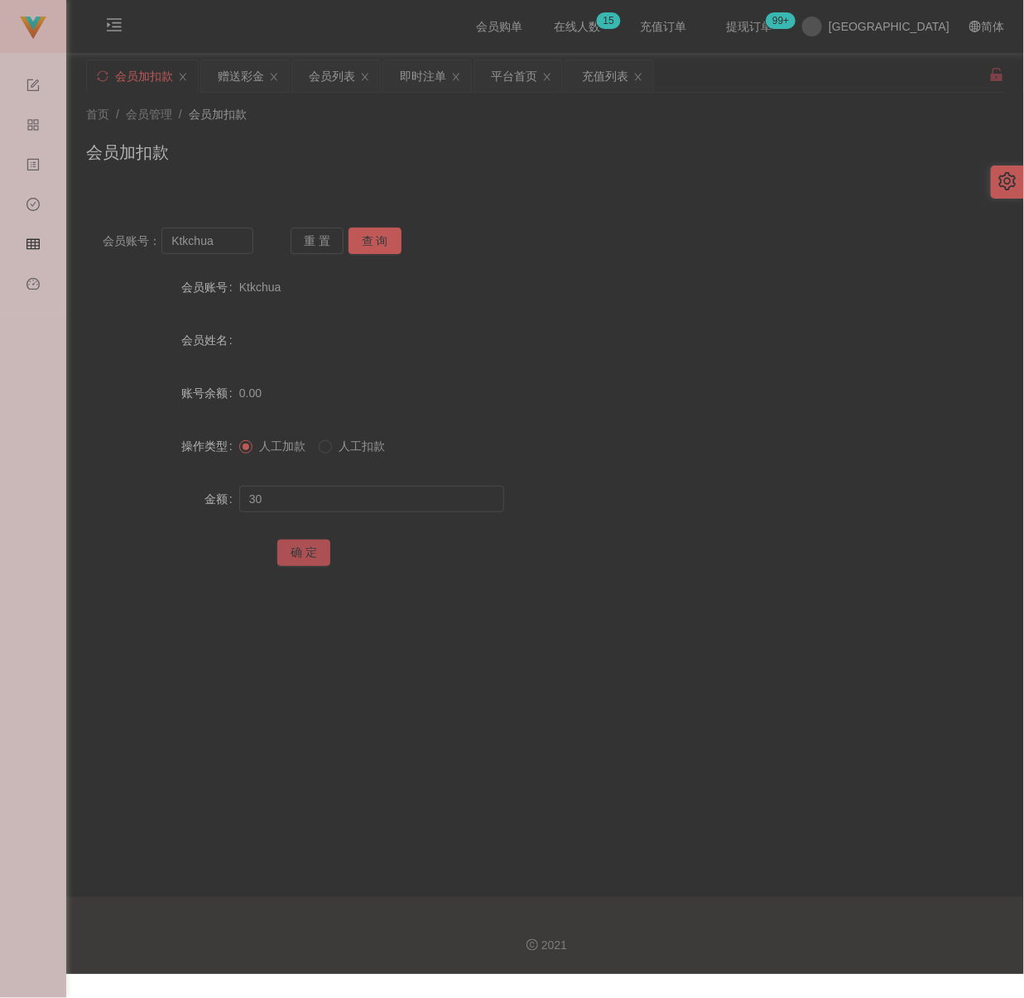
click at [320, 557] on button "确 定" at bounding box center [303, 553] width 53 height 26
click at [502, 160] on div "会员加扣款" at bounding box center [545, 159] width 918 height 38
click at [227, 237] on input "Ktkchua" at bounding box center [206, 241] width 91 height 26
click at [387, 239] on button "查 询" at bounding box center [375, 241] width 53 height 26
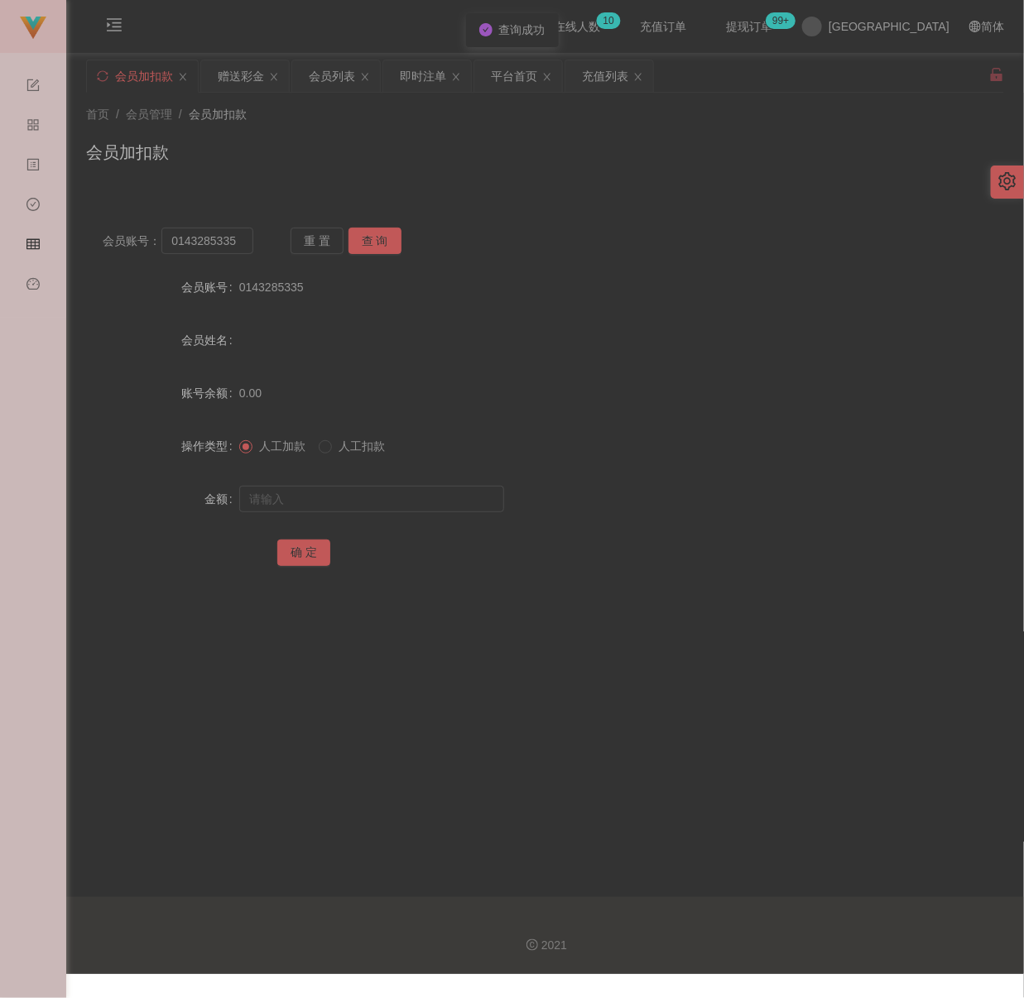
click at [361, 480] on form "会员账号 0143285335 会员姓名 账号余额 0.00 操作类型 人工加款 人工扣款 金额 确 定" at bounding box center [545, 420] width 918 height 298
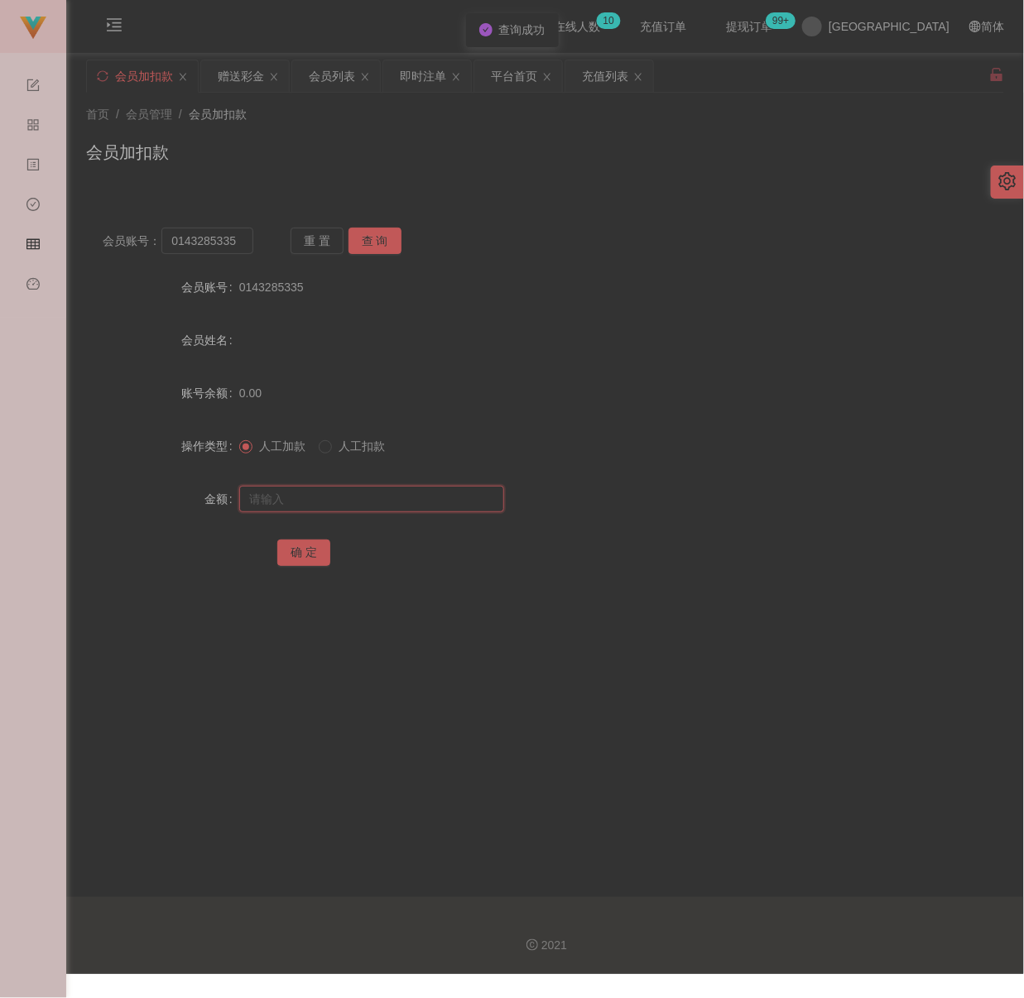
click at [360, 486] on input "text" at bounding box center [371, 499] width 265 height 26
click at [396, 510] on input "text" at bounding box center [371, 499] width 265 height 26
click at [309, 550] on button "确 定" at bounding box center [303, 553] width 53 height 26
click at [488, 165] on div "会员加扣款" at bounding box center [545, 159] width 918 height 38
click at [241, 238] on input "0143285335" at bounding box center [206, 241] width 91 height 26
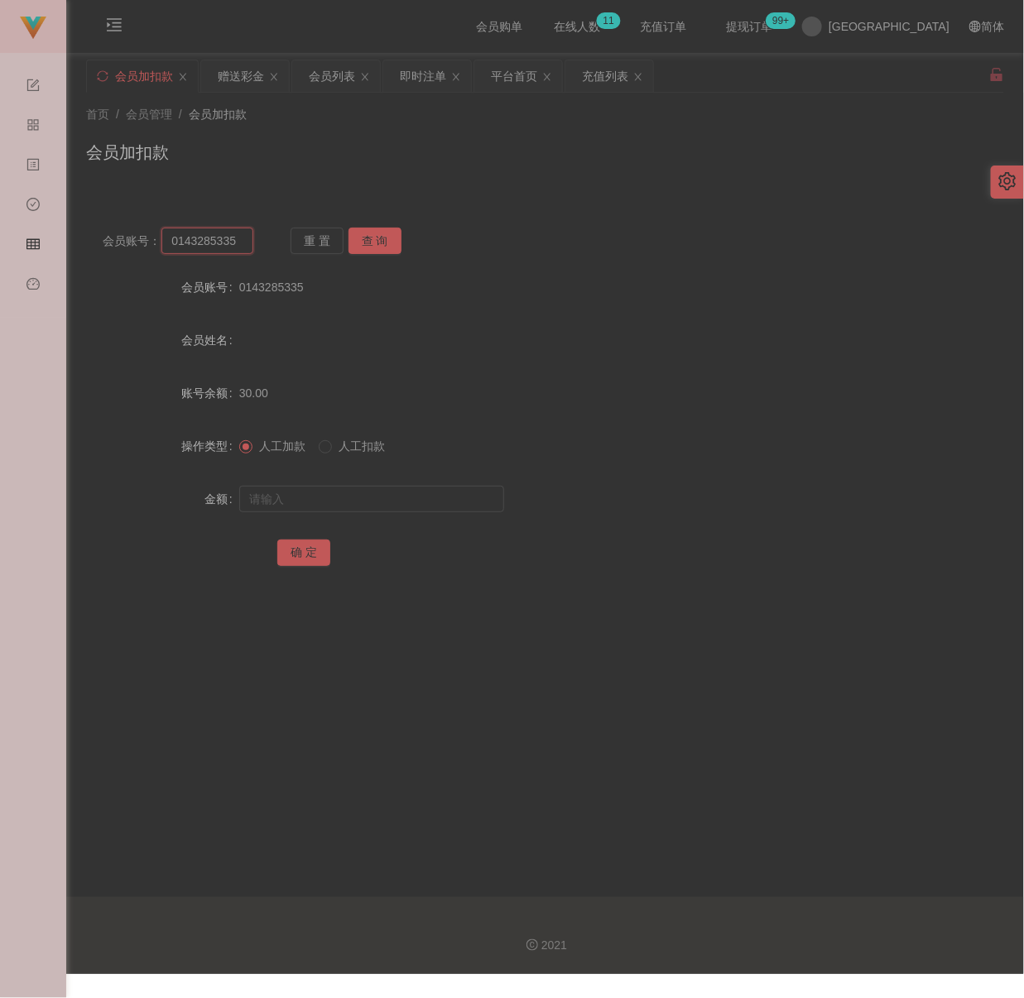
click at [241, 238] on input "0143285335" at bounding box center [206, 241] width 91 height 26
click at [381, 244] on button "查 询" at bounding box center [375, 241] width 53 height 26
click at [405, 242] on div "重 置 查 询" at bounding box center [366, 241] width 151 height 26
